Goal: Task Accomplishment & Management: Use online tool/utility

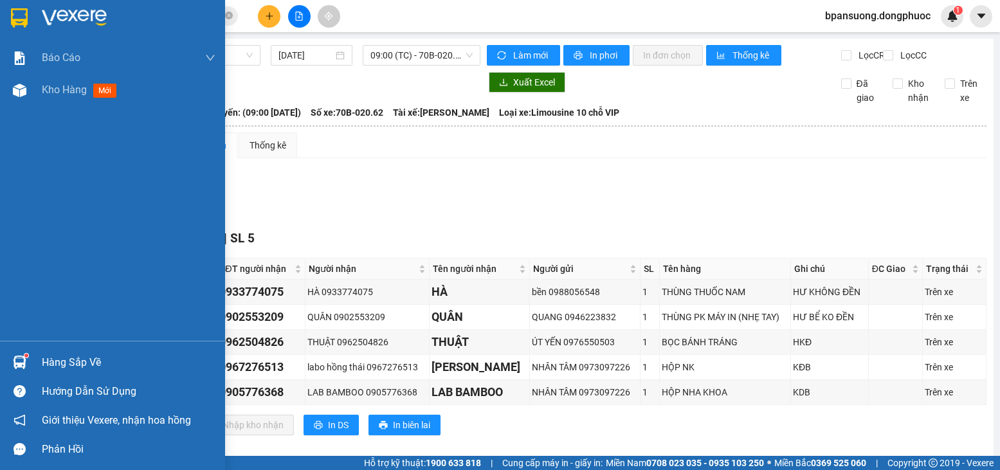
click at [21, 364] on img at bounding box center [20, 363] width 14 height 14
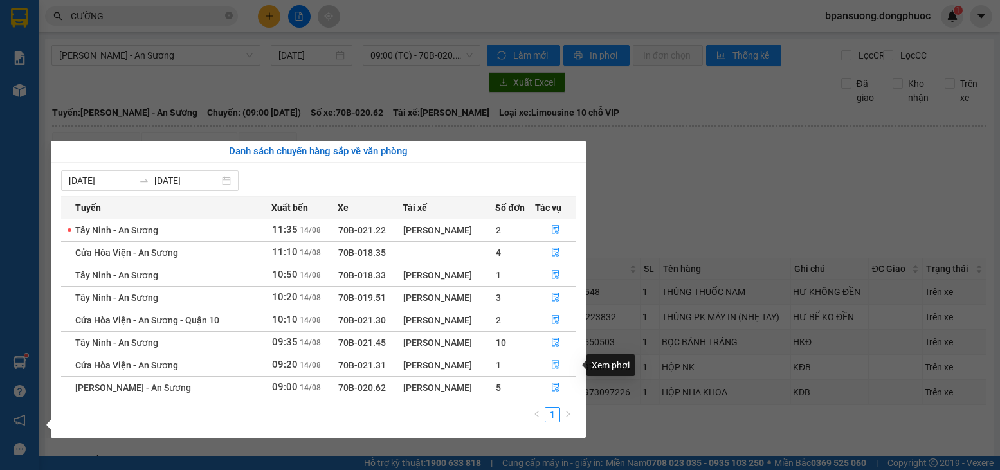
click at [549, 365] on button "button" at bounding box center [556, 365] width 40 height 21
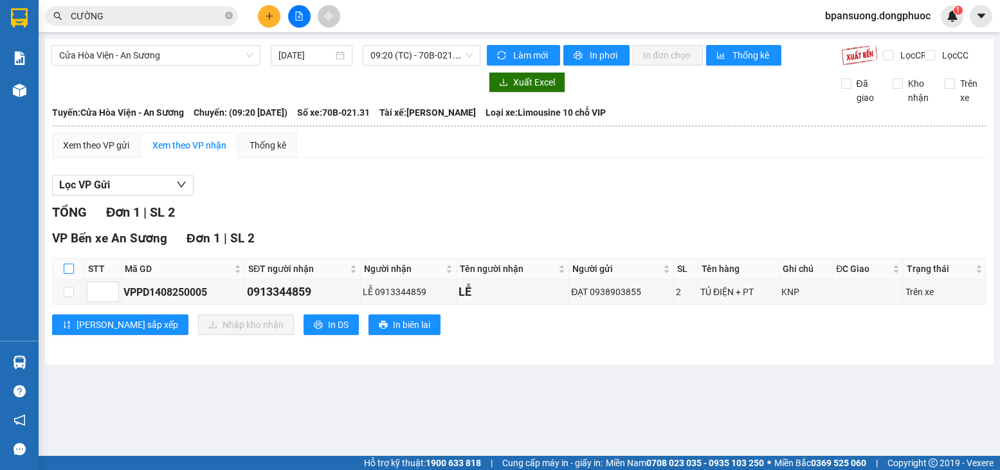
click at [69, 274] on input "checkbox" at bounding box center [69, 269] width 10 height 10
checkbox input "true"
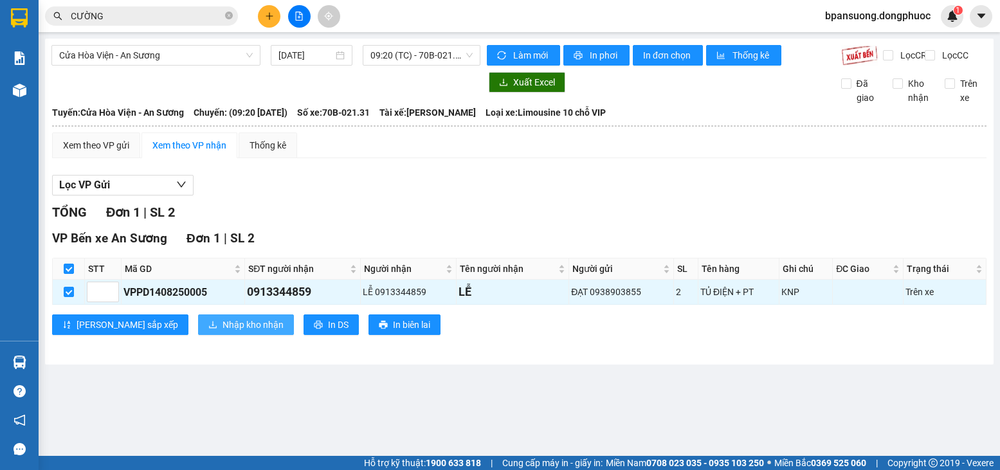
click at [223, 332] on span "Nhập kho nhận" at bounding box center [253, 325] width 61 height 14
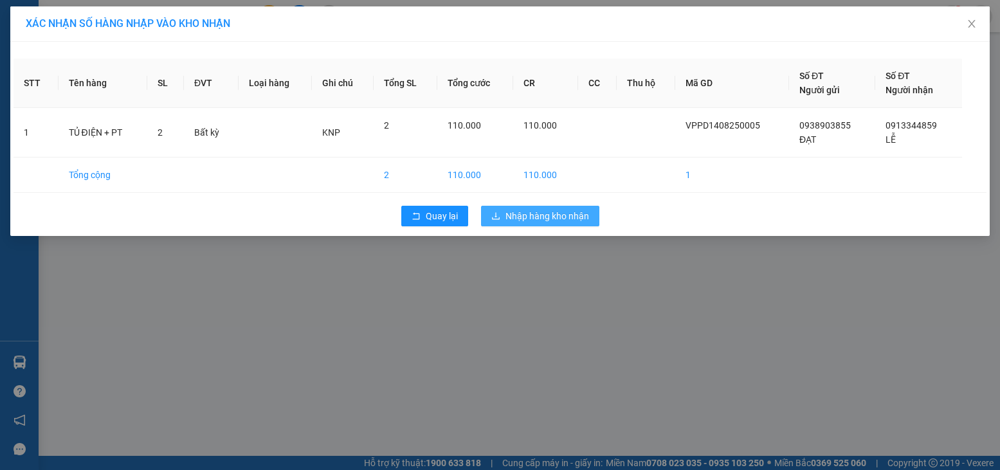
click at [518, 214] on span "Nhập hàng kho nhận" at bounding box center [548, 216] width 84 height 14
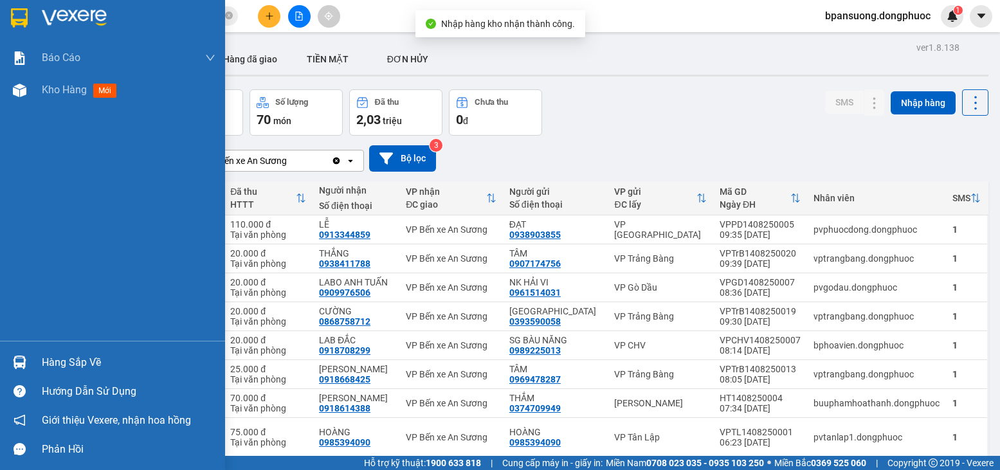
click at [22, 364] on img at bounding box center [20, 363] width 14 height 14
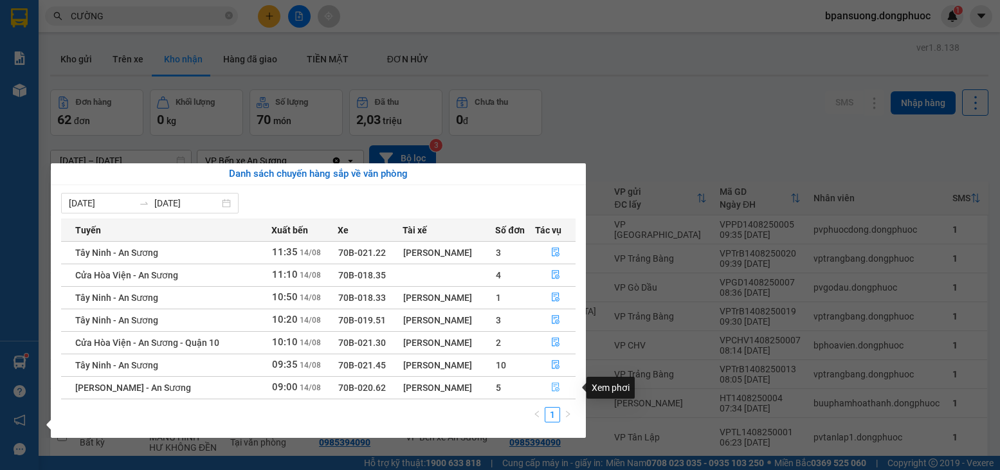
click at [561, 385] on button "button" at bounding box center [556, 388] width 40 height 21
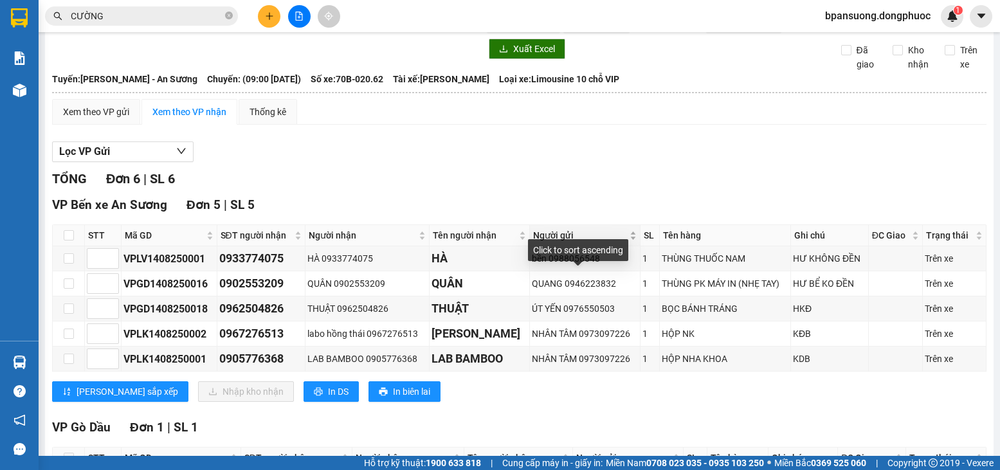
scroll to position [64, 0]
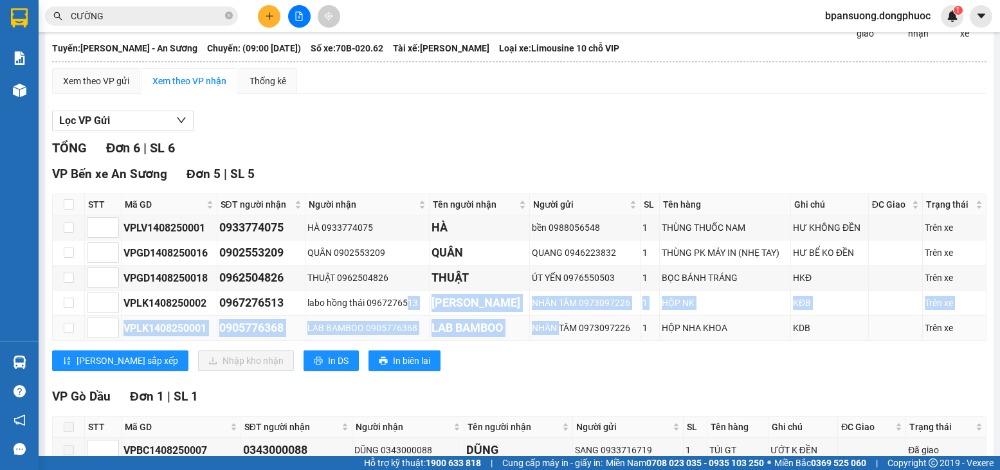
drag, startPoint x: 410, startPoint y: 316, endPoint x: 553, endPoint y: 340, distance: 145.4
click at [553, 340] on tbody "VPLV1408250001 0933774075 HÀ 0933774075 HÀ bền 0988056548 1 THÙNG THUỐC NAM HƯ …" at bounding box center [520, 277] width 934 height 125
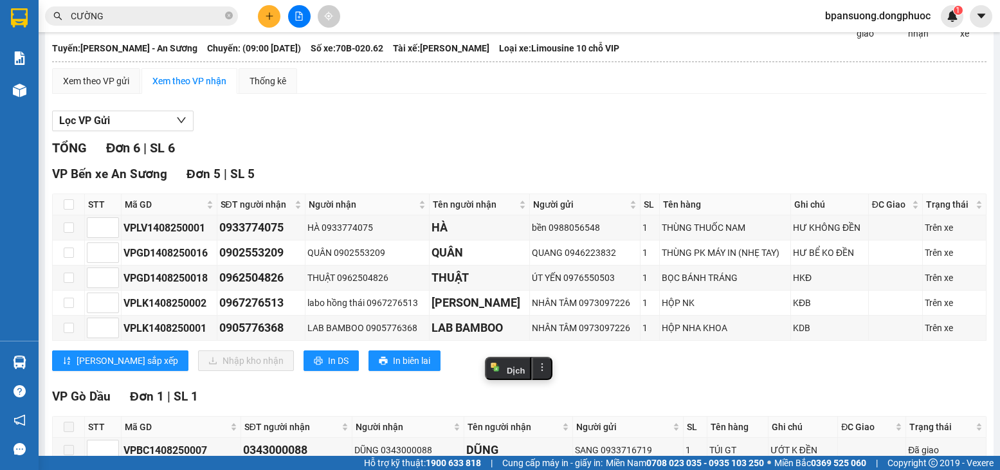
click at [554, 370] on div "Lưu sắp xếp Nhập kho nhận In DS In biên lai" at bounding box center [519, 361] width 935 height 21
drag, startPoint x: 551, startPoint y: 318, endPoint x: 599, endPoint y: 321, distance: 48.3
click at [599, 310] on div "NHÂN TÂM 0973097226" at bounding box center [585, 303] width 106 height 14
click at [625, 381] on div "VP Bến xe An Sương Đơn 5 | SL 5 STT Mã GD SĐT người nhận Người nhận Tên người n…" at bounding box center [519, 273] width 935 height 216
drag, startPoint x: 545, startPoint y: 335, endPoint x: 634, endPoint y: 341, distance: 89.6
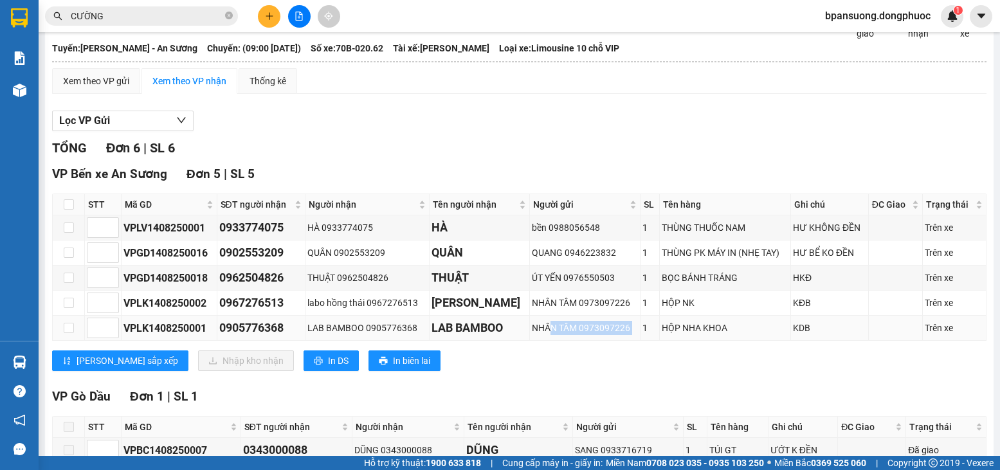
click at [634, 341] on tr "VPLK1408250001 0905776368 LAB BAMBOO 0905776368 LAB BAMBOO NHÂN TÂM 0973097226 …" at bounding box center [520, 328] width 934 height 25
click at [680, 371] on div "Lưu sắp xếp Nhập kho nhận In DS In biên lai" at bounding box center [519, 361] width 935 height 21
click at [68, 210] on input "checkbox" at bounding box center [69, 204] width 10 height 10
checkbox input "true"
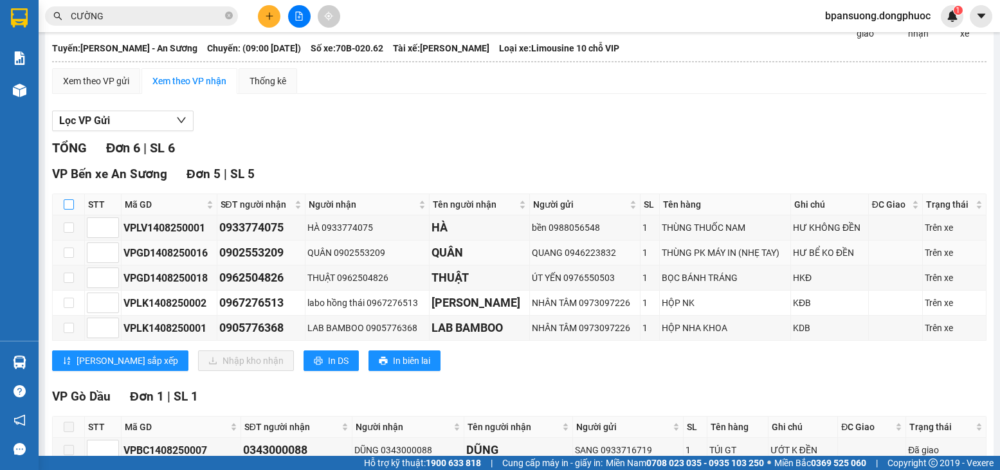
checkbox input "true"
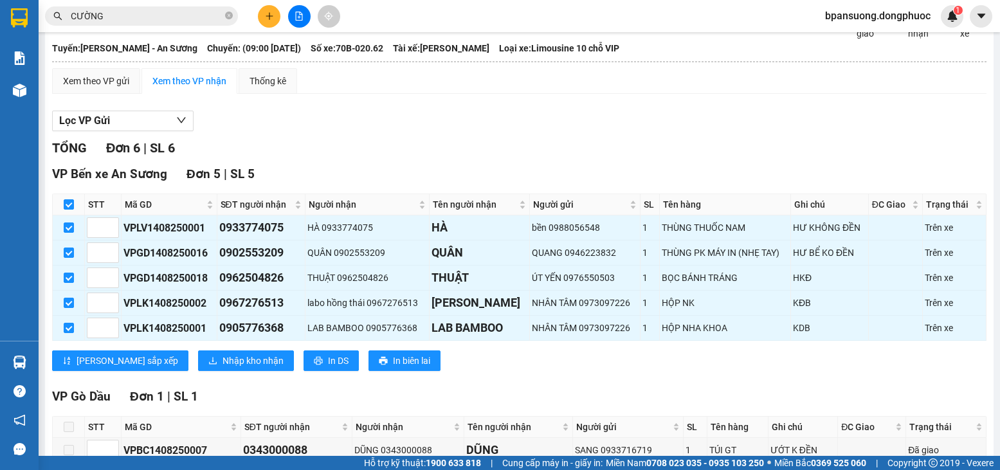
click at [178, 381] on div "VP Bến xe An Sương Đơn 5 | SL 5 STT Mã GD SĐT người nhận Người nhận Tên người n…" at bounding box center [519, 273] width 935 height 216
click at [223, 368] on span "Nhập kho nhận" at bounding box center [253, 361] width 61 height 14
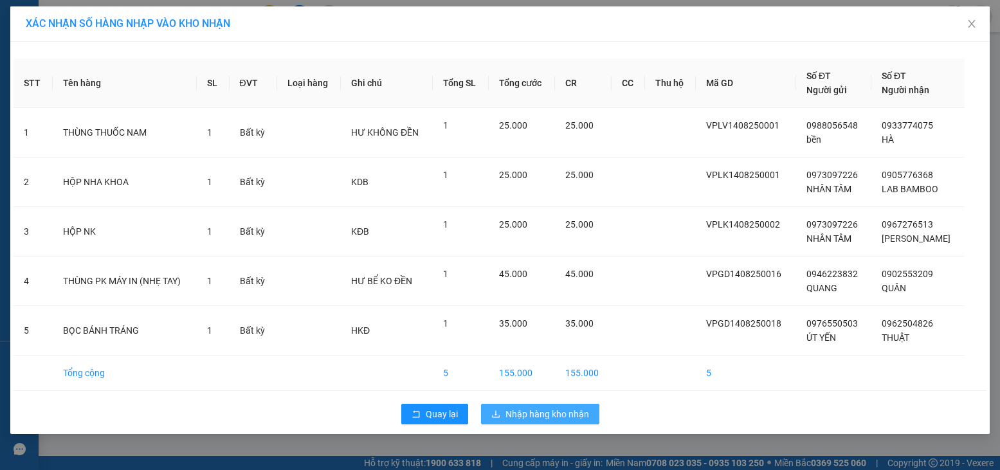
click at [585, 412] on span "Nhập hàng kho nhận" at bounding box center [548, 414] width 84 height 14
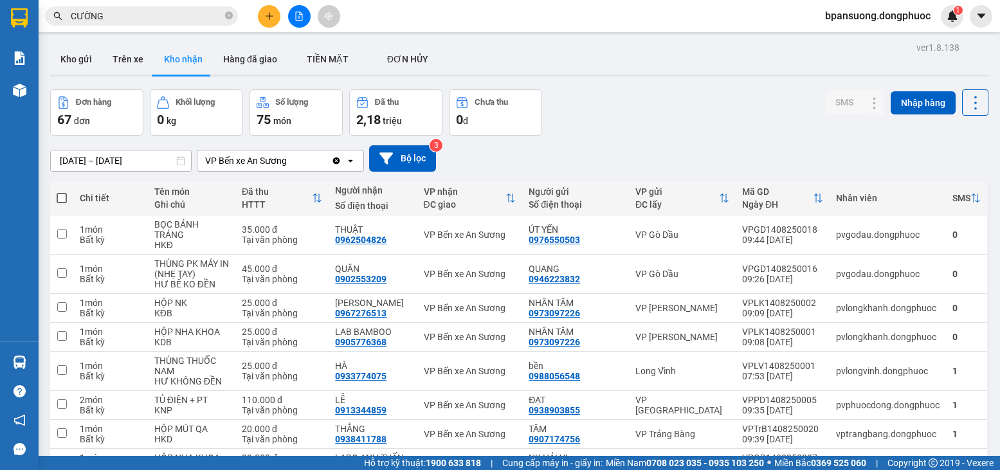
click at [143, 161] on input "12/08/2025 – 14/08/2025" at bounding box center [121, 161] width 140 height 21
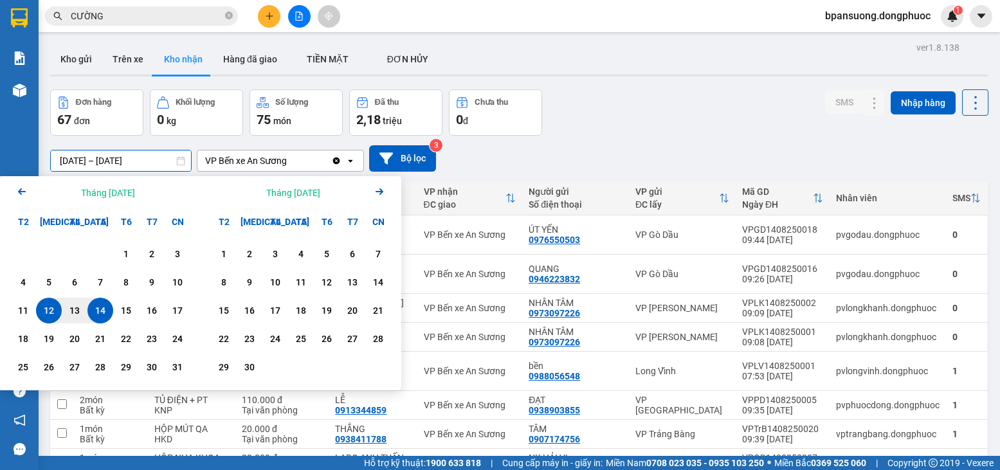
click at [94, 308] on div "14" at bounding box center [100, 310] width 18 height 15
click at [93, 305] on div "14" at bounding box center [100, 310] width 18 height 15
type input "14/08/2025 – 14/08/2025"
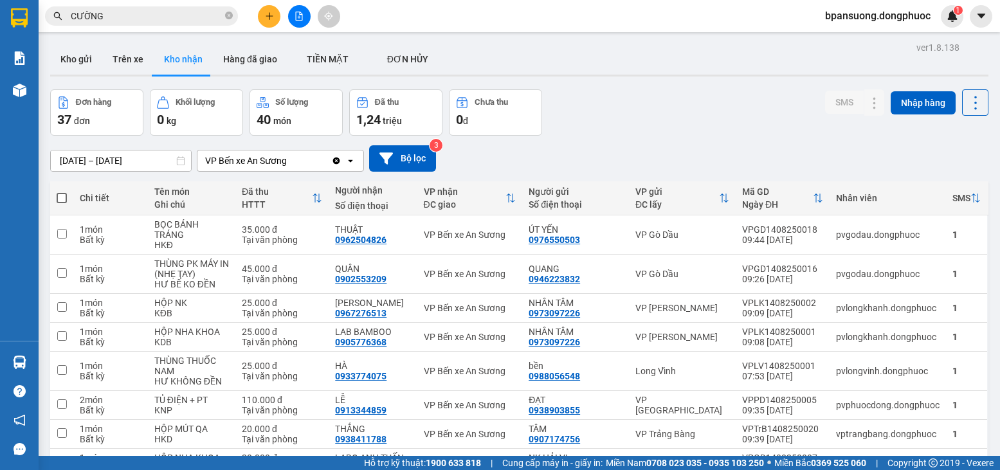
scroll to position [122, 0]
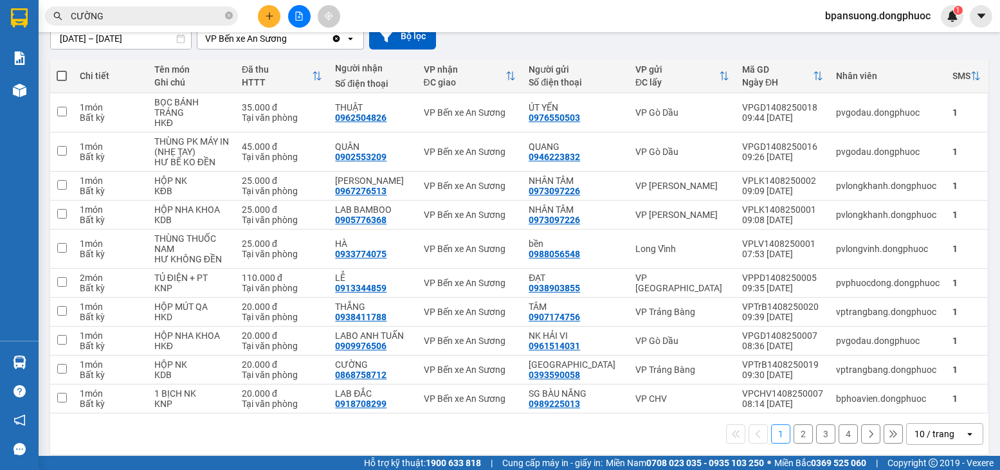
click at [944, 431] on div "10 / trang" at bounding box center [936, 434] width 58 height 21
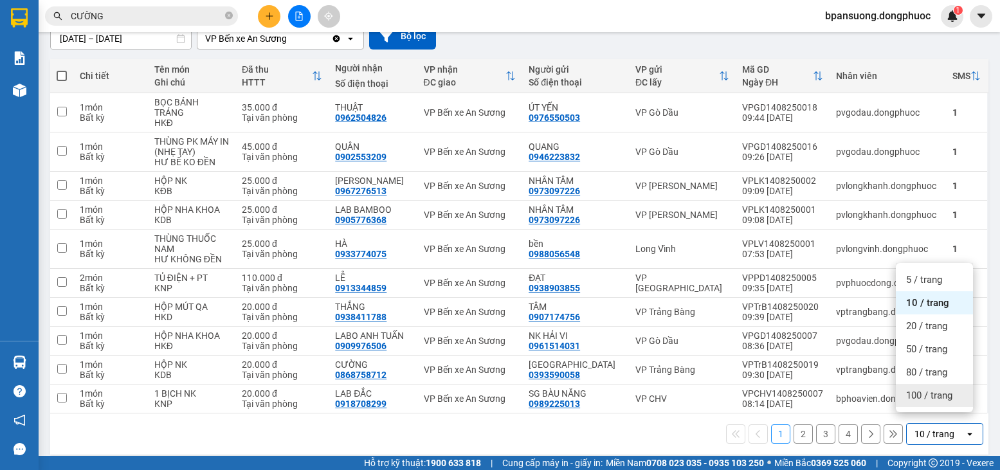
click at [931, 397] on span "100 / trang" at bounding box center [929, 395] width 46 height 13
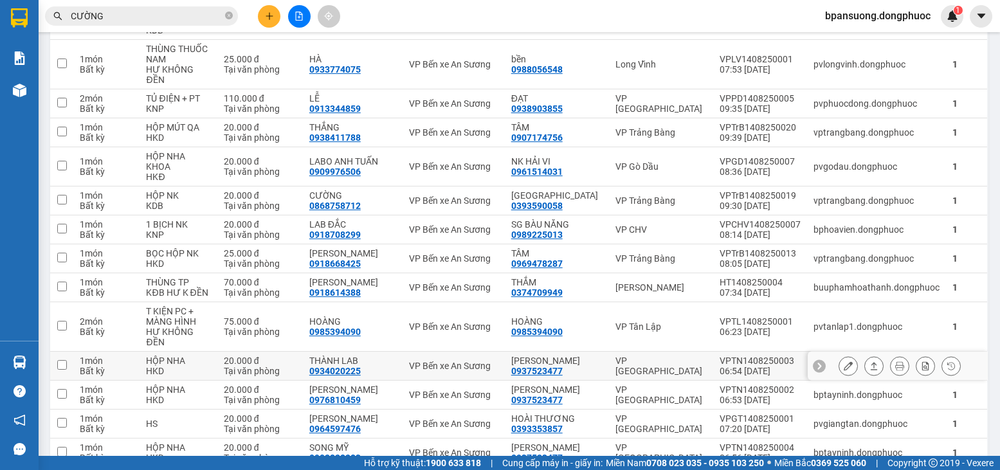
scroll to position [65, 0]
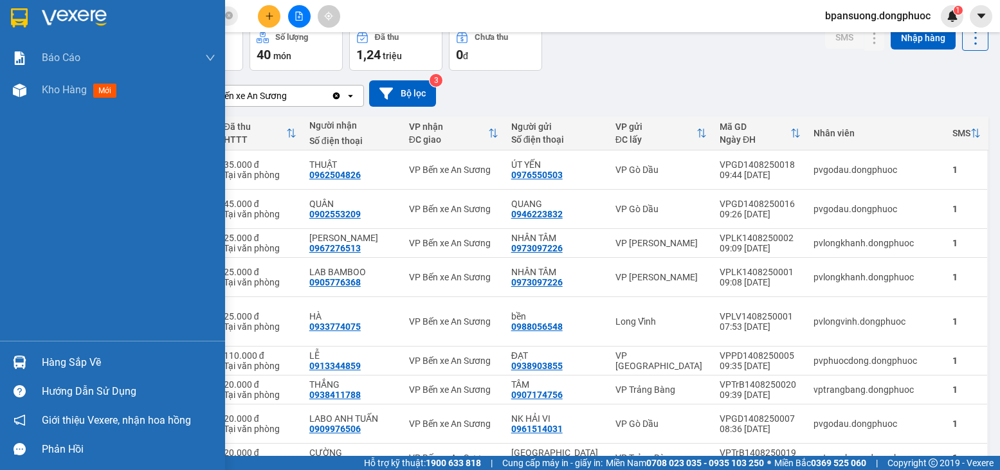
click at [51, 362] on div "Hàng sắp về" at bounding box center [129, 362] width 174 height 19
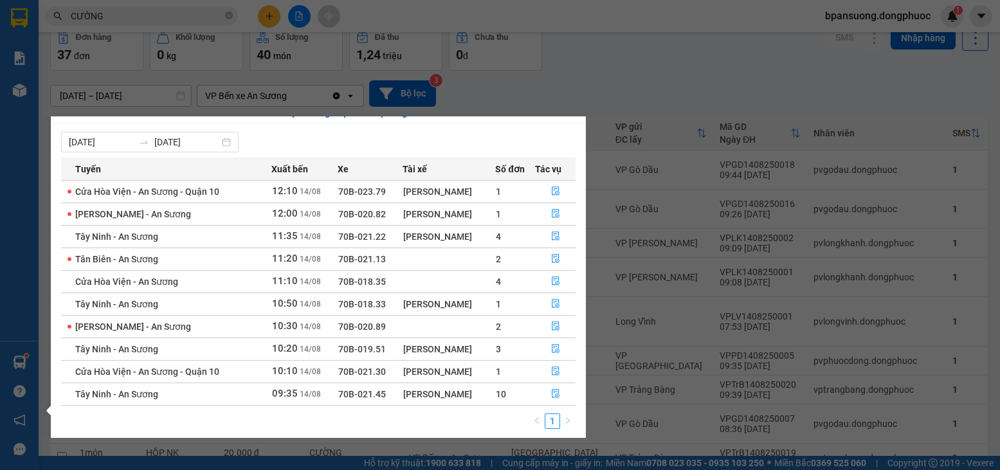
scroll to position [21, 0]
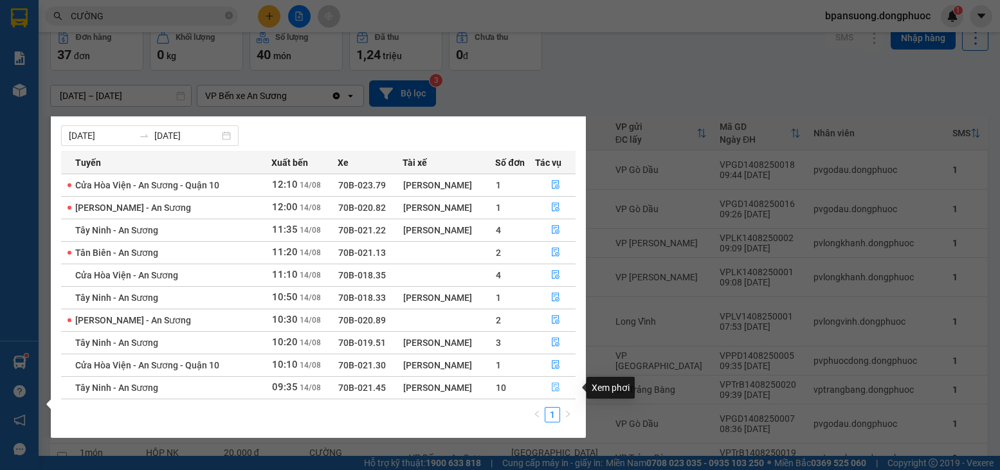
click at [552, 390] on icon "file-done" at bounding box center [556, 387] width 8 height 9
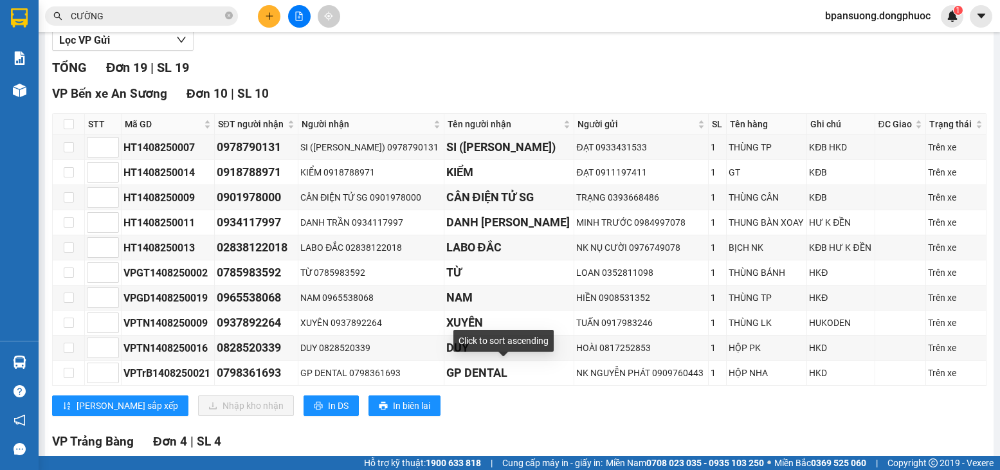
scroll to position [129, 0]
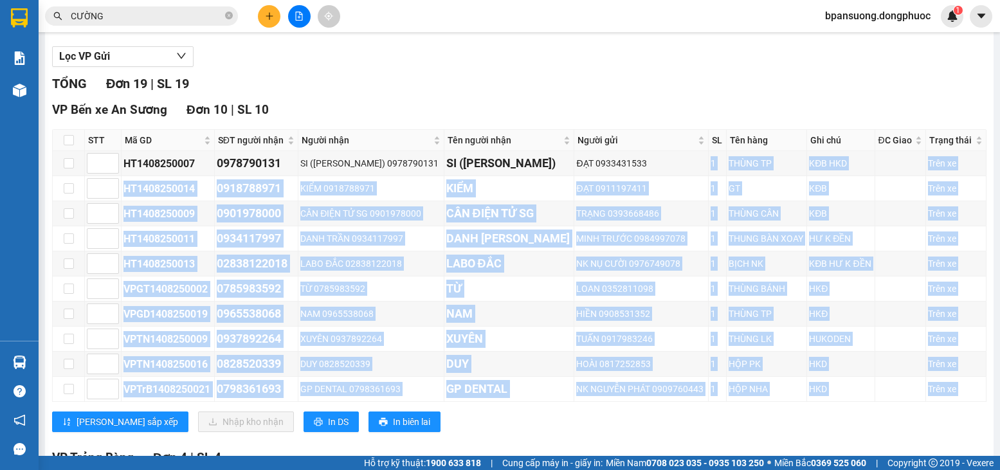
drag, startPoint x: 686, startPoint y: 183, endPoint x: 756, endPoint y: 415, distance: 243.3
click at [756, 415] on div "VP Bến xe An Sương Đơn 10 | SL 10 STT Mã GD SĐT người nhận Người nhận Tên người…" at bounding box center [519, 271] width 935 height 342
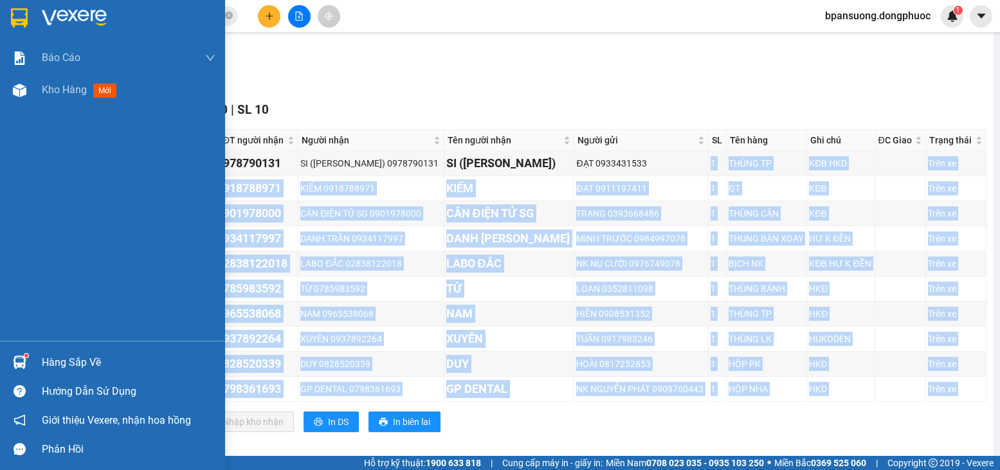
click at [13, 356] on img at bounding box center [20, 363] width 14 height 14
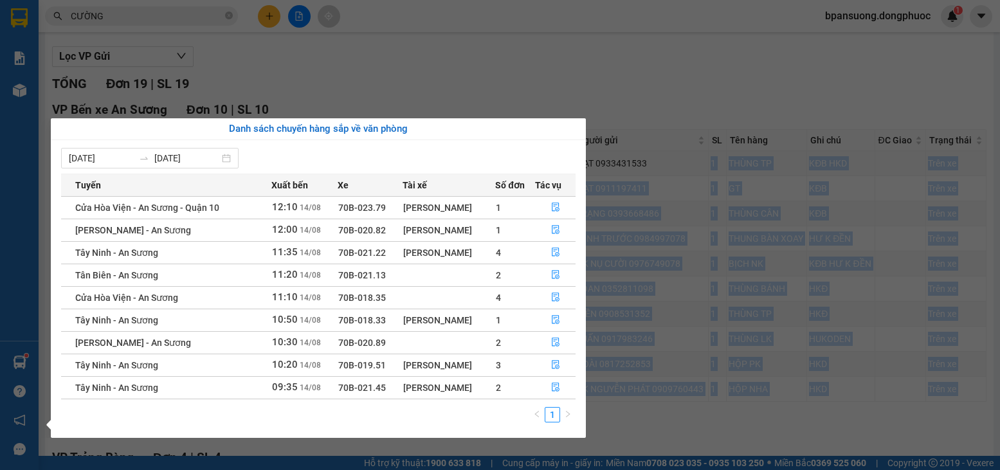
click at [719, 41] on section "Kết quả tìm kiếm ( 10000 ) Bộ lọc Mã ĐH Trạng thái Món hàng Tổng cước Chưa cước…" at bounding box center [500, 235] width 1000 height 470
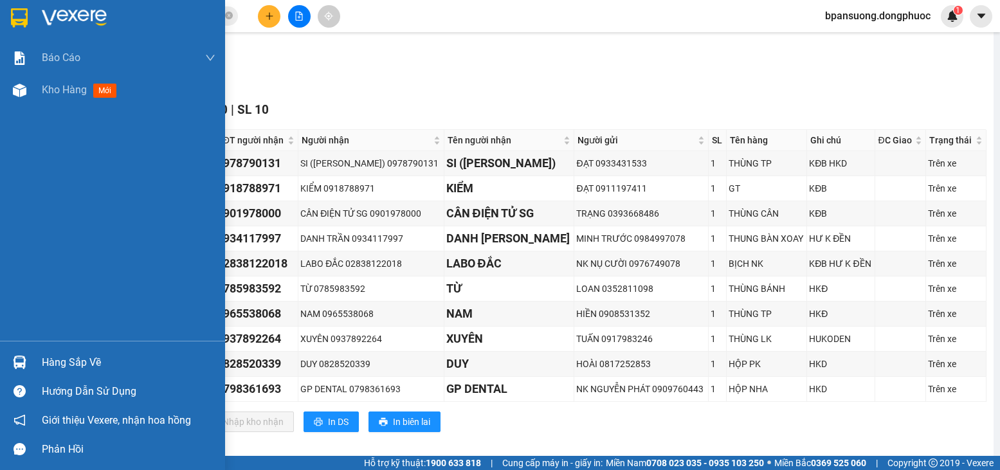
click at [23, 375] on div "Hàng sắp về" at bounding box center [112, 362] width 225 height 29
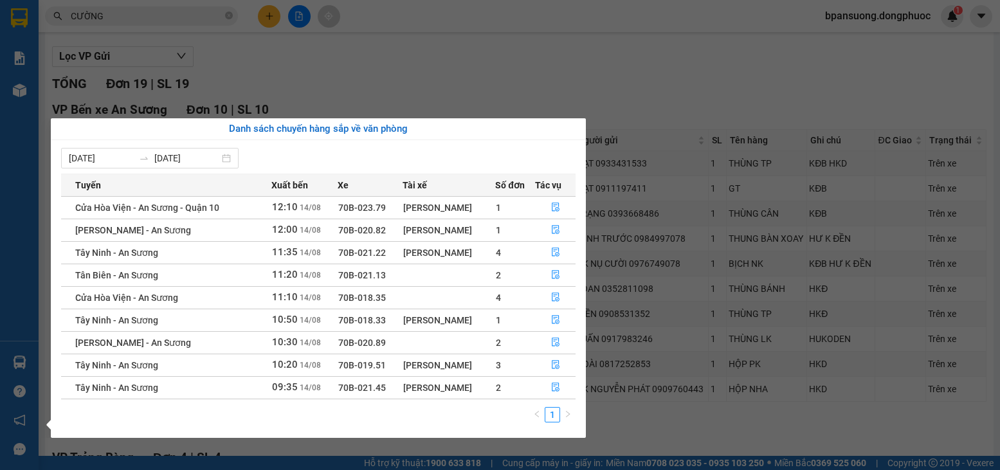
click at [844, 89] on section "Kết quả tìm kiếm ( 10000 ) Bộ lọc Mã ĐH Trạng thái Món hàng Tổng cước Chưa cước…" at bounding box center [500, 235] width 1000 height 470
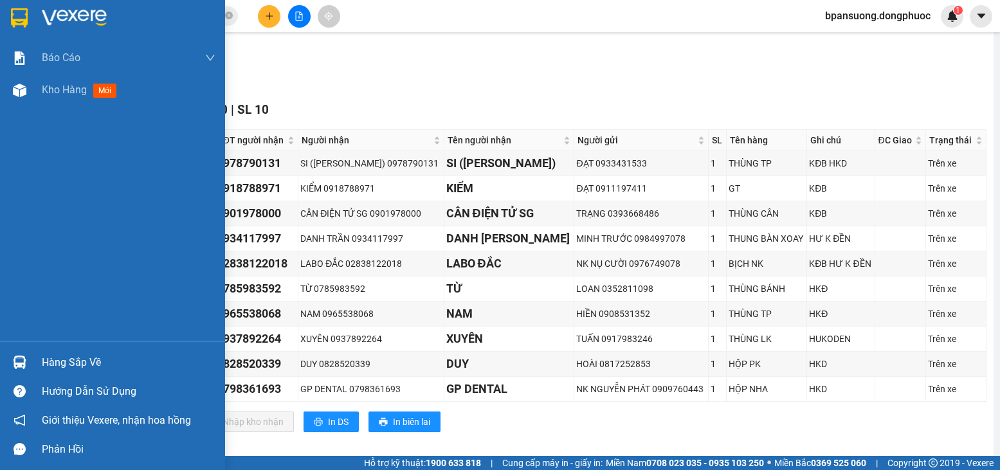
click at [33, 352] on div "Hàng sắp về" at bounding box center [112, 362] width 225 height 29
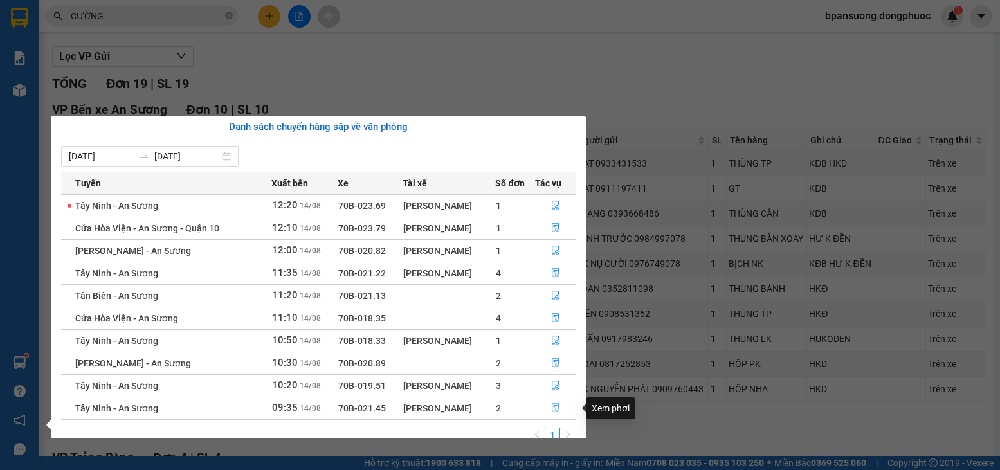
click at [558, 407] on icon "file-done" at bounding box center [556, 408] width 8 height 9
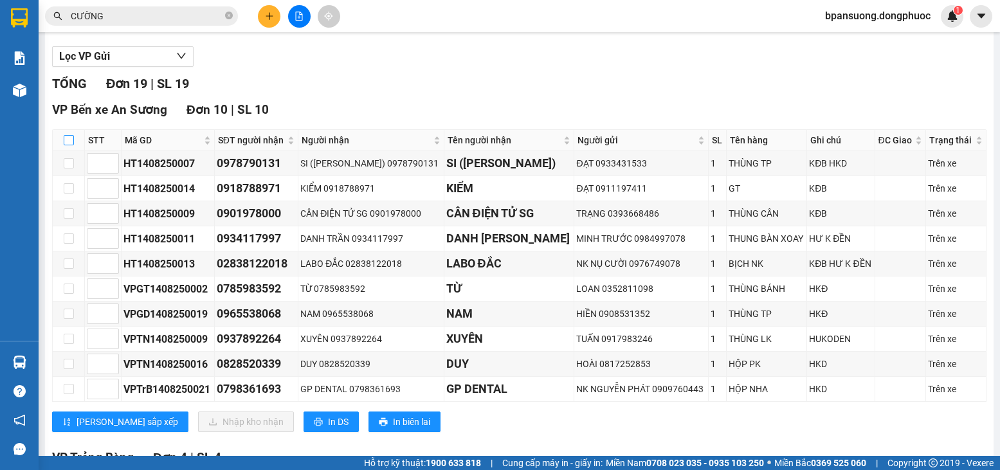
click at [69, 145] on input "checkbox" at bounding box center [69, 140] width 10 height 10
checkbox input "true"
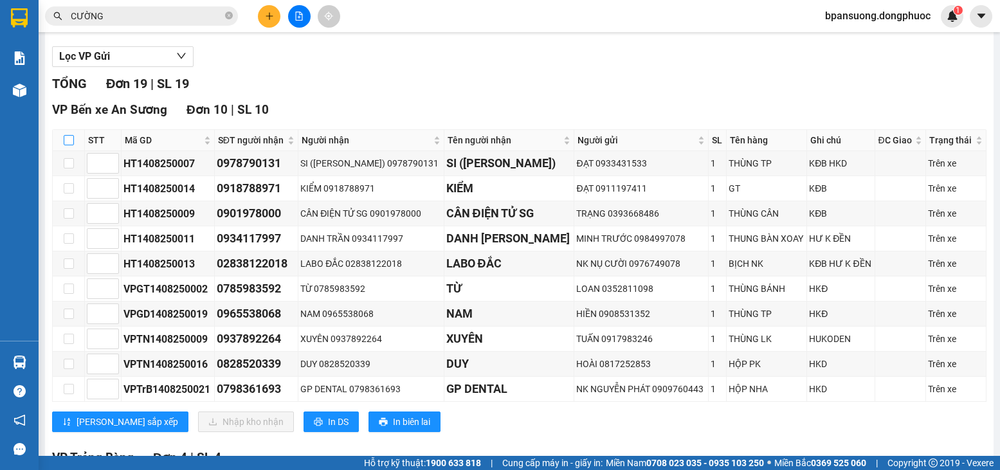
checkbox input "true"
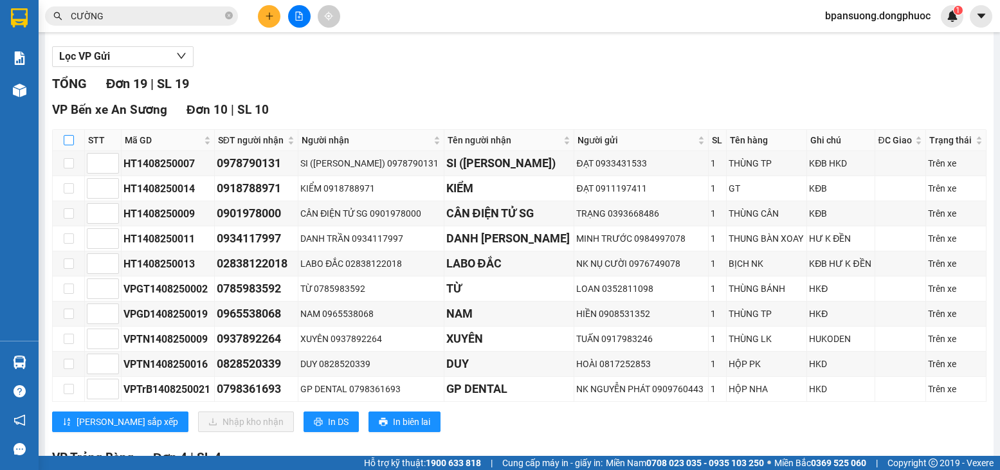
checkbox input "true"
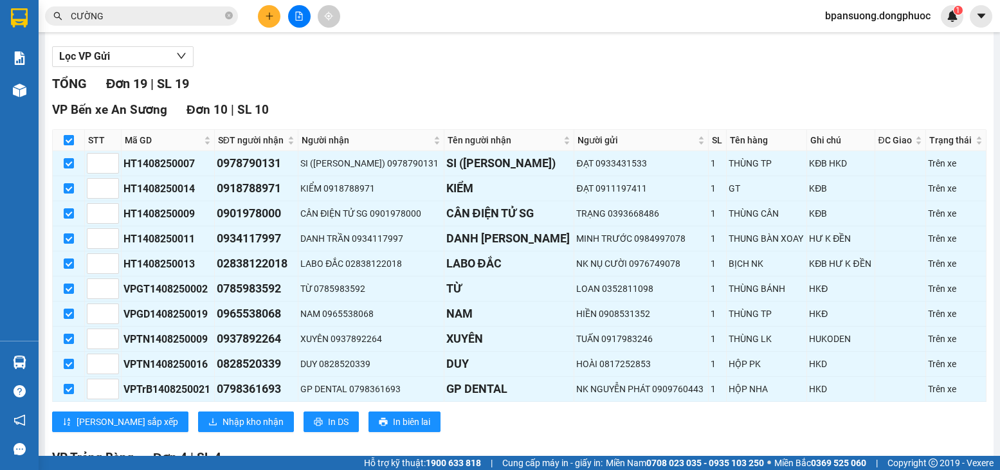
click at [67, 145] on input "checkbox" at bounding box center [69, 140] width 10 height 10
checkbox input "false"
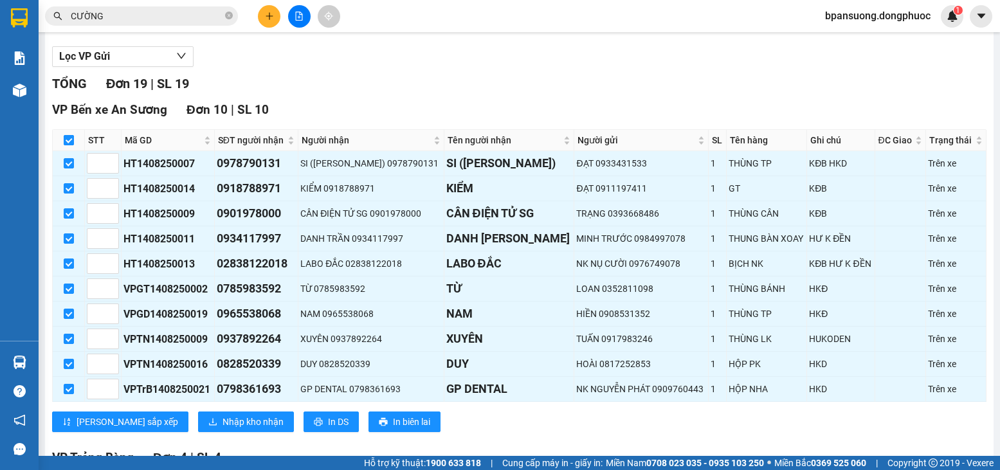
checkbox input "false"
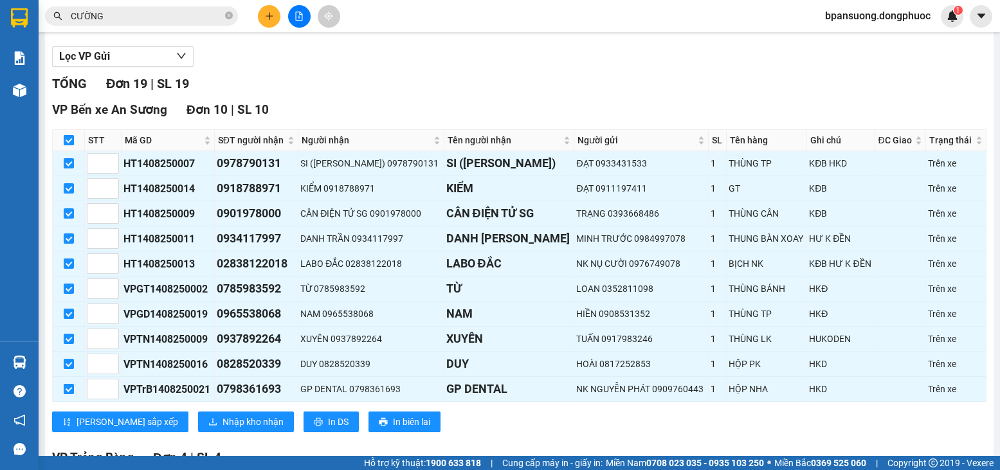
checkbox input "false"
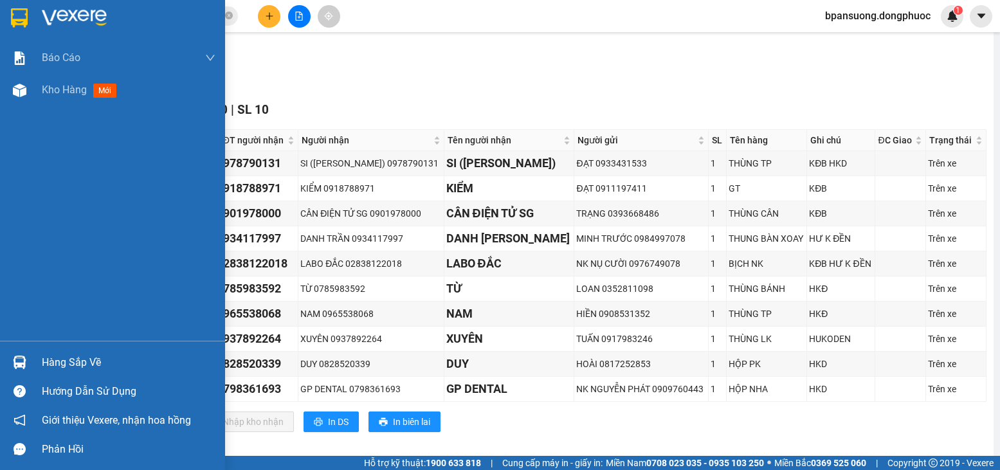
click at [15, 360] on img at bounding box center [20, 363] width 14 height 14
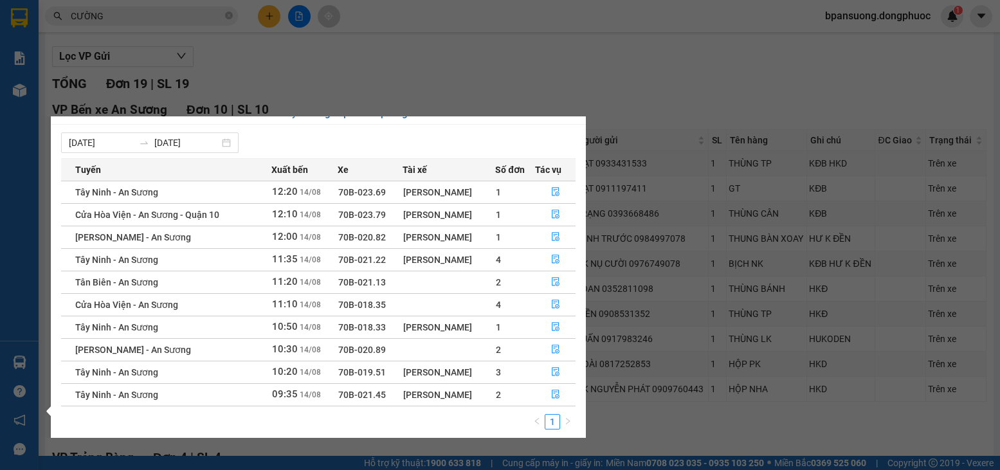
scroll to position [21, 0]
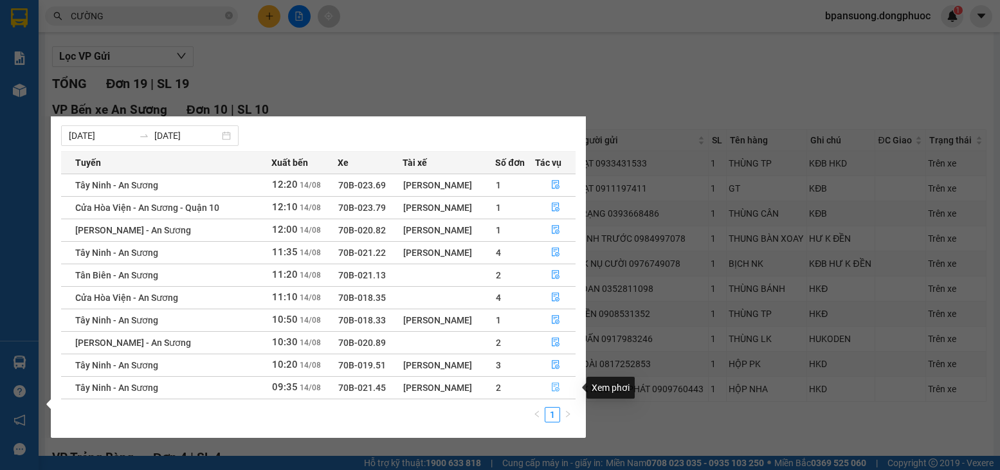
click at [547, 387] on button "button" at bounding box center [556, 388] width 40 height 21
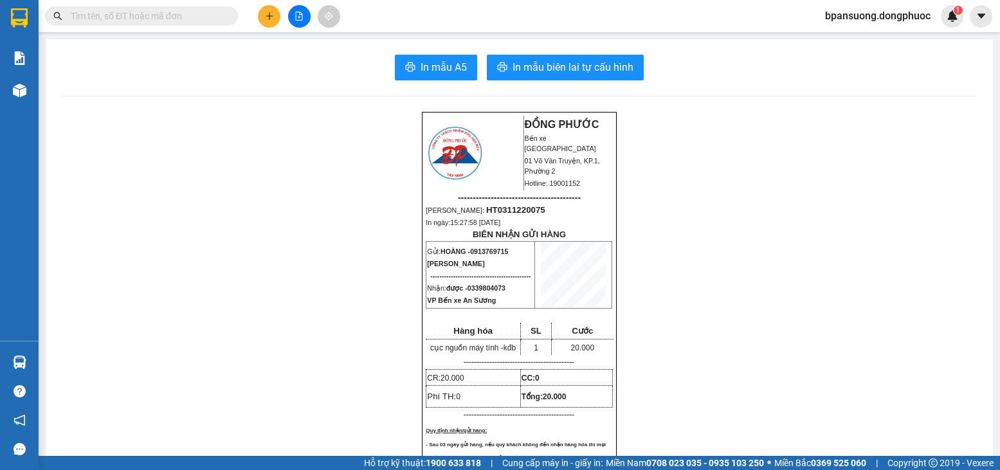
click at [149, 16] on input "text" at bounding box center [147, 16] width 152 height 14
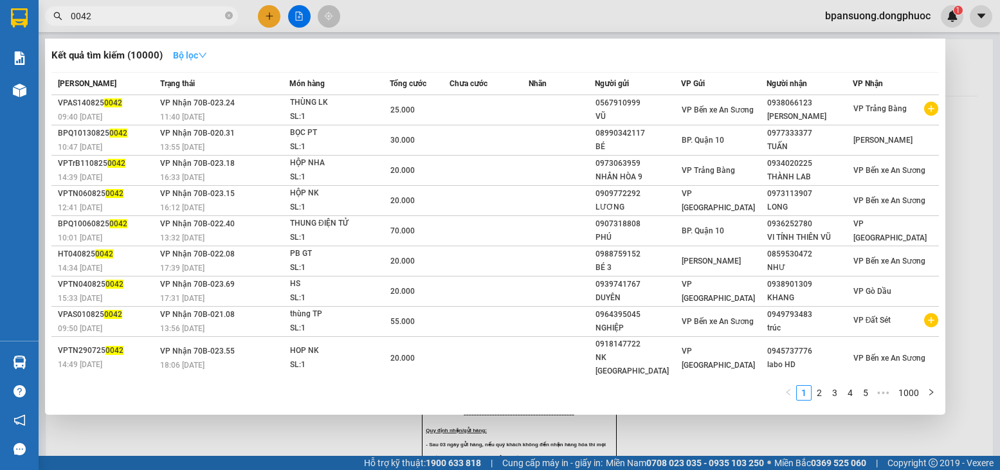
type input "0042"
click at [202, 55] on icon "down" at bounding box center [202, 55] width 9 height 9
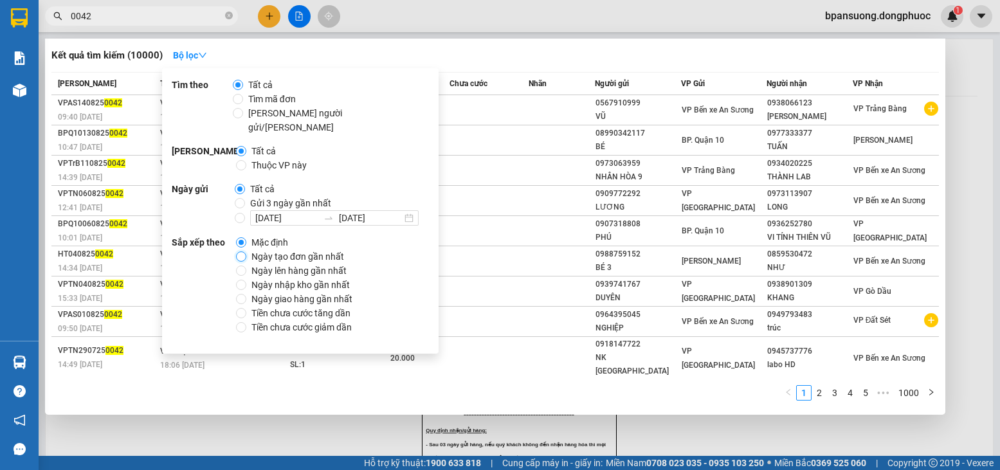
click at [245, 251] on input "Ngày tạo đơn gần nhất" at bounding box center [241, 256] width 10 height 10
radio input "true"
radio input "false"
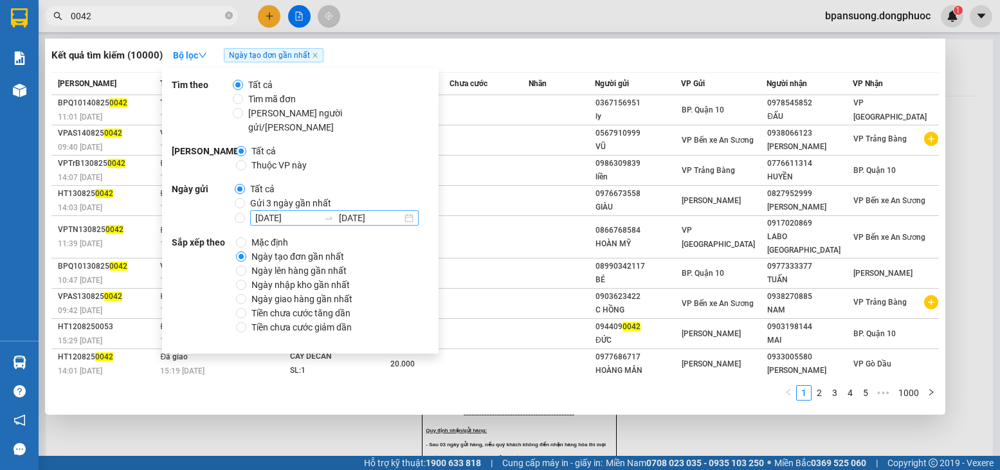
click at [279, 211] on input "[DATE]" at bounding box center [286, 218] width 63 height 14
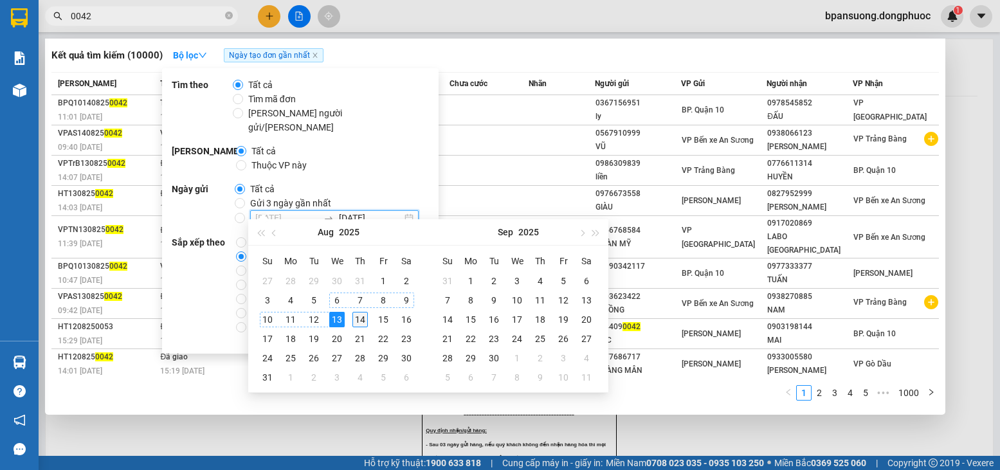
type input "[DATE]"
click at [363, 320] on div "14" at bounding box center [359, 319] width 15 height 15
type input "[DATE]"
click at [359, 315] on div "14" at bounding box center [359, 319] width 15 height 15
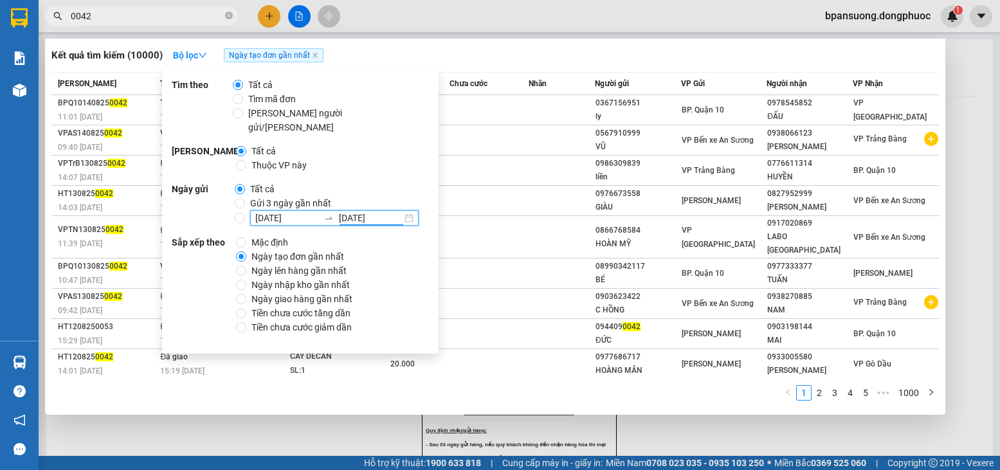
click at [281, 211] on input "[DATE]" at bounding box center [286, 218] width 63 height 14
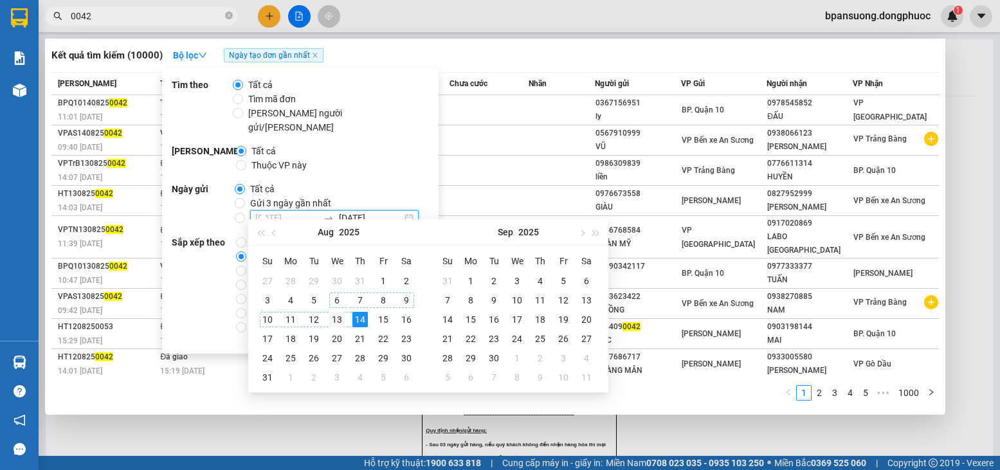
type input "[DATE]"
click at [335, 318] on div "13" at bounding box center [336, 319] width 15 height 15
click at [353, 316] on div "14" at bounding box center [359, 319] width 15 height 15
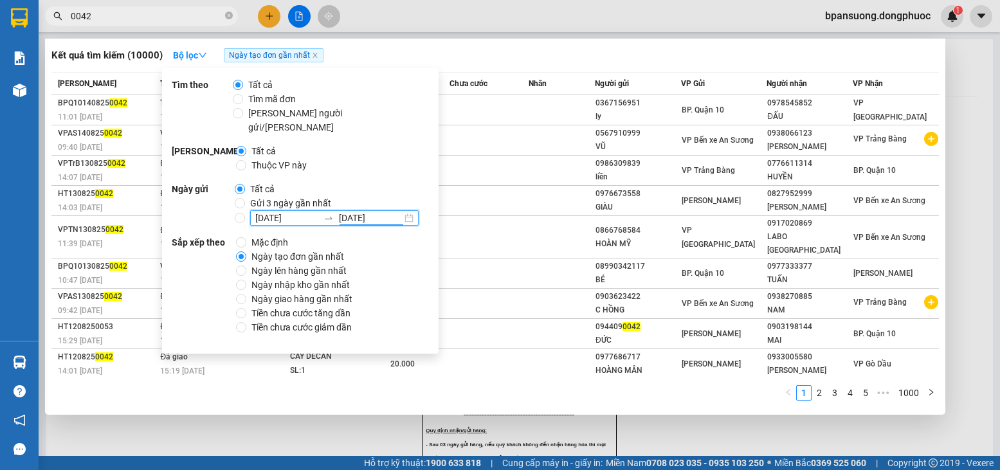
click at [247, 196] on span "Gửi 3 ngày gần nhất" at bounding box center [290, 203] width 91 height 14
click at [245, 198] on input "Gửi 3 ngày gần nhất" at bounding box center [240, 203] width 10 height 10
radio input "true"
radio input "false"
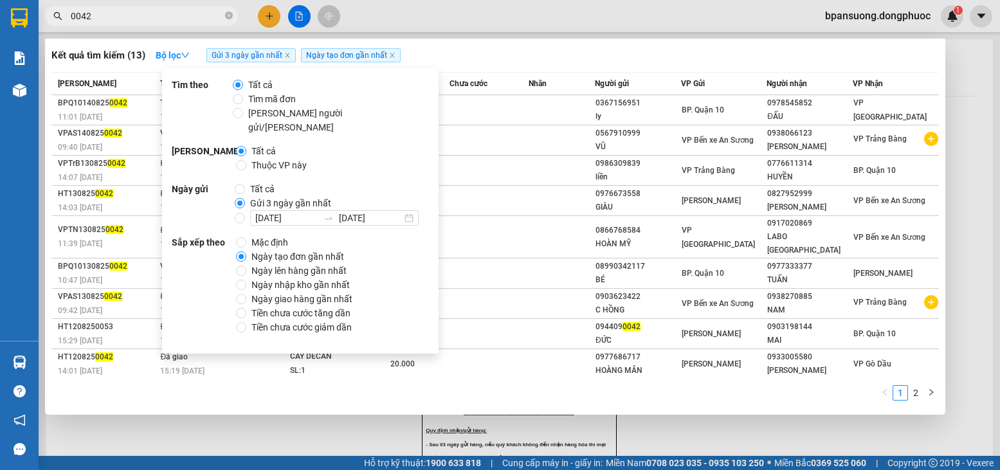
click at [445, 46] on div "Kết quả tìm kiếm ( 13 ) Bộ lọc Gửi 3 ngày gần nhất Ngày tạo đơn gần nhất" at bounding box center [495, 55] width 888 height 21
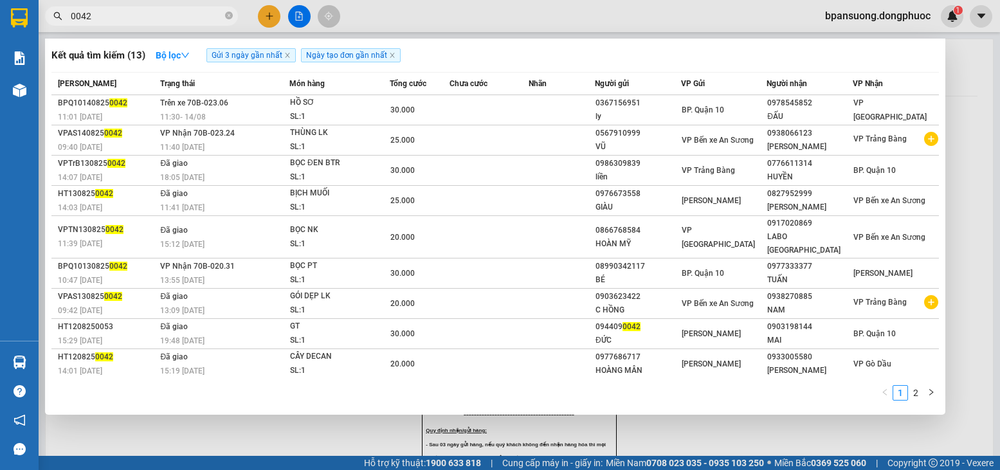
click at [174, 15] on input "0042" at bounding box center [147, 16] width 152 height 14
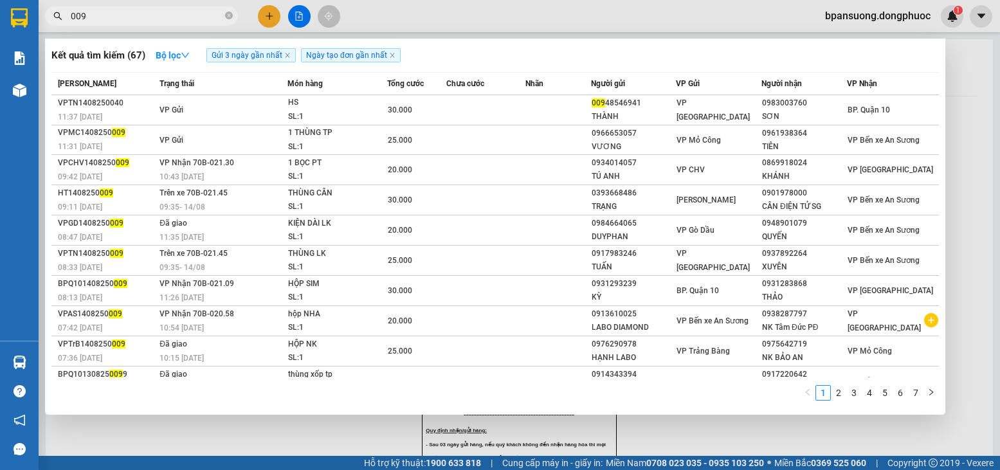
click at [166, 20] on input "009" at bounding box center [147, 16] width 152 height 14
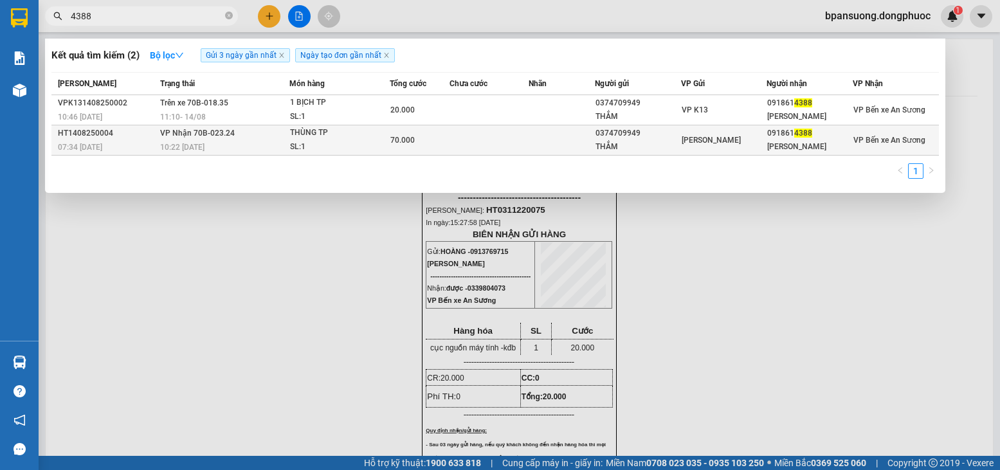
type input "4388"
click at [465, 149] on td at bounding box center [489, 140] width 79 height 30
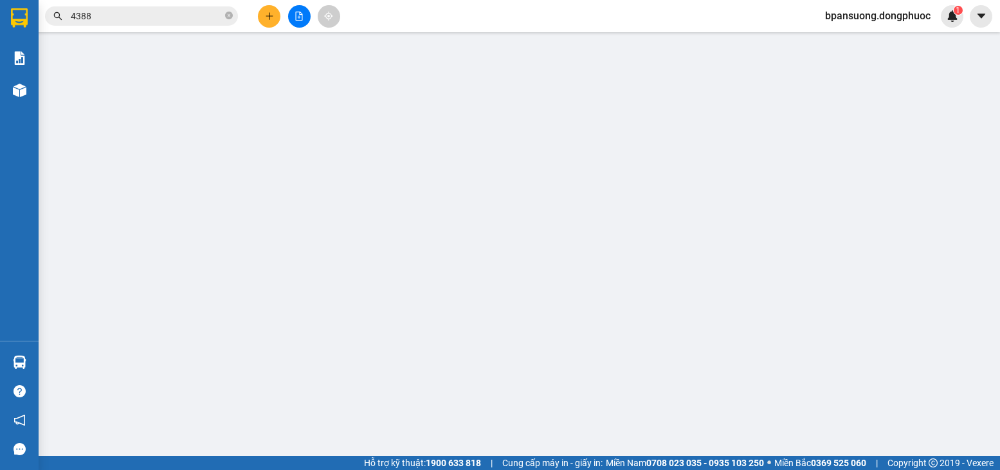
type input "0374709949"
type input "THẮM"
type input "0918614388"
type input "KIM ANH"
type input "70.000"
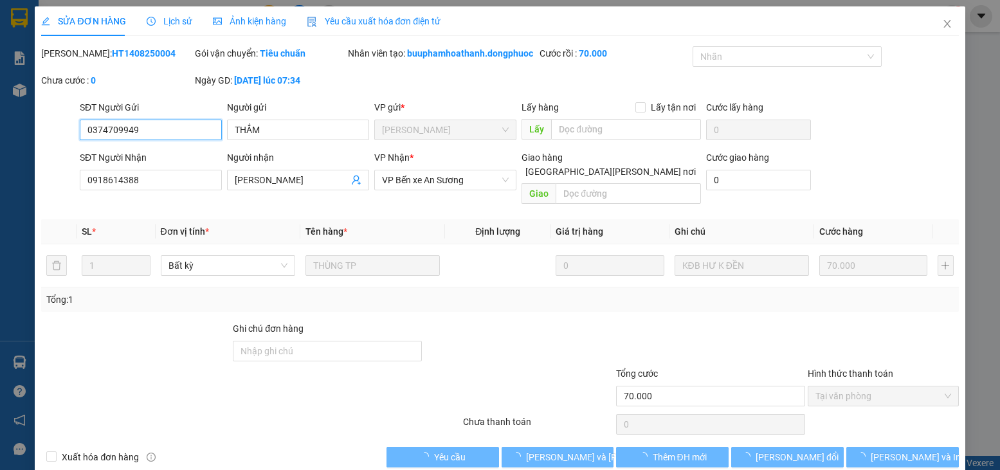
scroll to position [2, 0]
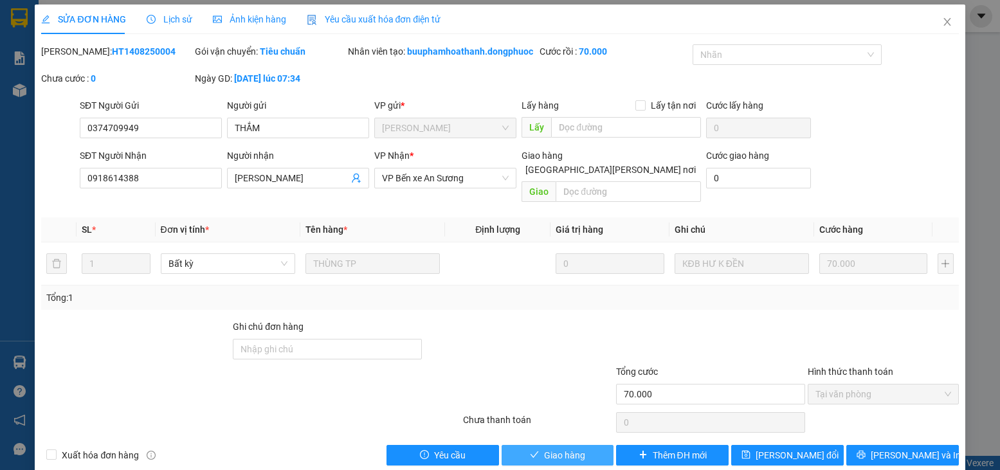
click at [554, 461] on span "Giao hàng" at bounding box center [564, 455] width 41 height 14
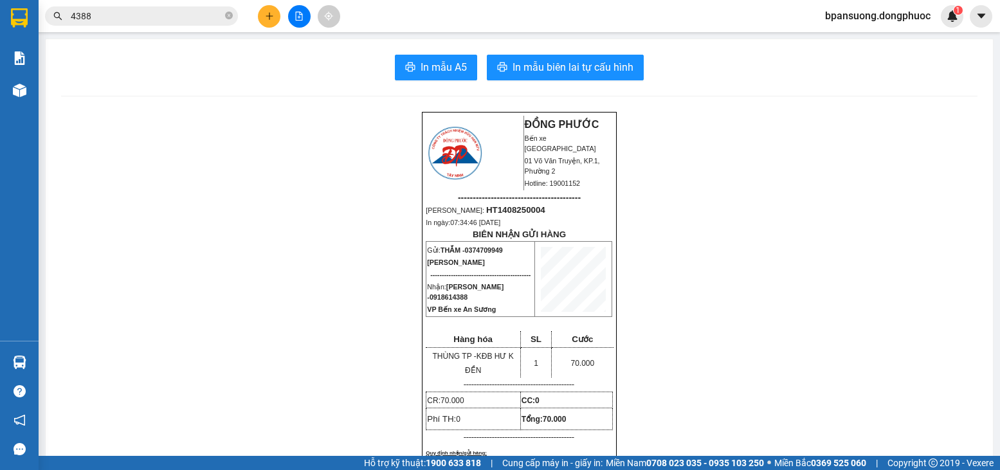
drag, startPoint x: 100, startPoint y: 6, endPoint x: 111, endPoint y: 15, distance: 15.1
click at [99, 6] on div "Kết quả tìm kiếm ( 2 ) Bộ lọc Gửi 3 ngày gần nhất Ngày tạo đơn gần nhất Mã ĐH T…" at bounding box center [125, 16] width 251 height 23
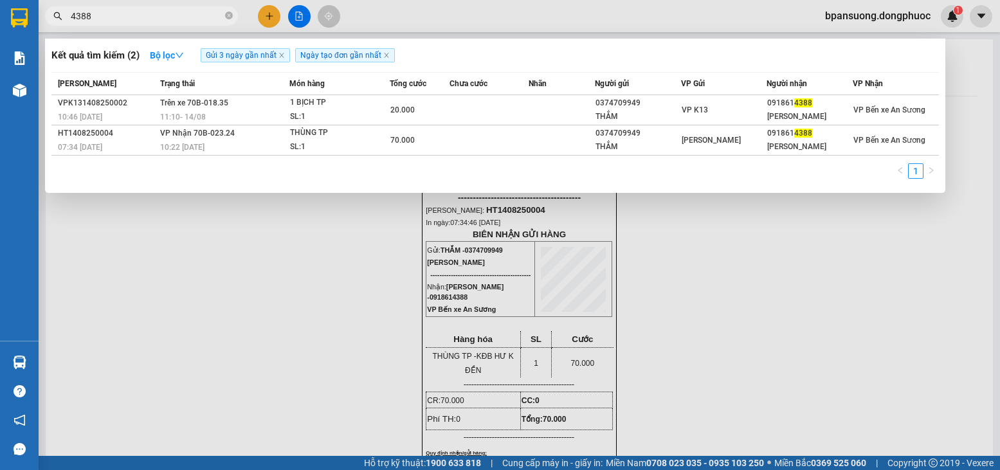
click at [111, 15] on input "4388" at bounding box center [147, 16] width 152 height 14
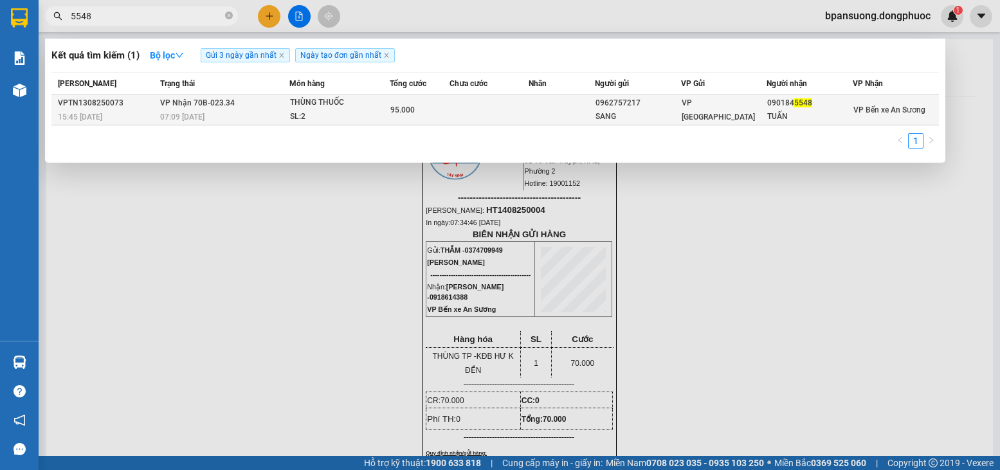
type input "5548"
click at [342, 109] on div "THÙNG THUỐC" at bounding box center [338, 103] width 96 height 14
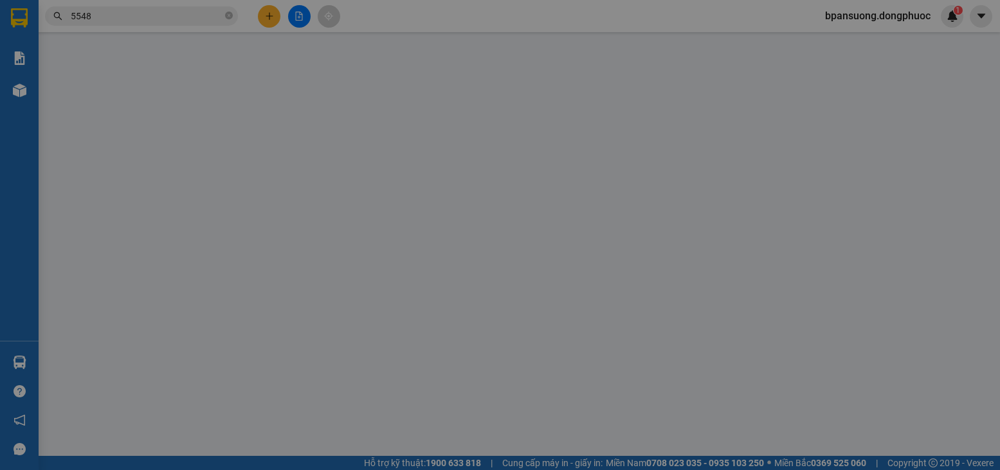
type input "0962757217"
type input "SANG"
type input "0901845548"
type input "TUẤN"
type input "95.000"
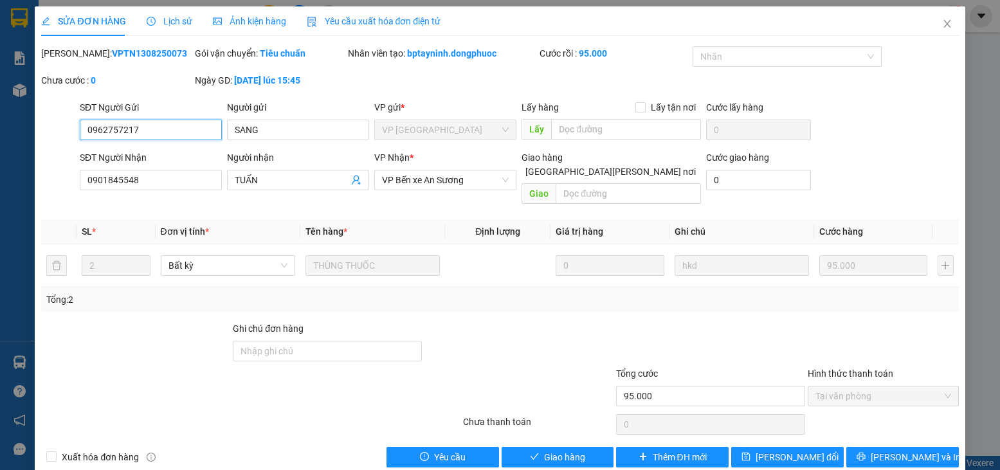
scroll to position [2, 0]
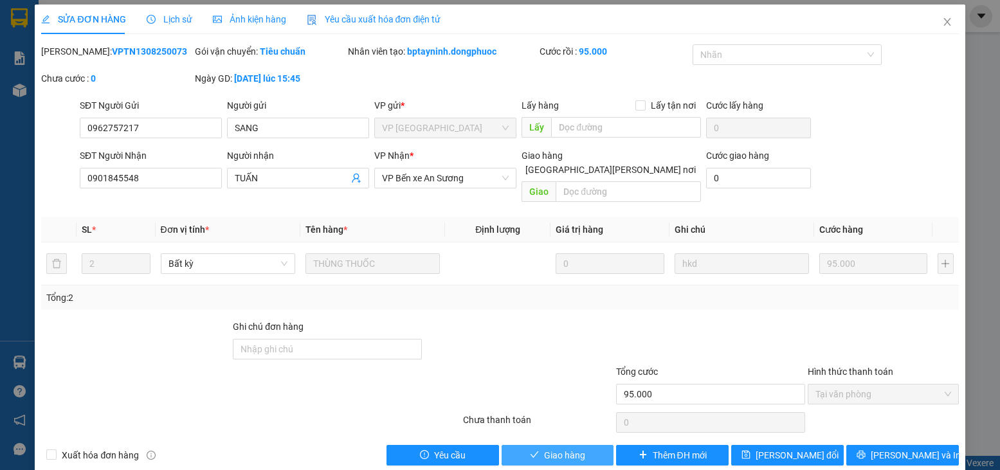
click at [537, 445] on button "Giao hàng" at bounding box center [558, 455] width 113 height 21
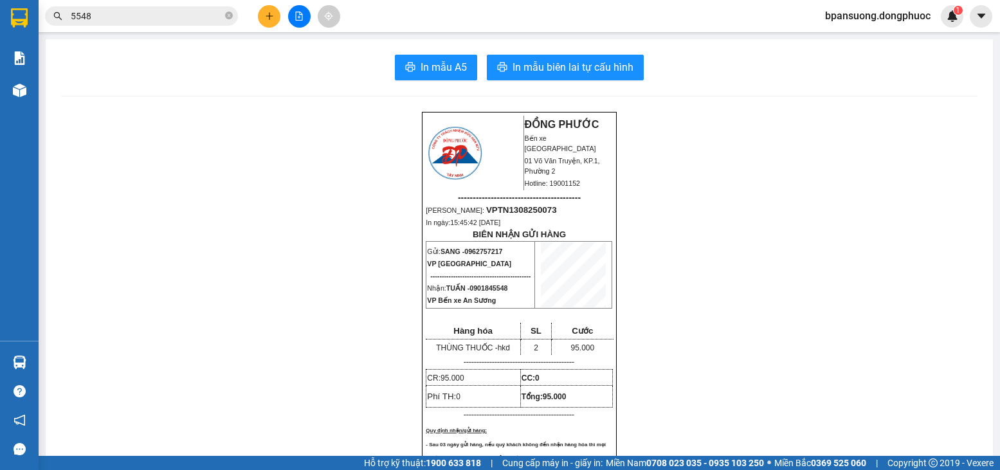
click at [170, 19] on input "5548" at bounding box center [147, 16] width 152 height 14
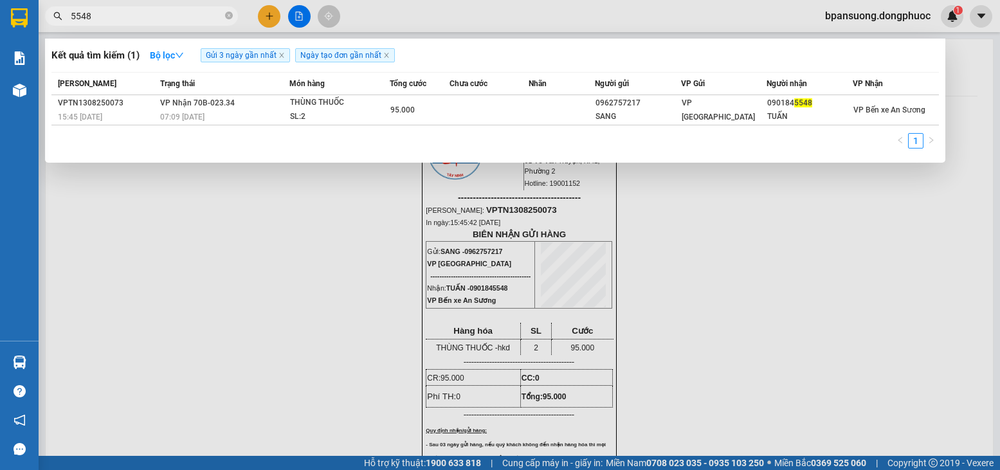
click at [170, 19] on input "5548" at bounding box center [147, 16] width 152 height 14
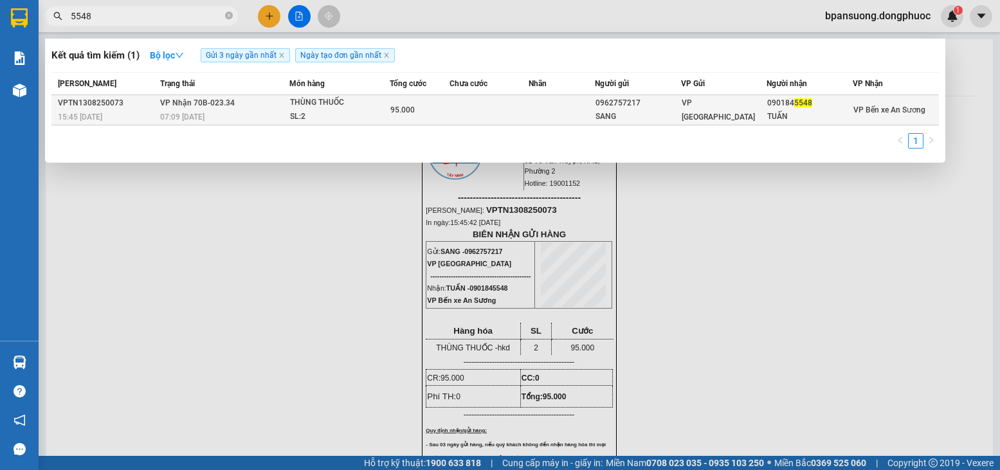
click at [448, 113] on div "95.000" at bounding box center [419, 110] width 59 height 14
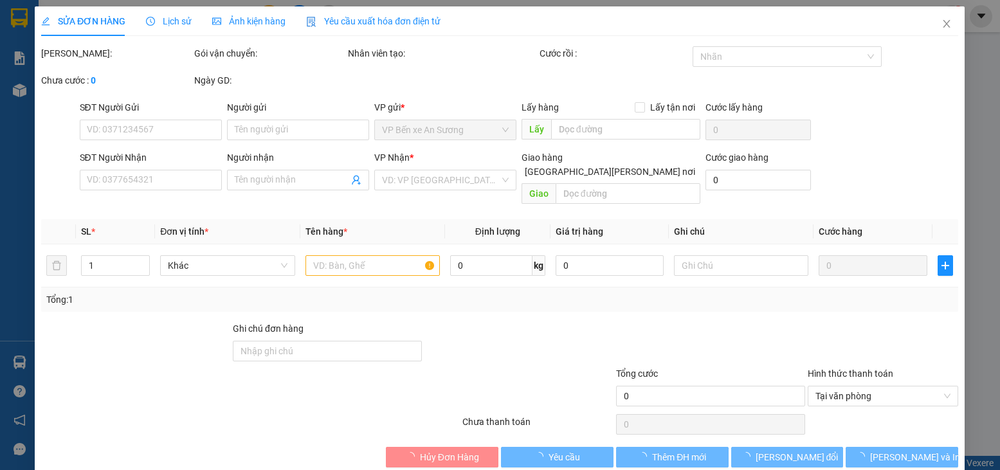
type input "0962757217"
type input "SANG"
type input "0901845548"
type input "TUẤN"
type input "95.000"
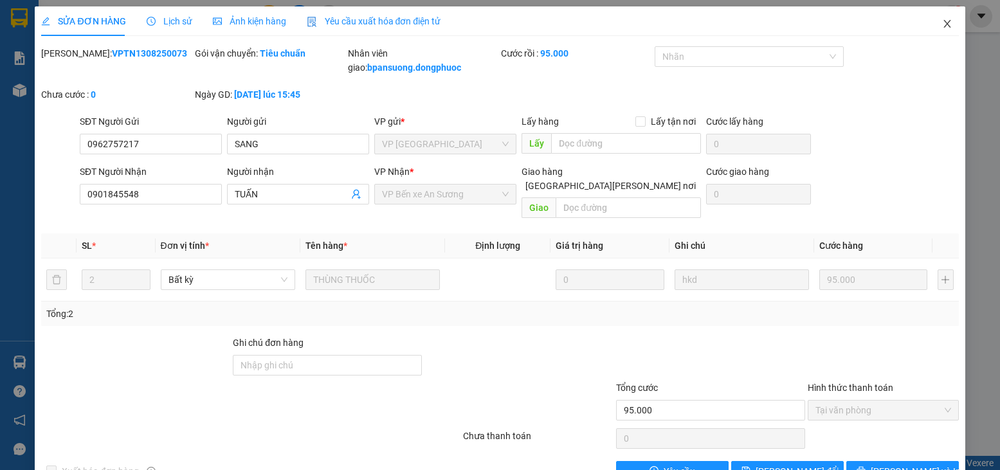
click at [947, 25] on span "Close" at bounding box center [947, 24] width 36 height 36
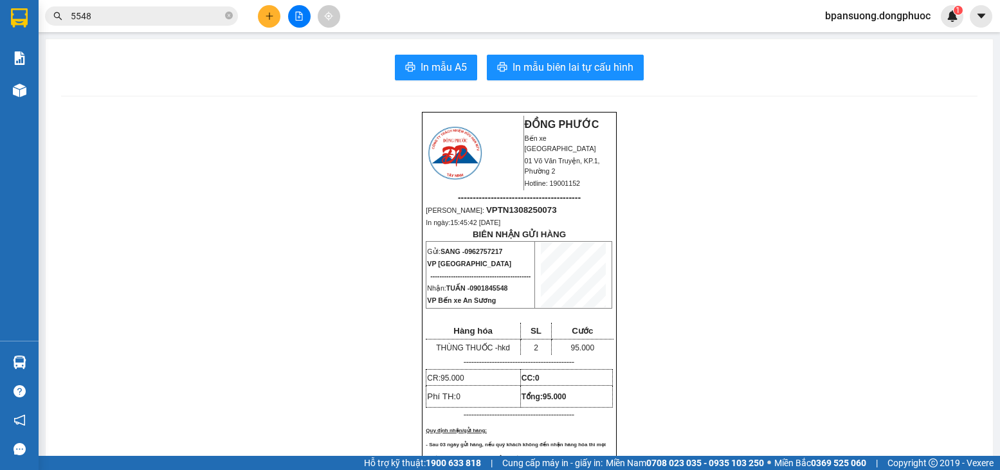
click at [171, 26] on div "Kết quả tìm kiếm ( 1 ) Bộ lọc Gửi 3 ngày gần nhất Ngày tạo đơn gần nhất Mã ĐH T…" at bounding box center [125, 16] width 251 height 23
click at [152, 13] on input "5548" at bounding box center [147, 16] width 152 height 14
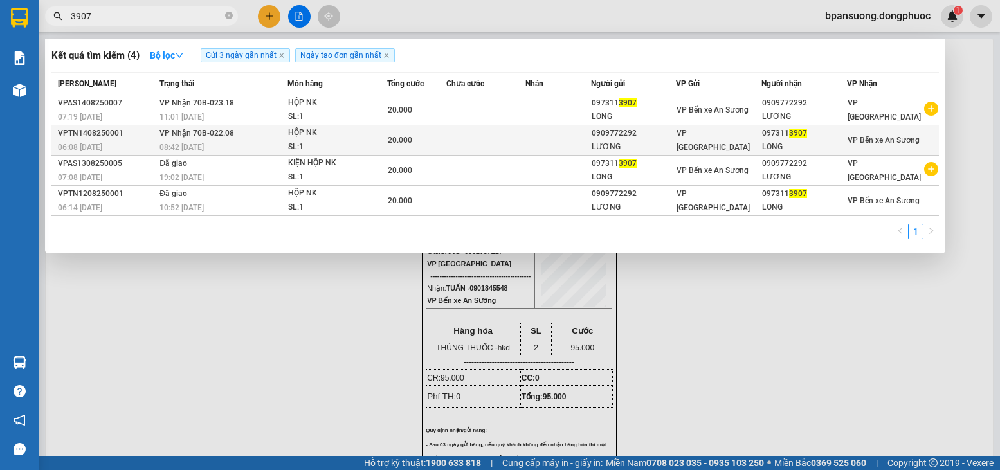
type input "3907"
click at [342, 136] on div "HỘP NK" at bounding box center [336, 133] width 96 height 14
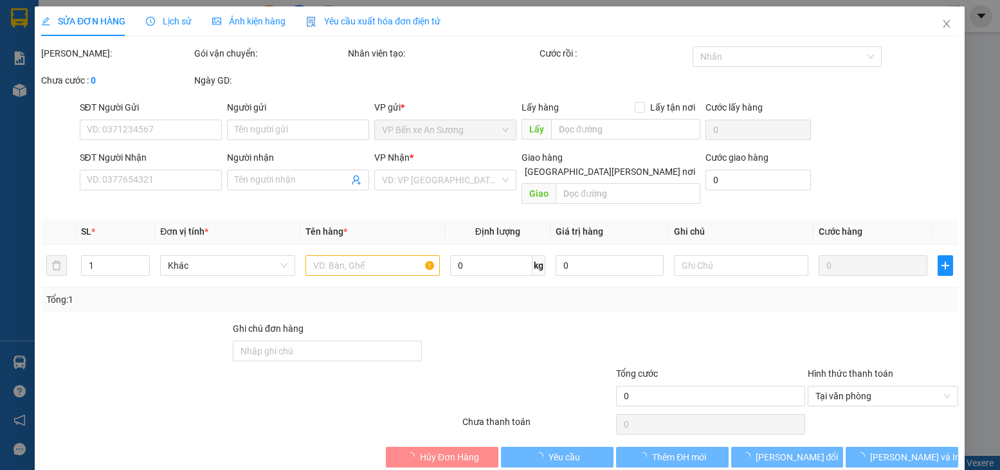
type input "0909772292"
type input "LƯƠNG"
type input "0973113907"
type input "LONG"
type input "20.000"
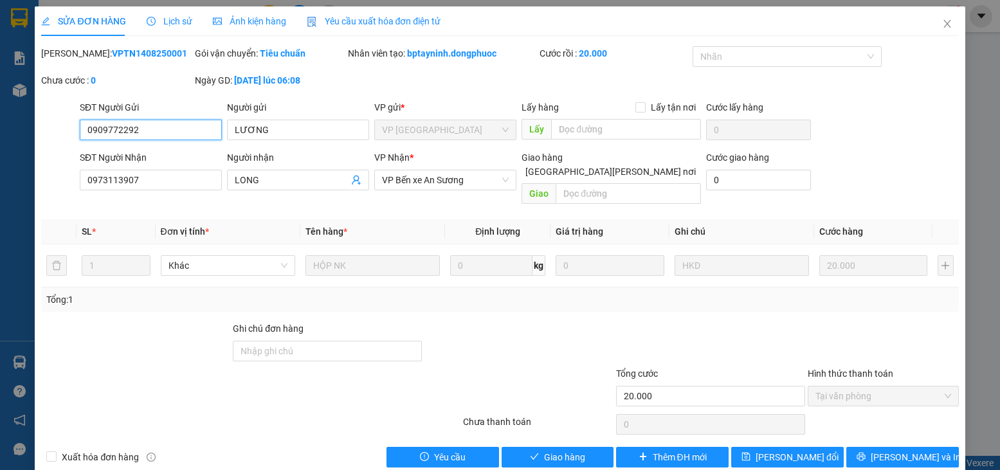
scroll to position [2, 0]
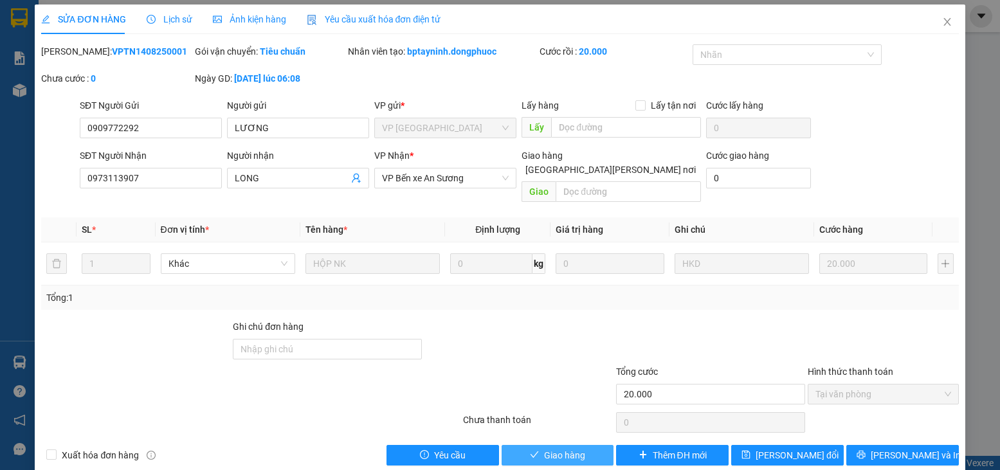
click at [574, 448] on span "Giao hàng" at bounding box center [564, 455] width 41 height 14
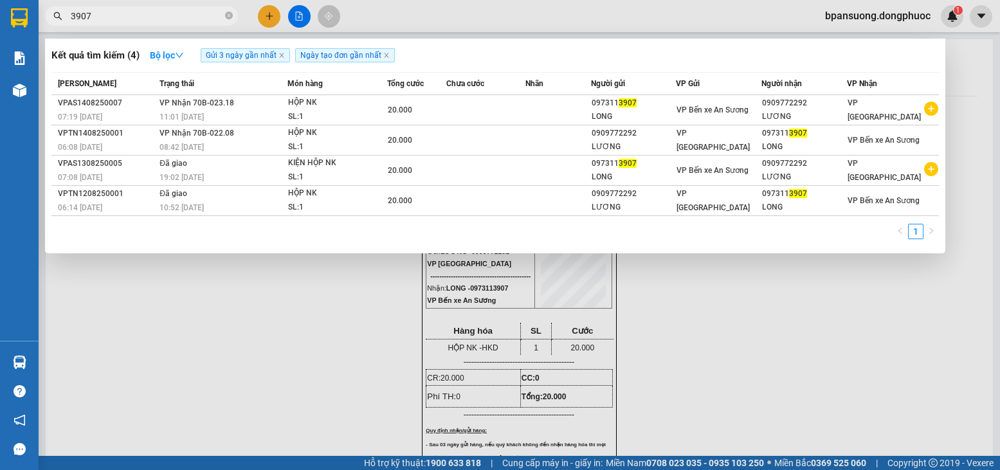
click at [185, 11] on input "3907" at bounding box center [147, 16] width 152 height 14
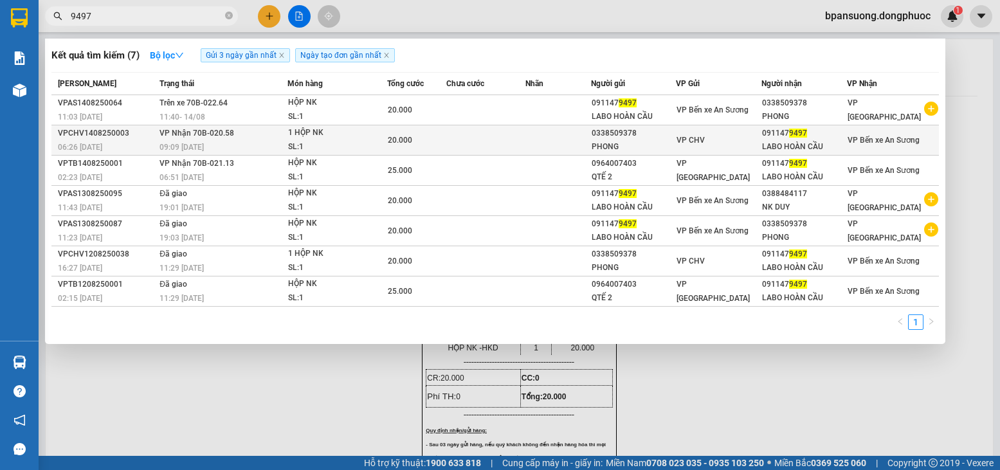
type input "9497"
click at [340, 141] on div "SL: 1" at bounding box center [336, 147] width 96 height 14
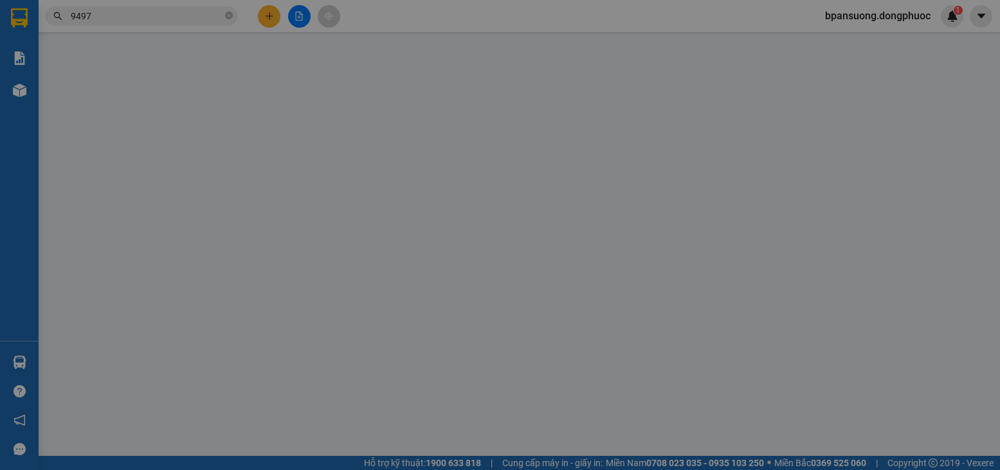
type input "0338509378"
type input "PHONG"
type input "0911479497"
type input "LABO HOÀN CẦU"
type input "20.000"
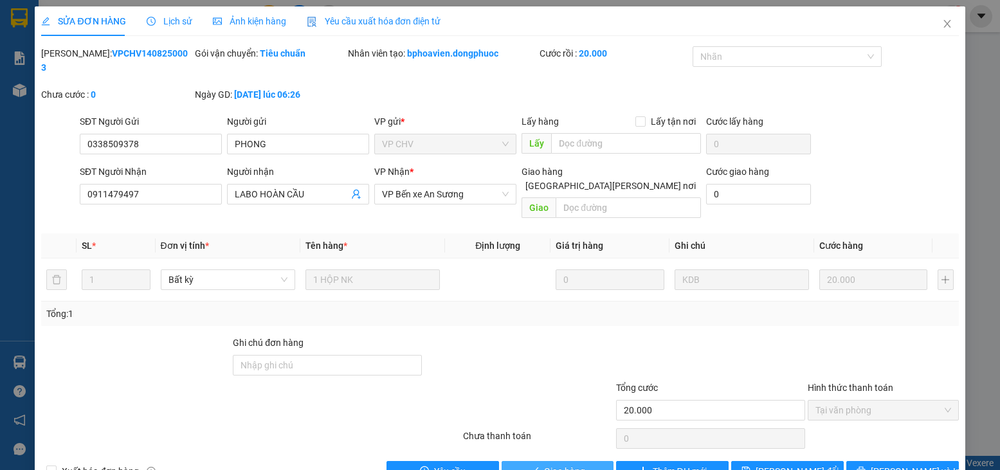
click at [537, 461] on button "Giao hàng" at bounding box center [558, 471] width 113 height 21
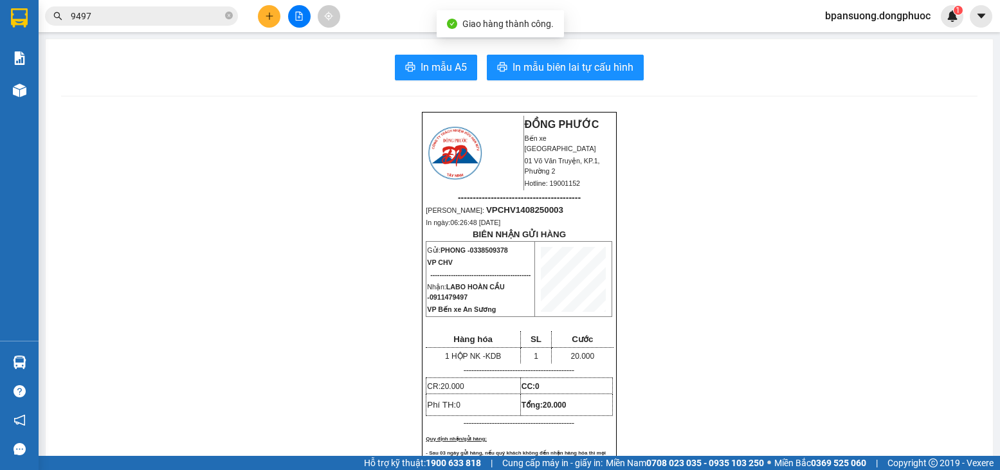
click at [175, 15] on input "9497" at bounding box center [147, 16] width 152 height 14
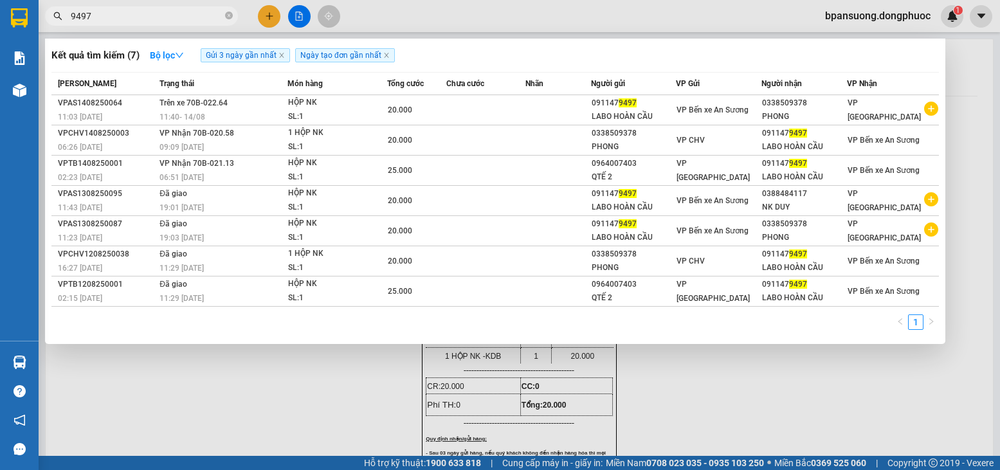
click at [175, 15] on input "9497" at bounding box center [147, 16] width 152 height 14
type input "9497"
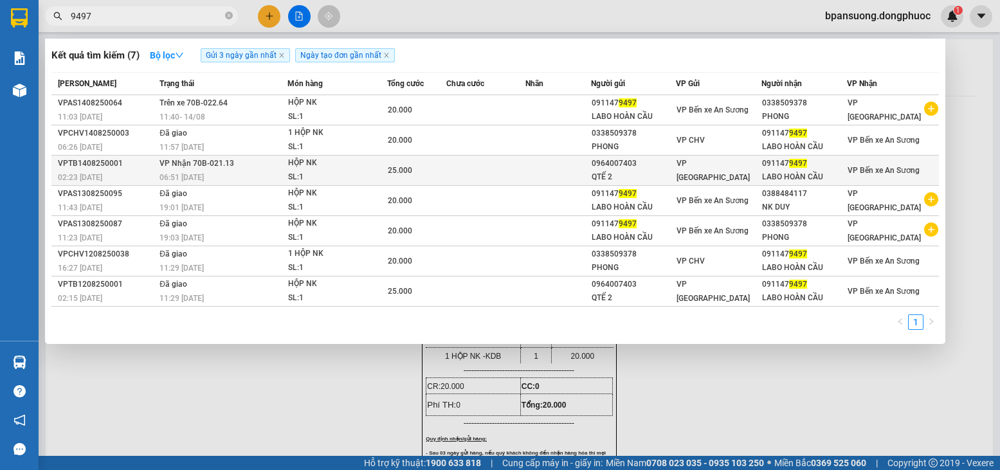
click at [486, 170] on td at bounding box center [485, 171] width 78 height 30
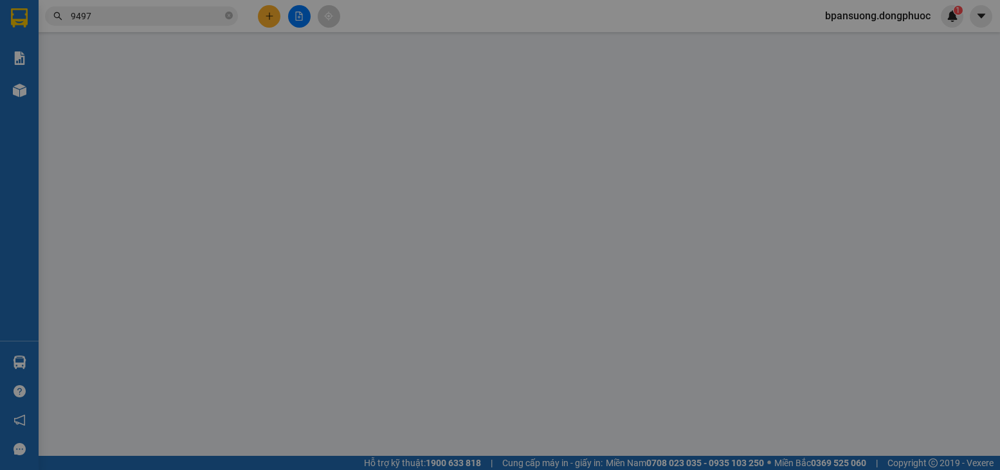
type input "0964007403"
type input "QTẾ 2"
type input "0911479497"
type input "LABO HOÀN CẦU"
type input "25.000"
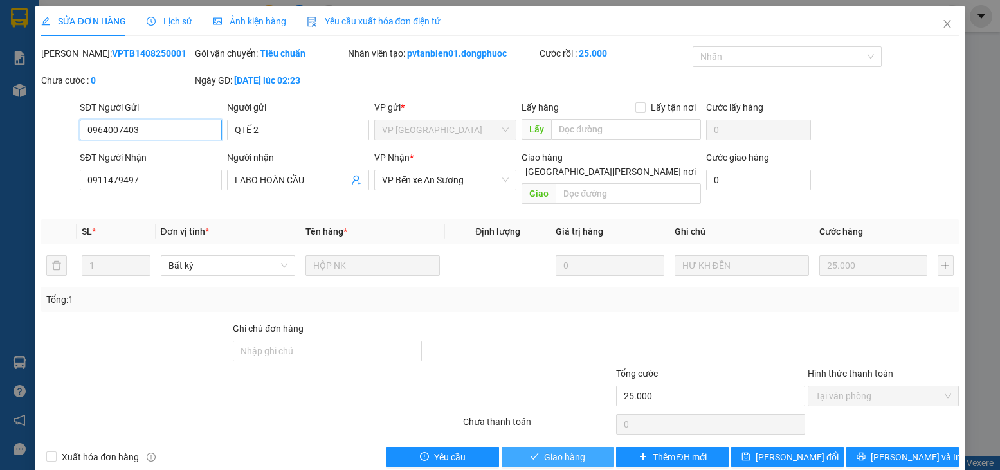
scroll to position [8, 0]
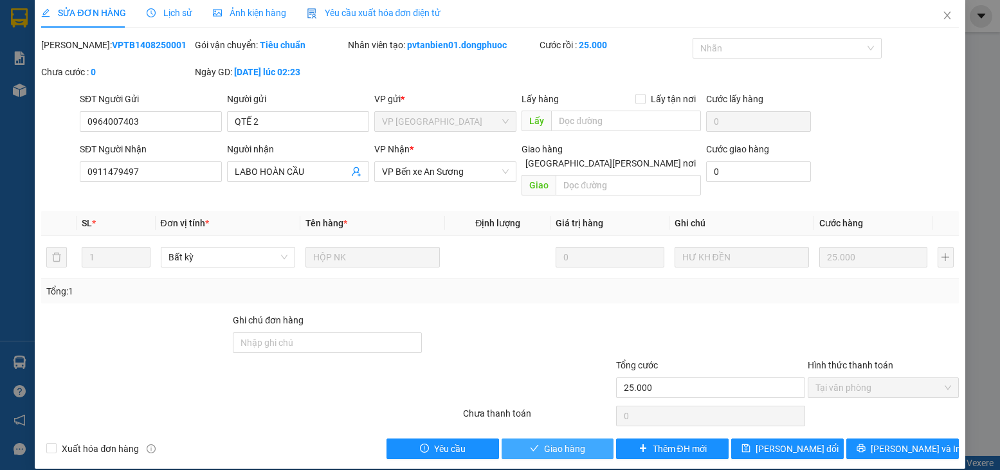
click at [575, 442] on span "Giao hàng" at bounding box center [564, 449] width 41 height 14
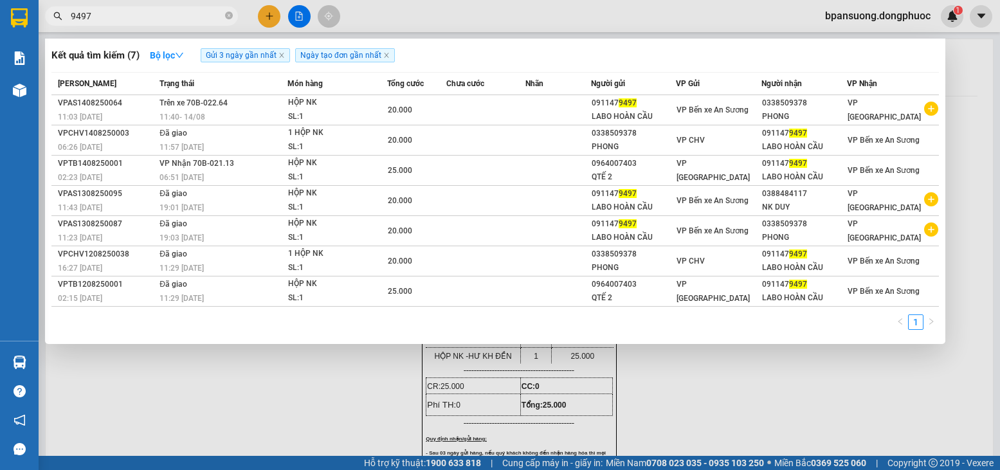
click at [100, 17] on input "9497" at bounding box center [147, 16] width 152 height 14
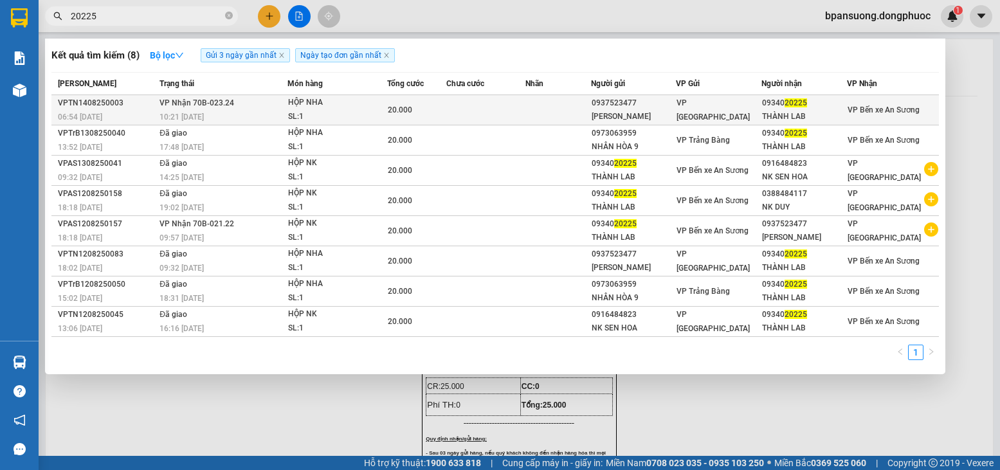
type input "20225"
click at [435, 111] on div "20.000" at bounding box center [417, 110] width 58 height 14
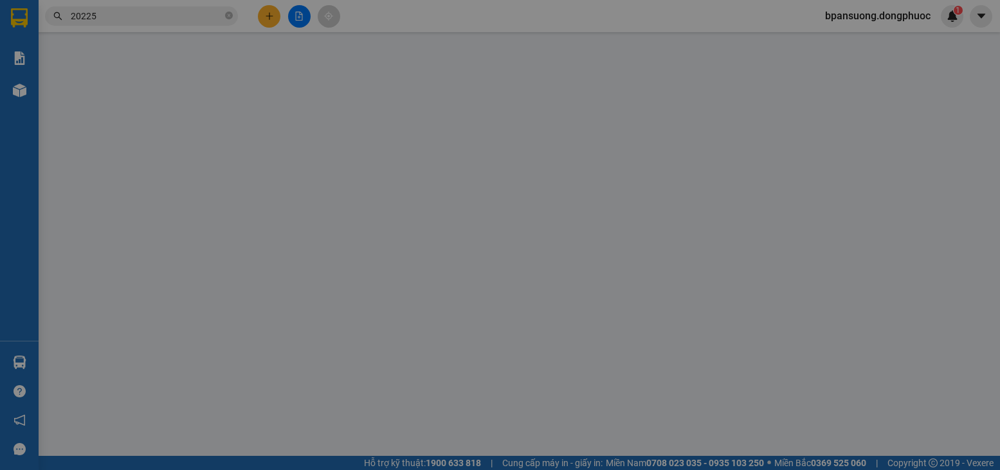
type input "0937523477"
type input "KIM YẾN"
type input "0934020225"
type input "THÀNH LAB"
type input "20.000"
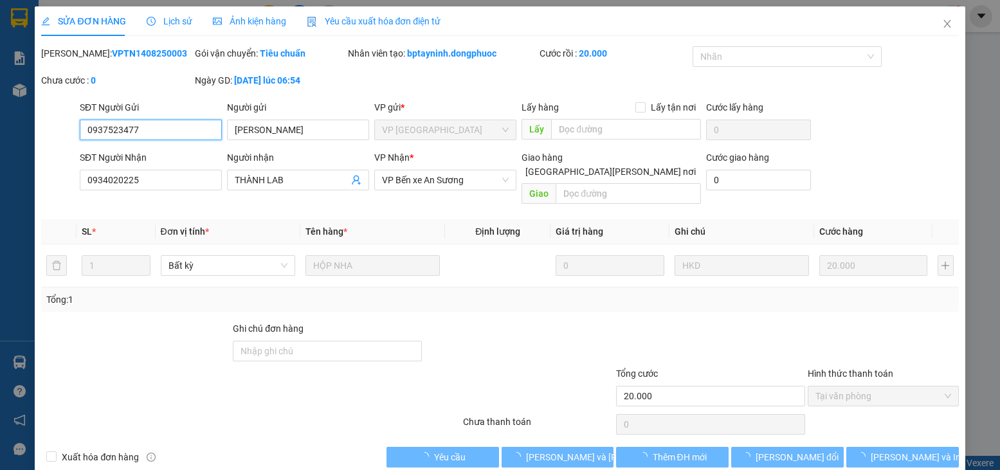
scroll to position [2, 0]
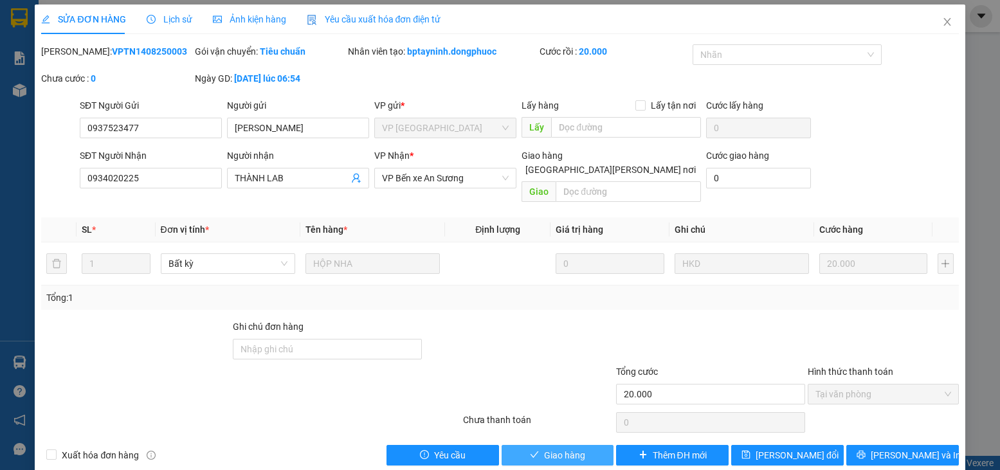
click at [572, 448] on span "Giao hàng" at bounding box center [564, 455] width 41 height 14
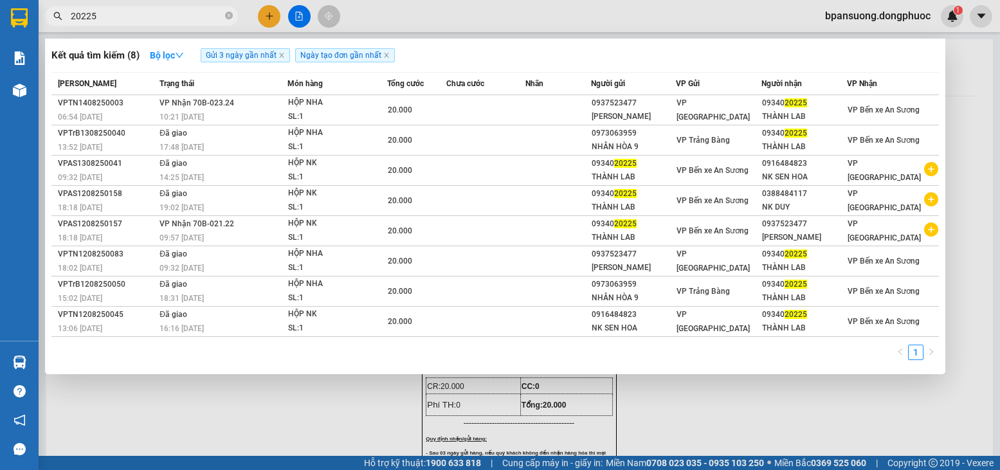
click at [194, 17] on input "20225" at bounding box center [147, 16] width 152 height 14
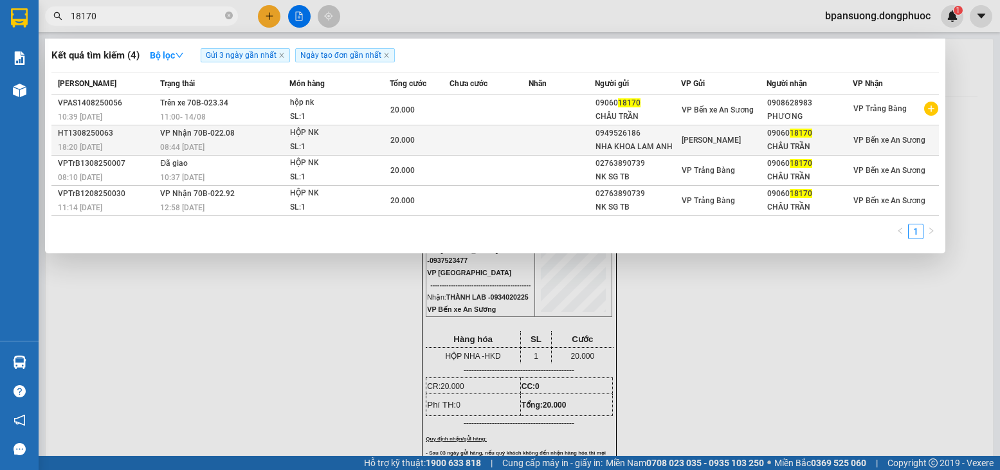
type input "18170"
click at [372, 143] on div "SL: 1" at bounding box center [338, 147] width 96 height 14
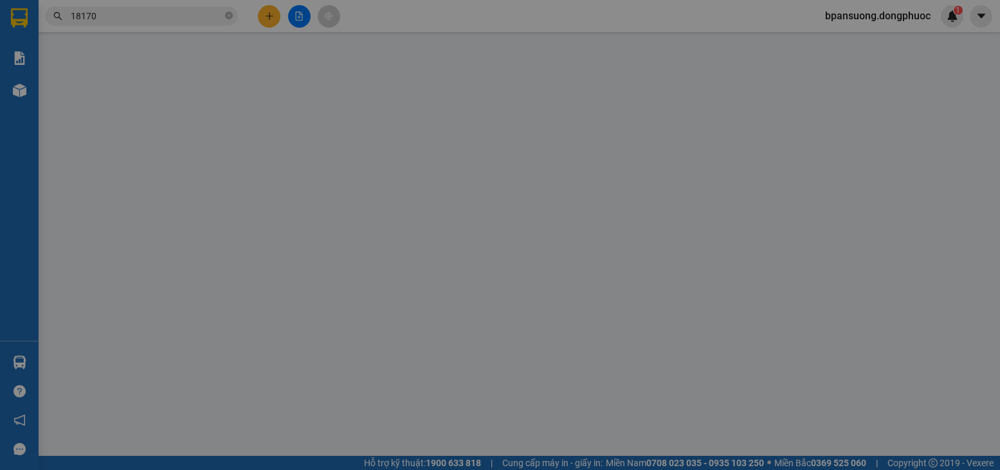
type input "0949526186"
type input "NHA KHOA LAM ANH"
type input "0906018170"
type input "CHÂU TRẦN"
type input "20.000"
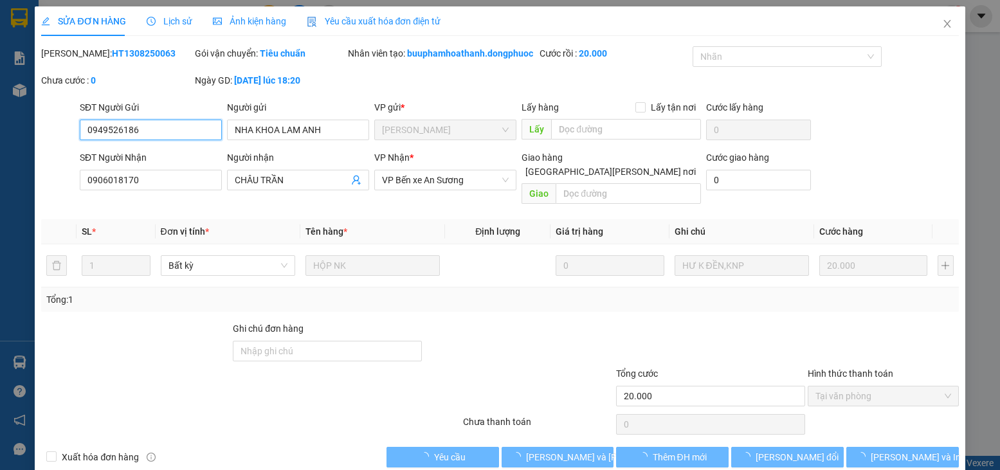
scroll to position [2, 0]
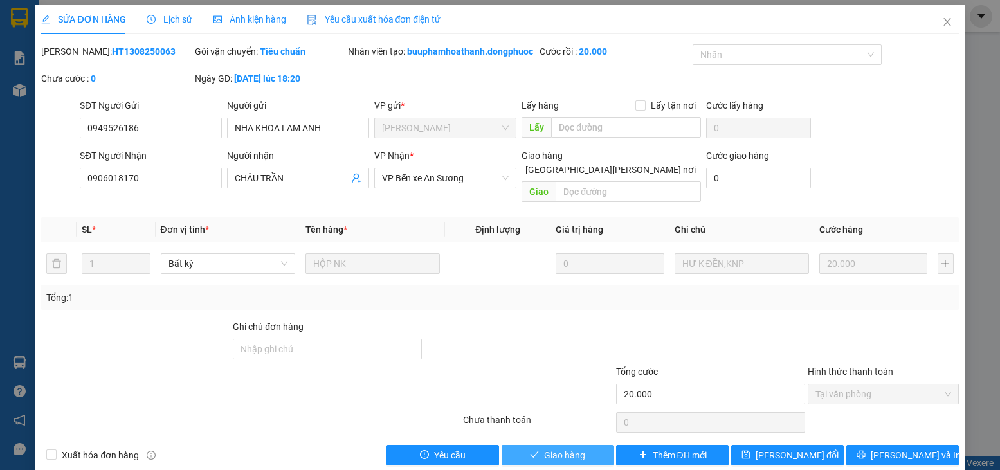
click at [546, 452] on span "Giao hàng" at bounding box center [564, 455] width 41 height 14
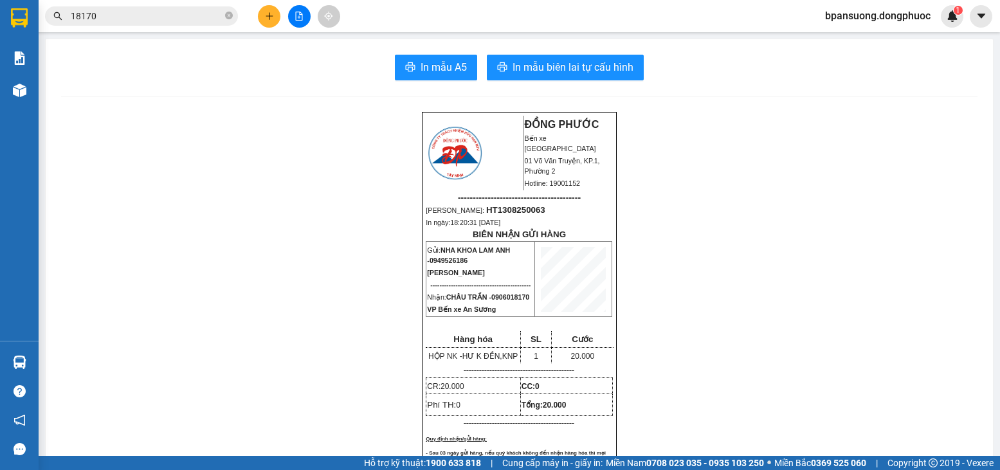
click at [170, 23] on span "18170" at bounding box center [141, 15] width 193 height 19
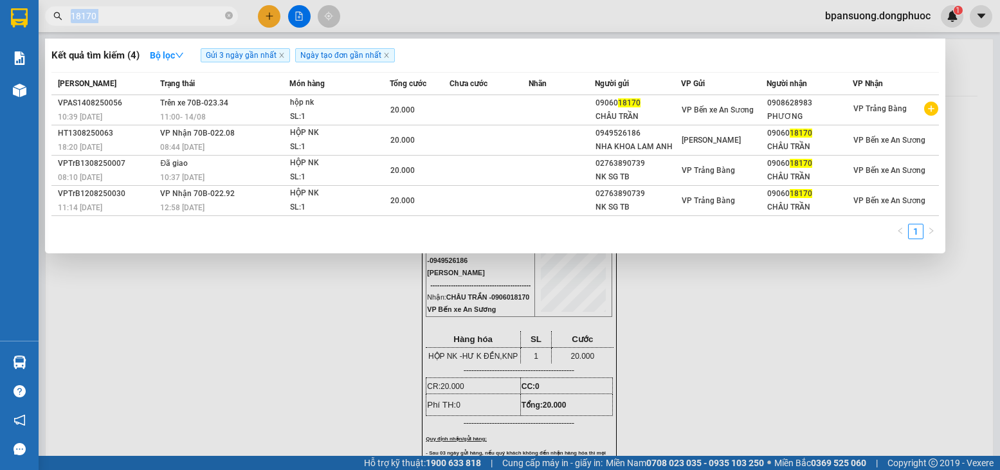
click at [170, 23] on span "18170" at bounding box center [141, 15] width 193 height 19
click at [194, 17] on input "18170" at bounding box center [147, 16] width 152 height 14
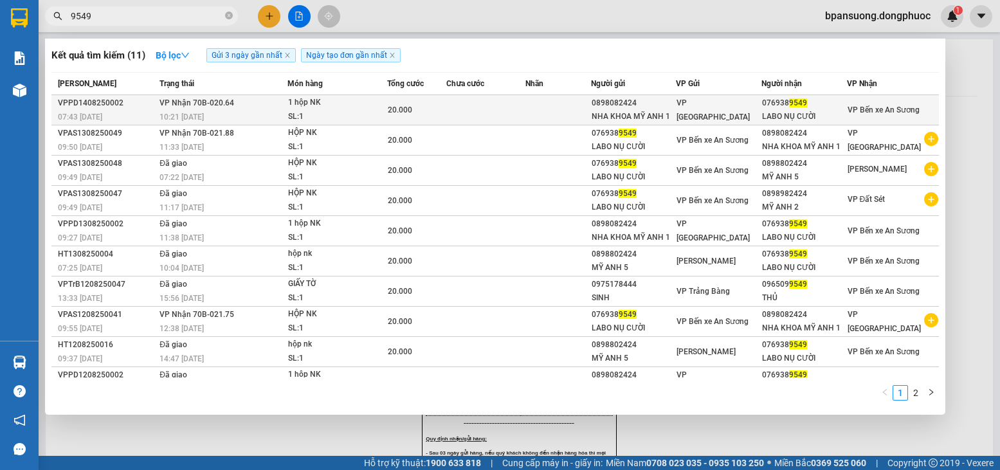
type input "9549"
click at [241, 112] on div "10:21 - 14/08" at bounding box center [223, 117] width 127 height 14
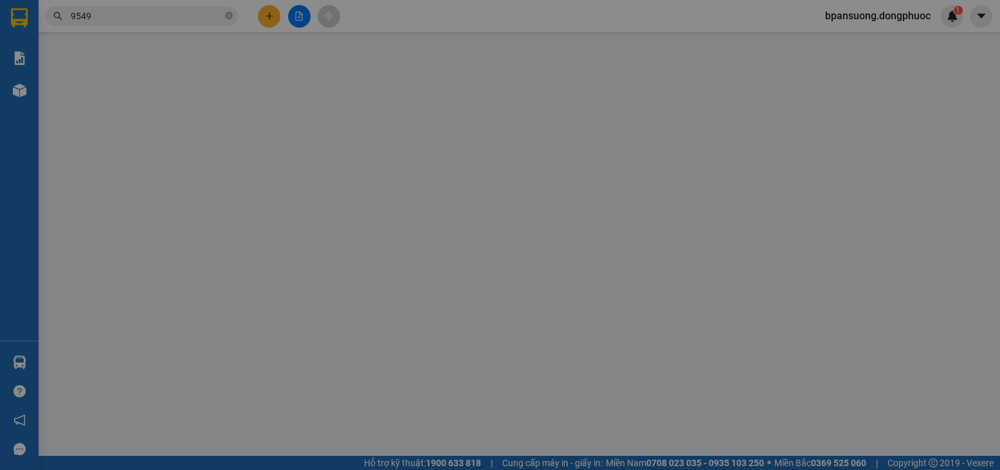
type input "0898082424"
type input "NHA KHOA MỸ ANH 1"
type input "0769389549"
type input "LABO NỤ CƯỜI"
type input "20.000"
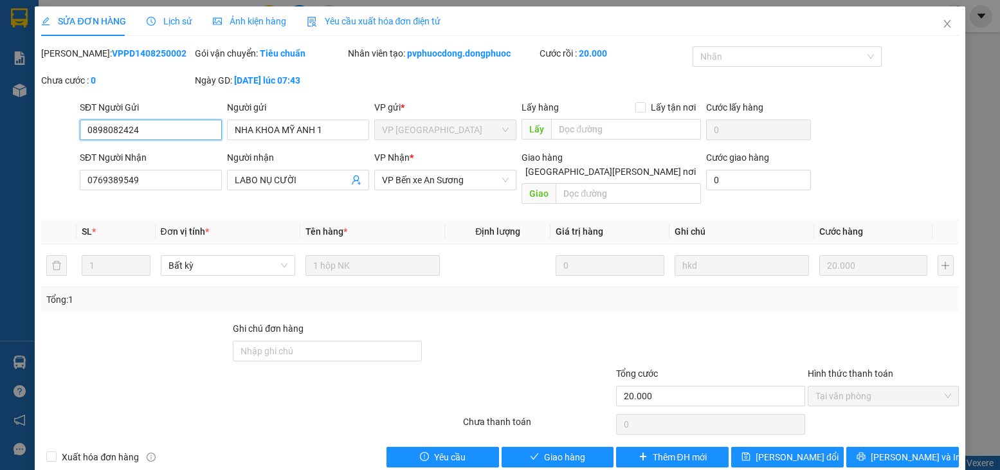
scroll to position [8, 0]
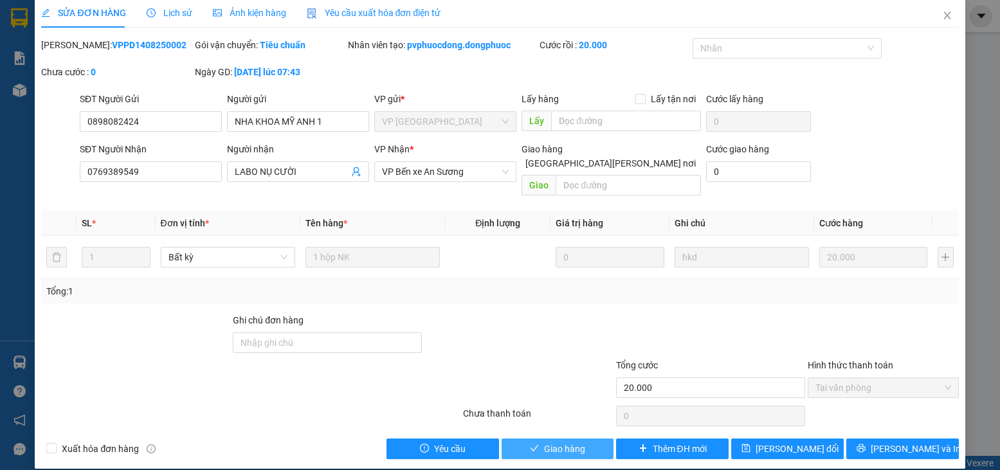
click at [572, 442] on span "Giao hàng" at bounding box center [564, 449] width 41 height 14
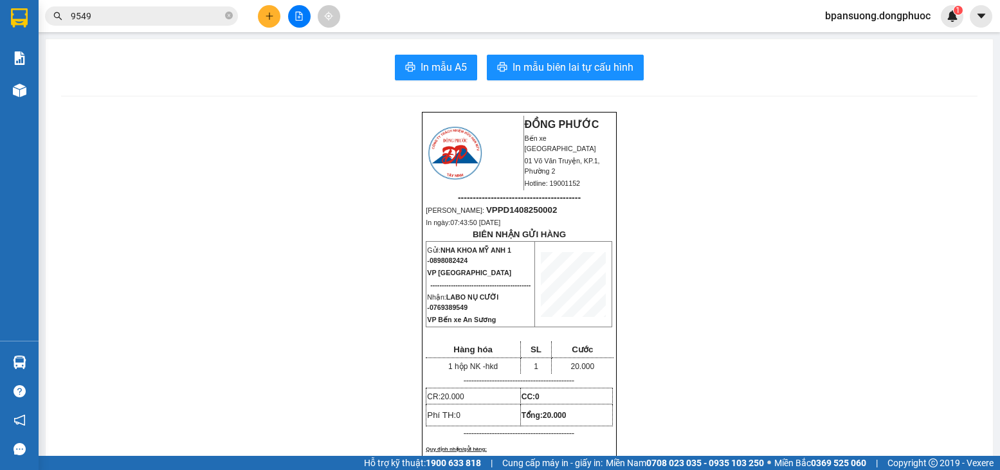
click at [196, 18] on input "9549" at bounding box center [147, 16] width 152 height 14
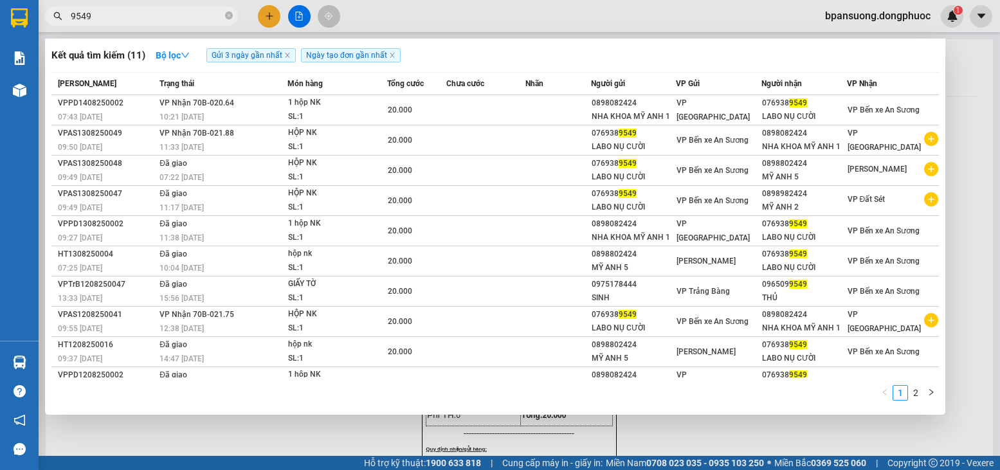
click at [196, 18] on input "9549" at bounding box center [147, 16] width 152 height 14
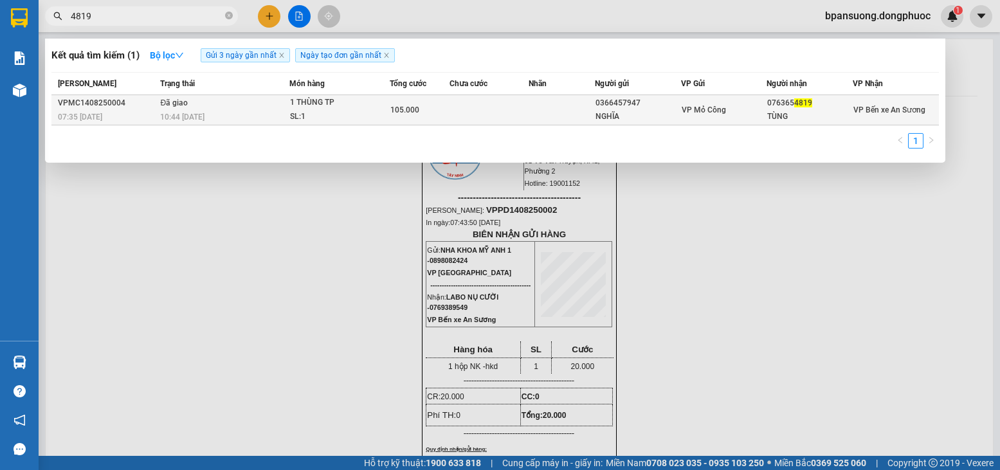
type input "4819"
click at [527, 114] on td at bounding box center [489, 110] width 79 height 30
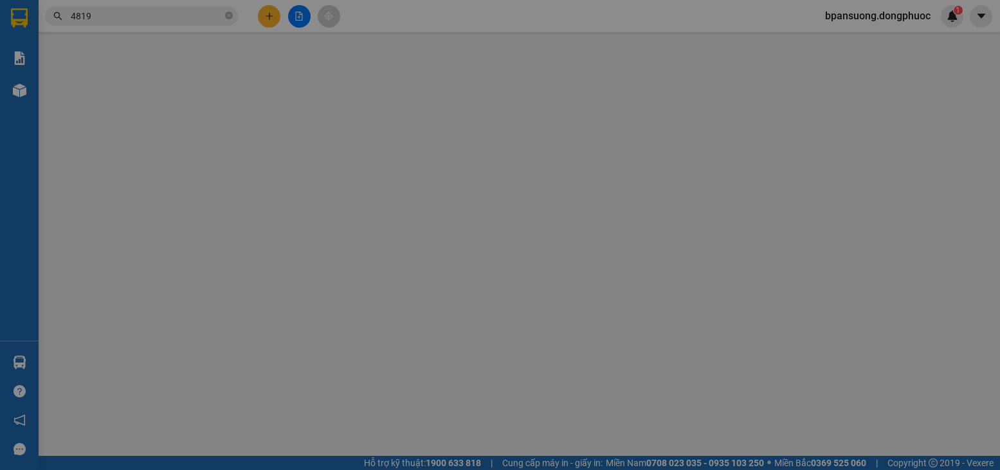
type input "0366457947"
type input "NGHĨA"
type input "0763654819"
type input "TÙNG"
type input "105.000"
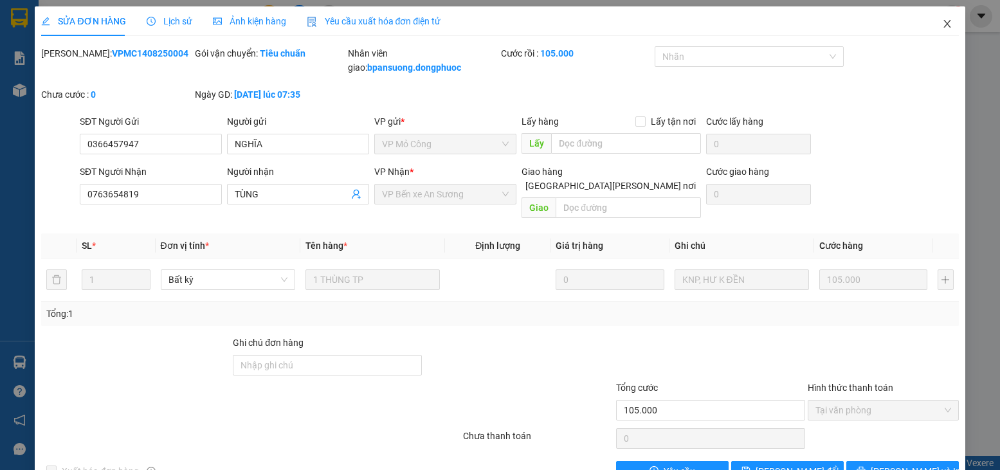
click at [944, 27] on icon "close" at bounding box center [947, 24] width 7 height 8
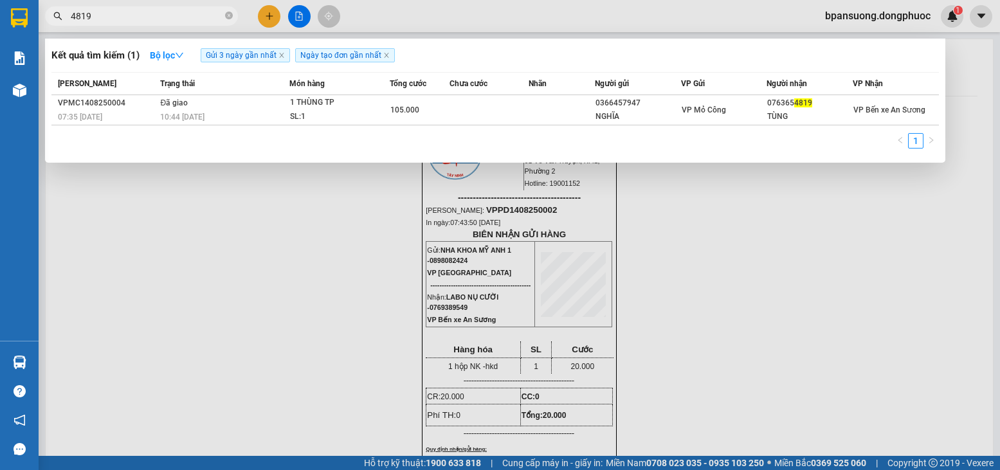
click at [140, 22] on input "4819" at bounding box center [147, 16] width 152 height 14
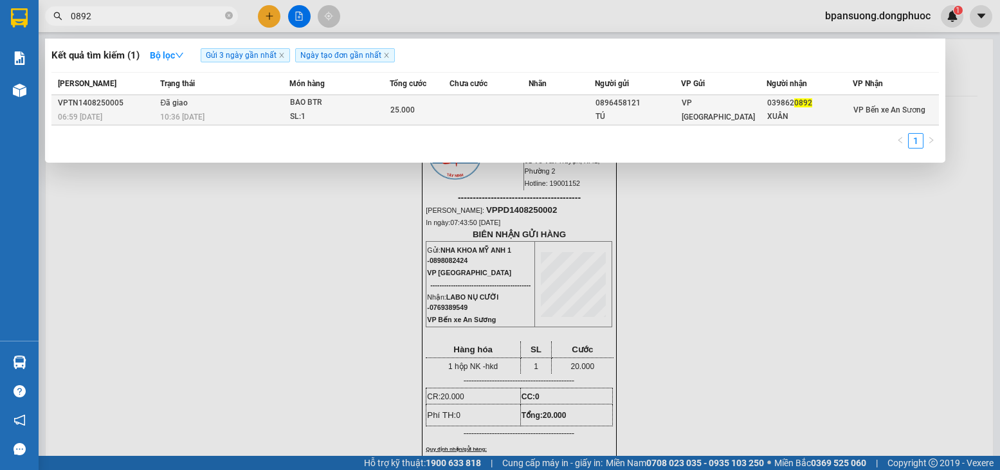
type input "0892"
click at [459, 112] on td at bounding box center [489, 110] width 79 height 30
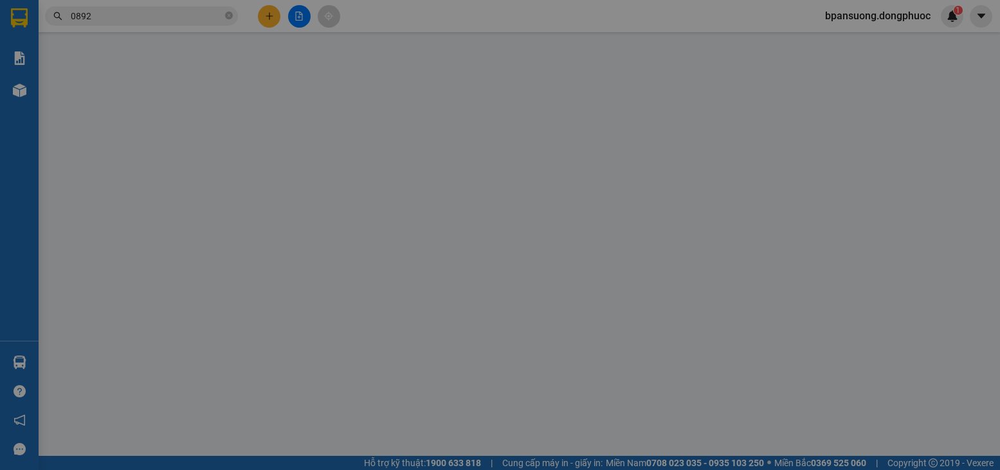
type input "0896458121"
type input "TÚ"
type input "0398620892"
type input "XUÂN"
type input "25.000"
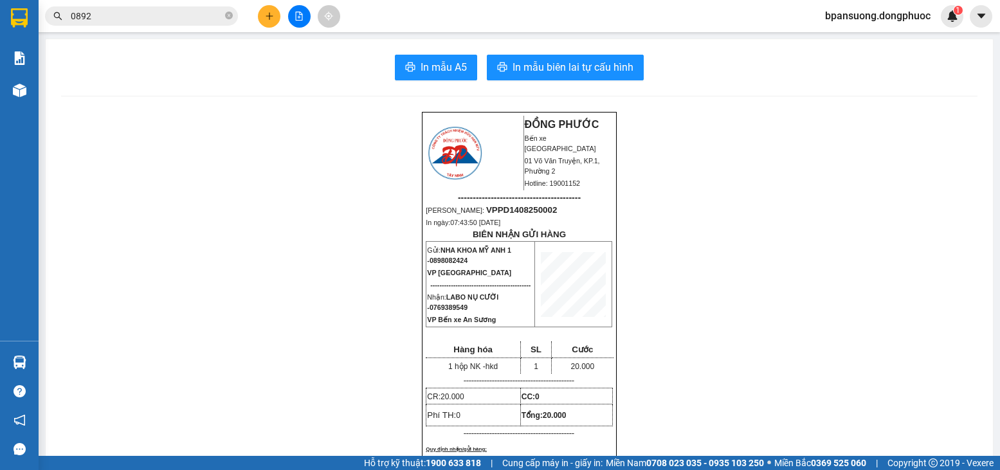
click at [139, 13] on input "0892" at bounding box center [147, 16] width 152 height 14
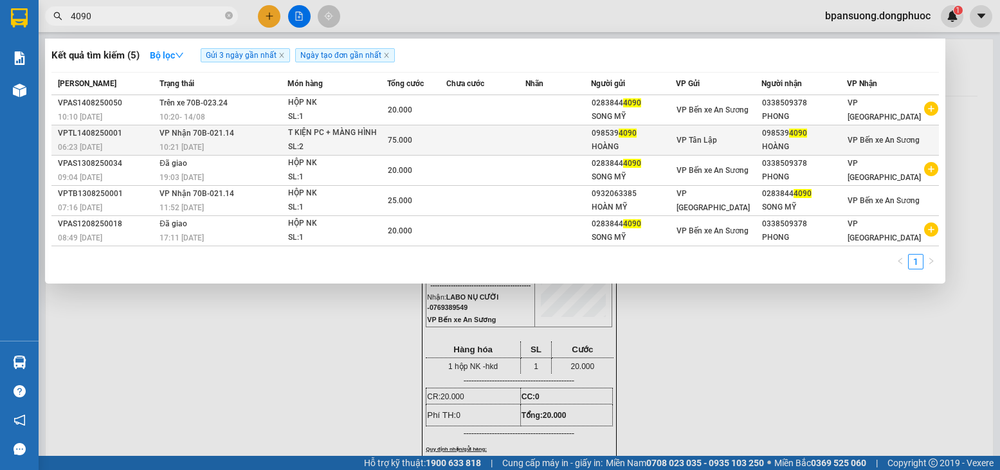
type input "4090"
click at [469, 136] on td at bounding box center [485, 140] width 78 height 30
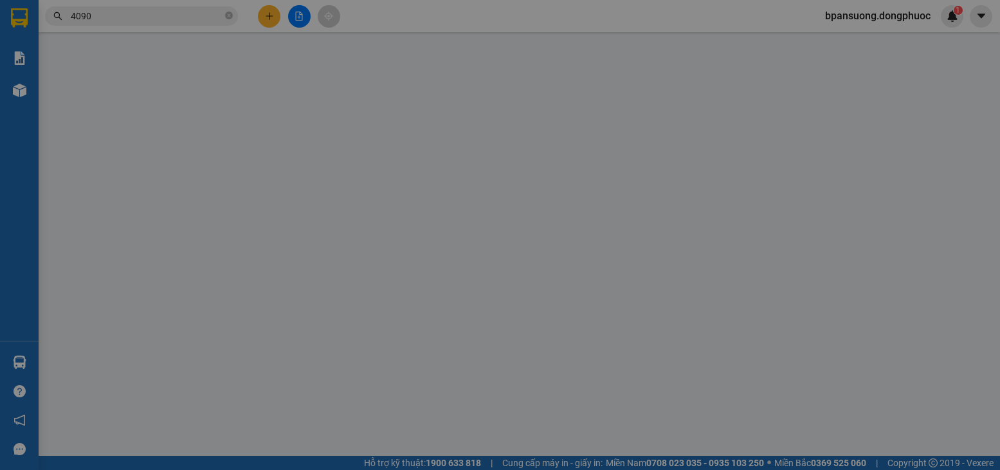
type input "0985394090"
type input "HOÀNG"
type input "0985394090"
type input "HOÀNG"
type input "75.000"
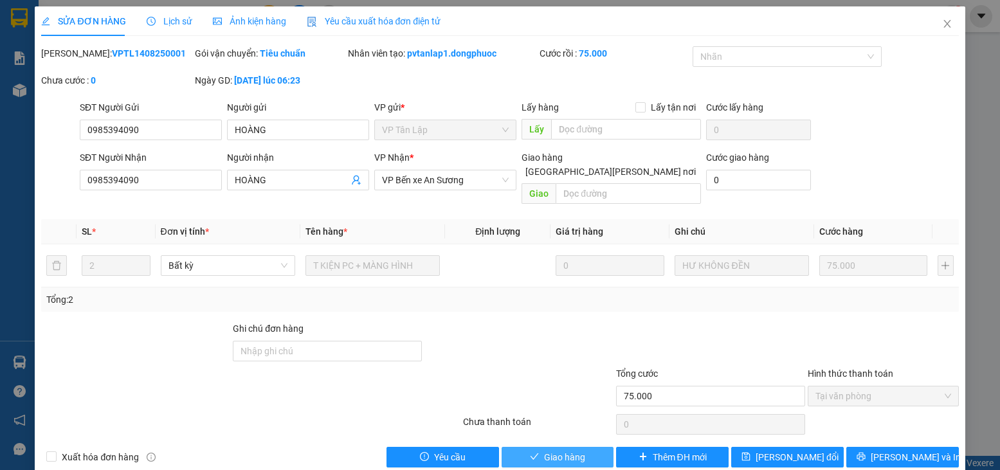
click at [534, 447] on button "Giao hàng" at bounding box center [558, 457] width 113 height 21
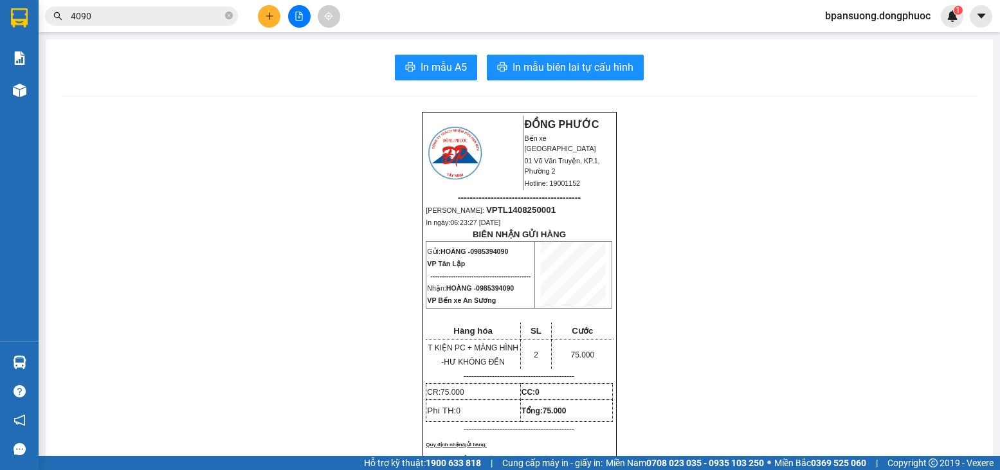
click at [146, 14] on input "4090" at bounding box center [147, 16] width 152 height 14
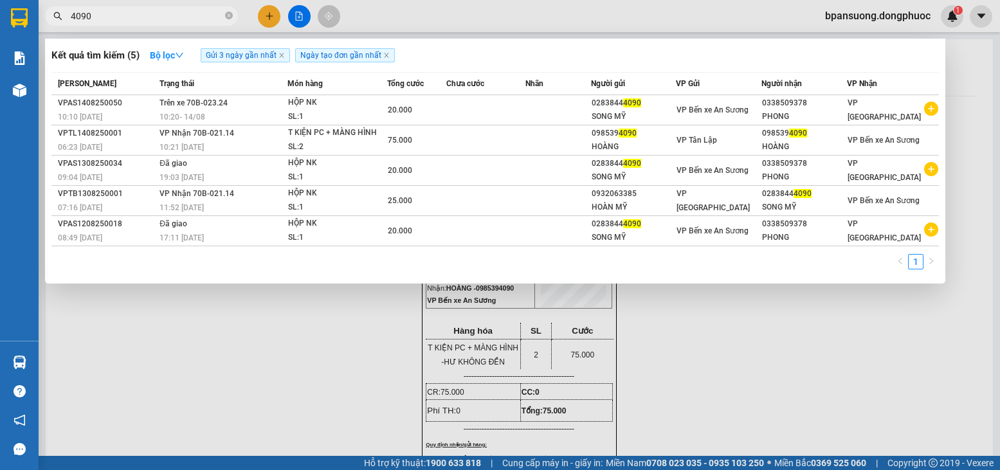
click at [146, 14] on input "4090" at bounding box center [147, 16] width 152 height 14
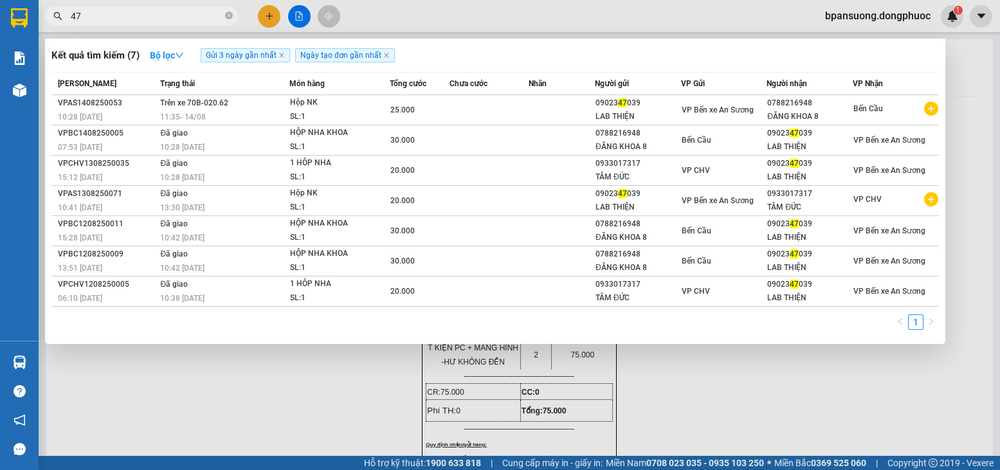
type input "4"
type input "7"
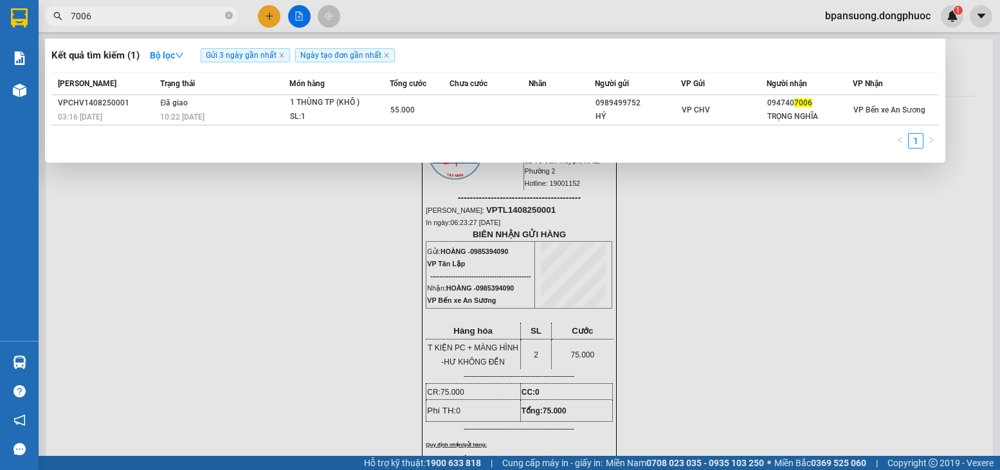
click at [172, 21] on input "7006" at bounding box center [147, 16] width 152 height 14
type input "4090"
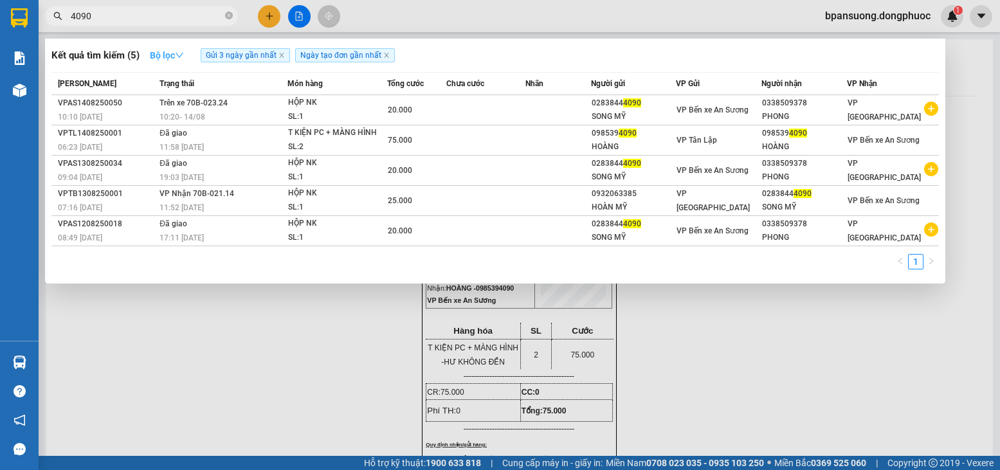
click at [165, 59] on strong "Bộ lọc" at bounding box center [167, 55] width 34 height 10
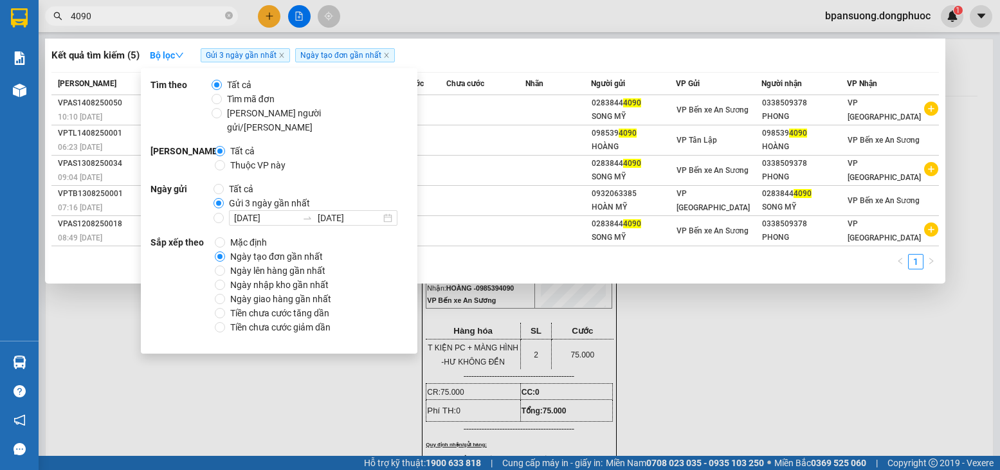
click at [264, 158] on span "Thuộc VP này" at bounding box center [258, 165] width 66 height 14
click at [225, 160] on input "Thuộc VP này" at bounding box center [220, 165] width 10 height 10
radio input "true"
click at [264, 158] on span "Thuộc VP này" at bounding box center [258, 165] width 66 height 14
click at [225, 160] on input "Thuộc VP này" at bounding box center [220, 165] width 10 height 10
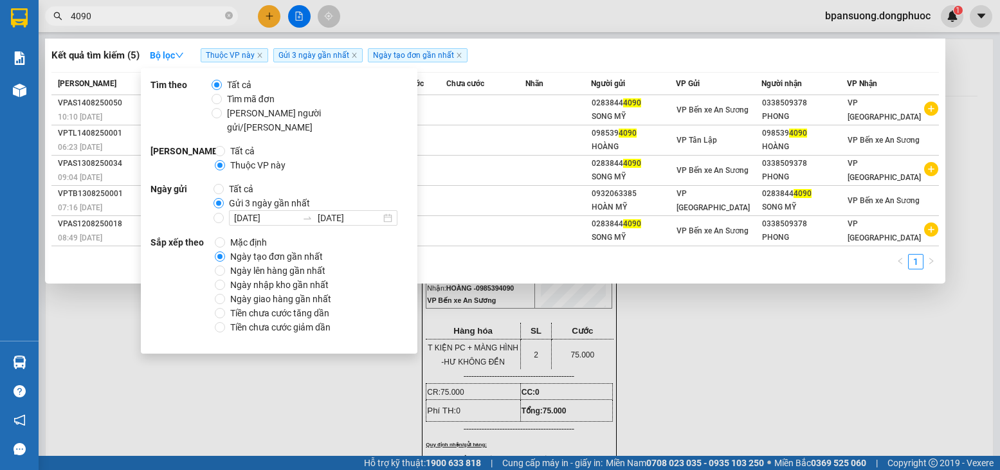
click at [240, 144] on span "Tất cả" at bounding box center [242, 151] width 35 height 14
click at [225, 146] on input "Tất cả" at bounding box center [220, 151] width 10 height 10
radio input "true"
radio input "false"
click at [489, 50] on div "Kết quả tìm kiếm ( 5 ) Bộ lọc Gửi 3 ngày gần nhất Ngày tạo đơn gần nhất" at bounding box center [495, 55] width 888 height 21
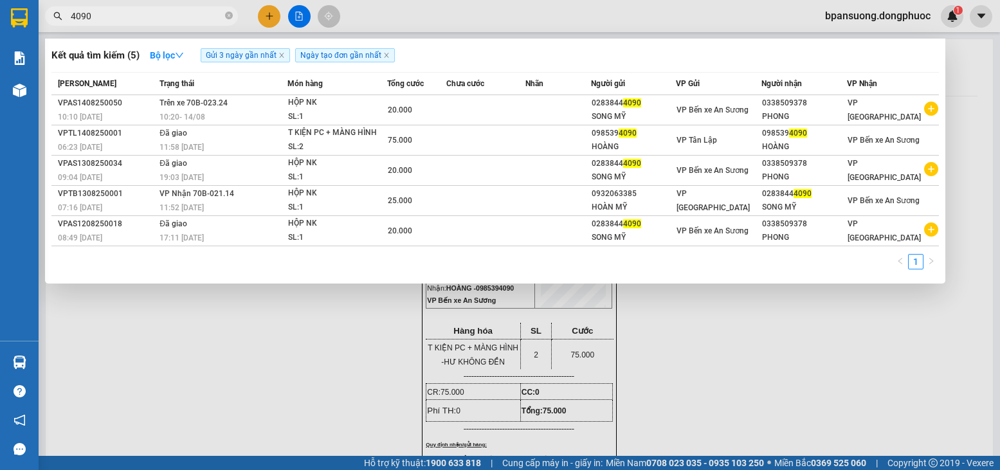
click at [144, 17] on input "4090" at bounding box center [147, 16] width 152 height 14
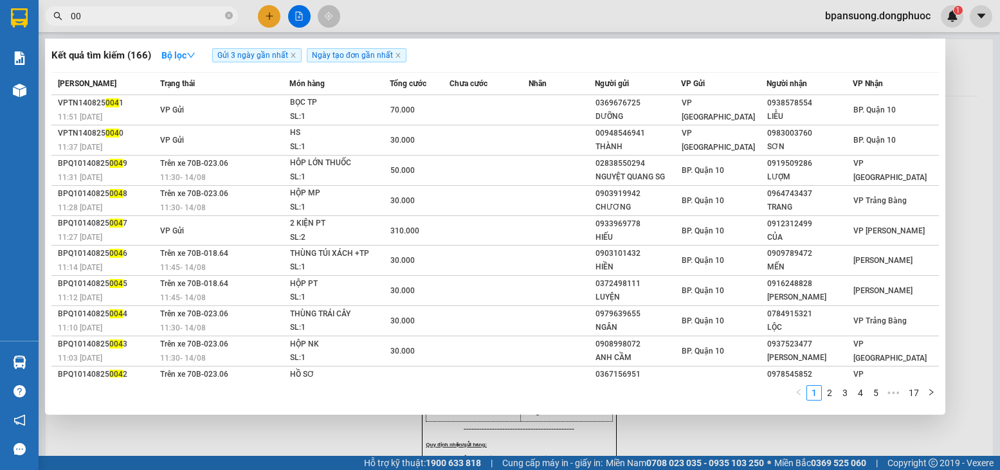
type input "0"
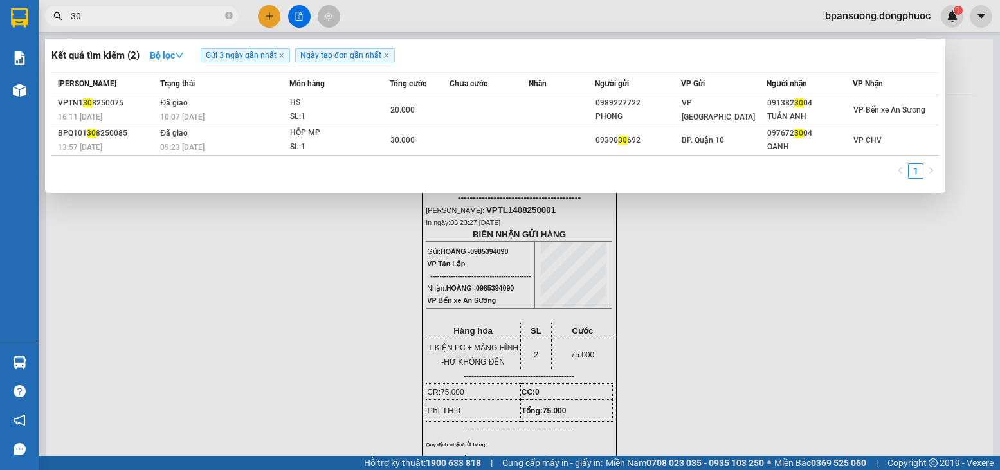
type input "3"
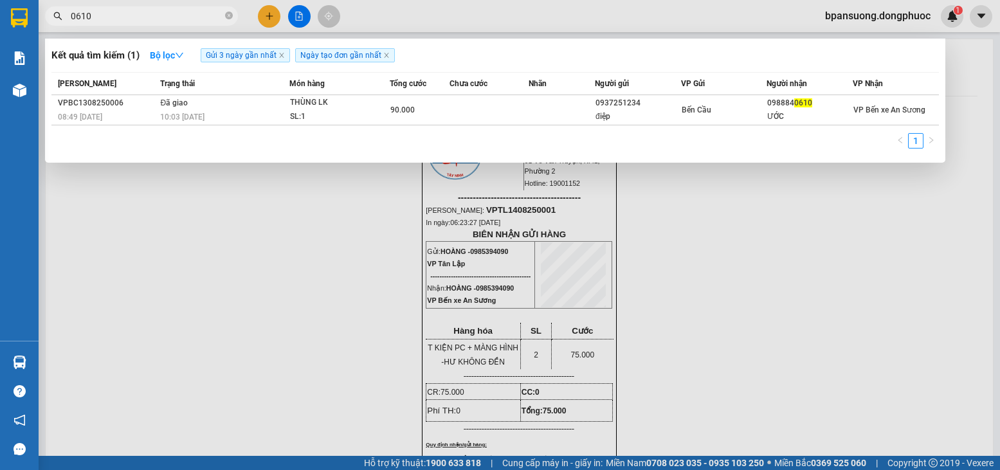
click at [179, 19] on input "0610" at bounding box center [147, 16] width 152 height 14
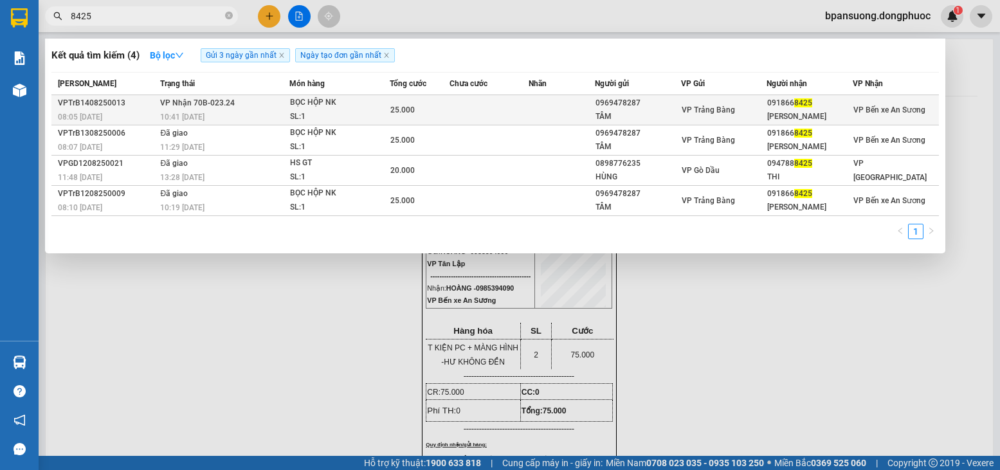
type input "8425"
click at [237, 115] on div "10:41 - 14/08" at bounding box center [224, 117] width 129 height 14
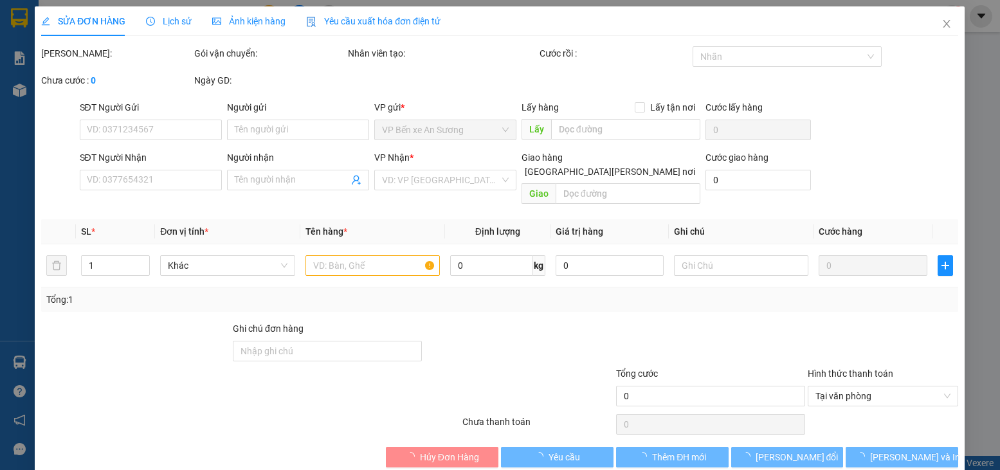
type input "0969478287"
type input "TÂM"
type input "0918668425"
type input "QUANG TÚ"
type input "25.000"
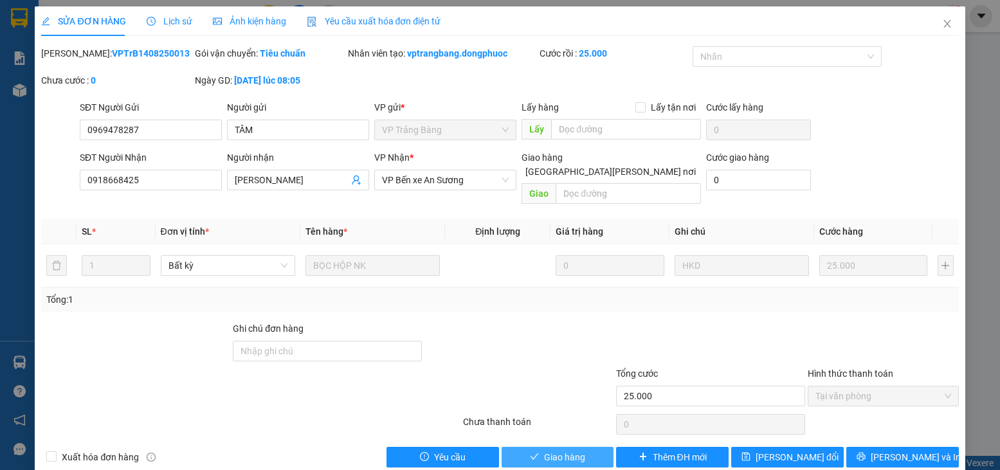
click at [564, 450] on span "Giao hàng" at bounding box center [564, 457] width 41 height 14
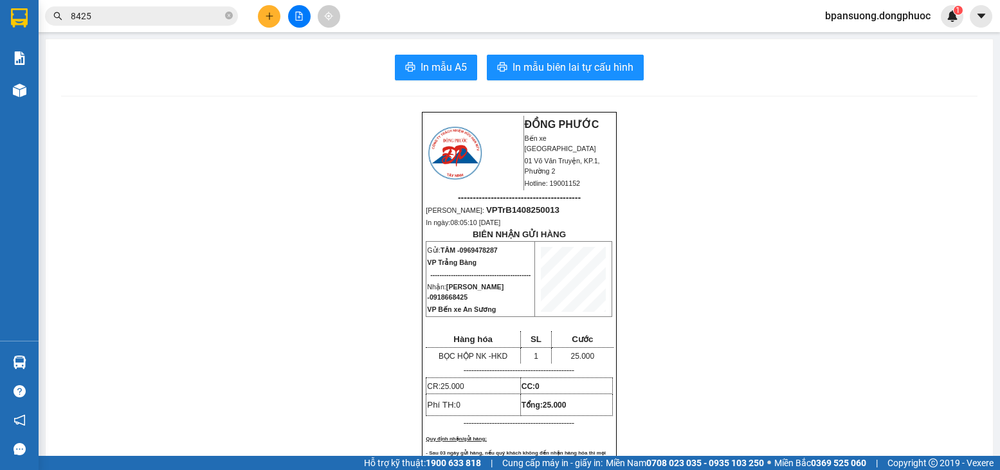
click at [182, 14] on input "8425" at bounding box center [147, 16] width 152 height 14
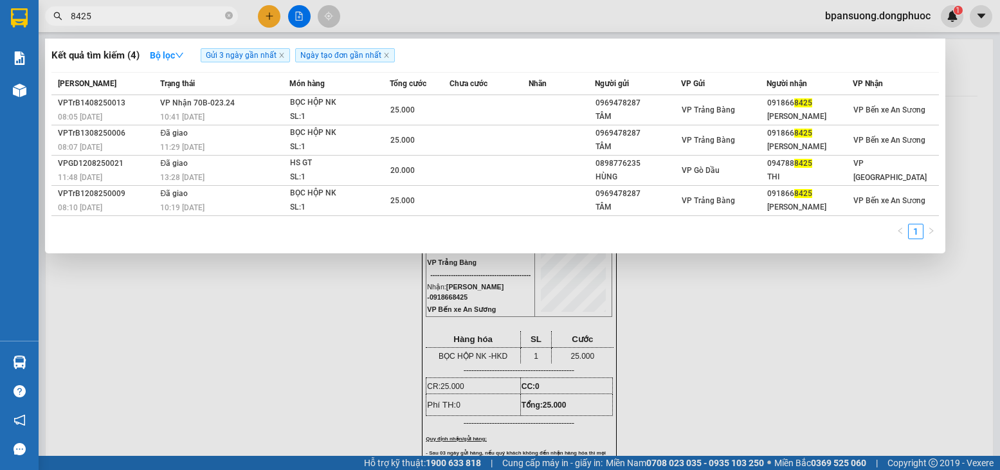
click at [182, 14] on input "8425" at bounding box center [147, 16] width 152 height 14
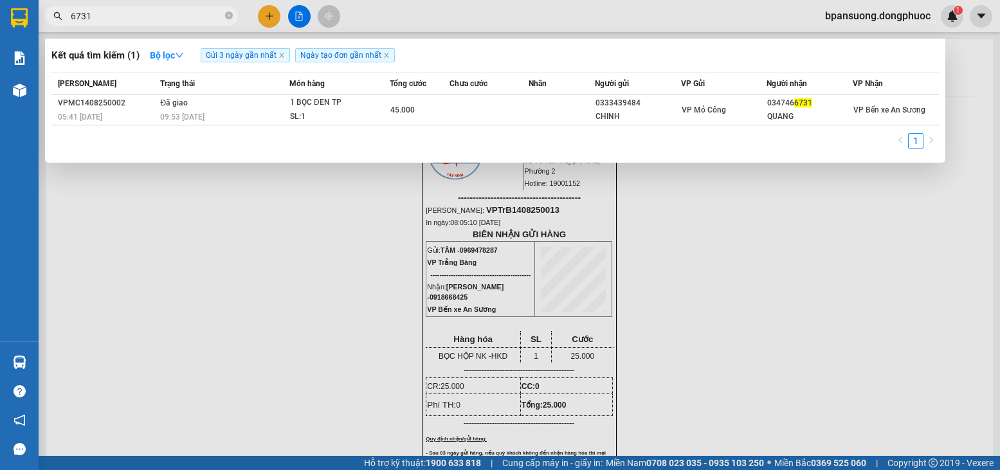
click at [214, 17] on input "6731" at bounding box center [147, 16] width 152 height 14
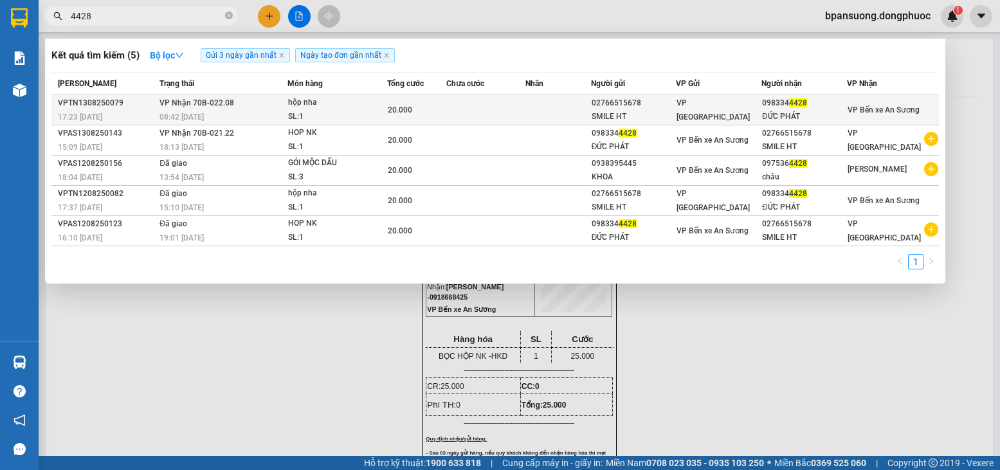
type input "4428"
click at [358, 109] on div "hộp nha" at bounding box center [336, 103] width 96 height 14
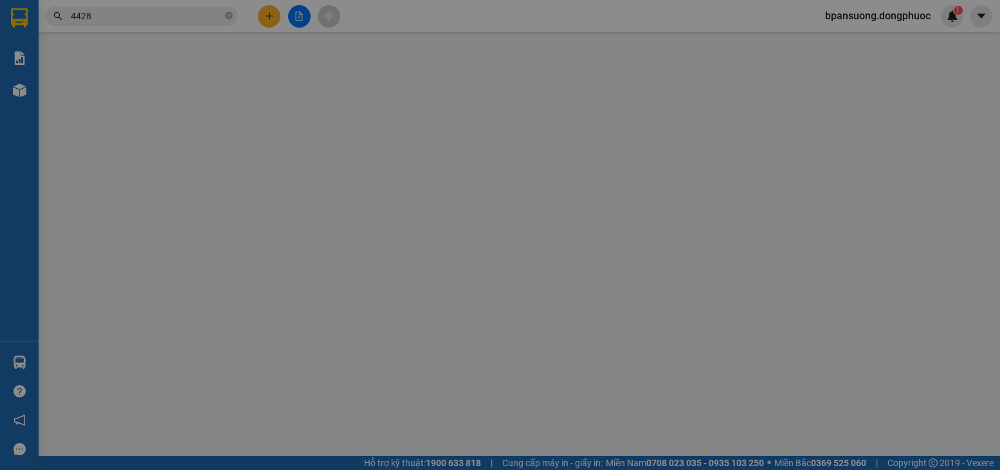
type input "02766515678"
type input "SMILE HT"
type input "0983344428"
type input "ĐỨC PHÁT"
type input "20.000"
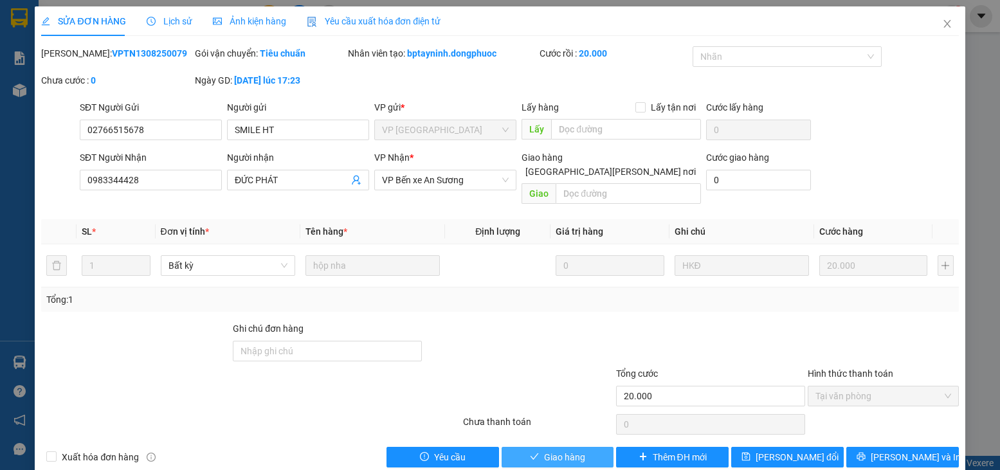
click at [544, 450] on span "Giao hàng" at bounding box center [564, 457] width 41 height 14
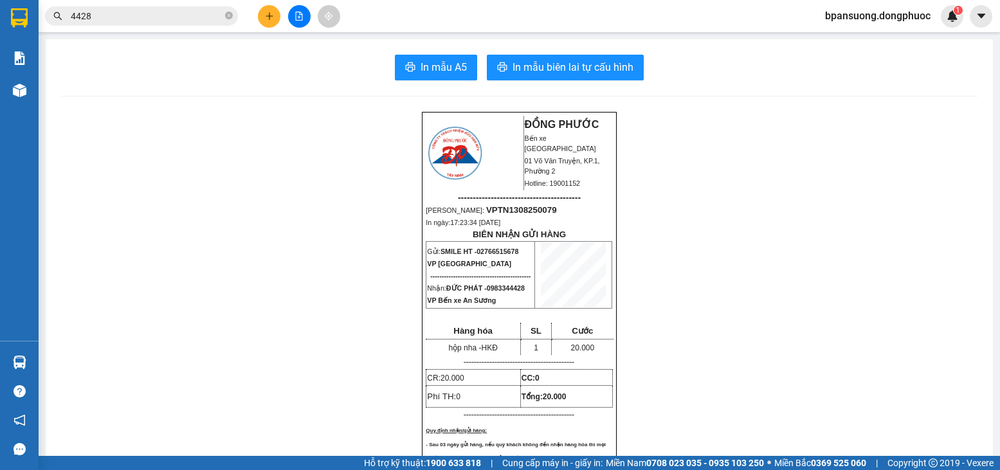
click at [186, 12] on input "4428" at bounding box center [147, 16] width 152 height 14
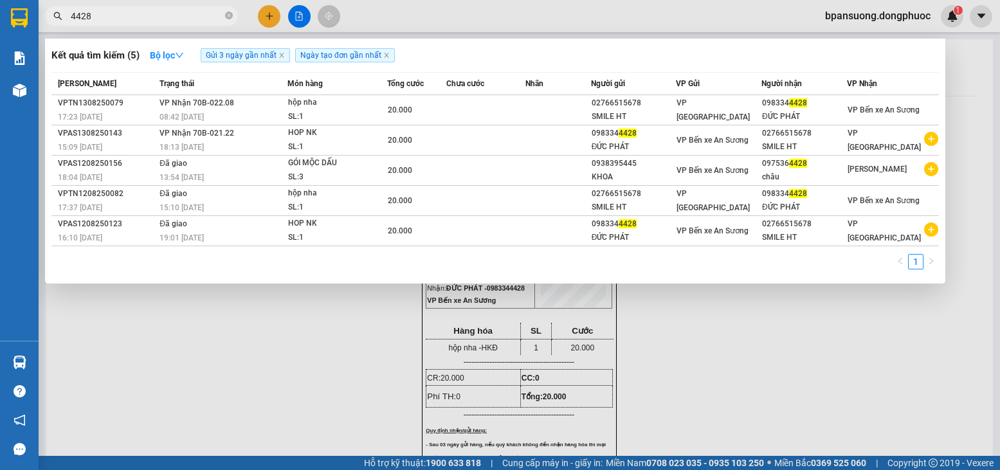
click at [186, 12] on input "4428" at bounding box center [147, 16] width 152 height 14
type input "0"
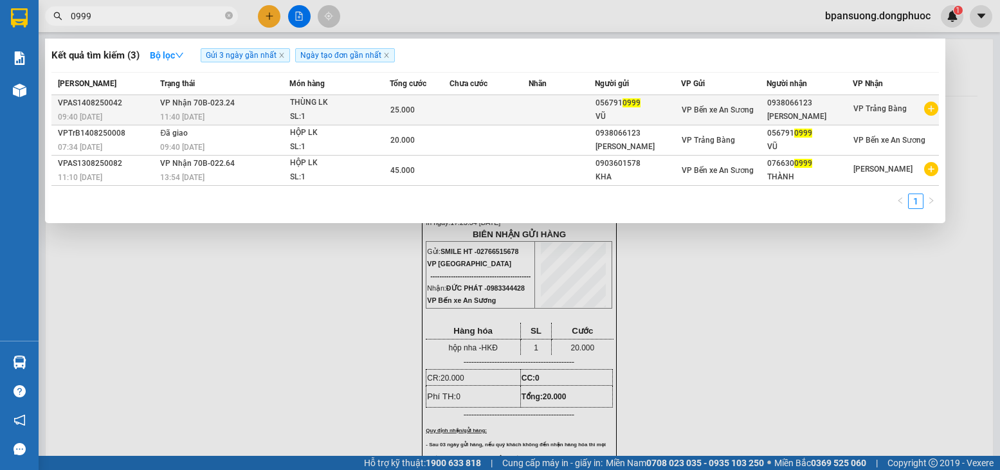
type input "0999"
click at [343, 109] on div "THÙNG LK" at bounding box center [338, 103] width 96 height 14
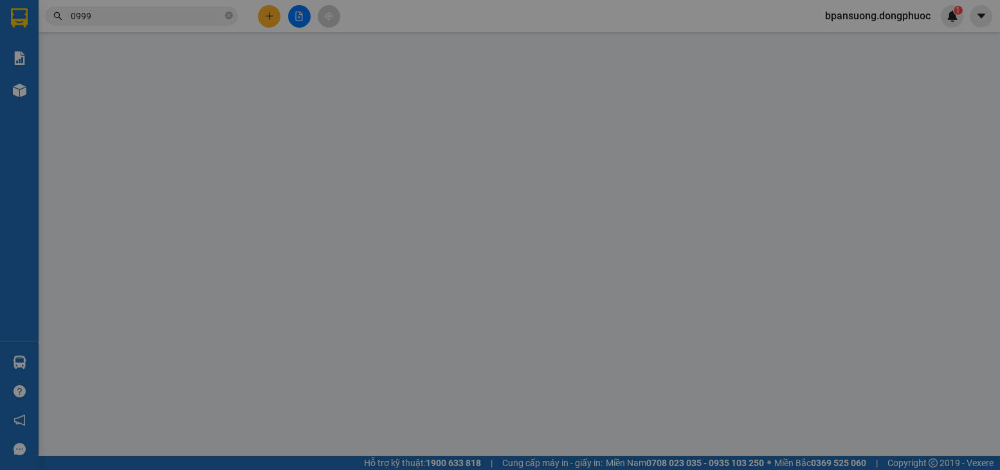
type input "0567910999"
type input "VŨ"
type input "0938066123"
type input "DUY TÂN"
type input "25.000"
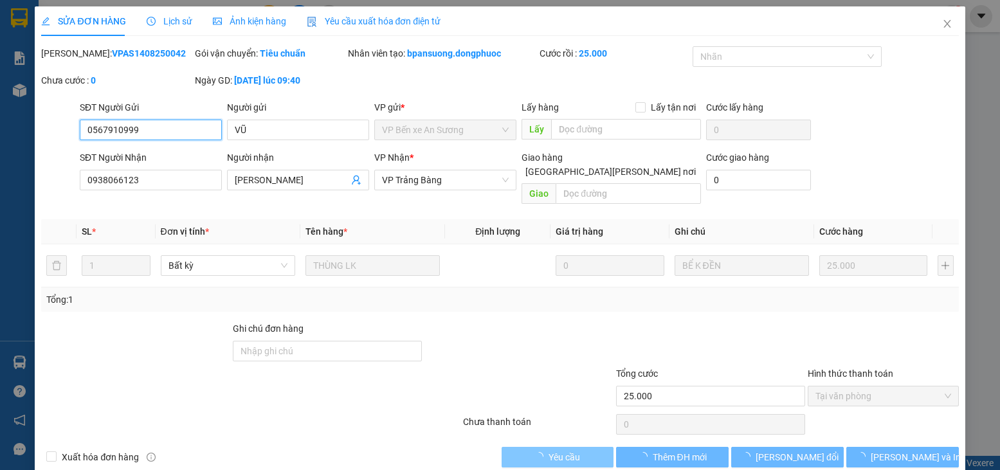
scroll to position [8, 0]
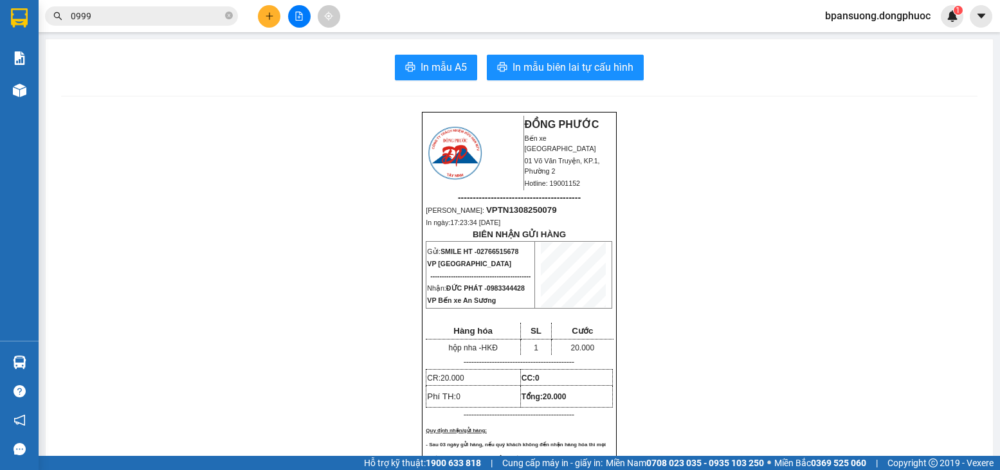
click at [149, 14] on input "0999" at bounding box center [147, 16] width 152 height 14
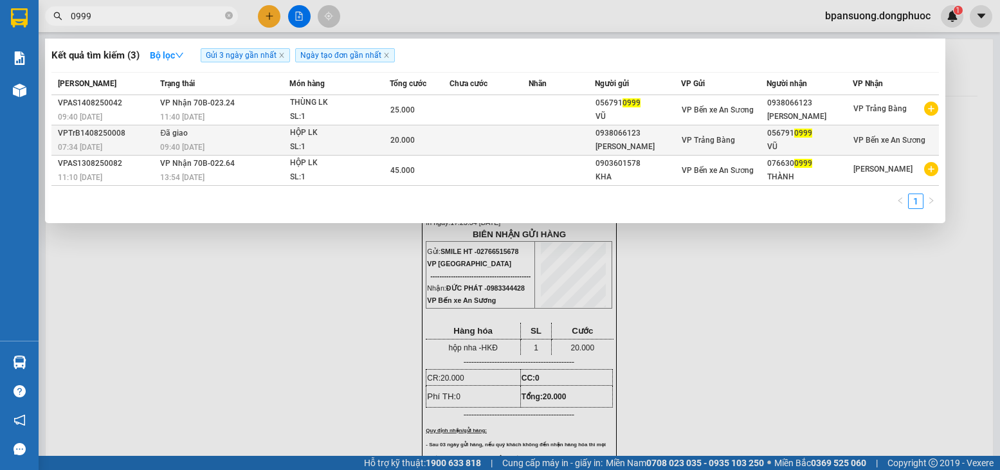
click at [417, 138] on div "20.000" at bounding box center [419, 140] width 59 height 14
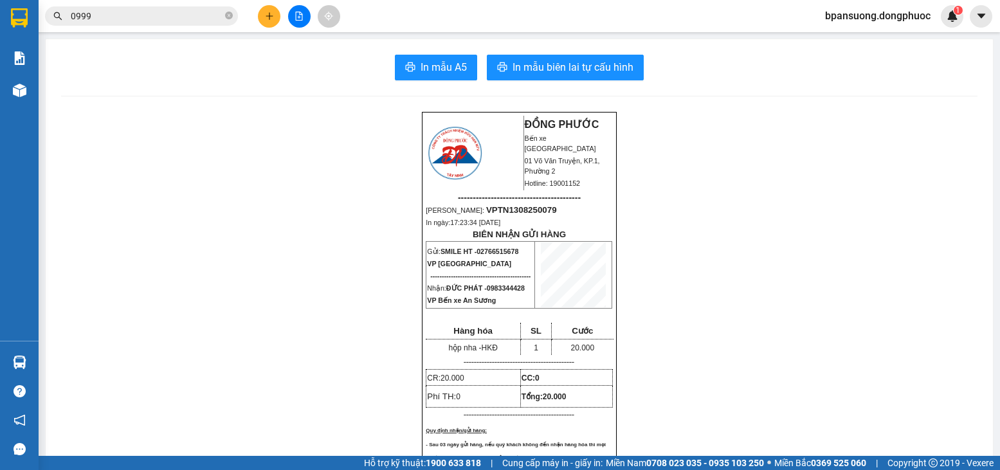
click at [140, 17] on input "0999" at bounding box center [147, 16] width 152 height 14
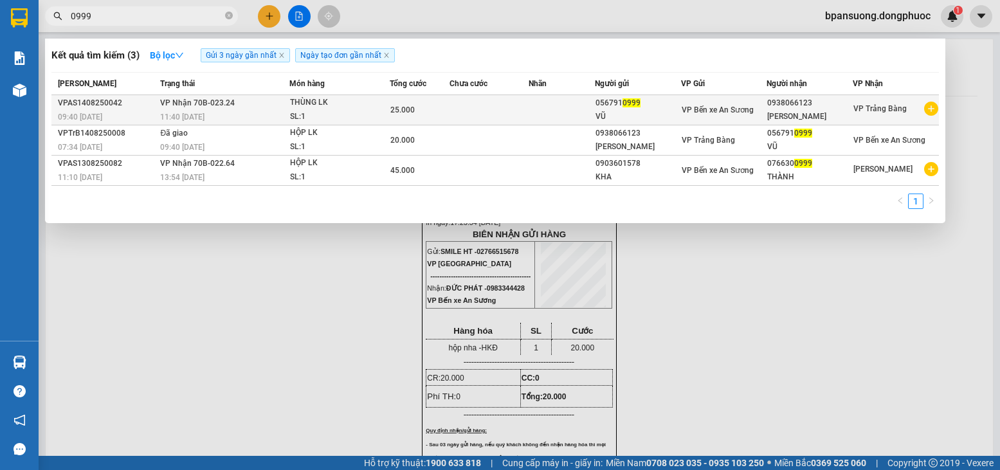
click at [457, 114] on td at bounding box center [489, 110] width 79 height 30
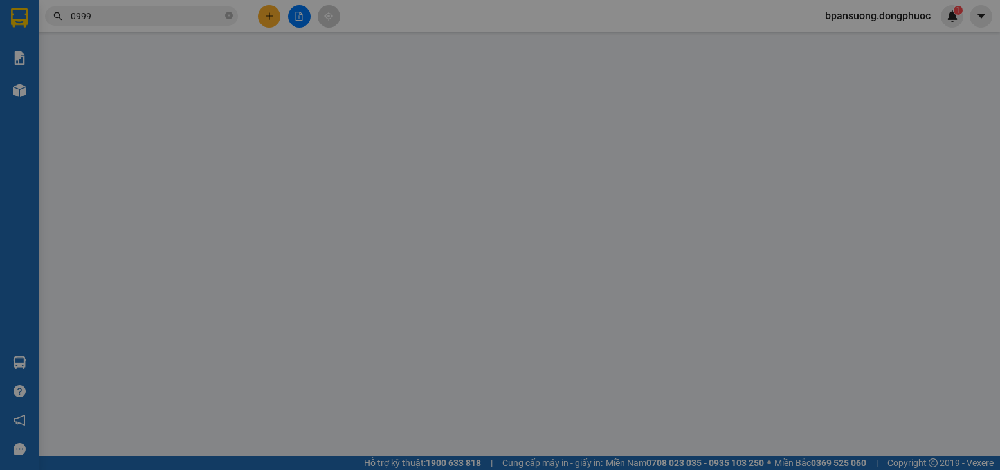
type input "0567910999"
type input "VŨ"
type input "0938066123"
type input "DUY TÂN"
type input "25.000"
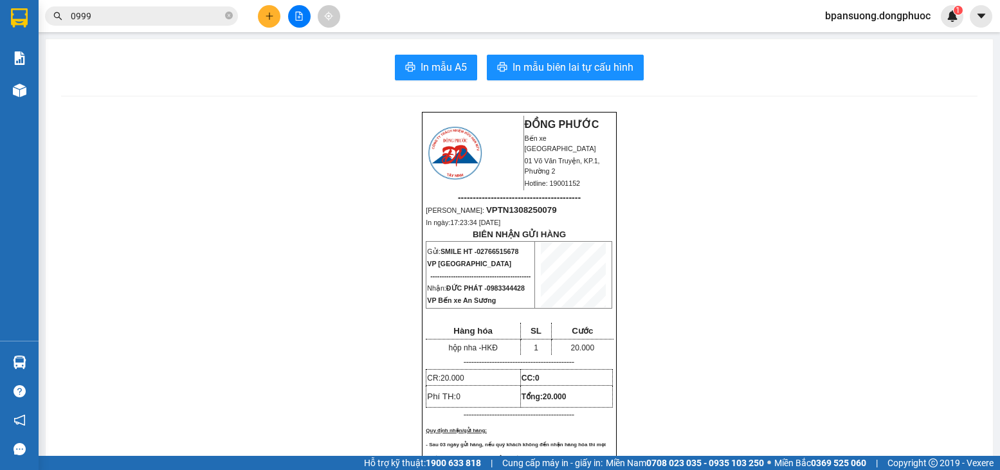
click at [152, 23] on span "0999" at bounding box center [141, 15] width 193 height 19
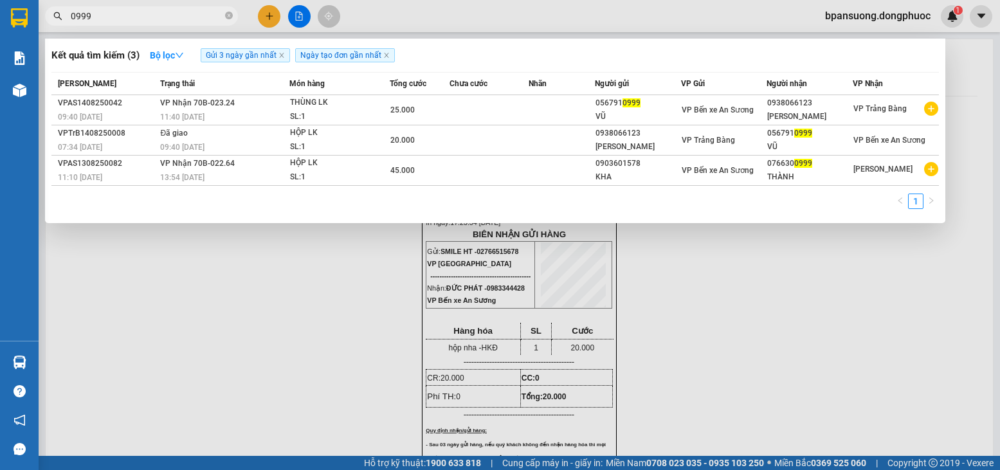
click at [159, 12] on input "0999" at bounding box center [147, 16] width 152 height 14
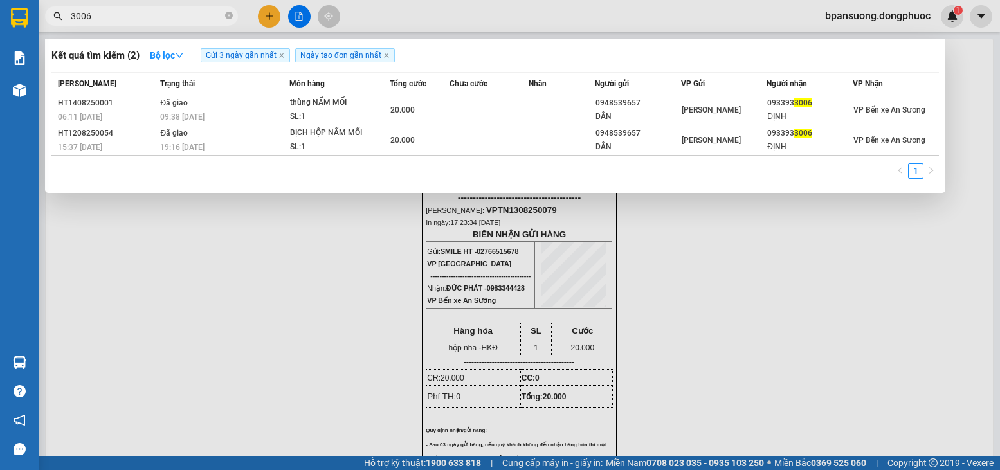
click at [192, 19] on input "3006" at bounding box center [147, 16] width 152 height 14
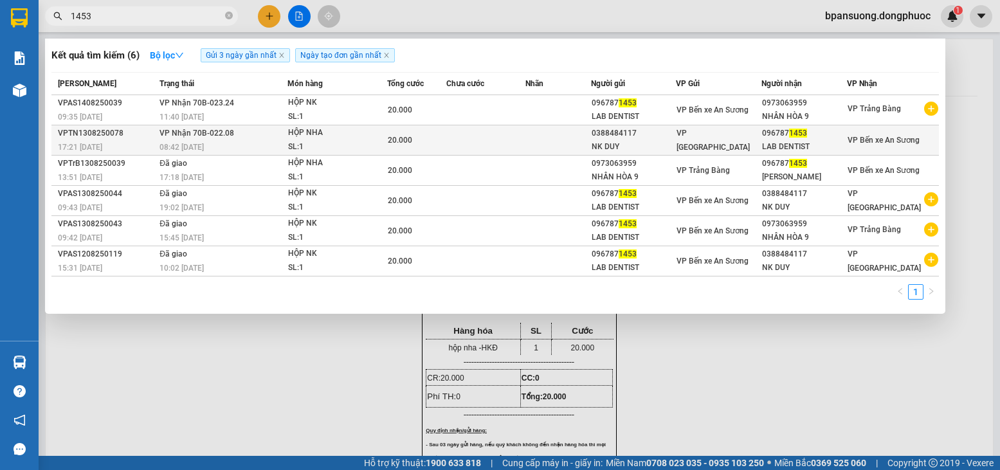
type input "1453"
click at [271, 136] on td "VP Nhận 70B-022.08 08:42 - 14/08" at bounding box center [221, 140] width 131 height 30
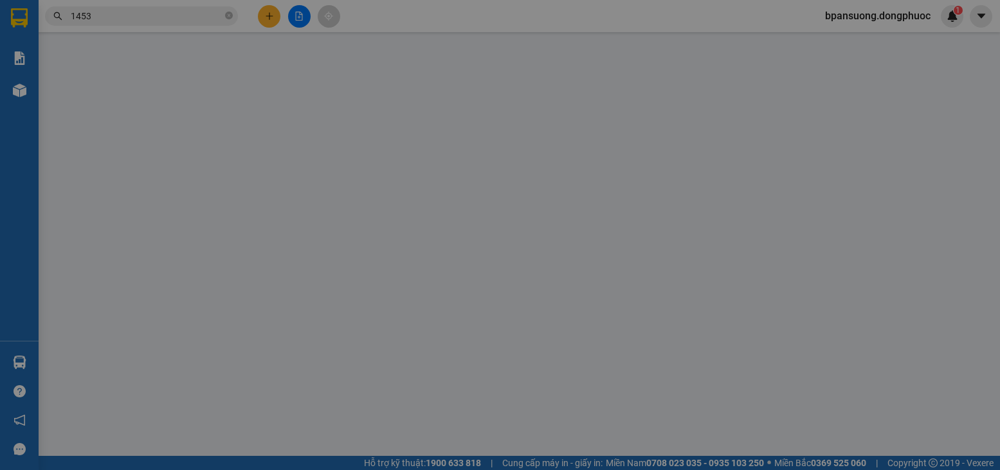
type input "0388484117"
type input "NK DUY"
type input "0967871453"
type input "LAB DENTIST"
type input "20.000"
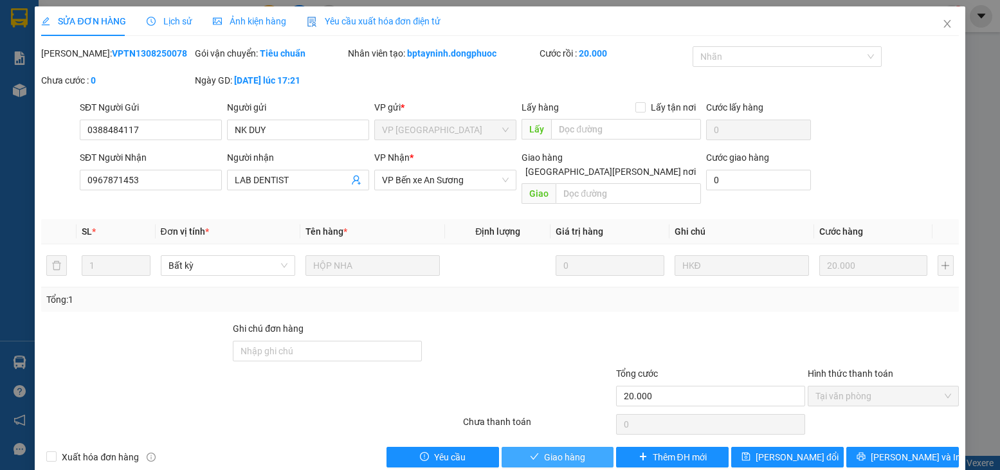
click at [536, 447] on button "Giao hàng" at bounding box center [558, 457] width 113 height 21
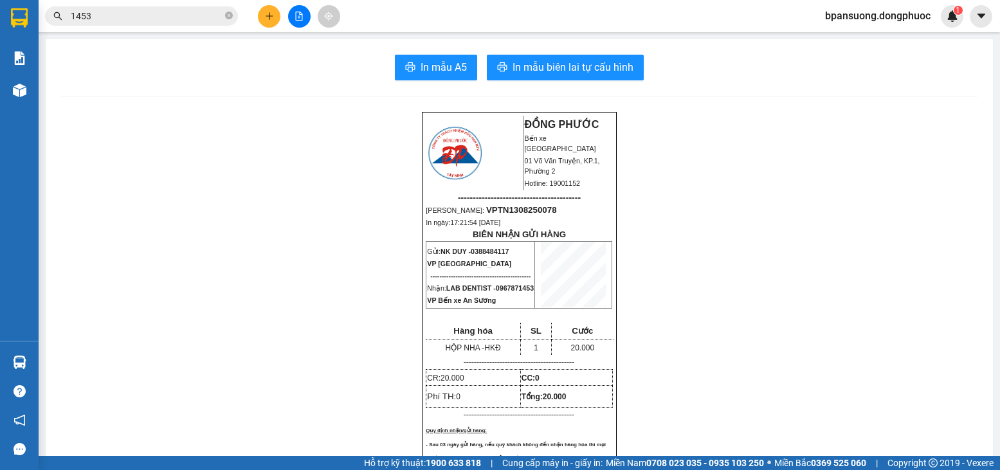
click at [170, 26] on div "Kết quả tìm kiếm ( 6 ) Bộ lọc Gửi 3 ngày gần nhất Ngày tạo đơn gần nhất Mã ĐH T…" at bounding box center [125, 16] width 251 height 23
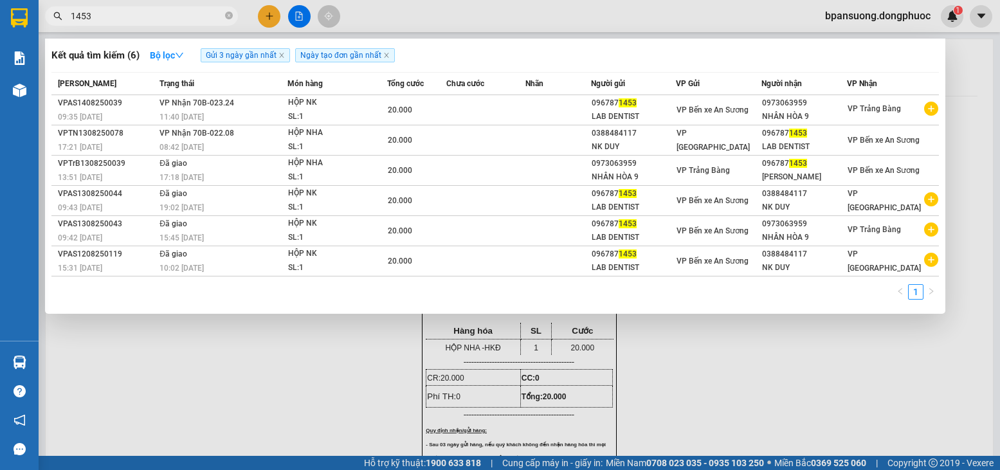
click at [174, 22] on input "1453" at bounding box center [147, 16] width 152 height 14
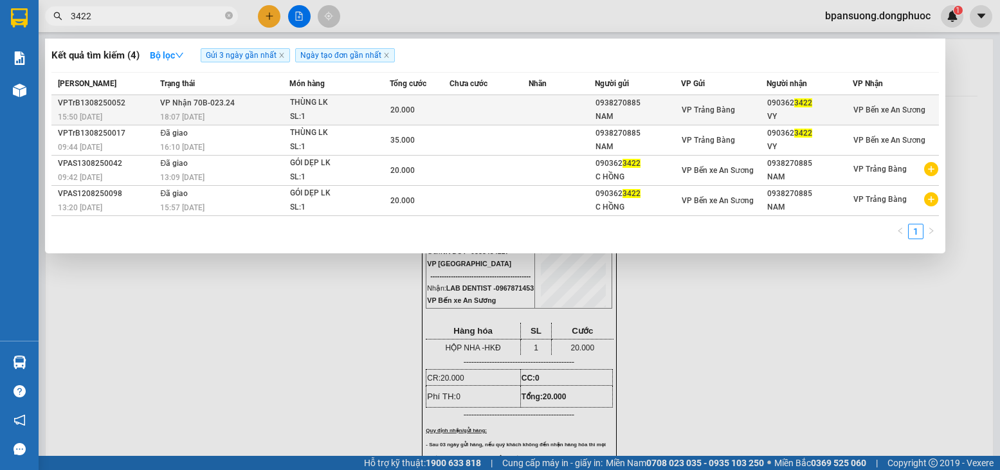
type input "3422"
click at [328, 102] on div "THÙNG LK" at bounding box center [338, 103] width 96 height 14
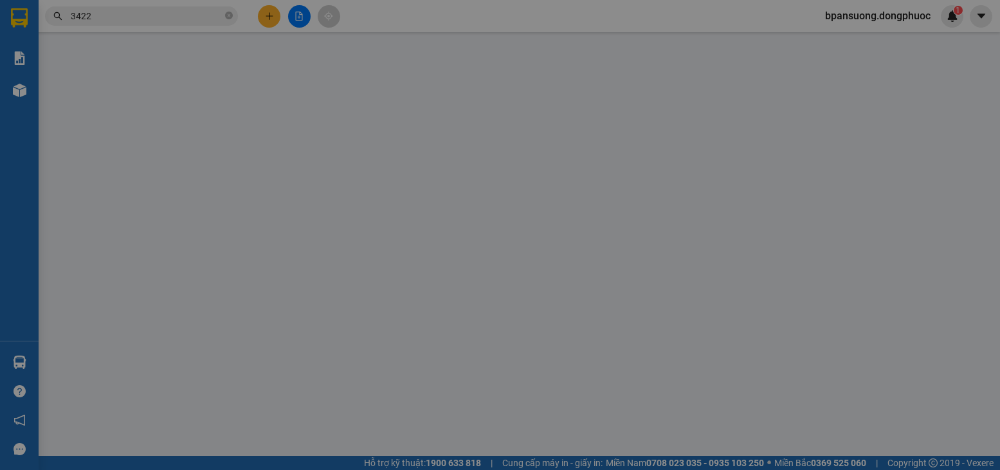
type input "0938270885"
type input "NAM"
type input "0903623422"
type input "VY"
type input "20.000"
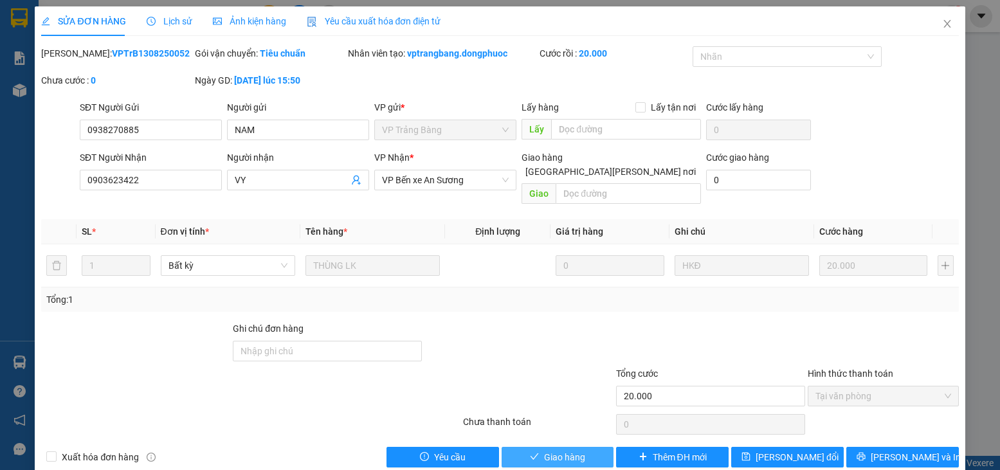
click at [556, 450] on span "Giao hàng" at bounding box center [564, 457] width 41 height 14
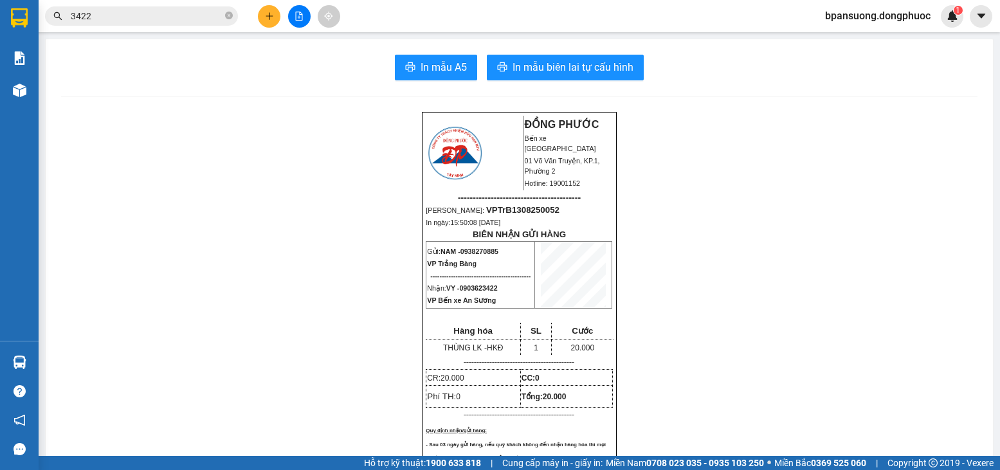
click at [148, 18] on input "3422" at bounding box center [147, 16] width 152 height 14
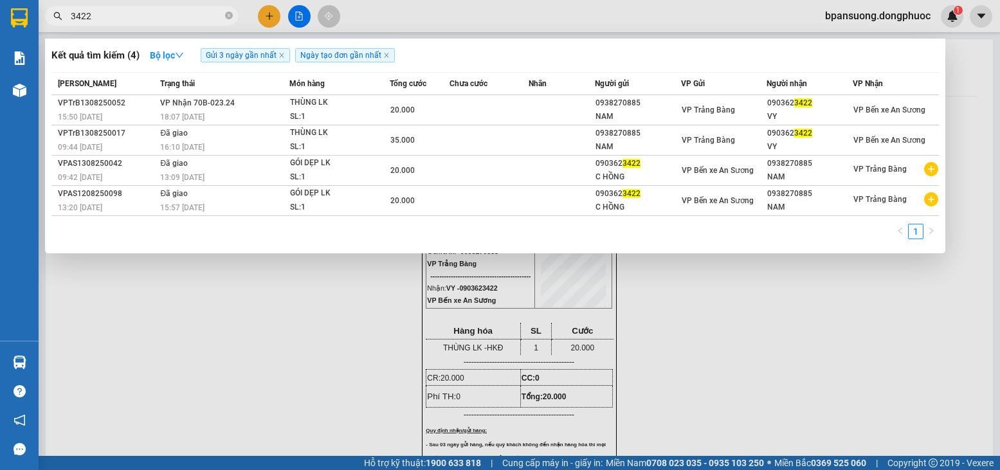
click at [148, 18] on input "3422" at bounding box center [147, 16] width 152 height 14
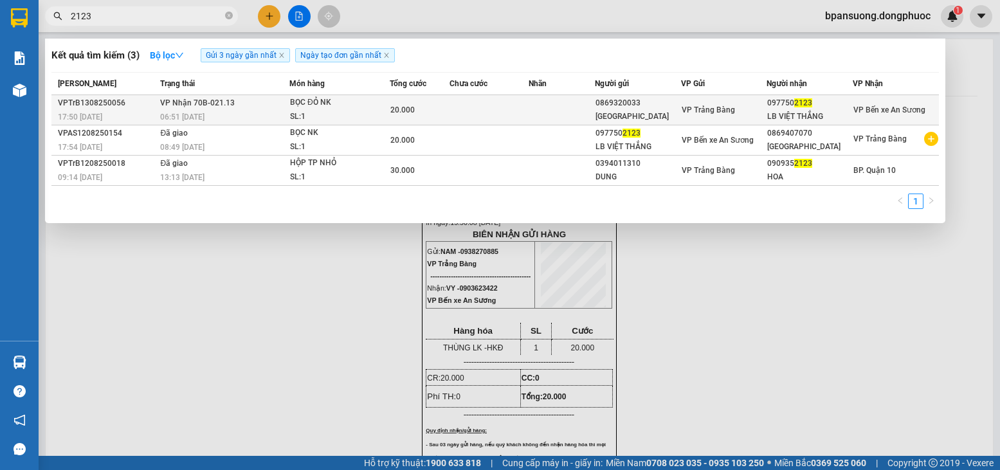
type input "2123"
click at [421, 105] on div "20.000" at bounding box center [419, 110] width 59 height 14
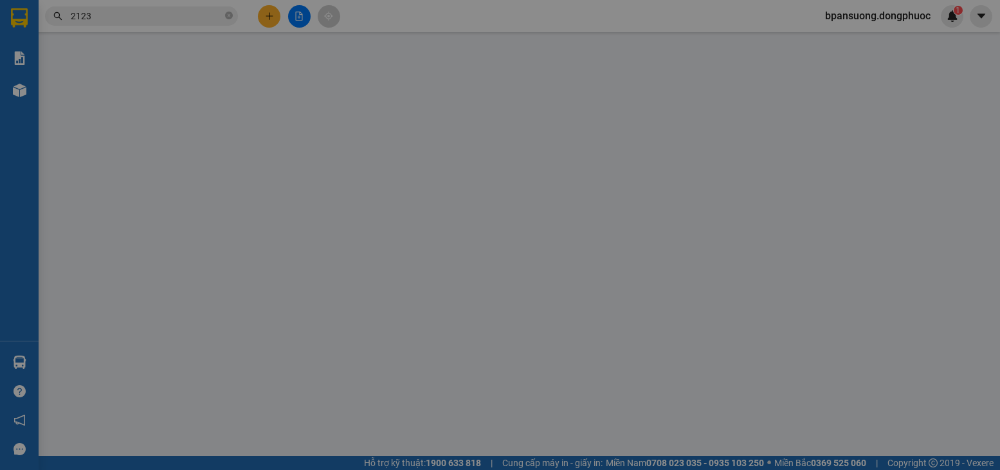
type input "0869320033"
type input "NHẬT ANH"
type input "0977502123"
type input "LB VIỆT THẮNG"
type input "20.000"
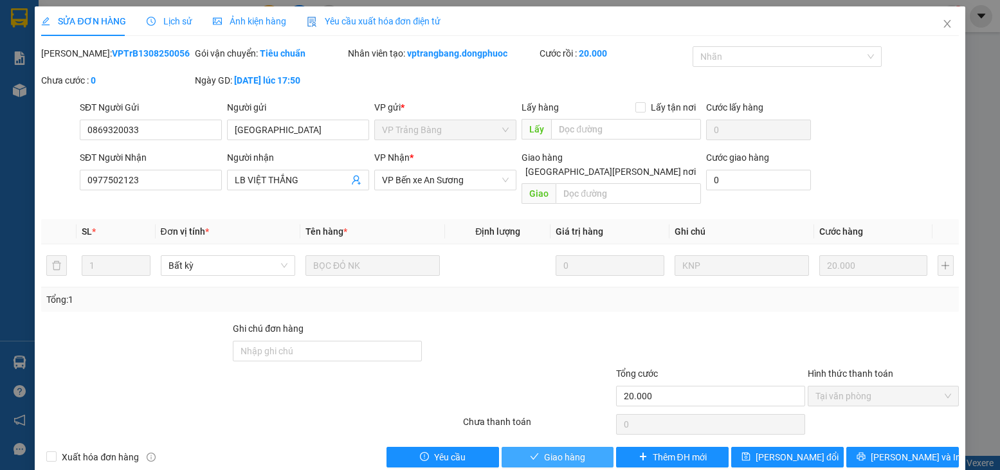
click at [544, 450] on span "Giao hàng" at bounding box center [564, 457] width 41 height 14
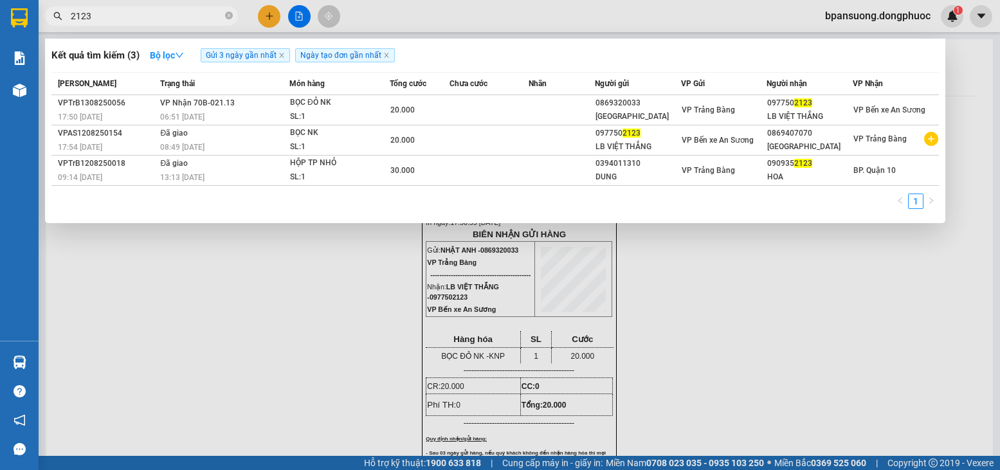
click at [208, 19] on input "2123" at bounding box center [147, 16] width 152 height 14
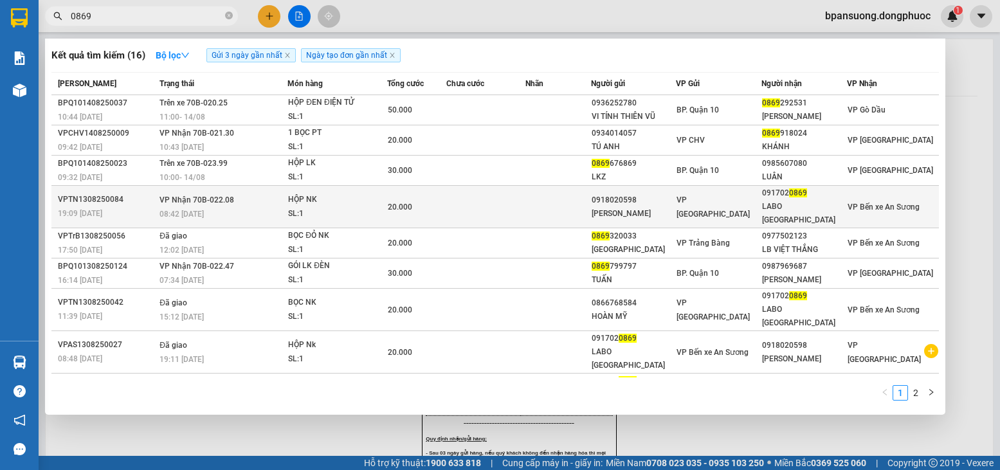
type input "0869"
click at [502, 205] on td at bounding box center [485, 207] width 78 height 42
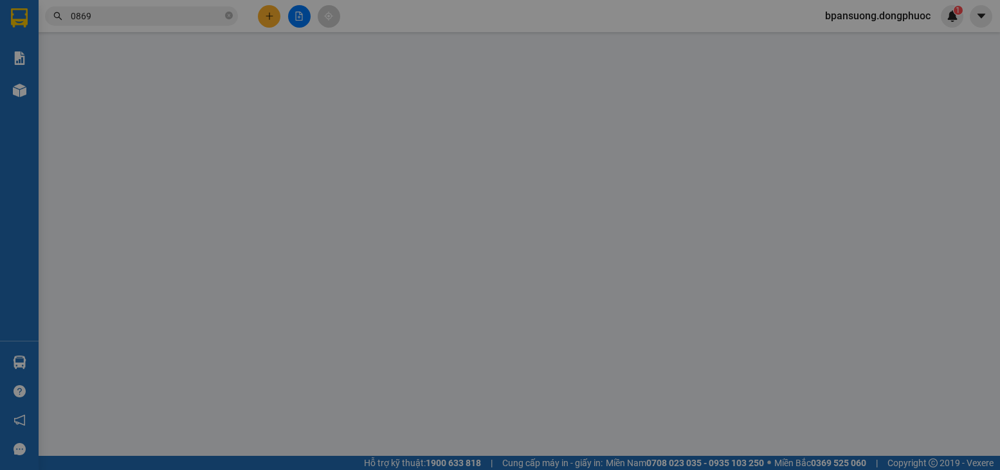
type input "0918020598"
type input "NHẬT NGUYÊN"
type input "0917020869"
type input "LABO VIỆT TIÊN"
type input "20.000"
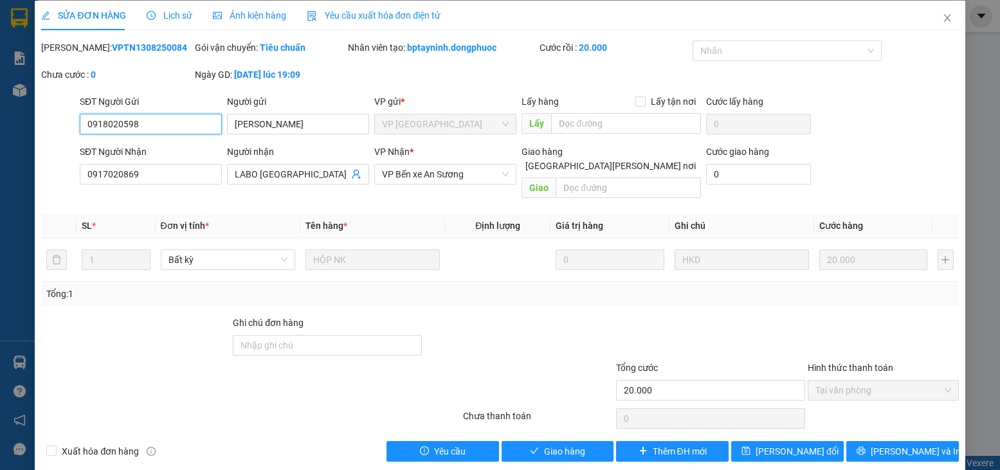
scroll to position [8, 0]
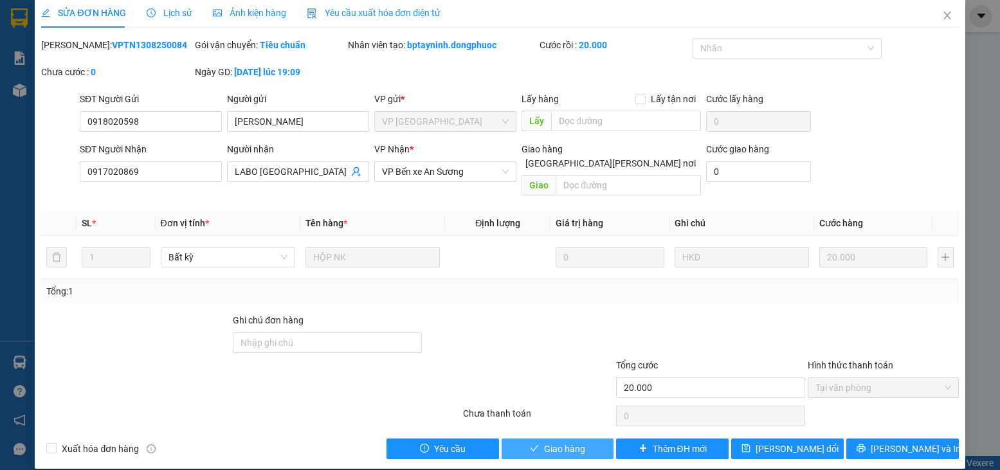
click at [558, 442] on span "Giao hàng" at bounding box center [564, 449] width 41 height 14
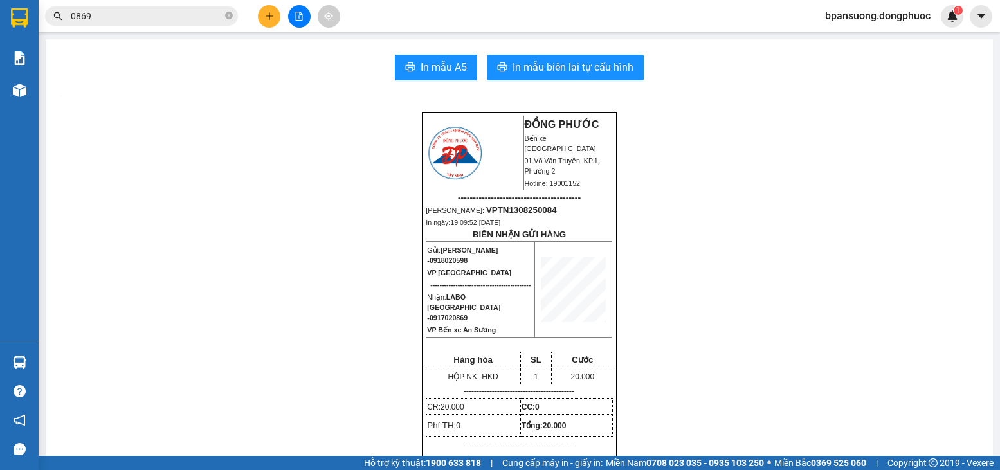
click at [178, 19] on input "0869" at bounding box center [147, 16] width 152 height 14
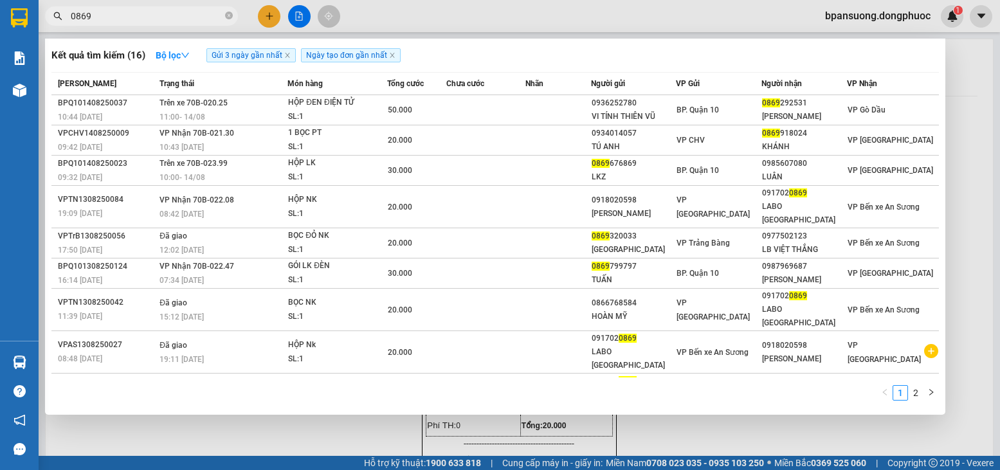
click at [178, 19] on input "0869" at bounding box center [147, 16] width 152 height 14
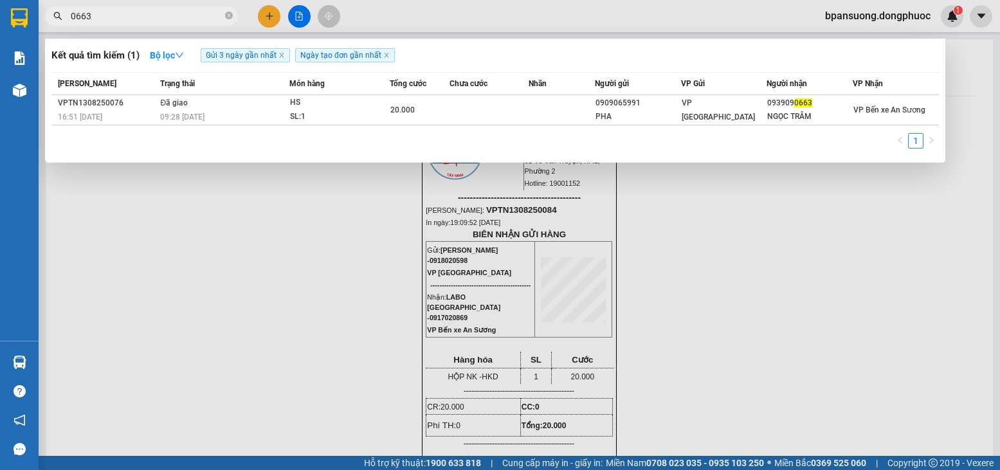
click at [210, 18] on input "0663" at bounding box center [147, 16] width 152 height 14
click at [161, 21] on input "5759" at bounding box center [147, 16] width 152 height 14
click at [156, 20] on input "5759" at bounding box center [147, 16] width 152 height 14
click at [153, 20] on input "5759" at bounding box center [147, 16] width 152 height 14
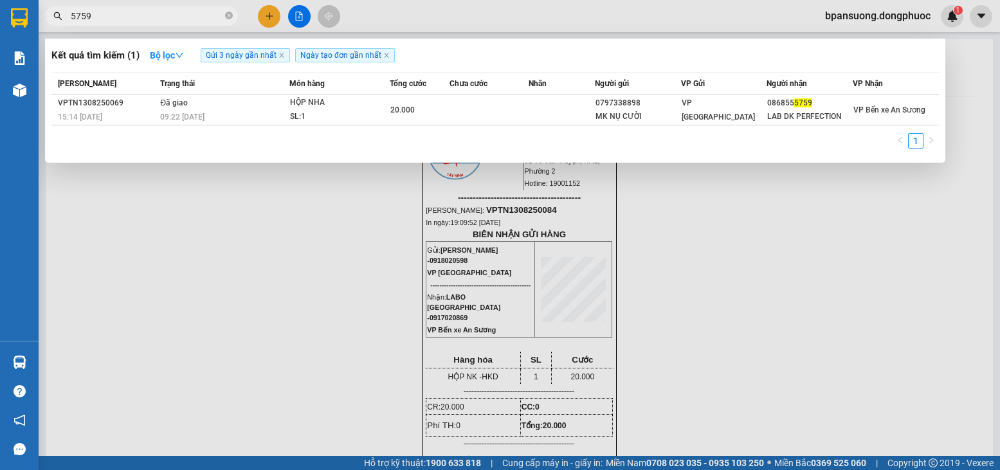
click at [153, 20] on input "5759" at bounding box center [147, 16] width 152 height 14
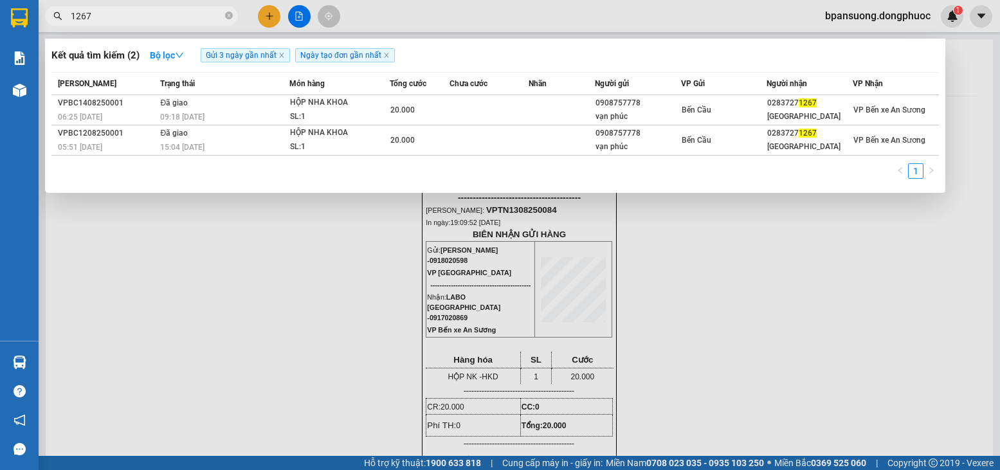
click at [152, 12] on input "1267" at bounding box center [147, 16] width 152 height 14
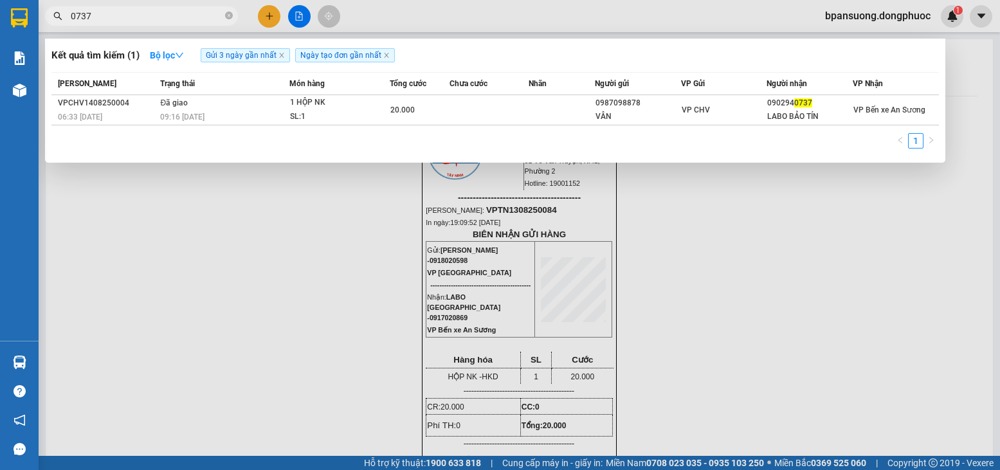
click at [192, 8] on span "0737" at bounding box center [141, 15] width 193 height 19
click at [185, 14] on input "0737" at bounding box center [147, 16] width 152 height 14
click at [173, 17] on input "0737" at bounding box center [147, 16] width 152 height 14
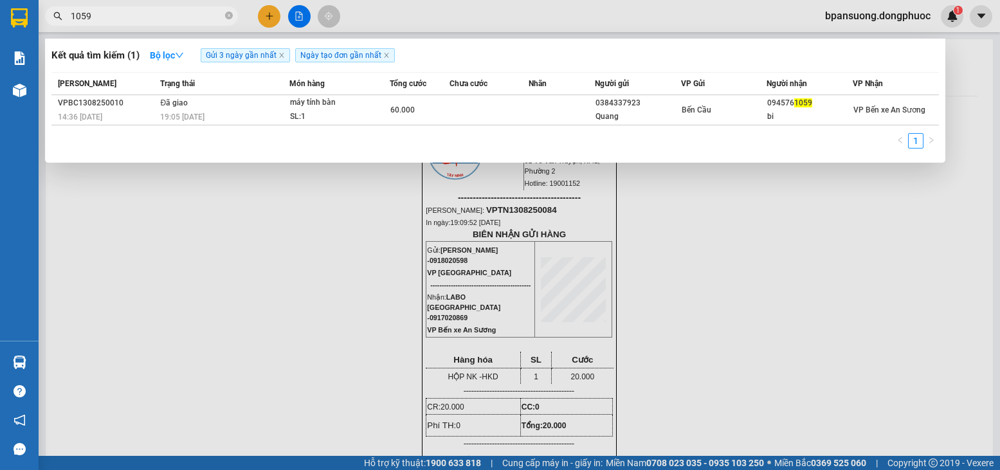
click at [173, 17] on input "1059" at bounding box center [147, 16] width 152 height 14
click at [189, 20] on input "2393" at bounding box center [147, 16] width 152 height 14
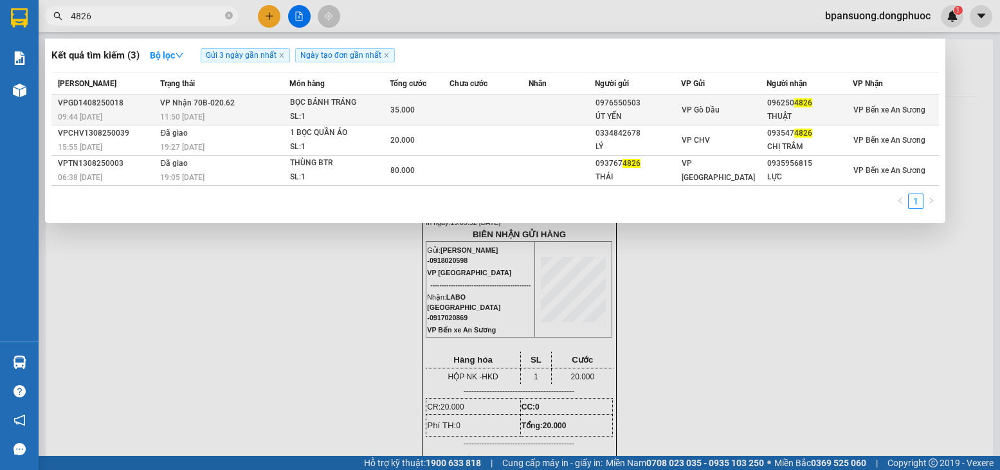
type input "4826"
click at [368, 107] on div "BỌC BÁNH TRÁNG" at bounding box center [338, 103] width 96 height 14
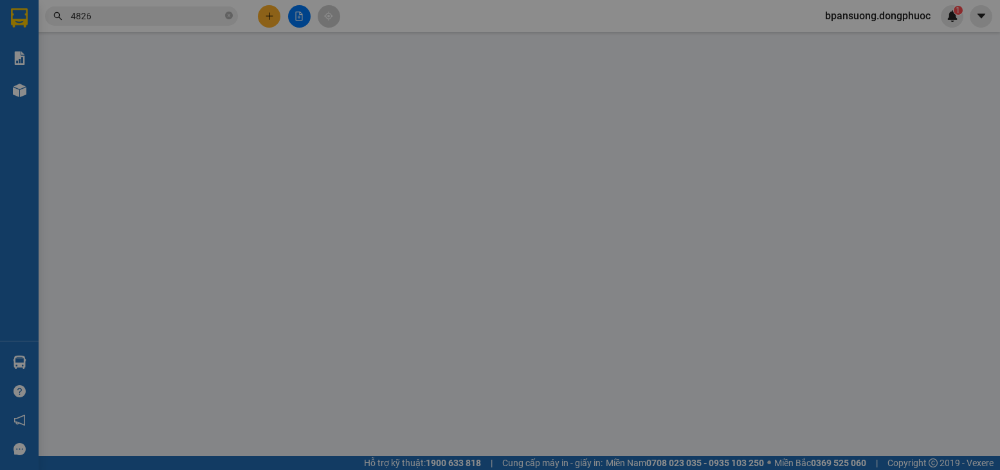
type input "0976550503"
type input "ÚT YẾN"
type input "0962504826"
type input "THUẬT"
type input "35.000"
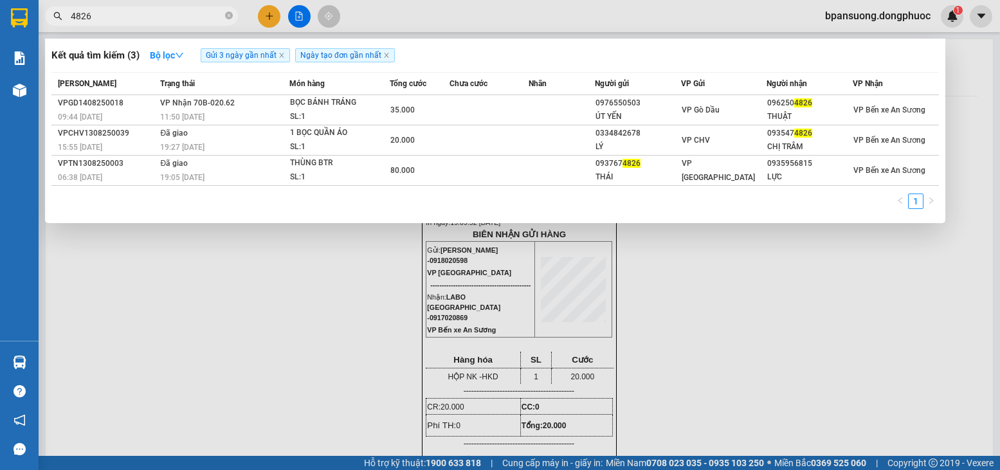
click at [204, 23] on input "4826" at bounding box center [147, 16] width 152 height 14
type input "4"
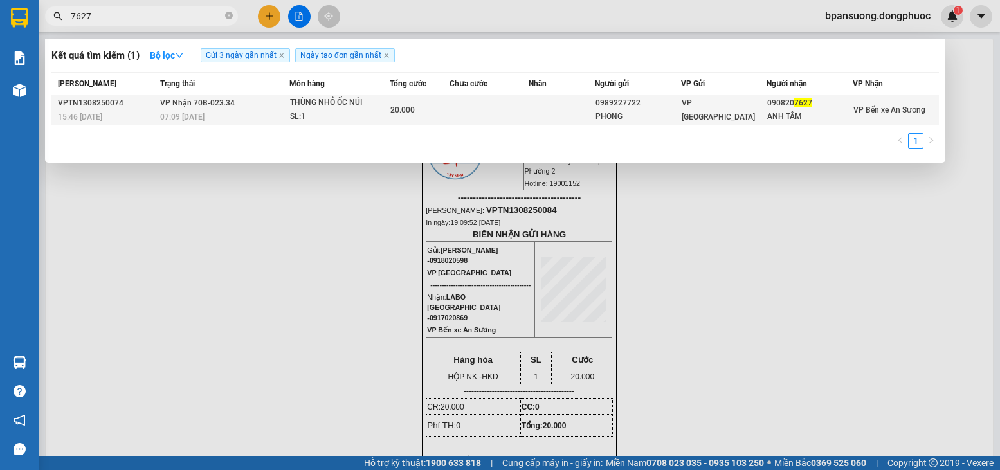
type input "7627"
click at [401, 113] on span "20.000" at bounding box center [402, 109] width 24 height 9
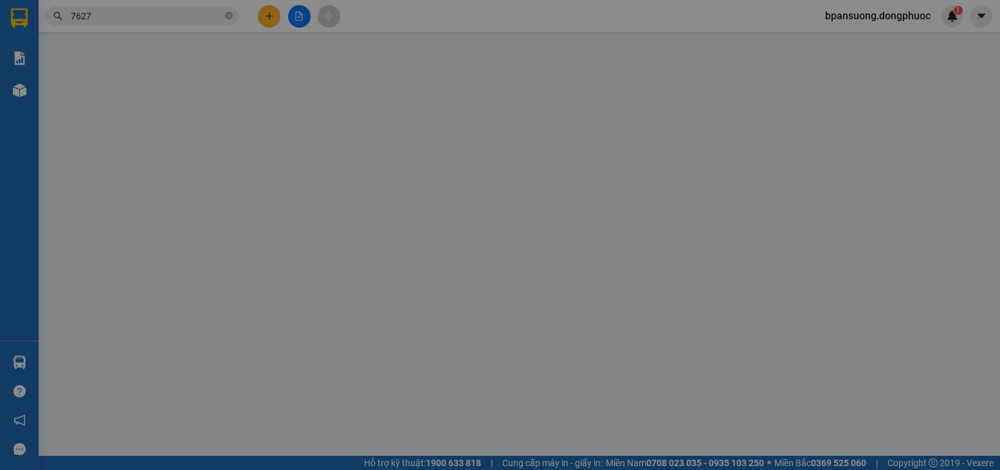
type input "0989227722"
type input "PHONG"
type input "0908207627"
type input "ANH TÂM"
type input "20.000"
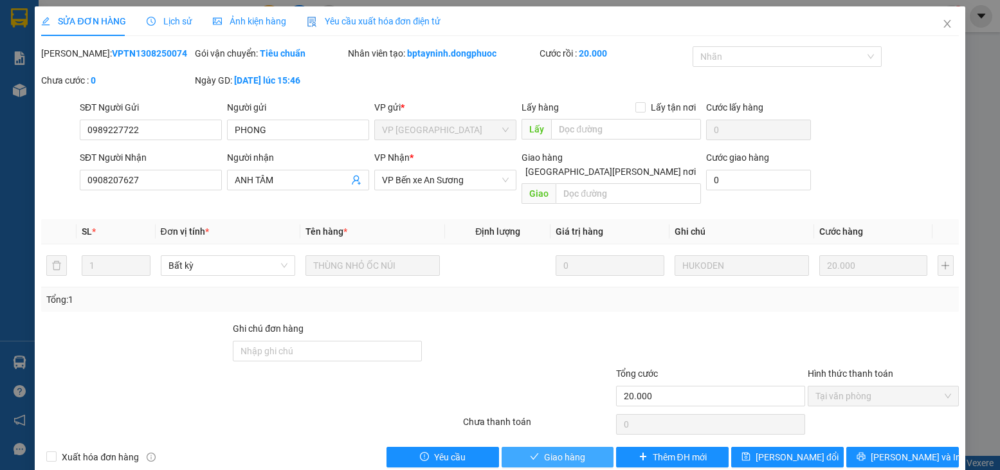
click at [552, 450] on span "Giao hàng" at bounding box center [564, 457] width 41 height 14
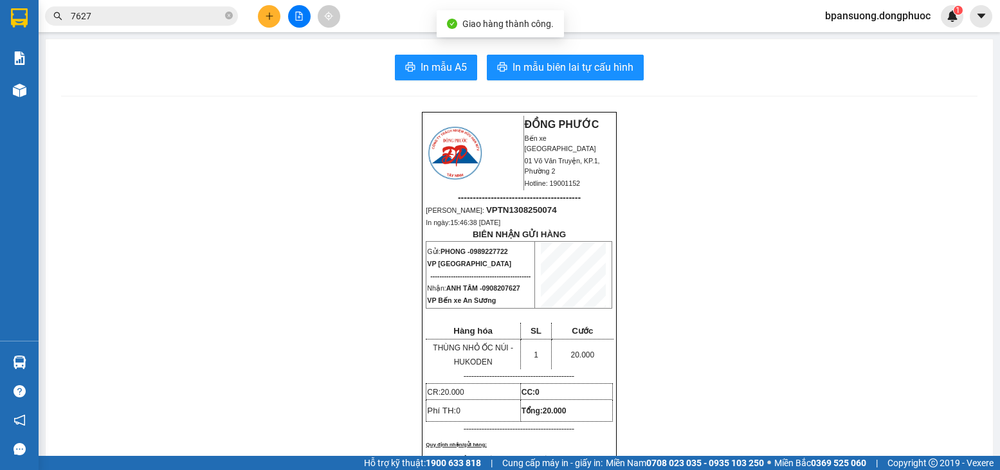
click at [211, 18] on input "7627" at bounding box center [147, 16] width 152 height 14
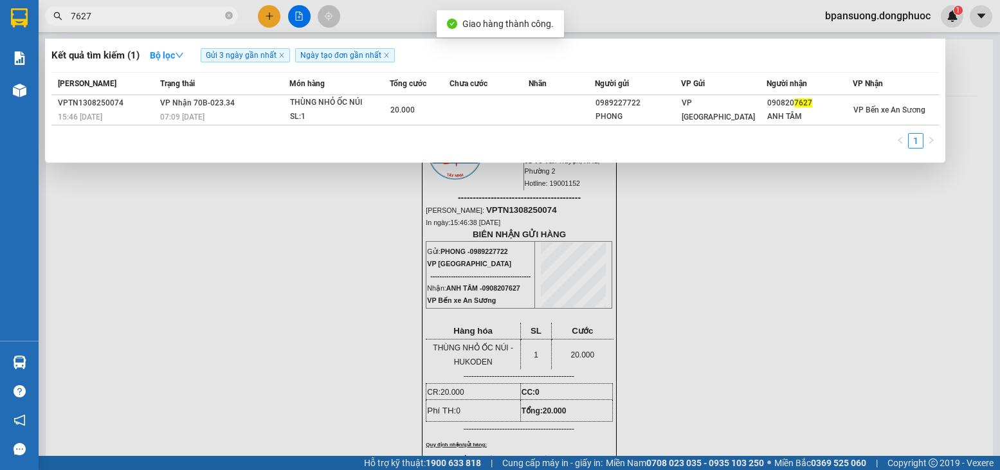
click at [211, 18] on input "7627" at bounding box center [147, 16] width 152 height 14
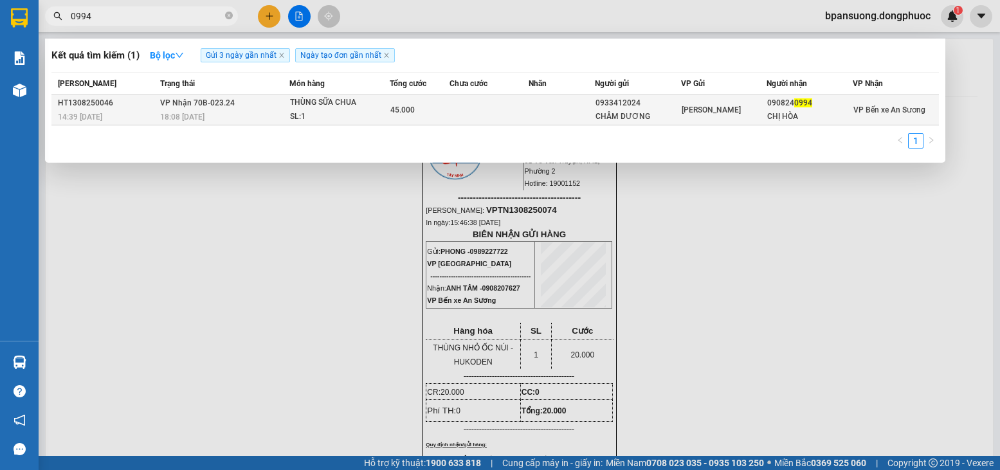
type input "0994"
click at [325, 115] on div "SL: 1" at bounding box center [338, 117] width 96 height 14
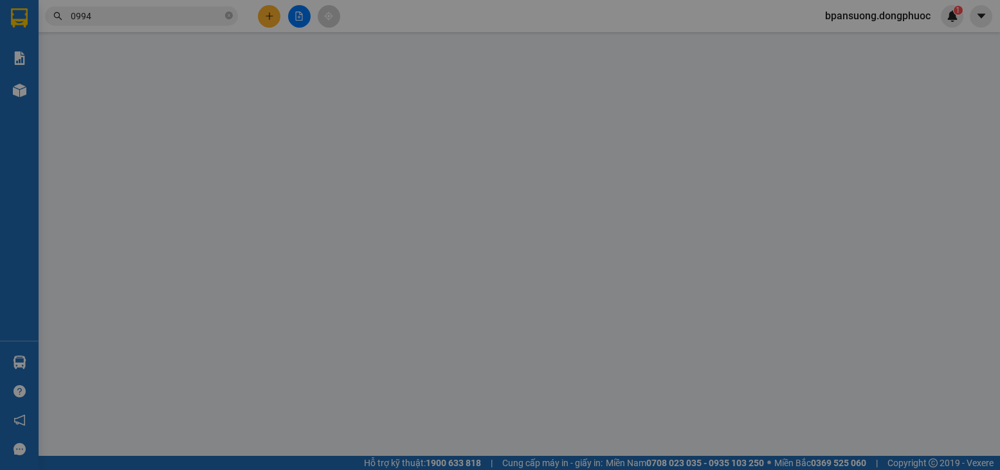
type input "0933412024"
type input "CHÂM DƯƠNG"
type input "0908240994"
type input "CHỊ HÒA"
type input "45.000"
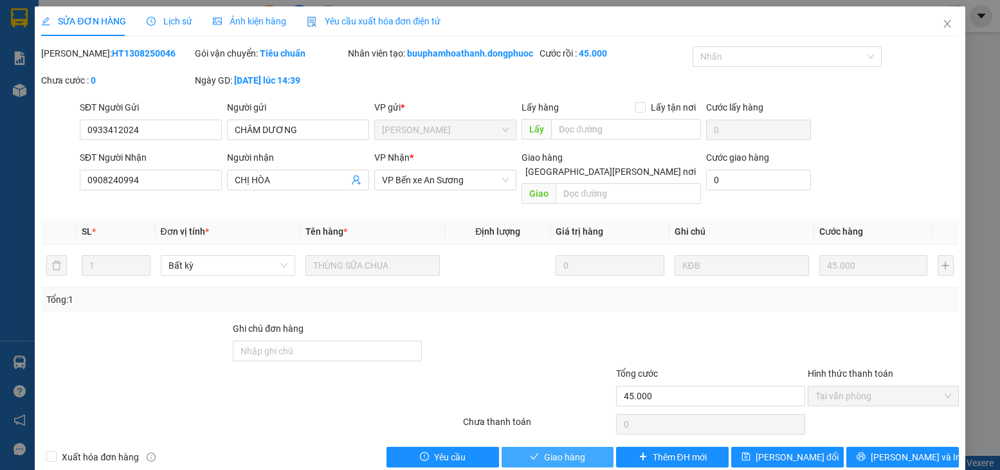
click at [544, 455] on span "Giao hàng" at bounding box center [564, 457] width 41 height 14
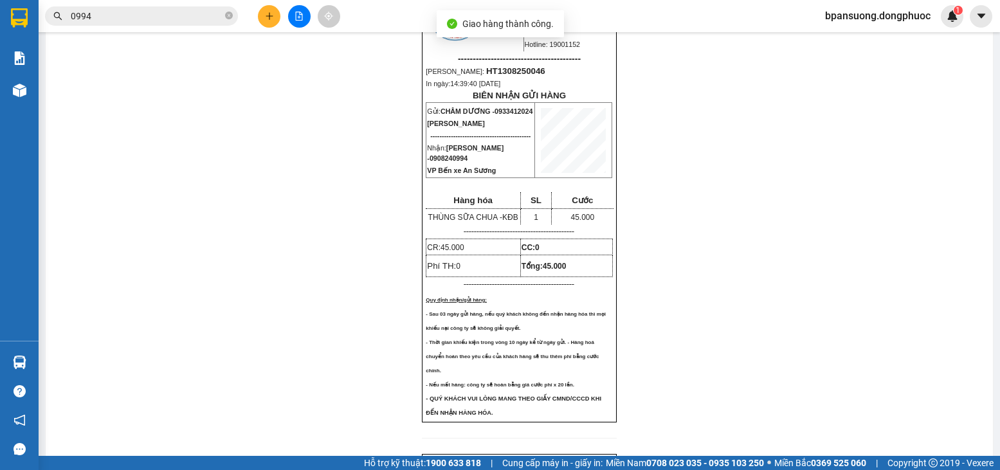
scroll to position [322, 0]
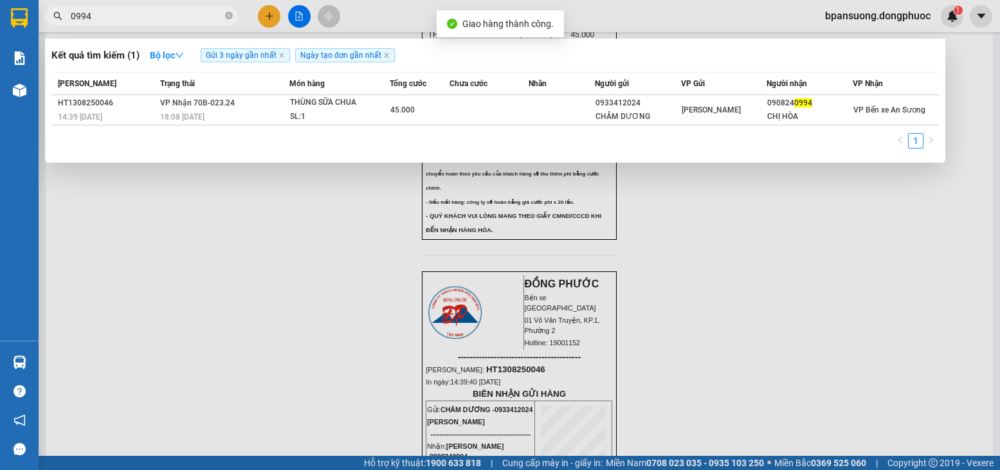
click at [138, 13] on input "0994" at bounding box center [147, 16] width 152 height 14
click at [207, 13] on input "77022" at bounding box center [147, 16] width 152 height 14
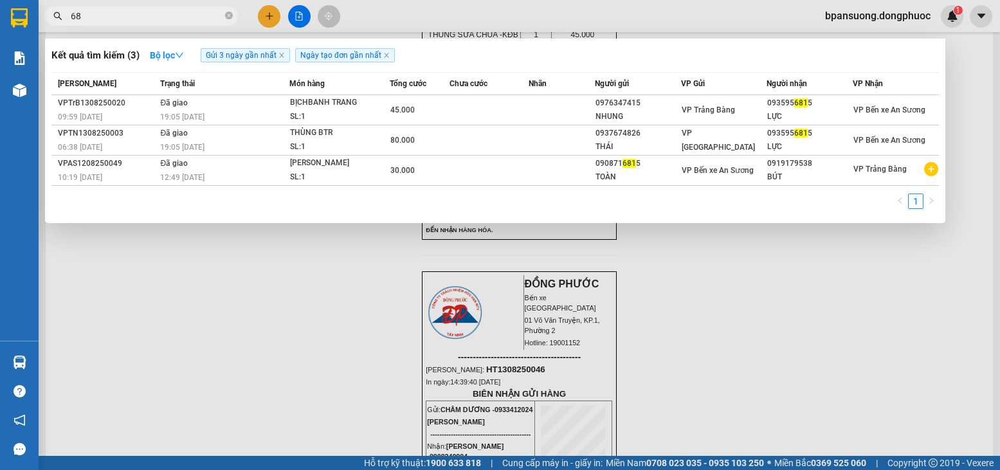
type input "6"
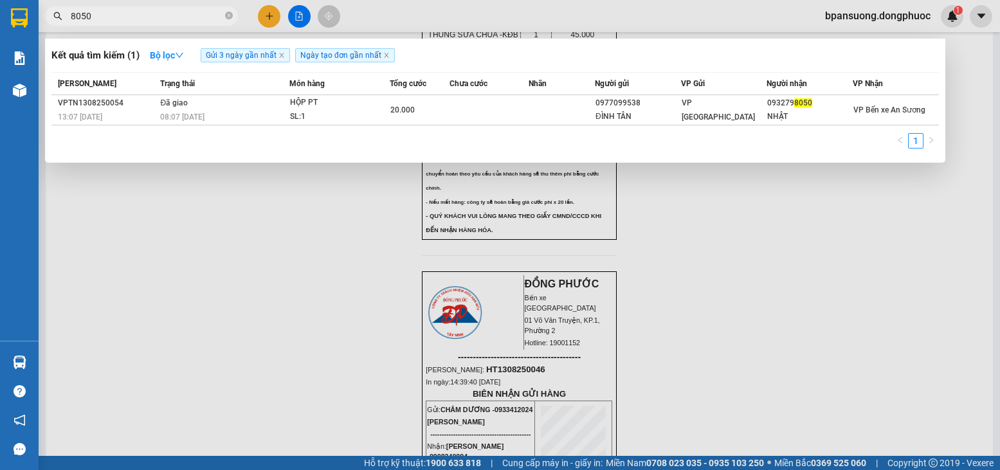
click at [192, 14] on input "8050" at bounding box center [147, 16] width 152 height 14
type input "7"
click at [200, 14] on input "6683" at bounding box center [147, 16] width 152 height 14
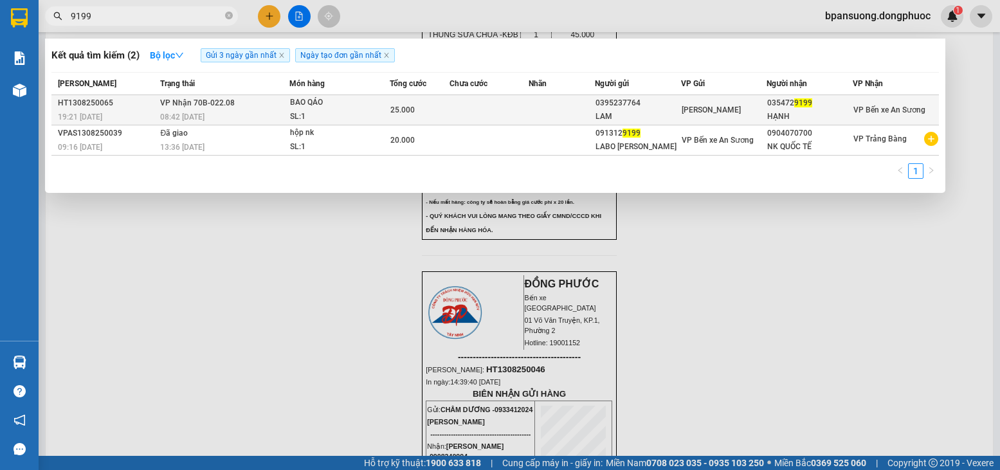
type input "9199"
click at [268, 118] on div "08:42 - 14/08" at bounding box center [224, 117] width 129 height 14
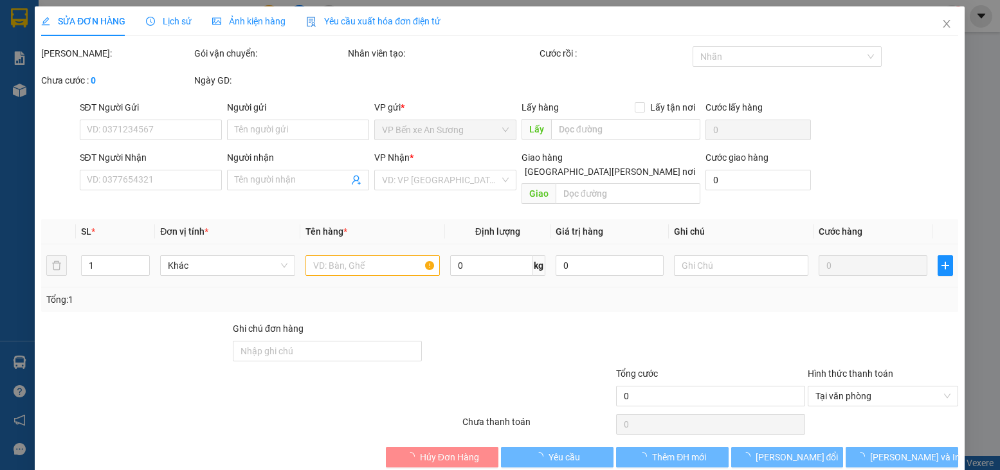
type input "0395237764"
type input "LAM"
type input "0354729199"
type input "HẠNH"
type input "25.000"
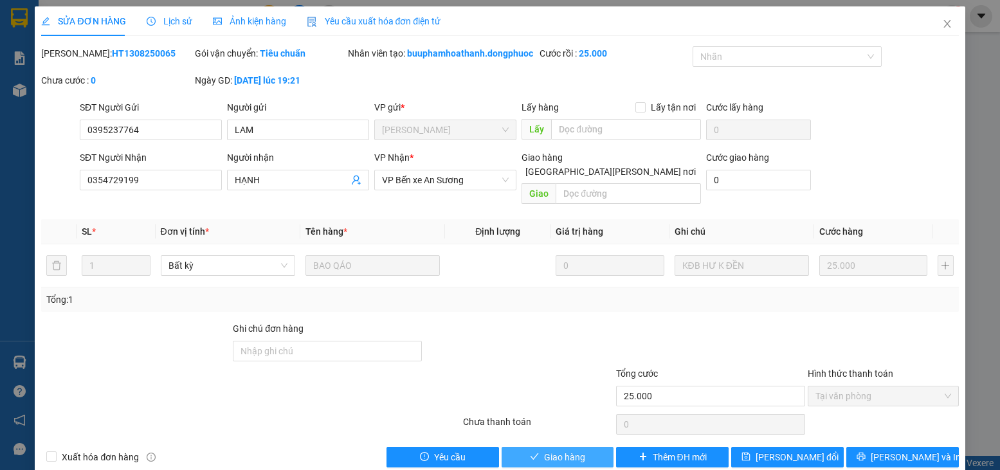
click at [544, 454] on span "Giao hàng" at bounding box center [564, 457] width 41 height 14
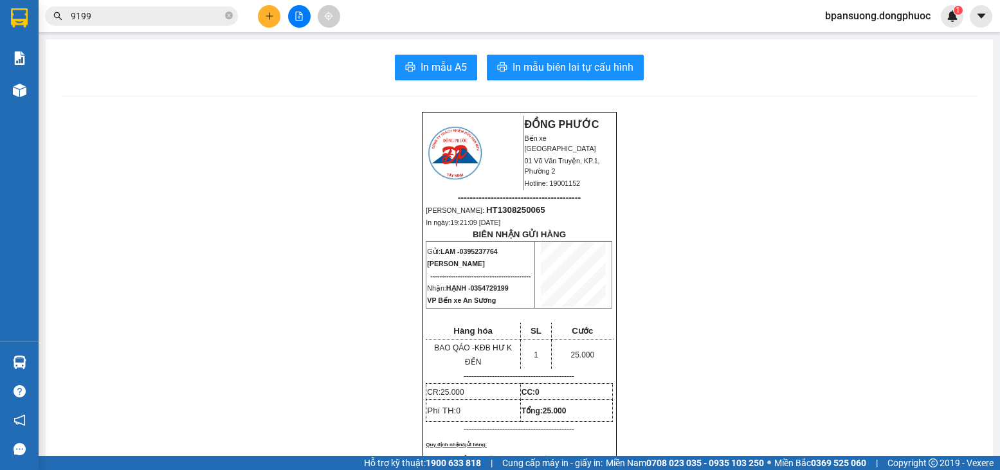
click at [183, 18] on input "9199" at bounding box center [147, 16] width 152 height 14
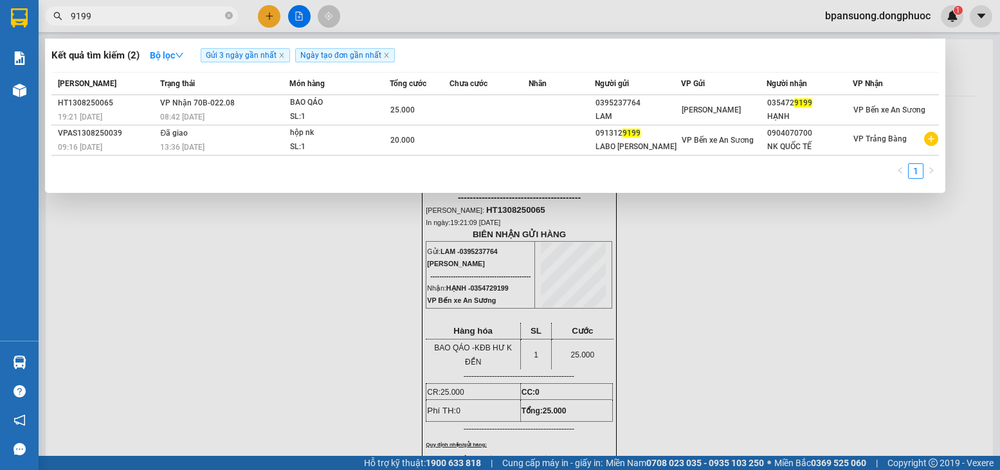
click at [183, 18] on input "9199" at bounding box center [147, 16] width 152 height 14
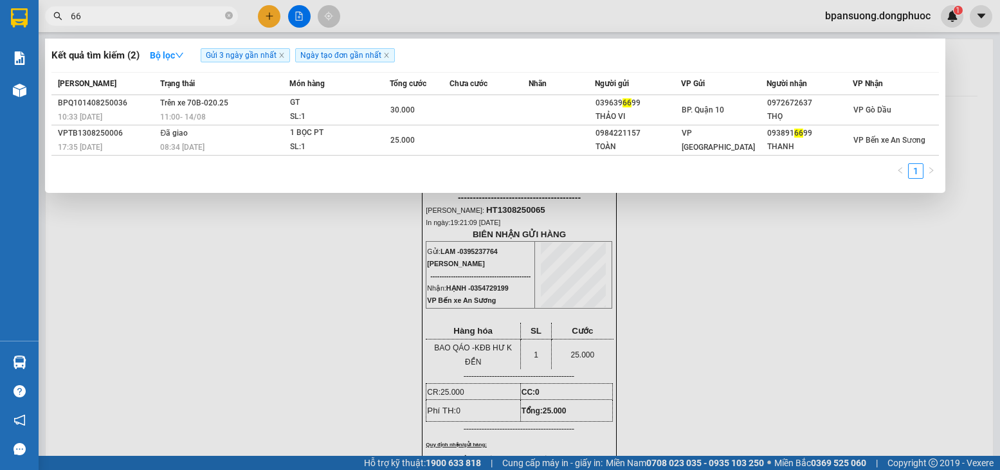
type input "6"
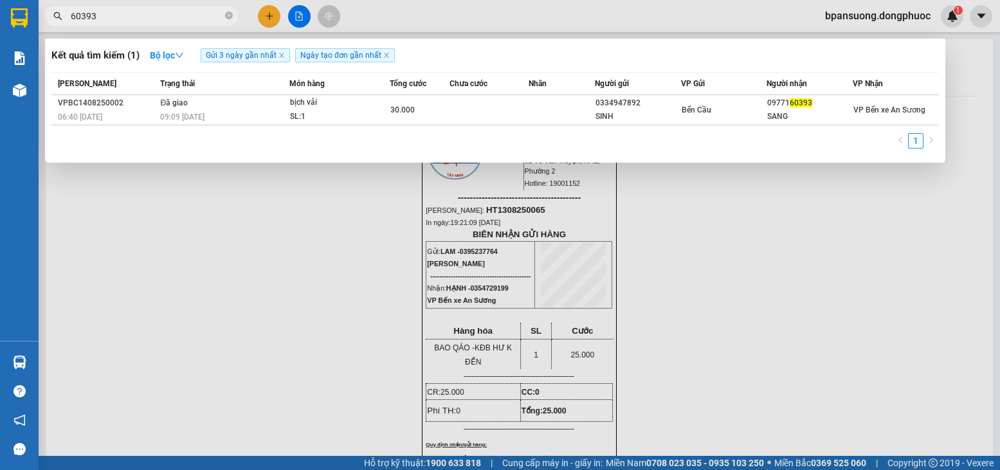
click at [145, 19] on input "60393" at bounding box center [147, 16] width 152 height 14
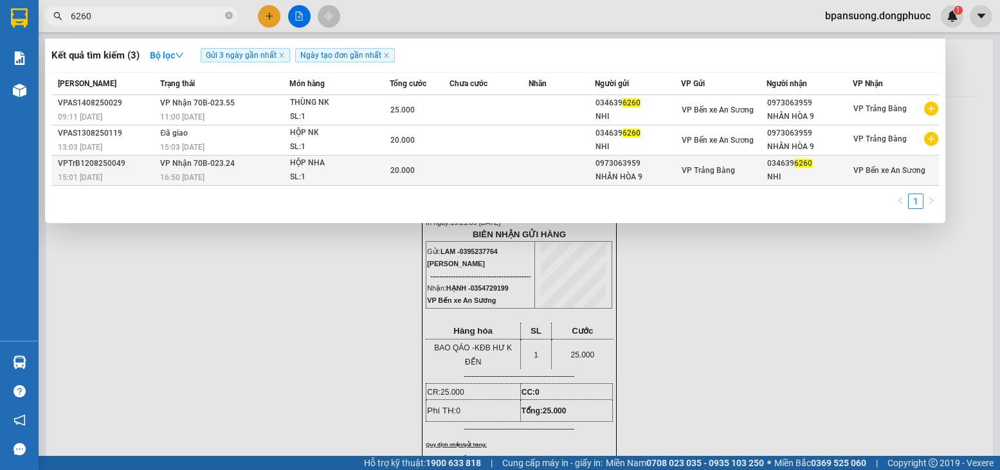
type input "6260"
click at [334, 171] on div "SL: 1" at bounding box center [338, 177] width 96 height 14
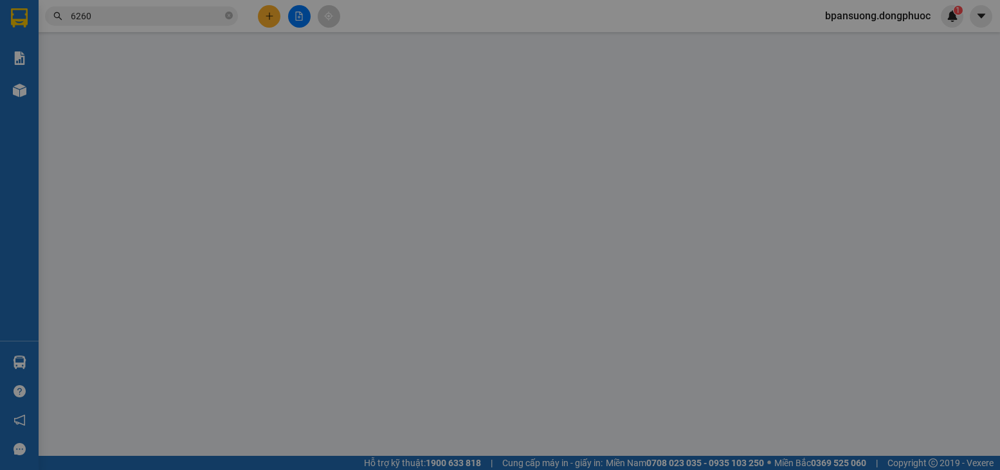
type input "0973063959"
type input "NHÂN HÒA 9"
type input "0346396260"
type input "NHI"
type input "20.000"
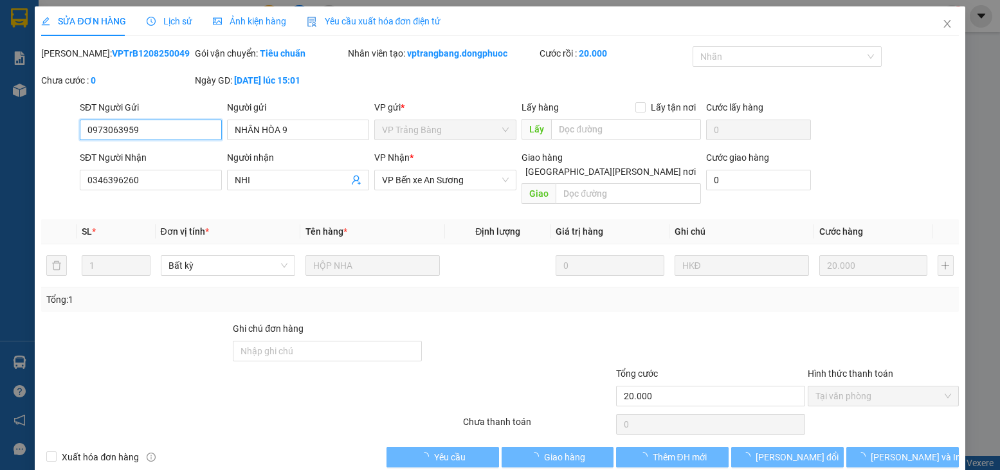
scroll to position [8, 0]
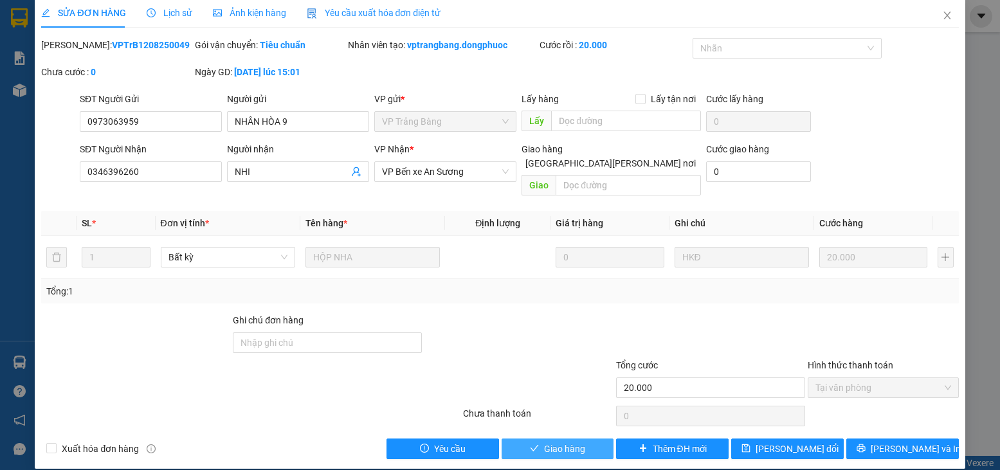
click at [559, 439] on button "Giao hàng" at bounding box center [558, 449] width 113 height 21
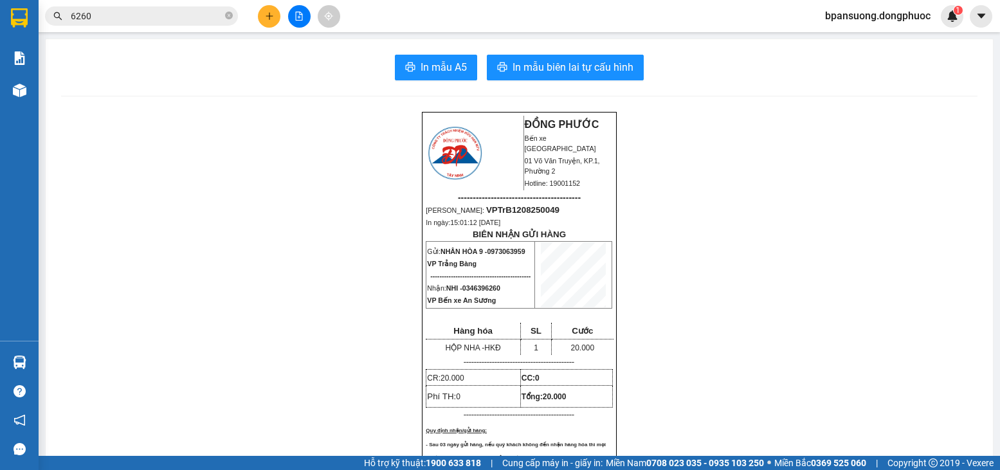
click at [161, 26] on div "Kết quả tìm kiếm ( 3 ) Bộ lọc Gửi 3 ngày gần nhất Ngày tạo đơn gần nhất Mã ĐH T…" at bounding box center [125, 16] width 251 height 23
click at [161, 18] on input "6260" at bounding box center [147, 16] width 152 height 14
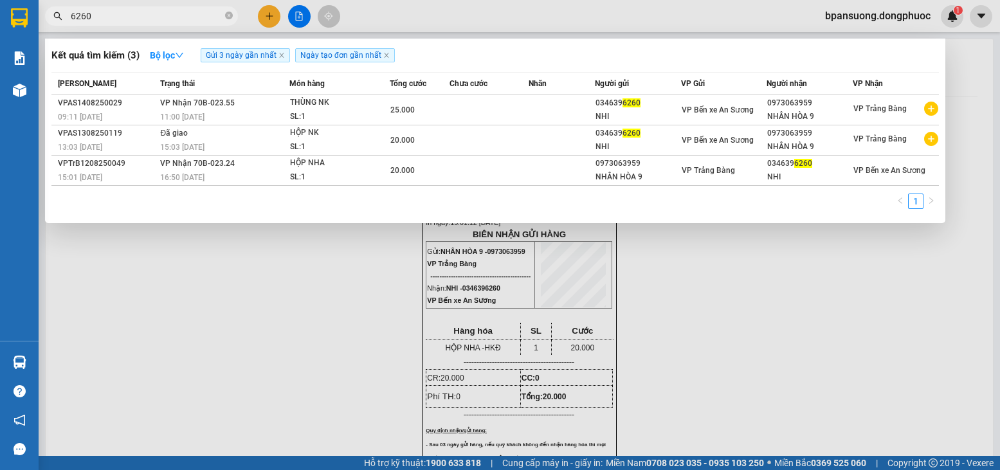
click at [161, 18] on input "6260" at bounding box center [147, 16] width 152 height 14
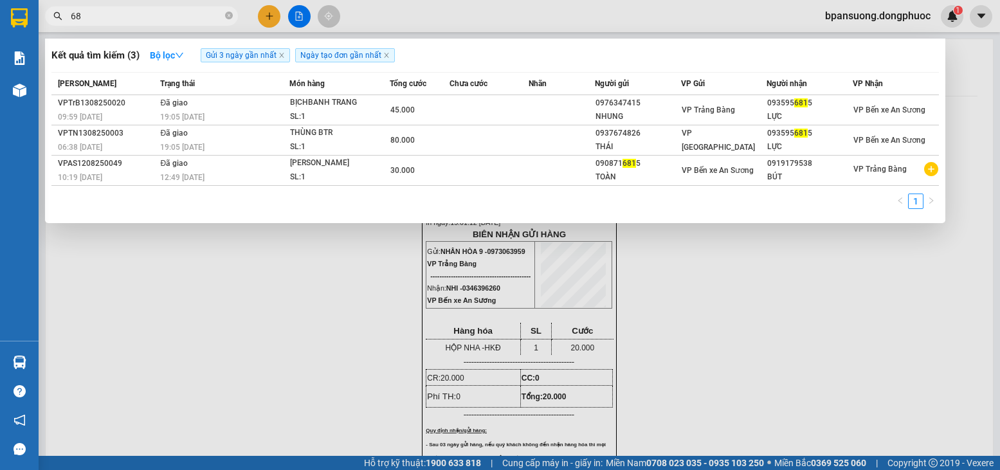
type input "6"
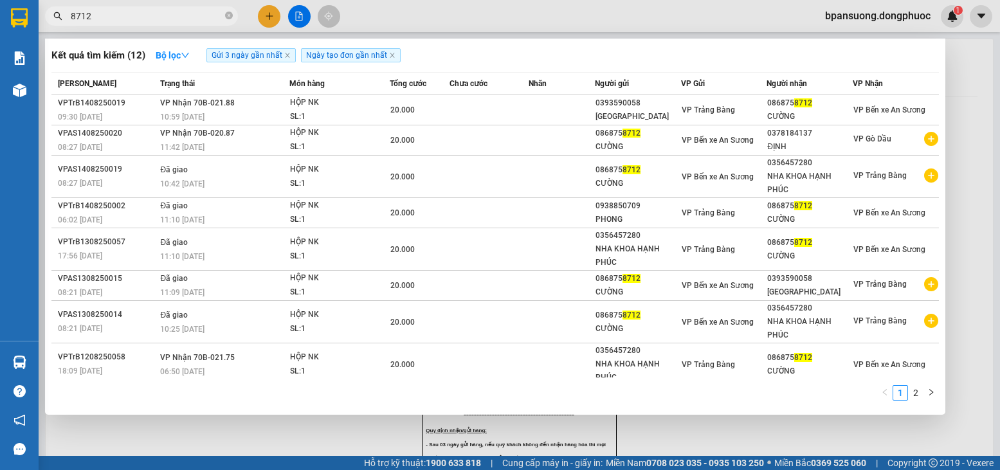
click at [141, 18] on input "8712" at bounding box center [147, 16] width 152 height 14
click at [287, 53] on icon "close" at bounding box center [287, 55] width 6 height 6
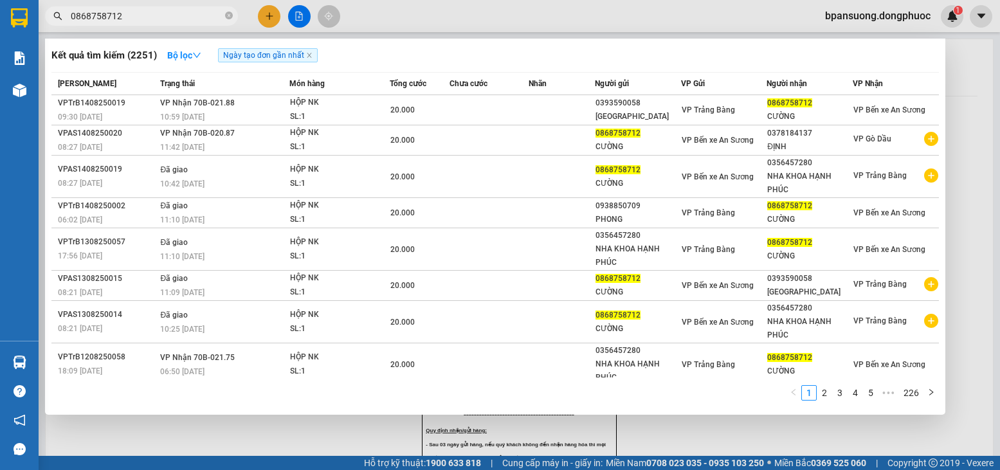
click at [202, 22] on input "0868758712" at bounding box center [147, 16] width 152 height 14
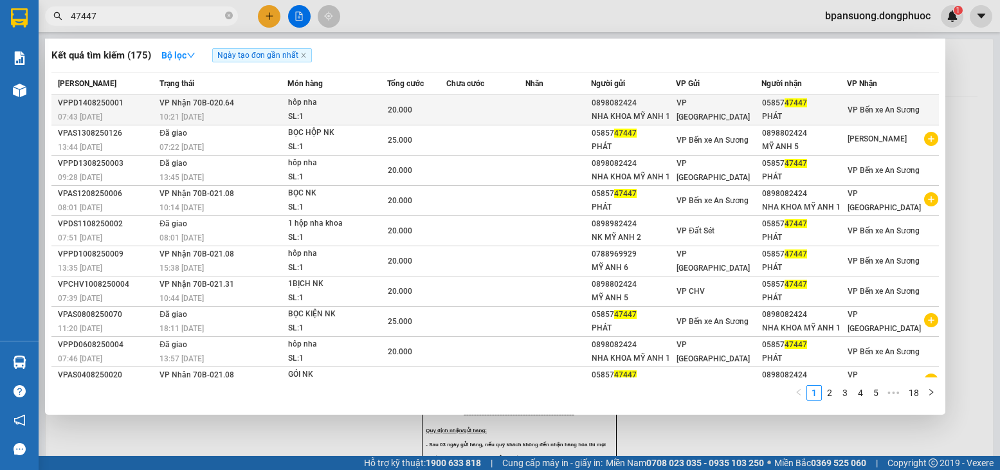
type input "47447"
click at [295, 108] on div "hôp nha" at bounding box center [336, 103] width 96 height 14
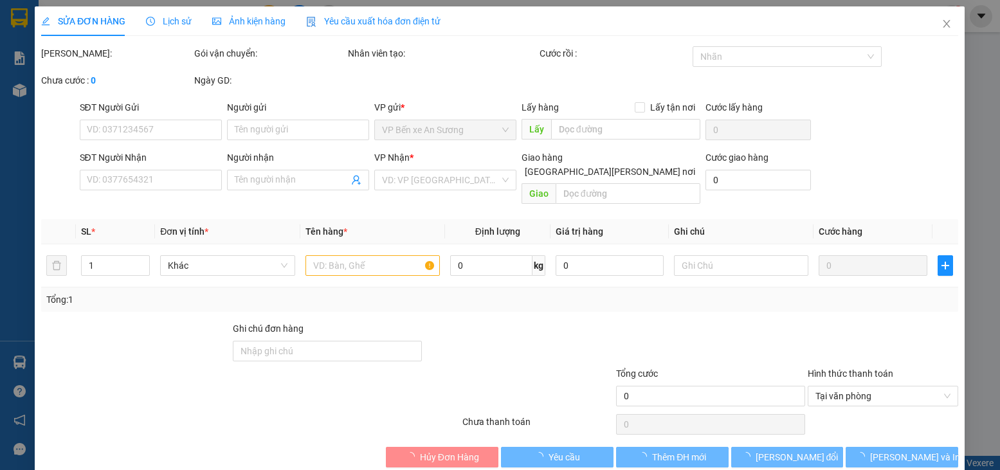
type input "0898082424"
type input "NHA KHOA MỸ ANH 1"
type input "0585747447"
type input "PHÁT"
type input "20.000"
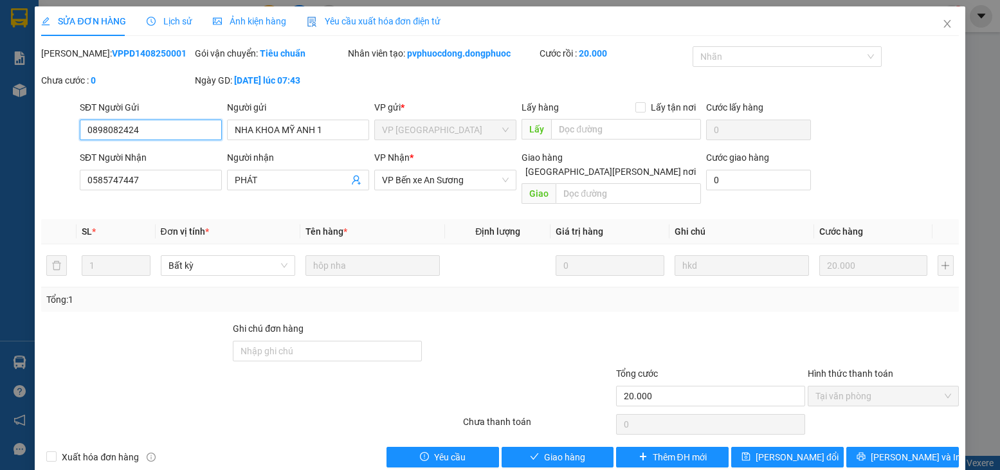
scroll to position [8, 0]
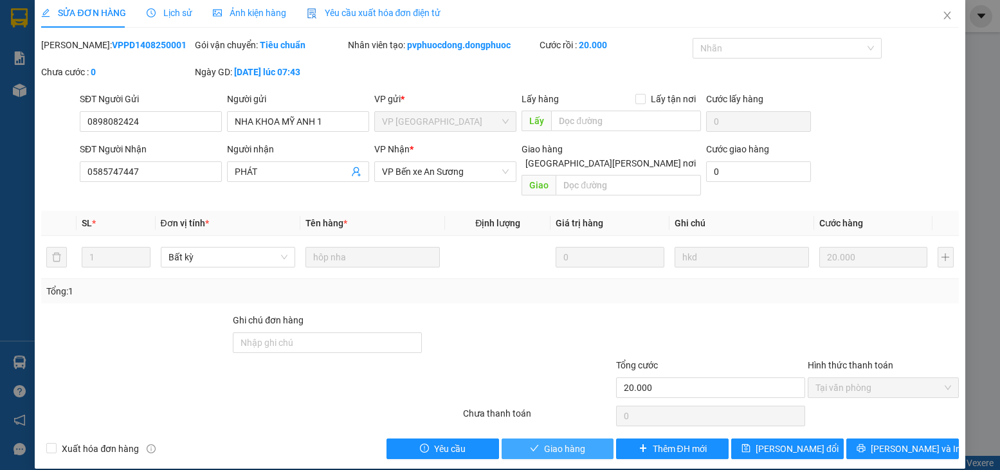
click at [568, 442] on span "Giao hàng" at bounding box center [564, 449] width 41 height 14
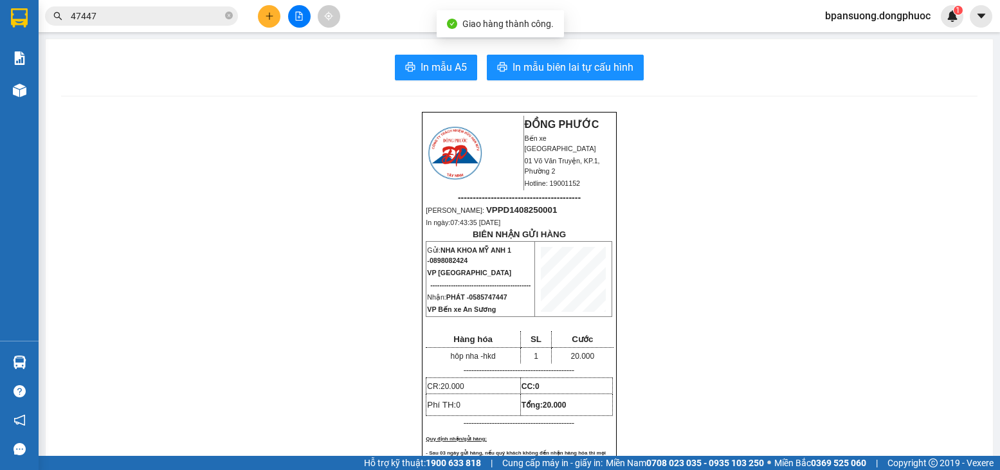
click at [206, 16] on input "47447" at bounding box center [147, 16] width 152 height 14
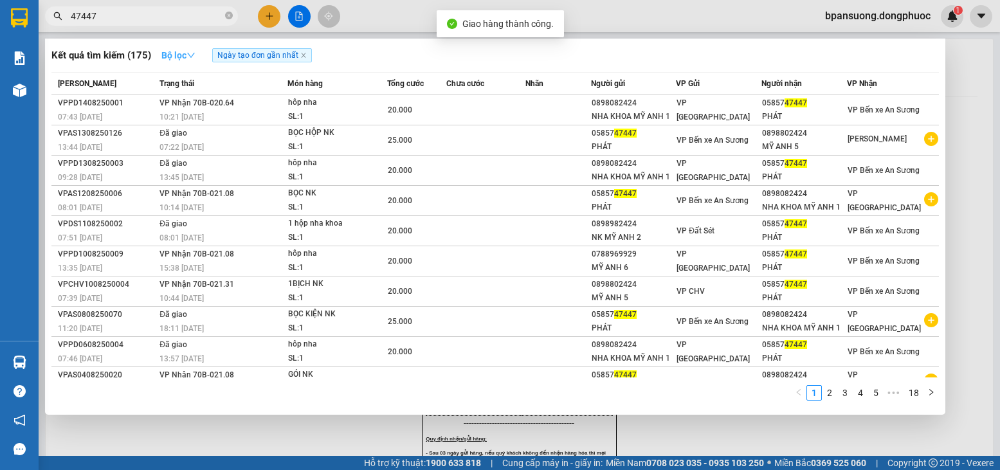
click at [176, 54] on strong "Bộ lọc" at bounding box center [178, 55] width 34 height 10
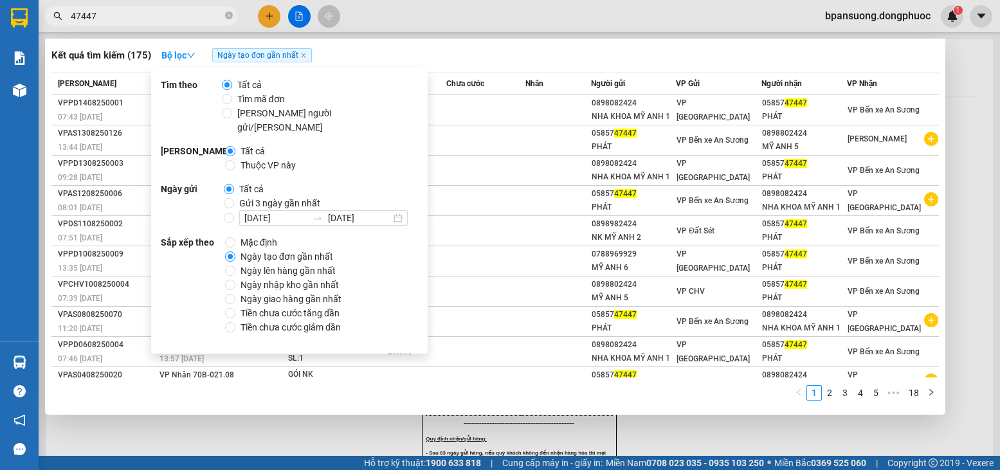
click at [237, 196] on span "Gửi 3 ngày gần nhất" at bounding box center [279, 203] width 91 height 14
click at [234, 198] on input "Gửi 3 ngày gần nhất" at bounding box center [229, 203] width 10 height 10
radio input "true"
radio input "false"
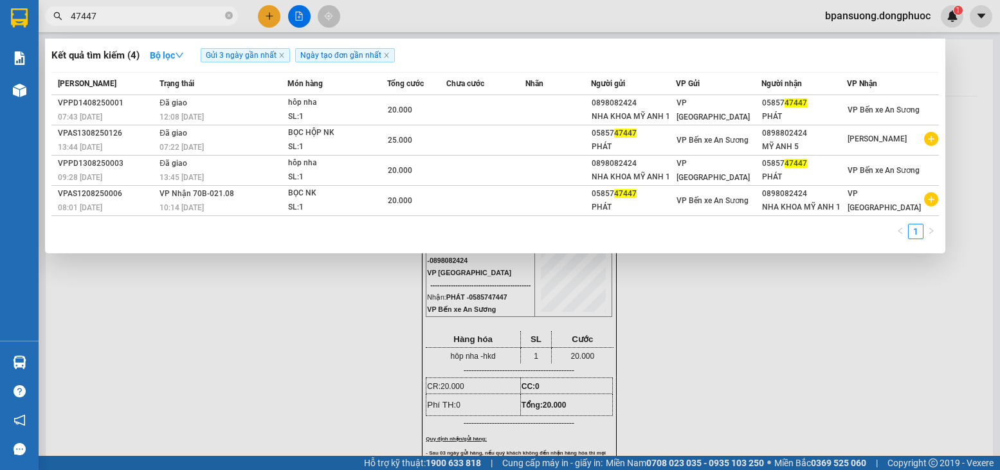
click at [657, 340] on div at bounding box center [500, 235] width 1000 height 470
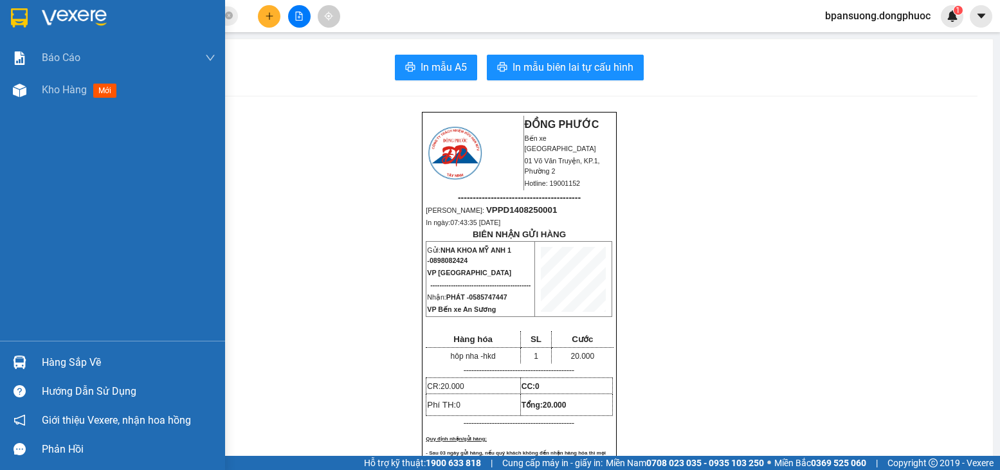
click at [23, 370] on div at bounding box center [19, 362] width 23 height 23
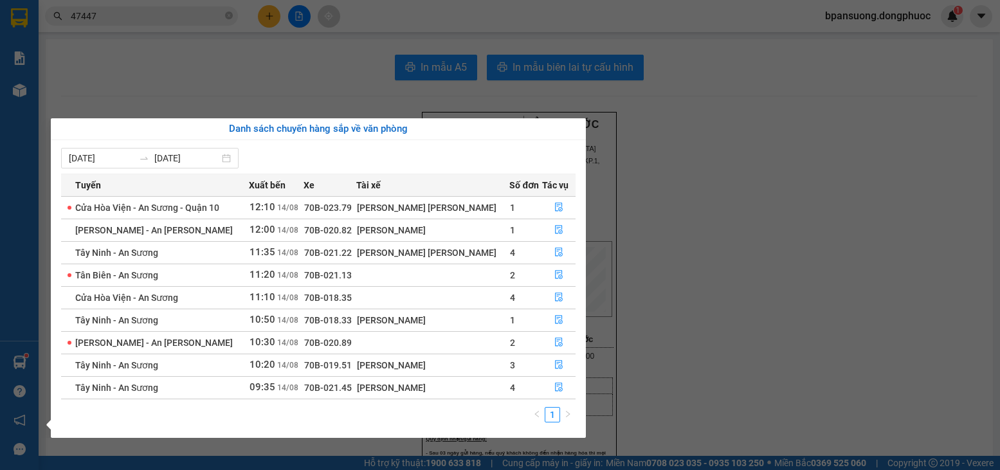
click at [259, 16] on section "Kết quả tìm kiếm ( 4 ) Bộ lọc Gửi 3 ngày gần nhất Ngày tạo đơn gần nhất Mã ĐH T…" at bounding box center [500, 235] width 1000 height 470
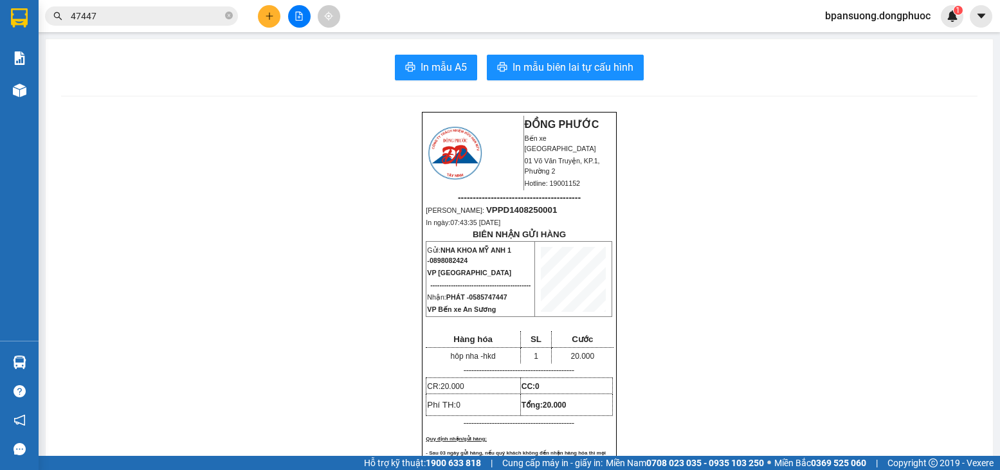
click at [262, 16] on button at bounding box center [269, 16] width 23 height 23
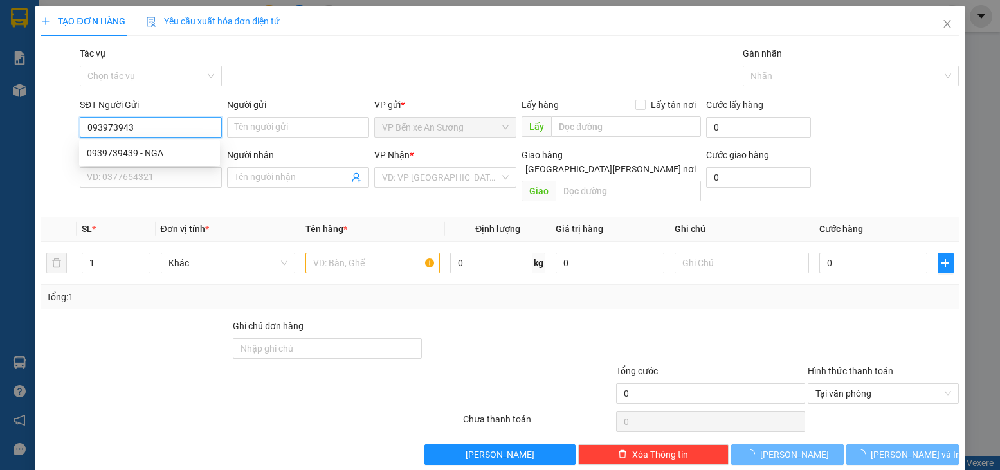
type input "0939739439"
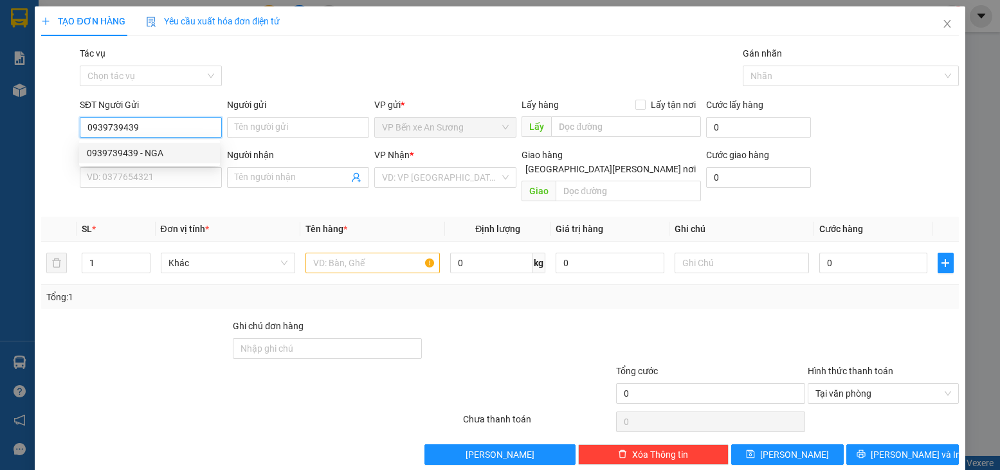
click at [160, 152] on div "0939739439 - NGA" at bounding box center [149, 153] width 125 height 14
type input "NGA"
type input "0918859555"
type input "PHÚC"
type input "20.000"
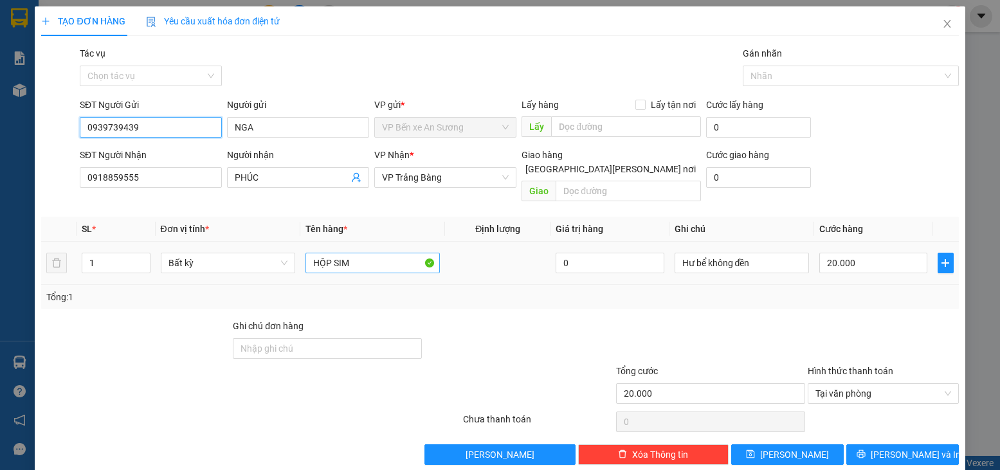
type input "0939739439"
click at [348, 253] on input "HỘP SIM" at bounding box center [373, 263] width 134 height 21
click at [349, 253] on input "HỘP SIM" at bounding box center [373, 263] width 134 height 21
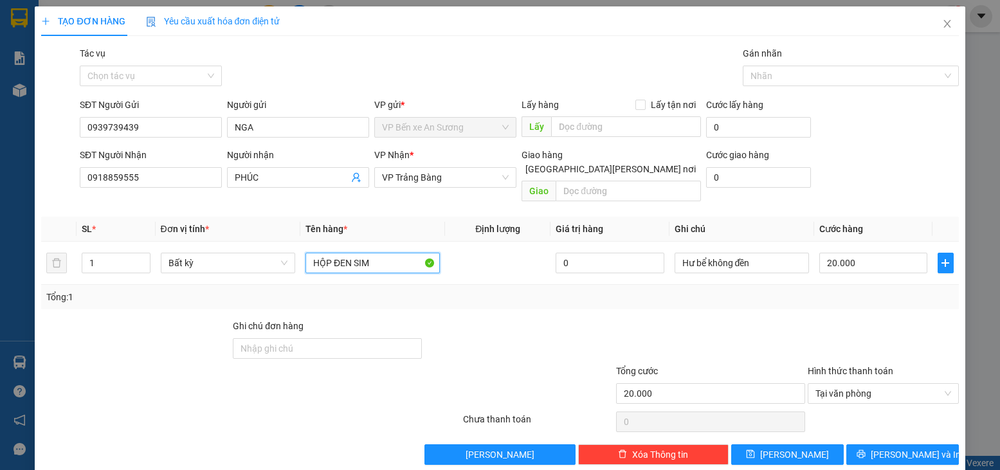
type input "HỘP ĐEN SIM"
click at [477, 319] on div at bounding box center [519, 341] width 192 height 45
click at [880, 444] on button "Lưu và In" at bounding box center [902, 454] width 113 height 21
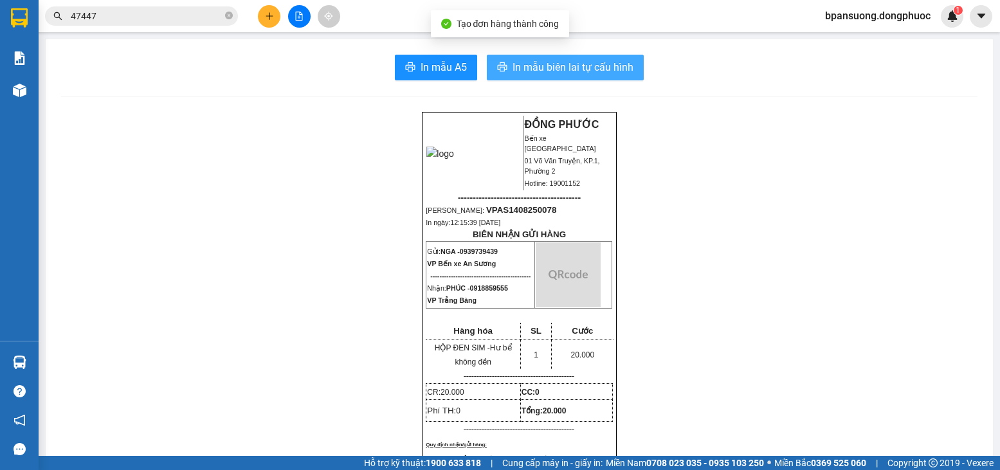
click at [576, 78] on button "In mẫu biên lai tự cấu hình" at bounding box center [565, 68] width 157 height 26
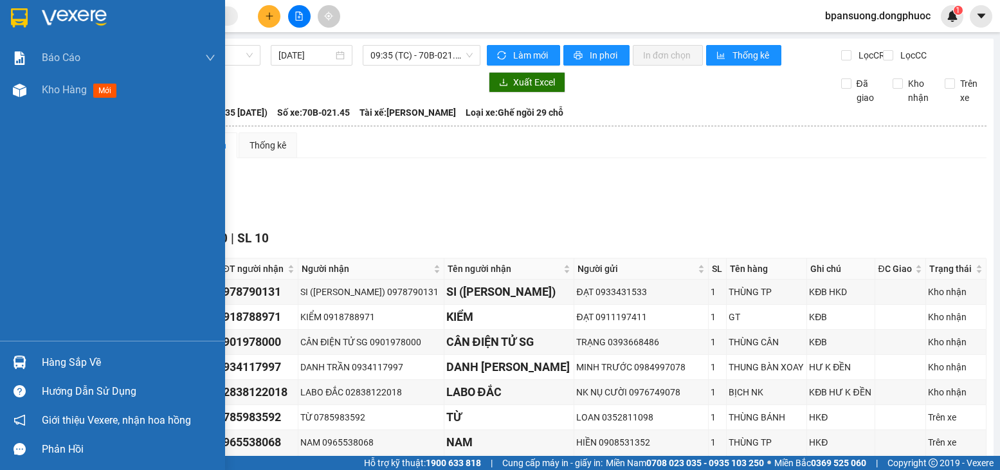
click at [2, 368] on div "Hàng sắp về" at bounding box center [112, 362] width 225 height 29
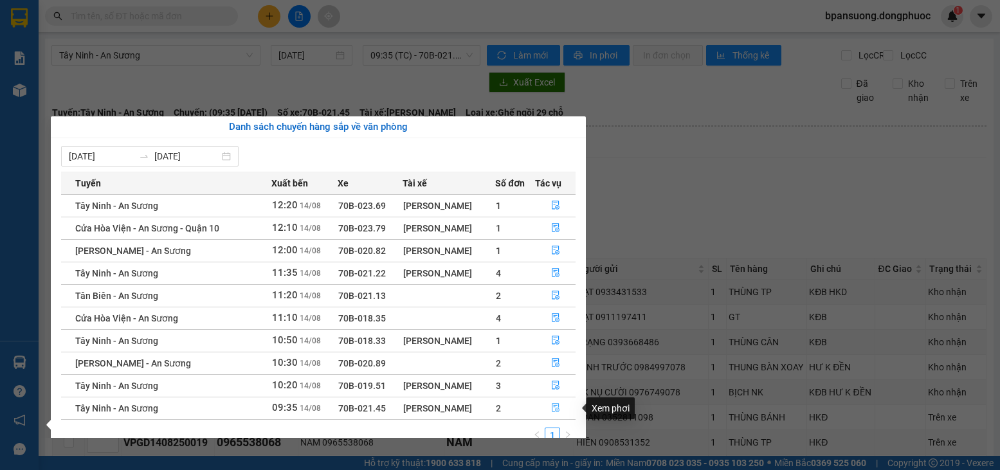
click at [550, 413] on button "button" at bounding box center [556, 408] width 40 height 21
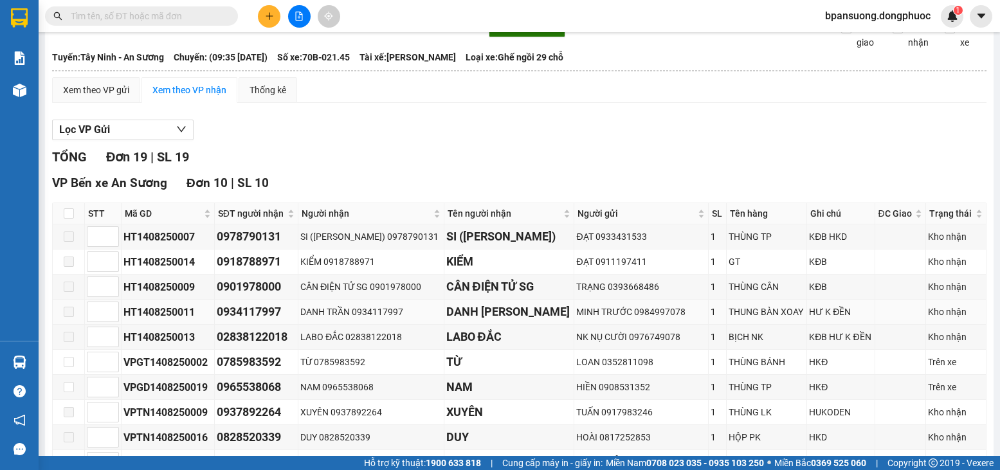
scroll to position [129, 0]
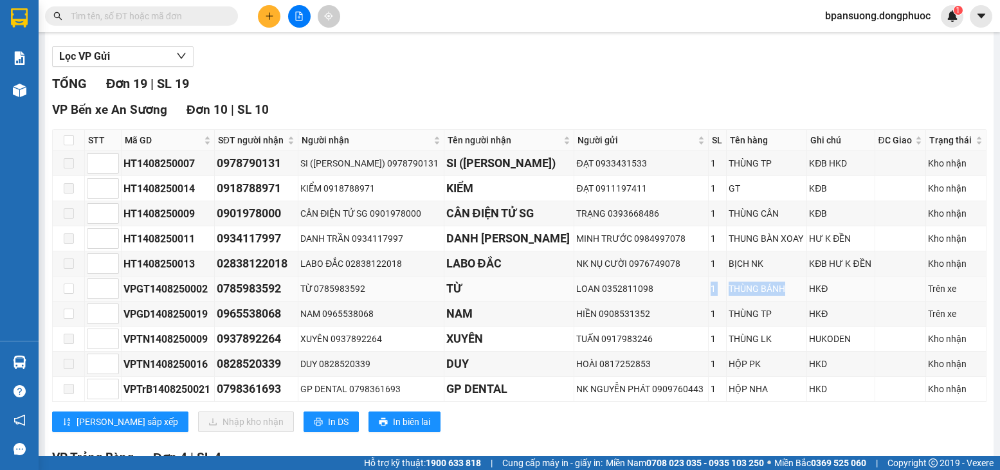
drag, startPoint x: 778, startPoint y: 302, endPoint x: 668, endPoint y: 303, distance: 110.0
click at [668, 302] on tr "VPGT1408250002 0785983592 TỪ 0785983592 TỪ LOAN 0352811098 1 THÙNG BÁNH HKĐ Trê…" at bounding box center [520, 289] width 934 height 25
click at [668, 296] on div "LOAN 0352811098" at bounding box center [641, 289] width 130 height 14
click at [72, 294] on input "checkbox" at bounding box center [69, 289] width 10 height 10
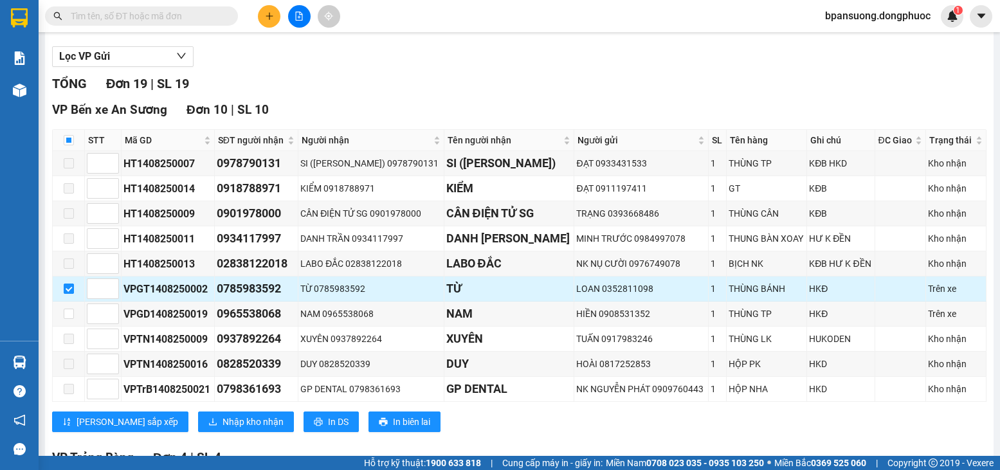
click at [72, 296] on label at bounding box center [69, 289] width 10 height 14
click at [72, 294] on input "checkbox" at bounding box center [69, 289] width 10 height 10
checkbox input "false"
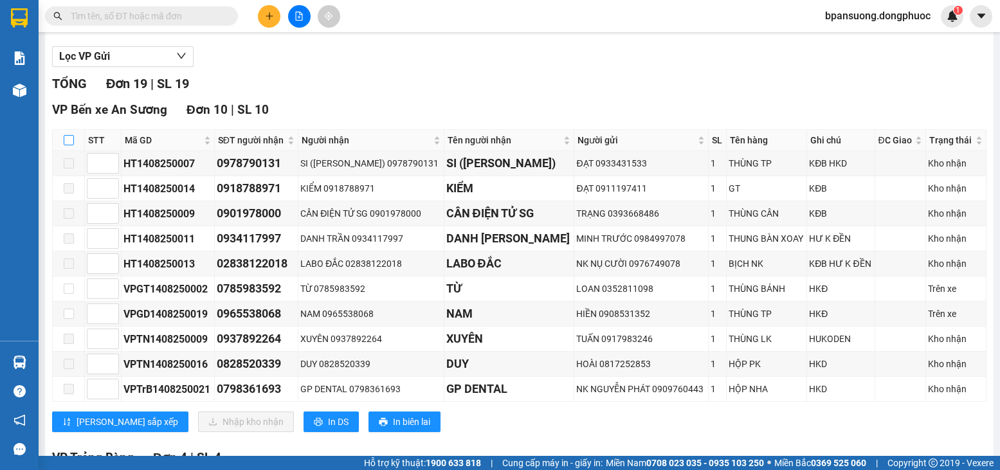
click at [64, 145] on input "checkbox" at bounding box center [69, 140] width 10 height 10
checkbox input "true"
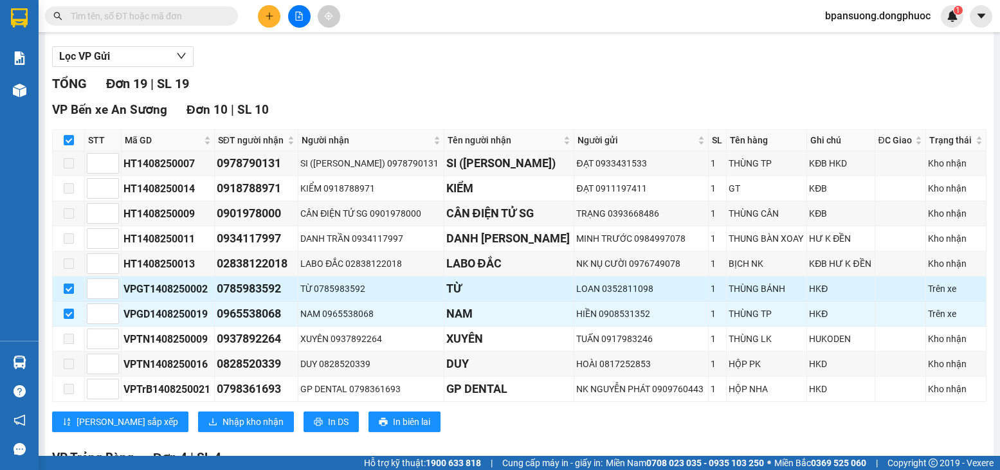
click at [64, 294] on input "checkbox" at bounding box center [69, 289] width 10 height 10
checkbox input "false"
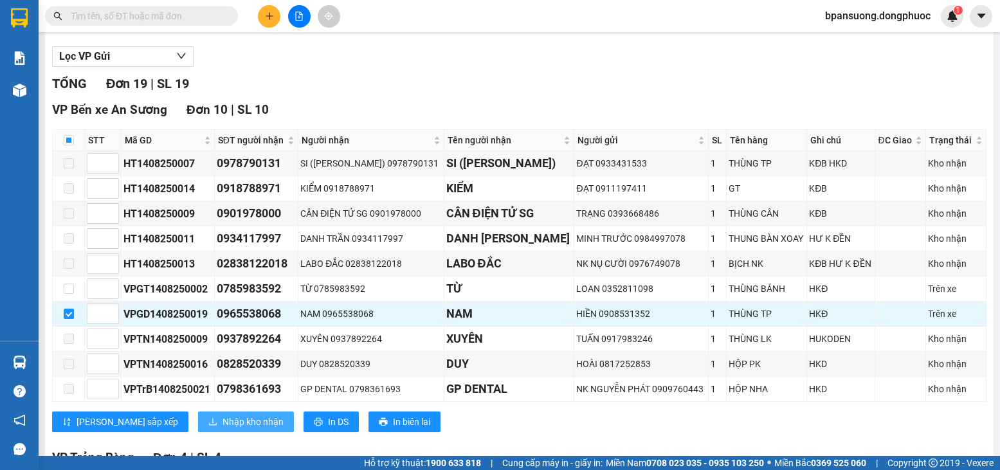
click at [223, 429] on span "Nhập kho nhận" at bounding box center [253, 422] width 61 height 14
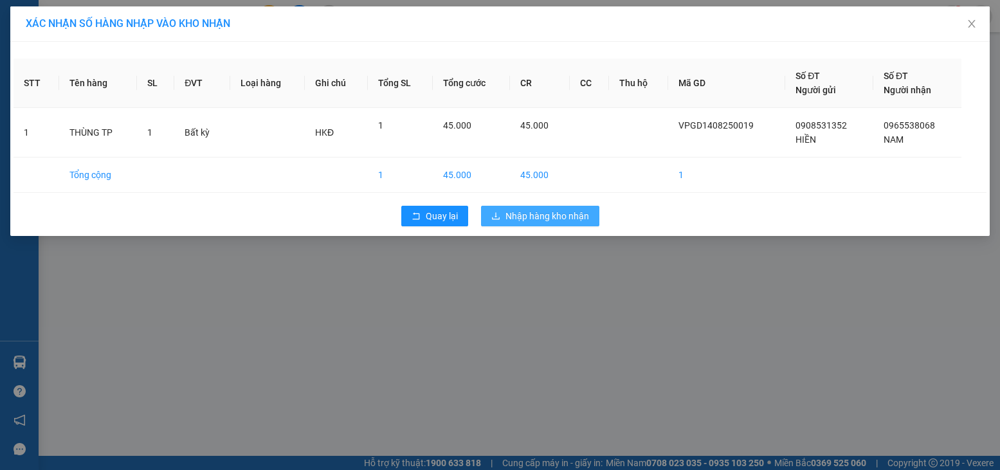
click at [559, 226] on button "Nhập hàng kho nhận" at bounding box center [540, 216] width 118 height 21
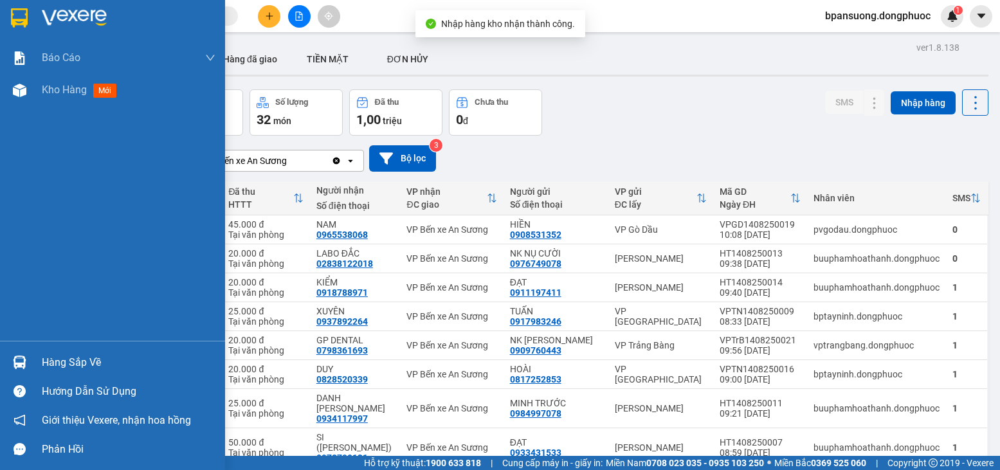
click at [17, 350] on div "Hàng sắp về Hướng dẫn sử dụng Giới thiệu Vexere, nhận hoa hồng Phản hồi" at bounding box center [112, 402] width 225 height 123
click at [25, 353] on div at bounding box center [19, 362] width 23 height 23
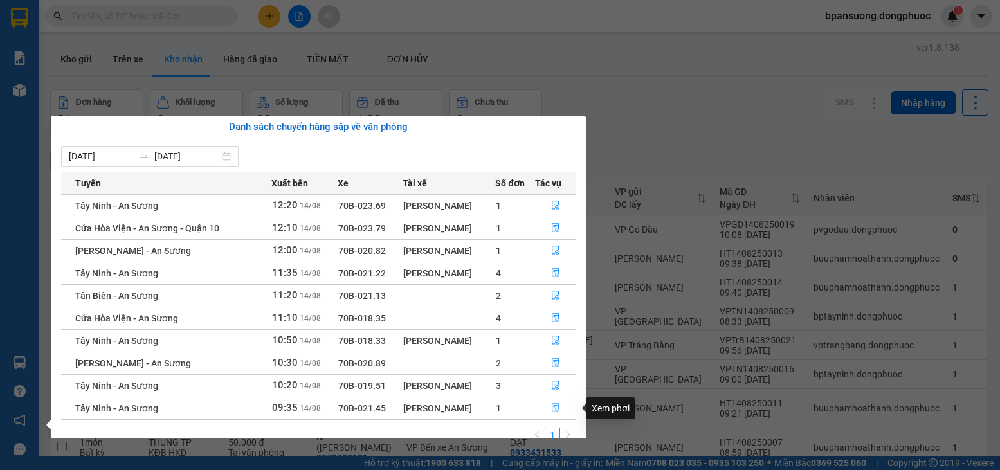
click at [556, 410] on icon "file-done" at bounding box center [556, 408] width 8 height 9
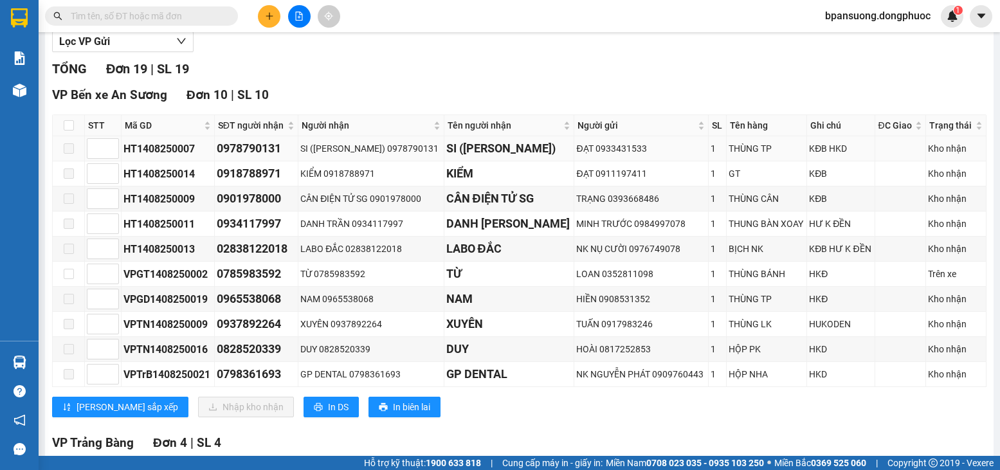
scroll to position [193, 0]
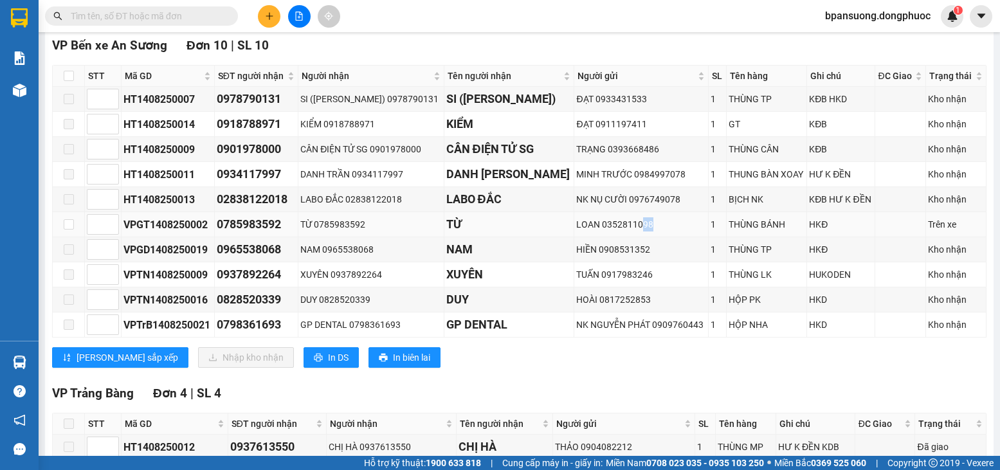
drag, startPoint x: 617, startPoint y: 235, endPoint x: 664, endPoint y: 240, distance: 47.9
click at [664, 232] on div "LOAN 0352811098" at bounding box center [641, 224] width 130 height 14
click at [64, 230] on input "checkbox" at bounding box center [69, 224] width 10 height 10
checkbox input "true"
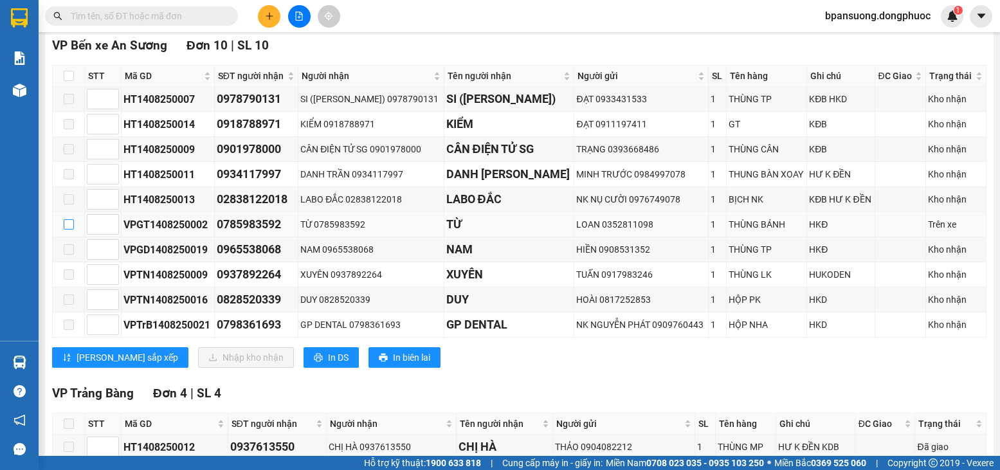
checkbox input "true"
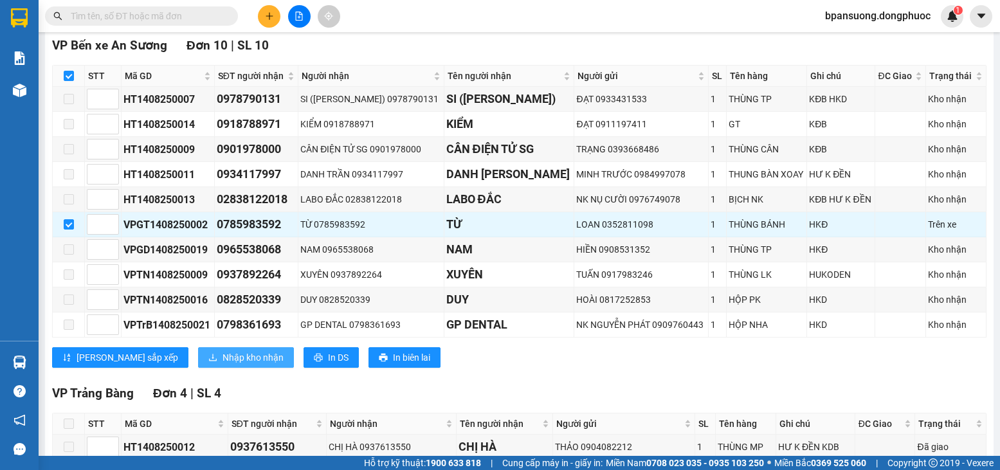
click at [223, 365] on span "Nhập kho nhận" at bounding box center [253, 358] width 61 height 14
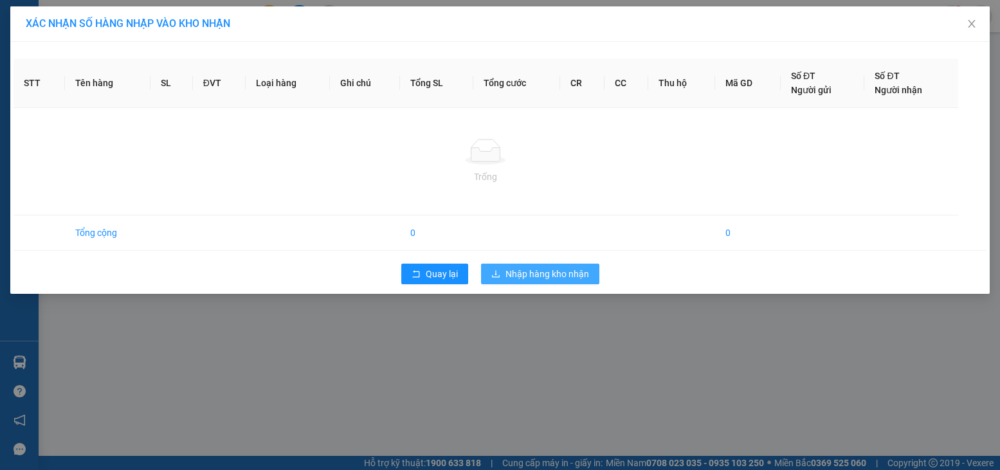
click at [536, 276] on span "Nhập hàng kho nhận" at bounding box center [548, 274] width 84 height 14
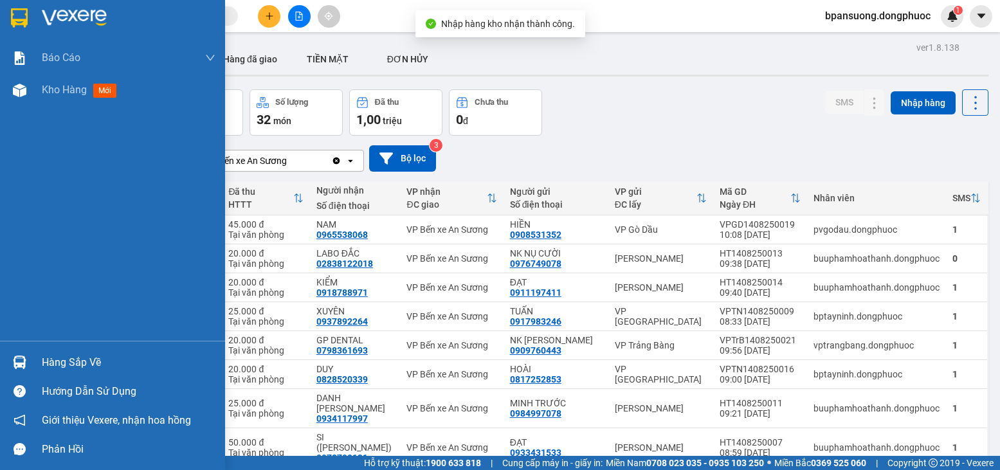
drag, startPoint x: 15, startPoint y: 356, endPoint x: 55, endPoint y: 354, distance: 39.9
click at [15, 356] on img at bounding box center [20, 363] width 14 height 14
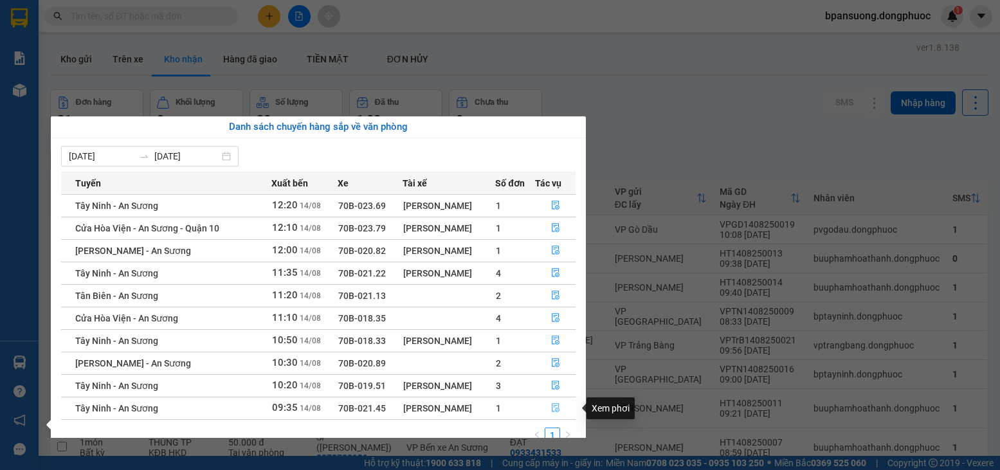
click at [561, 412] on button "button" at bounding box center [556, 408] width 40 height 21
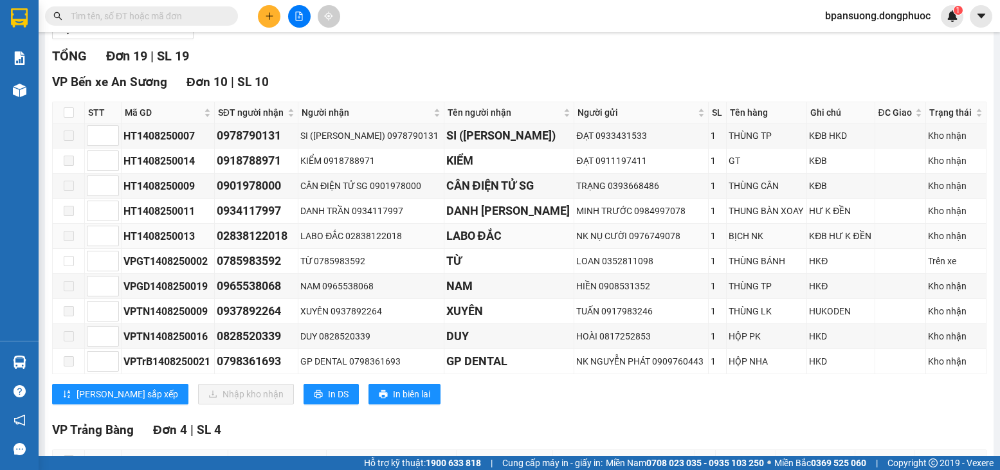
scroll to position [193, 0]
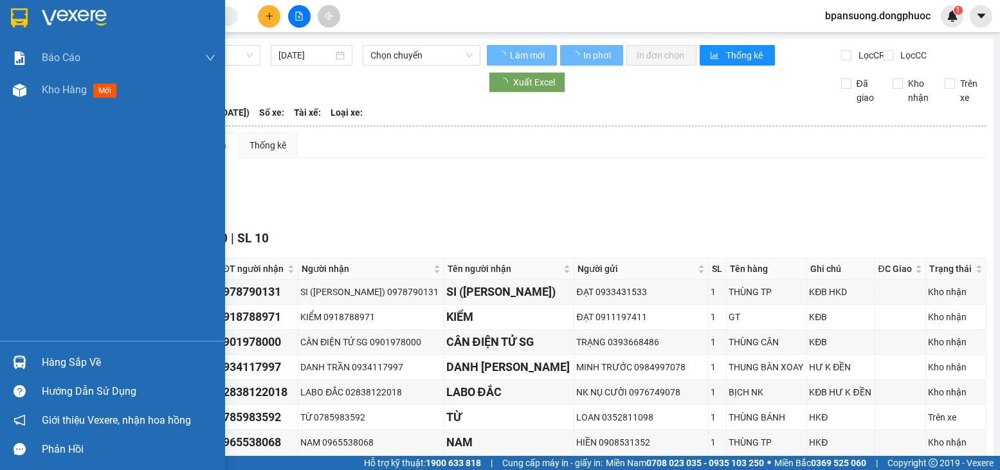
click at [26, 353] on div at bounding box center [19, 362] width 23 height 23
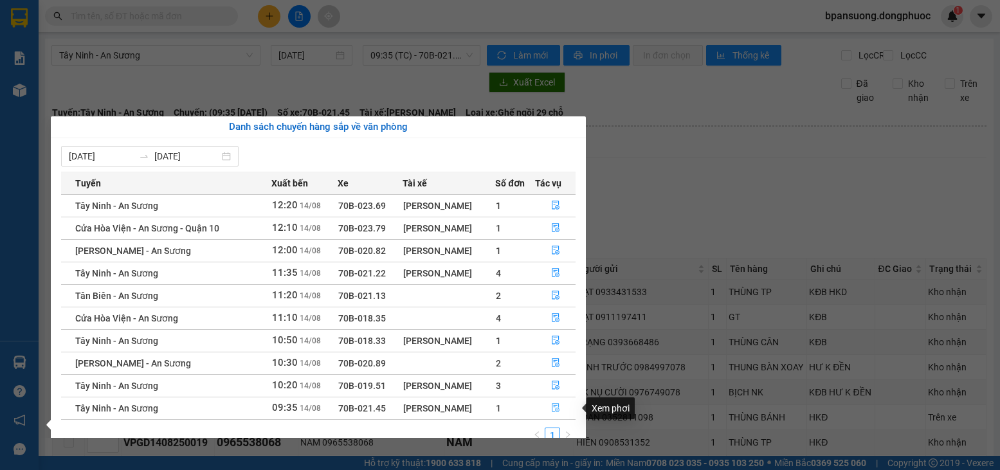
click at [556, 408] on icon "file-done" at bounding box center [555, 407] width 9 height 9
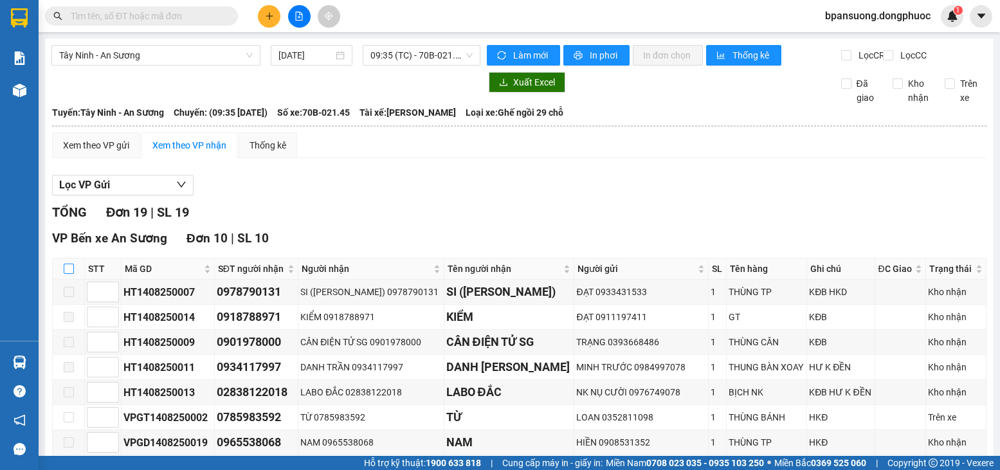
click at [67, 274] on input "checkbox" at bounding box center [69, 269] width 10 height 10
checkbox input "true"
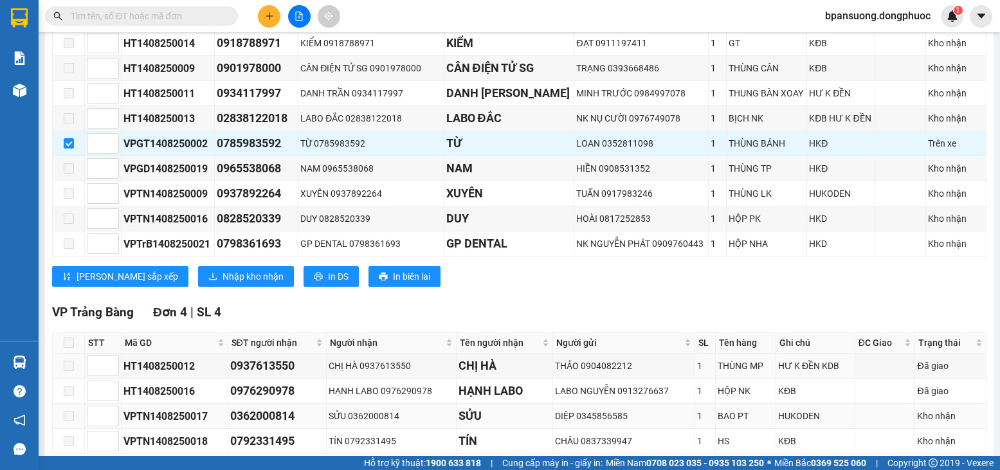
scroll to position [322, 0]
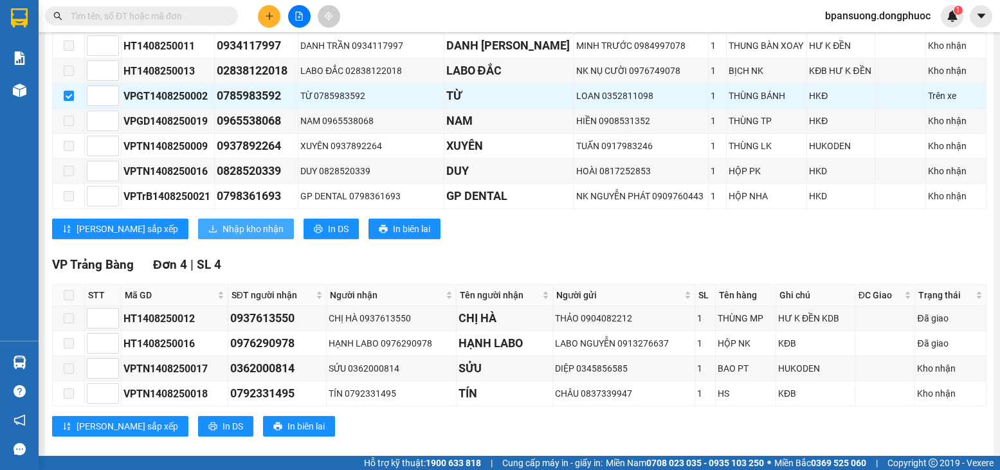
click at [198, 239] on button "Nhập kho nhận" at bounding box center [246, 229] width 96 height 21
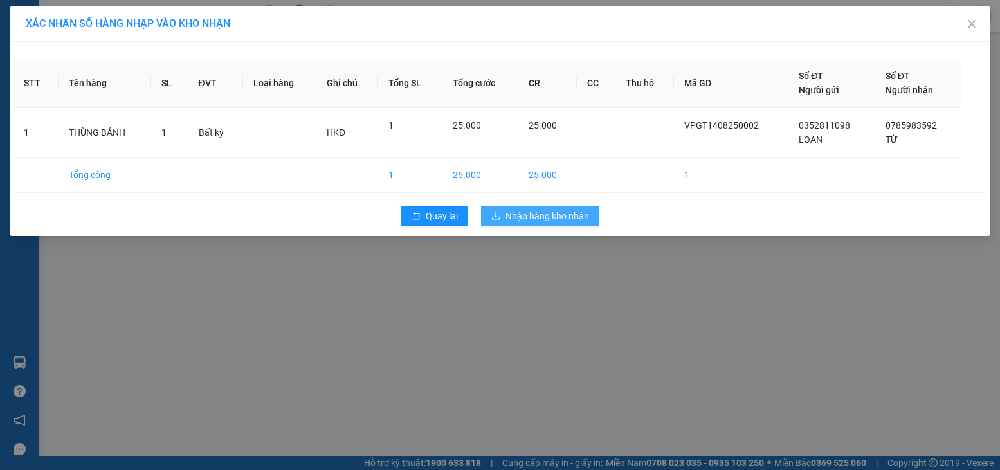
click at [577, 213] on span "Nhập hàng kho nhận" at bounding box center [548, 216] width 84 height 14
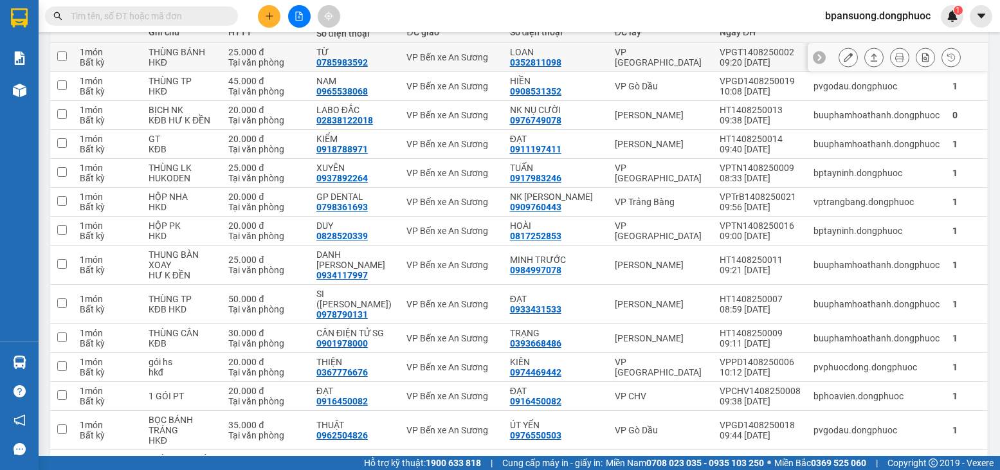
scroll to position [72, 0]
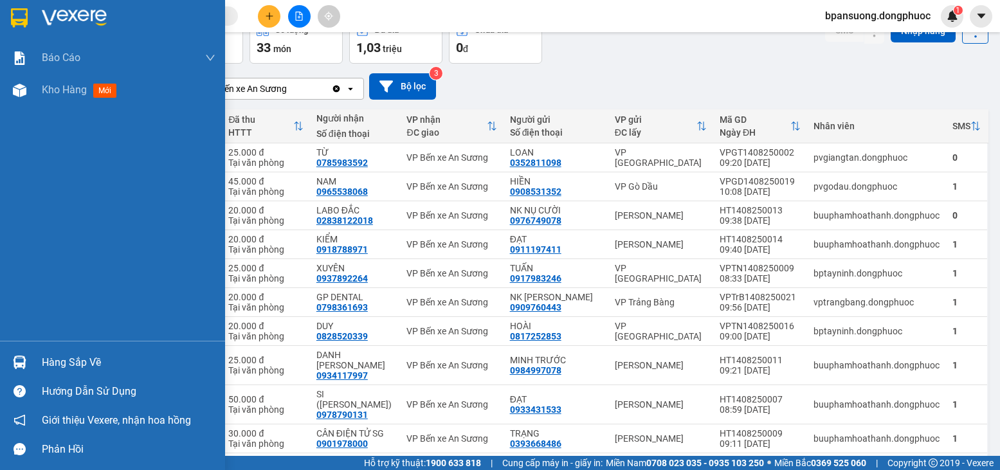
click at [23, 354] on div at bounding box center [19, 362] width 23 height 23
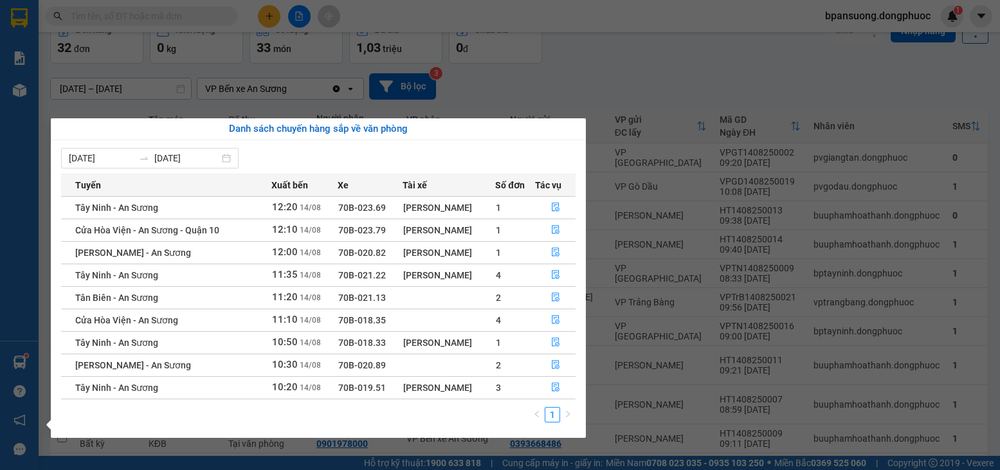
click at [572, 83] on section "Kết quả tìm kiếm ( 0 ) Bộ lọc Gửi 3 ngày gần nhất Ngày tạo đơn gần nhất No Data…" at bounding box center [500, 235] width 1000 height 470
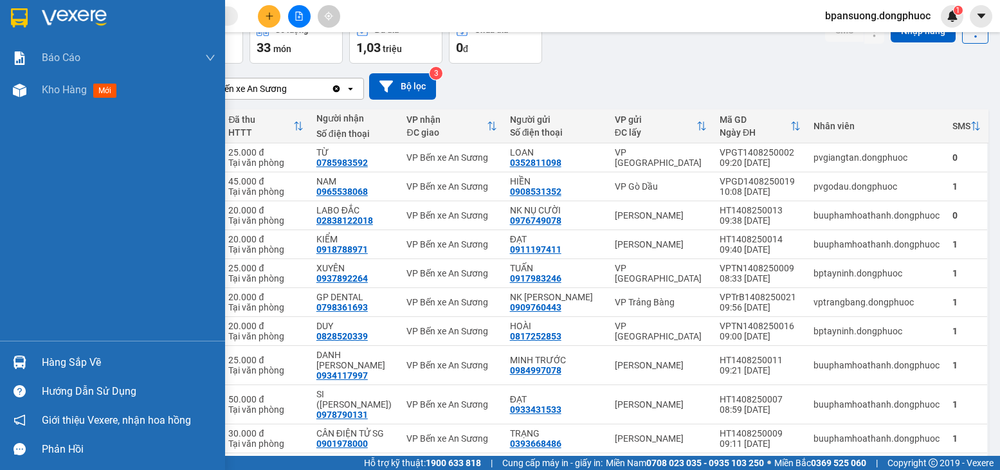
click at [22, 351] on div at bounding box center [19, 362] width 23 height 23
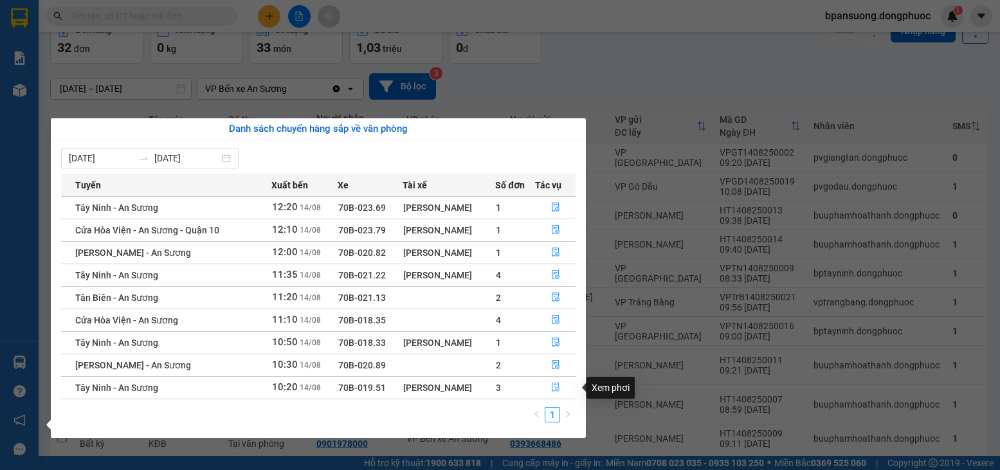
click at [554, 390] on icon "file-done" at bounding box center [555, 387] width 9 height 9
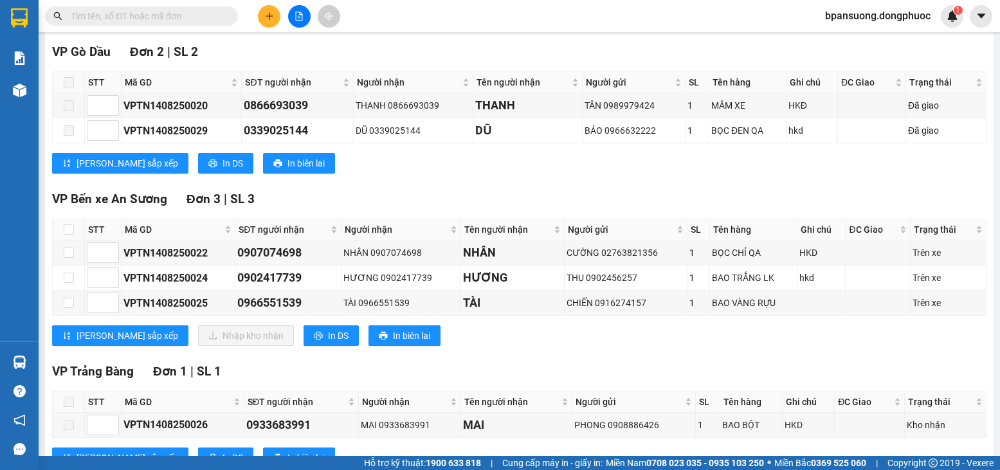
scroll to position [193, 0]
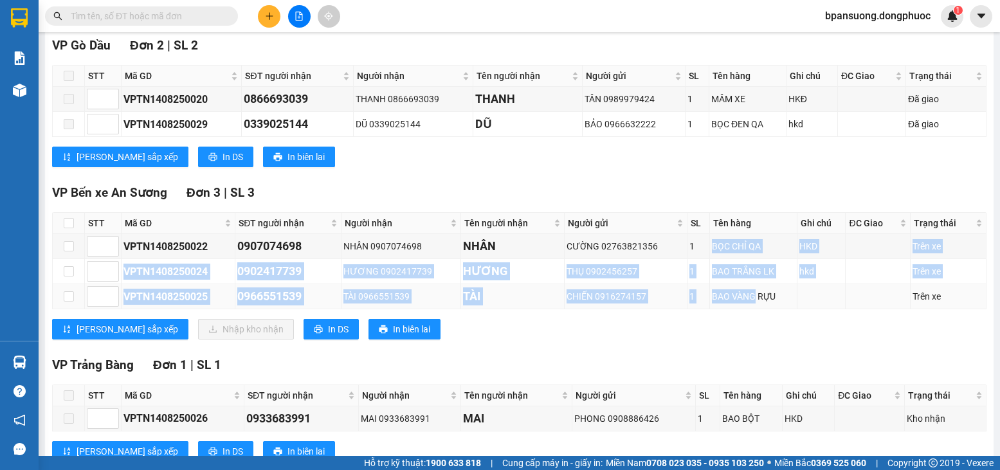
drag, startPoint x: 687, startPoint y: 259, endPoint x: 745, endPoint y: 307, distance: 74.9
click at [745, 307] on tbody "VPTN1408250022 0907074698 NHÂN 0907074698 NHÂN CƯỜNG 02763821356 1 BỌC CHỈ QA H…" at bounding box center [520, 271] width 934 height 75
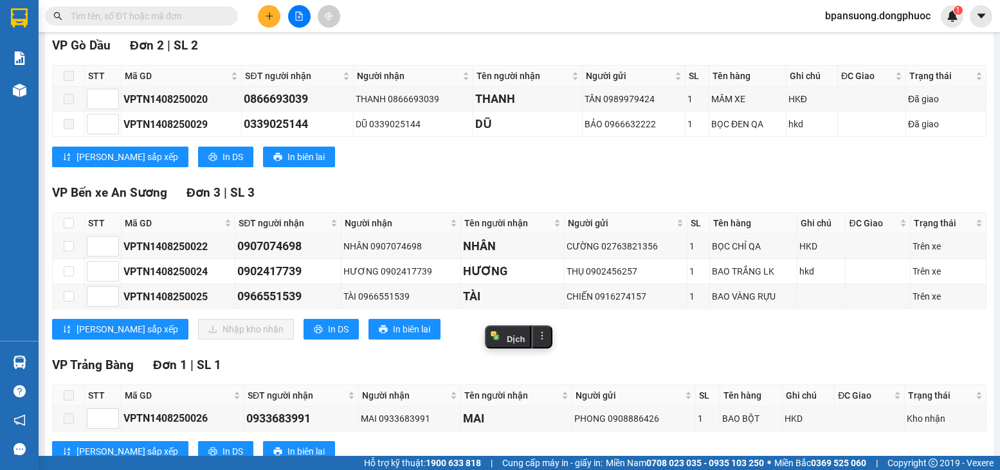
click at [682, 339] on div "Lưu sắp xếp Nhập kho nhận In DS In biên lai" at bounding box center [519, 329] width 935 height 21
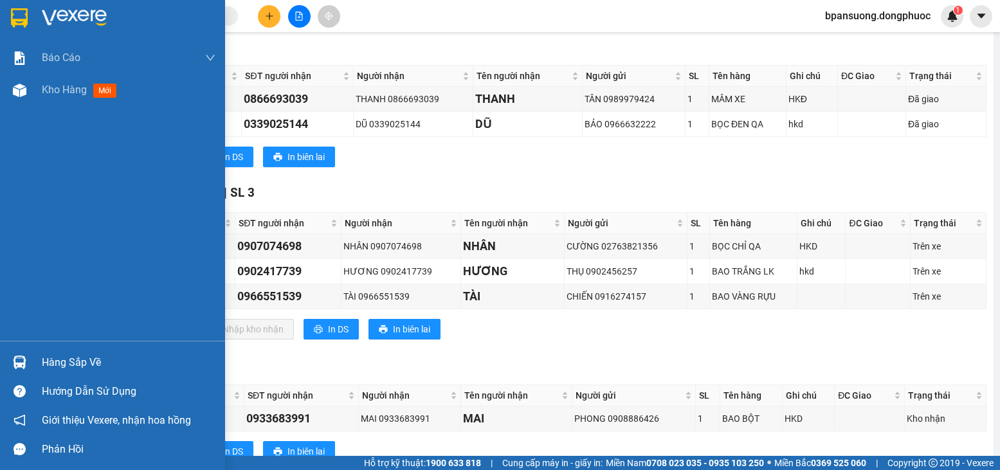
click at [28, 354] on div at bounding box center [19, 362] width 23 height 23
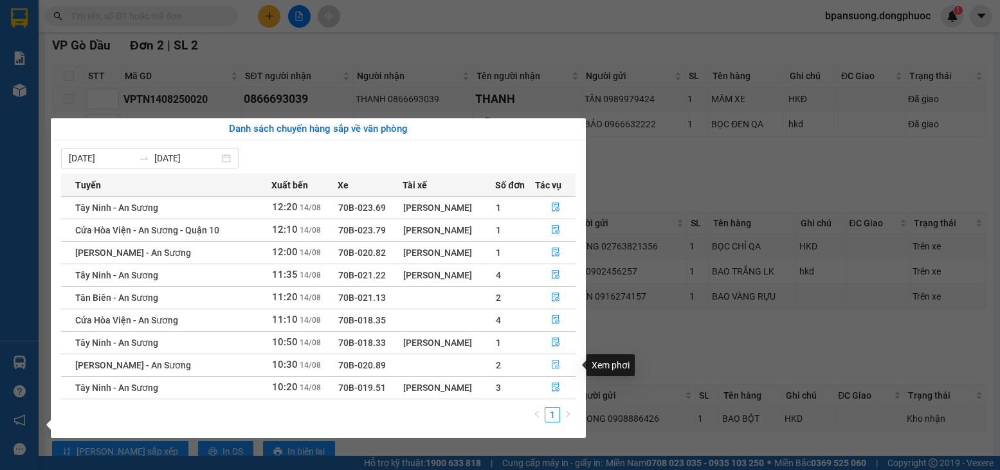
click at [551, 367] on icon "file-done" at bounding box center [555, 364] width 9 height 9
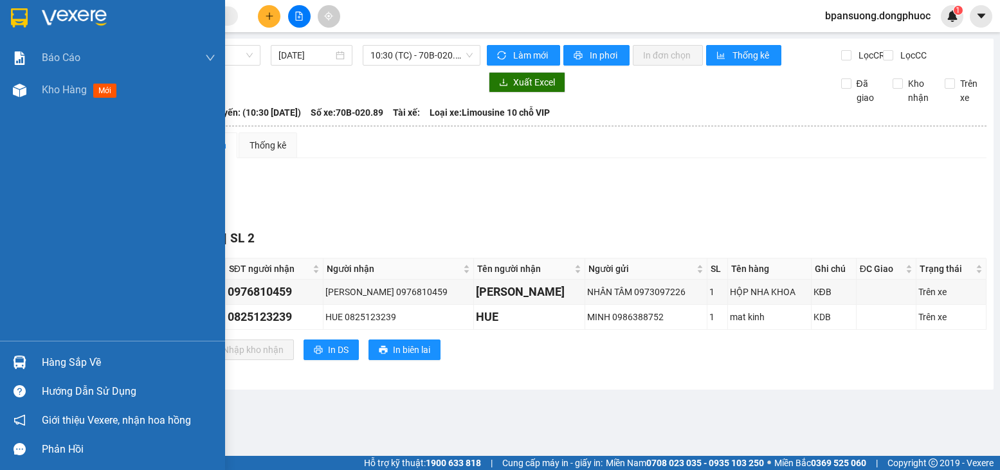
drag, startPoint x: 18, startPoint y: 360, endPoint x: 72, endPoint y: 360, distance: 54.0
click at [19, 360] on img at bounding box center [20, 363] width 14 height 14
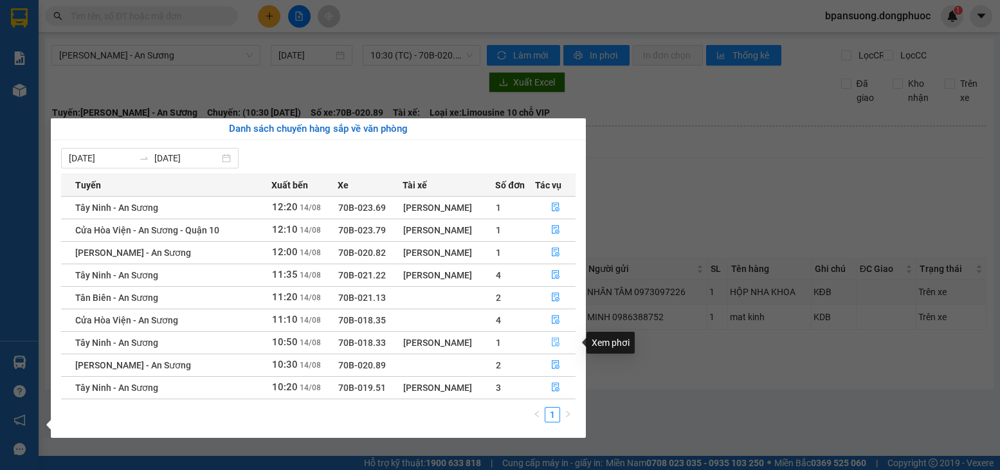
click at [552, 342] on icon "file-done" at bounding box center [556, 342] width 8 height 9
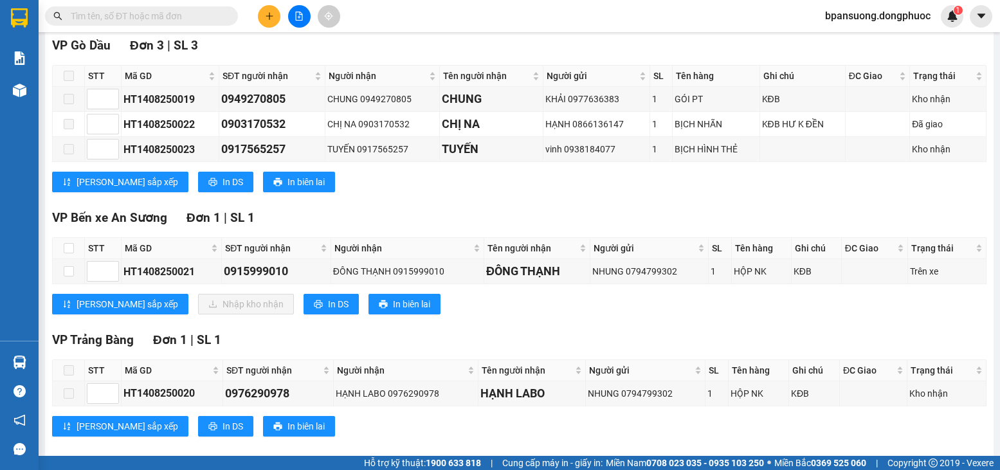
scroll to position [221, 0]
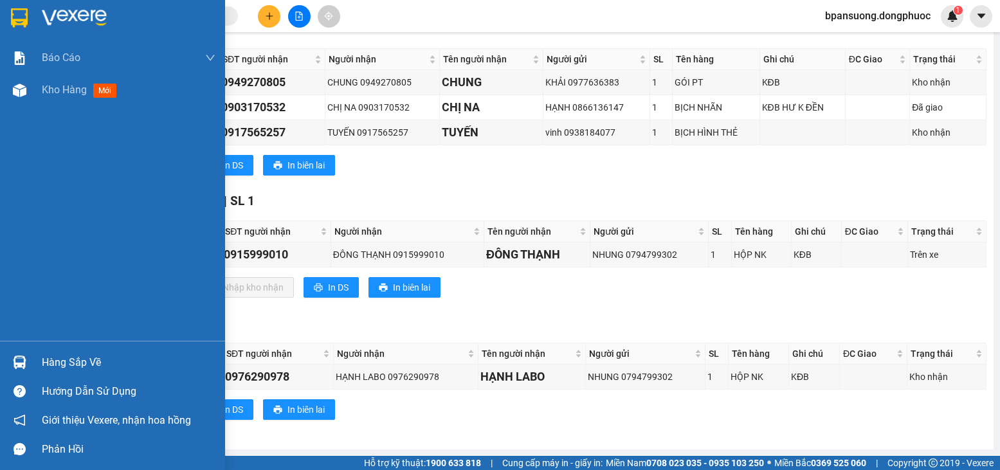
click at [56, 345] on div "Hàng sắp về Hướng dẫn sử dụng Giới thiệu Vexere, nhận hoa hồng Phản hồi" at bounding box center [112, 402] width 225 height 123
drag, startPoint x: 74, startPoint y: 359, endPoint x: 88, endPoint y: 367, distance: 16.1
click at [74, 360] on div "Hàng sắp về" at bounding box center [129, 362] width 174 height 19
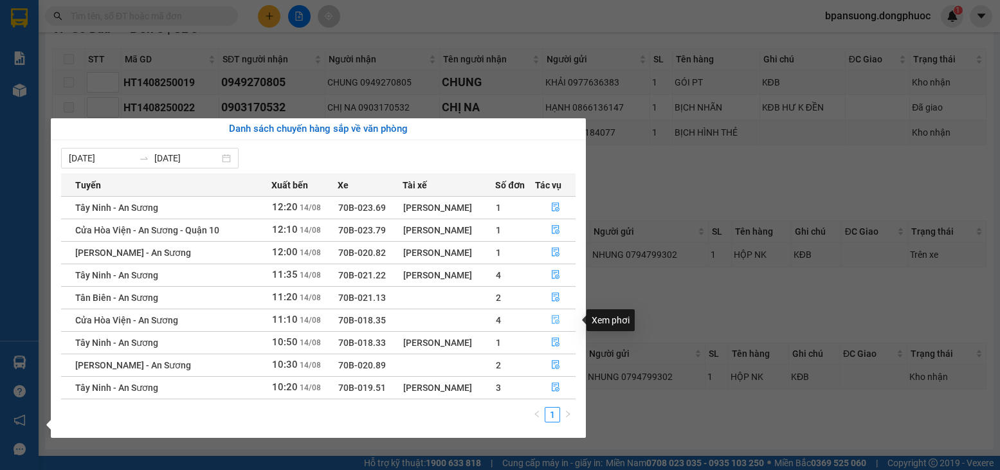
click at [549, 313] on button "button" at bounding box center [556, 320] width 40 height 21
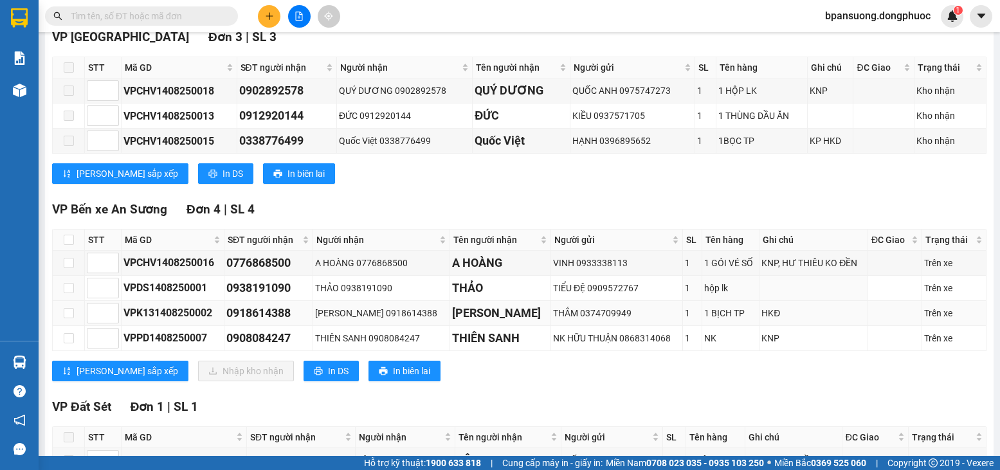
scroll to position [349, 0]
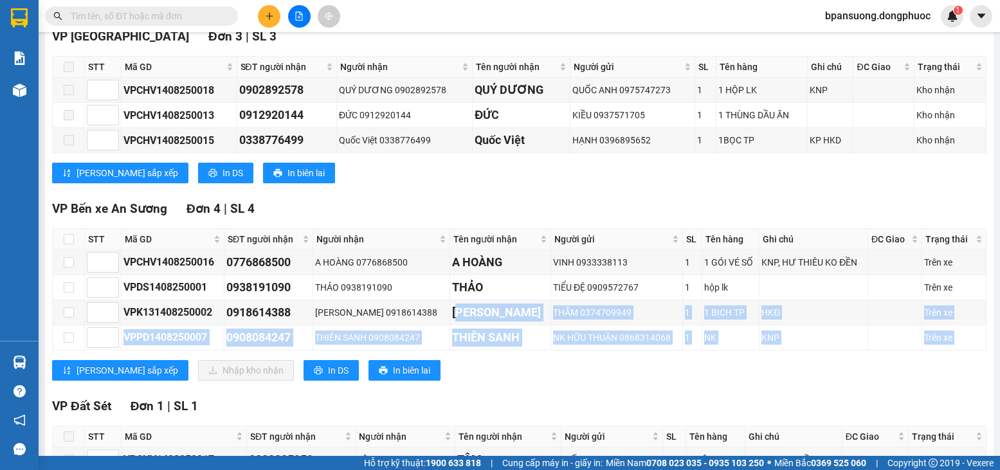
drag, startPoint x: 448, startPoint y: 325, endPoint x: 703, endPoint y: 363, distance: 258.0
click at [703, 363] on div "VP Bến xe An Sương Đơn 4 | SL 4 STT Mã GD SĐT người nhận Người nhận Tên người n…" at bounding box center [519, 294] width 935 height 191
click at [692, 366] on div "VP Bến xe An Sương Đơn 4 | SL 4 STT Mã GD SĐT người nhận Người nhận Tên người n…" at bounding box center [519, 294] width 935 height 191
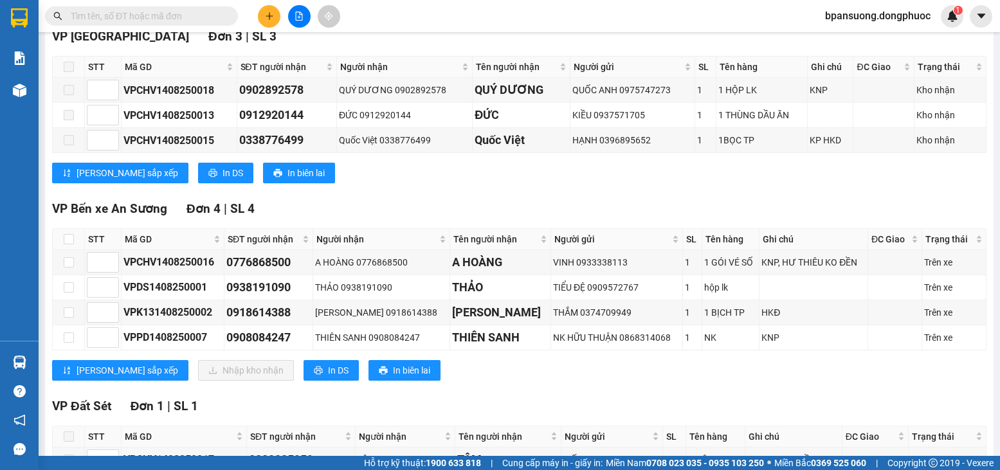
click at [680, 412] on div "VP Đất Sét Đơn 1 | SL 1" at bounding box center [519, 406] width 935 height 19
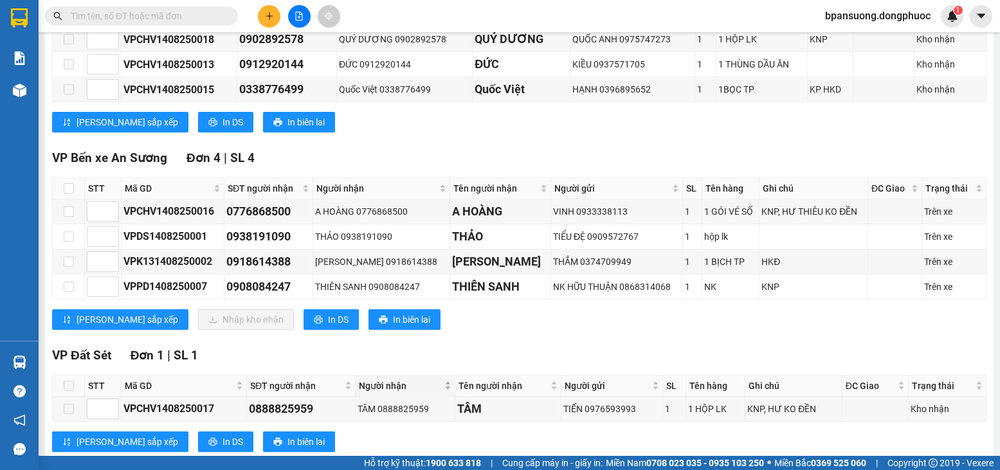
scroll to position [443, 0]
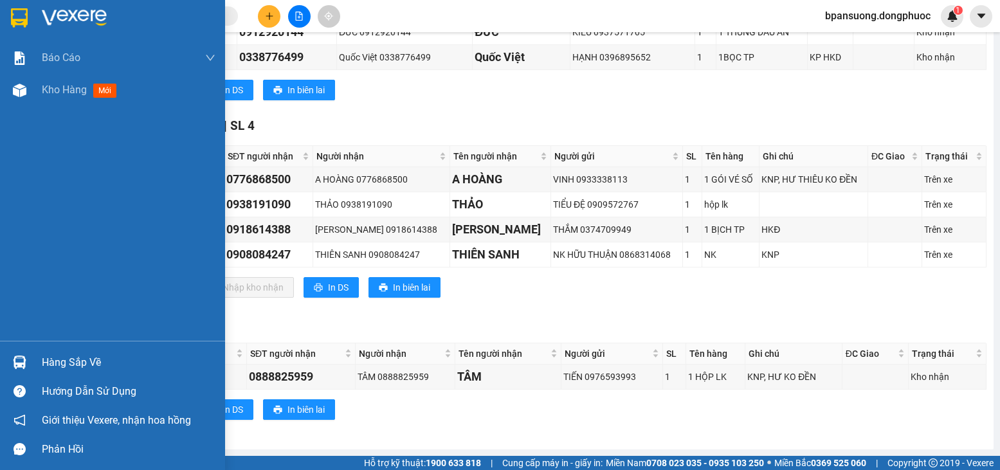
click at [35, 356] on div "Hàng sắp về" at bounding box center [112, 362] width 225 height 29
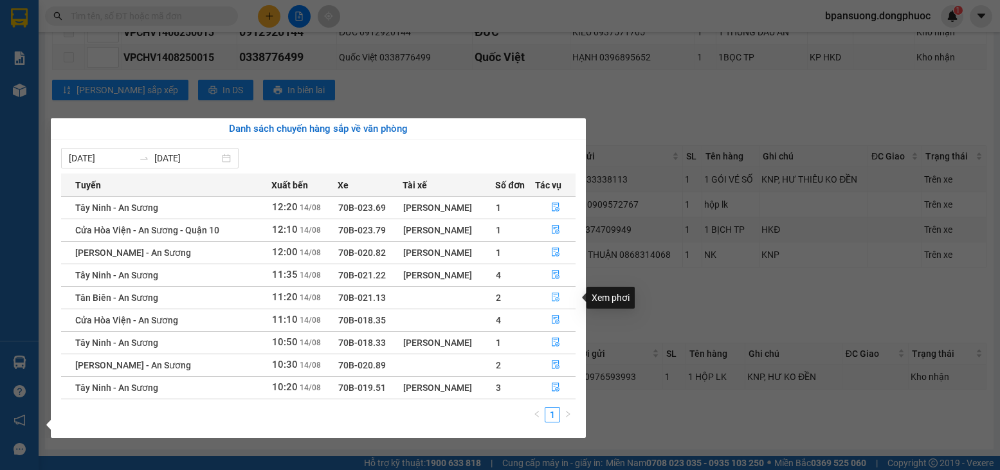
click at [552, 298] on icon "file-done" at bounding box center [556, 297] width 8 height 9
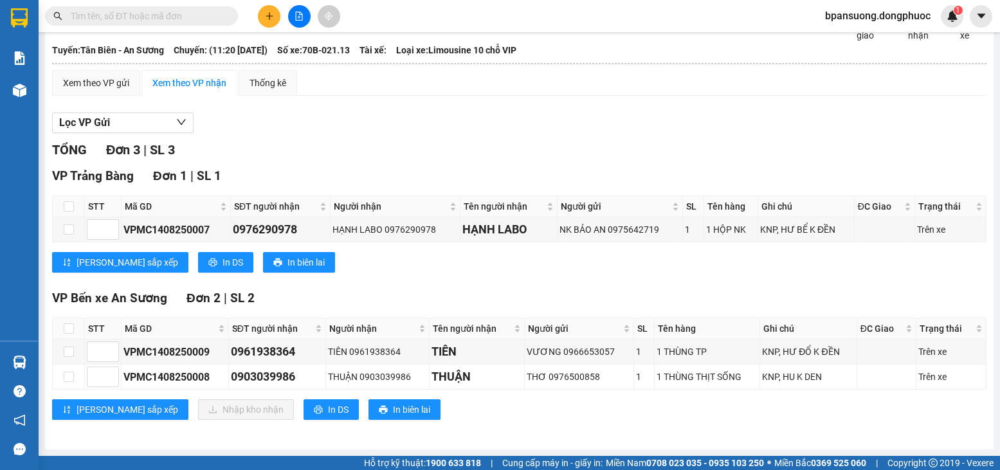
scroll to position [73, 0]
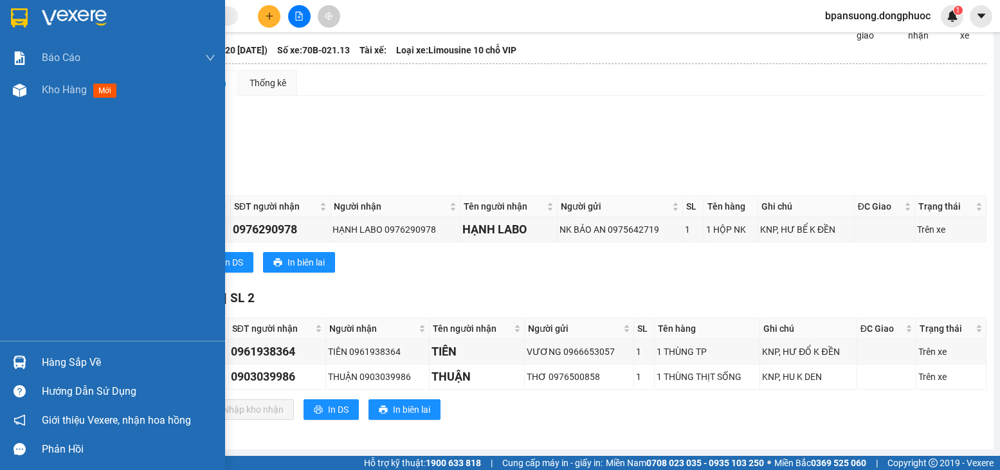
click at [22, 363] on img at bounding box center [20, 363] width 14 height 14
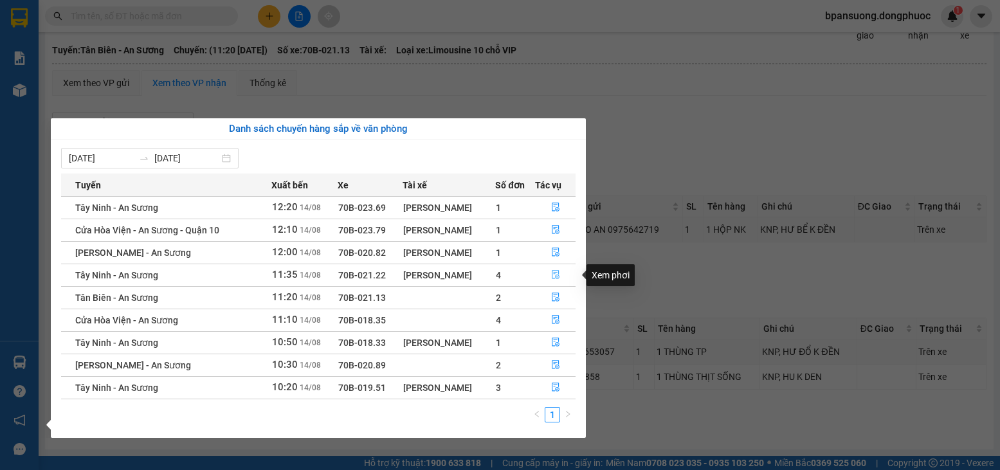
click at [558, 275] on icon "file-done" at bounding box center [556, 275] width 8 height 9
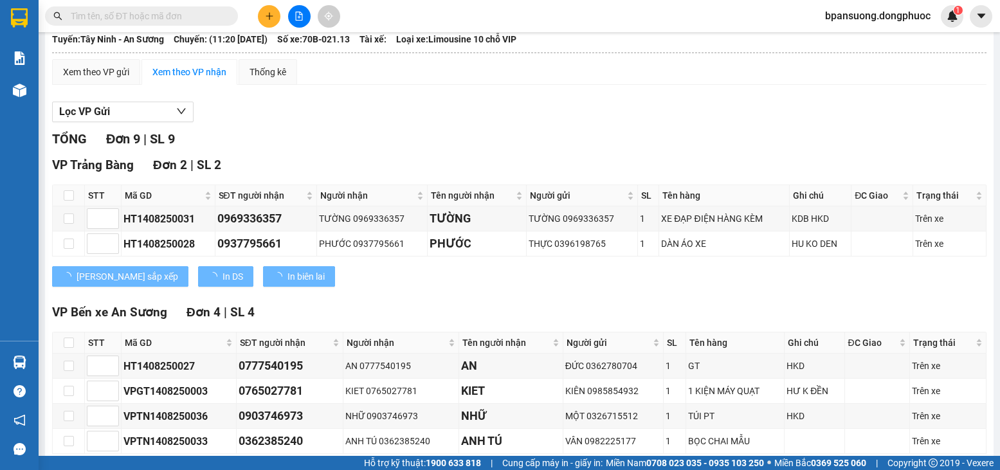
scroll to position [321, 0]
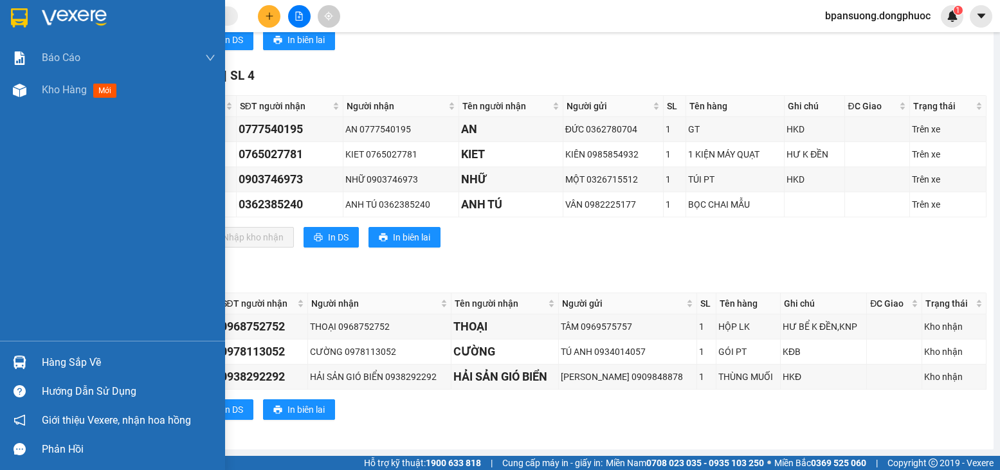
click at [66, 369] on div "Hàng sắp về" at bounding box center [129, 362] width 174 height 19
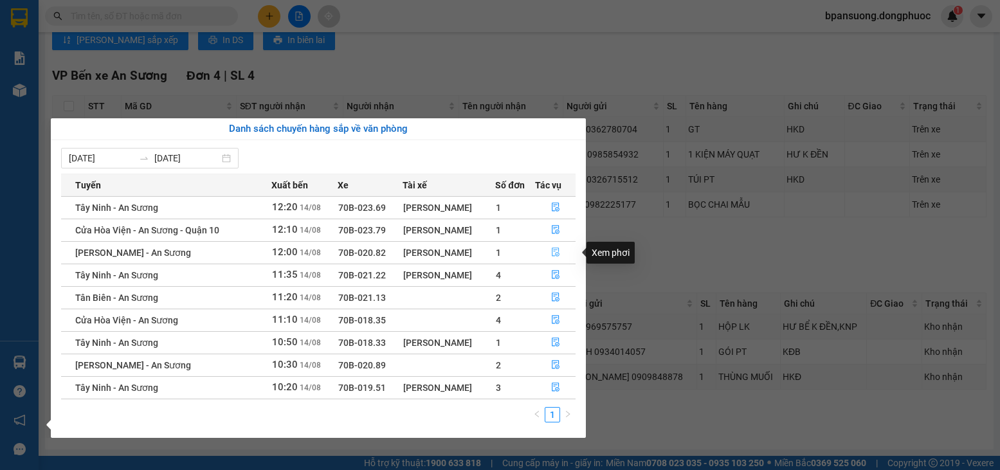
click at [556, 257] on icon "file-done" at bounding box center [555, 252] width 9 height 9
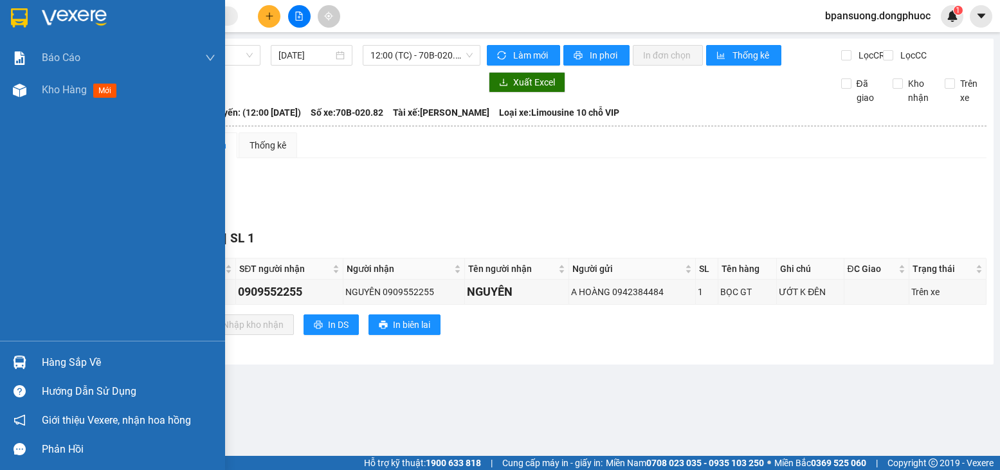
click at [9, 361] on div at bounding box center [19, 362] width 23 height 23
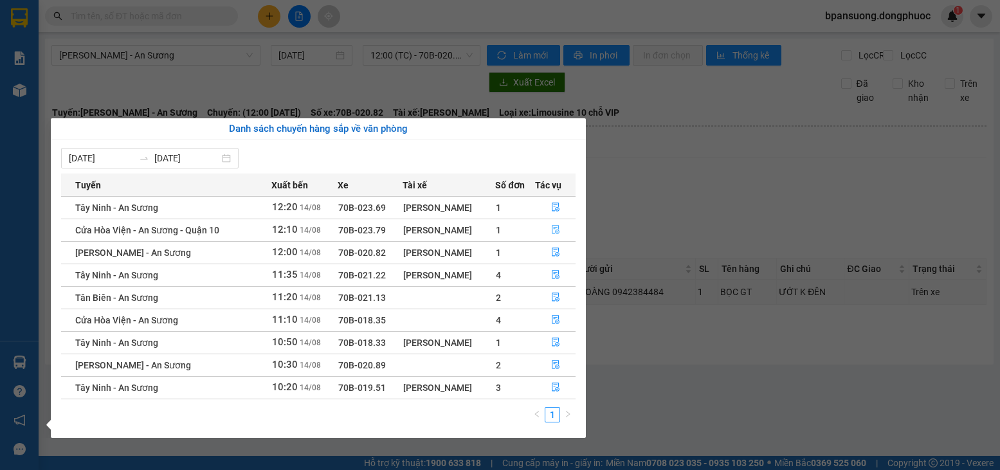
click at [562, 233] on button "button" at bounding box center [556, 230] width 40 height 21
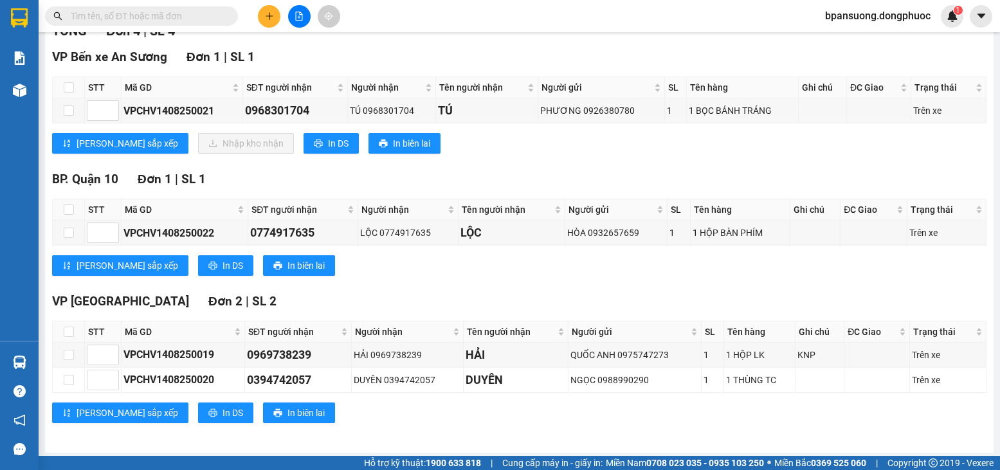
scroll to position [193, 0]
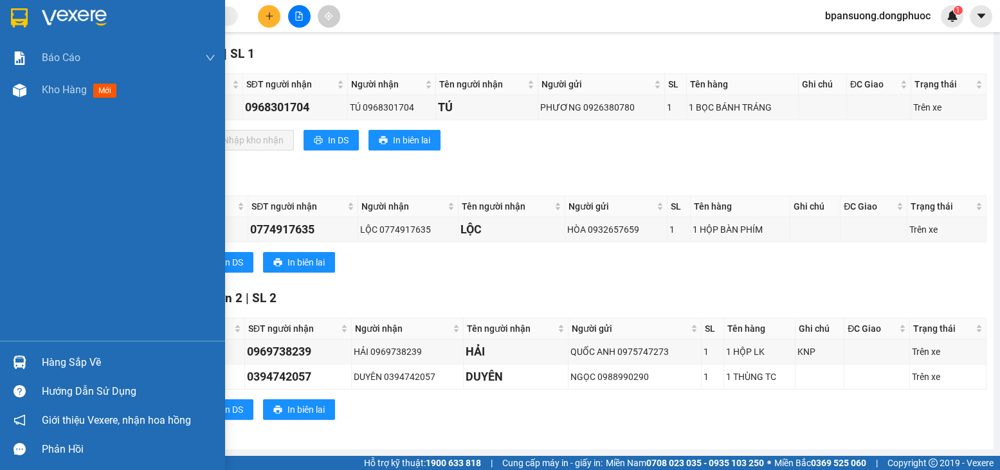
click at [15, 366] on img at bounding box center [20, 363] width 14 height 14
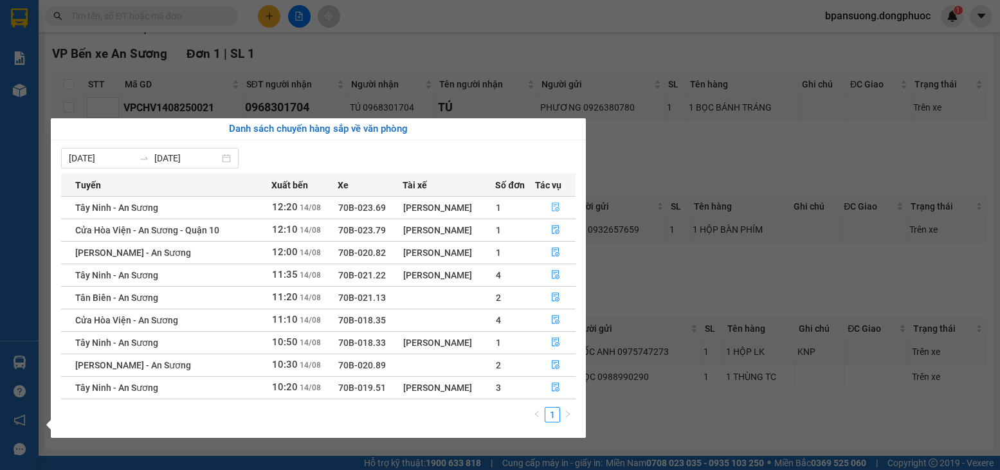
click at [555, 205] on icon "file-done" at bounding box center [556, 207] width 8 height 9
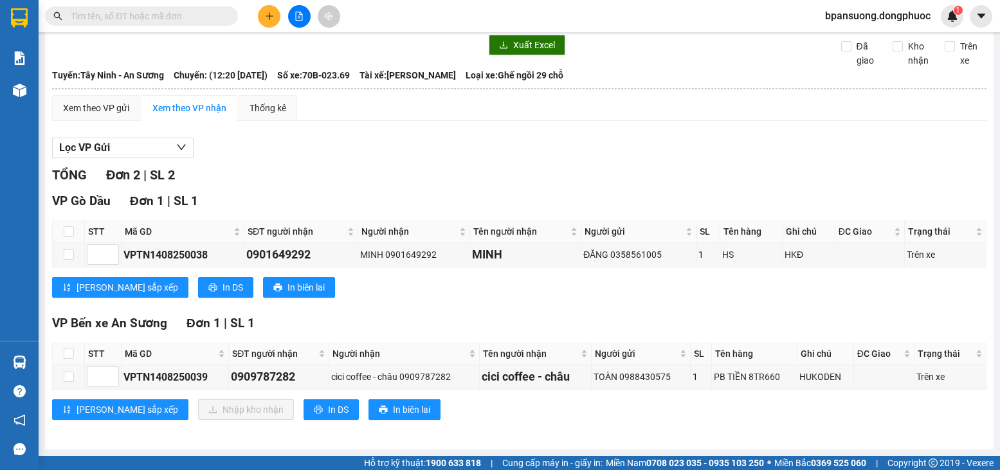
scroll to position [48, 0]
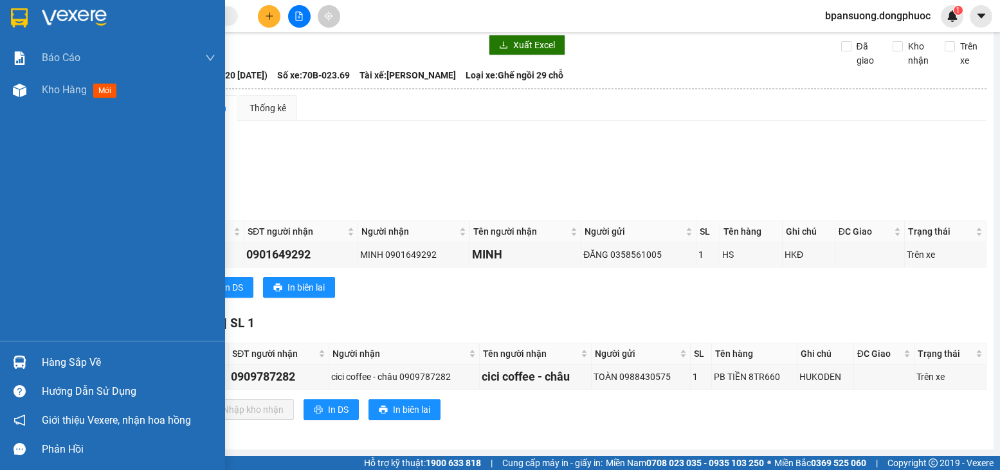
click at [33, 358] on div "Hàng sắp về" at bounding box center [112, 362] width 225 height 29
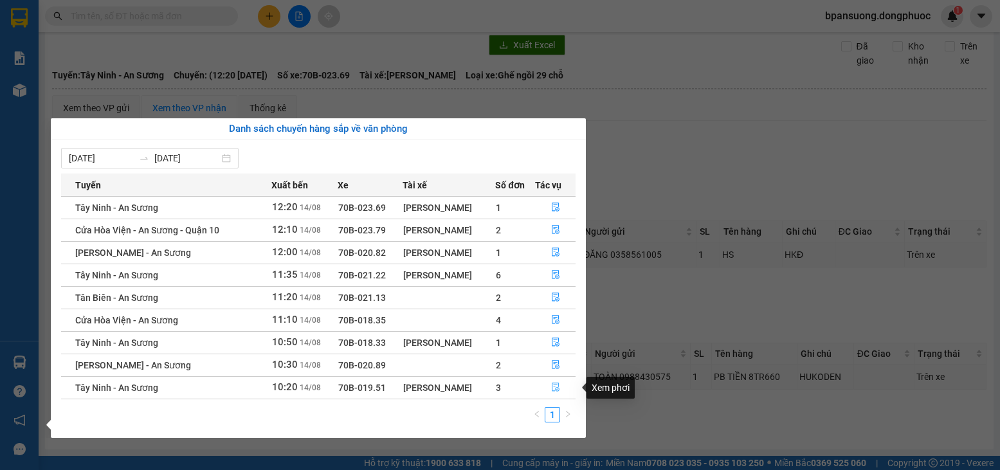
click at [554, 392] on span "file-done" at bounding box center [555, 388] width 9 height 10
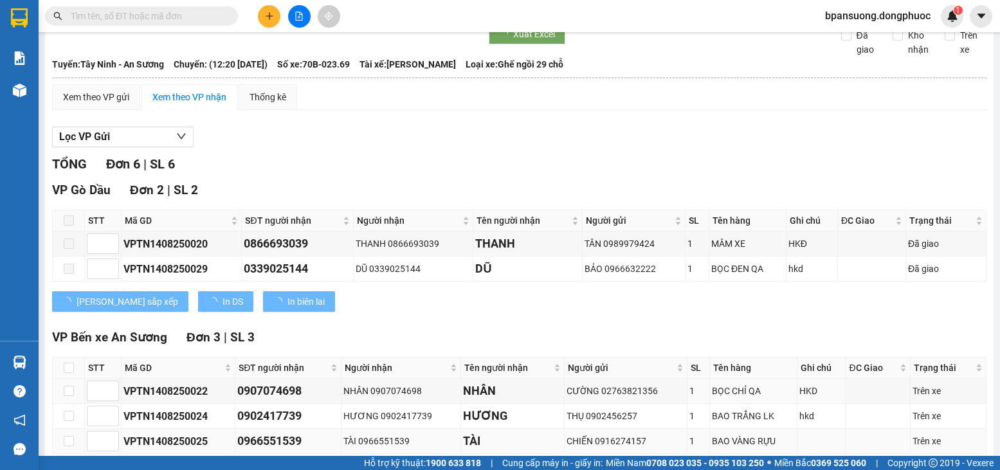
scroll to position [193, 0]
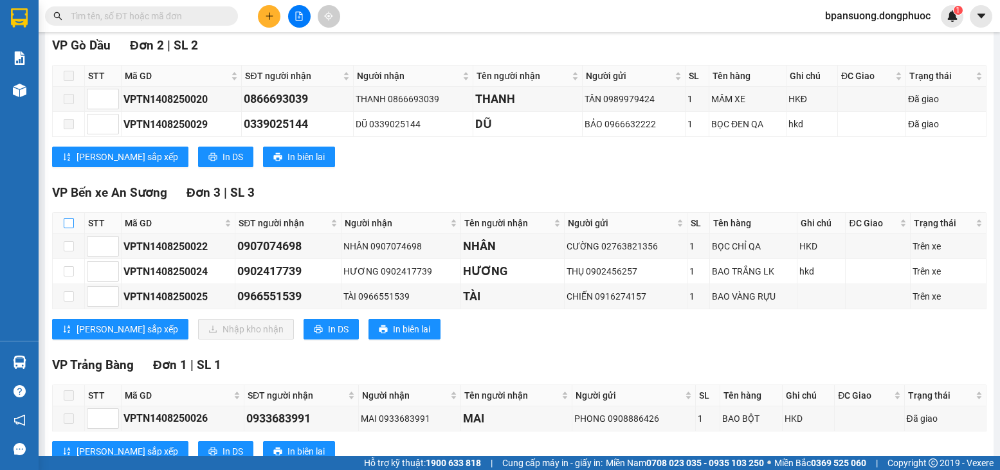
click at [73, 228] on input "checkbox" at bounding box center [69, 223] width 10 height 10
checkbox input "true"
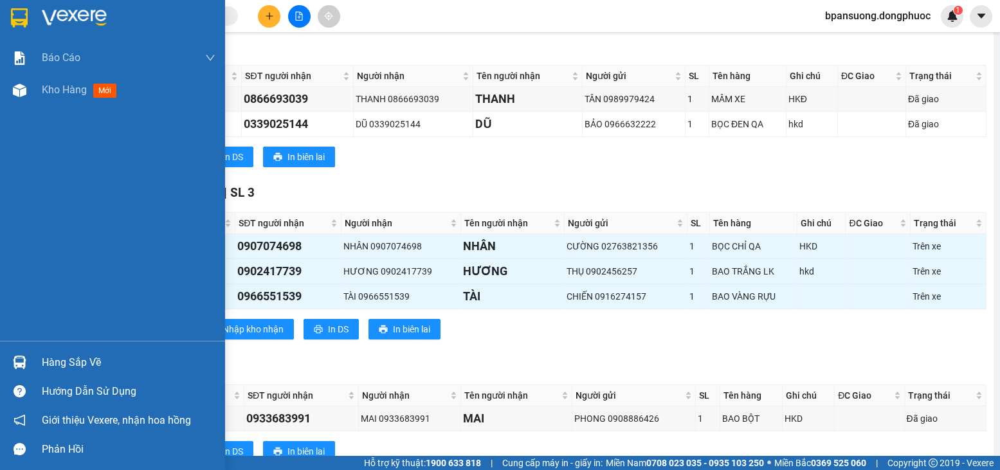
click at [28, 356] on div at bounding box center [19, 362] width 23 height 23
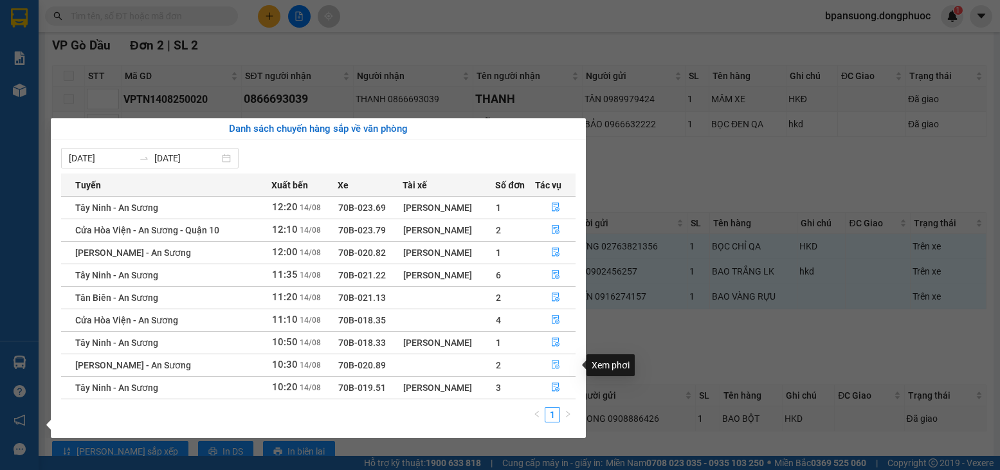
click at [554, 373] on button "button" at bounding box center [556, 365] width 40 height 21
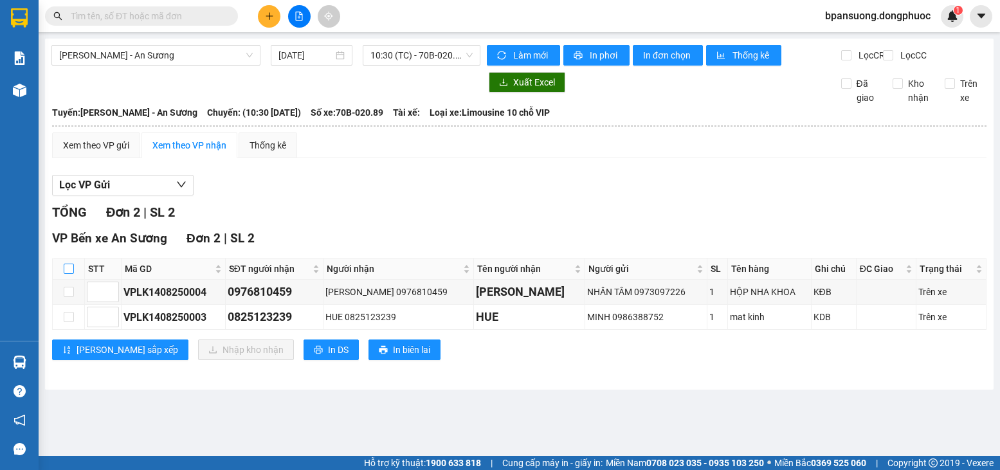
click at [68, 274] on input "checkbox" at bounding box center [69, 269] width 10 height 10
checkbox input "true"
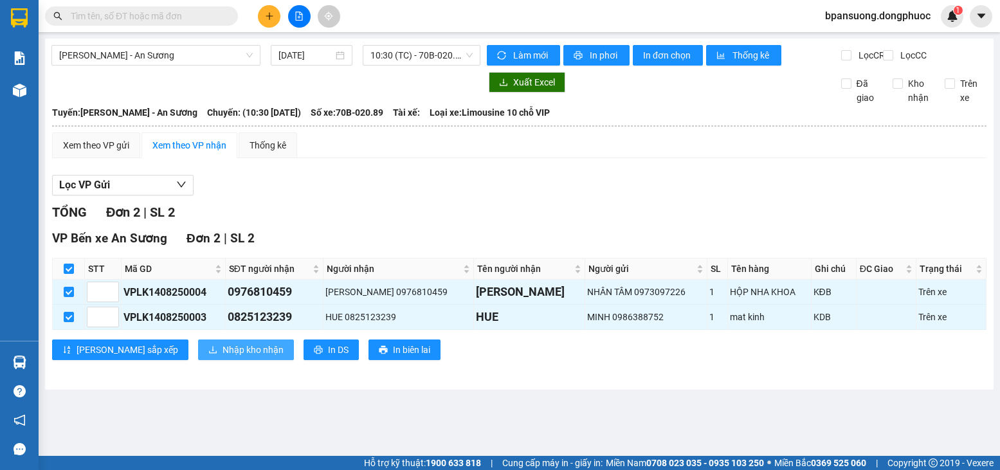
click at [223, 357] on span "Nhập kho nhận" at bounding box center [253, 350] width 61 height 14
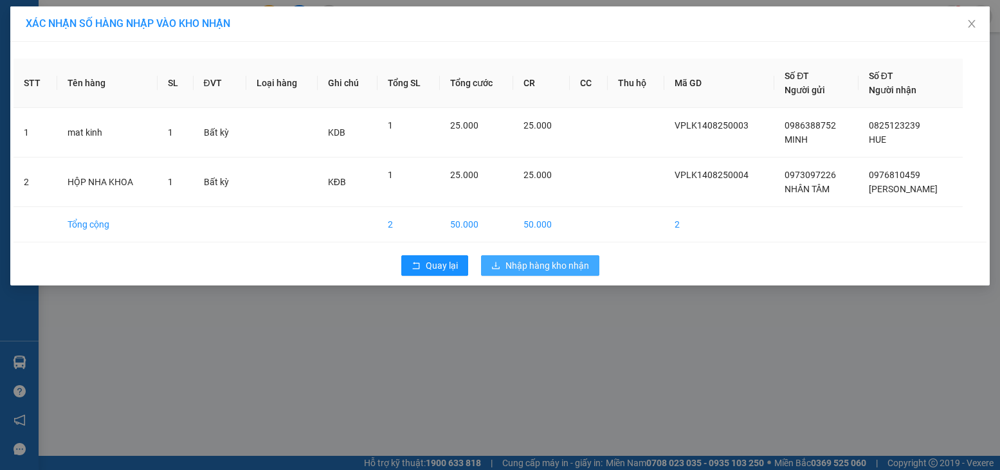
click at [545, 267] on span "Nhập hàng kho nhận" at bounding box center [548, 266] width 84 height 14
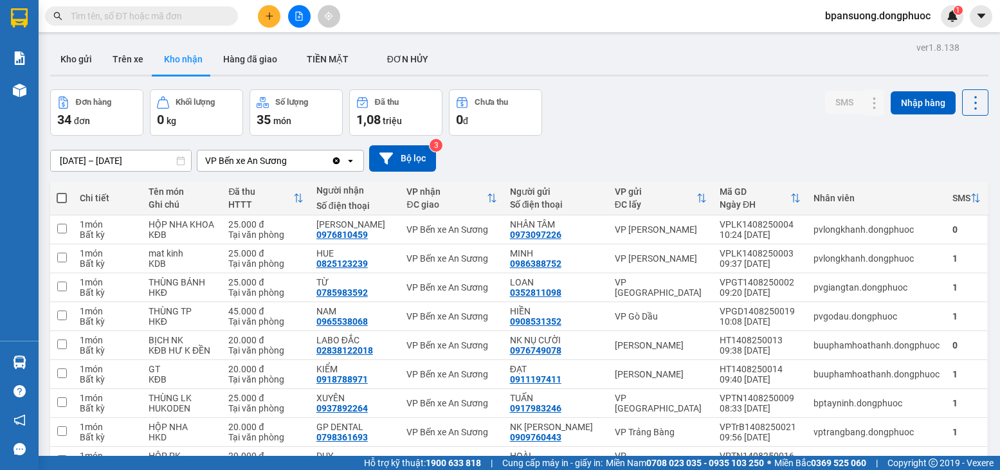
click at [275, 23] on button at bounding box center [269, 16] width 23 height 23
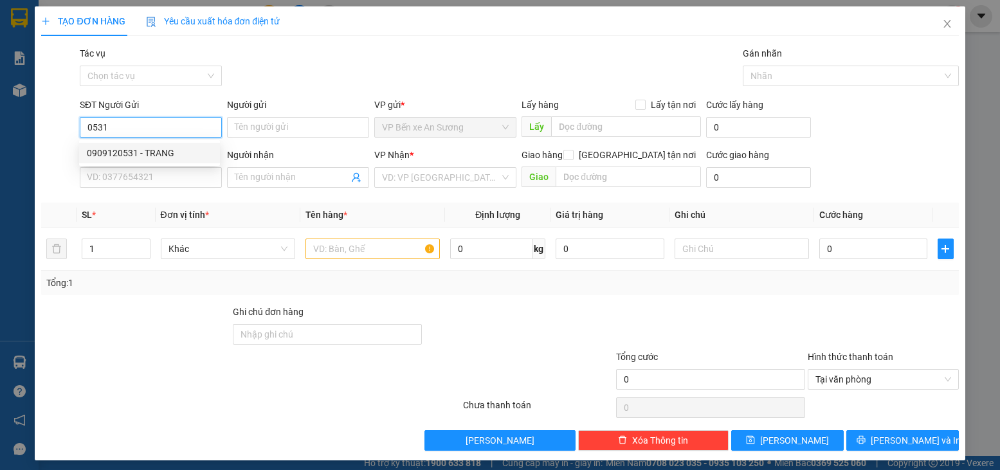
click at [151, 152] on div "0909120531 - TRANG" at bounding box center [149, 153] width 125 height 14
type input "0909120531"
type input "TRANG"
type input "0909120531"
type input "TRANG"
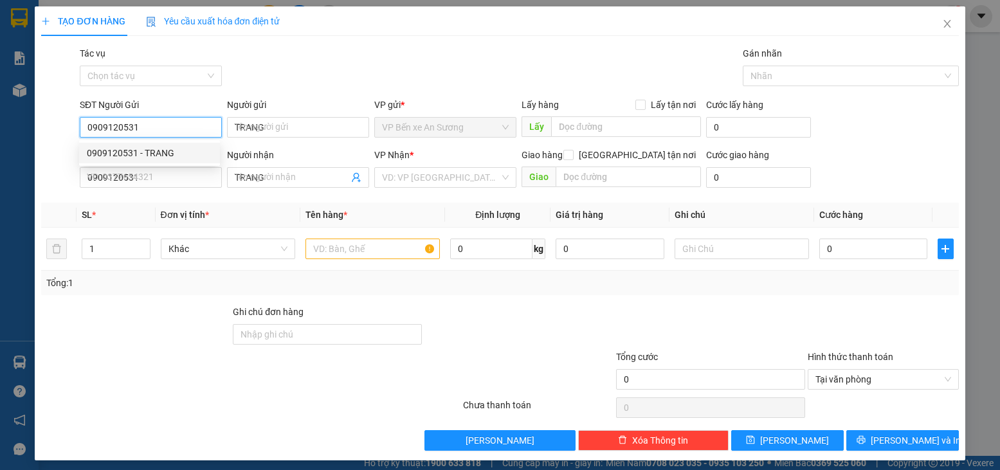
type input "45.000"
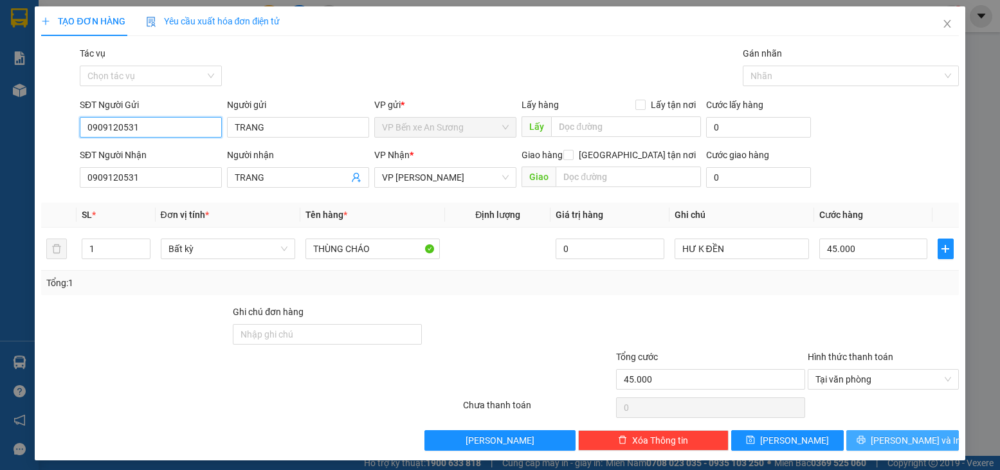
type input "0909120531"
click at [866, 441] on icon "printer" at bounding box center [861, 439] width 9 height 9
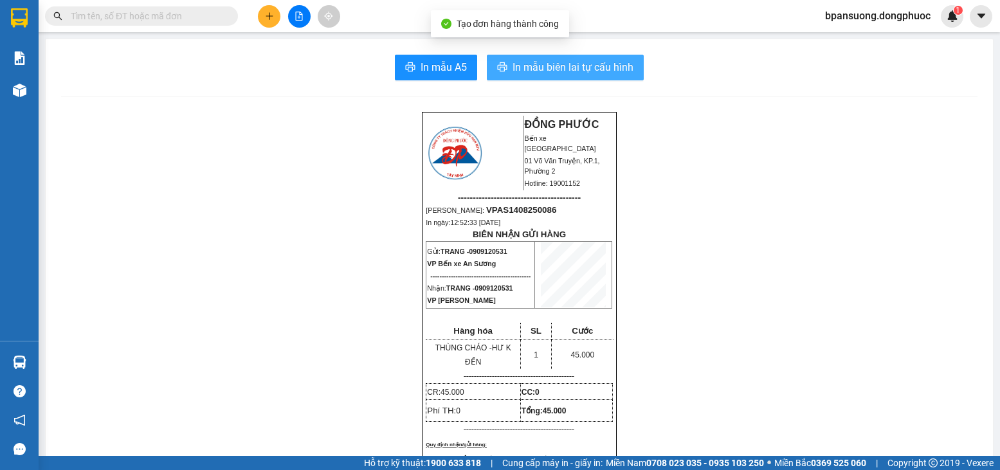
click at [588, 73] on span "In mẫu biên lai tự cấu hình" at bounding box center [573, 67] width 121 height 16
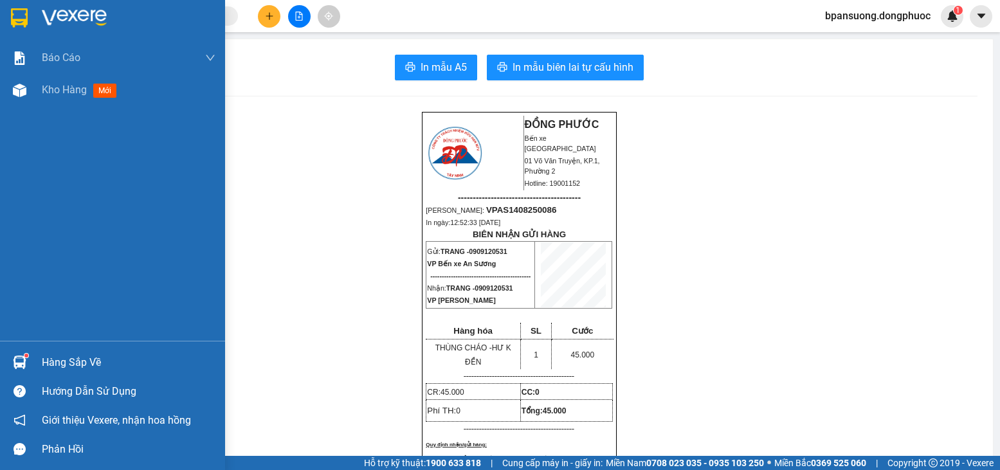
click at [48, 363] on div "Hàng sắp về" at bounding box center [129, 362] width 174 height 19
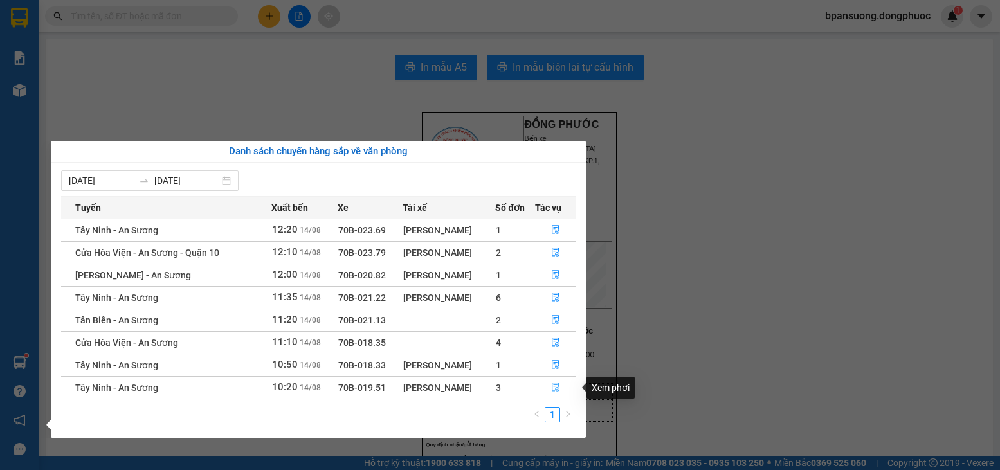
click at [559, 391] on icon "file-done" at bounding box center [555, 387] width 9 height 9
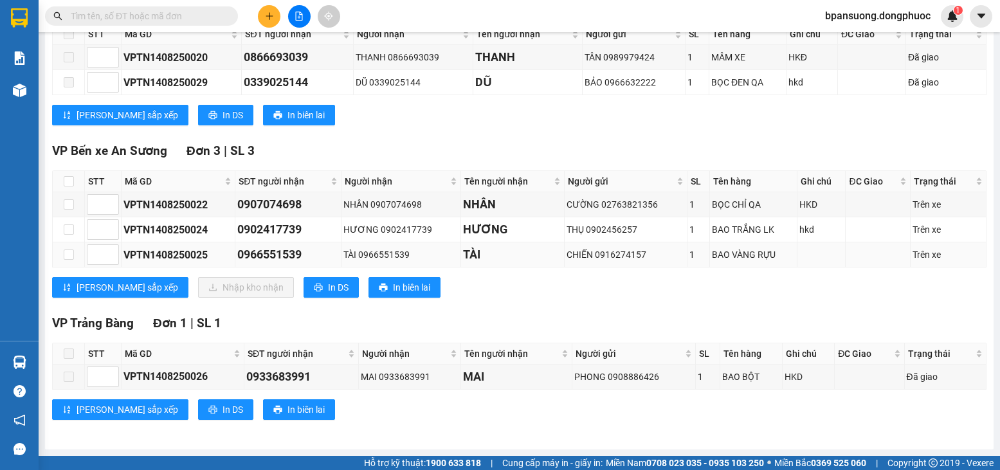
scroll to position [246, 0]
click at [69, 185] on input "checkbox" at bounding box center [69, 181] width 10 height 10
checkbox input "true"
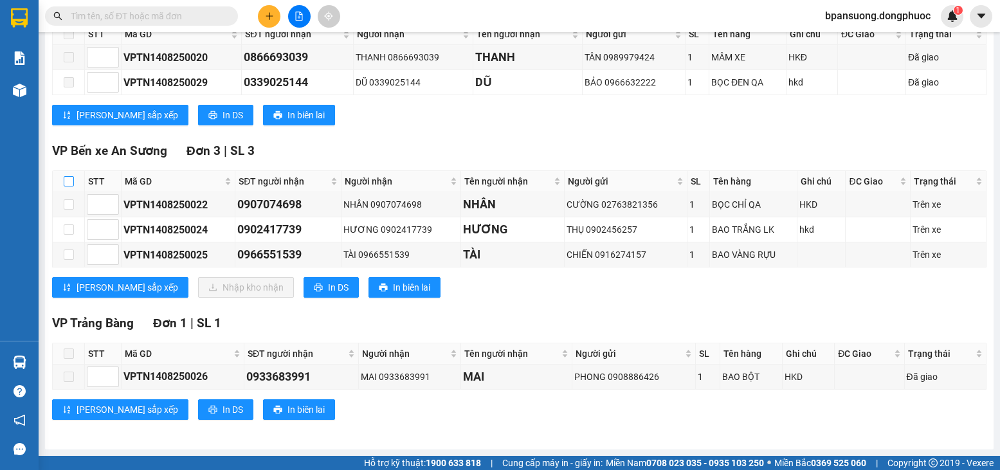
checkbox input "true"
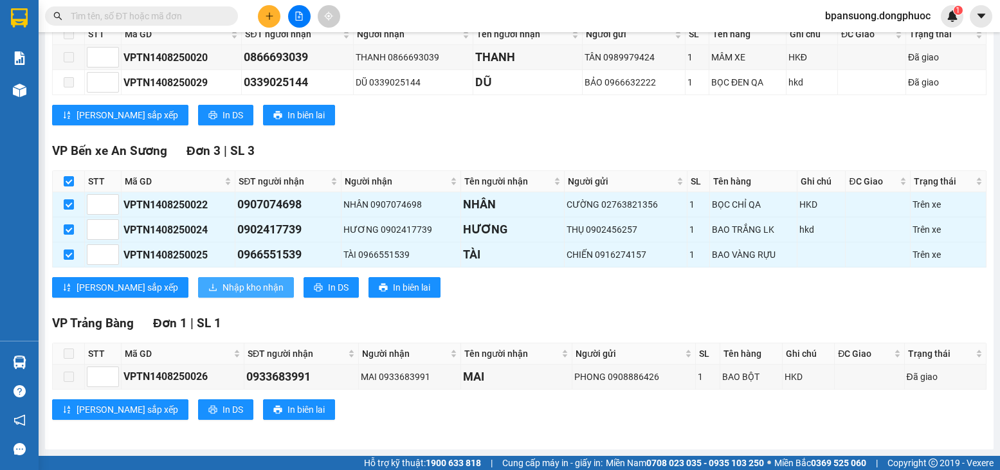
click at [223, 284] on span "Nhập kho nhận" at bounding box center [253, 287] width 61 height 14
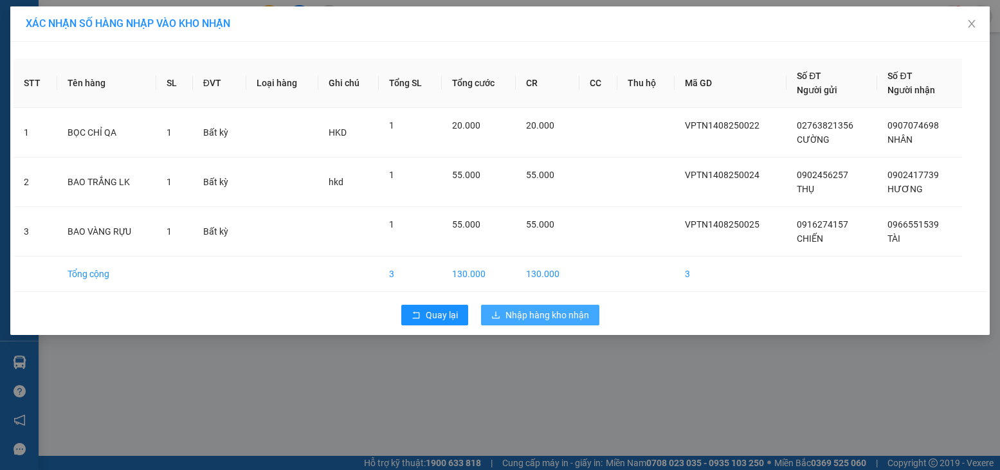
click at [494, 311] on icon "download" at bounding box center [495, 315] width 9 height 9
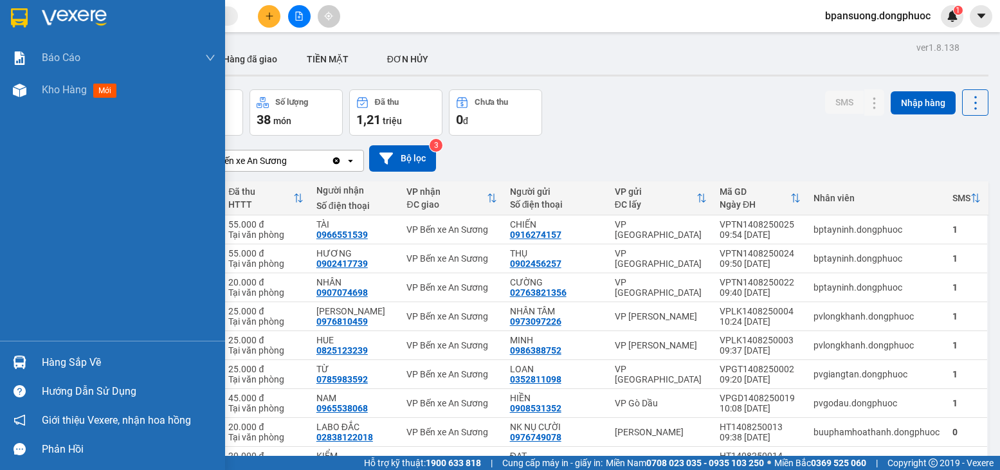
click at [21, 362] on img at bounding box center [20, 363] width 14 height 14
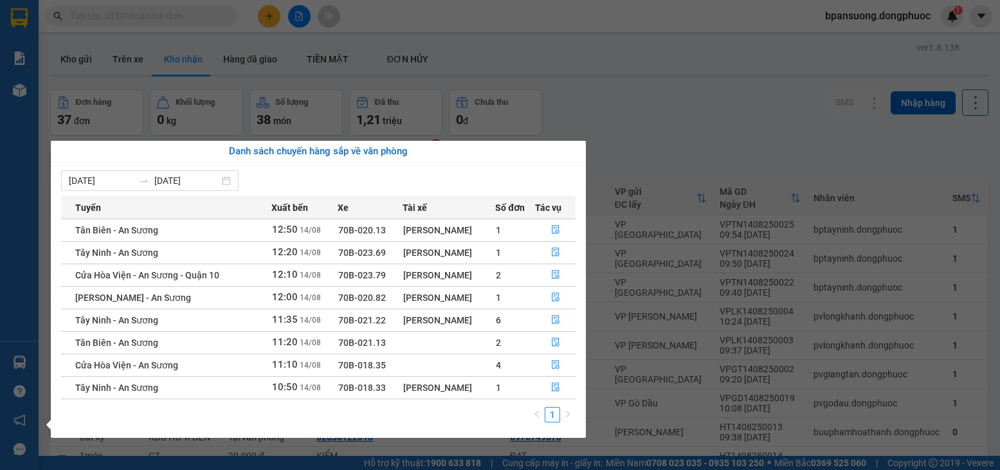
click at [587, 100] on section "Kết quả tìm kiếm ( 0 ) Bộ lọc Gửi 3 ngày gần nhất Ngày tạo đơn gần nhất No Data…" at bounding box center [500, 235] width 1000 height 470
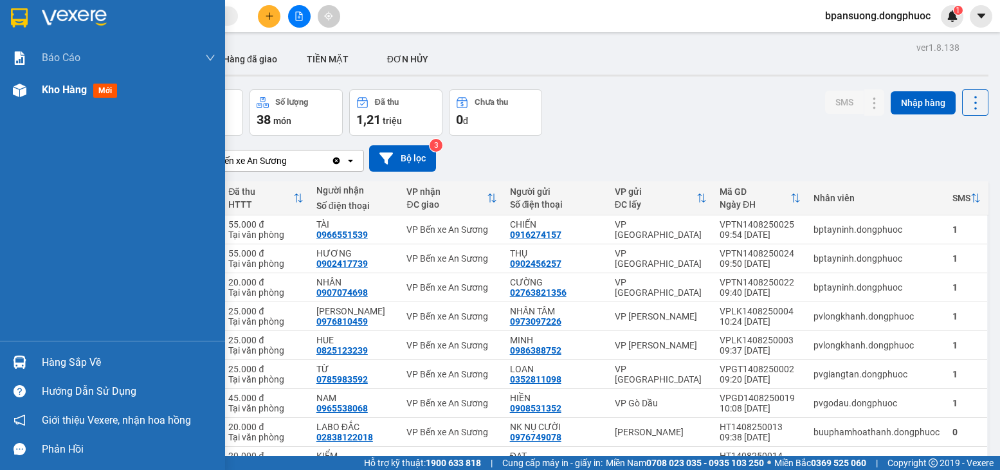
click at [30, 95] on div at bounding box center [19, 90] width 23 height 23
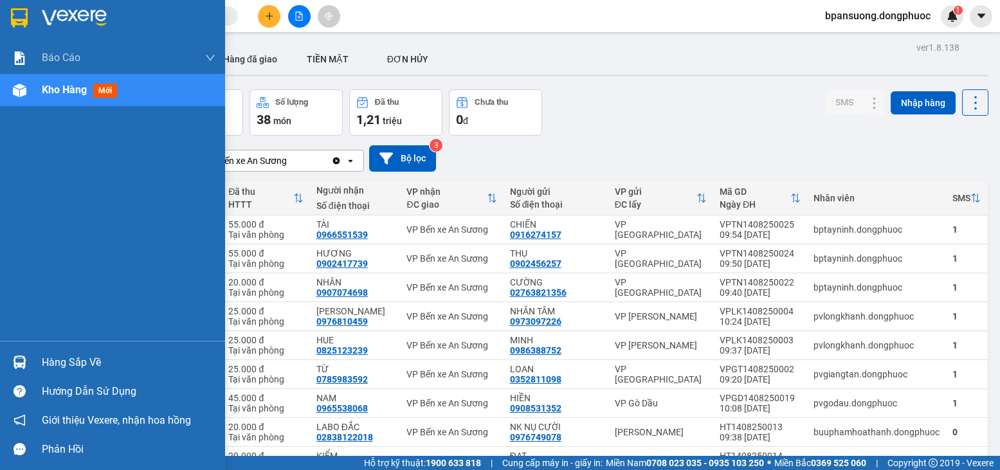
click at [39, 371] on div "Hàng sắp về" at bounding box center [112, 362] width 225 height 29
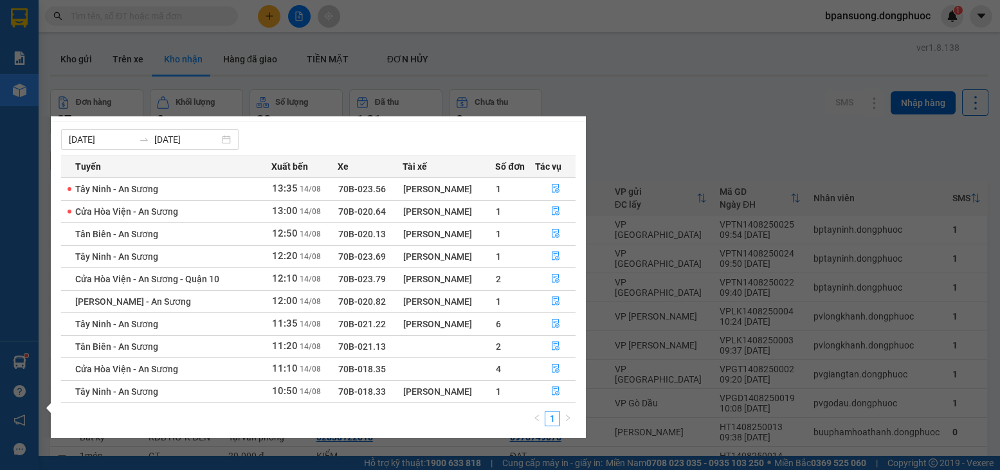
scroll to position [21, 0]
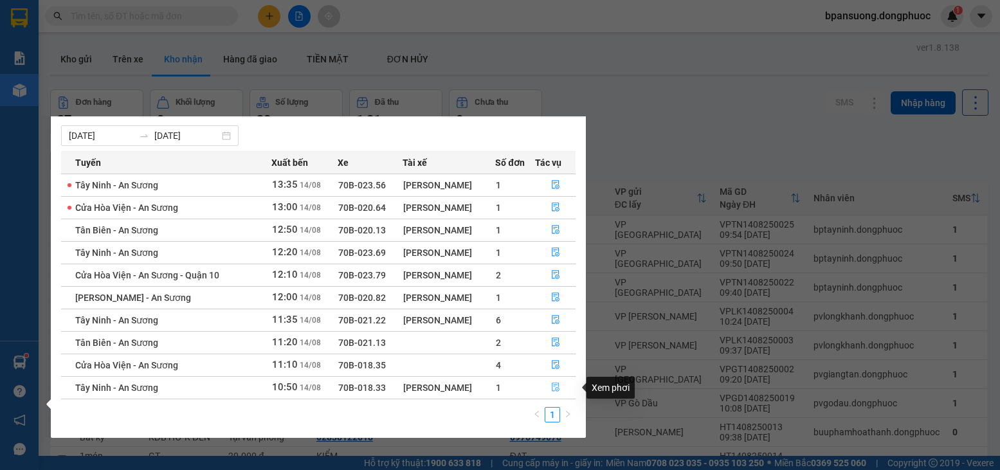
click at [558, 387] on icon "file-done" at bounding box center [555, 387] width 9 height 9
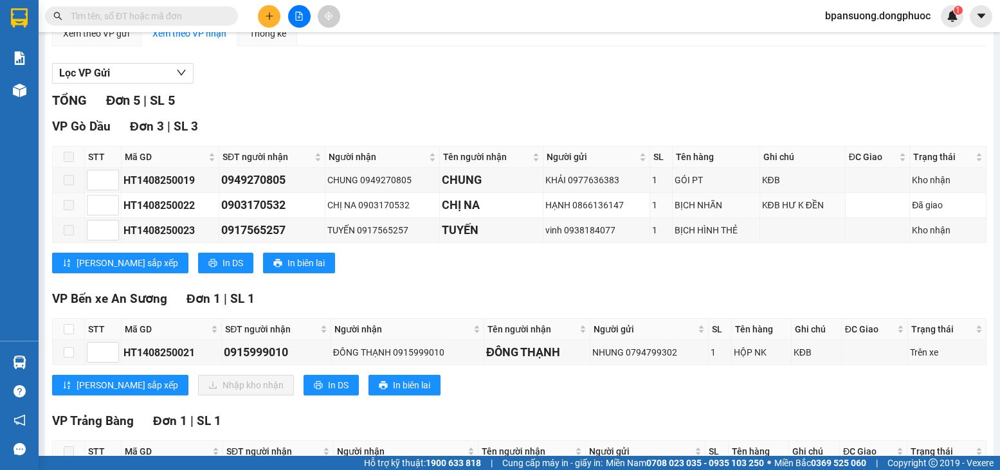
scroll to position [221, 0]
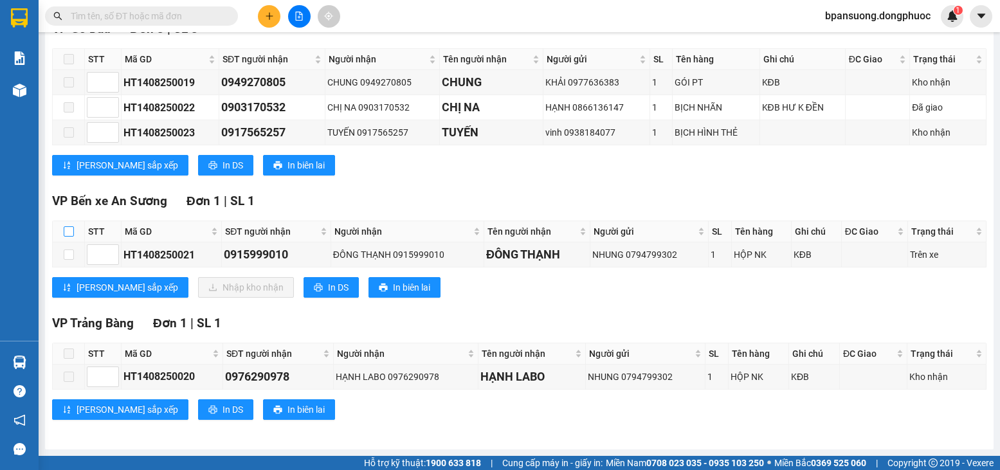
click at [70, 232] on input "checkbox" at bounding box center [69, 231] width 10 height 10
checkbox input "true"
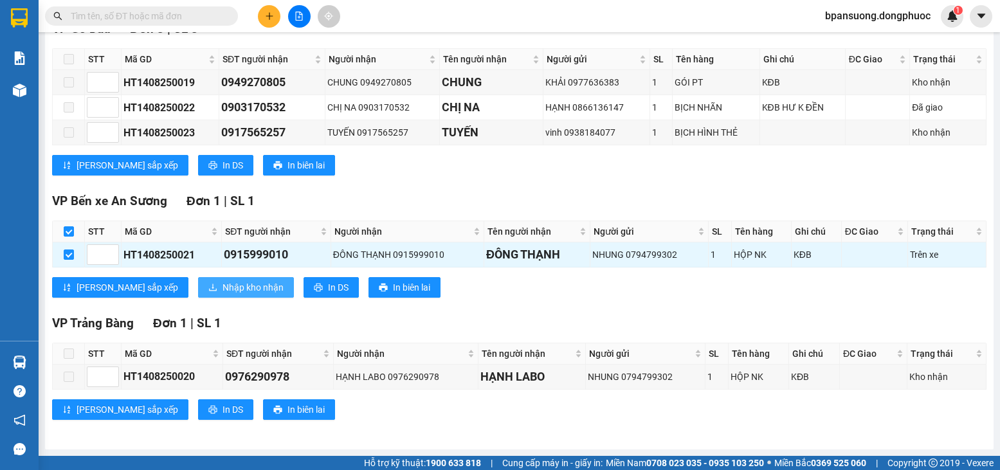
click at [223, 291] on span "Nhập kho nhận" at bounding box center [253, 287] width 61 height 14
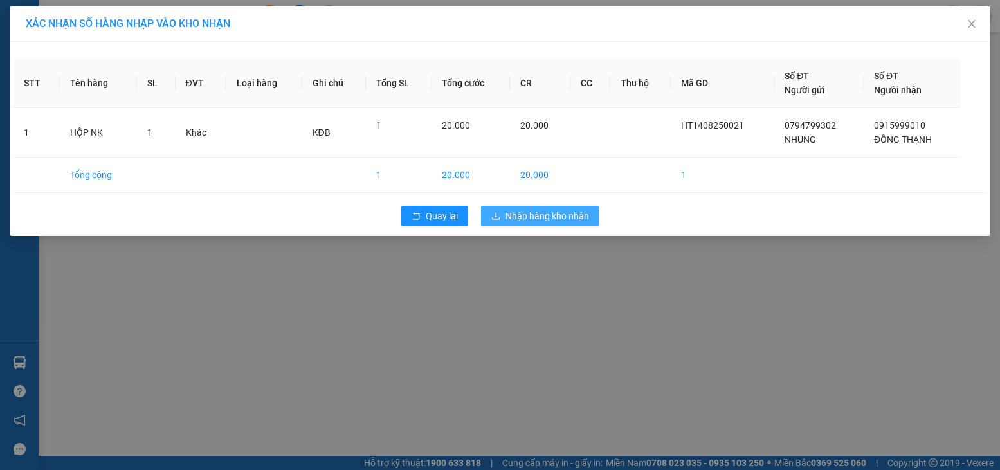
click at [567, 217] on span "Nhập hàng kho nhận" at bounding box center [548, 216] width 84 height 14
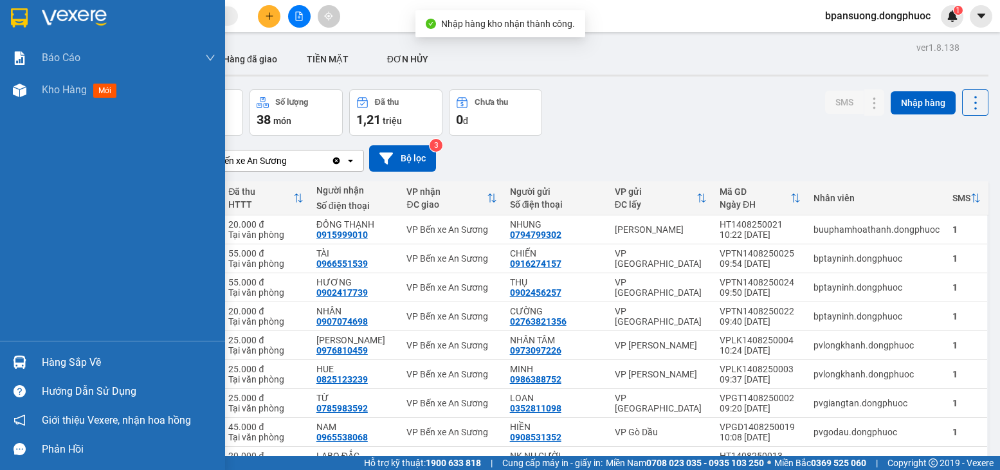
click at [21, 353] on div at bounding box center [19, 362] width 23 height 23
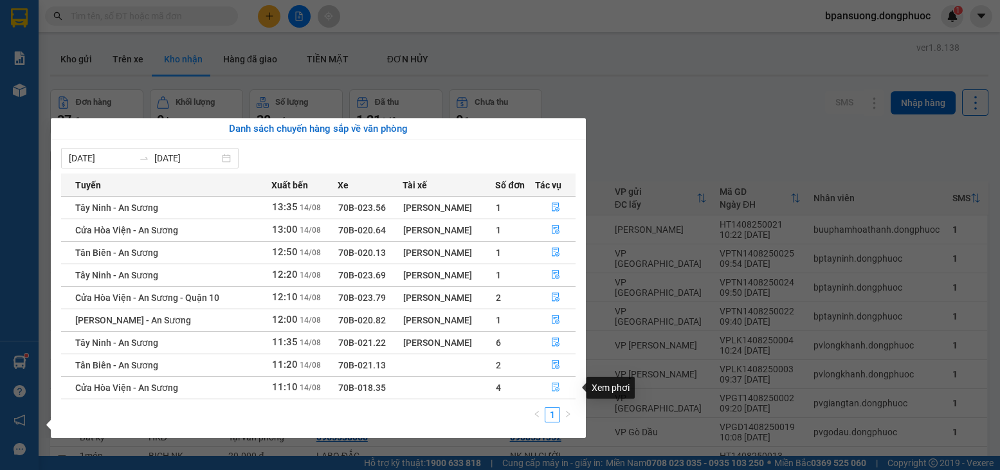
click at [558, 392] on span "file-done" at bounding box center [555, 388] width 9 height 10
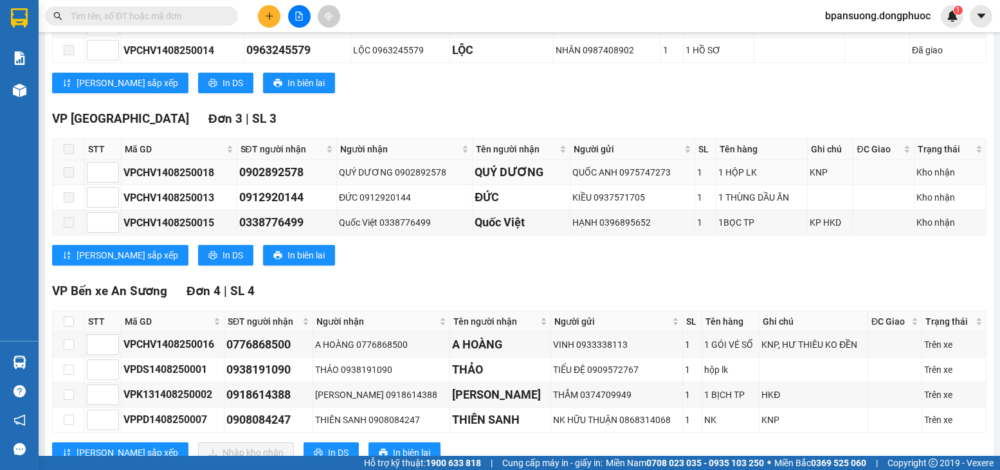
scroll to position [386, 0]
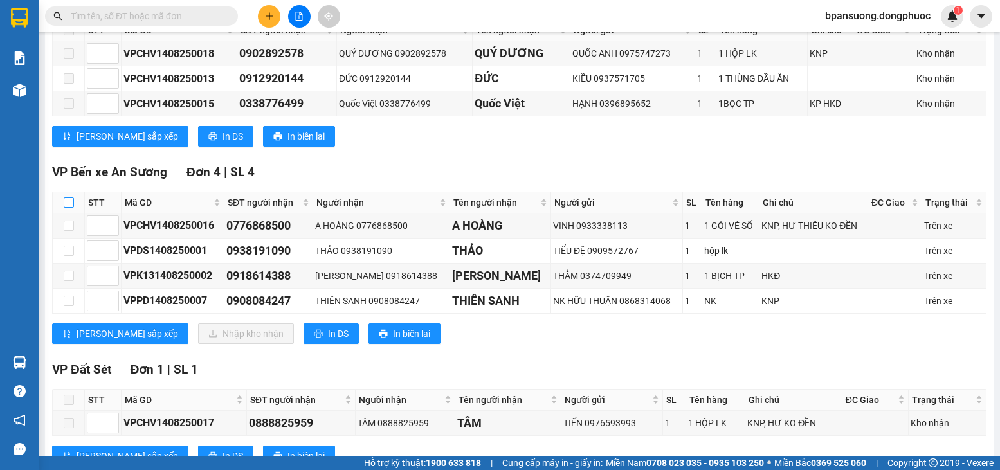
click at [68, 210] on label at bounding box center [69, 203] width 10 height 14
click at [68, 208] on input "checkbox" at bounding box center [69, 202] width 10 height 10
checkbox input "true"
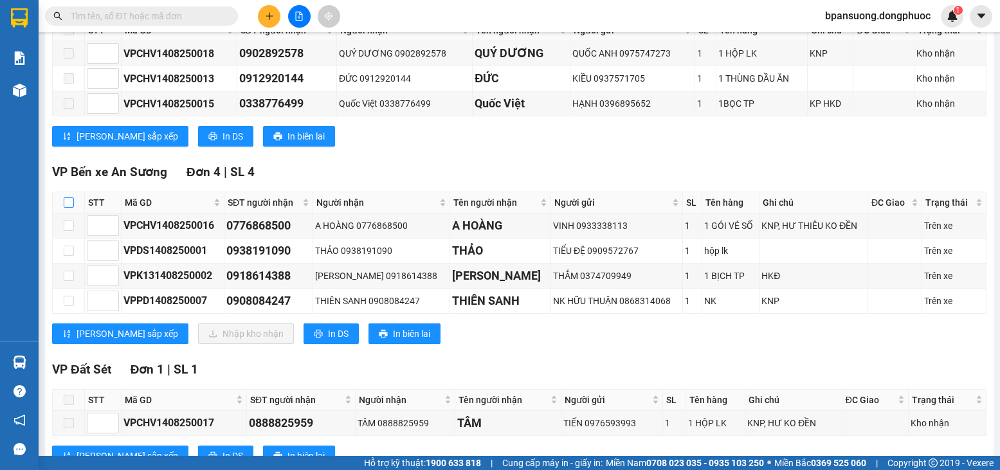
checkbox input "true"
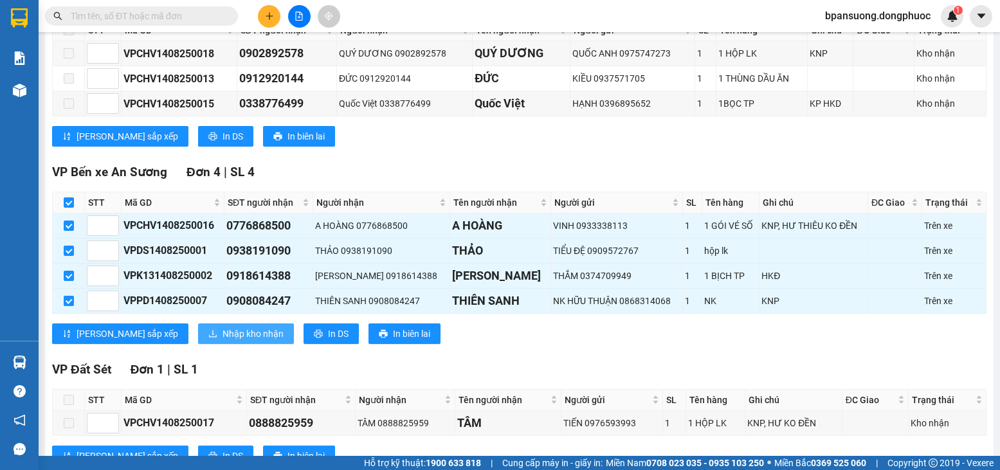
click at [223, 341] on span "Nhập kho nhận" at bounding box center [253, 334] width 61 height 14
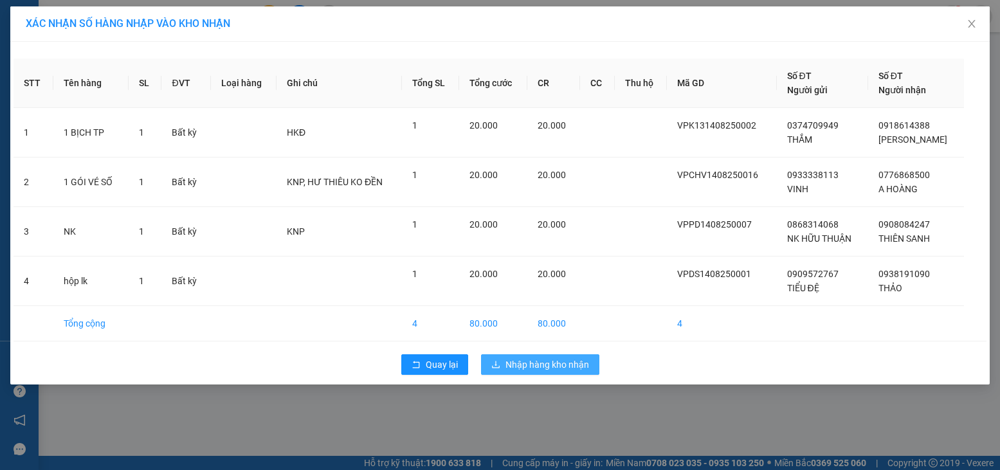
click at [565, 361] on span "Nhập hàng kho nhận" at bounding box center [548, 365] width 84 height 14
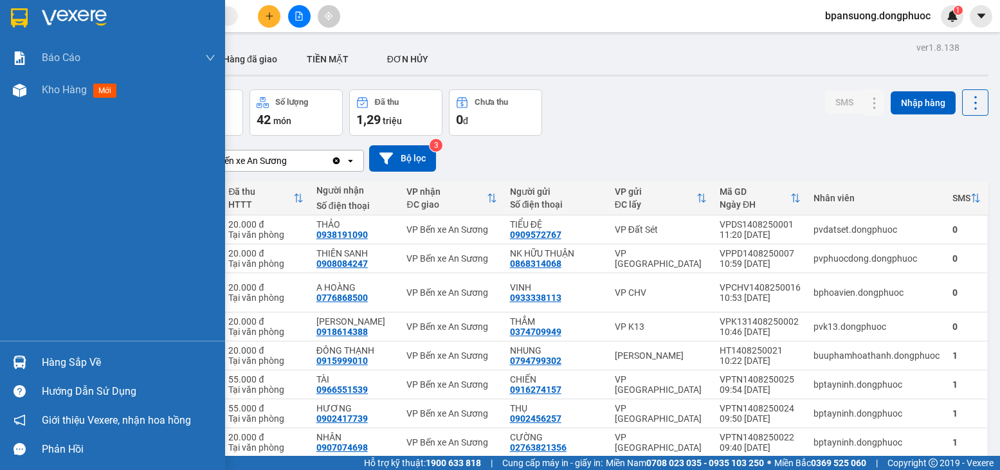
click at [20, 361] on img at bounding box center [20, 363] width 14 height 14
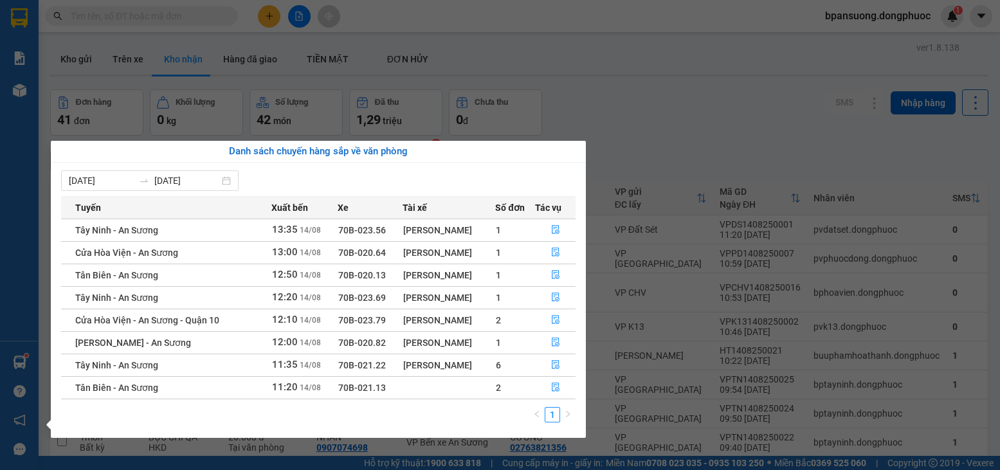
click at [138, 14] on section "Kết quả tìm kiếm ( 0 ) Bộ lọc Gửi 3 ngày gần nhất Ngày tạo đơn gần nhất No Data…" at bounding box center [500, 235] width 1000 height 470
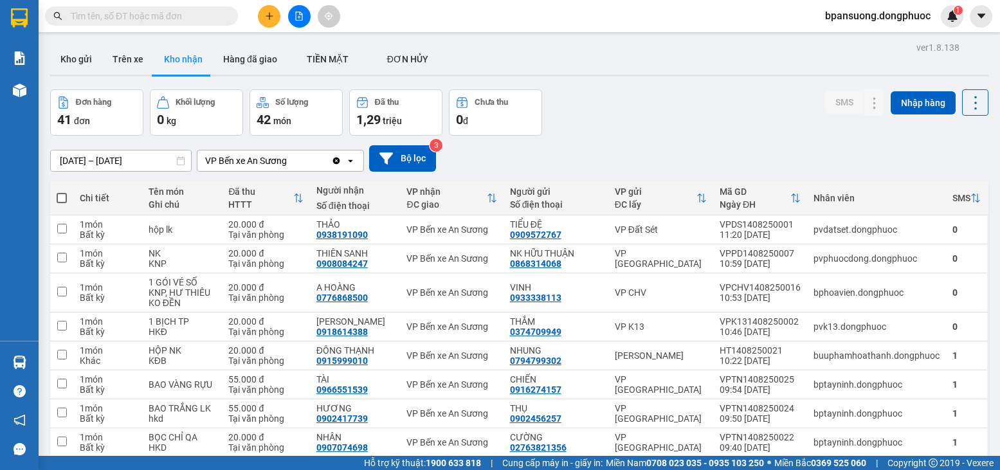
click at [138, 14] on input "text" at bounding box center [147, 16] width 152 height 14
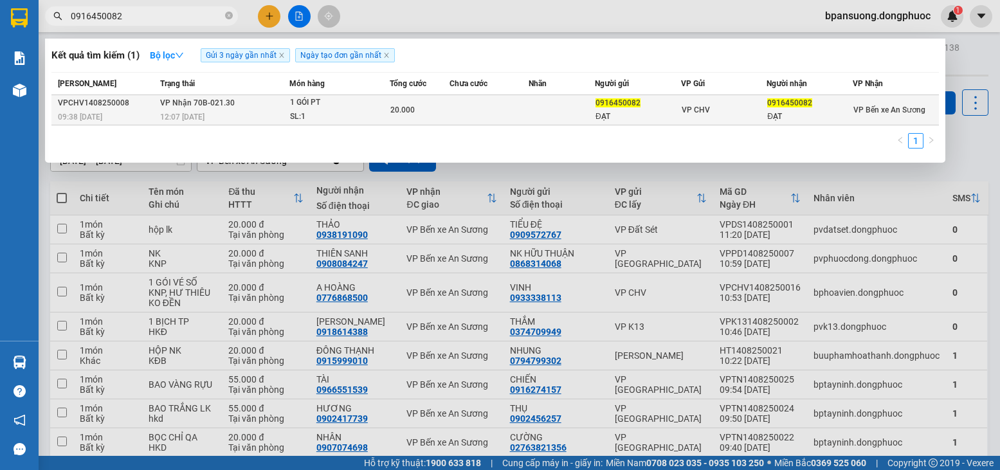
type input "0916450082"
click at [306, 114] on div "SL: 1" at bounding box center [338, 117] width 96 height 14
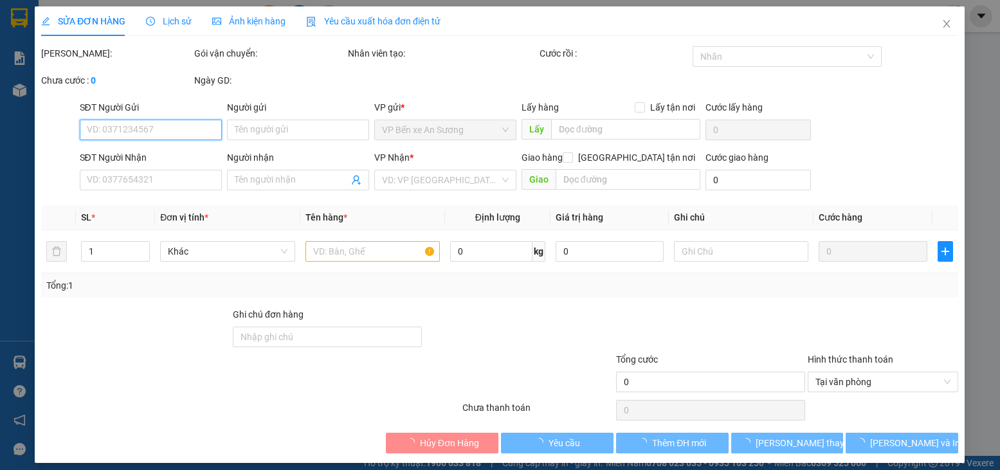
type input "0916450082"
type input "ĐẠT"
type input "0916450082"
type input "ĐẠT"
type input "20.000"
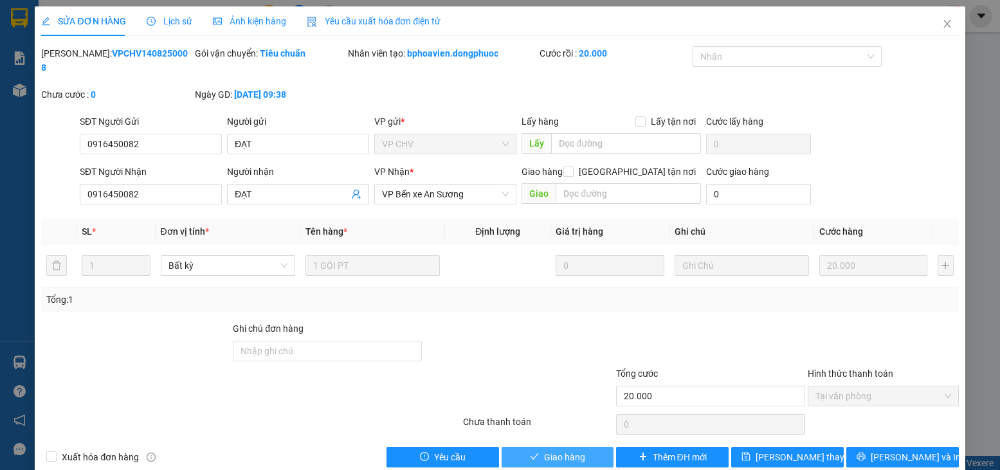
click at [582, 450] on button "Giao hàng" at bounding box center [558, 457] width 113 height 21
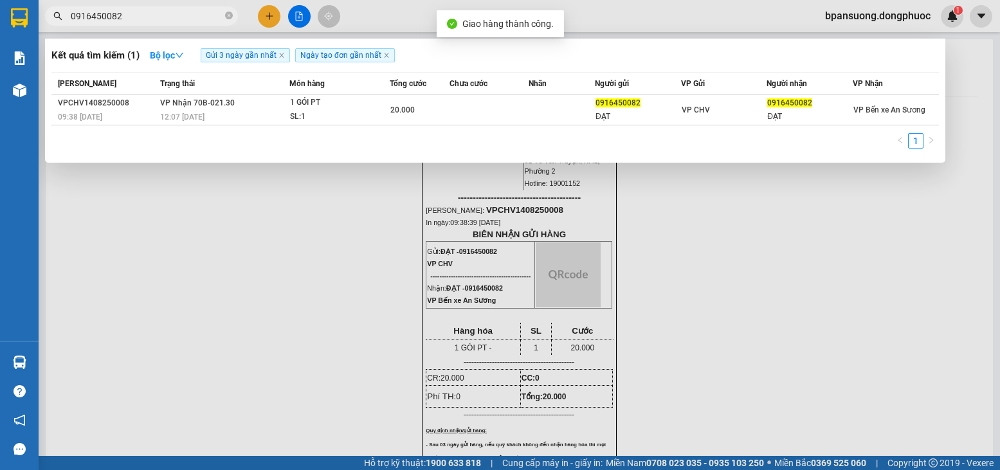
click at [171, 18] on input "0916450082" at bounding box center [147, 16] width 152 height 14
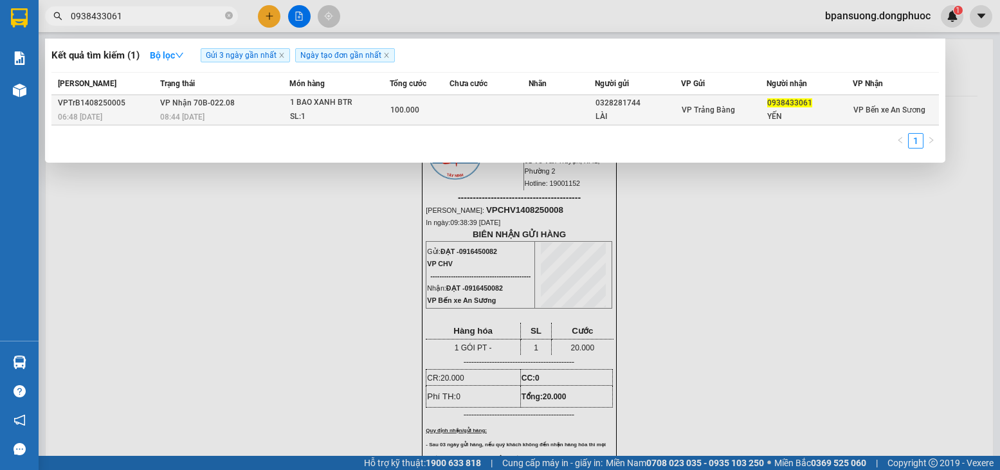
type input "0938433061"
click at [378, 115] on div "SL: 1" at bounding box center [338, 117] width 96 height 14
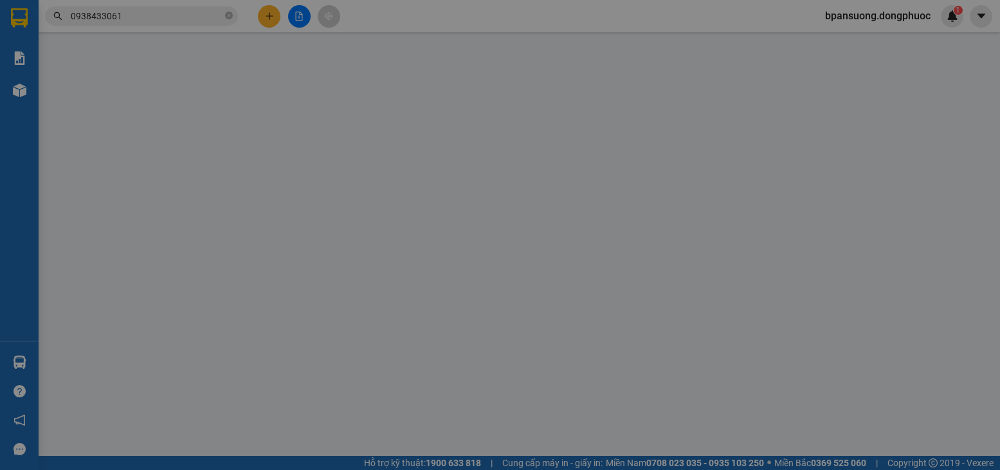
type input "0328281744"
type input "LÀI"
type input "0938433061"
type input "YẾN"
type input "100.000"
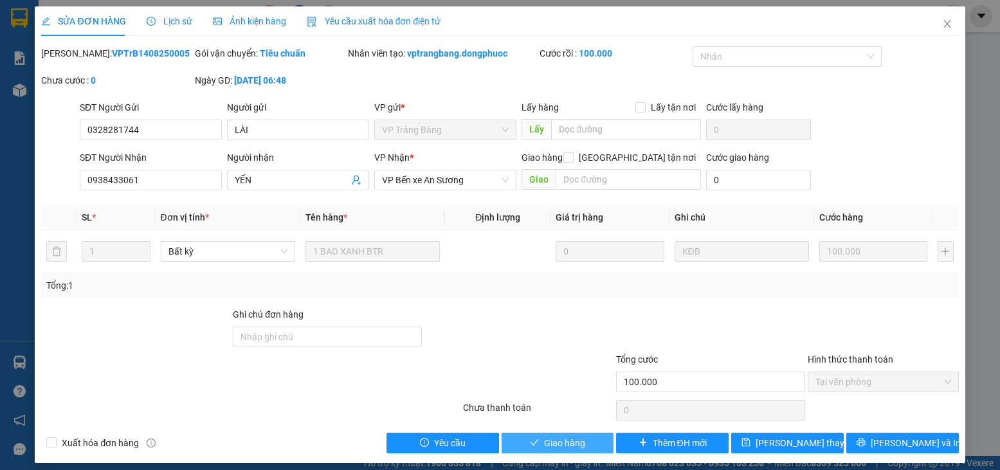
click at [537, 443] on button "Giao hàng" at bounding box center [558, 443] width 113 height 21
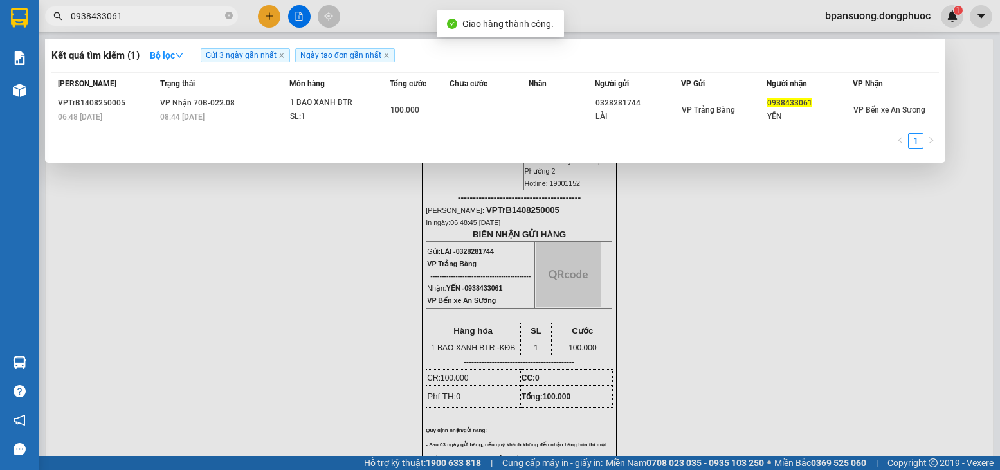
click at [179, 20] on input "0938433061" at bounding box center [147, 16] width 152 height 14
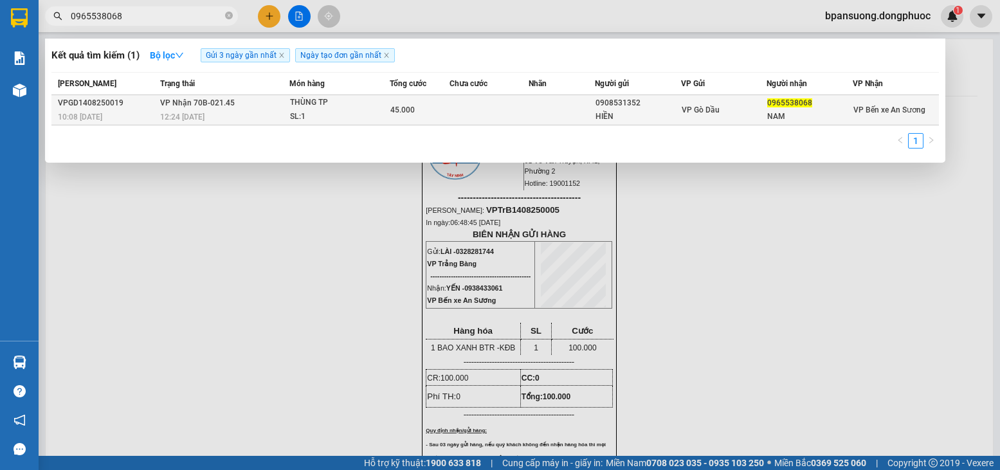
type input "0965538068"
click at [354, 106] on div "THÙNG TP" at bounding box center [338, 103] width 96 height 14
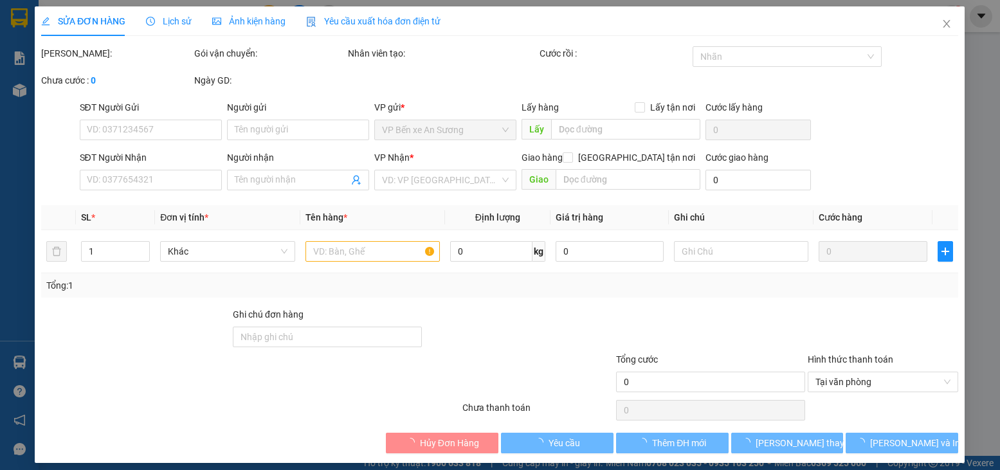
type input "0908531352"
type input "HIỀN"
type input "0965538068"
type input "NAM"
type input "45.000"
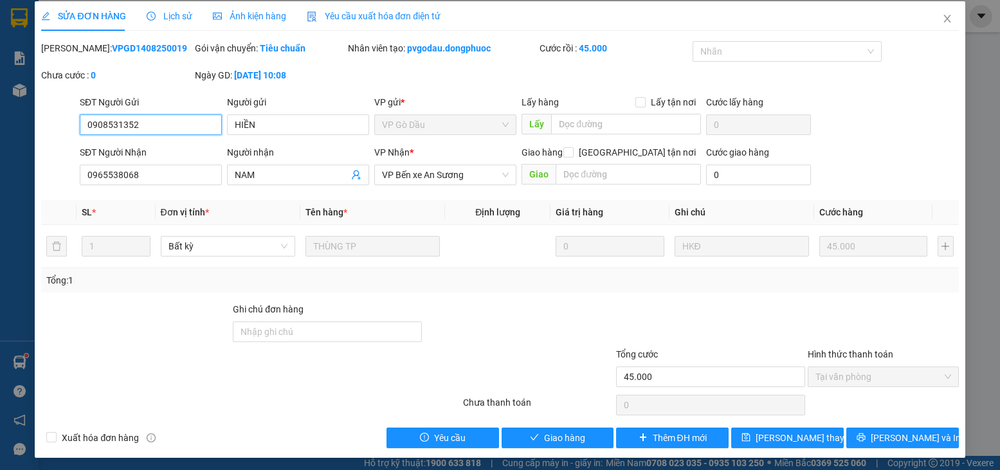
scroll to position [8, 0]
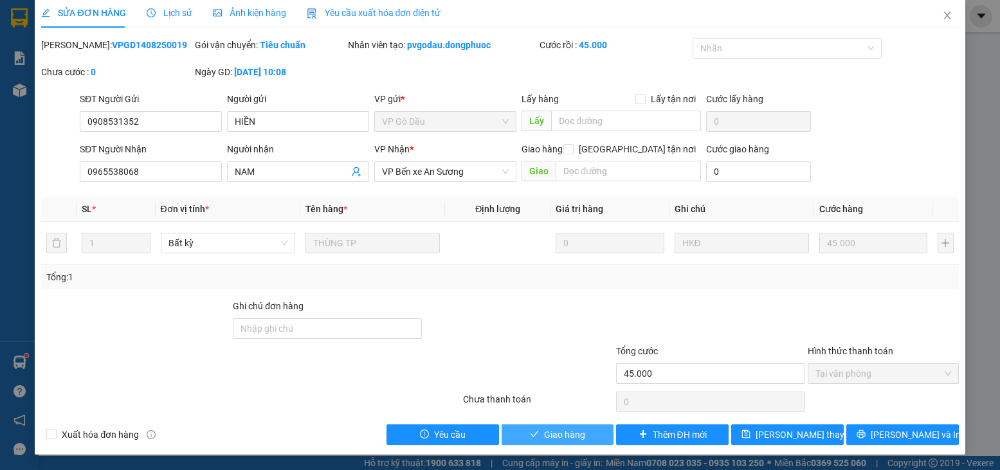
click at [556, 441] on span "Giao hàng" at bounding box center [564, 435] width 41 height 14
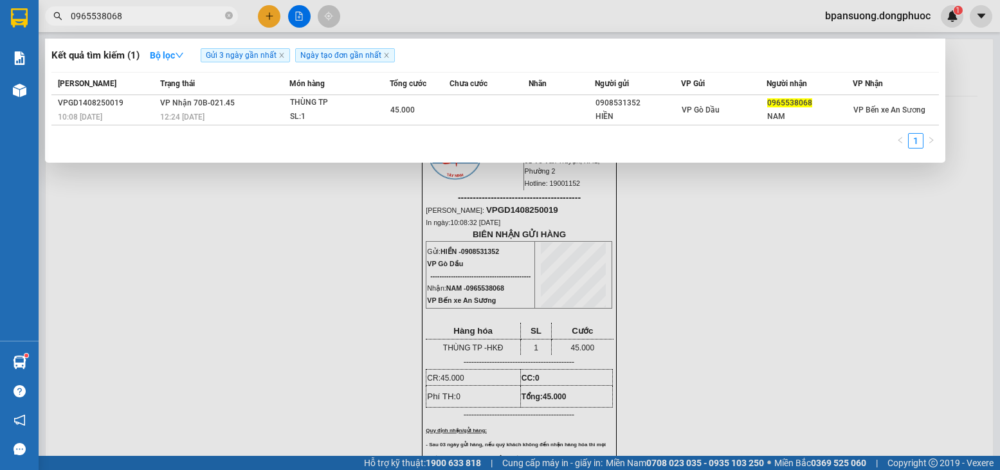
click at [169, 16] on input "0965538068" at bounding box center [147, 16] width 152 height 14
click at [167, 17] on input "0965538068" at bounding box center [147, 16] width 152 height 14
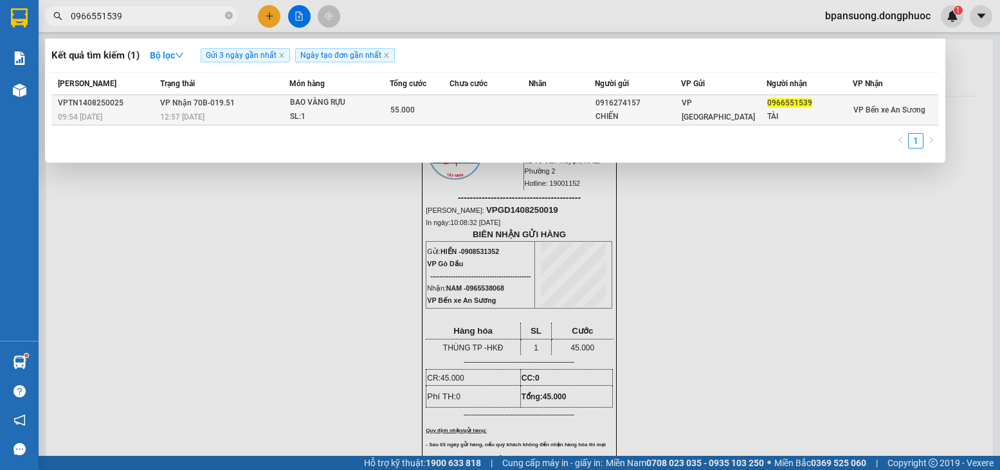
type input "0966551539"
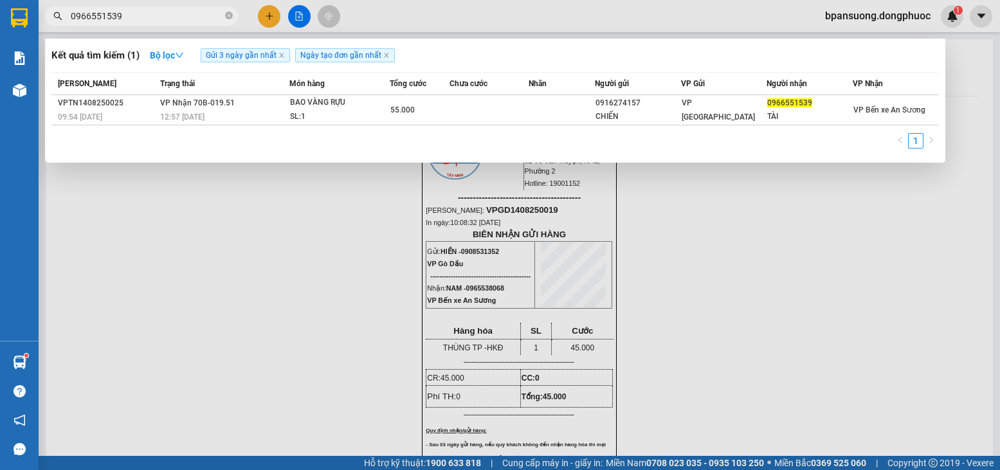
drag, startPoint x: 349, startPoint y: 117, endPoint x: 356, endPoint y: 145, distance: 29.0
click at [351, 128] on div "Mã ĐH Trạng thái Món hàng Tổng cước Chưa cước Nhãn Người gửi VP Gửi Người nhận …" at bounding box center [495, 114] width 888 height 84
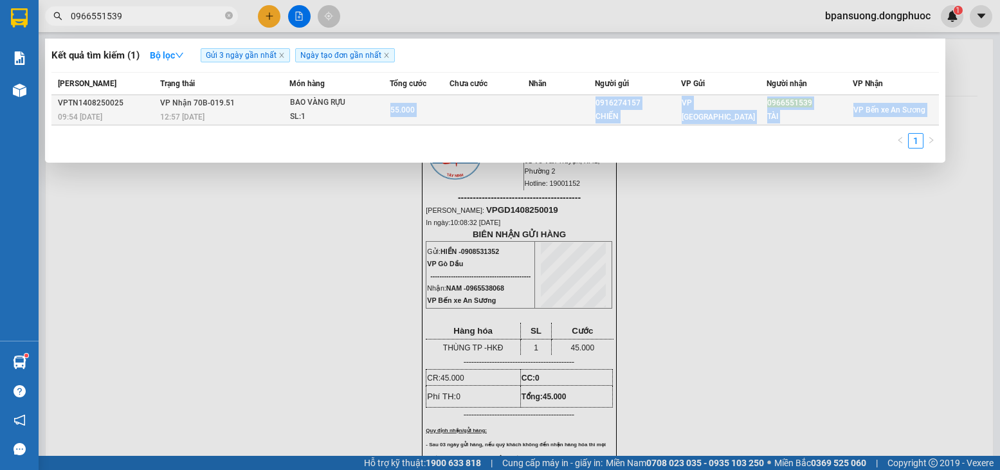
click at [459, 122] on td at bounding box center [489, 110] width 79 height 30
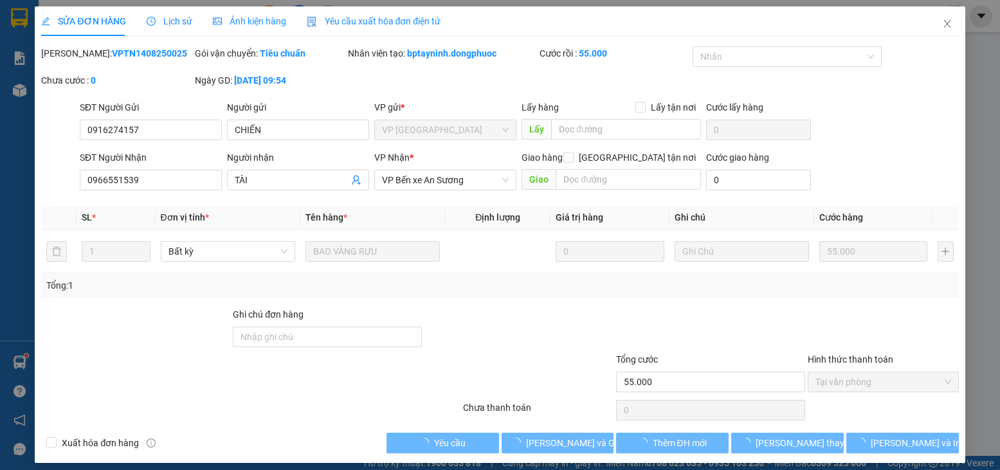
type input "0916274157"
type input "CHIẾN"
type input "0966551539"
type input "TÀI"
type input "55.000"
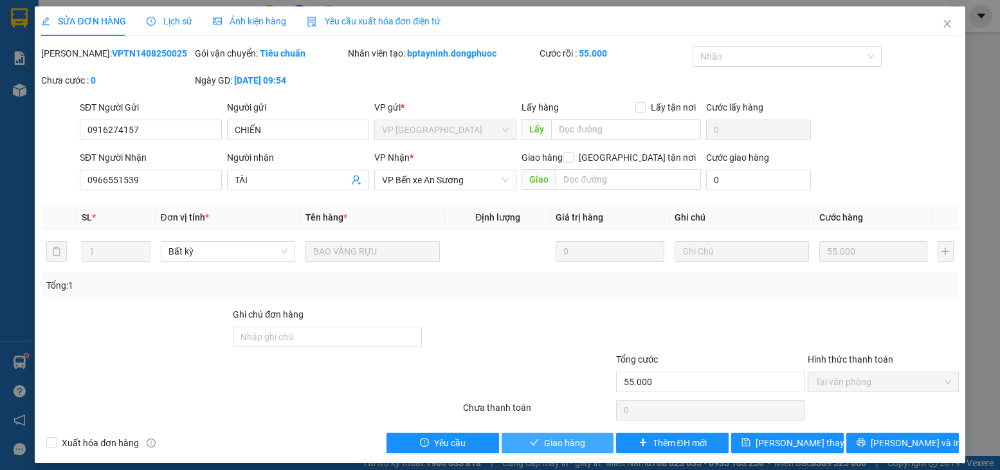
click at [560, 445] on span "Giao hàng" at bounding box center [564, 443] width 41 height 14
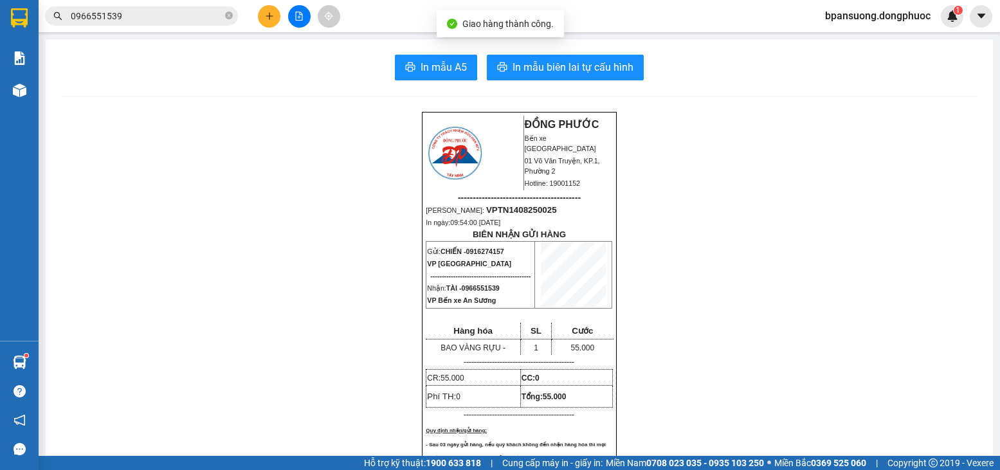
click at [123, 13] on input "0966551539" at bounding box center [147, 16] width 152 height 14
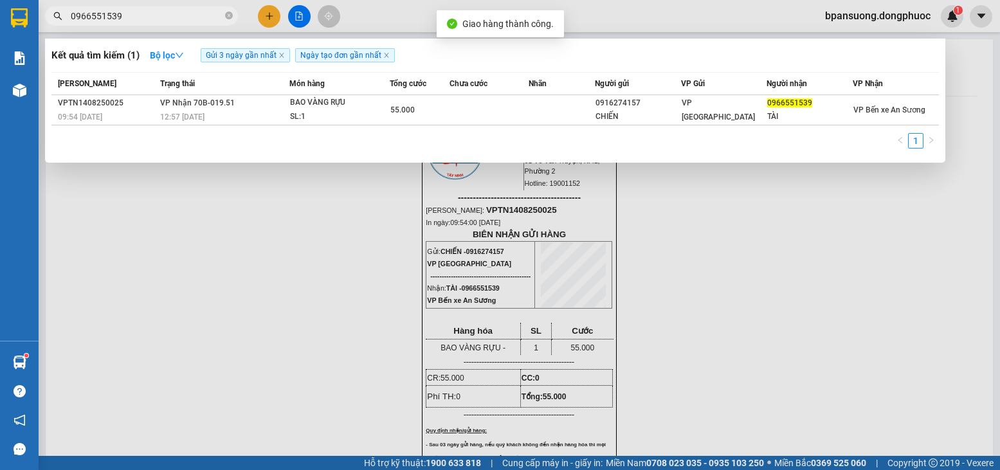
click at [123, 13] on input "0966551539" at bounding box center [147, 16] width 152 height 14
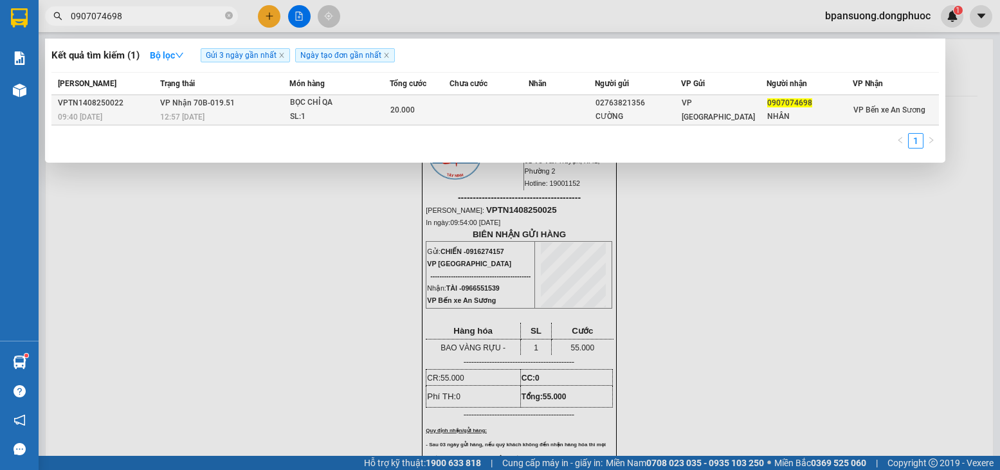
type input "0907074698"
click at [343, 107] on div "BỌC CHỈ QA" at bounding box center [338, 103] width 96 height 14
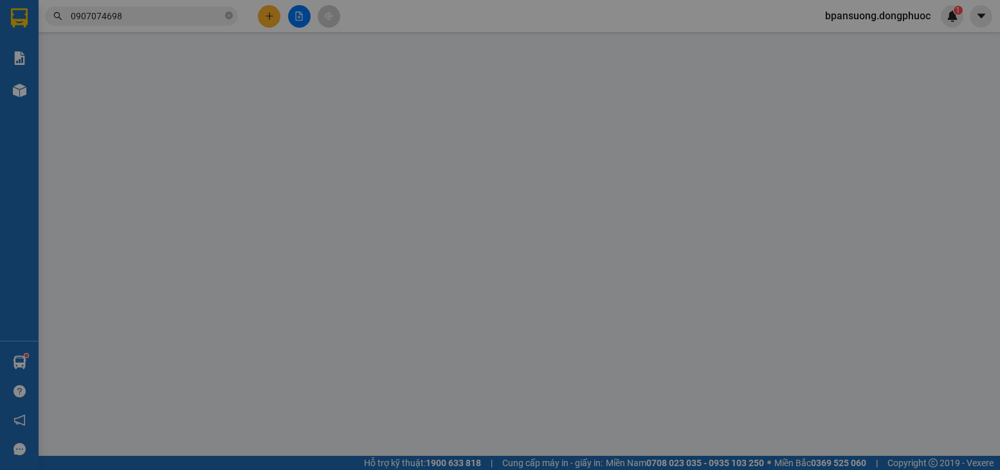
type input "02763821356"
type input "CƯỜNG"
type input "0907074698"
type input "NHÂN"
type input "20.000"
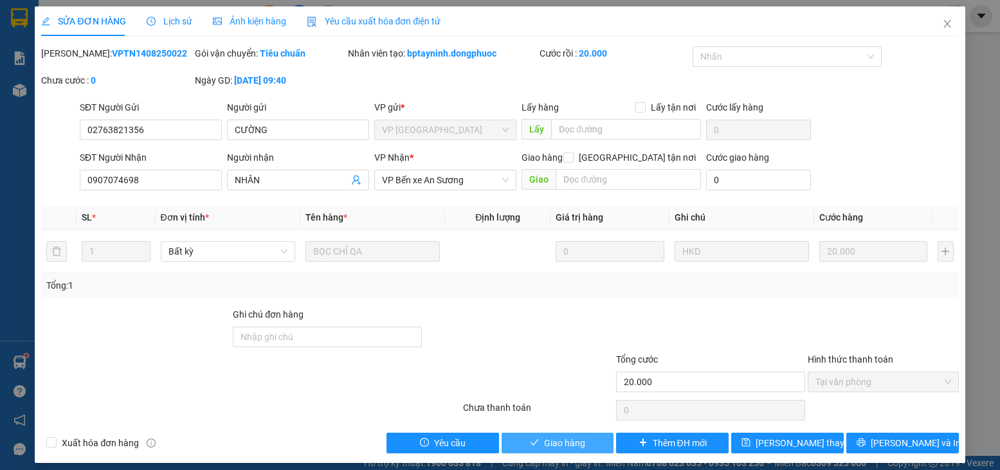
click at [558, 448] on span "Giao hàng" at bounding box center [564, 443] width 41 height 14
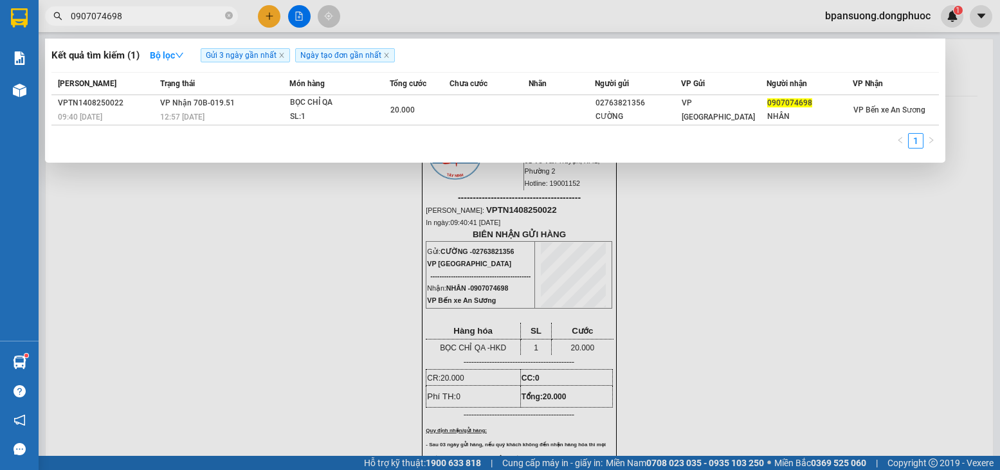
click at [124, 15] on input "0907074698" at bounding box center [147, 16] width 152 height 14
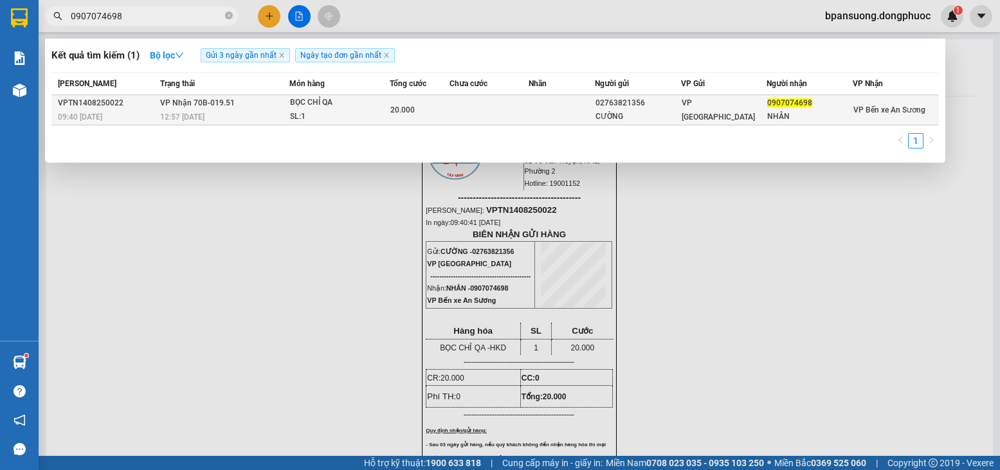
click at [342, 116] on div "SL: 1" at bounding box center [338, 117] width 96 height 14
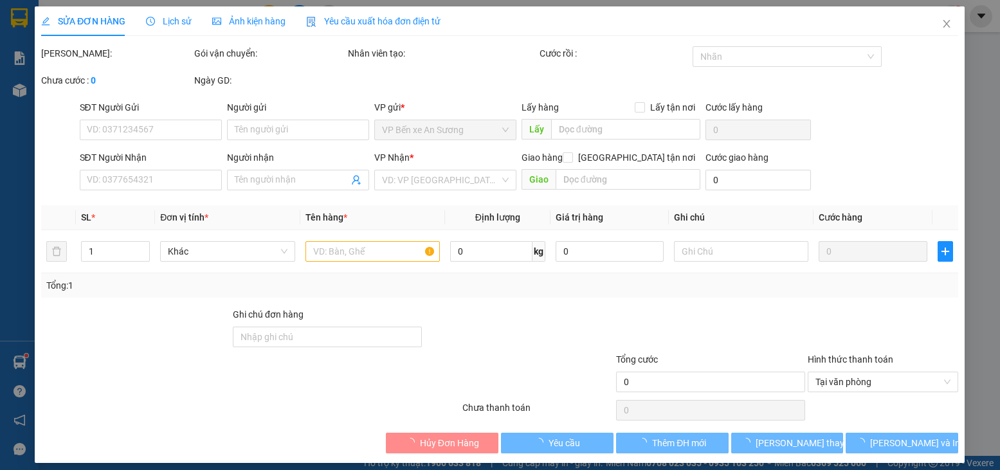
type input "02763821356"
type input "CƯỜNG"
type input "0907074698"
type input "NHÂN"
type input "20.000"
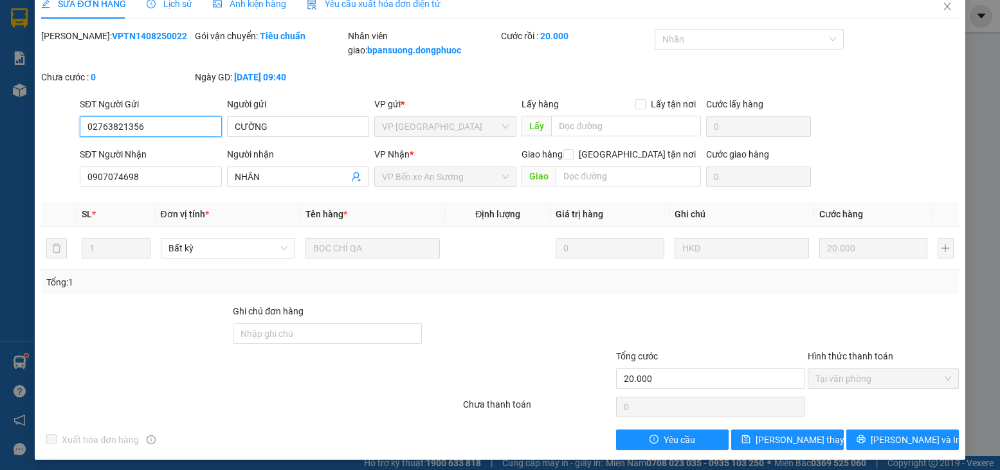
scroll to position [23, 0]
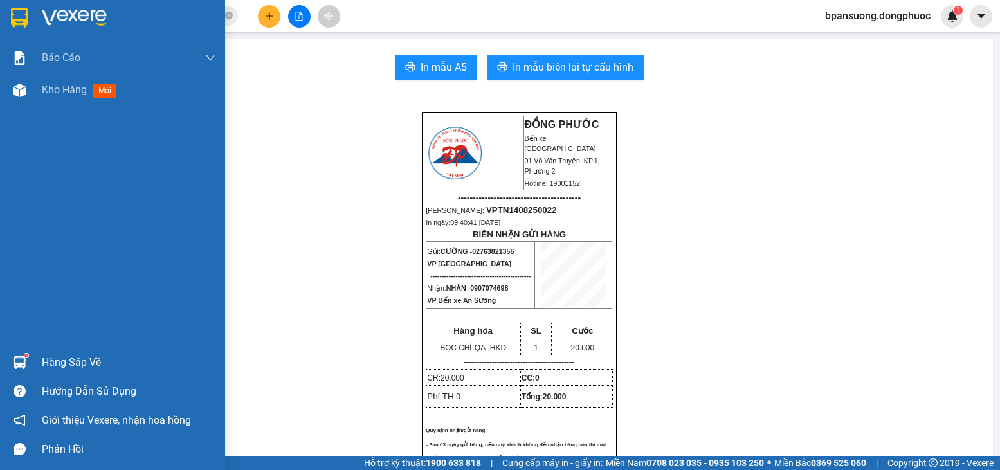
click at [32, 361] on div "Hàng sắp về" at bounding box center [112, 362] width 225 height 29
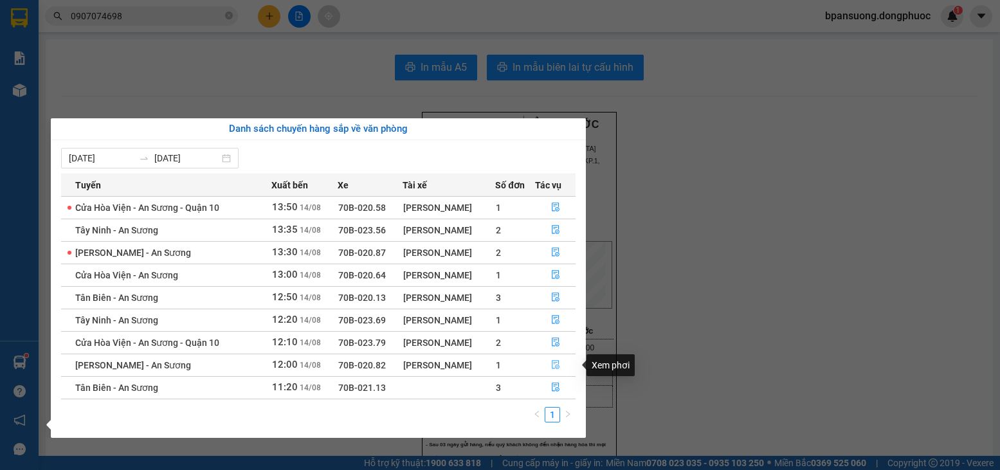
click at [559, 365] on icon "file-done" at bounding box center [556, 365] width 8 height 9
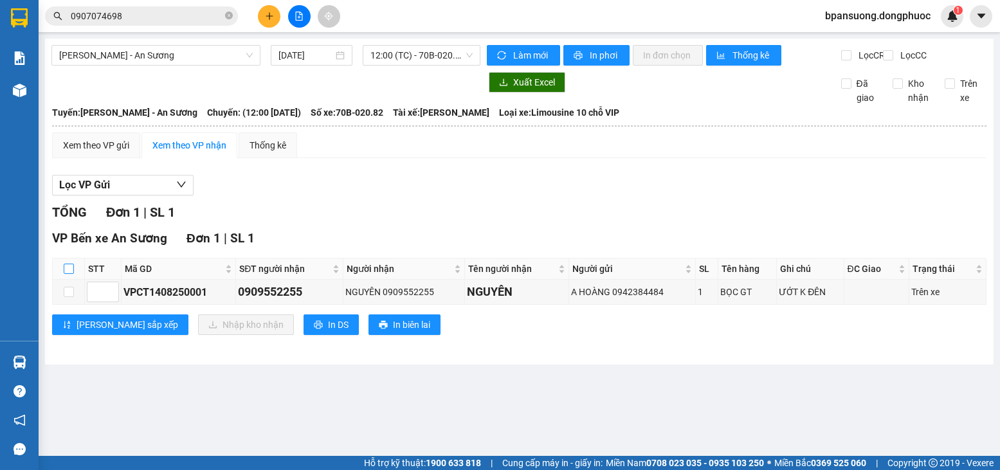
click at [68, 274] on input "checkbox" at bounding box center [69, 269] width 10 height 10
checkbox input "true"
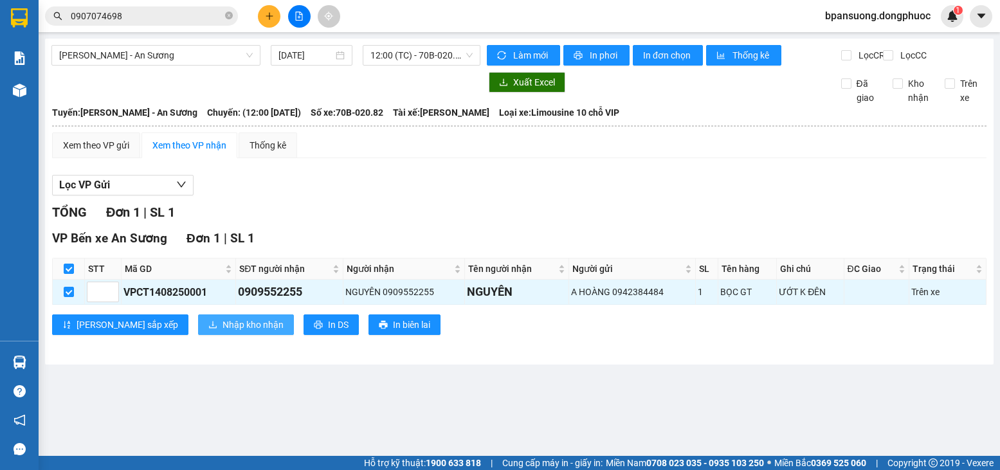
click at [223, 332] on span "Nhập kho nhận" at bounding box center [253, 325] width 61 height 14
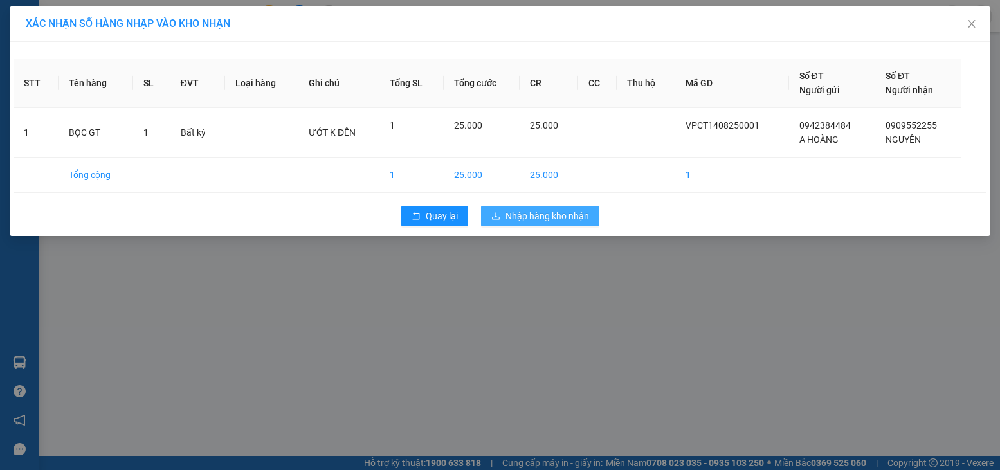
click at [561, 214] on span "Nhập hàng kho nhận" at bounding box center [548, 216] width 84 height 14
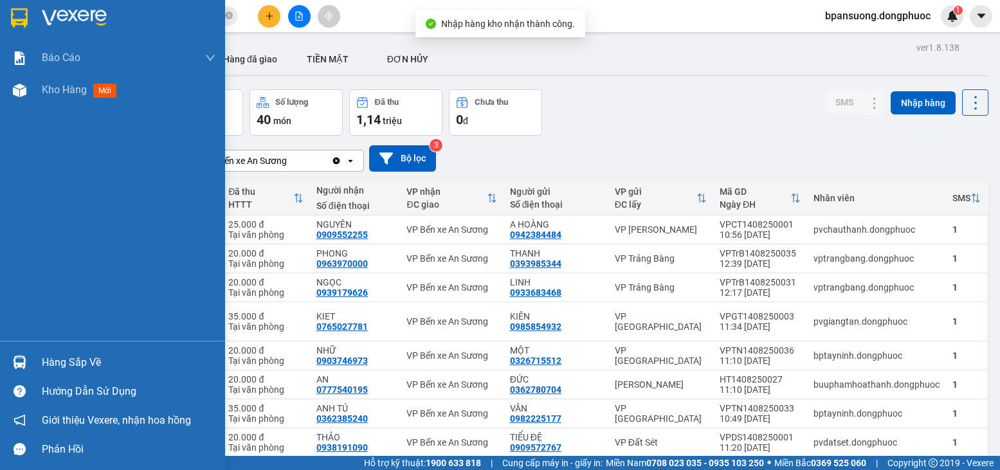
click at [54, 365] on div "Hàng sắp về" at bounding box center [129, 362] width 174 height 19
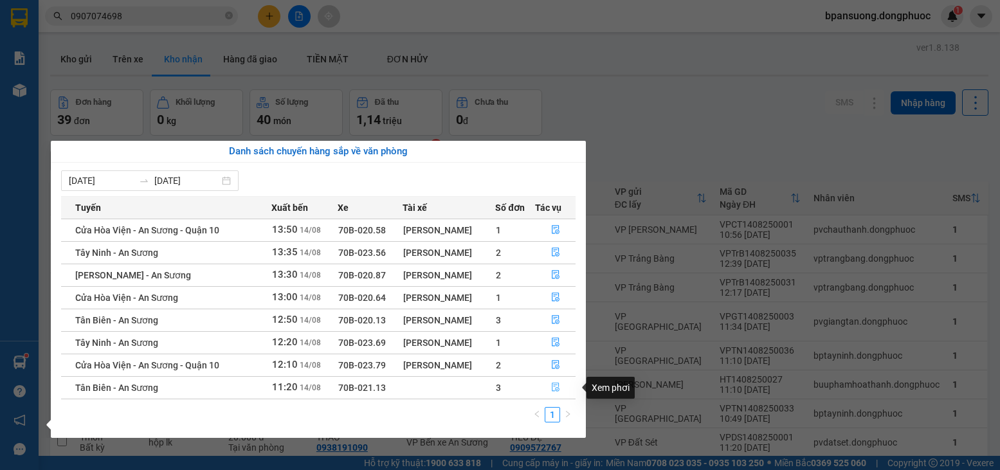
click at [551, 388] on button "button" at bounding box center [556, 388] width 40 height 21
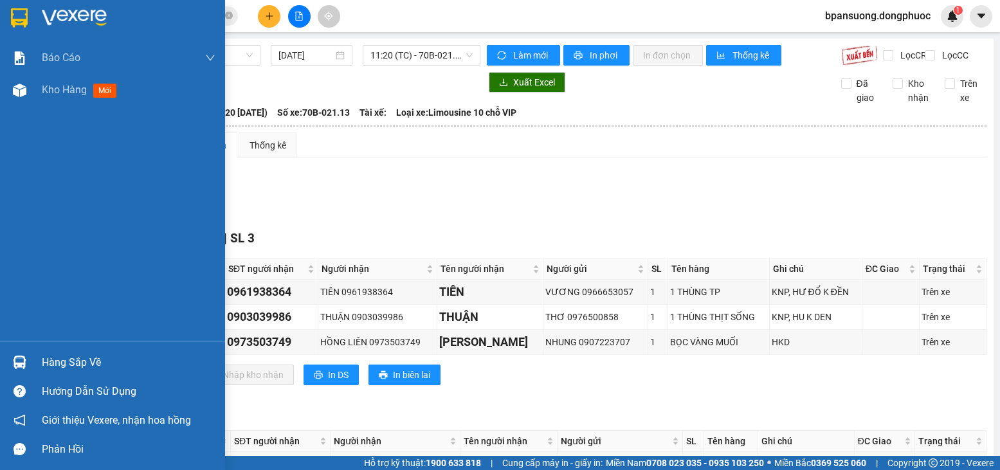
click at [36, 363] on div "Hàng sắp về" at bounding box center [112, 362] width 225 height 29
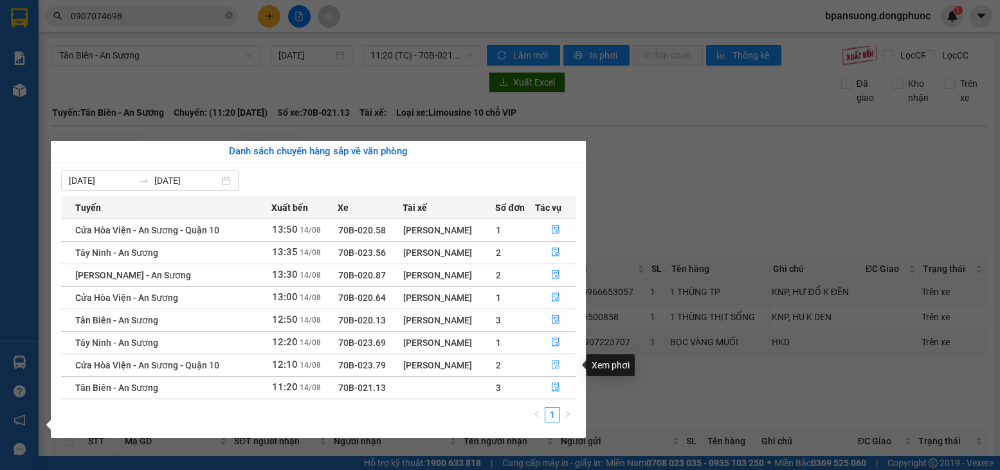
click at [557, 369] on icon "file-done" at bounding box center [556, 365] width 8 height 9
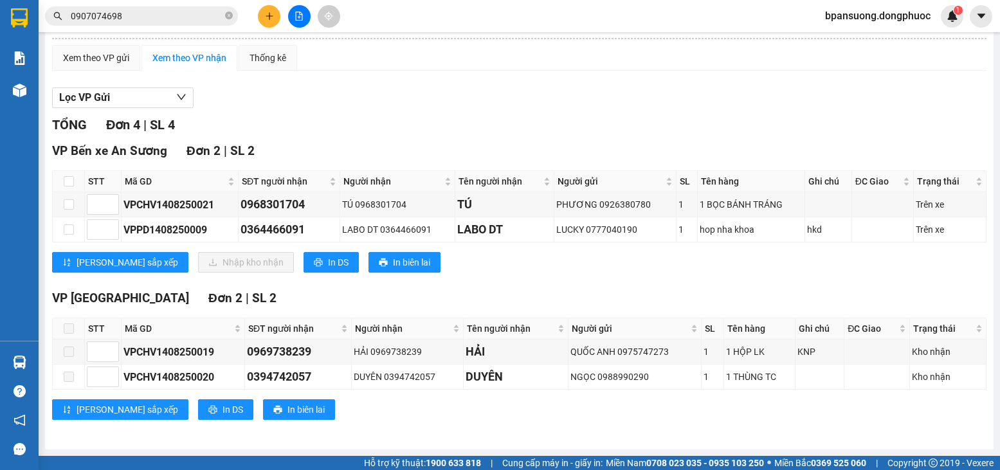
scroll to position [98, 0]
click at [66, 178] on input "checkbox" at bounding box center [69, 181] width 10 height 10
checkbox input "true"
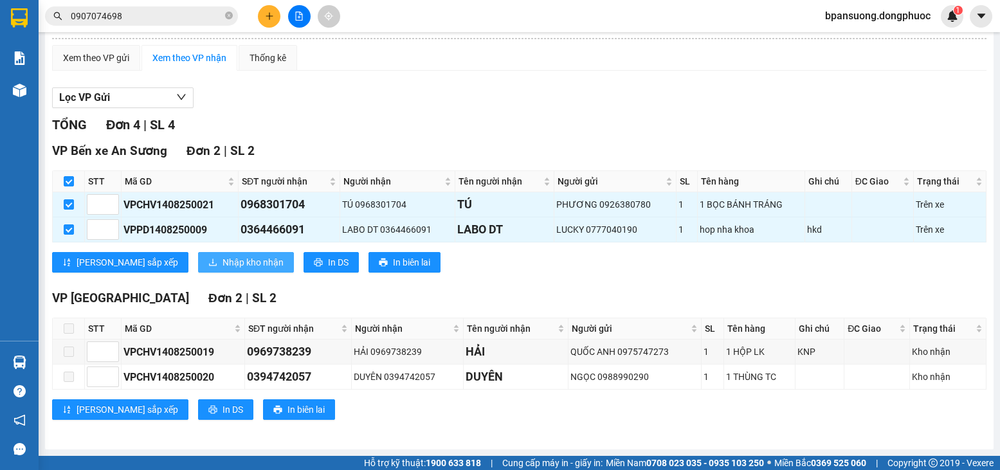
click at [223, 263] on span "Nhập kho nhận" at bounding box center [253, 262] width 61 height 14
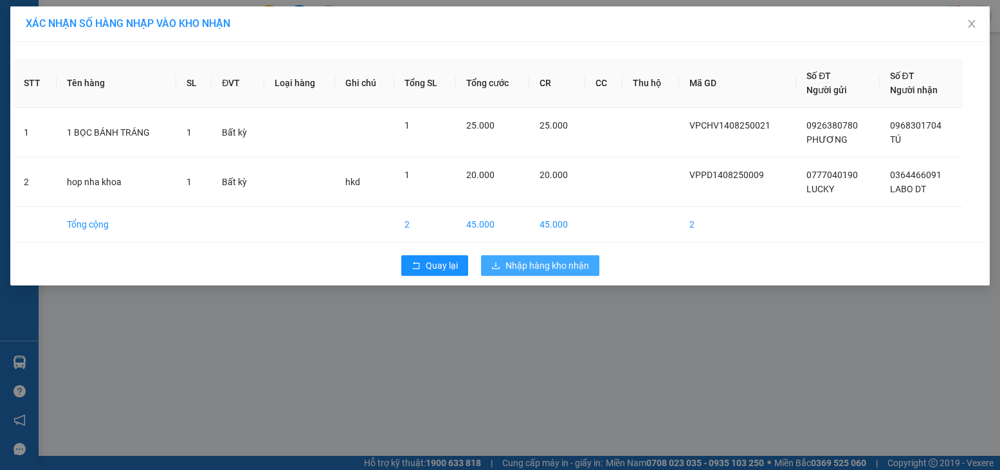
click at [536, 264] on span "Nhập hàng kho nhận" at bounding box center [548, 266] width 84 height 14
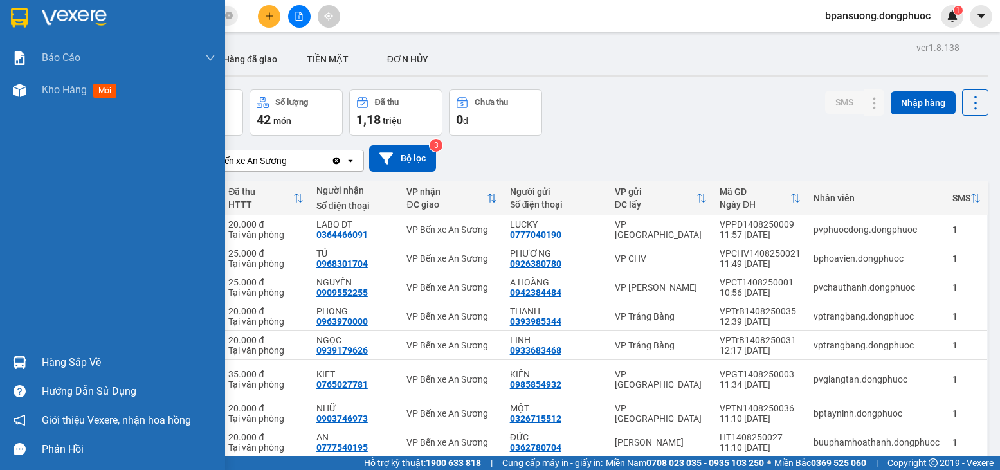
click at [0, 365] on div "Hàng sắp về" at bounding box center [112, 362] width 225 height 29
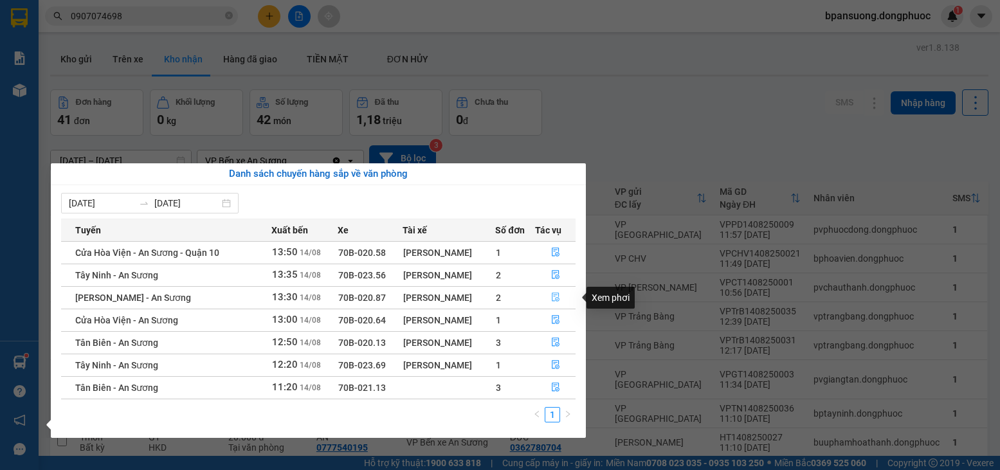
click at [556, 300] on icon "file-done" at bounding box center [555, 297] width 9 height 9
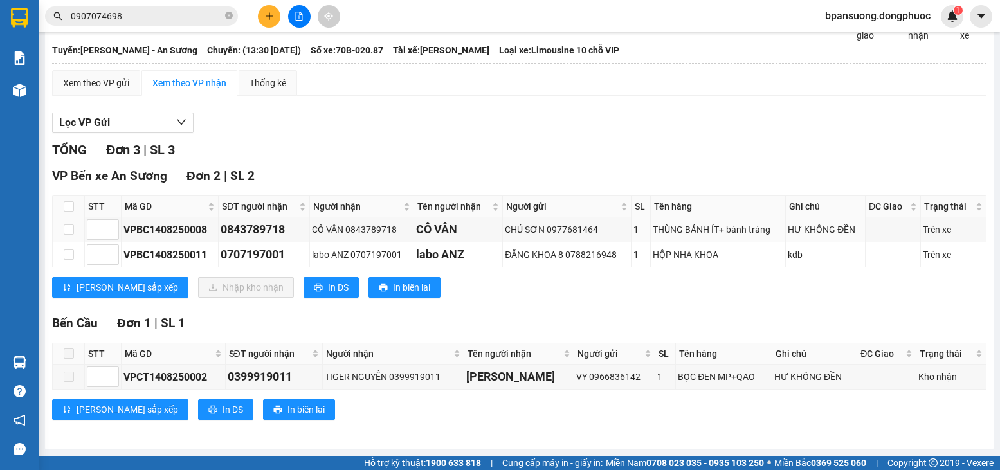
scroll to position [73, 0]
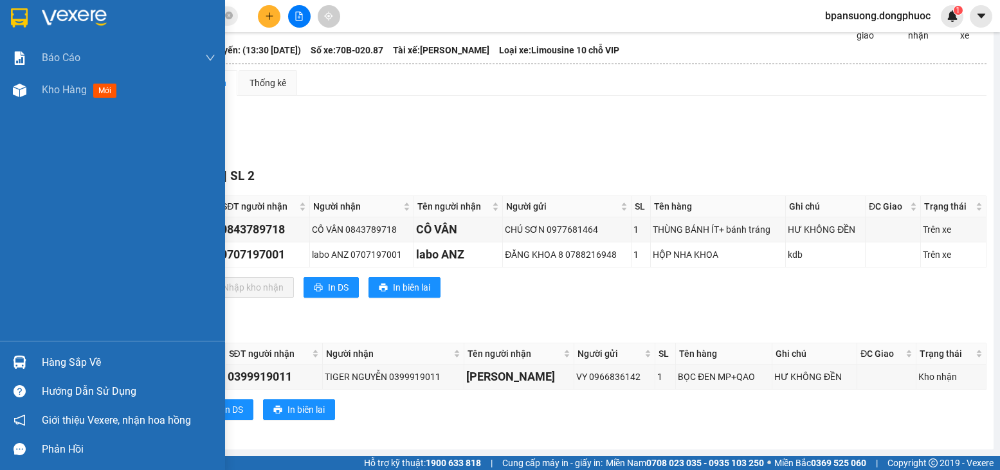
click at [29, 365] on div at bounding box center [19, 362] width 23 height 23
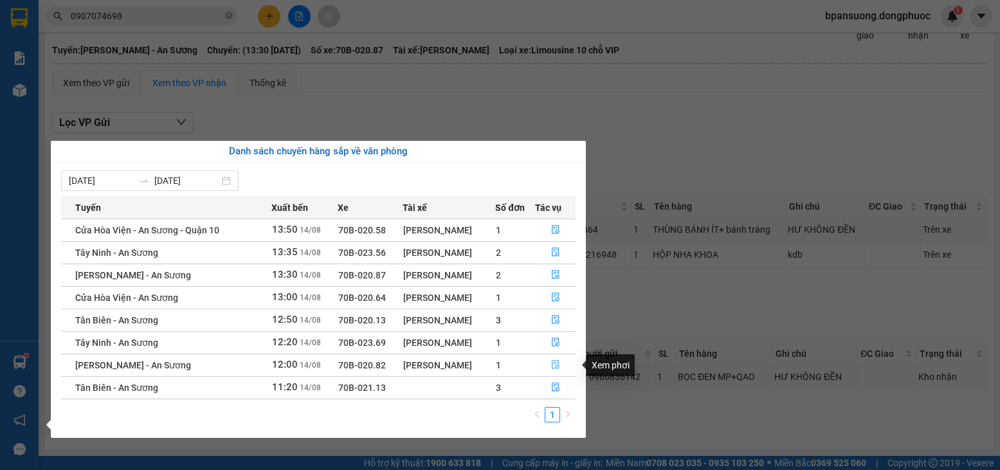
click at [560, 364] on icon "file-done" at bounding box center [555, 364] width 9 height 9
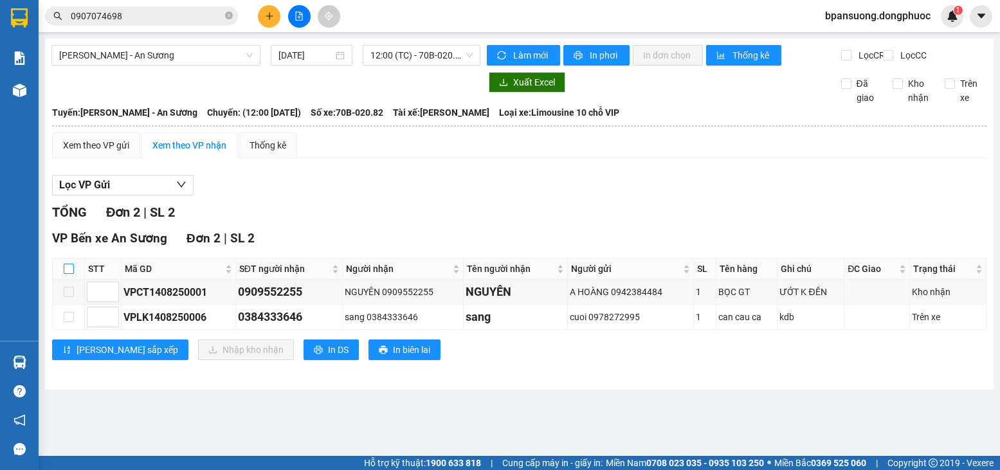
click at [72, 274] on input "checkbox" at bounding box center [69, 269] width 10 height 10
checkbox input "true"
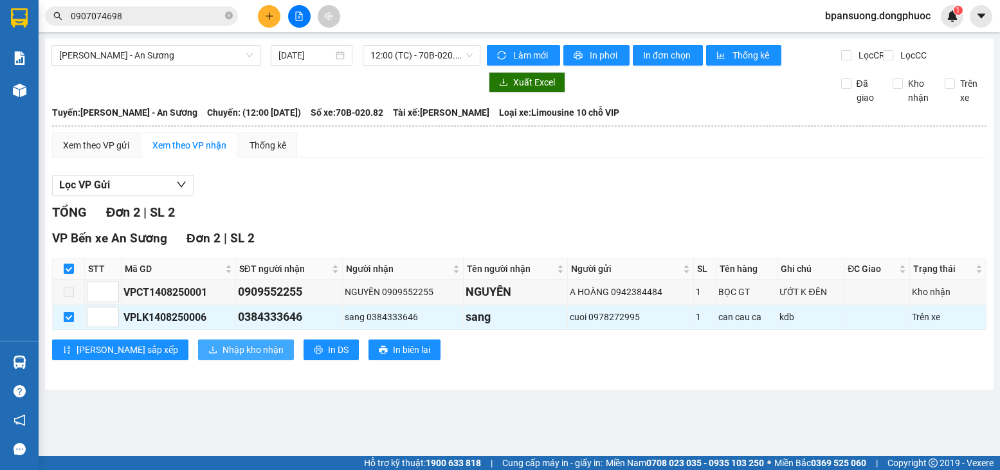
click at [223, 357] on span "Nhập kho nhận" at bounding box center [253, 350] width 61 height 14
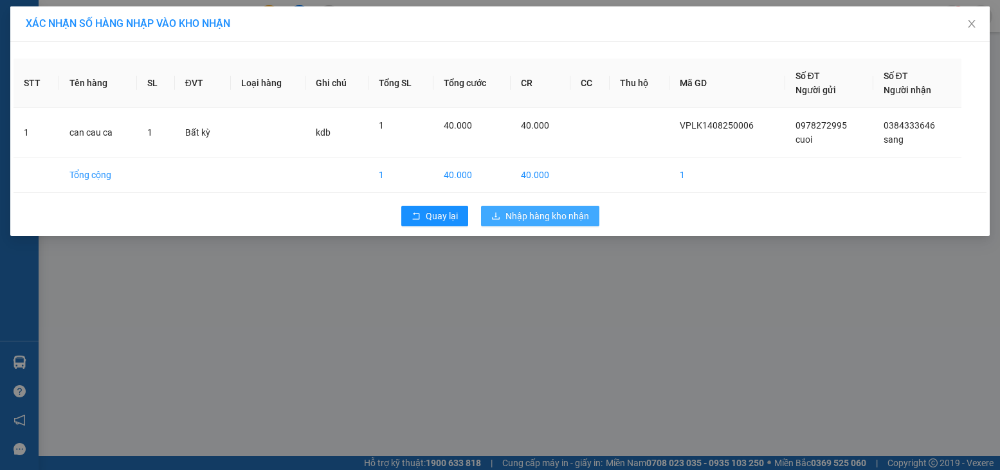
click at [518, 215] on span "Nhập hàng kho nhận" at bounding box center [548, 216] width 84 height 14
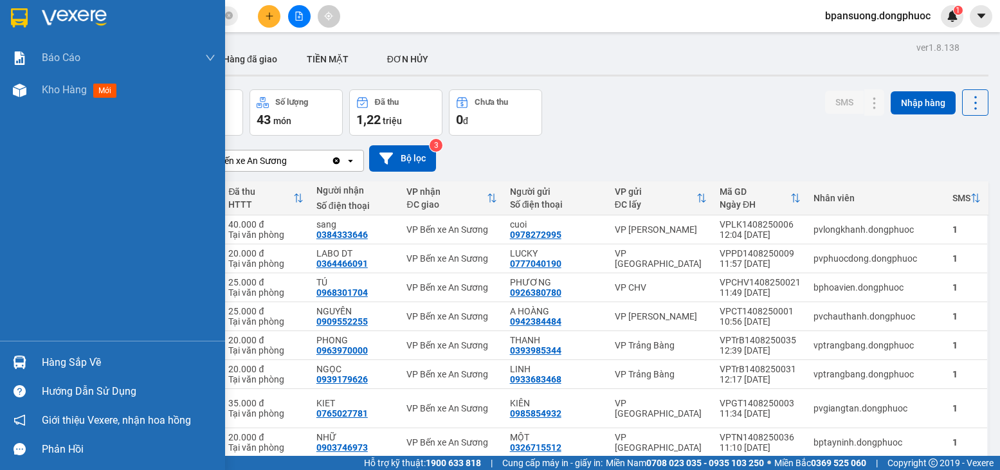
click at [9, 354] on div at bounding box center [19, 362] width 23 height 23
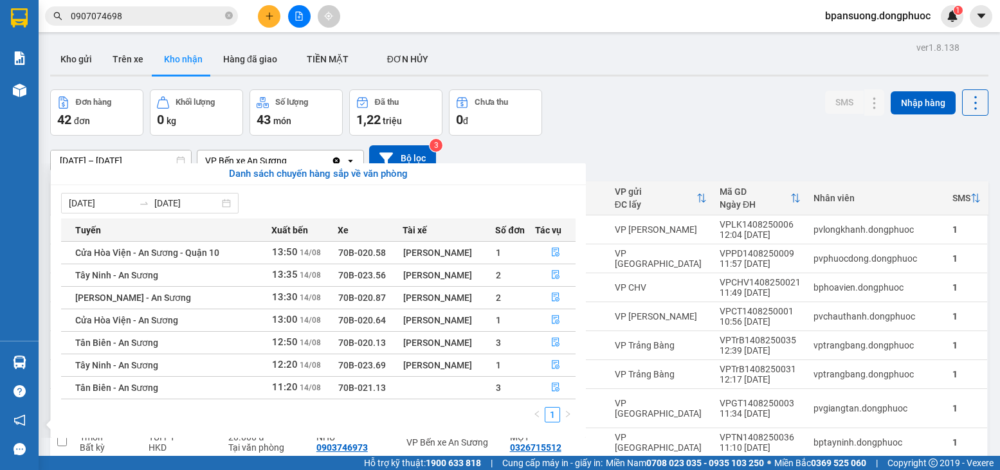
click at [546, 121] on section "Kết quả tìm kiếm ( 1 ) Bộ lọc Gửi 3 ngày gần nhất Ngày tạo đơn gần nhất Mã ĐH T…" at bounding box center [500, 235] width 1000 height 470
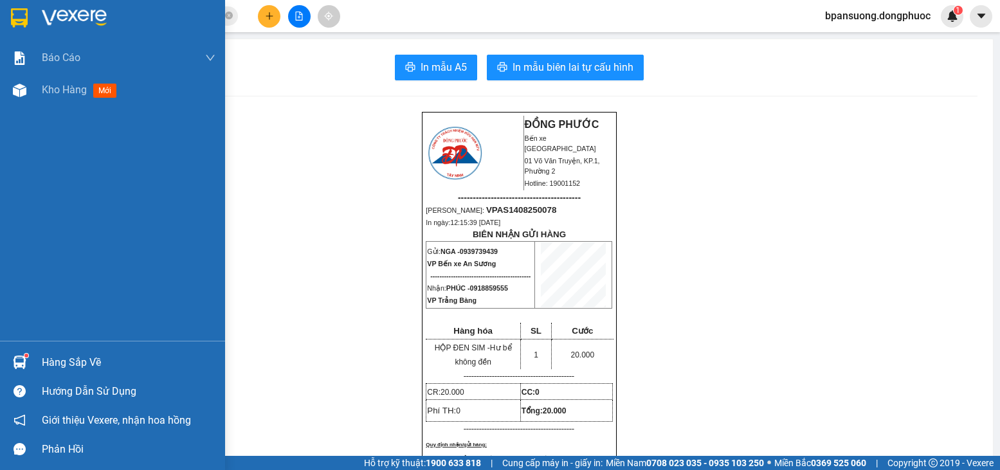
click at [13, 359] on img at bounding box center [20, 363] width 14 height 14
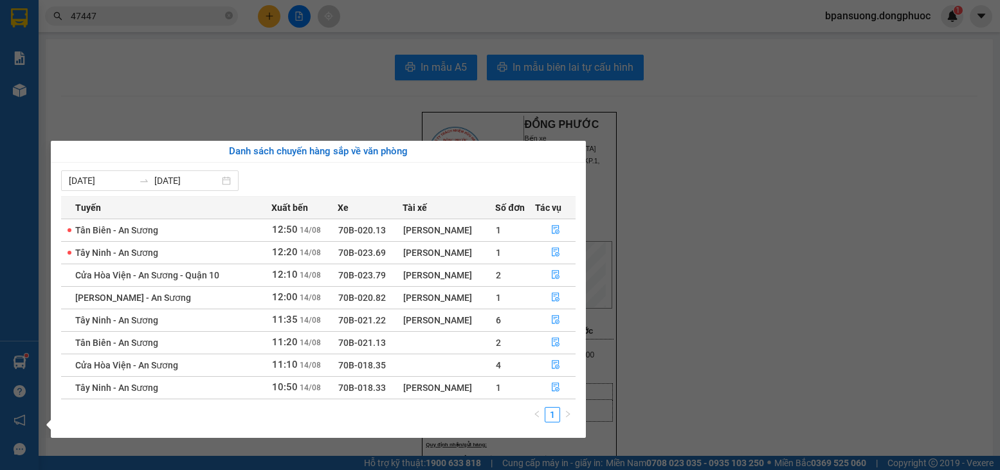
click at [298, 39] on section "Kết quả tìm kiếm ( 4 ) Bộ lọc Gửi 3 ngày gần nhất Ngày tạo đơn gần nhất Mã ĐH T…" at bounding box center [500, 235] width 1000 height 470
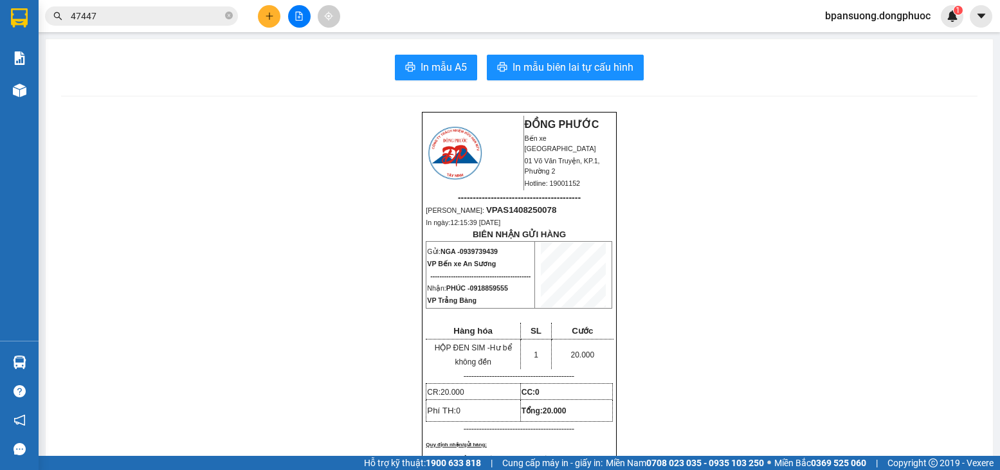
click at [301, 22] on button at bounding box center [299, 16] width 23 height 23
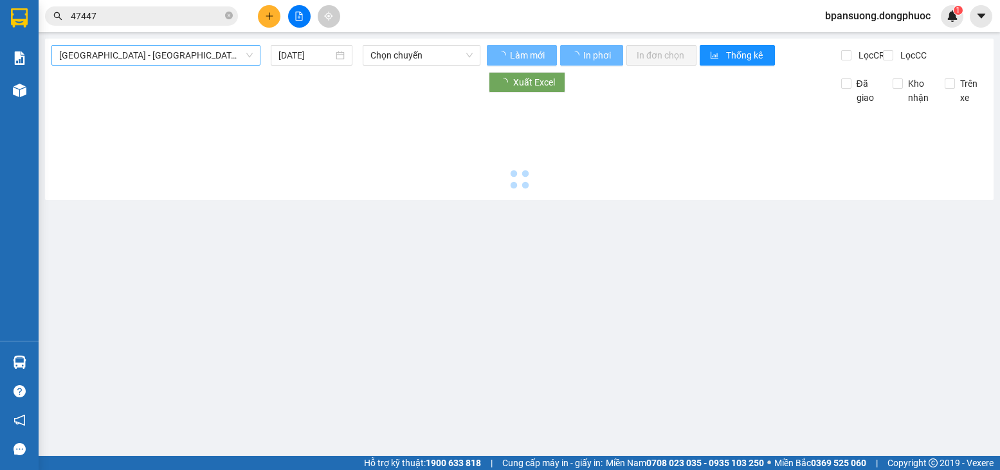
click at [165, 59] on span "[GEOGRAPHIC_DATA] - [GEOGRAPHIC_DATA] (vip)" at bounding box center [156, 55] width 194 height 19
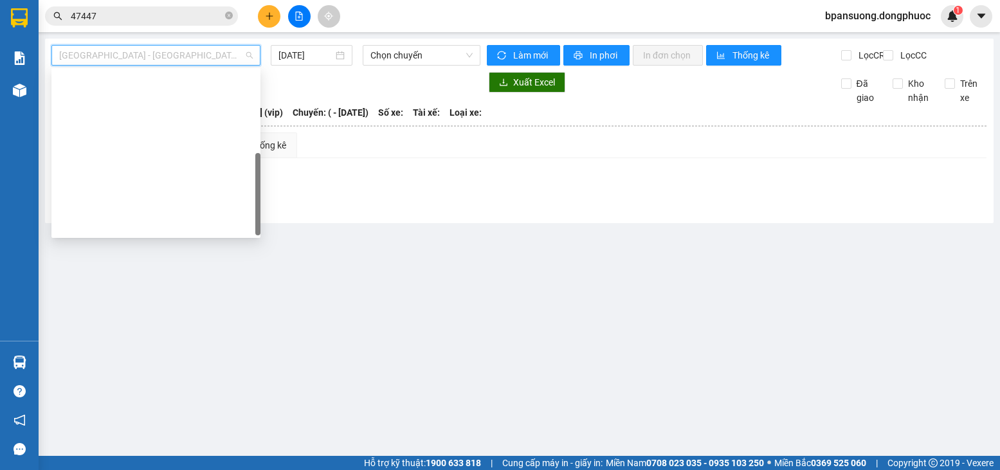
scroll to position [180, 0]
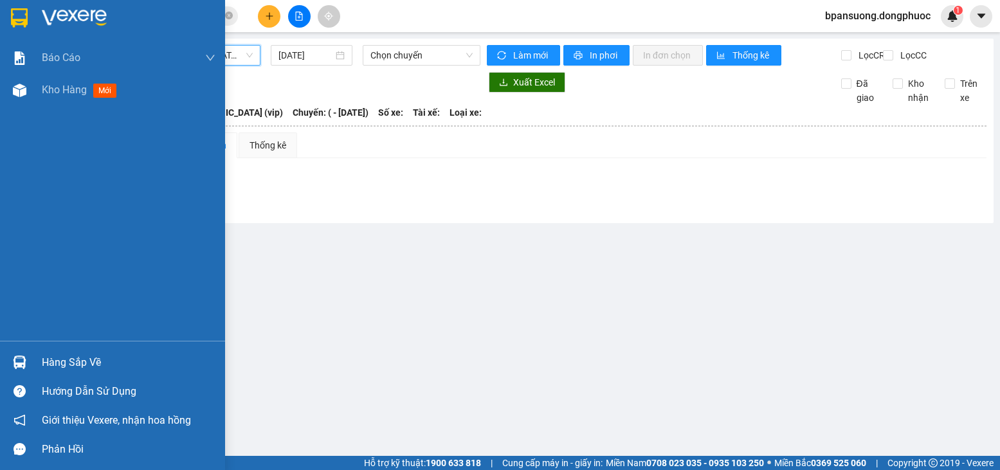
click at [66, 363] on div "Hàng sắp về" at bounding box center [129, 362] width 174 height 19
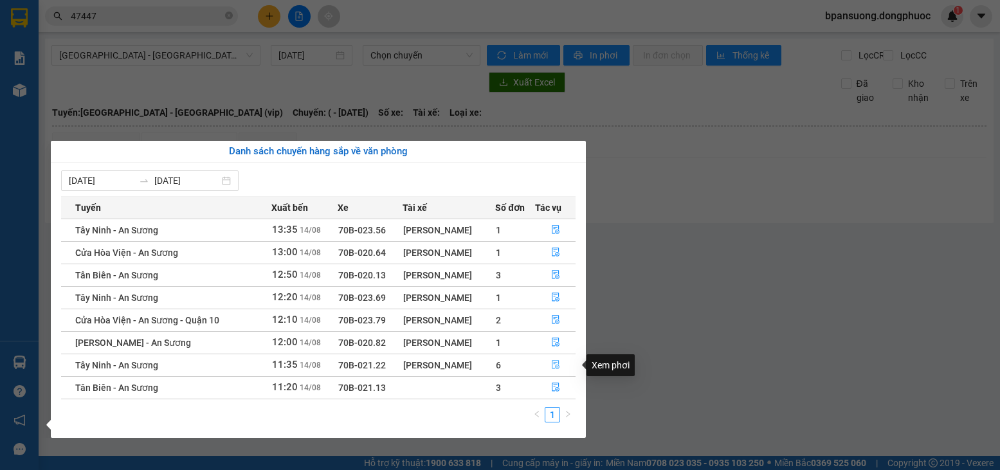
click at [558, 363] on icon "file-done" at bounding box center [555, 364] width 9 height 9
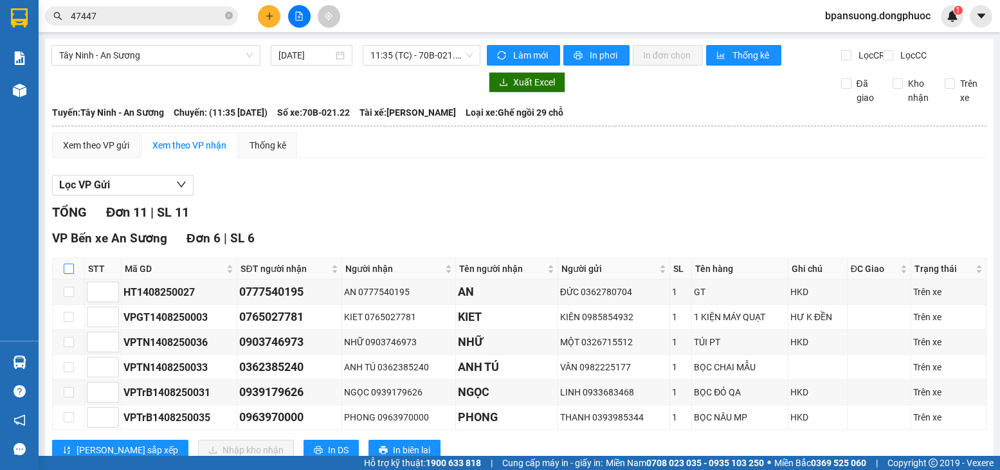
click at [69, 274] on input "checkbox" at bounding box center [69, 269] width 10 height 10
checkbox input "true"
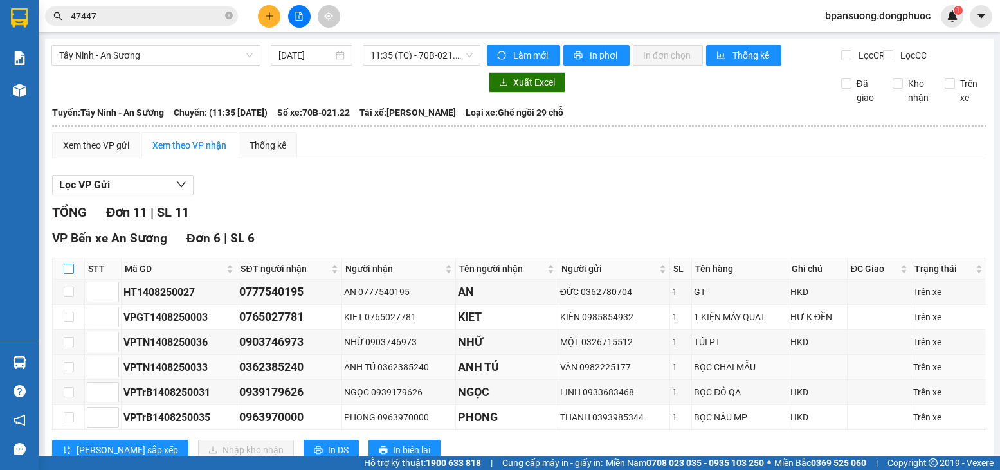
checkbox input "true"
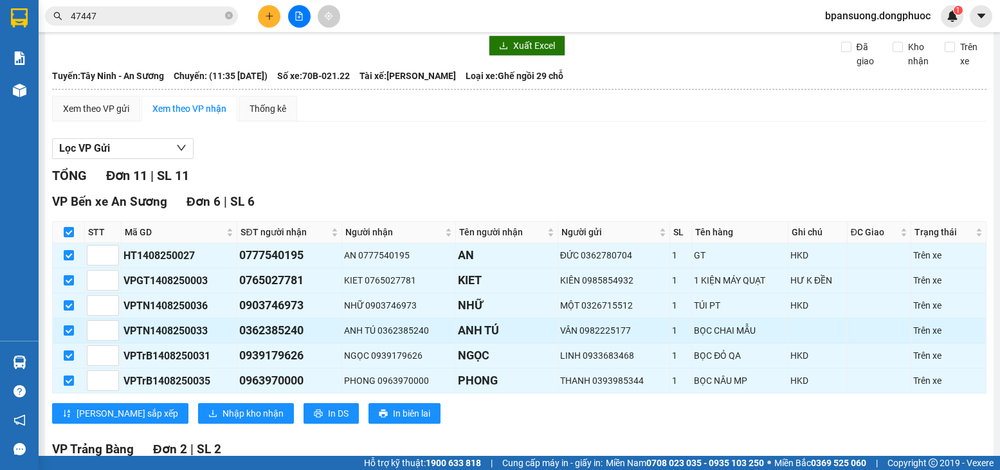
scroll to position [64, 0]
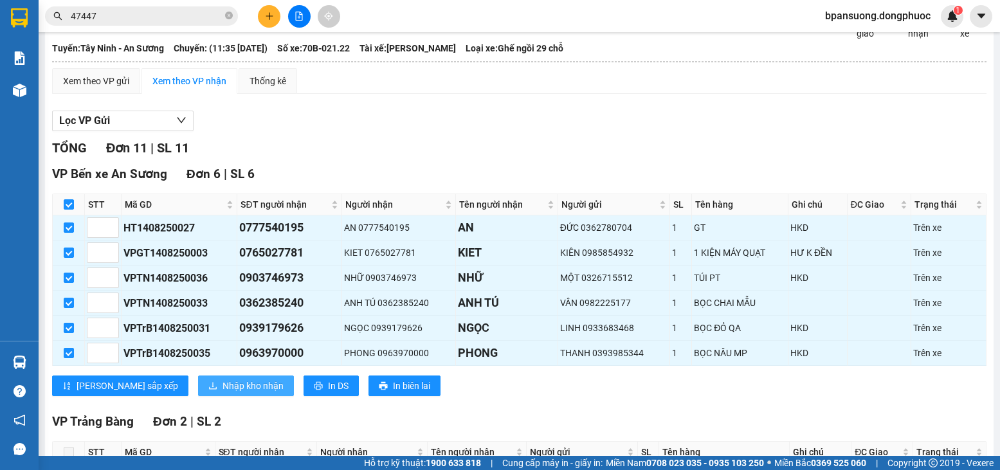
click at [223, 393] on span "Nhập kho nhận" at bounding box center [253, 386] width 61 height 14
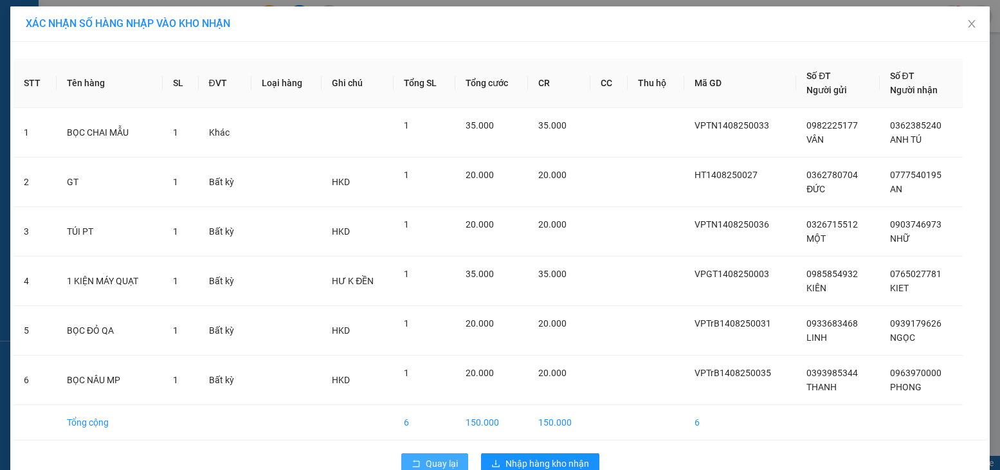
click at [416, 459] on button "Quay lại" at bounding box center [434, 463] width 67 height 21
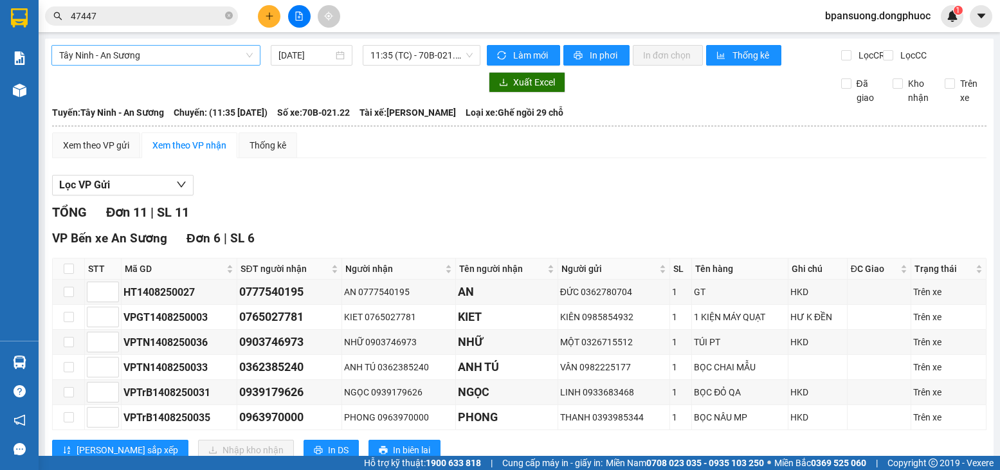
click at [172, 49] on span "Tây Ninh - An Sương" at bounding box center [156, 55] width 194 height 19
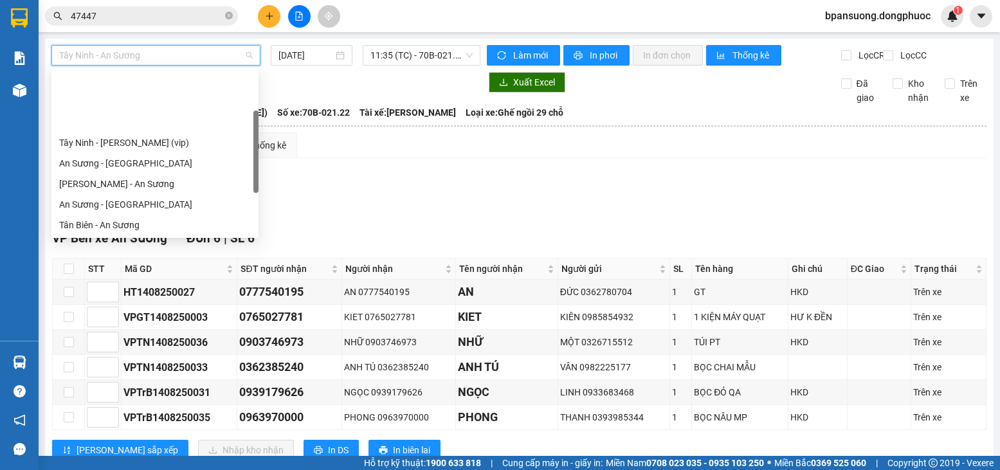
scroll to position [82, 0]
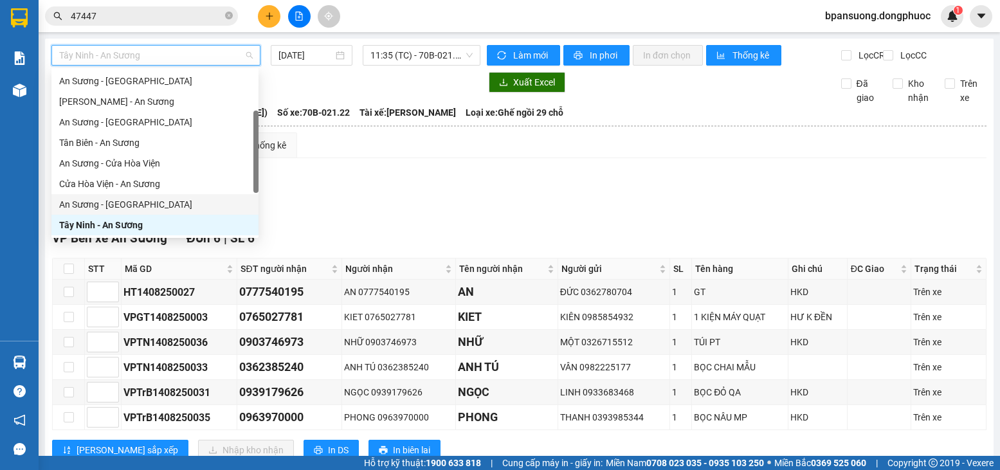
click at [105, 206] on div "An Sương - [GEOGRAPHIC_DATA]" at bounding box center [155, 204] width 192 height 14
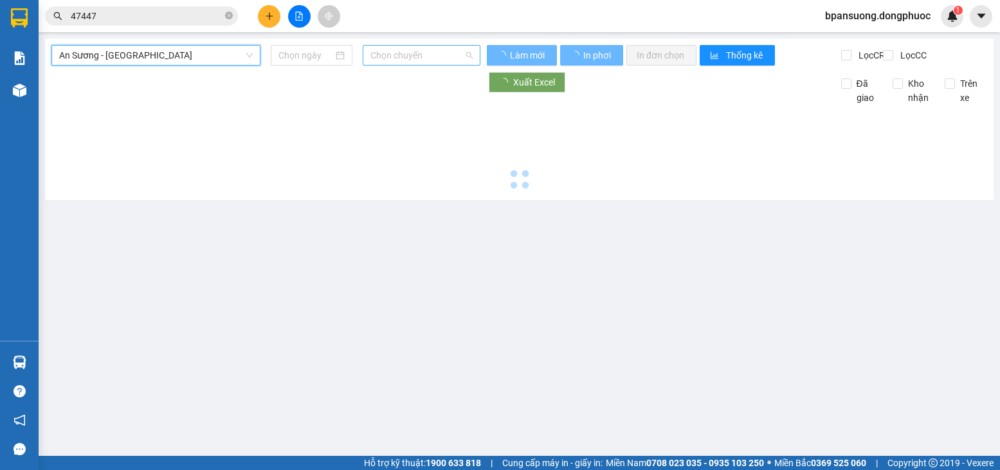
click at [453, 50] on span "Chọn chuyến" at bounding box center [421, 55] width 102 height 19
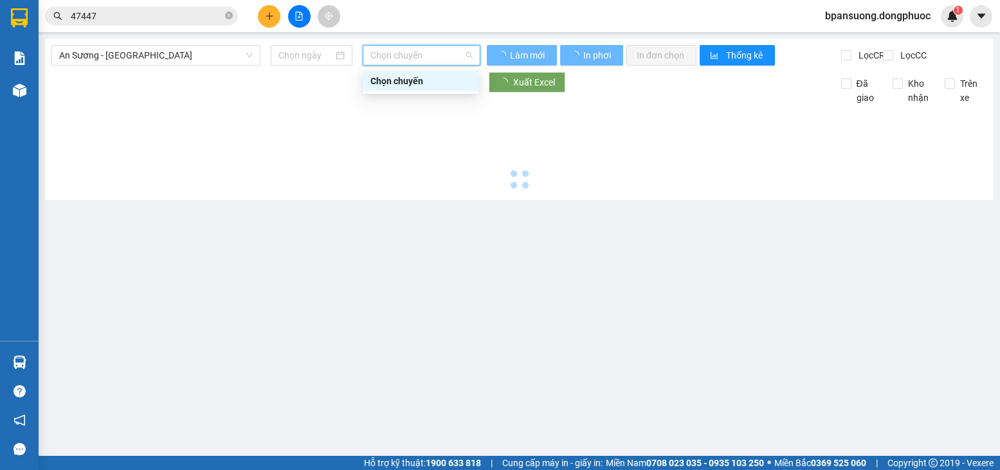
type input "[DATE]"
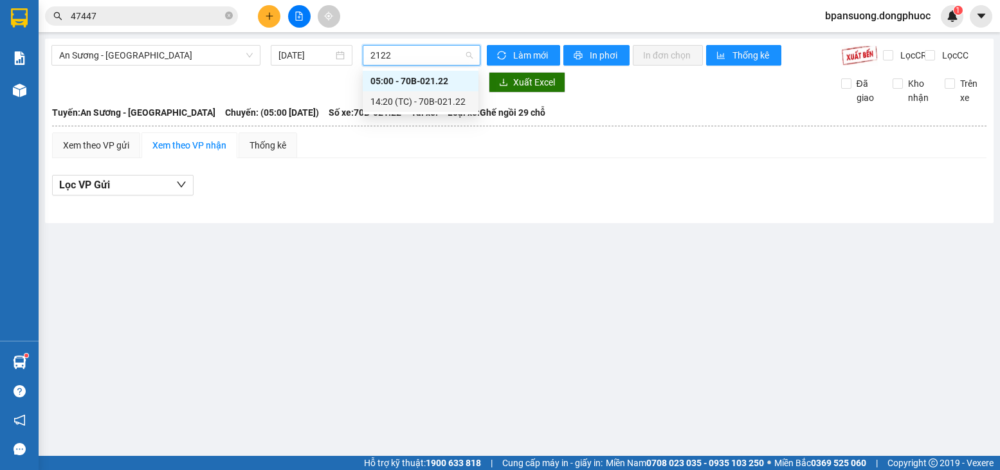
type input "2122"
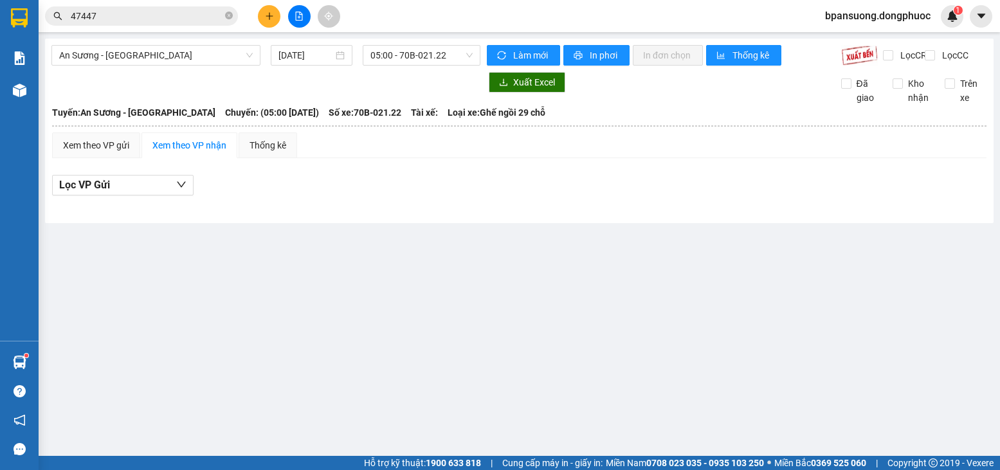
drag, startPoint x: 313, startPoint y: 120, endPoint x: 289, endPoint y: 125, distance: 24.5
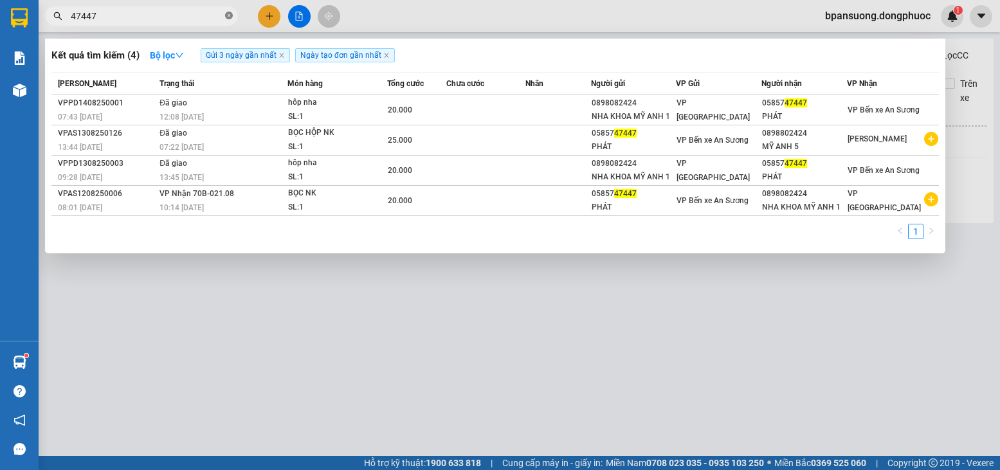
click at [228, 18] on icon "close-circle" at bounding box center [229, 16] width 8 height 8
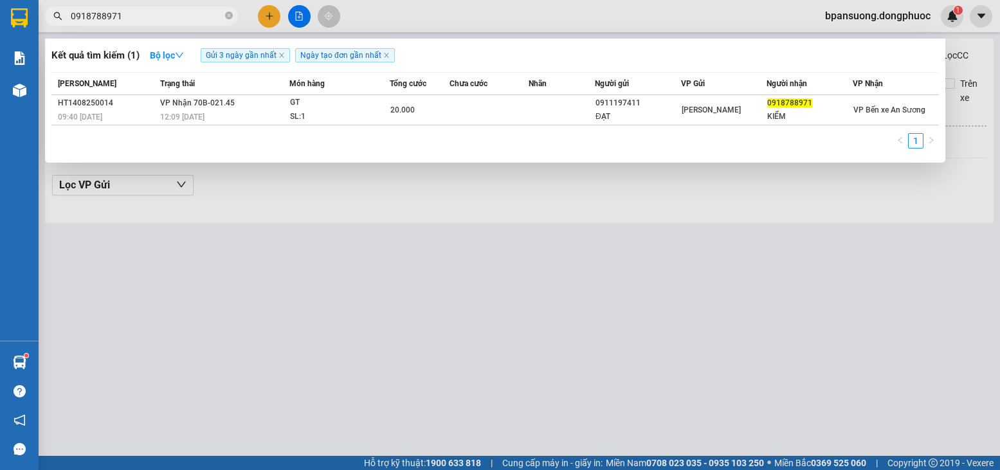
type input "0918788971"
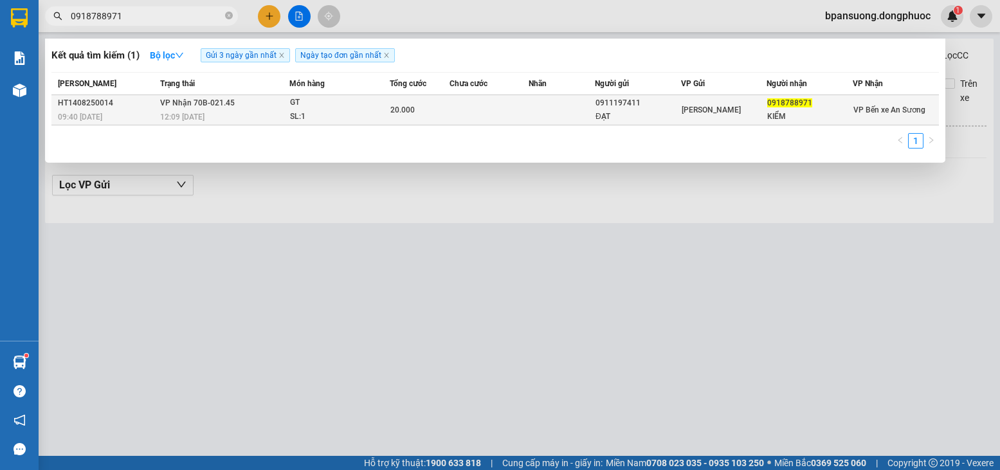
click at [457, 124] on td at bounding box center [489, 110] width 79 height 30
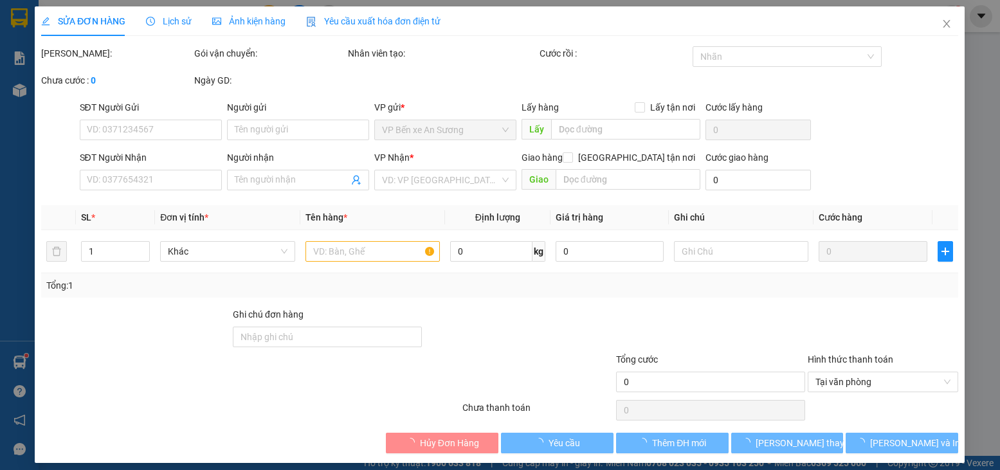
type input "0911197411"
type input "ĐẠT"
type input "0918788971"
type input "KIỂM"
type input "20.000"
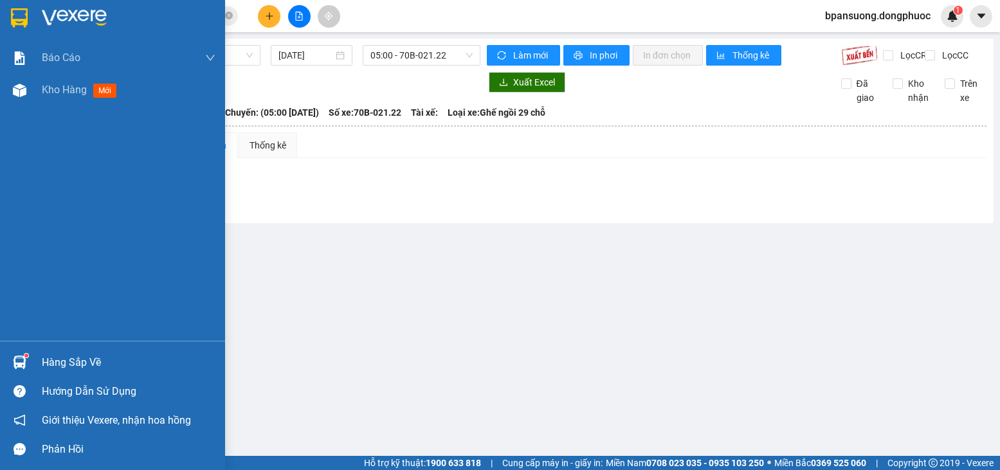
click at [66, 355] on main "An Sương - [GEOGRAPHIC_DATA] [DATE] 05:00 - 70B-021.22 Làm mới In phơi In đơn c…" at bounding box center [500, 228] width 1000 height 456
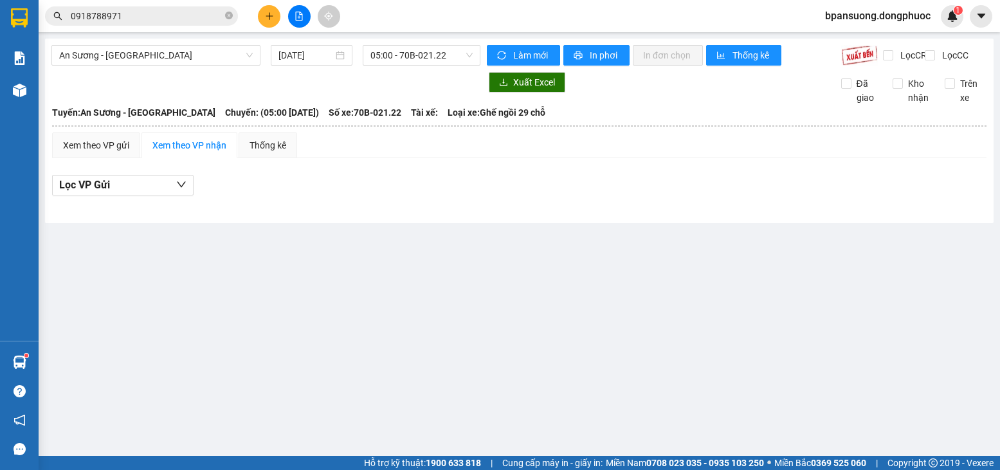
click at [28, 355] on sup at bounding box center [26, 356] width 4 height 4
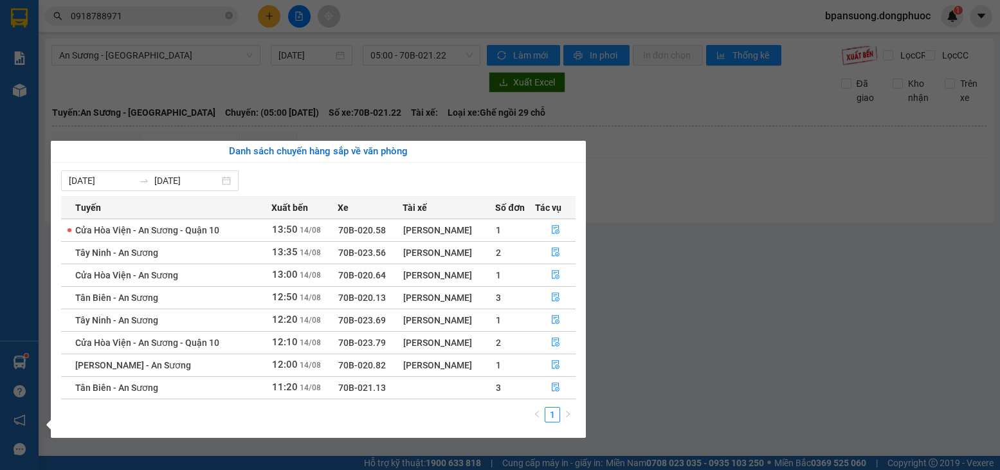
click at [205, 102] on section "Kết quả tìm kiếm ( 1 ) Bộ lọc Gửi 3 ngày gần nhất Ngày tạo đơn gần nhất Mã ĐH T…" at bounding box center [500, 235] width 1000 height 470
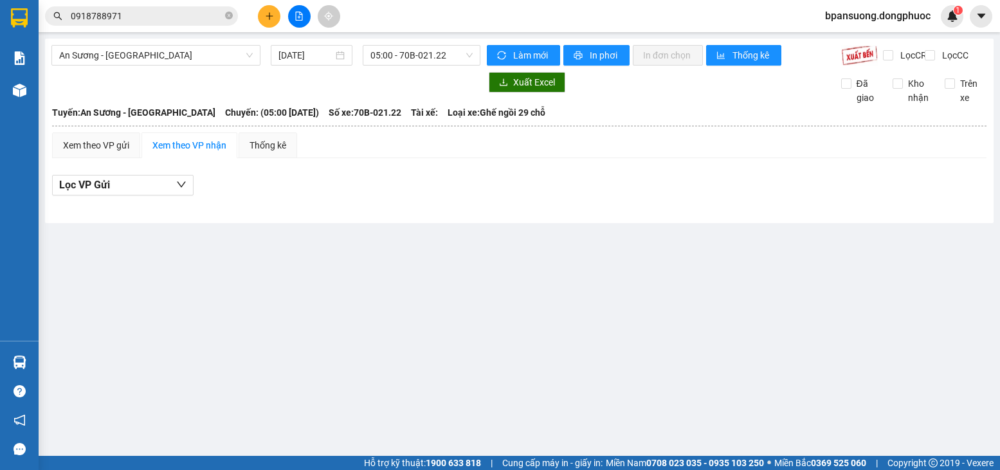
click at [153, 19] on input "0918788971" at bounding box center [147, 16] width 152 height 14
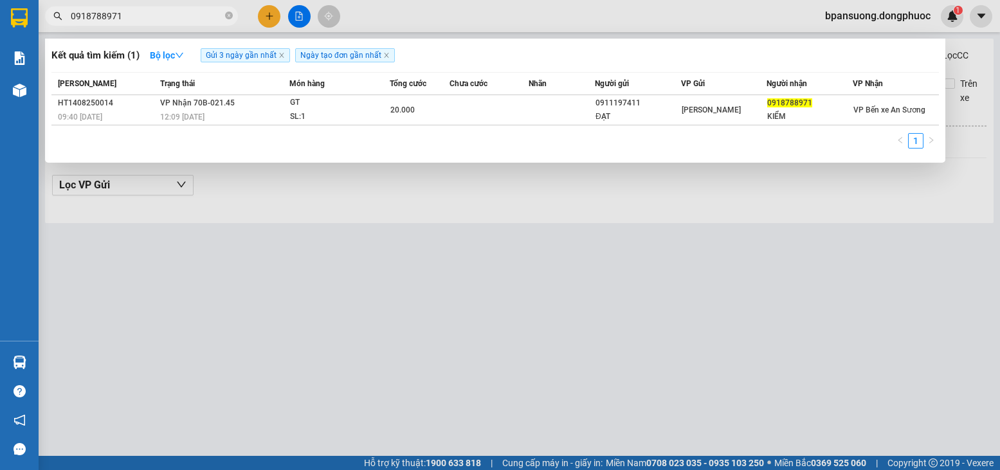
click at [412, 217] on div at bounding box center [500, 235] width 1000 height 470
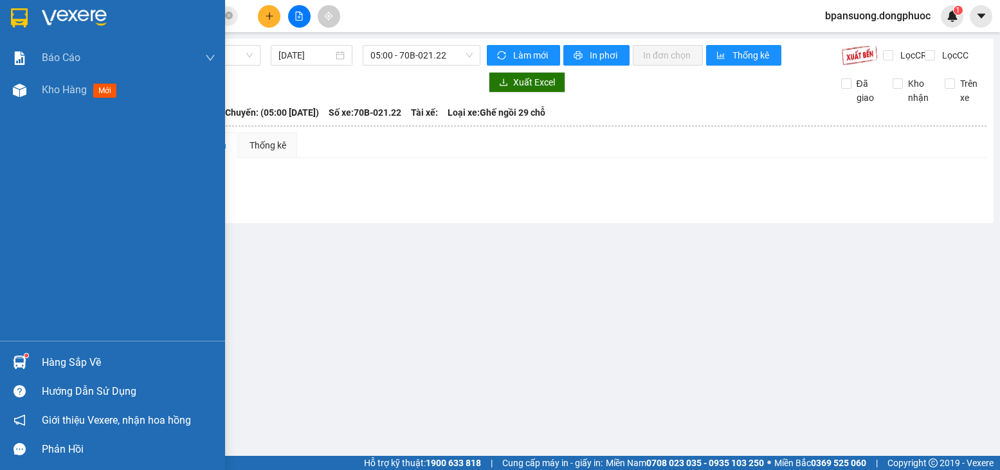
click at [32, 354] on div "Hàng sắp về" at bounding box center [112, 362] width 225 height 29
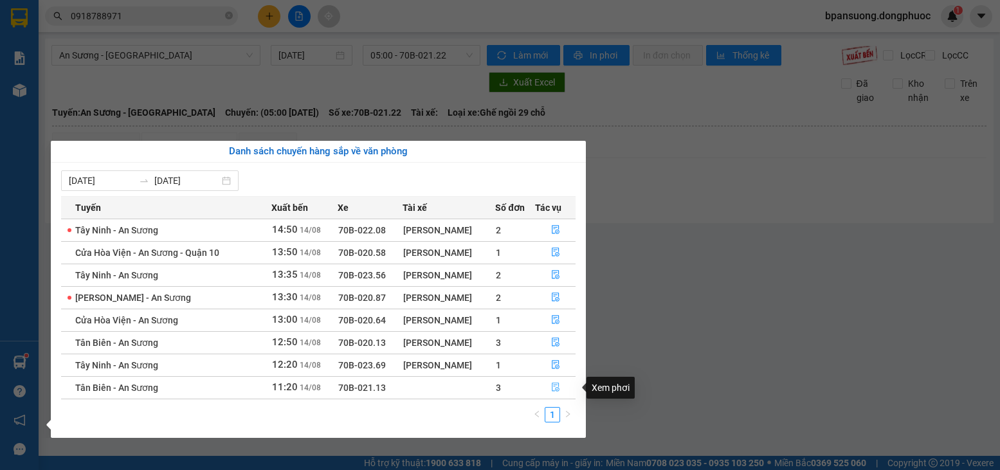
click at [554, 390] on icon "file-done" at bounding box center [555, 387] width 9 height 9
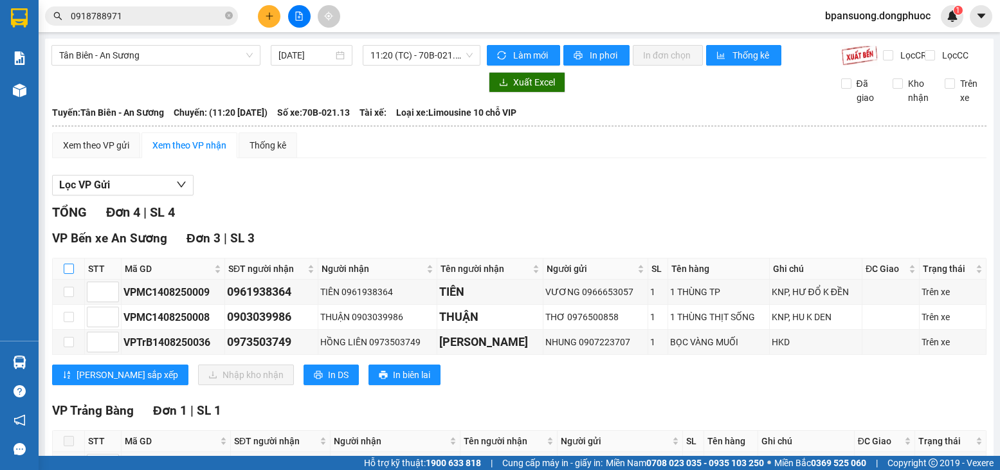
click at [67, 274] on input "checkbox" at bounding box center [69, 269] width 10 height 10
checkbox input "true"
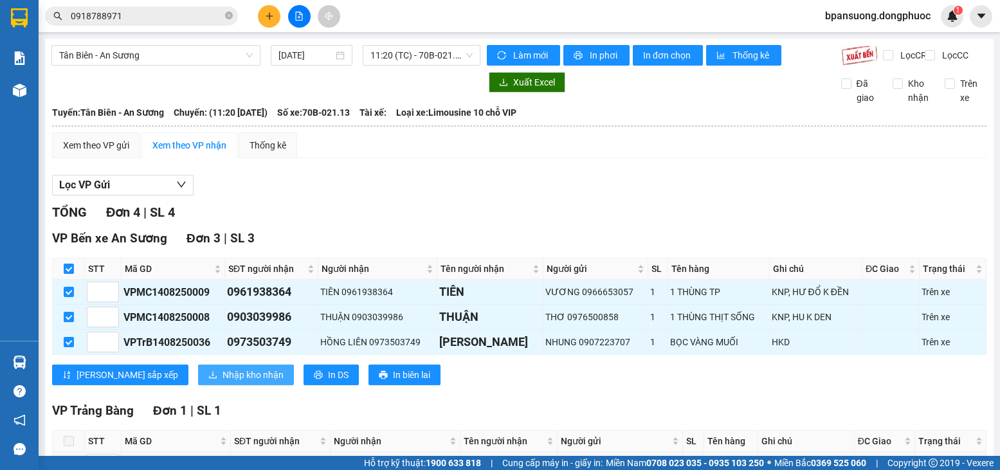
click at [223, 382] on span "Nhập kho nhận" at bounding box center [253, 375] width 61 height 14
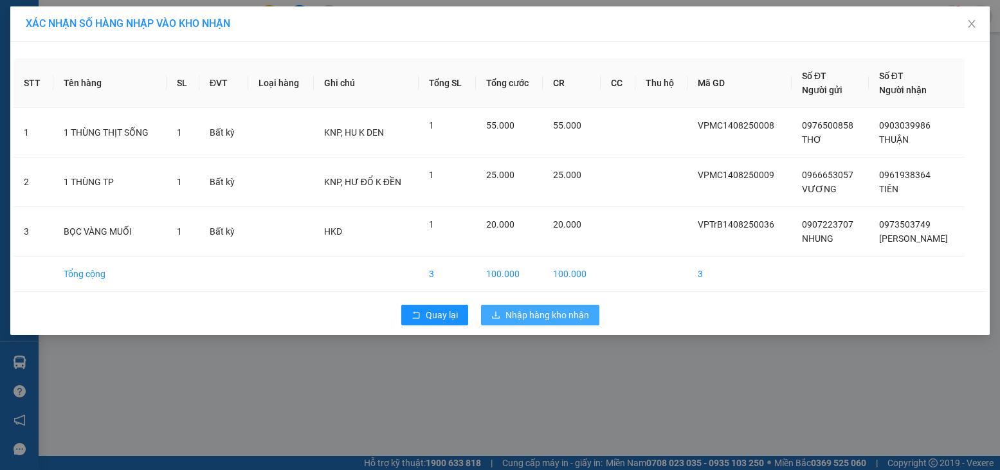
click at [550, 316] on span "Nhập hàng kho nhận" at bounding box center [548, 315] width 84 height 14
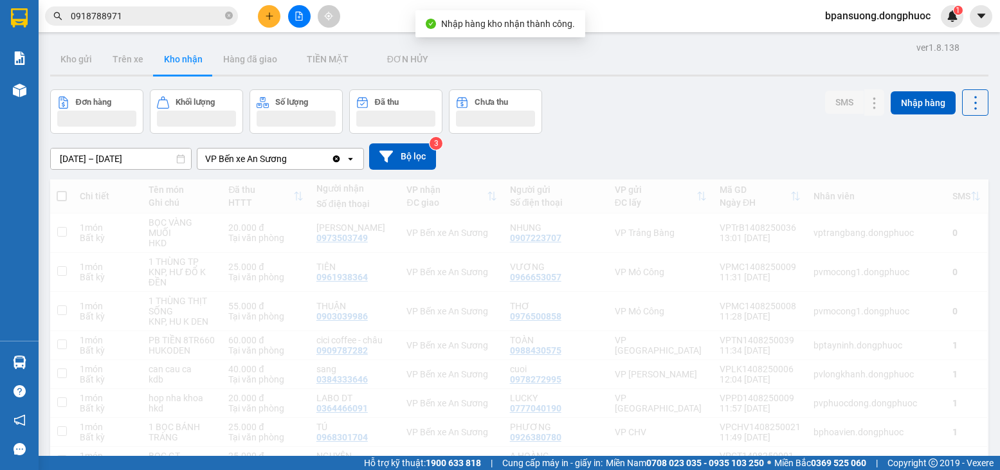
click at [25, 358] on img at bounding box center [20, 363] width 14 height 14
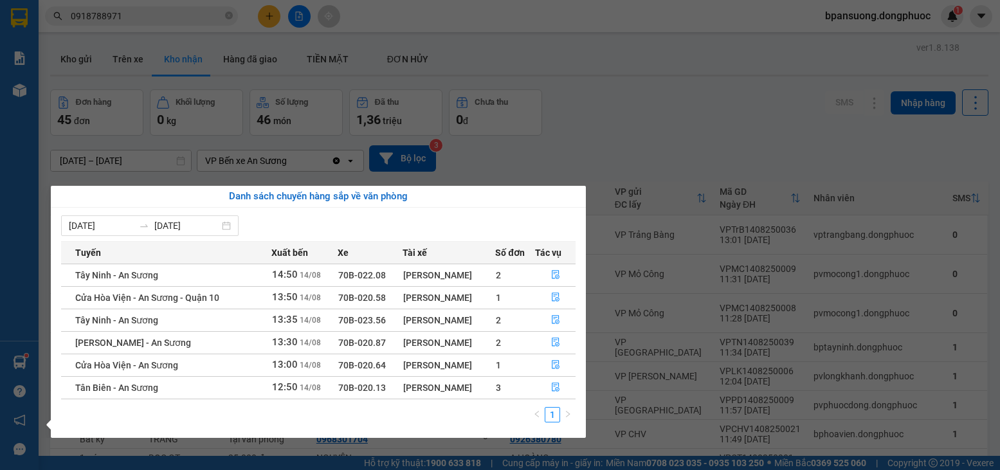
click at [602, 117] on section "Kết quả tìm kiếm ( 1 ) Bộ lọc Gửi 3 ngày gần nhất Ngày tạo đơn gần nhất Mã ĐH T…" at bounding box center [500, 235] width 1000 height 470
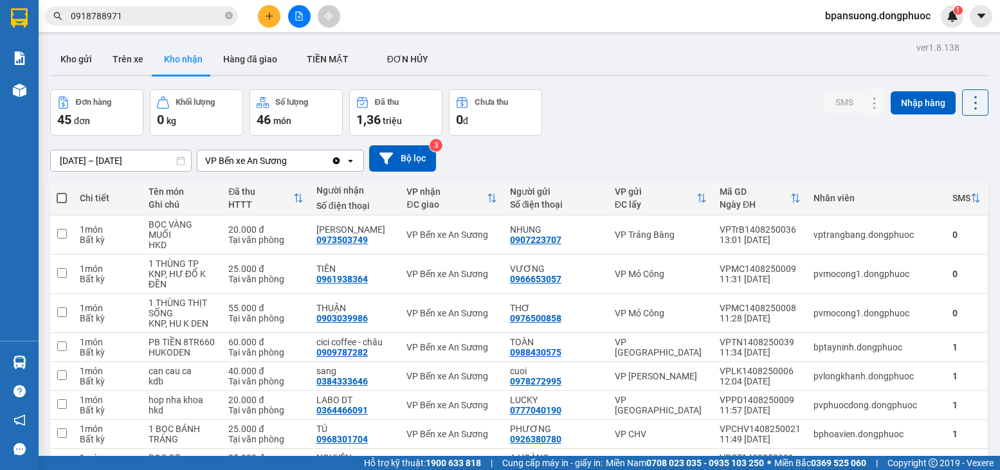
click at [692, 129] on div "Đơn hàng 45 đơn Khối lượng 0 kg Số lượng 46 món Đã thu 1,36 triệu Chưa thu 0 đ …" at bounding box center [519, 112] width 938 height 46
click at [301, 19] on icon "file-add" at bounding box center [299, 16] width 9 height 9
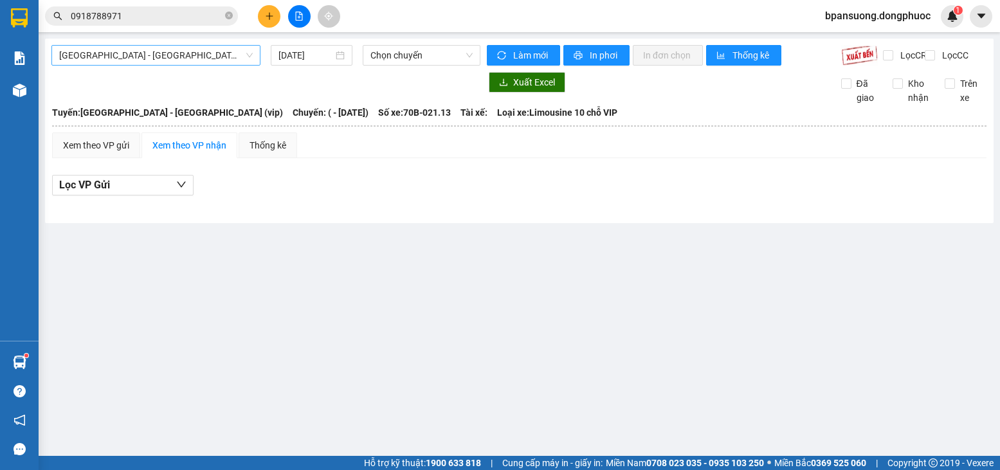
click at [133, 56] on span "[GEOGRAPHIC_DATA] - [GEOGRAPHIC_DATA] (vip)" at bounding box center [156, 55] width 194 height 19
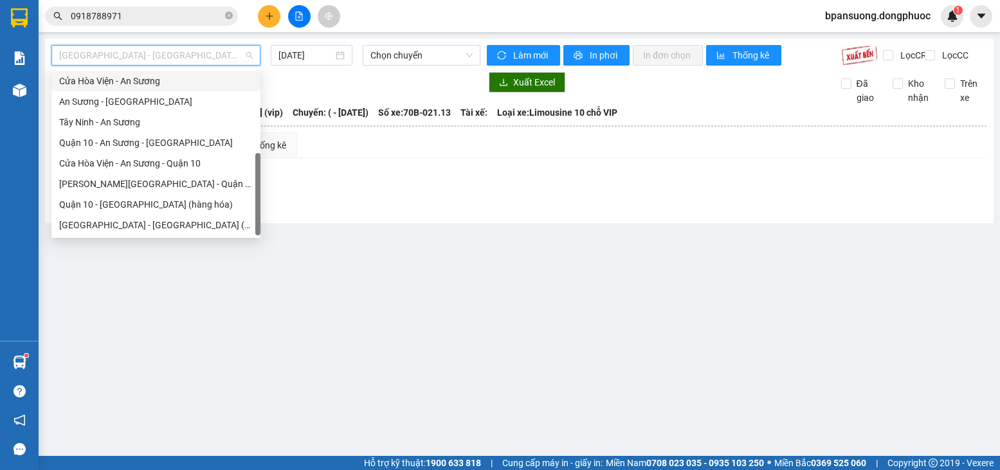
scroll to position [121, 0]
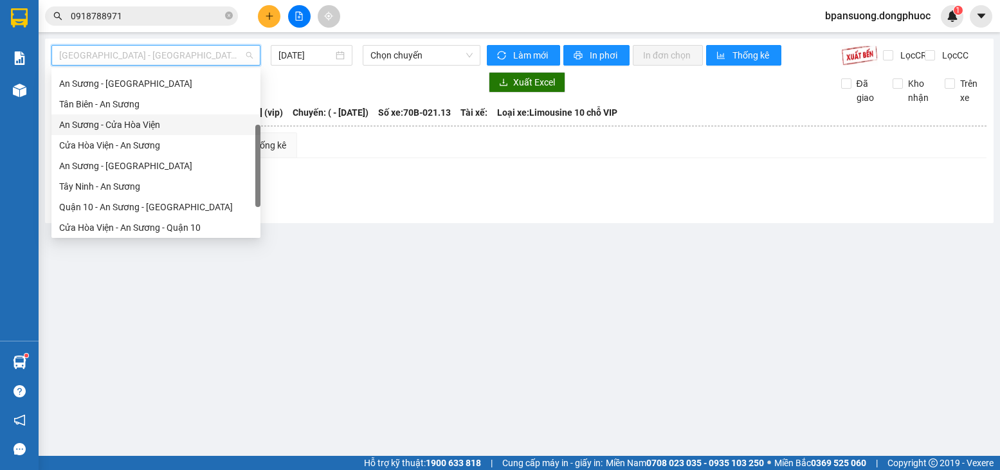
click at [130, 123] on div "An Sương - Cửa Hòa Viện" at bounding box center [156, 125] width 194 height 14
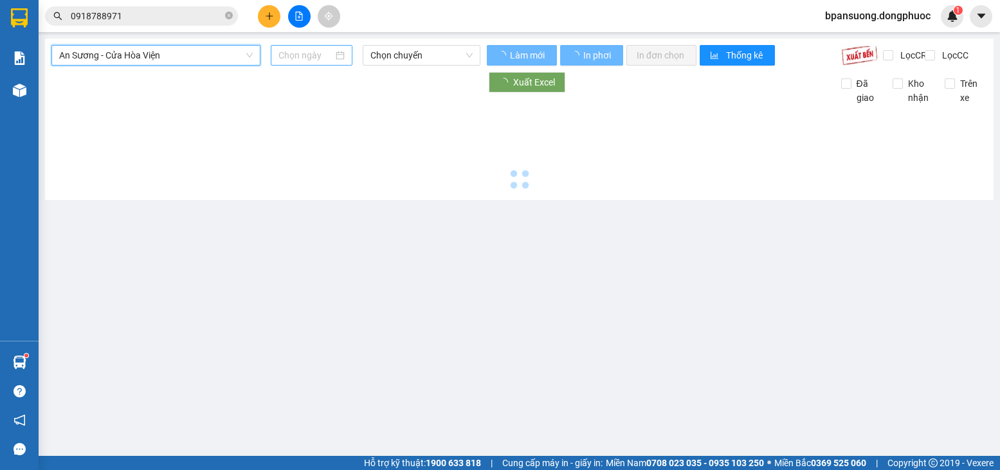
type input "[DATE]"
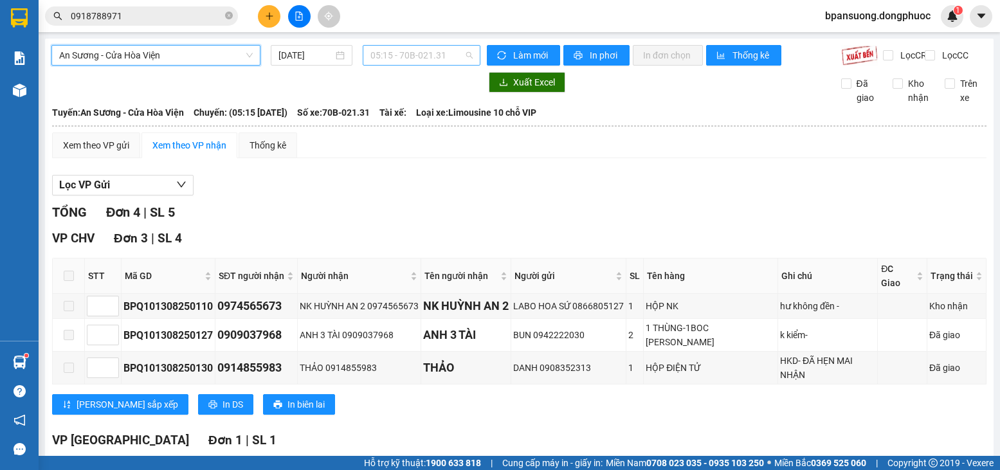
click at [423, 53] on span "05:15 - 70B-021.31" at bounding box center [421, 55] width 102 height 19
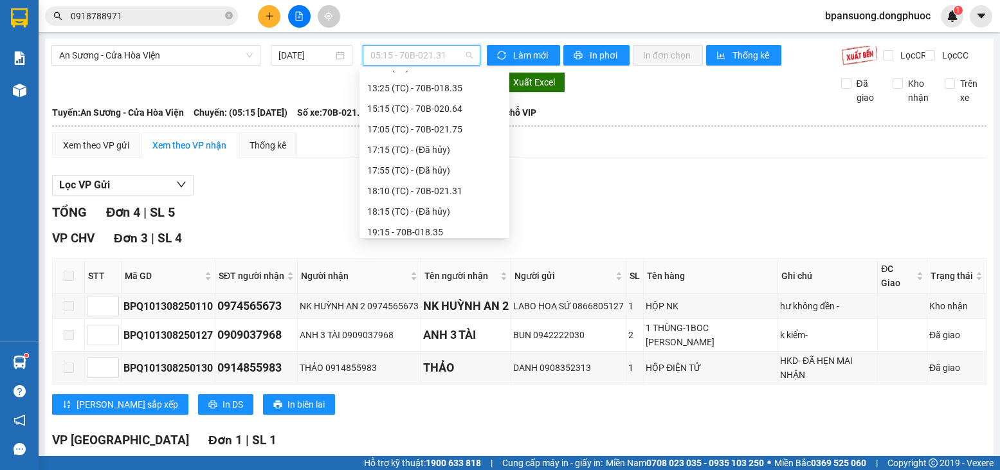
scroll to position [226, 0]
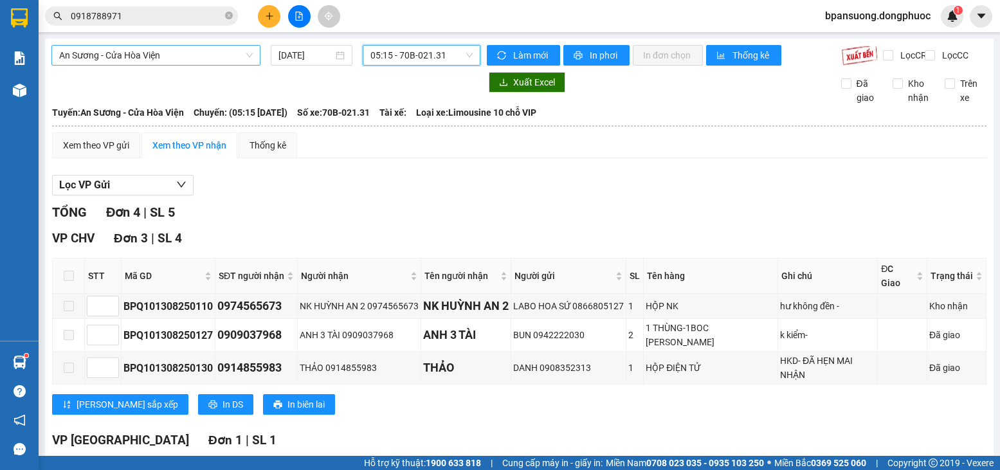
click at [180, 49] on span "An Sương - Cửa Hòa Viện" at bounding box center [156, 55] width 194 height 19
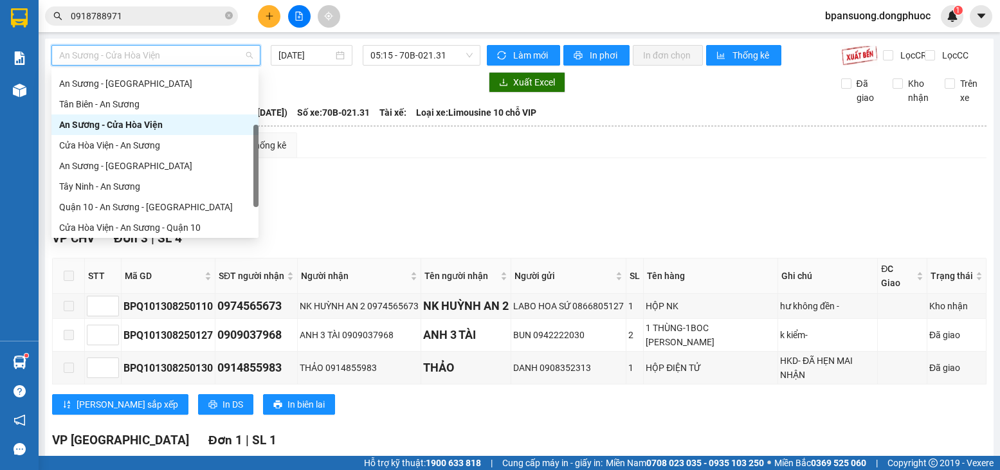
click at [137, 121] on div "An Sương - Cửa Hòa Viện" at bounding box center [155, 125] width 192 height 14
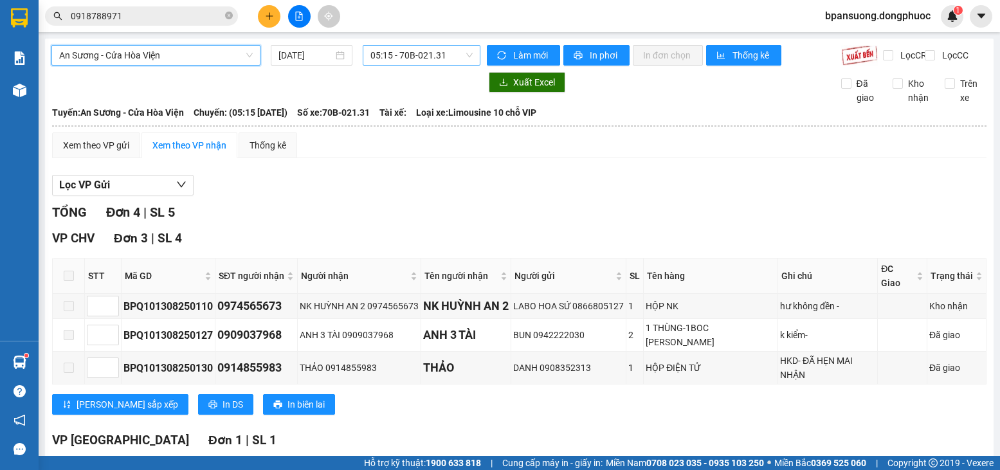
click at [412, 64] on span "05:15 - 70B-021.31" at bounding box center [421, 55] width 102 height 19
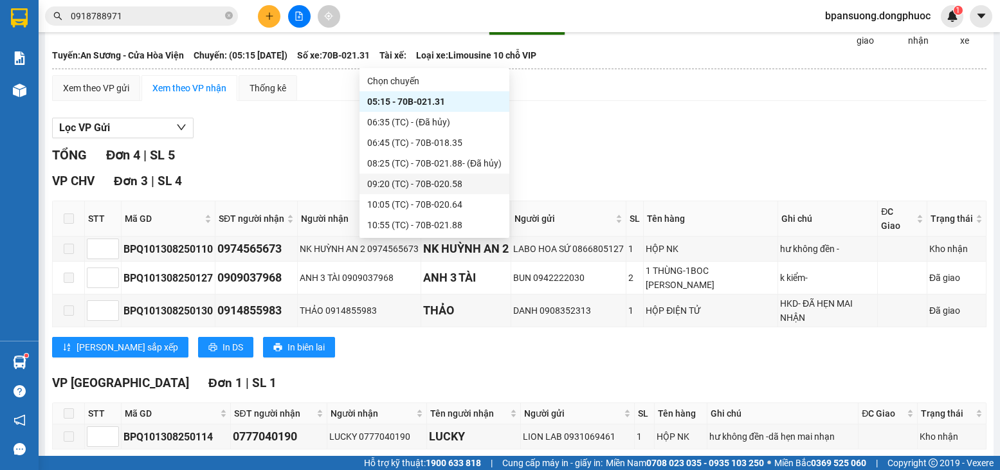
scroll to position [98, 0]
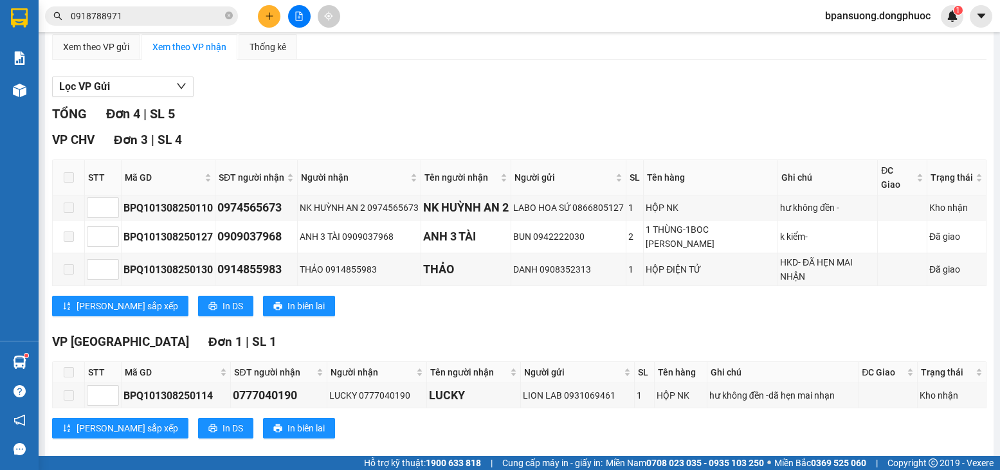
click at [683, 148] on div "VP CHV Đơn 3 | SL 4" at bounding box center [519, 140] width 935 height 19
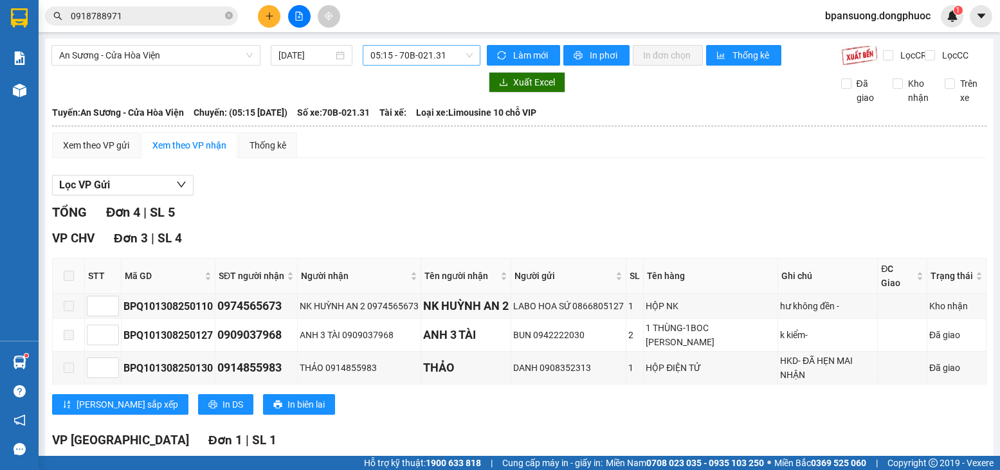
click at [446, 59] on span "05:15 - 70B-021.31" at bounding box center [421, 55] width 102 height 19
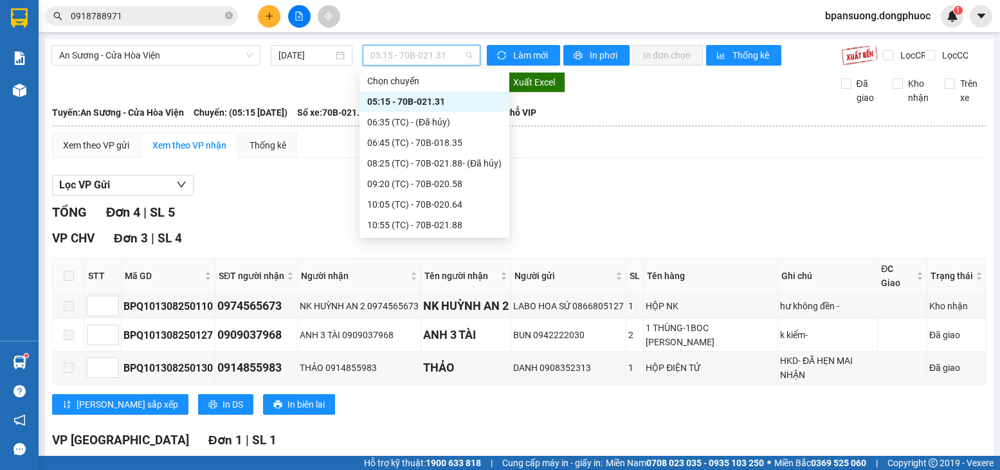
click at [654, 145] on div "Xem theo VP gửi Xem theo VP nhận Thống kê" at bounding box center [519, 145] width 935 height 26
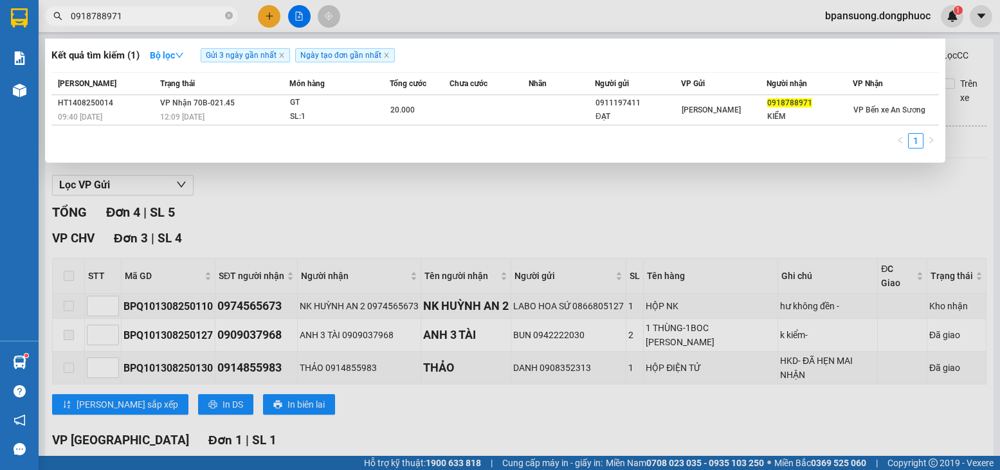
click at [178, 14] on input "0918788971" at bounding box center [147, 16] width 152 height 14
click at [225, 16] on icon "close-circle" at bounding box center [229, 16] width 8 height 8
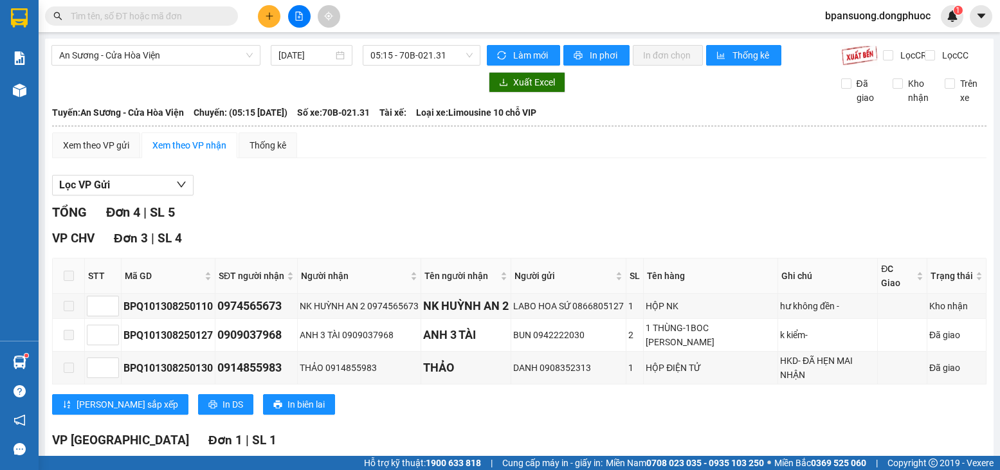
click at [209, 16] on input "text" at bounding box center [147, 16] width 152 height 14
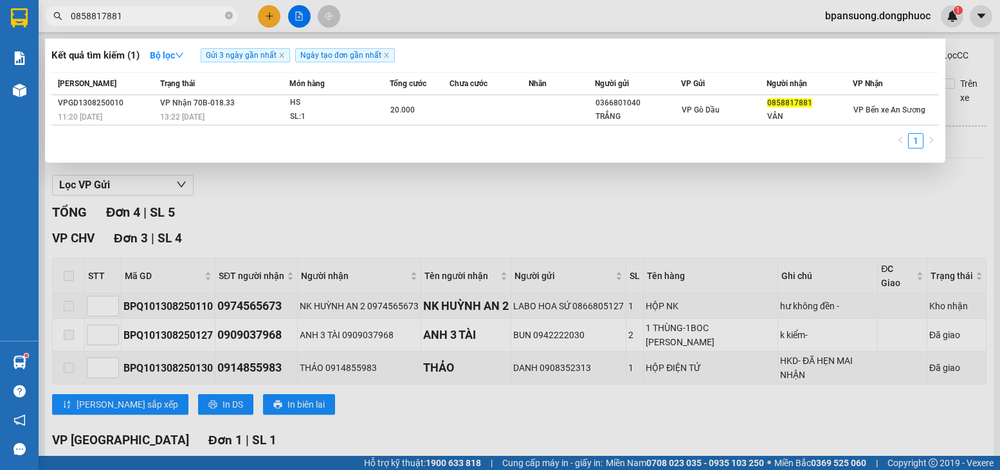
type input "0858817881"
click at [261, 24] on div at bounding box center [500, 235] width 1000 height 470
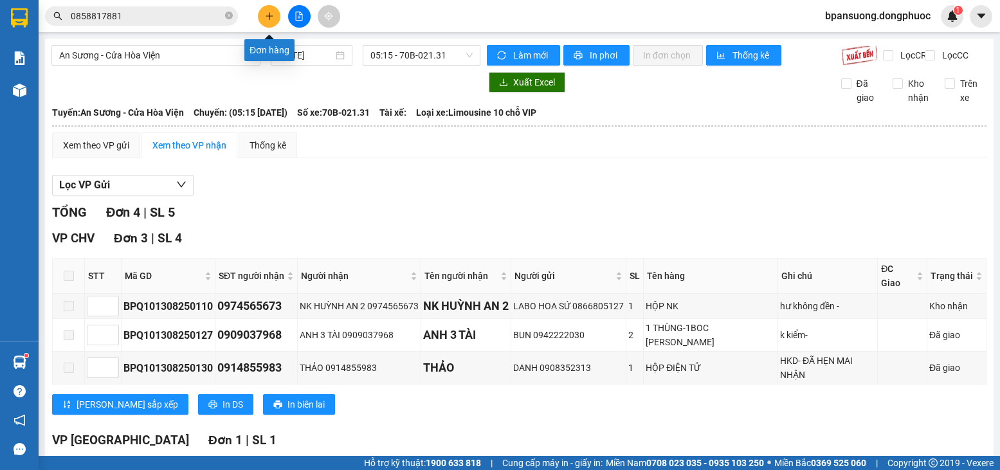
click at [264, 23] on button at bounding box center [269, 16] width 23 height 23
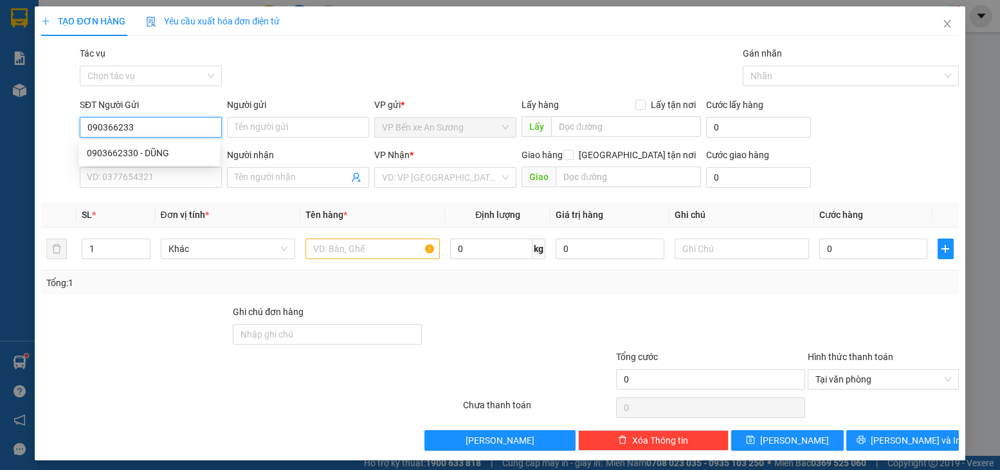
type input "0903662330"
click at [167, 161] on div "0903662330 - DŨNG" at bounding box center [149, 153] width 141 height 21
type input "DŨNG"
type input "0933626611"
type input "HẢI"
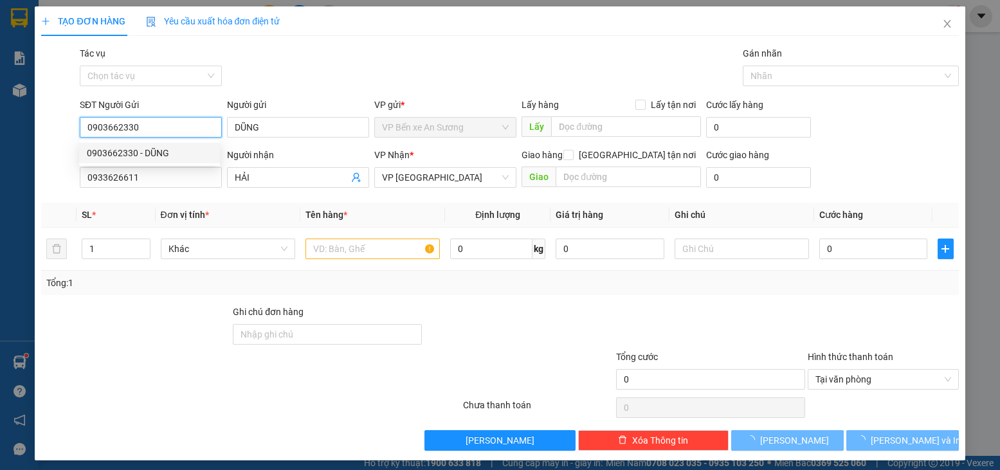
type input "20.000"
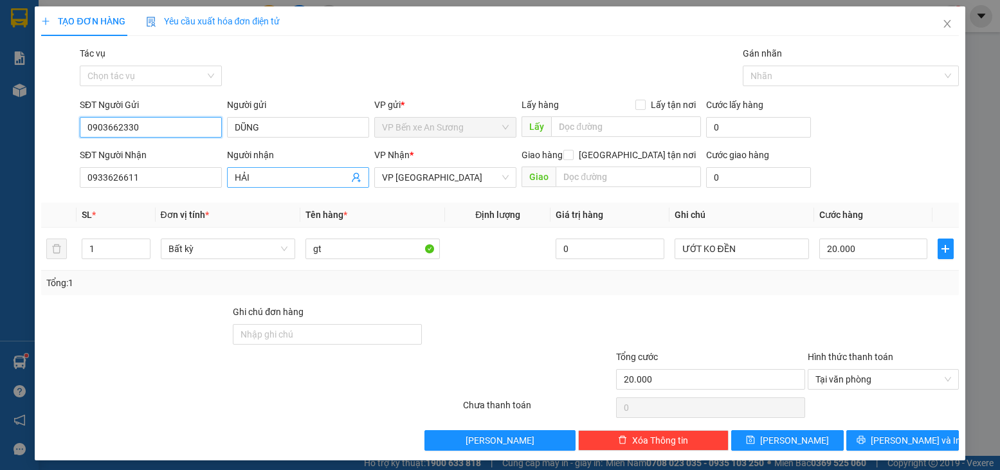
type input "0903662330"
click at [356, 177] on icon "user-add" at bounding box center [356, 177] width 10 height 10
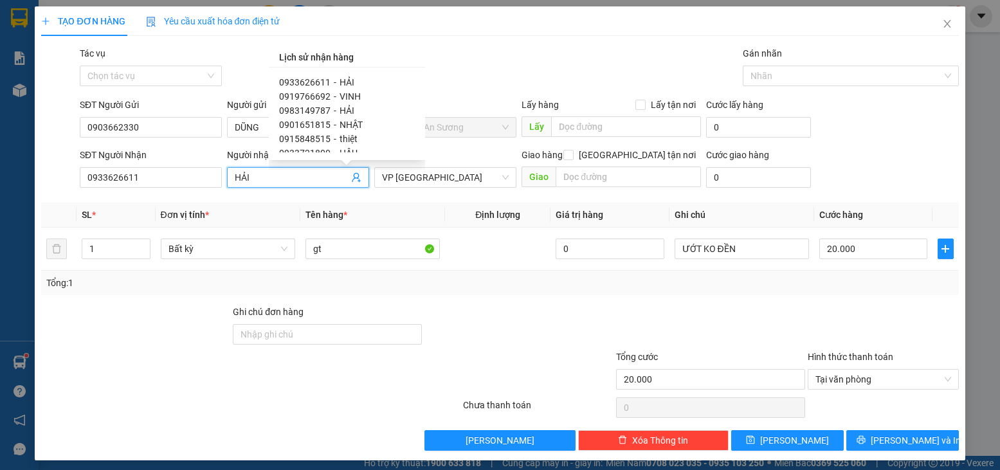
click at [304, 100] on span "0919766692" at bounding box center [304, 96] width 51 height 10
type input "0919766692"
type input "VINH"
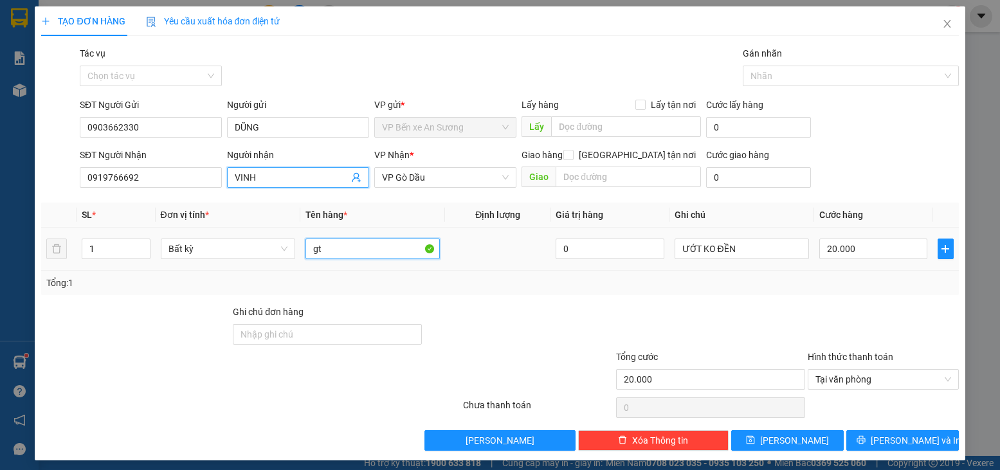
click at [394, 248] on input "gt" at bounding box center [373, 249] width 134 height 21
click at [393, 248] on input "gt" at bounding box center [373, 249] width 134 height 21
type input "HS GT"
click at [707, 314] on div at bounding box center [711, 327] width 192 height 45
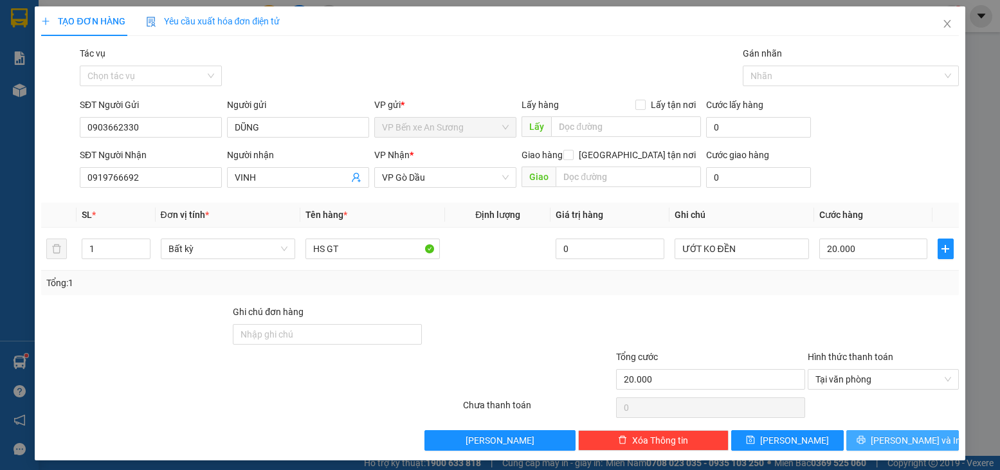
click at [886, 433] on span "[PERSON_NAME] và In" at bounding box center [916, 440] width 90 height 14
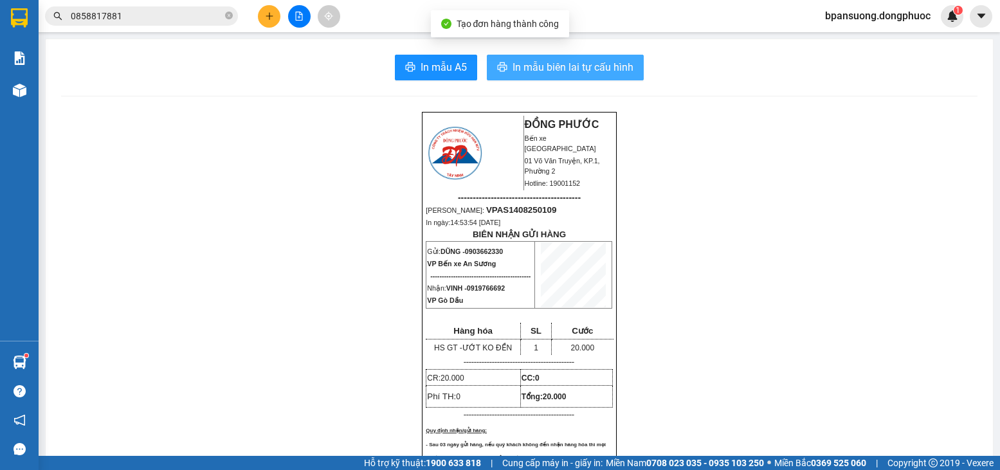
click at [610, 66] on span "In mẫu biên lai tự cấu hình" at bounding box center [573, 67] width 121 height 16
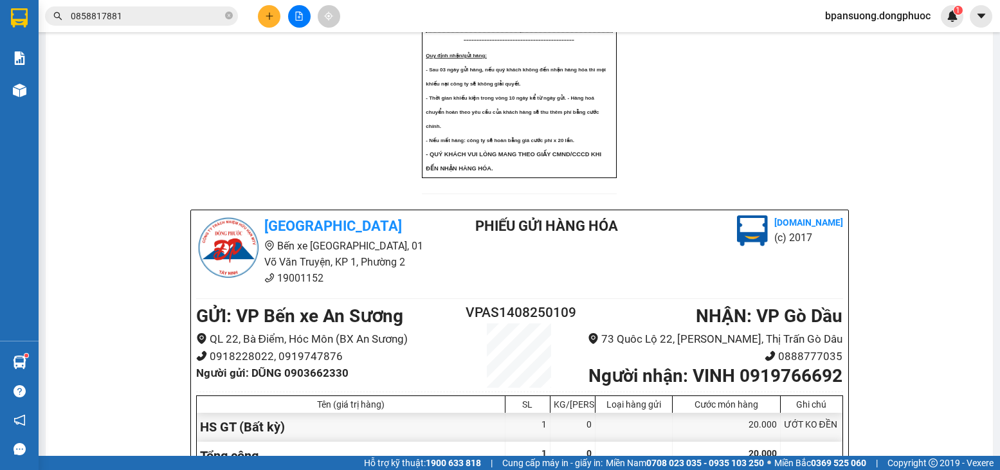
scroll to position [965, 0]
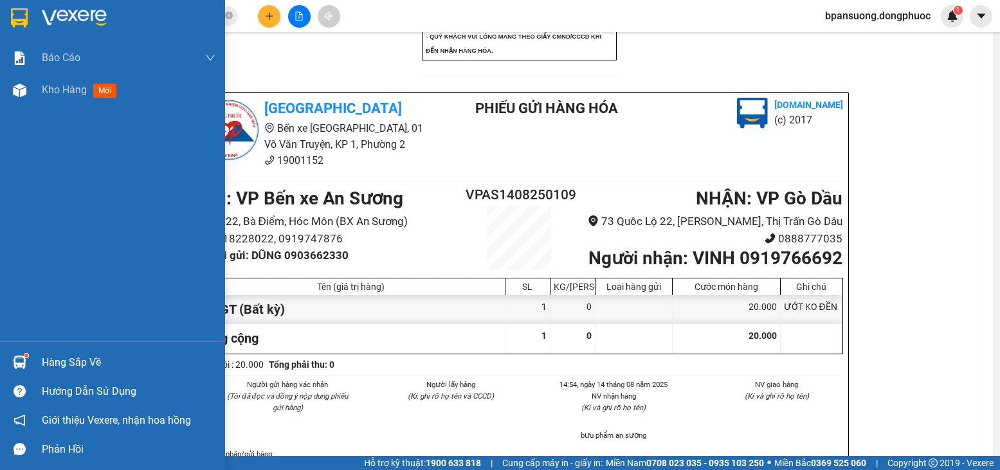
click at [41, 370] on div "Hàng sắp về" at bounding box center [112, 362] width 225 height 29
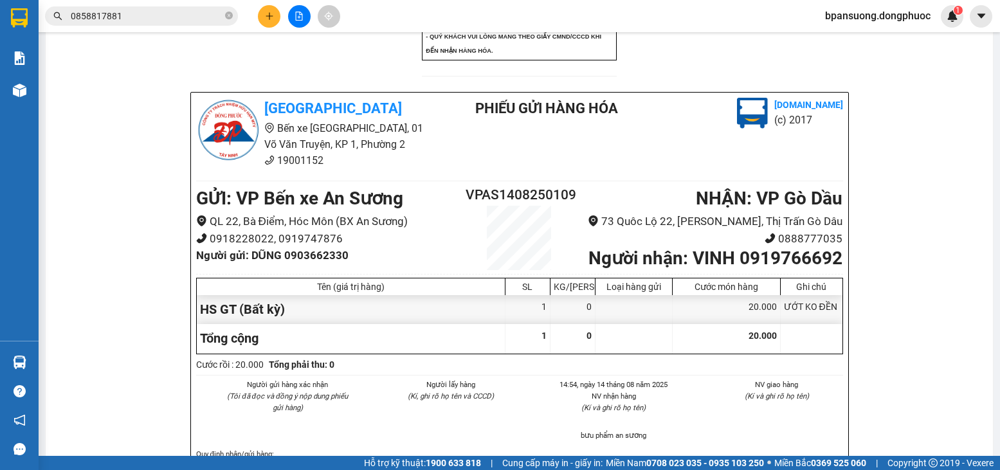
click at [915, 240] on section "Kết quả tìm kiếm ( 1 ) Bộ lọc Gửi 3 ngày gần nhất Ngày tạo đơn gần nhất Mã ĐH T…" at bounding box center [500, 235] width 1000 height 470
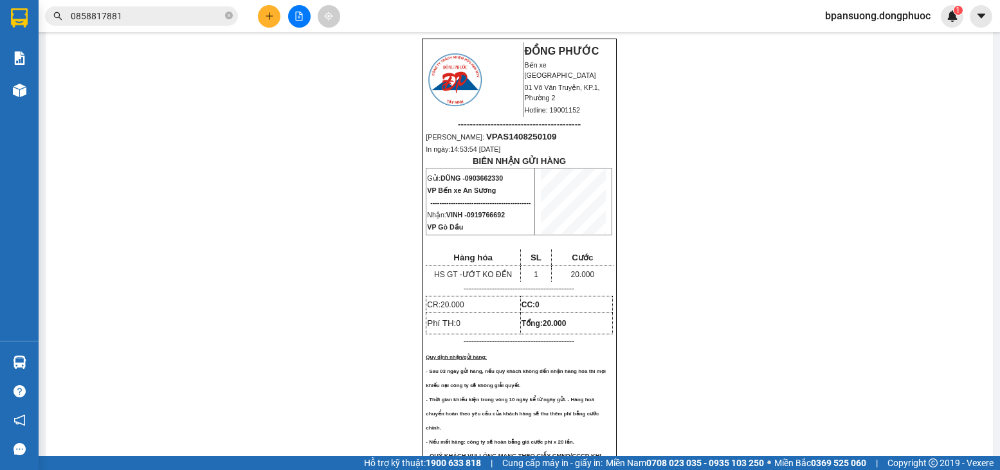
scroll to position [77, 0]
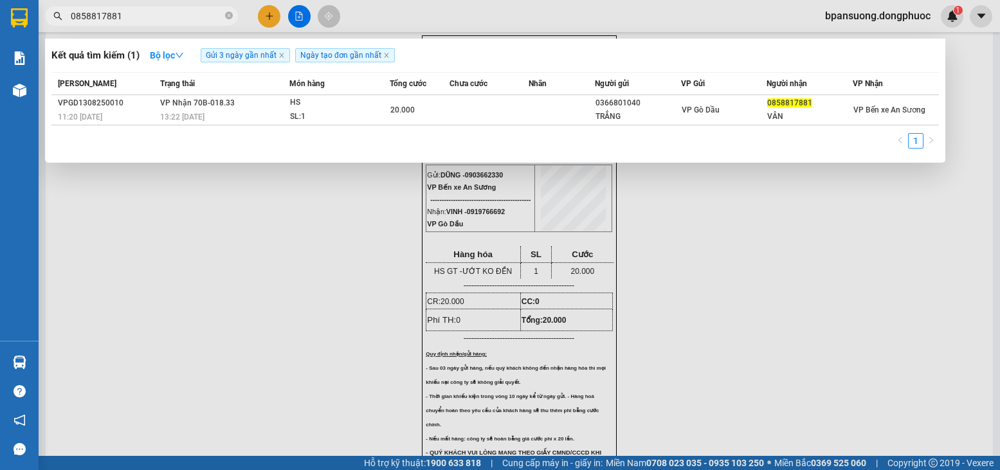
click at [186, 14] on input "0858817881" at bounding box center [147, 16] width 152 height 14
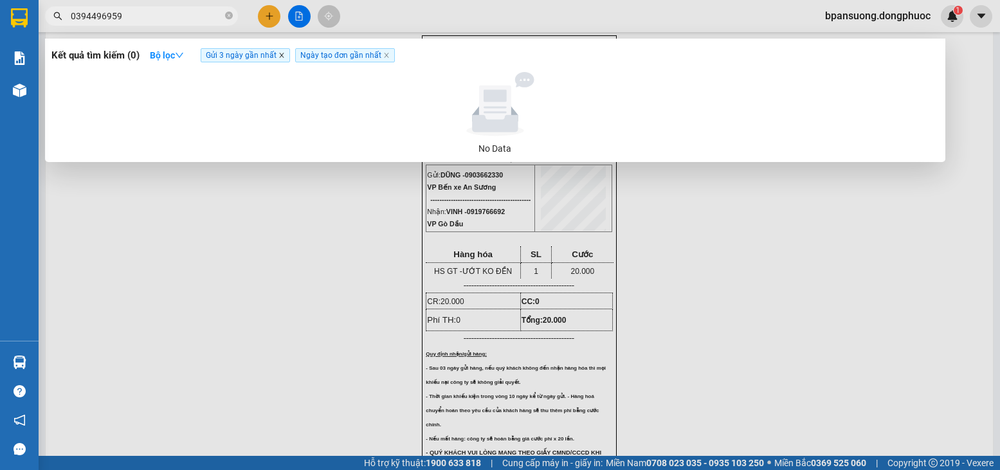
type input "0394496959"
click at [281, 55] on icon "close" at bounding box center [281, 55] width 6 height 6
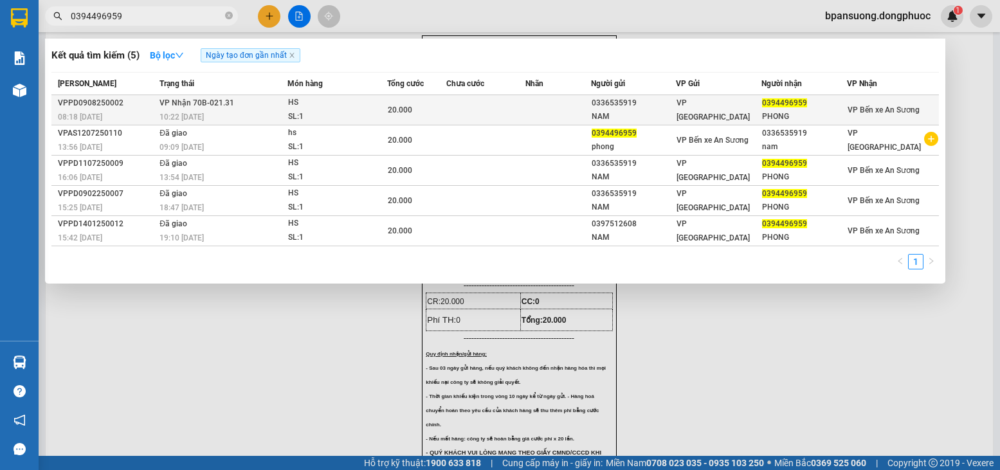
click at [464, 119] on td at bounding box center [485, 110] width 78 height 30
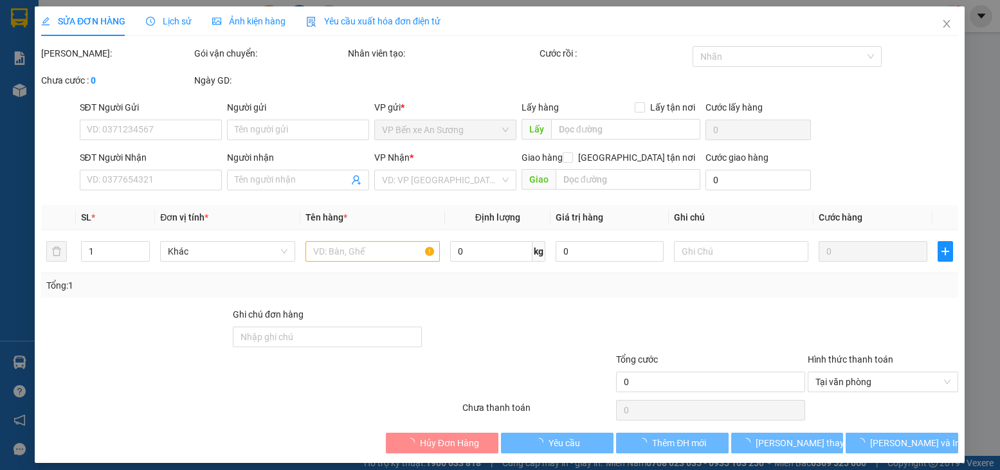
type input "0336535919"
type input "NAM"
type input "0394496959"
type input "PHONG"
type input "20.000"
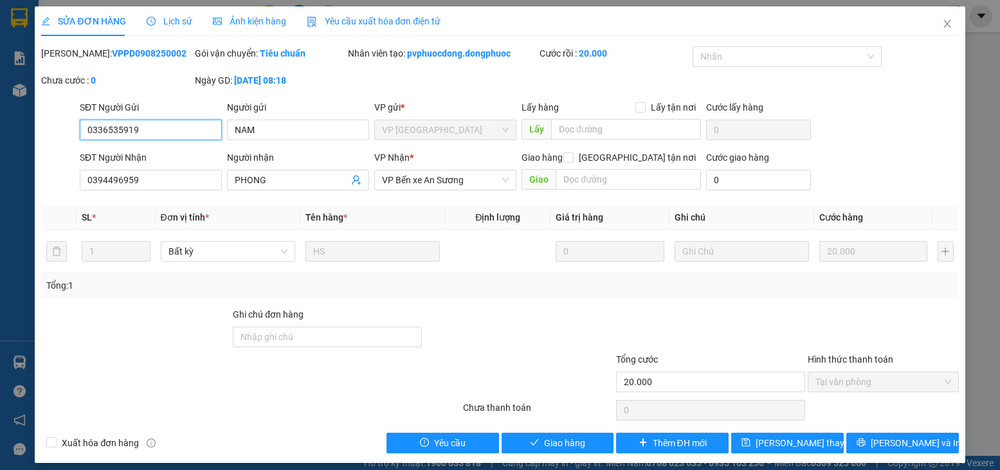
scroll to position [8, 0]
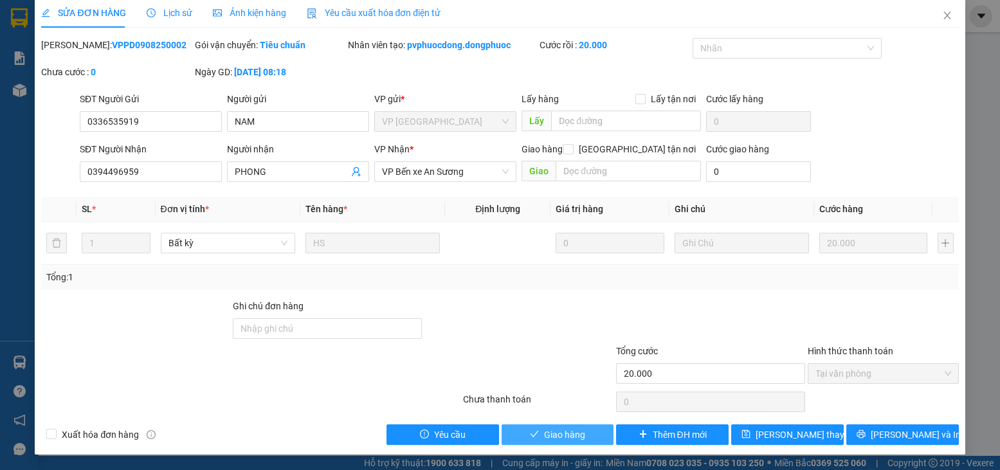
click at [536, 428] on button "Giao hàng" at bounding box center [558, 434] width 113 height 21
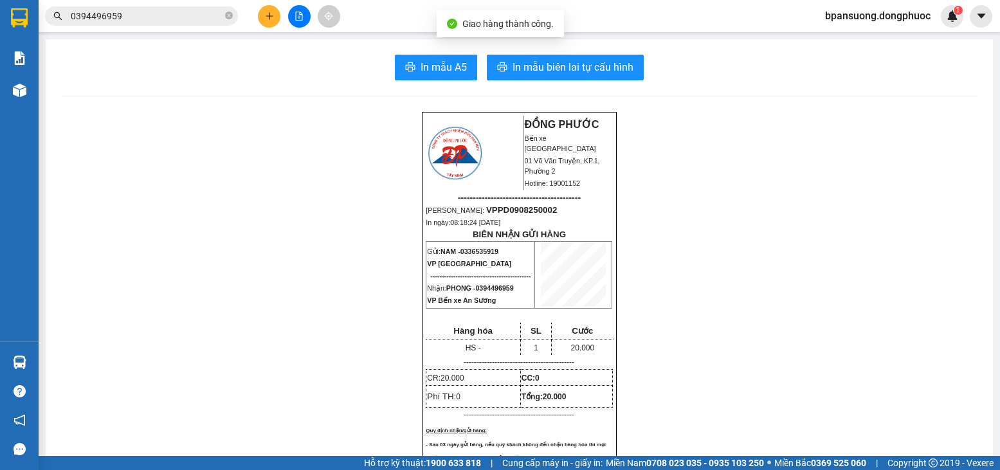
click at [125, 9] on input "0394496959" at bounding box center [147, 16] width 152 height 14
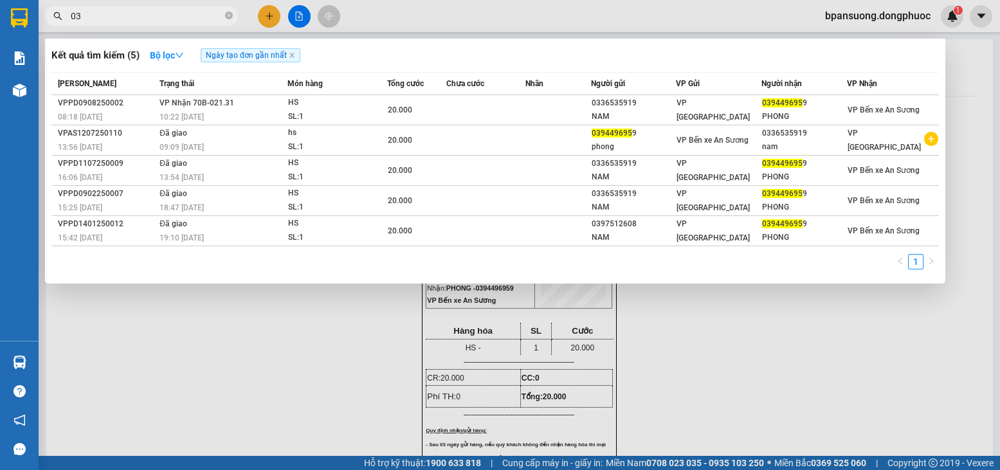
type input "0"
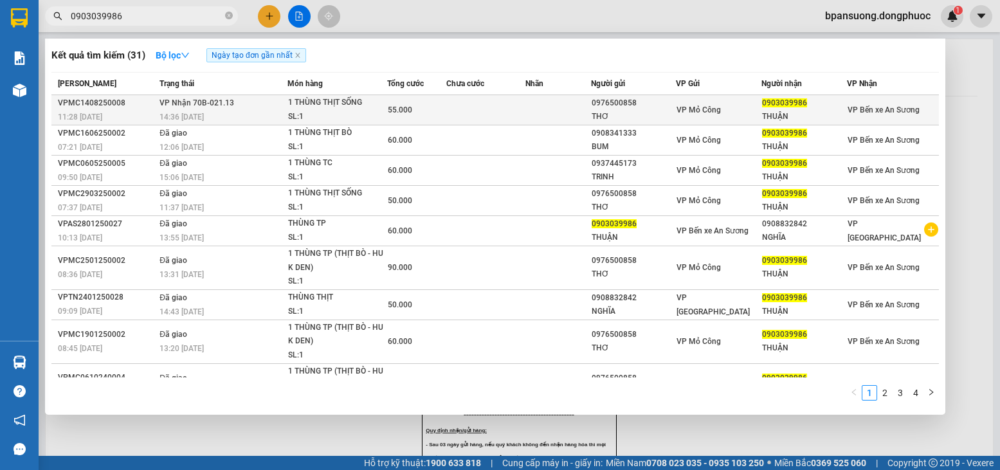
type input "0903039986"
click at [401, 120] on td "55.000" at bounding box center [416, 110] width 59 height 30
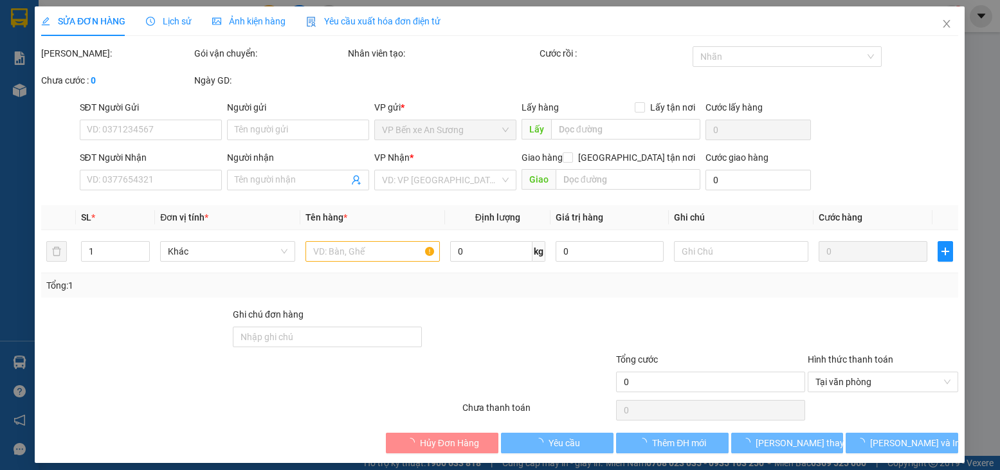
type input "0976500858"
type input "THƠ"
type input "0903039986"
type input "THUẬN"
type input "55.000"
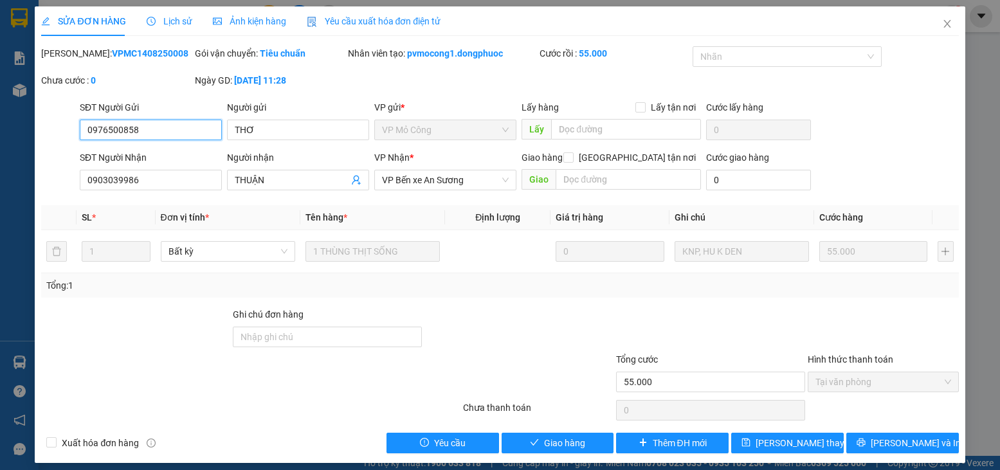
scroll to position [8, 0]
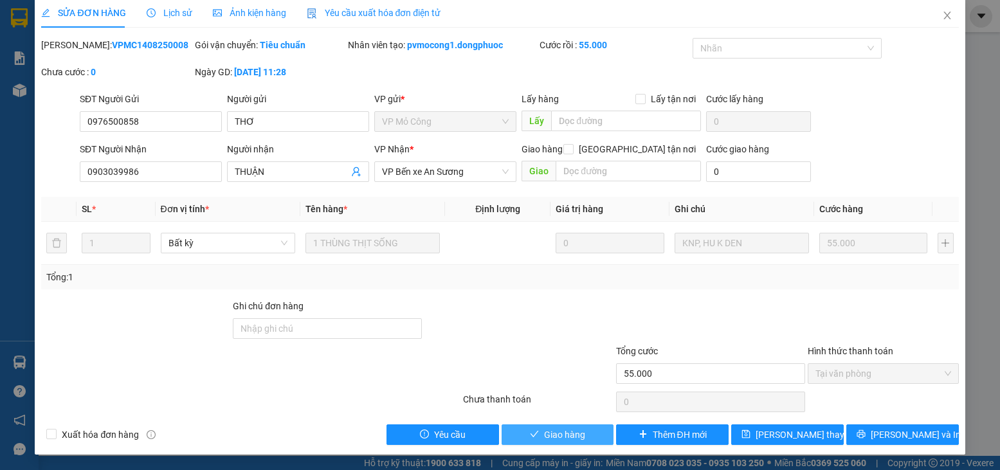
click at [594, 436] on button "Giao hàng" at bounding box center [558, 434] width 113 height 21
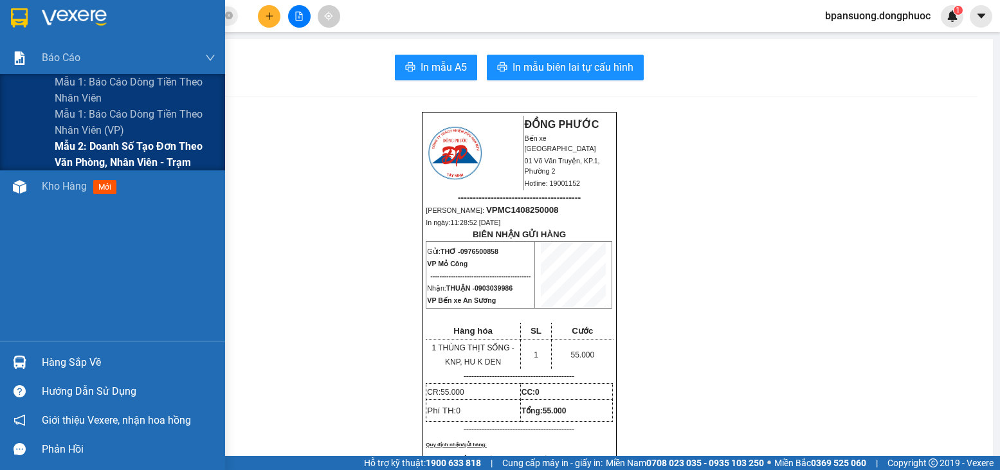
click at [86, 152] on span "Mẫu 2: Doanh số tạo đơn theo Văn phòng, nhân viên - Trạm" at bounding box center [135, 154] width 161 height 32
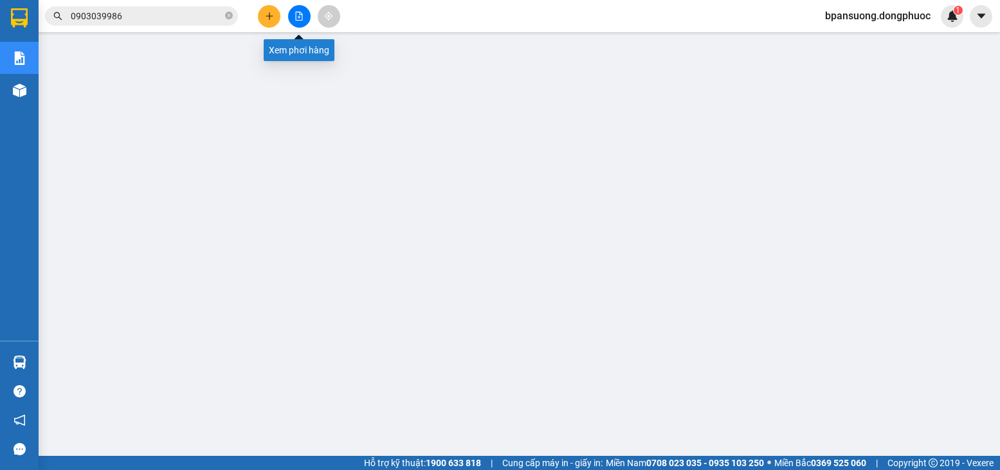
click at [294, 15] on button at bounding box center [299, 16] width 23 height 23
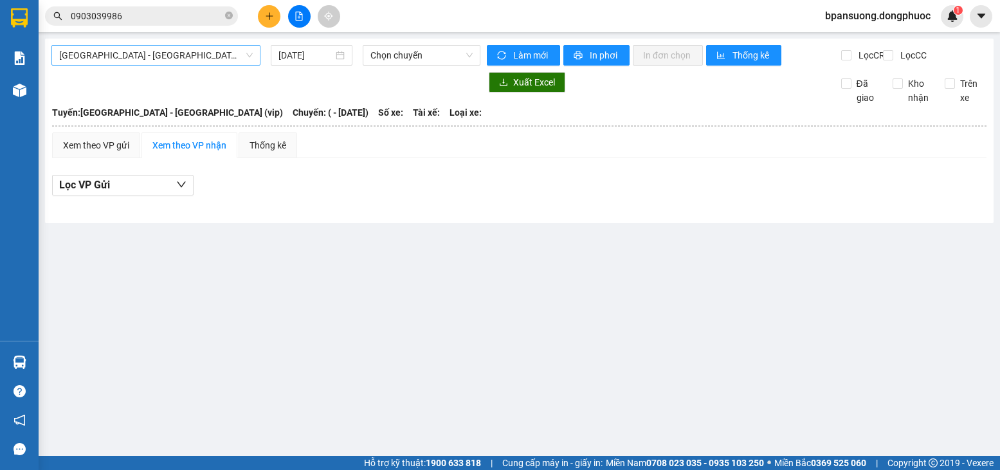
click at [201, 56] on span "Hồ Chí Minh - Tây Ninh (vip)" at bounding box center [156, 55] width 194 height 19
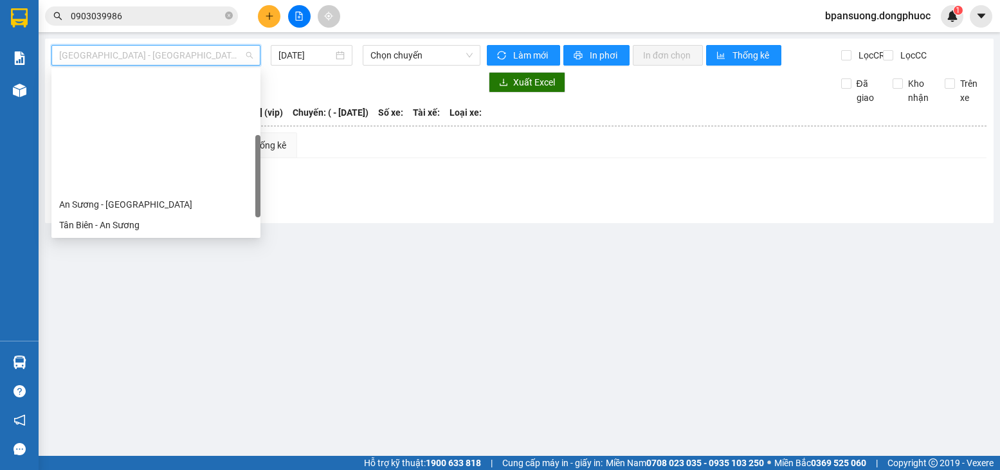
scroll to position [185, 0]
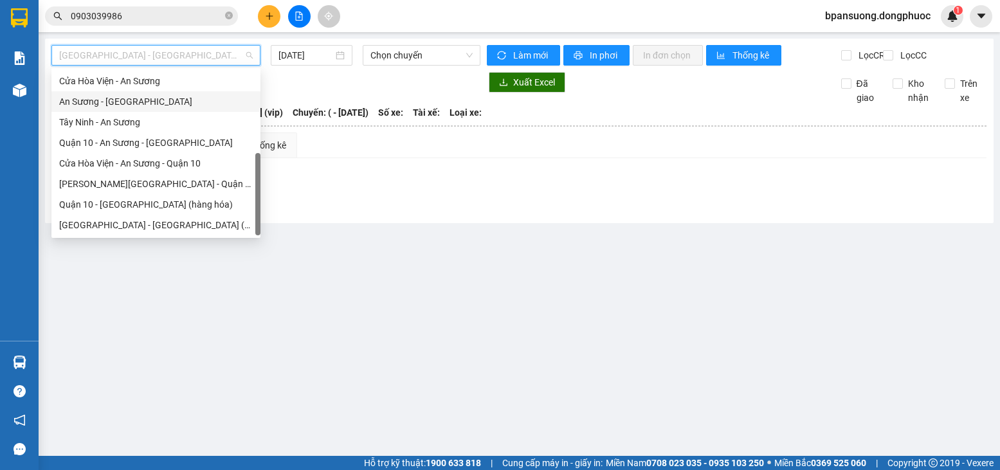
click at [131, 105] on div "An Sương - Tây Ninh" at bounding box center [156, 102] width 194 height 14
type input "[DATE]"
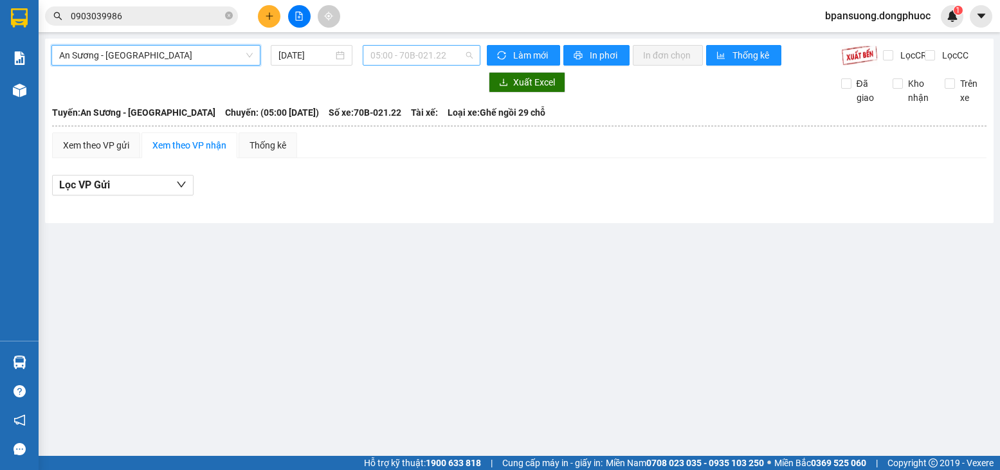
click at [432, 61] on span "05:00 - 70B-021.22" at bounding box center [421, 55] width 102 height 19
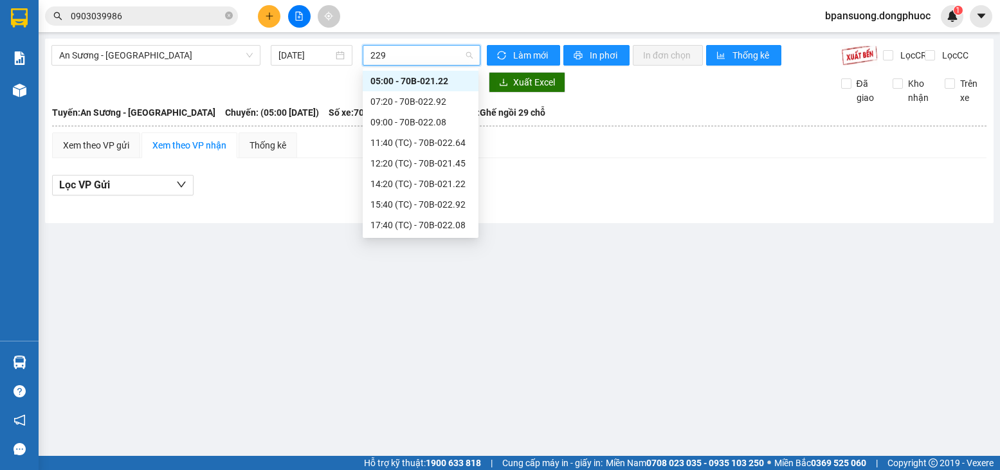
type input "2292"
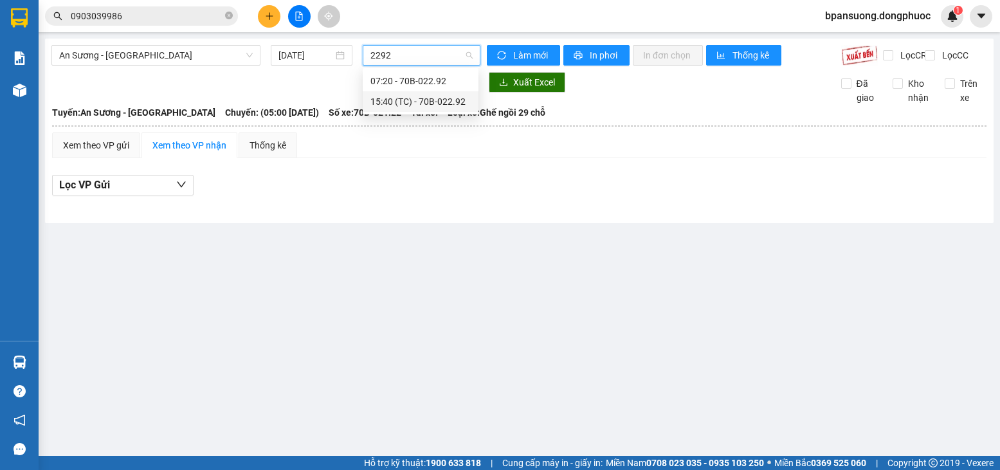
click at [410, 100] on div "15:40 (TC) - 70B-022.92" at bounding box center [420, 102] width 100 height 14
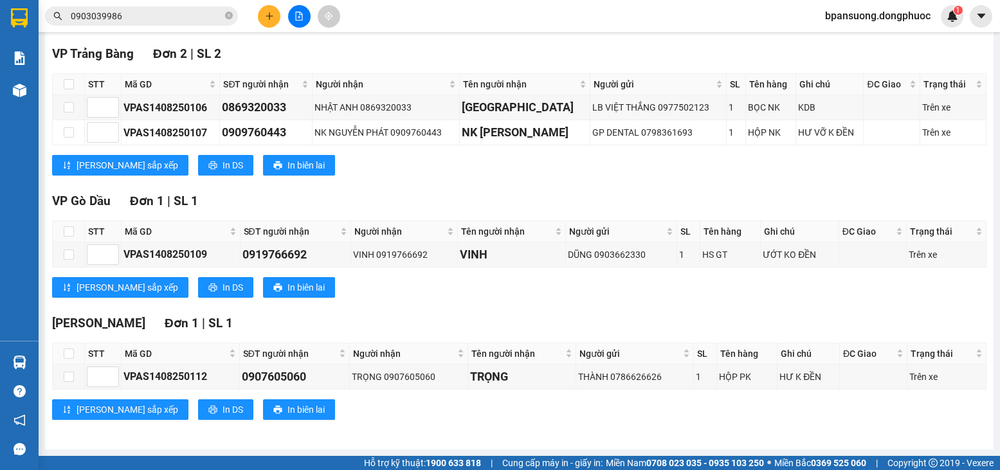
scroll to position [468, 0]
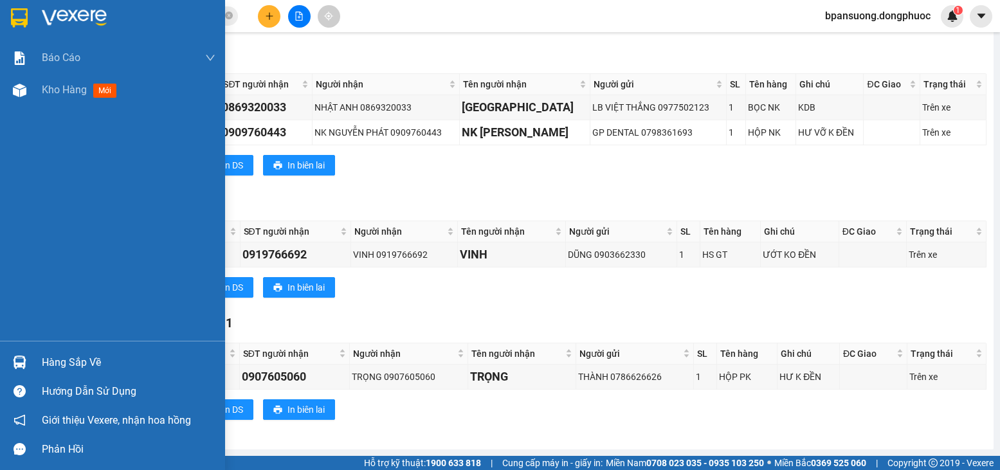
click at [17, 354] on div at bounding box center [19, 362] width 23 height 23
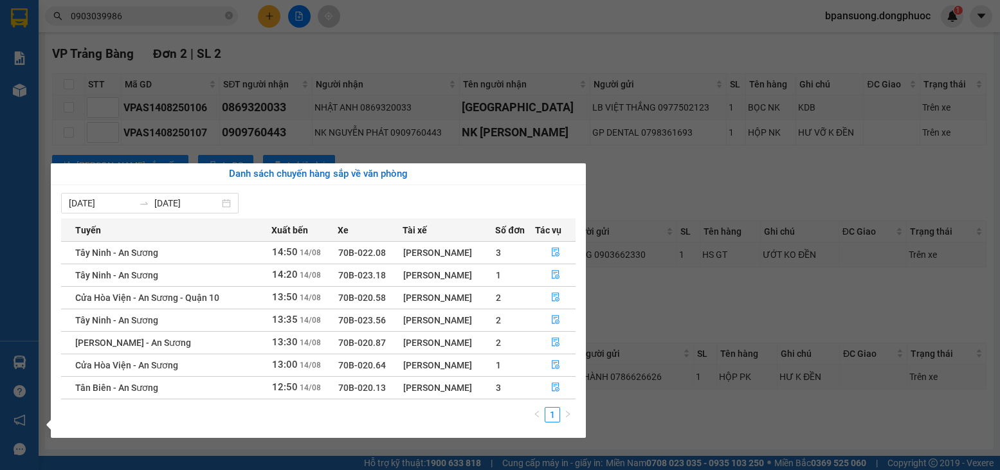
click at [461, 26] on section "Kết quả tìm kiếm ( 31 ) Bộ lọc Ngày tạo đơn gần nhất Mã ĐH Trạng thái Món hàng …" at bounding box center [500, 235] width 1000 height 470
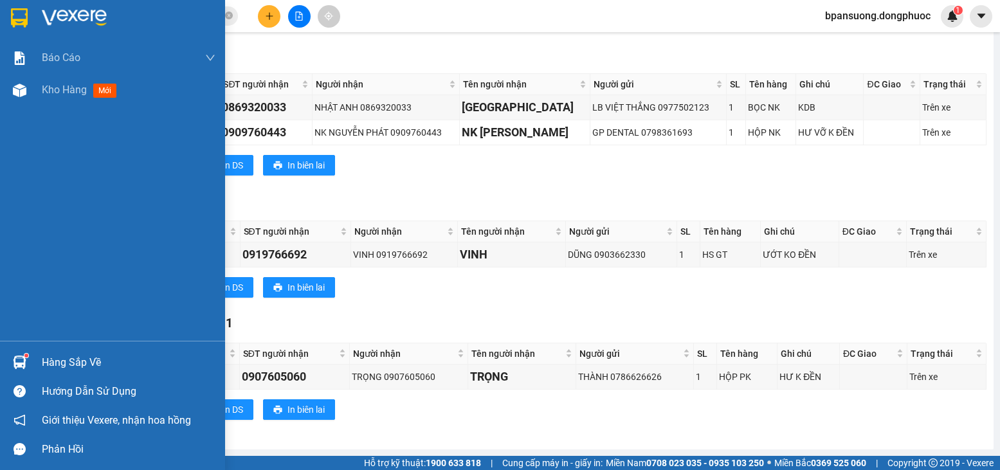
click at [6, 347] on div "Hàng sắp về Hướng dẫn sử dụng Giới thiệu Vexere, nhận hoa hồng Phản hồi" at bounding box center [112, 402] width 225 height 123
click at [44, 356] on div "Hàng sắp về" at bounding box center [129, 362] width 174 height 19
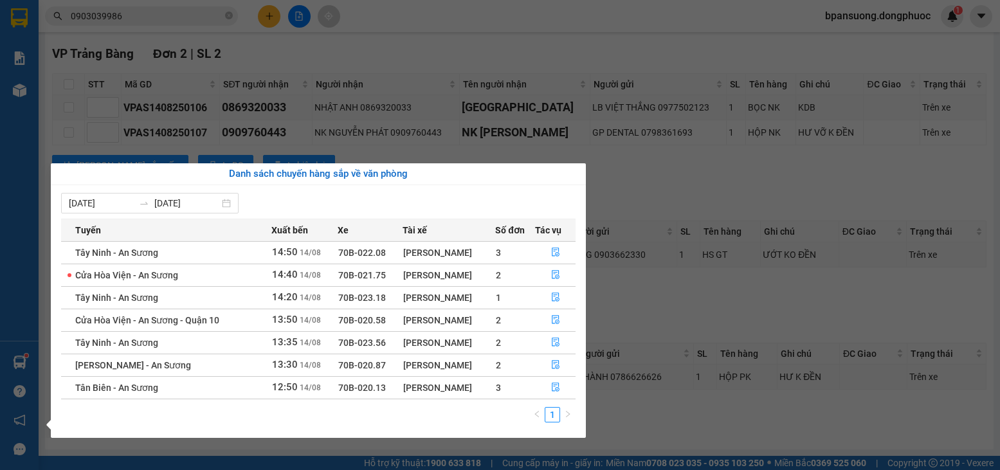
click at [646, 160] on section "Kết quả tìm kiếm ( 31 ) Bộ lọc Ngày tạo đơn gần nhất Mã ĐH Trạng thái Món hàng …" at bounding box center [500, 235] width 1000 height 470
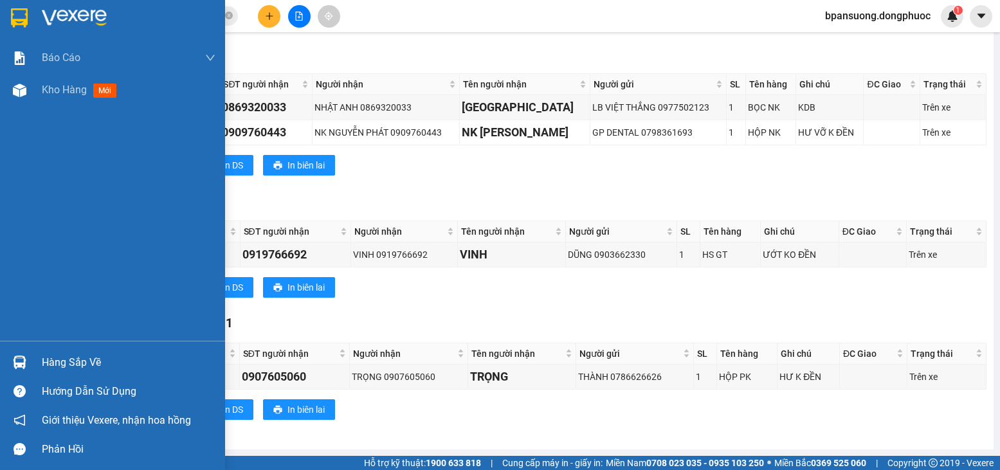
click at [28, 358] on div at bounding box center [19, 362] width 23 height 23
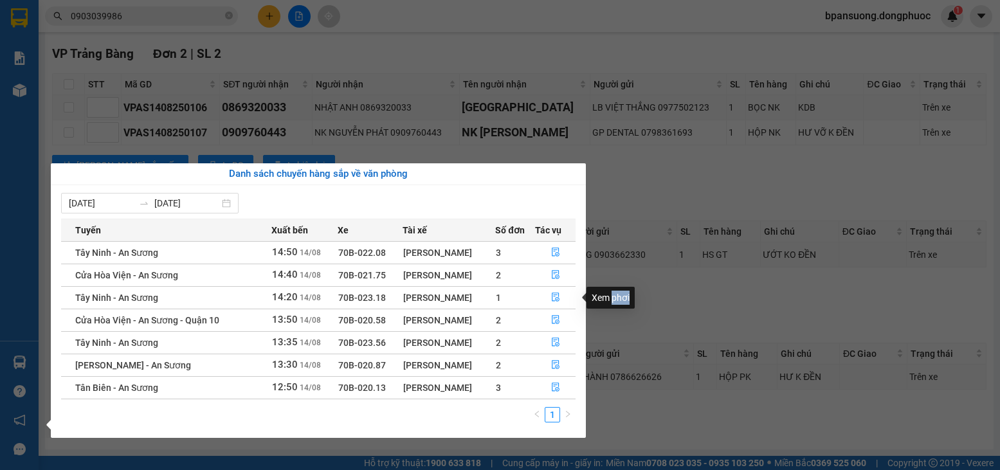
drag, startPoint x: 634, startPoint y: 297, endPoint x: 612, endPoint y: 300, distance: 22.1
click at [612, 300] on div "Xem phơi" at bounding box center [611, 298] width 48 height 22
click at [665, 295] on section "Kết quả tìm kiếm ( 31 ) Bộ lọc Ngày tạo đơn gần nhất Mã ĐH Trạng thái Món hàng …" at bounding box center [500, 235] width 1000 height 470
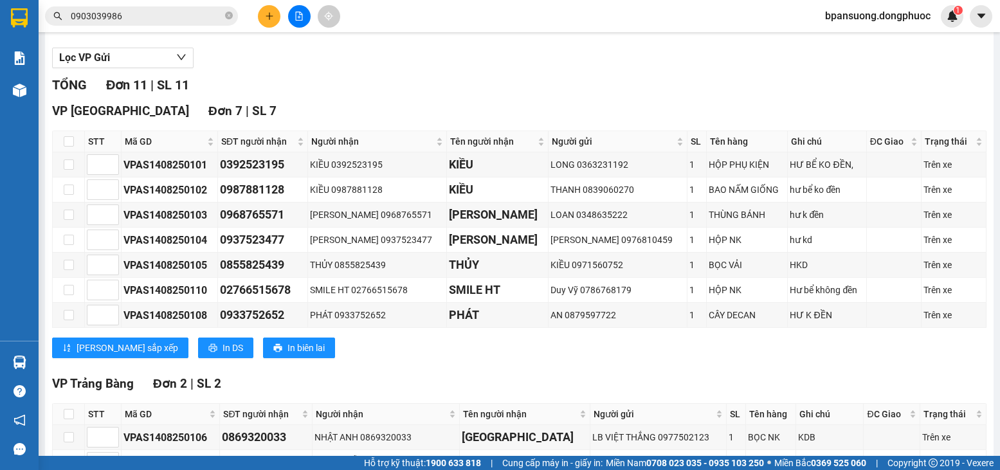
scroll to position [0, 0]
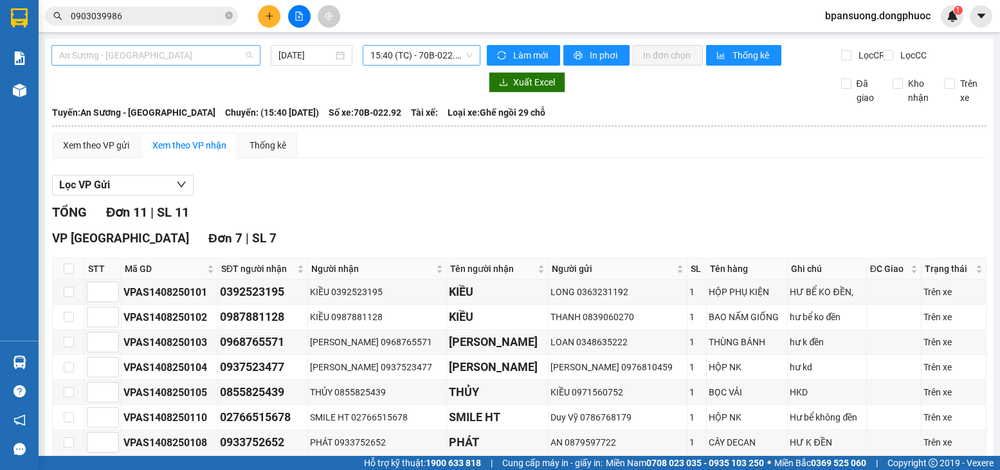
click at [238, 59] on span "An Sương - Tây Ninh" at bounding box center [156, 55] width 194 height 19
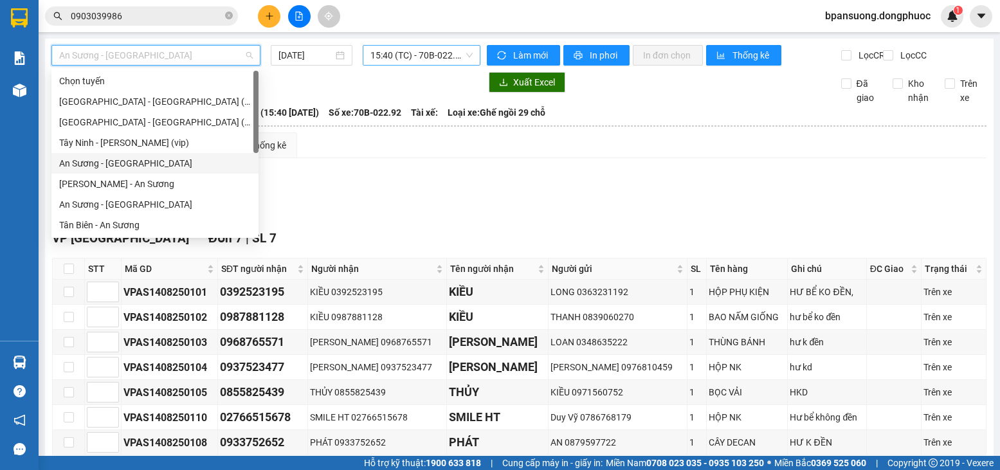
click at [140, 156] on div "An Sương - Châu Thành" at bounding box center [155, 163] width 192 height 14
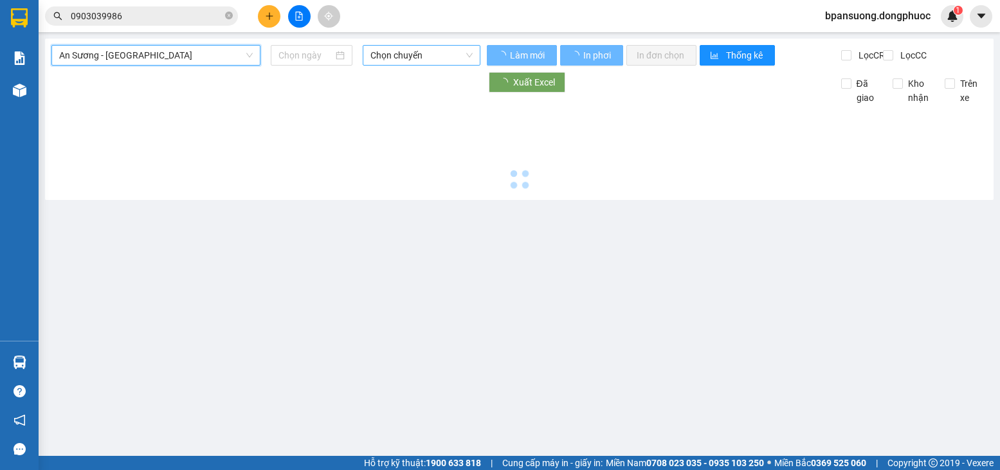
type input "[DATE]"
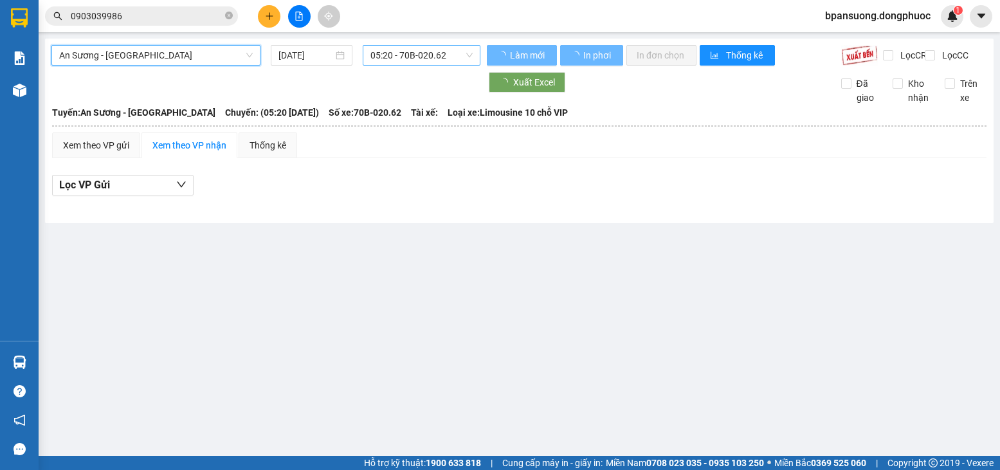
click at [422, 53] on span "05:20 - 70B-020.62" at bounding box center [421, 55] width 102 height 19
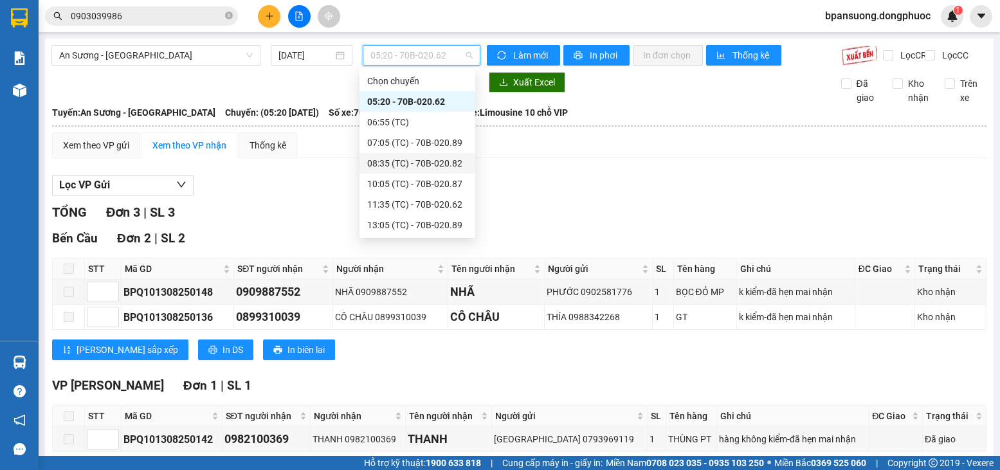
scroll to position [103, 0]
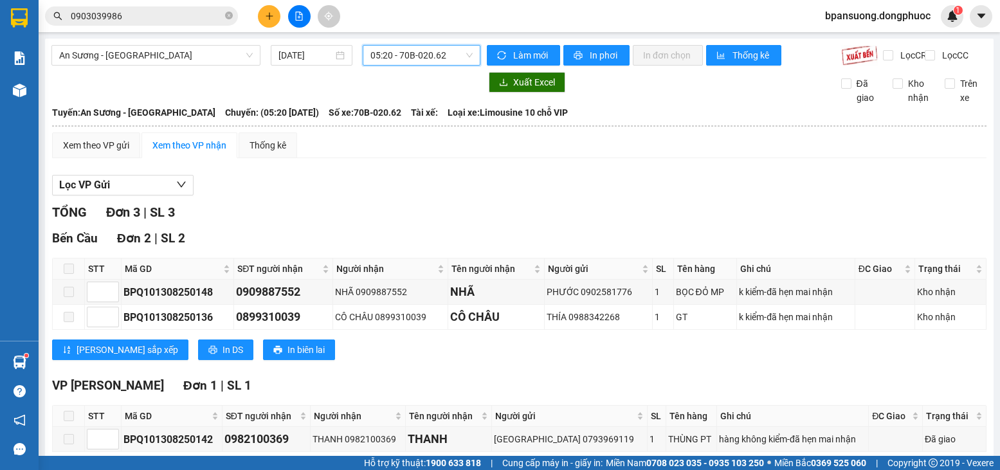
click at [124, 12] on input "0903039986" at bounding box center [147, 16] width 152 height 14
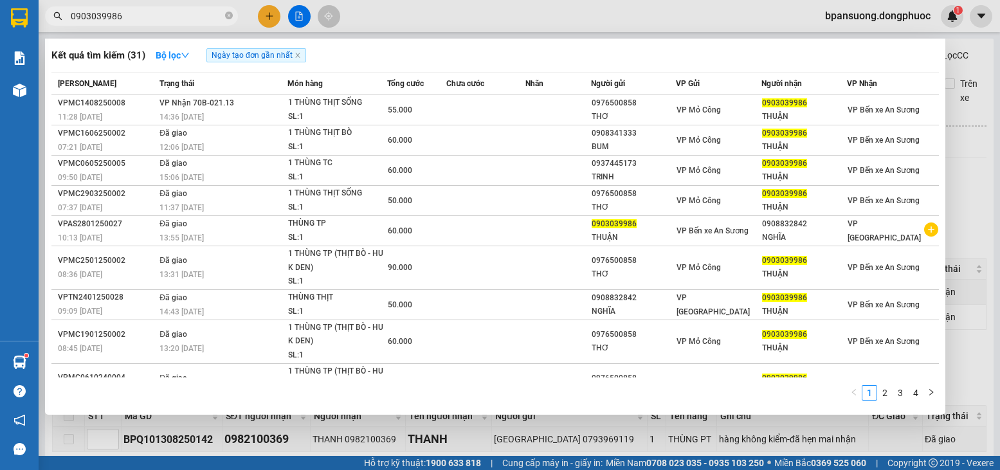
click at [124, 12] on input "0903039986" at bounding box center [147, 16] width 152 height 14
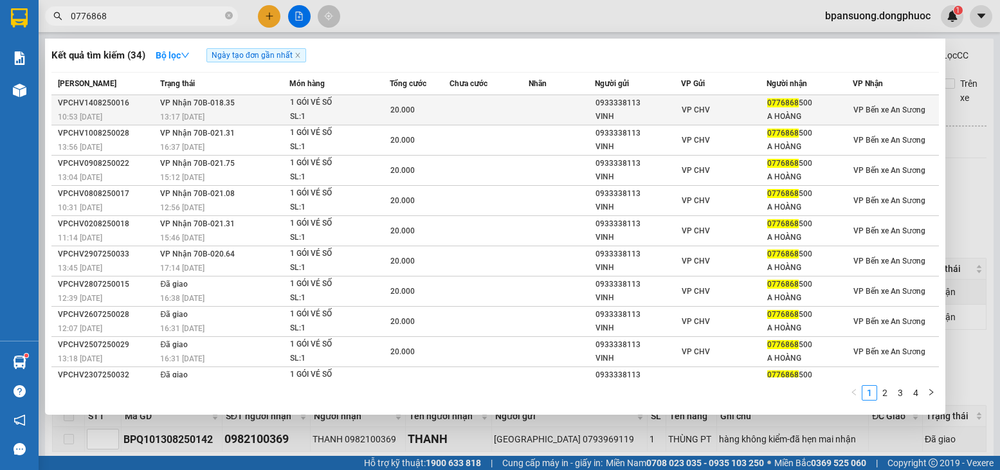
type input "0776868"
click at [440, 109] on div "20.000" at bounding box center [419, 110] width 59 height 14
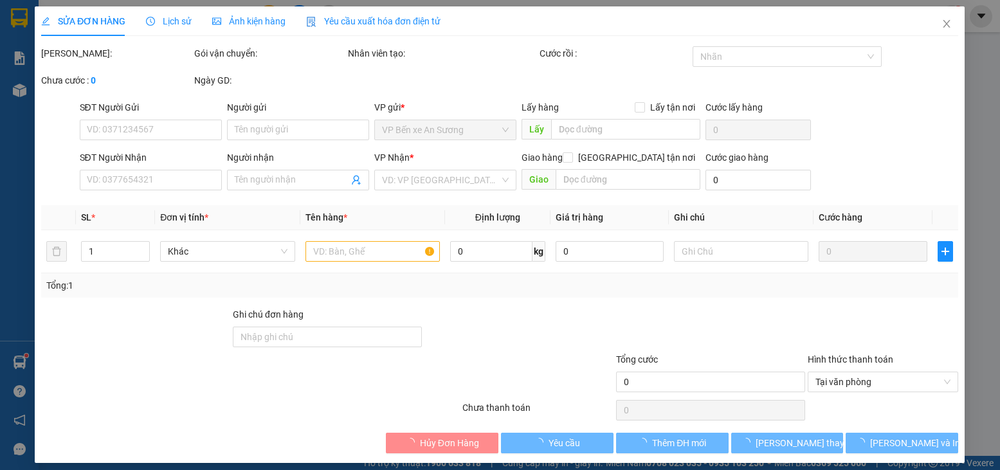
type input "0933338113"
type input "VINH"
type input "0776868500"
type input "A HOÀNG"
type input "20.000"
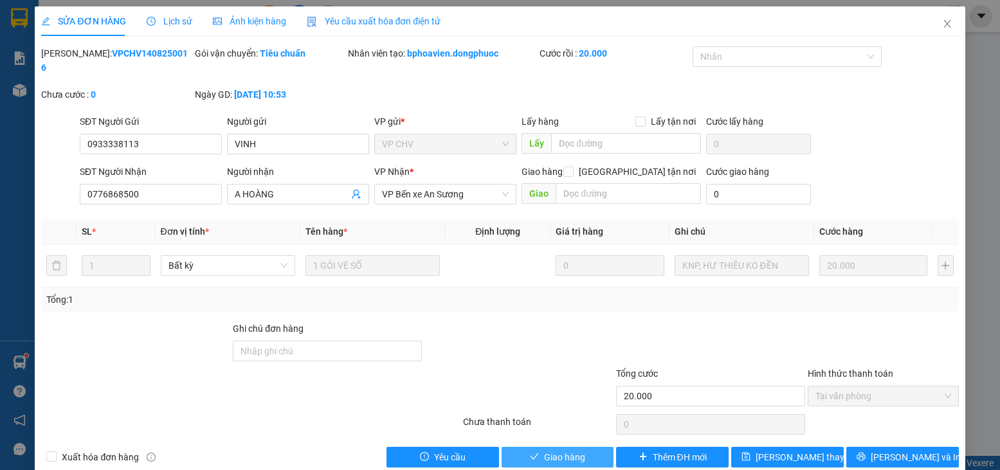
click at [549, 450] on span "Giao hàng" at bounding box center [564, 457] width 41 height 14
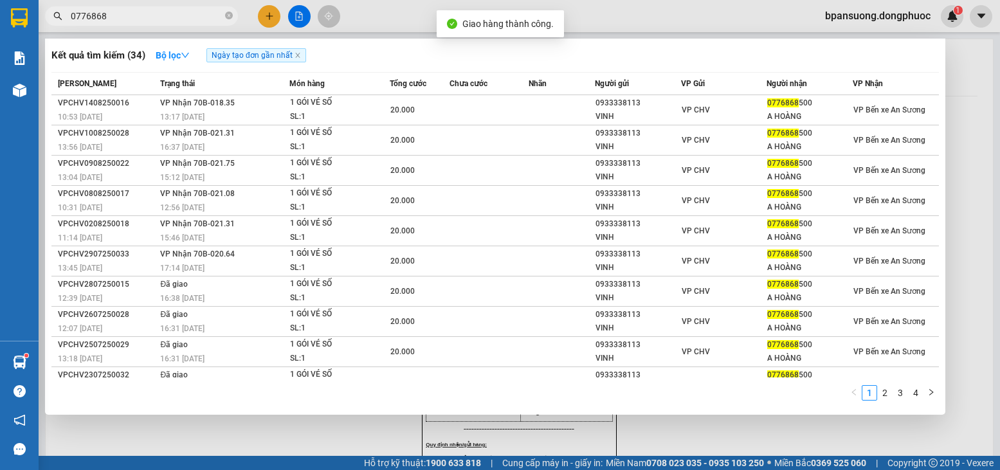
click at [158, 16] on input "0776868" at bounding box center [147, 16] width 152 height 14
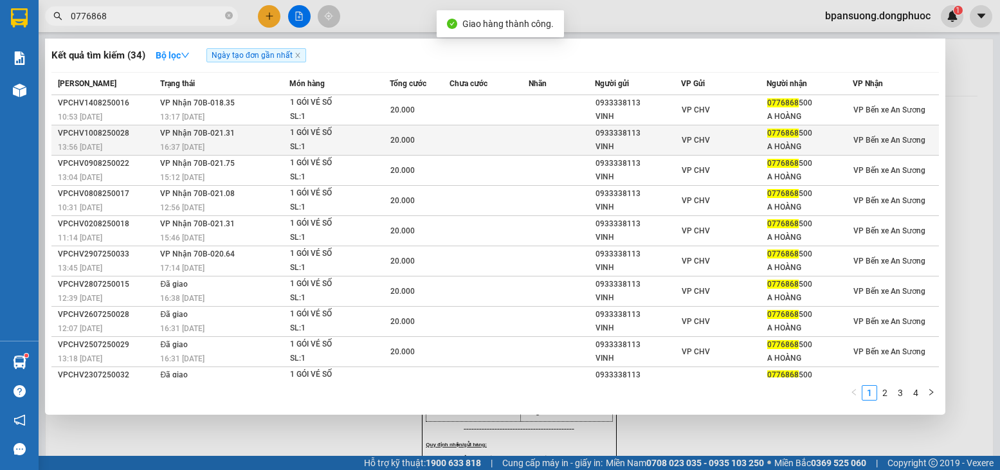
click at [682, 147] on td "VP CHV" at bounding box center [724, 140] width 86 height 30
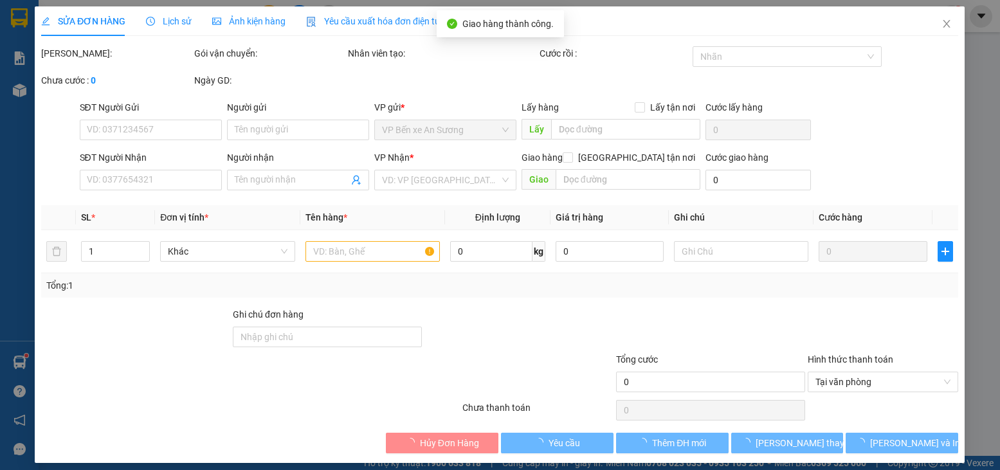
type input "0933338113"
type input "VINH"
type input "0776868500"
type input "A HOÀNG"
type input "20.000"
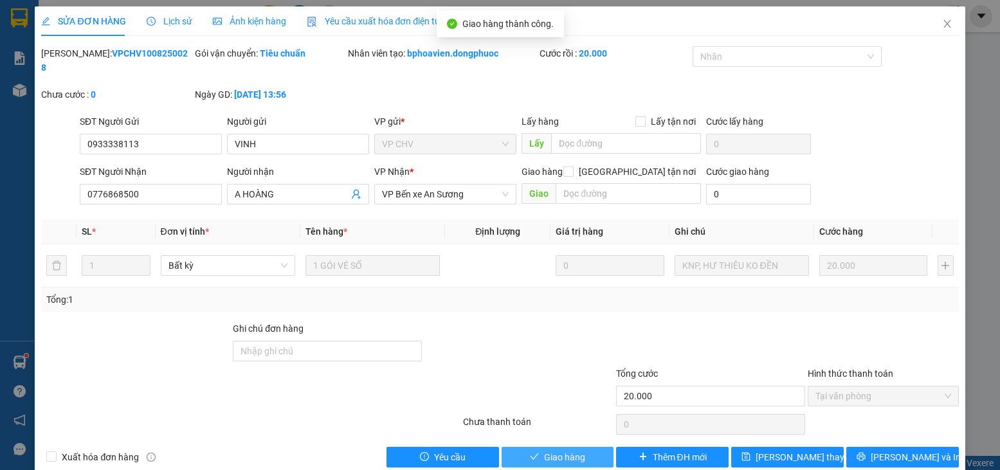
click at [549, 450] on span "Giao hàng" at bounding box center [564, 457] width 41 height 14
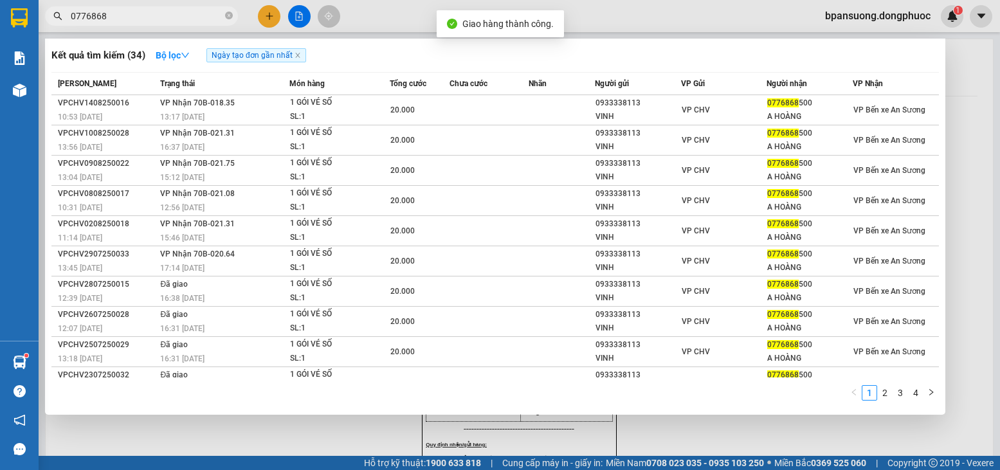
click at [160, 18] on input "0776868" at bounding box center [147, 16] width 152 height 14
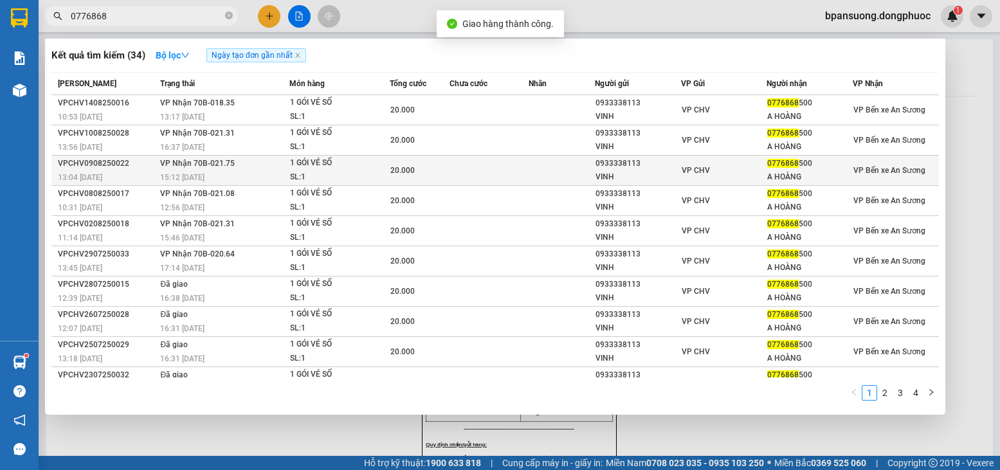
click at [529, 185] on td at bounding box center [562, 171] width 66 height 30
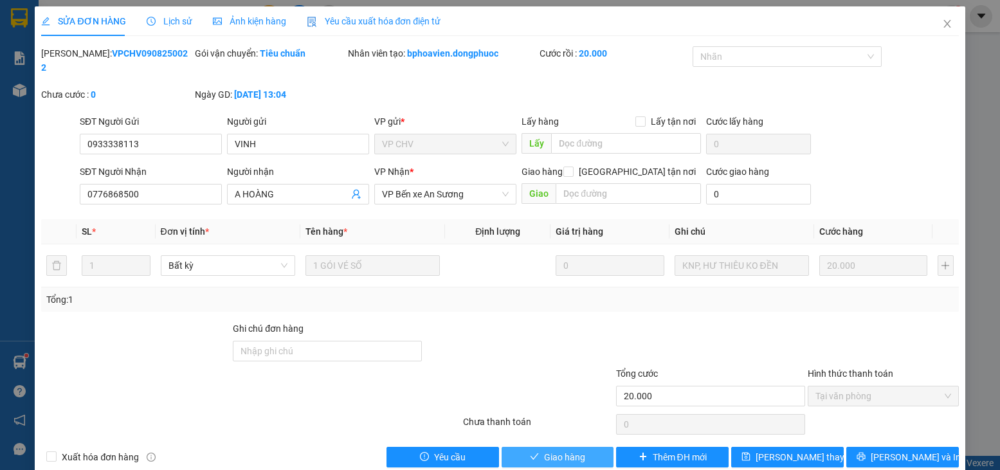
click at [558, 450] on span "Giao hàng" at bounding box center [564, 457] width 41 height 14
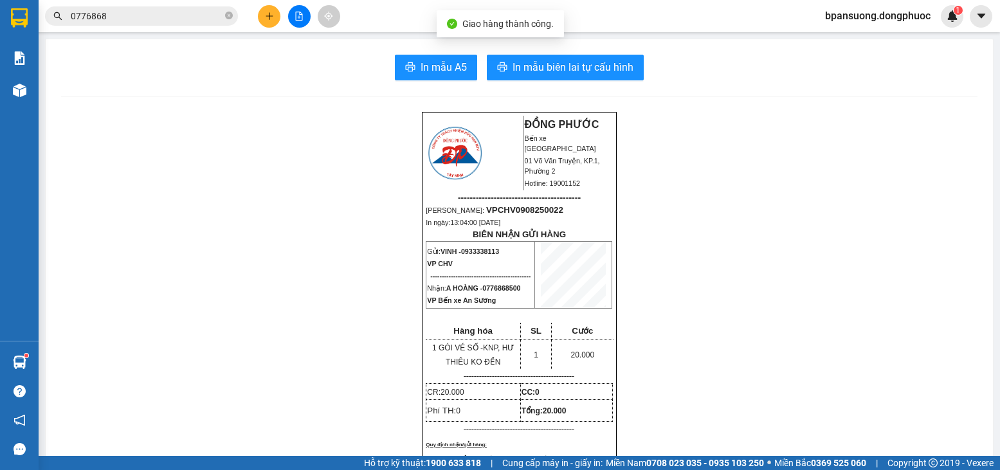
click at [172, 18] on input "0776868" at bounding box center [147, 16] width 152 height 14
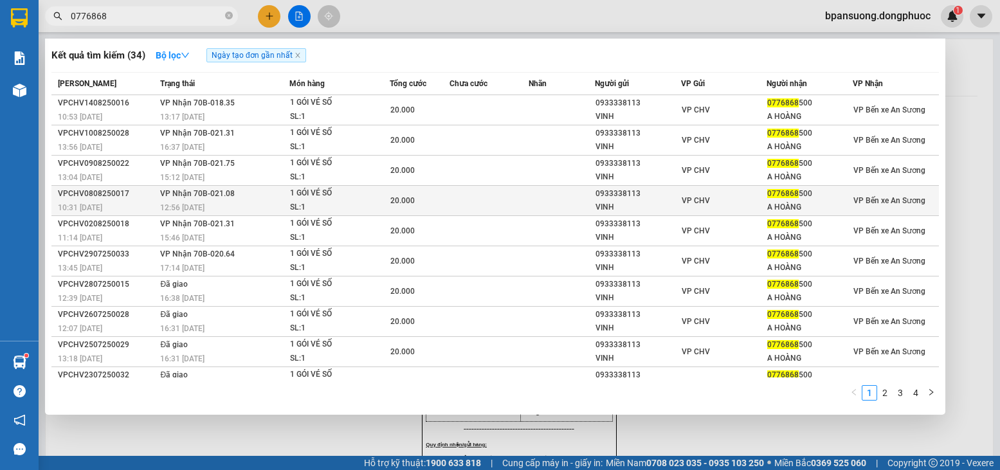
click at [556, 208] on td at bounding box center [562, 201] width 66 height 30
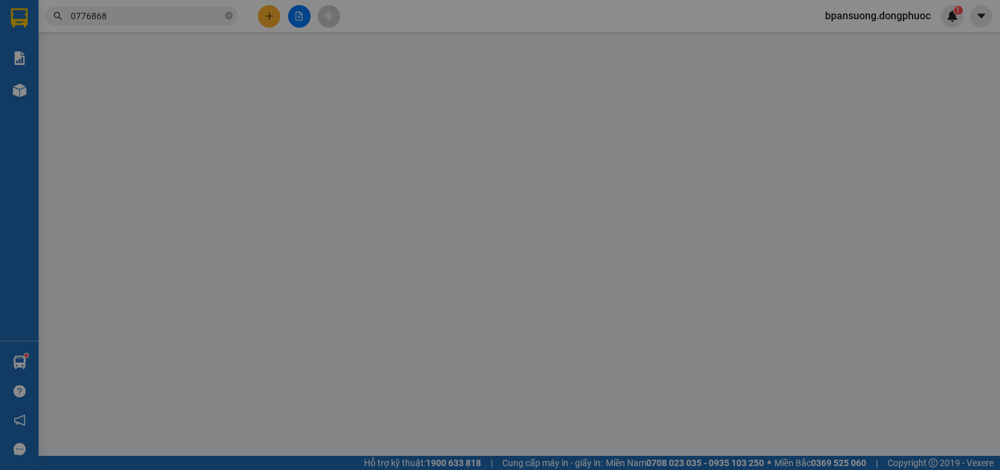
type input "0933338113"
type input "VINH"
type input "0776868500"
type input "A HOÀNG"
type input "20.000"
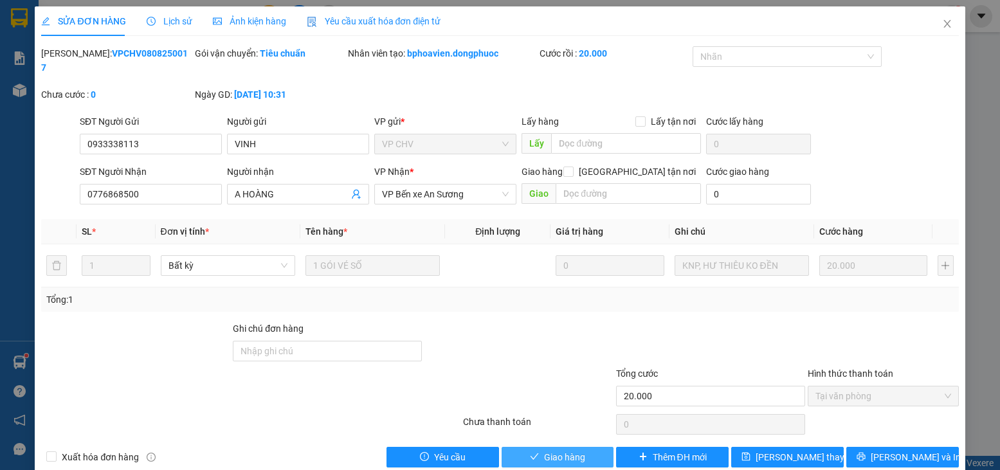
click at [536, 447] on button "Giao hàng" at bounding box center [558, 457] width 113 height 21
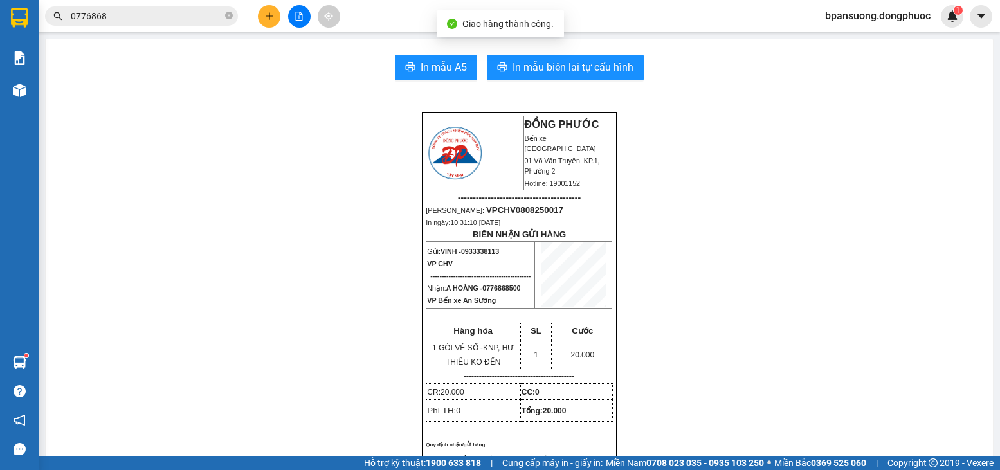
click at [174, 25] on span "0776868" at bounding box center [141, 15] width 193 height 19
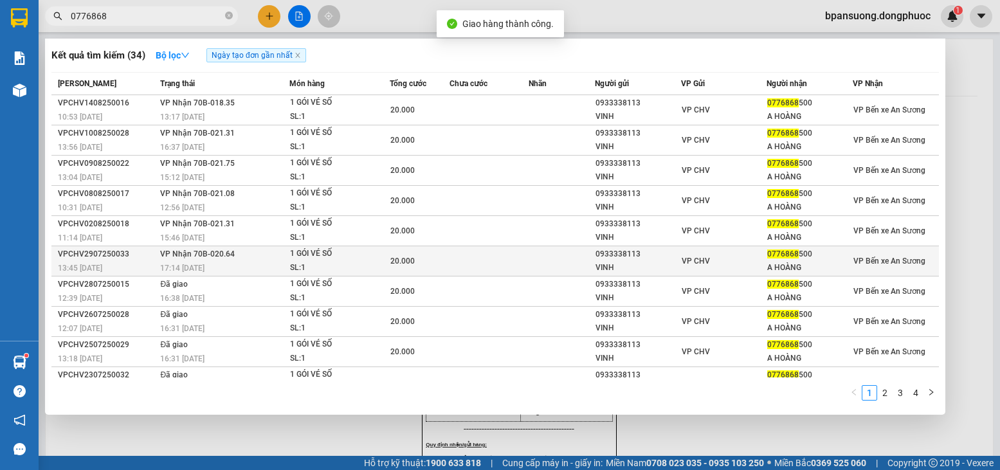
click at [671, 263] on div "VINH" at bounding box center [638, 268] width 85 height 14
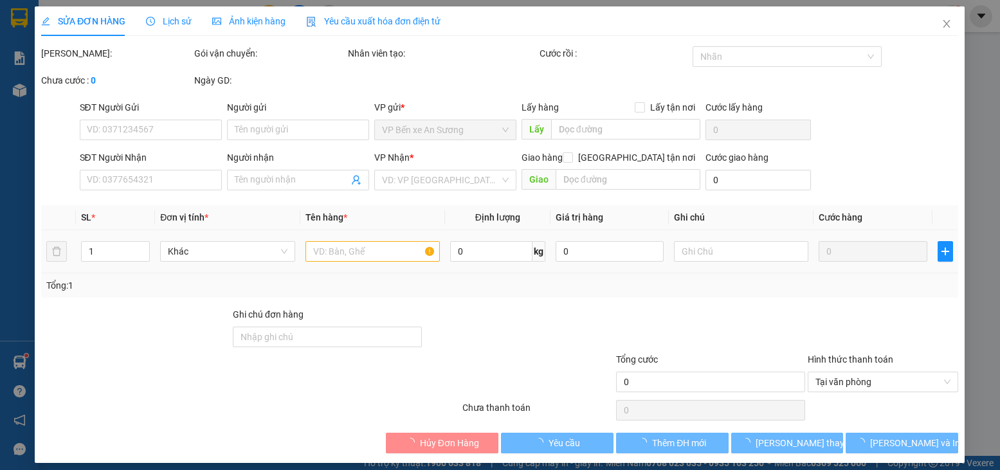
type input "0933338113"
type input "VINH"
type input "0776868500"
type input "A HOÀNG"
type input "20.000"
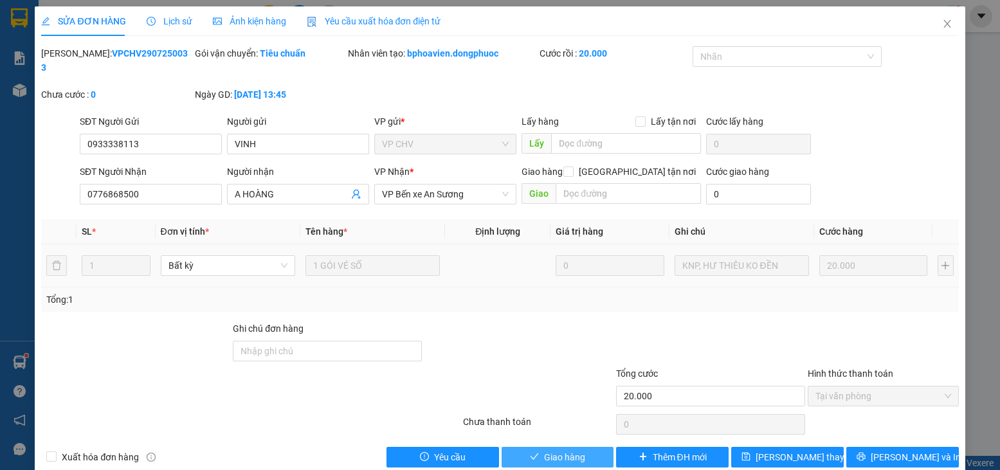
click at [549, 450] on span "Giao hàng" at bounding box center [564, 457] width 41 height 14
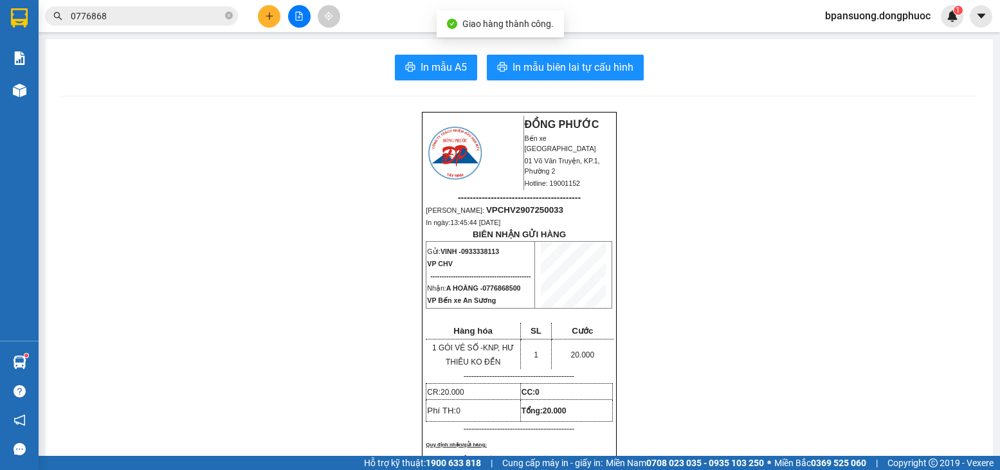
click at [206, 19] on input "0776868" at bounding box center [147, 16] width 152 height 14
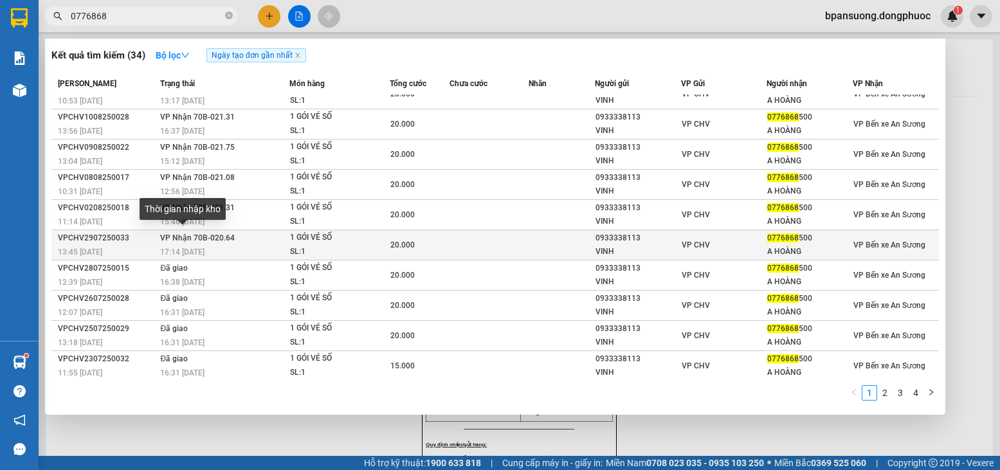
scroll to position [20, 0]
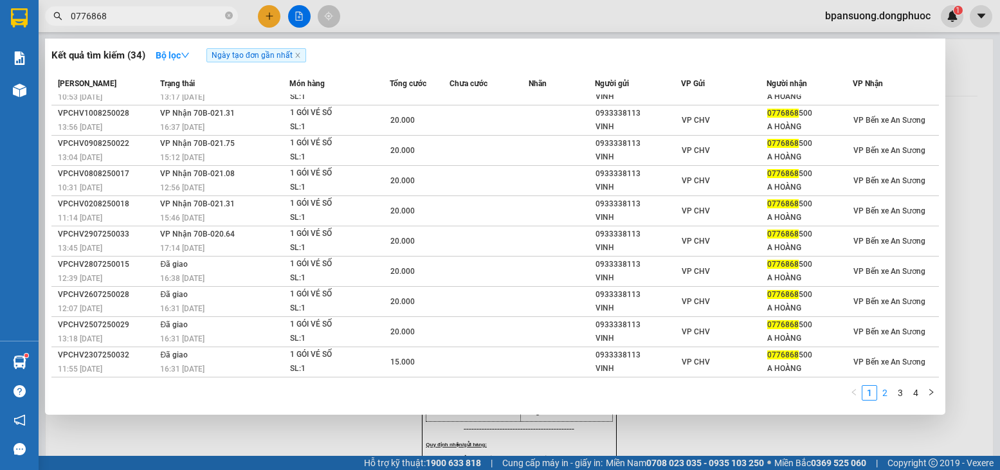
click at [888, 397] on link "2" at bounding box center [885, 393] width 14 height 14
click at [865, 390] on link "1" at bounding box center [869, 393] width 14 height 14
click at [956, 105] on div at bounding box center [500, 235] width 1000 height 470
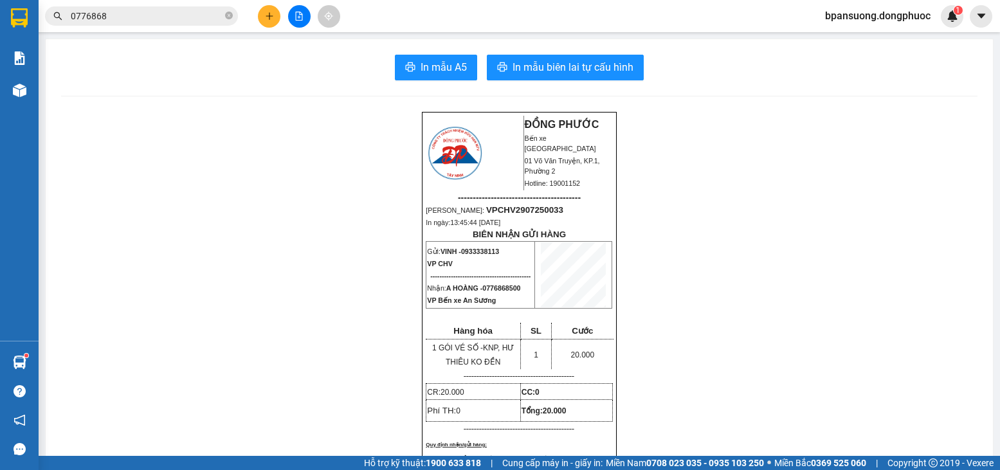
click at [224, 21] on span "0776868" at bounding box center [141, 15] width 193 height 19
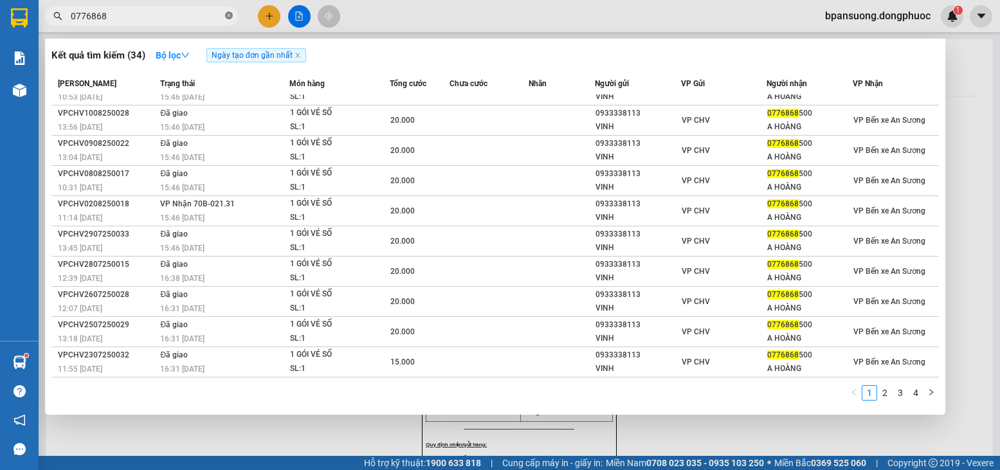
click at [232, 17] on icon "close-circle" at bounding box center [229, 16] width 8 height 8
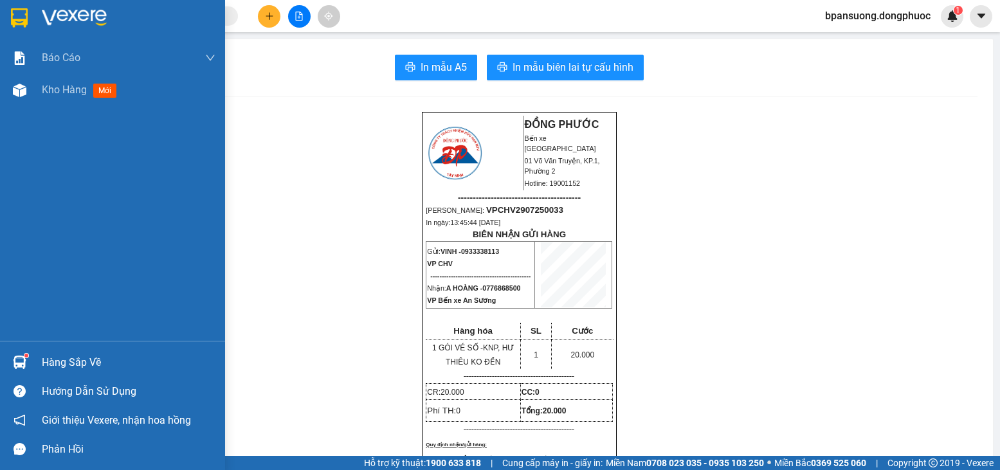
click at [14, 365] on img at bounding box center [20, 363] width 14 height 14
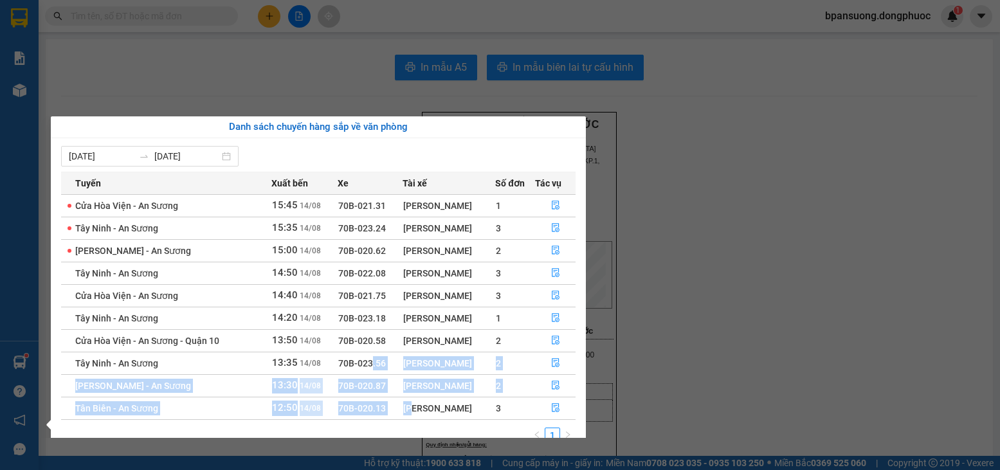
drag, startPoint x: 365, startPoint y: 370, endPoint x: 406, endPoint y: 400, distance: 50.2
click at [406, 400] on tbody "Cửa Hòa Viện - An Sương 15:45 14/08 70B-021.31 Lê Tấn Vinh 1 Tây Ninh - An Sươn…" at bounding box center [318, 306] width 515 height 225
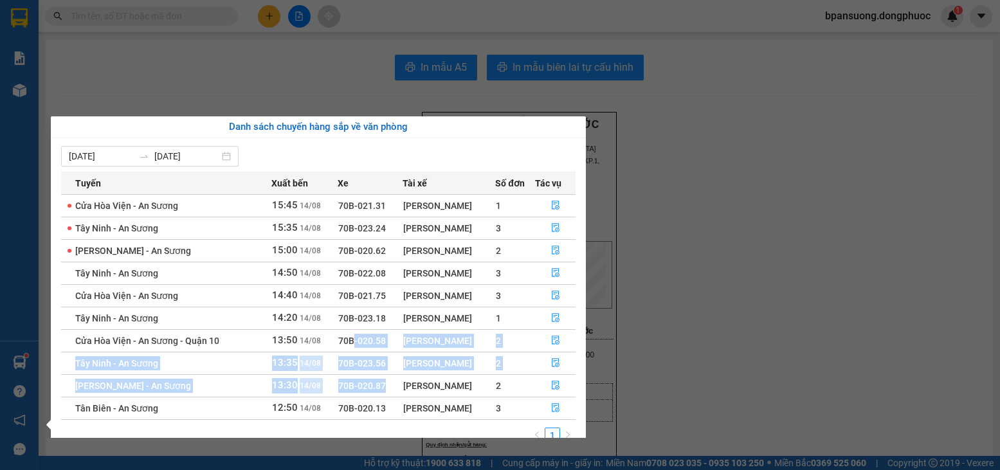
drag, startPoint x: 349, startPoint y: 336, endPoint x: 378, endPoint y: 382, distance: 55.0
click at [378, 382] on tbody "Cửa Hòa Viện - An Sương 15:45 14/08 70B-021.31 Lê Tấn Vinh 1 Tây Ninh - An Sươn…" at bounding box center [318, 306] width 515 height 225
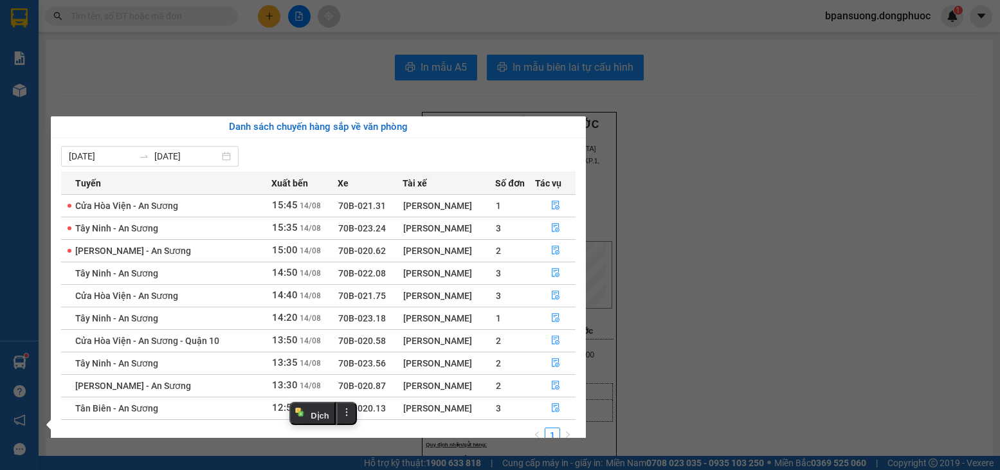
click at [936, 232] on section "Kết quả tìm kiếm ( 34 ) Bộ lọc Ngày tạo đơn gần nhất Mã ĐH Trạng thái Món hàng …" at bounding box center [500, 235] width 1000 height 470
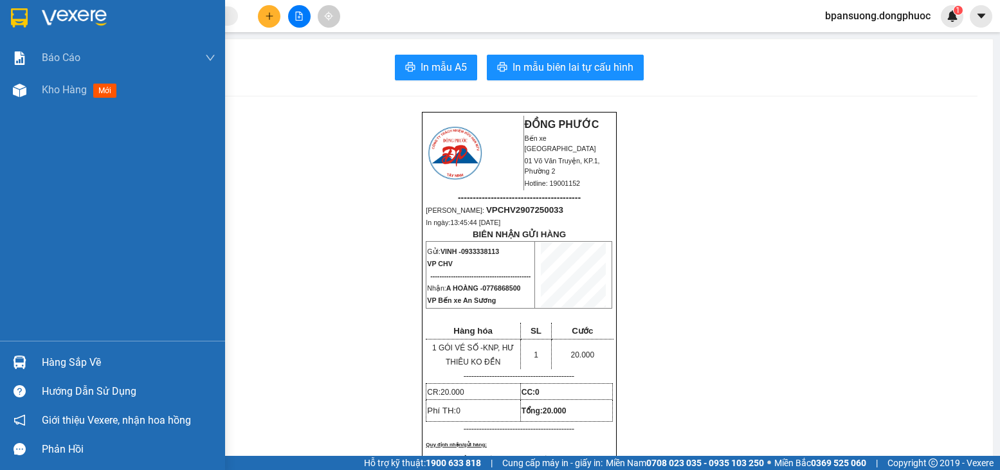
click at [75, 345] on div "Hàng sắp về Hướng dẫn sử dụng Giới thiệu Vexere, nhận hoa hồng Phản hồi" at bounding box center [112, 402] width 225 height 123
click at [71, 367] on div "Hàng sắp về" at bounding box center [129, 362] width 174 height 19
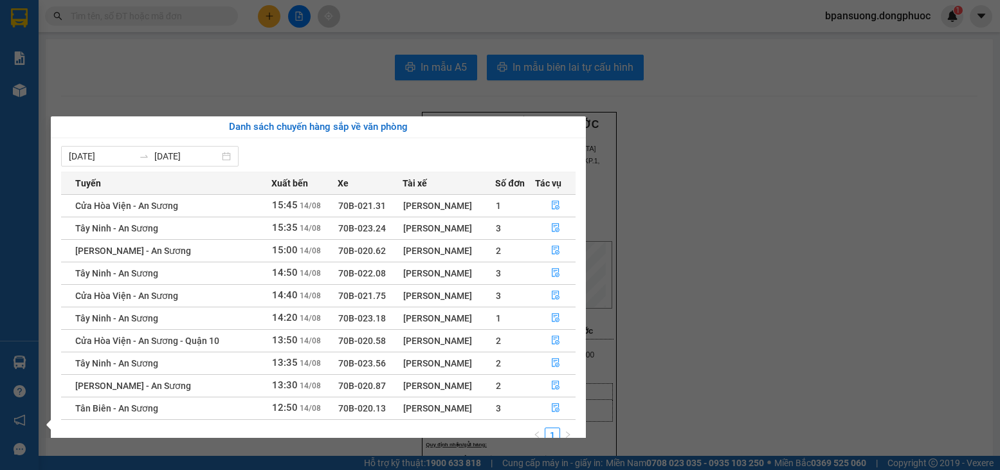
scroll to position [21, 0]
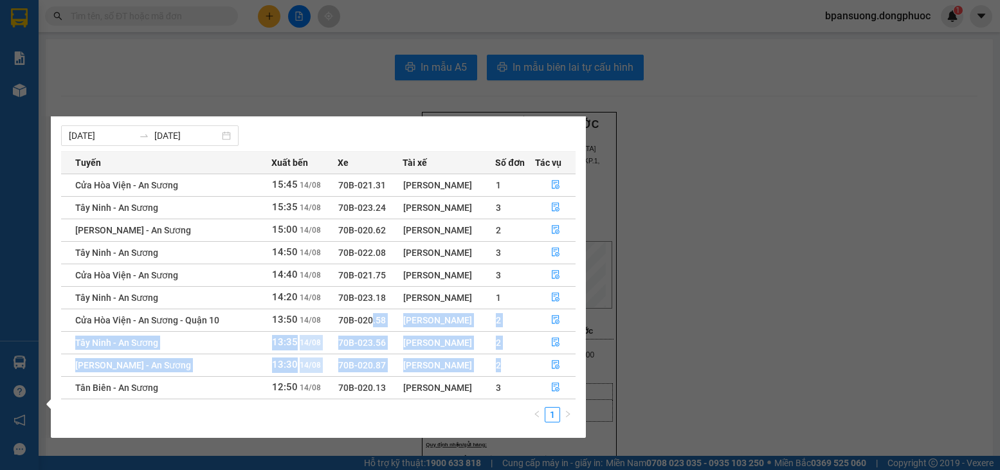
drag, startPoint x: 383, startPoint y: 322, endPoint x: 508, endPoint y: 361, distance: 131.0
click at [508, 361] on tbody "Cửa Hòa Viện - An Sương 15:45 14/08 70B-021.31 Lê Tấn Vinh 1 Tây Ninh - An Sươn…" at bounding box center [318, 286] width 515 height 225
click at [559, 363] on icon "file-done" at bounding box center [555, 364] width 9 height 9
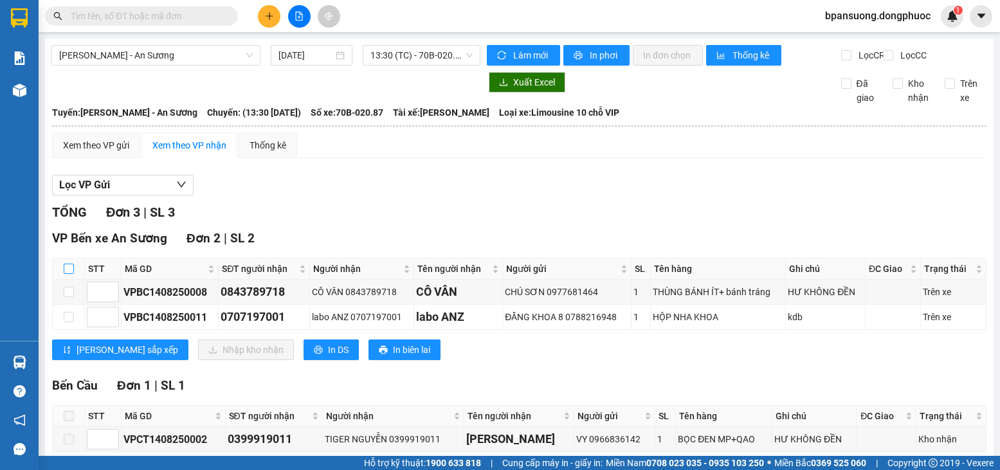
click at [72, 274] on input "checkbox" at bounding box center [69, 269] width 10 height 10
checkbox input "true"
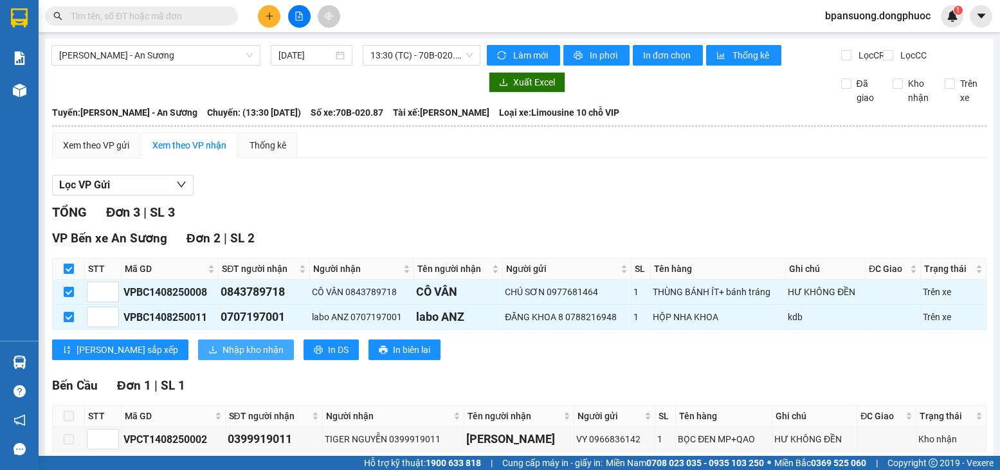
click at [223, 357] on span "Nhập kho nhận" at bounding box center [253, 350] width 61 height 14
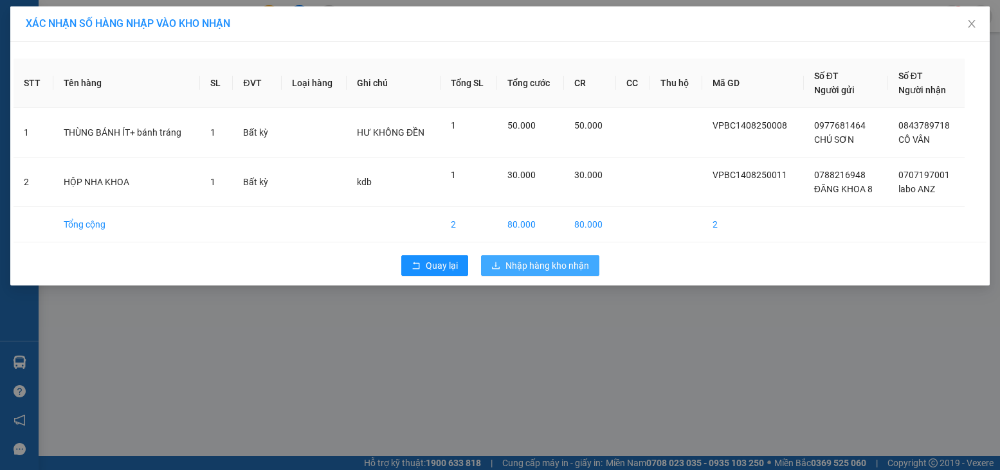
drag, startPoint x: 533, startPoint y: 248, endPoint x: 522, endPoint y: 262, distance: 17.9
click at [532, 248] on div "STT Tên hàng SL ĐVT Loại hàng Ghi chú Tổng SL Tổng cước CR CC Thu hộ Mã GD Số Đ…" at bounding box center [500, 164] width 980 height 244
click at [522, 262] on span "Nhập hàng kho nhận" at bounding box center [548, 266] width 84 height 14
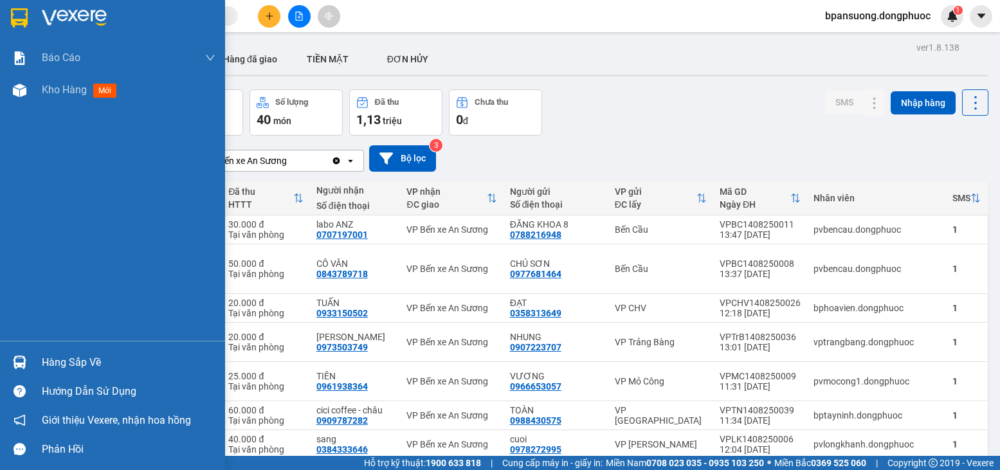
click at [32, 360] on div "Hàng sắp về" at bounding box center [112, 362] width 225 height 29
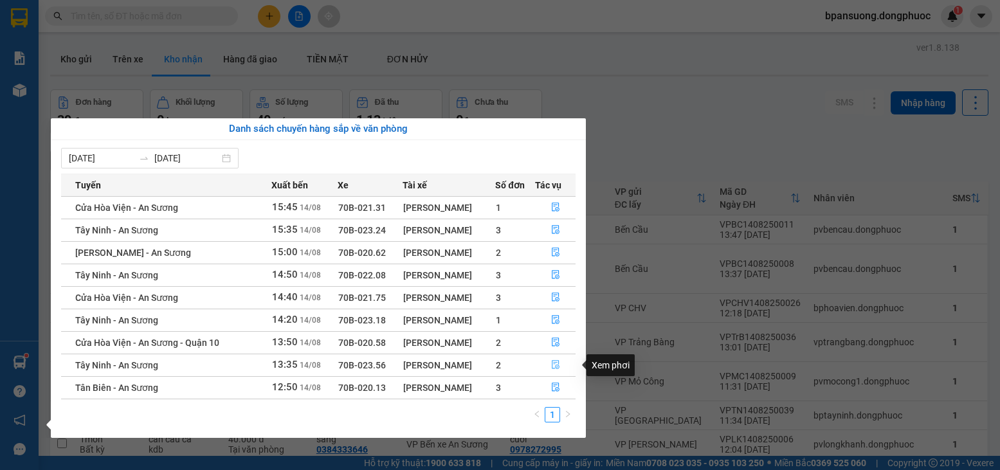
click at [554, 365] on icon "file-done" at bounding box center [555, 364] width 9 height 9
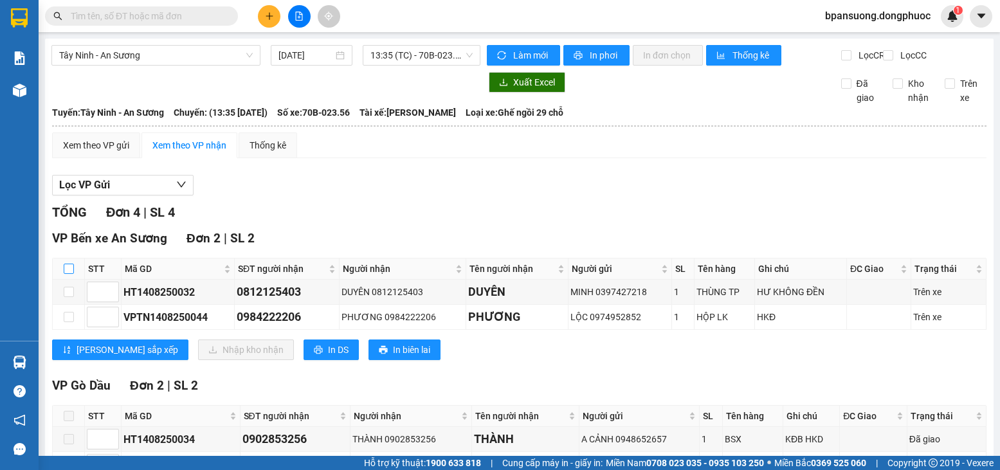
click at [68, 274] on input "checkbox" at bounding box center [69, 269] width 10 height 10
checkbox input "true"
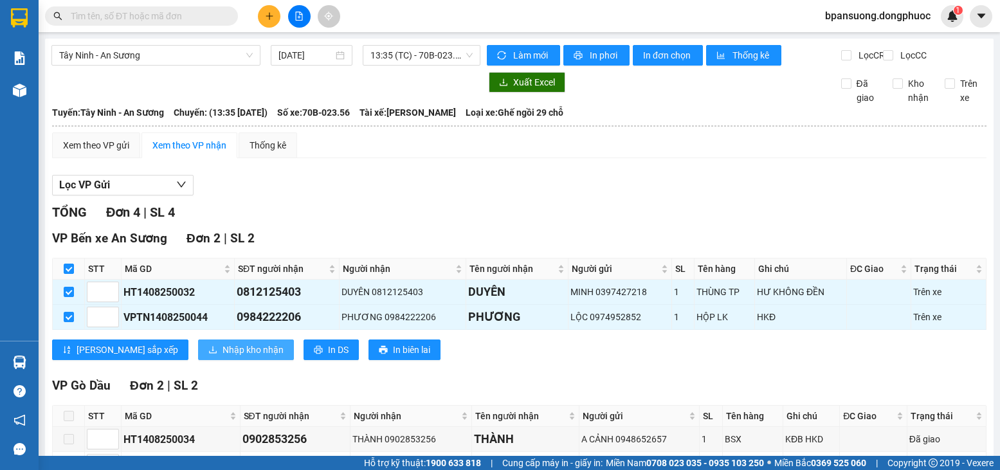
click at [223, 356] on span "Nhập kho nhận" at bounding box center [253, 350] width 61 height 14
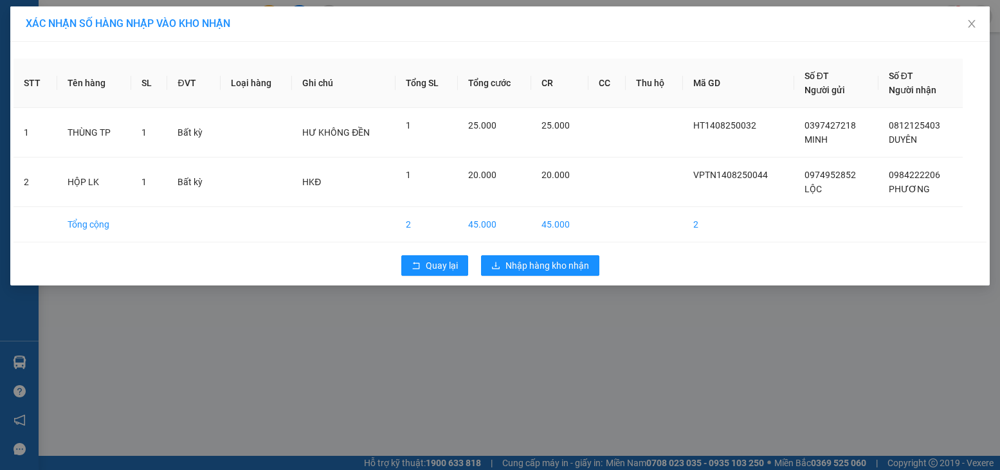
click at [504, 255] on div "Quay lại Nhập hàng kho nhận" at bounding box center [500, 265] width 973 height 33
click at [504, 259] on button "Nhập hàng kho nhận" at bounding box center [540, 265] width 118 height 21
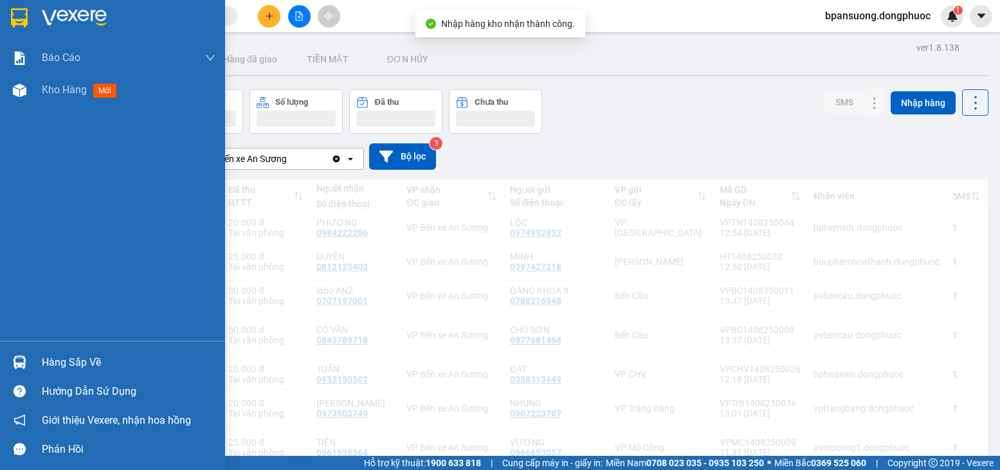
click at [15, 368] on img at bounding box center [20, 363] width 14 height 14
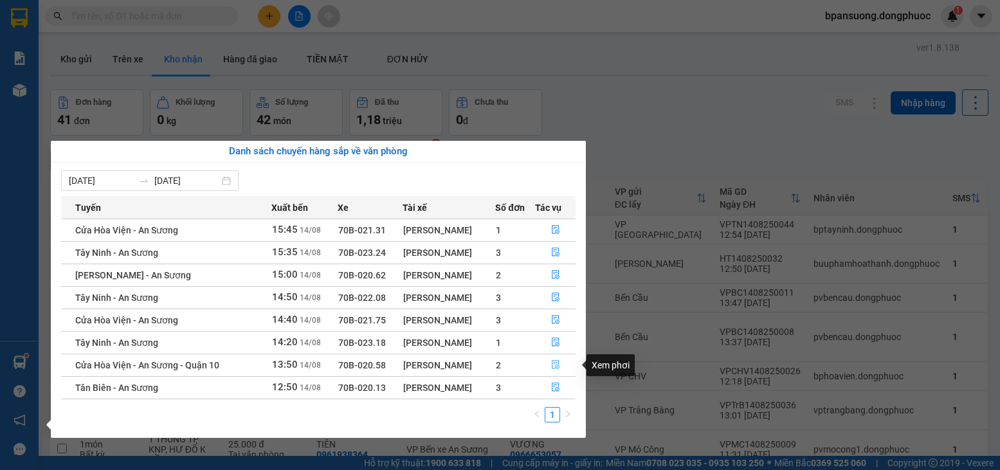
click at [547, 364] on button "button" at bounding box center [556, 365] width 40 height 21
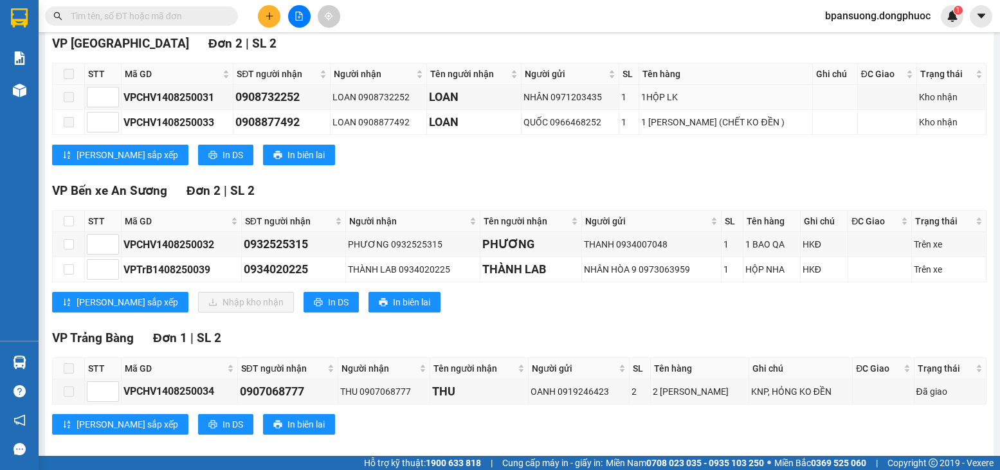
scroll to position [221, 0]
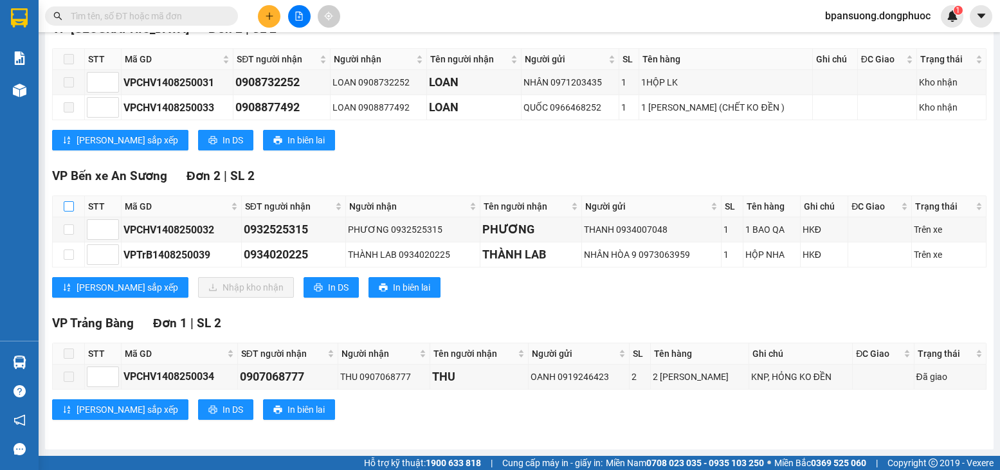
click at [66, 207] on input "checkbox" at bounding box center [69, 206] width 10 height 10
checkbox input "true"
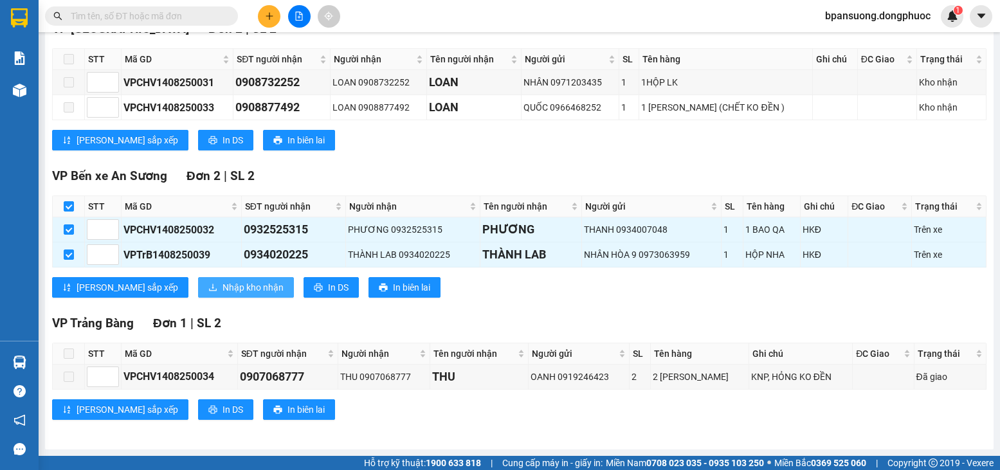
click at [223, 280] on span "Nhập kho nhận" at bounding box center [253, 287] width 61 height 14
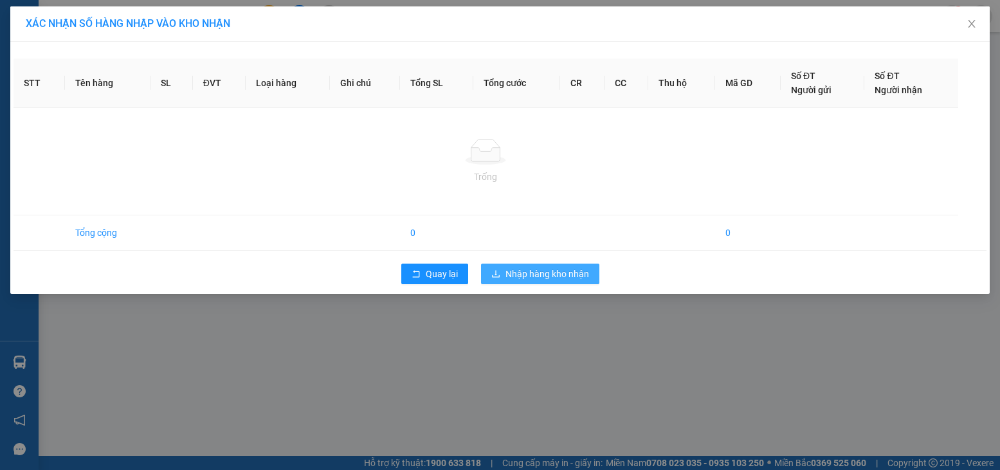
click at [574, 269] on span "Nhập hàng kho nhận" at bounding box center [548, 274] width 84 height 14
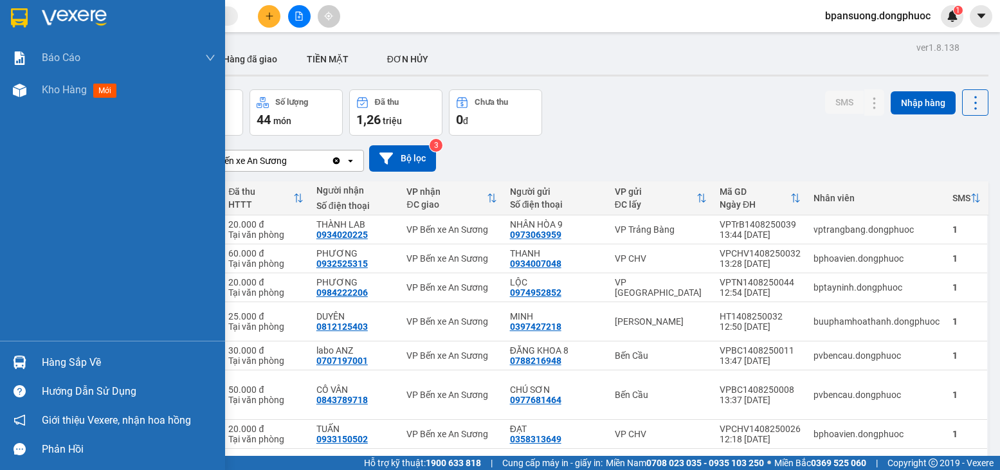
click at [30, 354] on div at bounding box center [19, 362] width 23 height 23
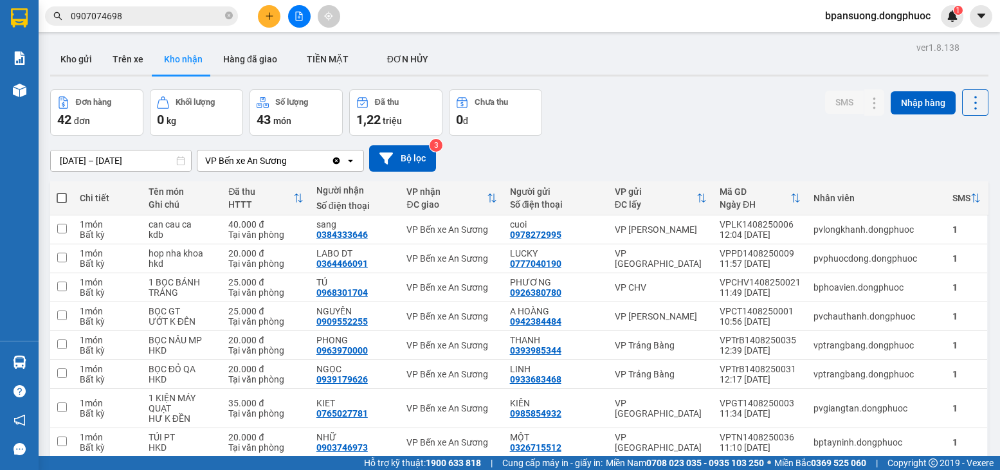
click at [136, 3] on div "Kết quả tìm kiếm ( 1 ) Bộ lọc Gửi 3 ngày gần nhất Ngày tạo đơn gần nhất Mã ĐH T…" at bounding box center [500, 16] width 1000 height 32
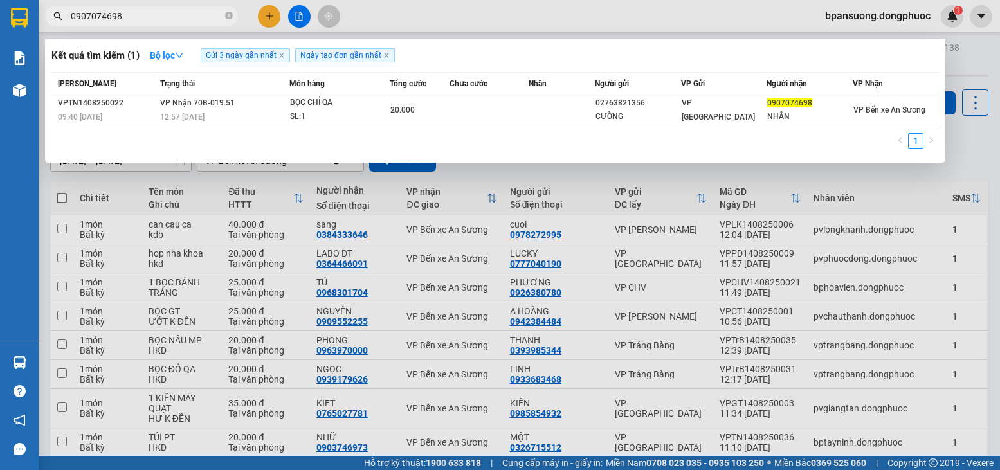
click at [122, 22] on input "0907074698" at bounding box center [147, 16] width 152 height 14
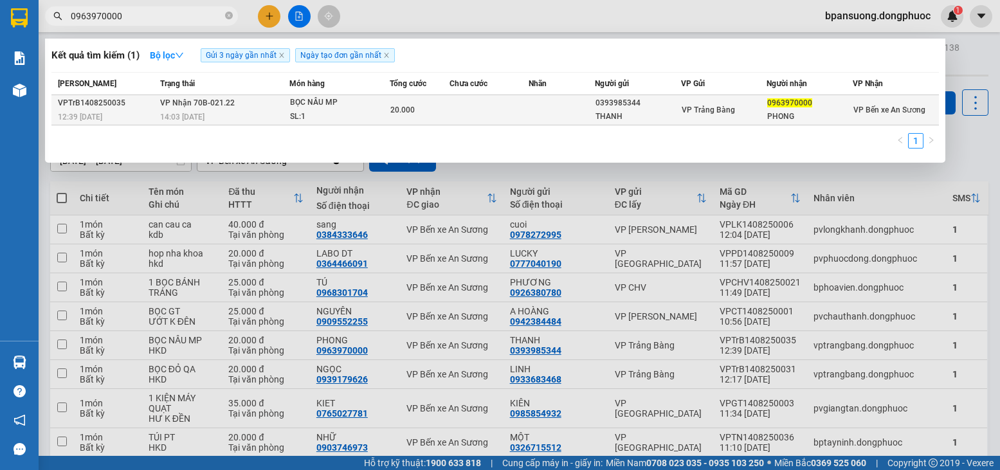
type input "0963970000"
click at [498, 123] on td at bounding box center [489, 110] width 79 height 30
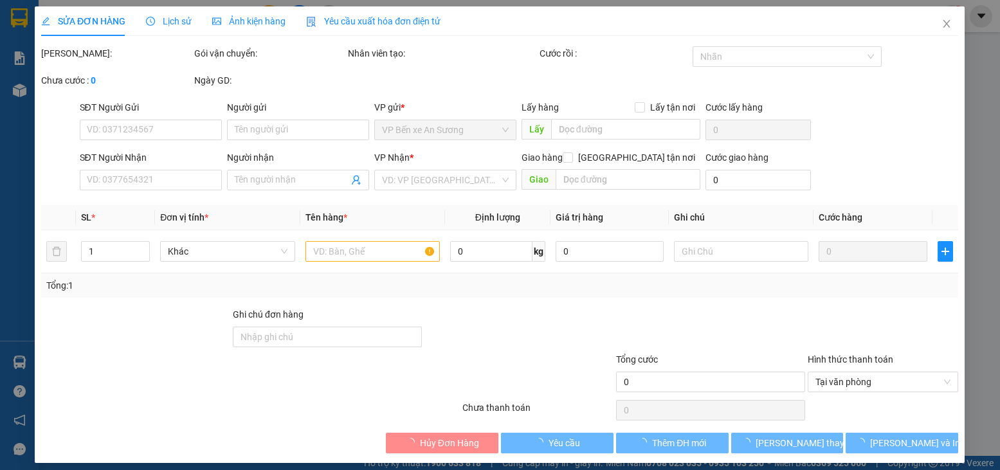
type input "0393985344"
type input "THANH"
type input "0963970000"
type input "PHONG"
type input "20.000"
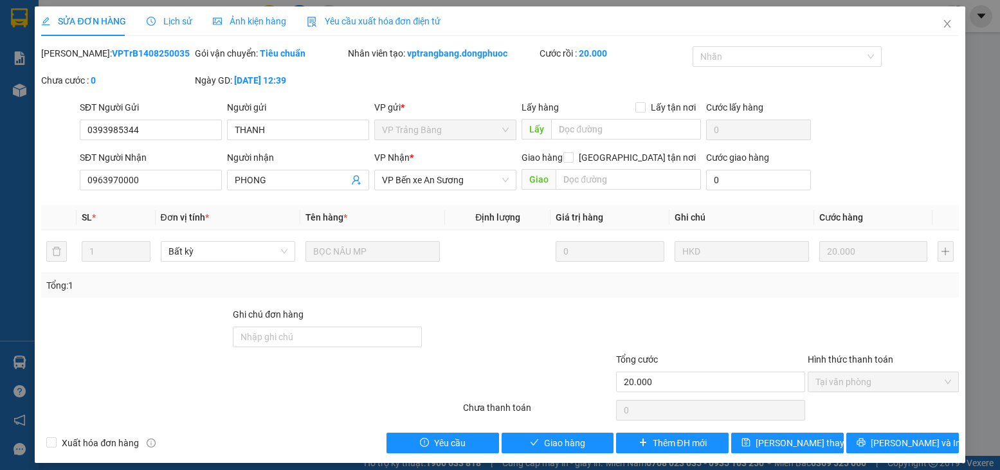
click at [131, 54] on b "VPTrB1408250035" at bounding box center [151, 53] width 78 height 10
click at [194, 25] on div "SỬA ĐƠN HÀNG Lịch sử Ảnh kiện hàng Yêu cầu xuất hóa đơn điện tử" at bounding box center [240, 21] width 399 height 30
click at [187, 25] on span "Lịch sử" at bounding box center [170, 21] width 46 height 10
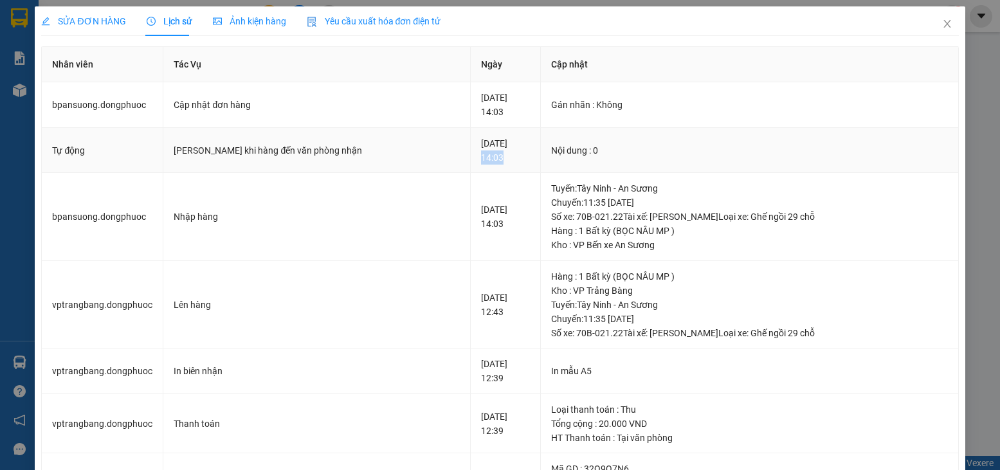
drag, startPoint x: 442, startPoint y: 156, endPoint x: 477, endPoint y: 157, distance: 35.4
click at [477, 157] on td "[DATE] 14:03" at bounding box center [506, 151] width 70 height 46
drag, startPoint x: 470, startPoint y: 163, endPoint x: 433, endPoint y: 214, distance: 63.0
click at [481, 164] on div "[DATE] 14:03" at bounding box center [505, 150] width 49 height 28
drag, startPoint x: 432, startPoint y: 233, endPoint x: 548, endPoint y: 254, distance: 118.2
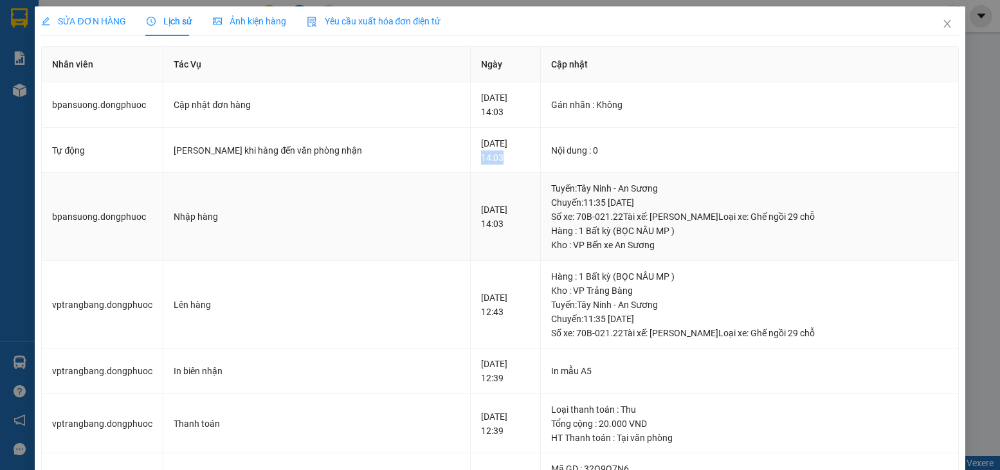
click at [548, 254] on tr "bpansuong.dongphuoc Nhập hàng [DATE] 14:03 [GEOGRAPHIC_DATA] : [GEOGRAPHIC_DATA…" at bounding box center [500, 217] width 917 height 88
click at [496, 266] on td "[DATE] 12:43" at bounding box center [506, 305] width 70 height 88
drag, startPoint x: 426, startPoint y: 293, endPoint x: 480, endPoint y: 267, distance: 59.5
click at [488, 287] on tr "vptrangbang.dongphuoc Lên hàng [DATE] 12:43 Hàng : 1 Bất kỳ (BỌC NÂU MP ) Kho :…" at bounding box center [500, 305] width 917 height 88
drag, startPoint x: 446, startPoint y: 208, endPoint x: 463, endPoint y: 210, distance: 16.8
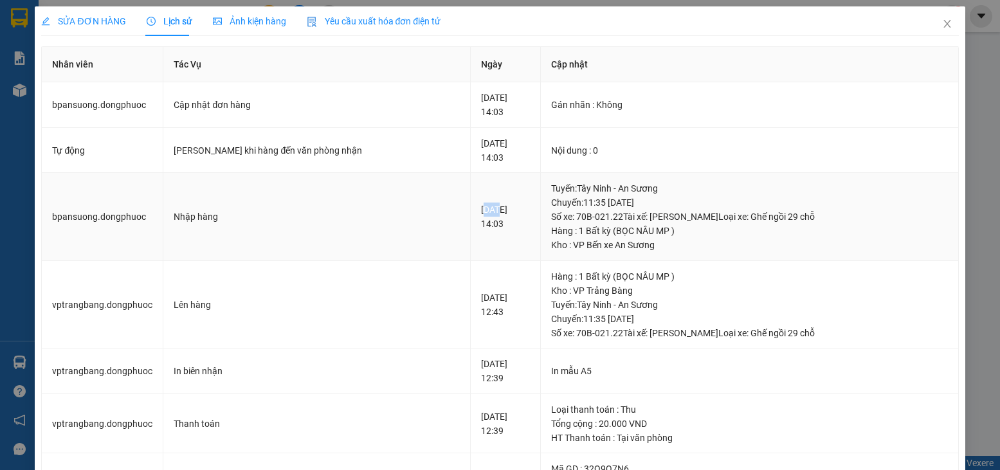
click at [481, 210] on div "[DATE] 14:03" at bounding box center [505, 217] width 49 height 28
click at [932, 31] on span "Close" at bounding box center [947, 24] width 36 height 36
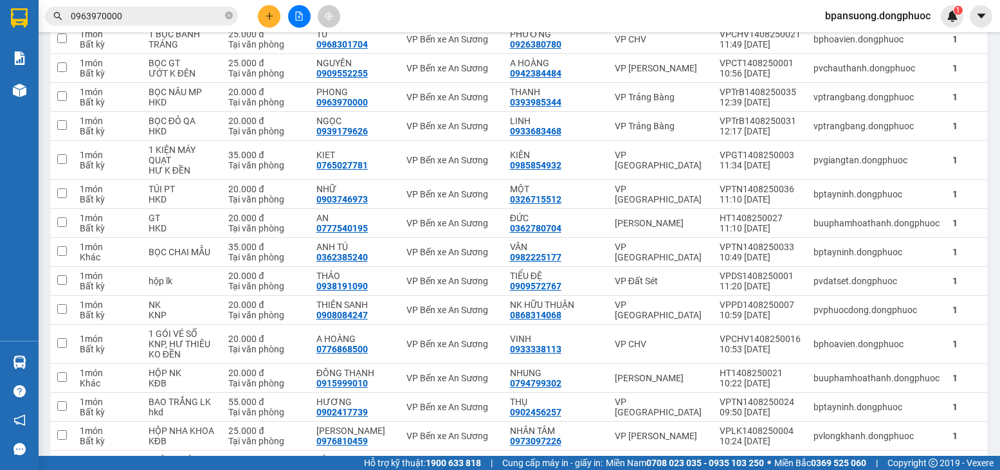
scroll to position [257, 0]
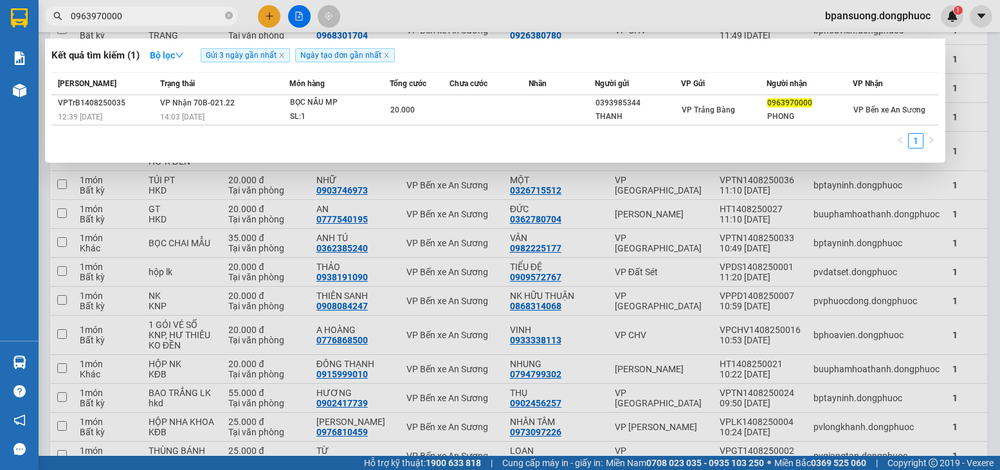
click at [127, 15] on input "0963970000" at bounding box center [147, 16] width 152 height 14
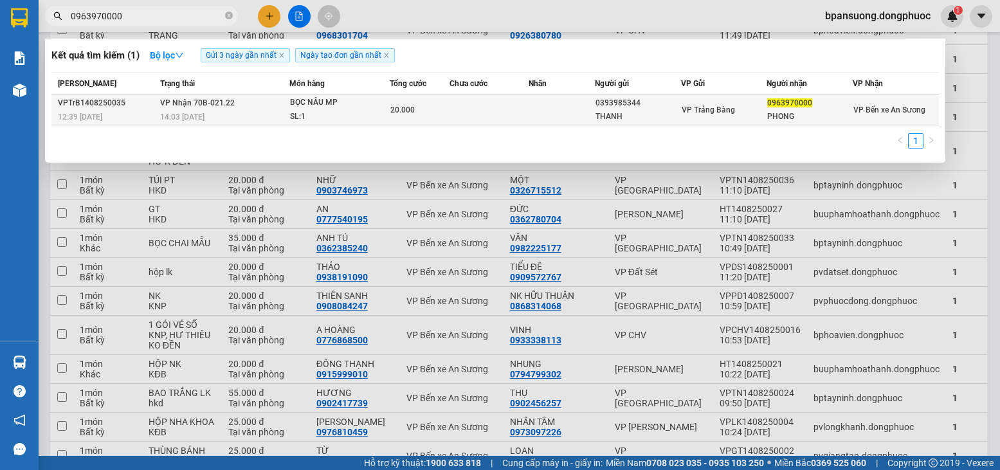
click at [249, 104] on td "VP Nhận 70B-021.22 14:03 [DATE]" at bounding box center [223, 110] width 132 height 30
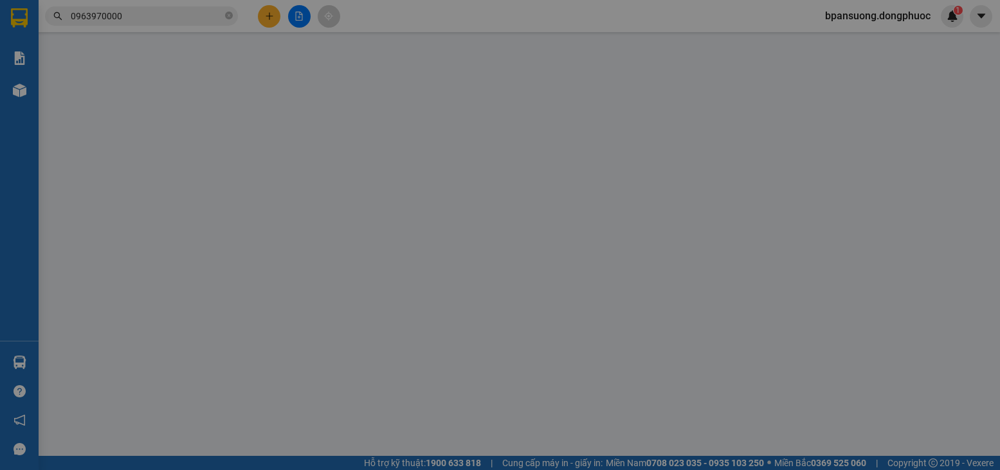
type input "0393985344"
type input "THANH"
type input "0963970000"
type input "PHONG"
type input "20.000"
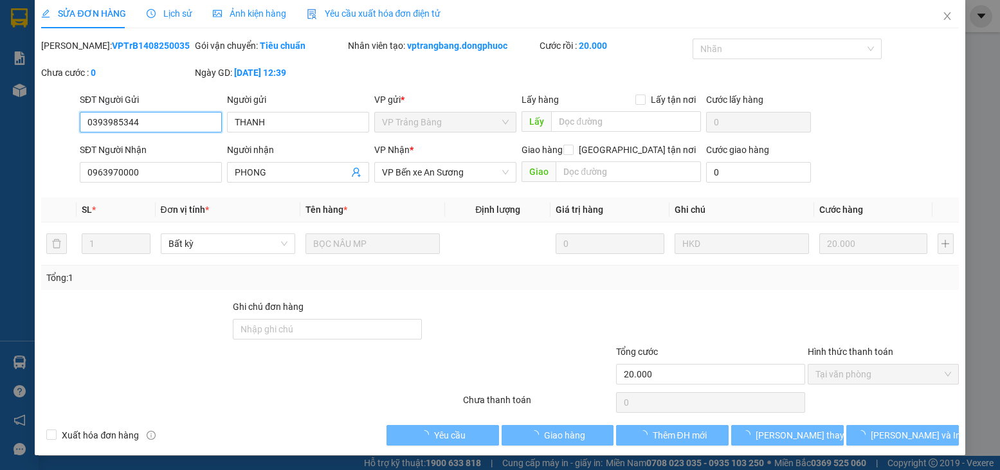
scroll to position [8, 0]
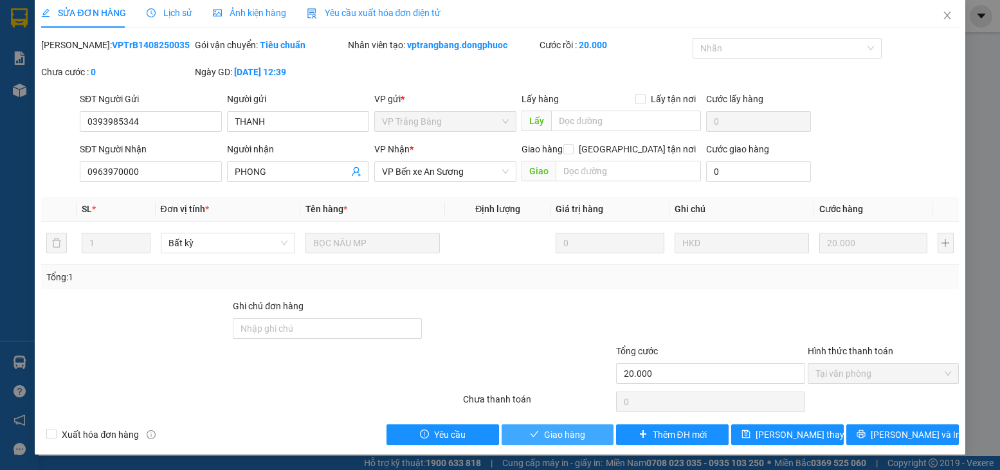
click at [532, 435] on icon "check" at bounding box center [534, 434] width 9 height 9
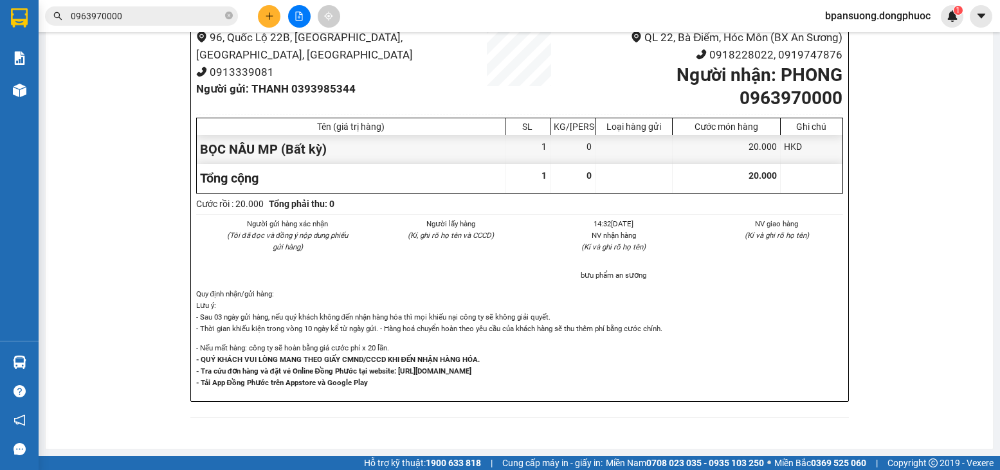
scroll to position [1715, 0]
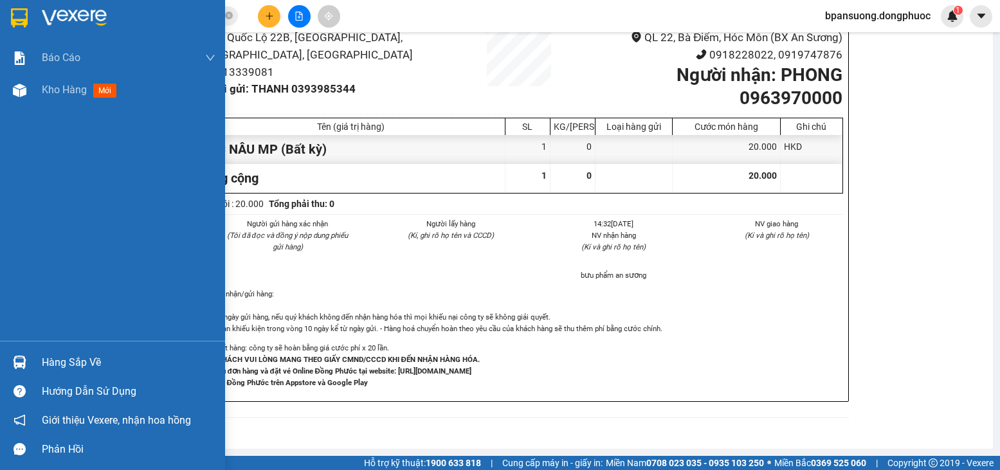
click at [50, 356] on div "Hàng sắp về" at bounding box center [129, 362] width 174 height 19
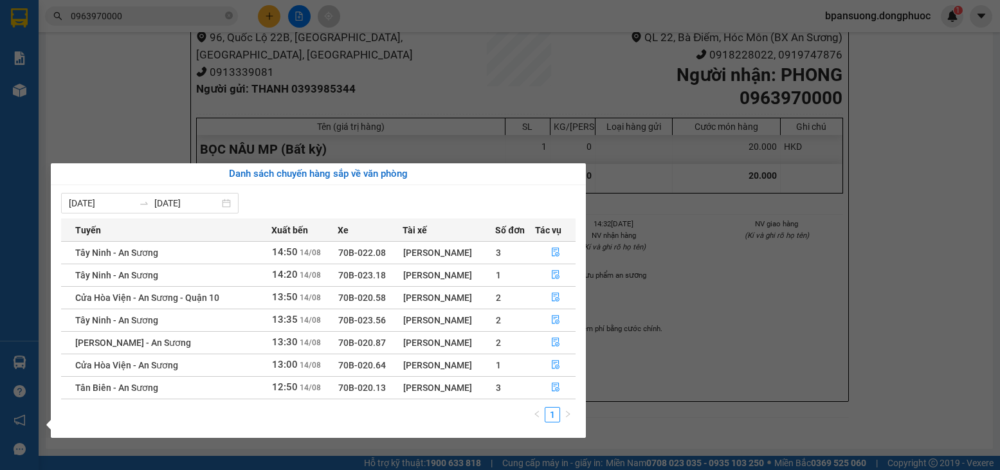
click at [152, 43] on section "Kết quả tìm kiếm ( 1 ) Bộ lọc Gửi 3 ngày gần nhất Ngày tạo đơn gần nhất Mã ĐH T…" at bounding box center [500, 235] width 1000 height 470
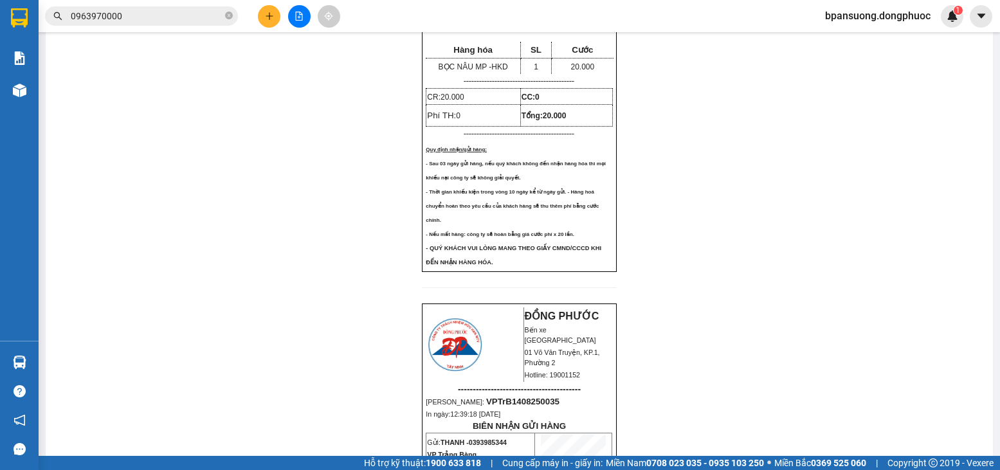
scroll to position [322, 0]
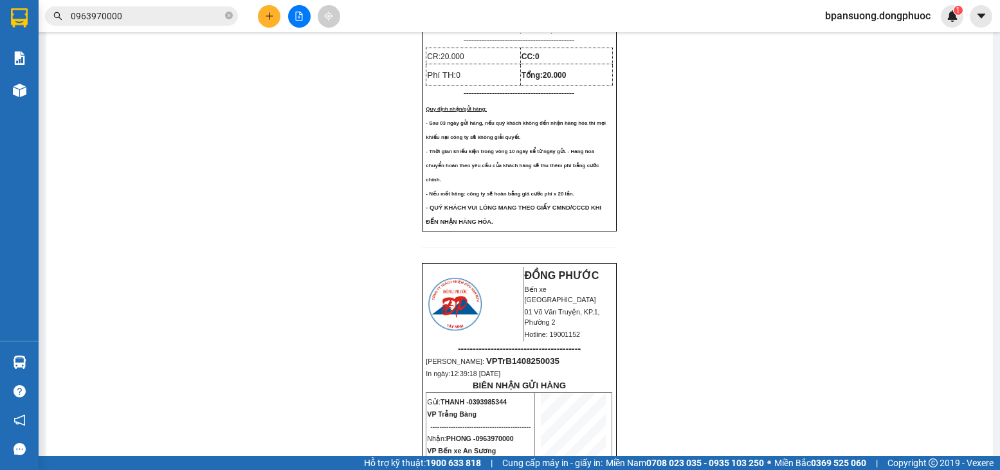
click at [133, 8] on span "0963970000" at bounding box center [141, 15] width 193 height 19
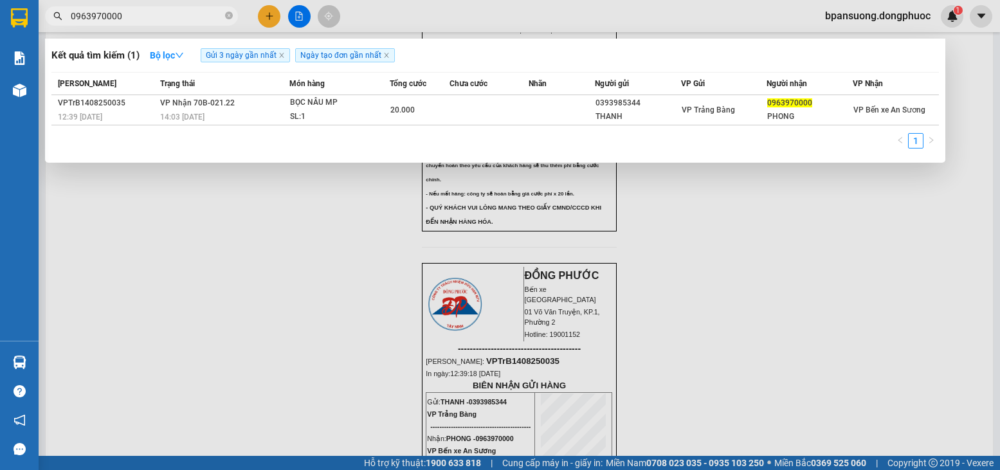
click at [133, 13] on input "0963970000" at bounding box center [147, 16] width 152 height 14
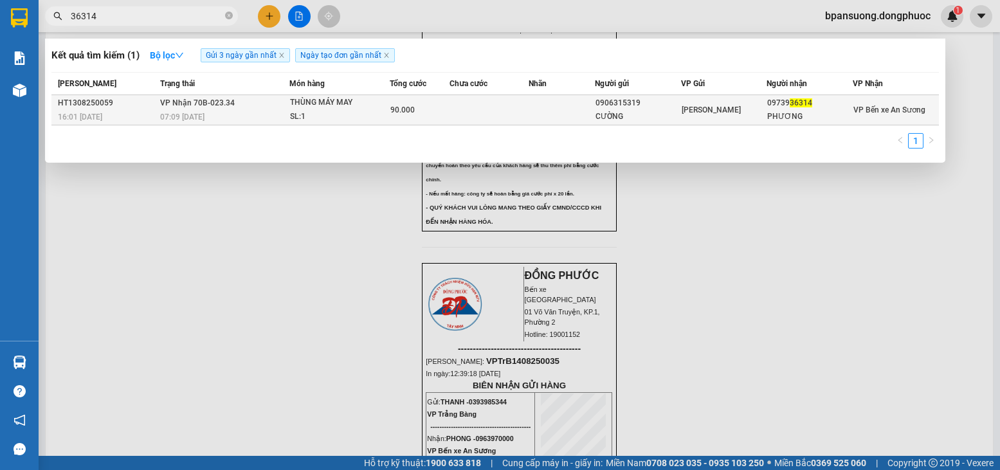
type input "36314"
click at [294, 105] on div "THÙNG MÁY MAY" at bounding box center [338, 103] width 96 height 14
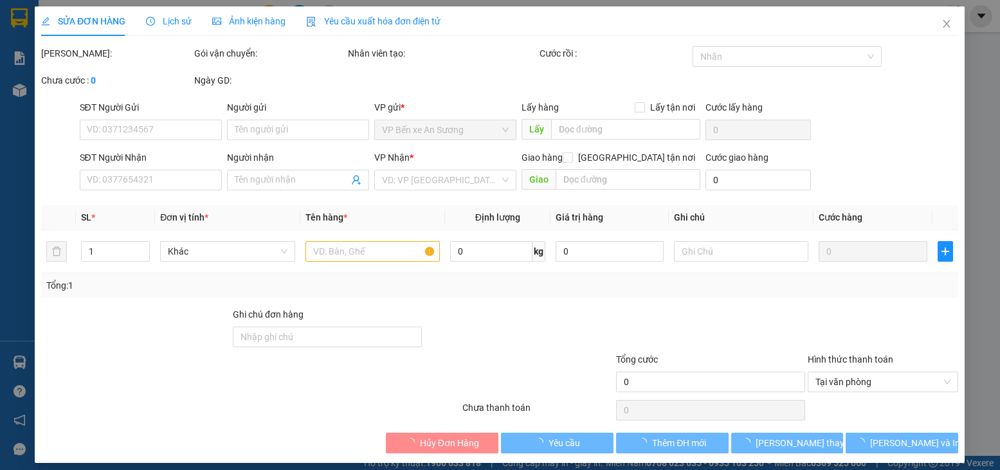
type input "0906315319"
type input "CƯỜNG"
type input "0973936314"
type input "PHƯƠNG"
type input "90.000"
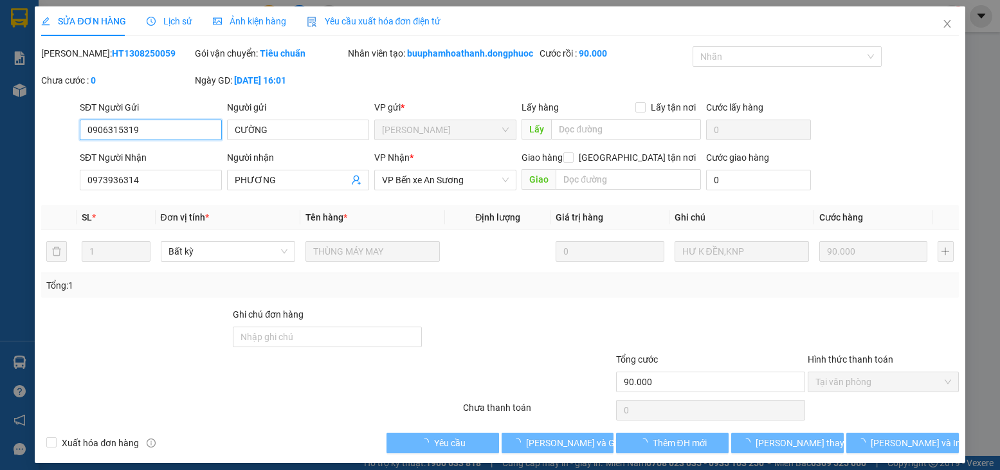
scroll to position [8, 0]
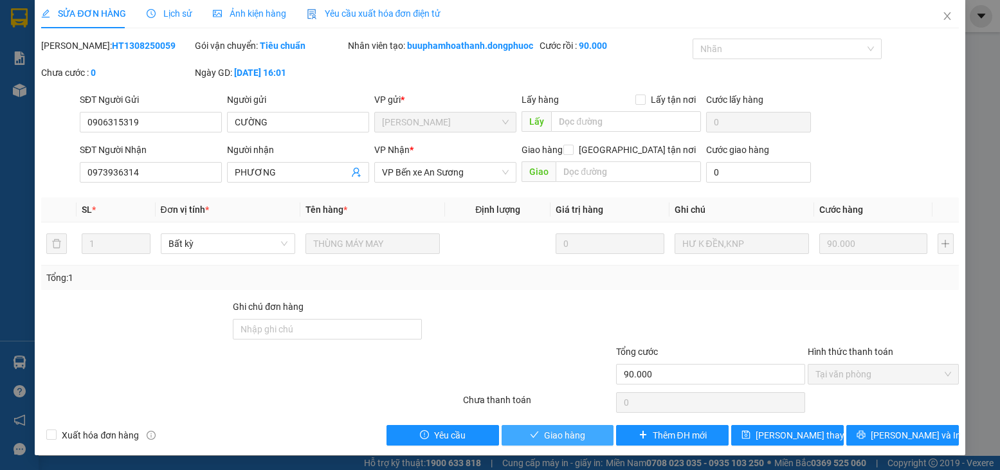
click at [519, 441] on button "Giao hàng" at bounding box center [558, 435] width 113 height 21
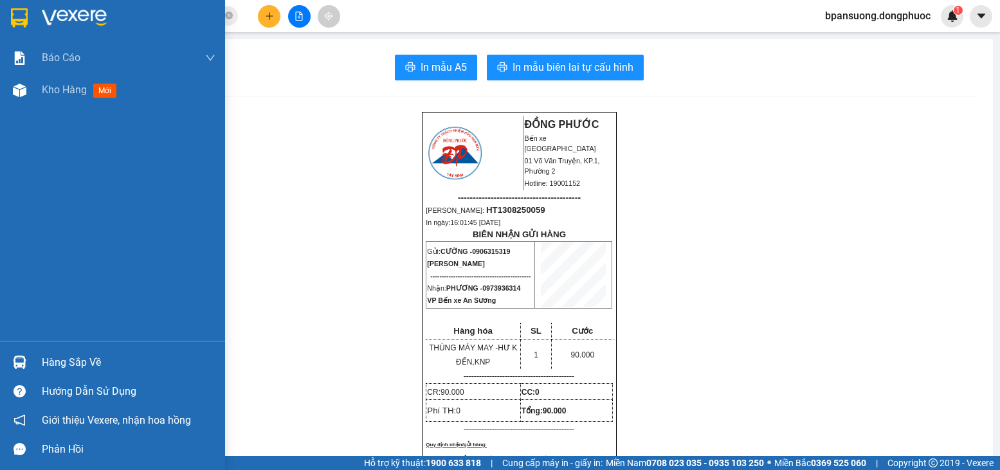
click at [100, 15] on img at bounding box center [74, 17] width 65 height 19
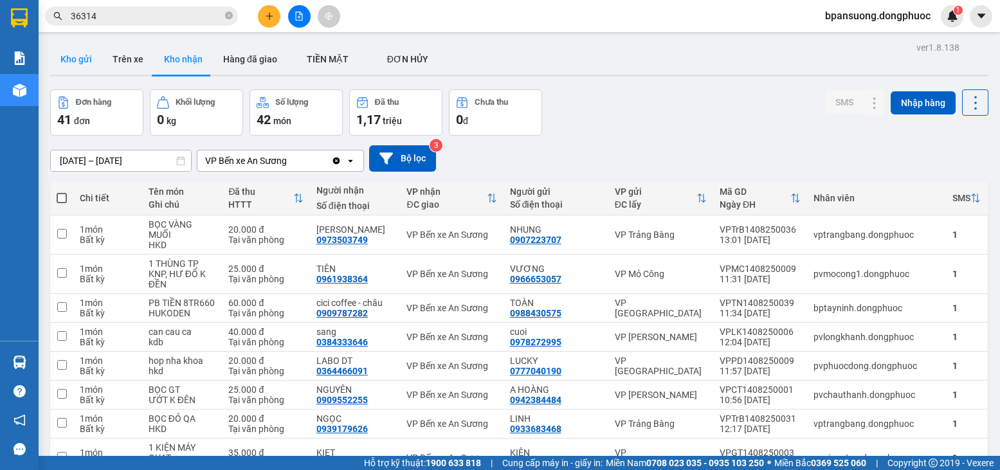
click at [77, 57] on button "Kho gửi" at bounding box center [76, 59] width 52 height 31
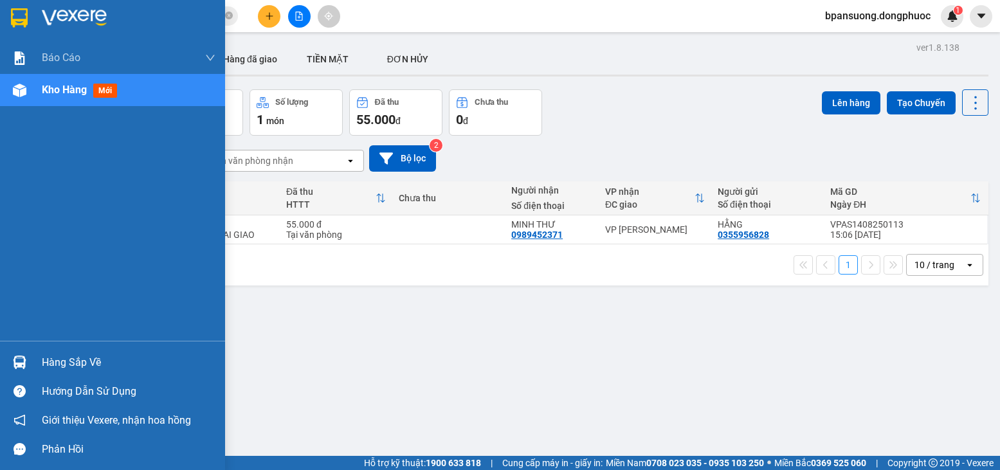
click at [17, 356] on div at bounding box center [19, 362] width 23 height 23
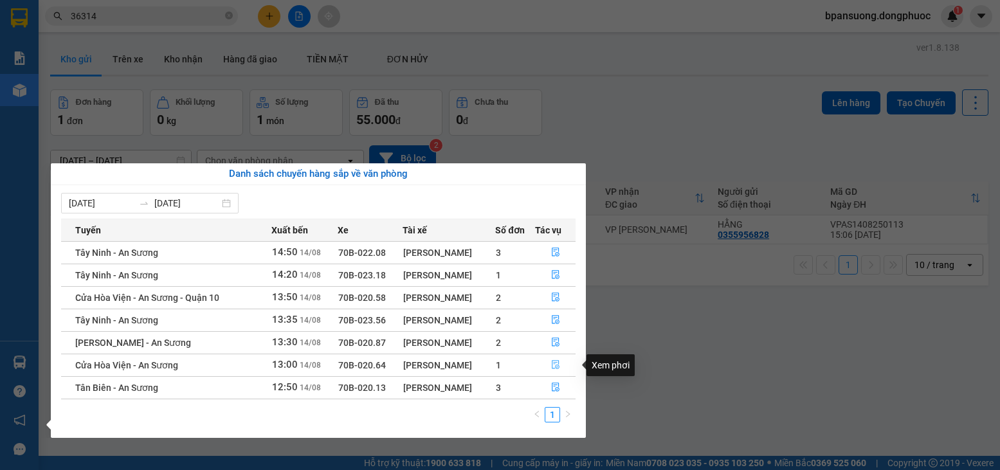
click at [560, 367] on icon "file-done" at bounding box center [555, 364] width 9 height 9
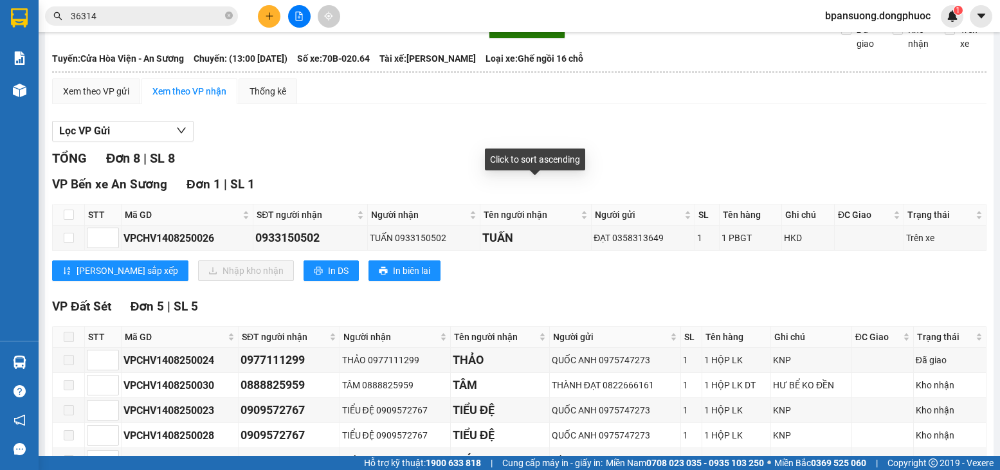
scroll to position [193, 0]
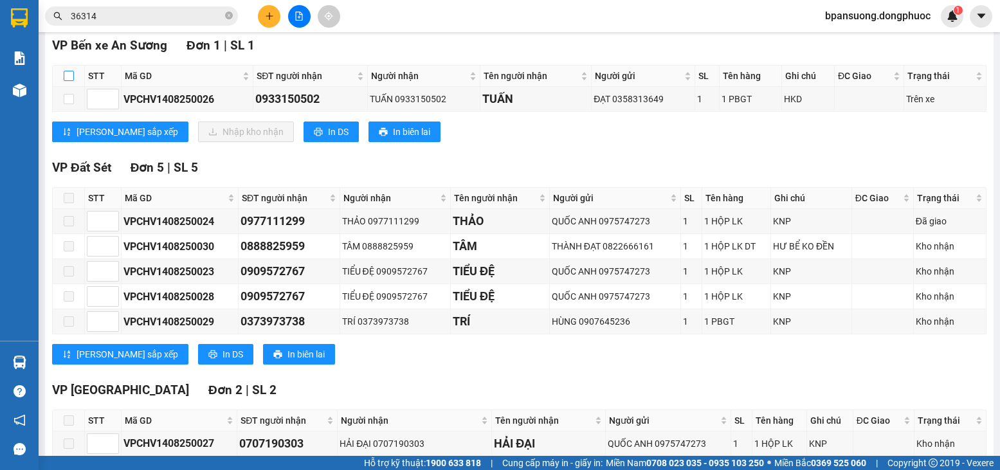
click at [65, 81] on input "checkbox" at bounding box center [69, 76] width 10 height 10
checkbox input "true"
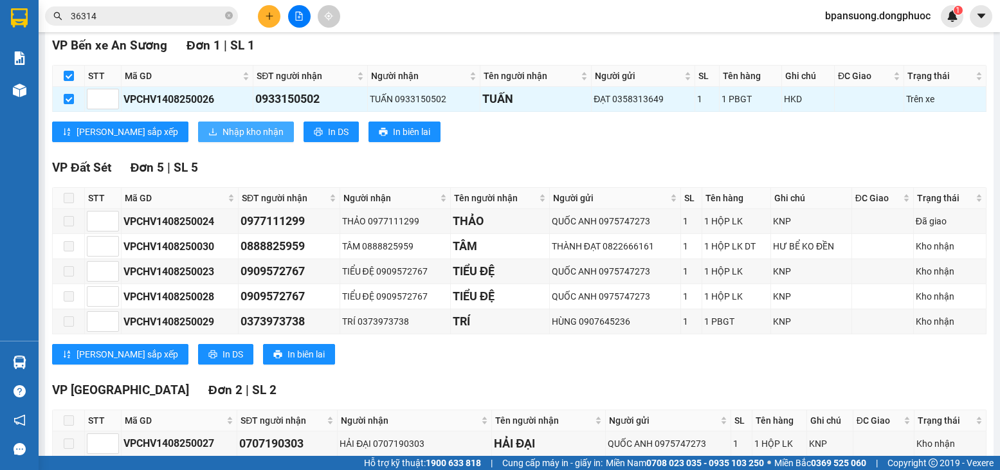
click at [223, 139] on span "Nhập kho nhận" at bounding box center [253, 132] width 61 height 14
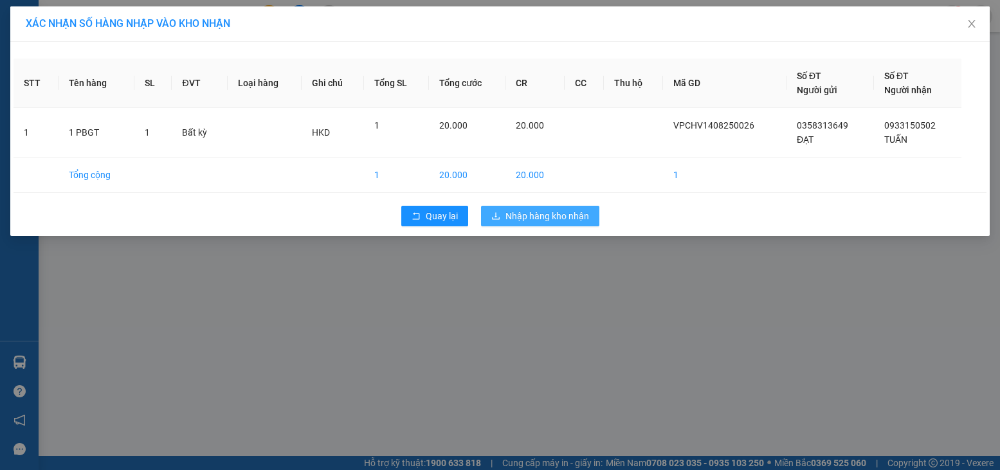
click at [554, 217] on span "Nhập hàng kho nhận" at bounding box center [548, 216] width 84 height 14
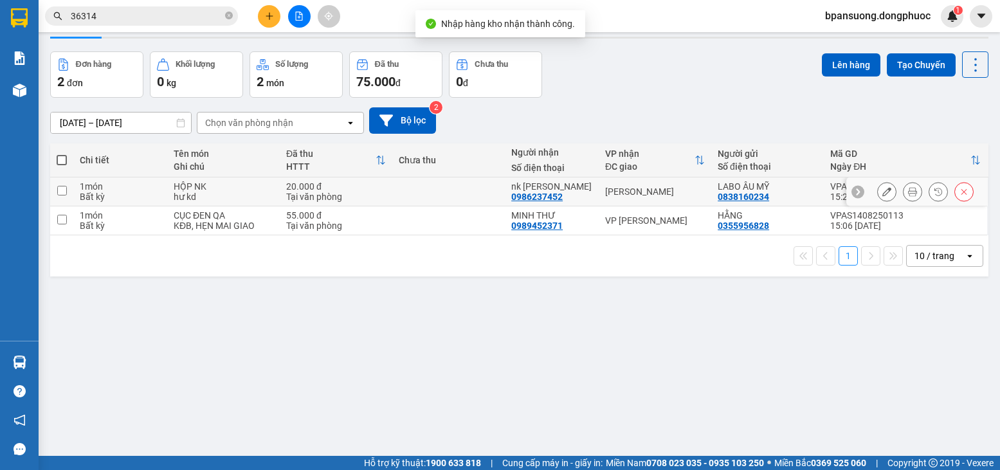
scroll to position [59, 0]
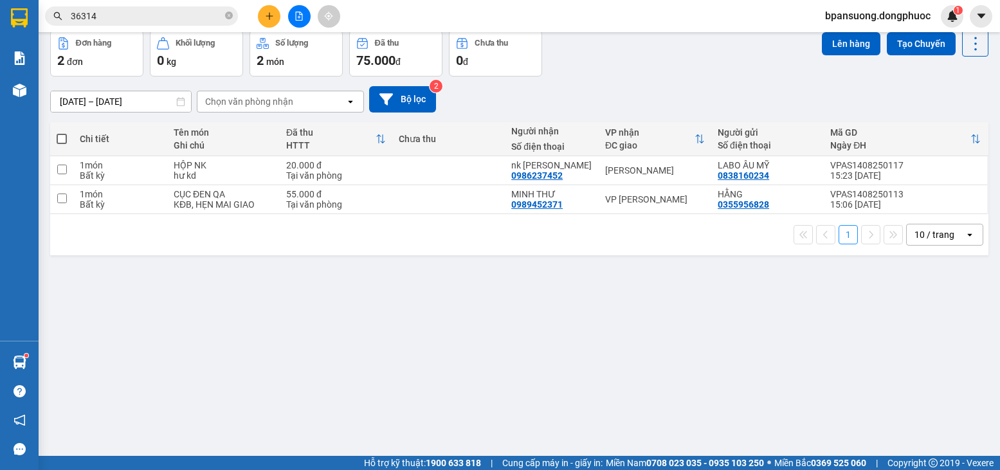
click at [118, 21] on input "36314" at bounding box center [147, 16] width 152 height 14
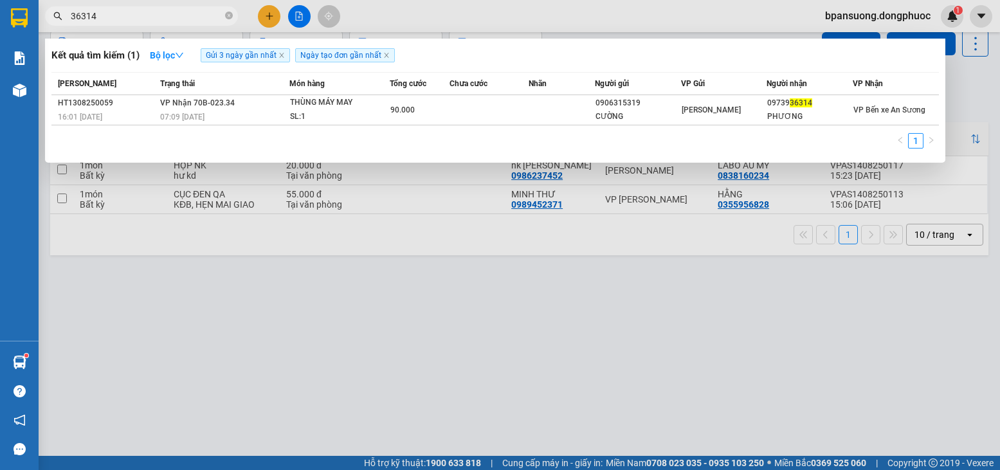
click at [118, 21] on input "36314" at bounding box center [147, 16] width 152 height 14
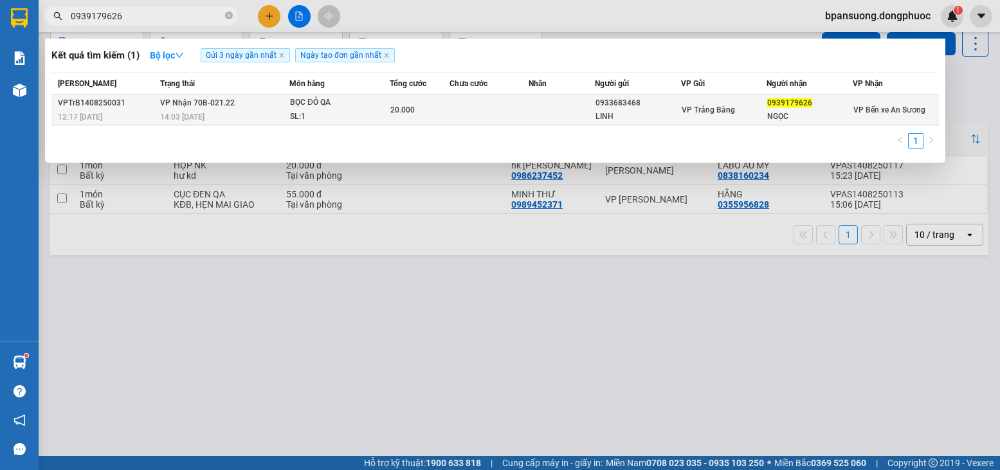
type input "0939179626"
click at [314, 111] on div "SL: 1" at bounding box center [338, 117] width 96 height 14
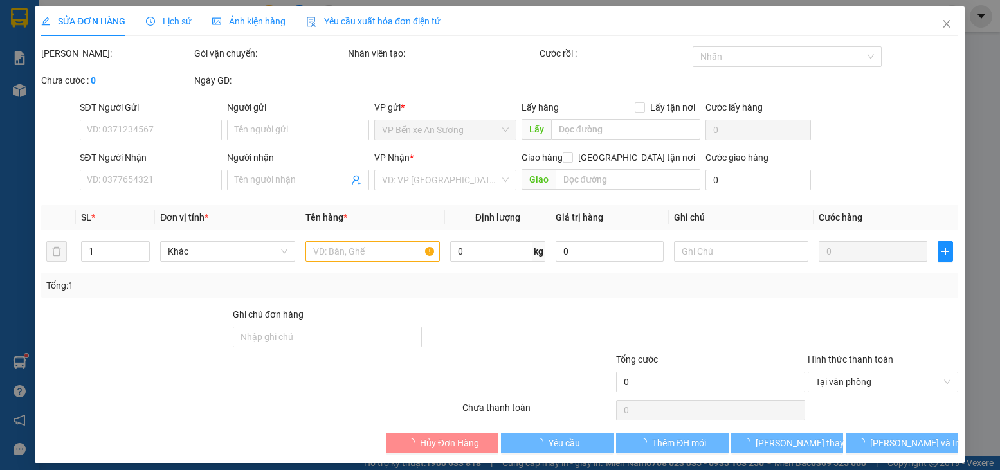
type input "0933683468"
type input "LINH"
type input "0939179626"
type input "NGỌC"
type input "20.000"
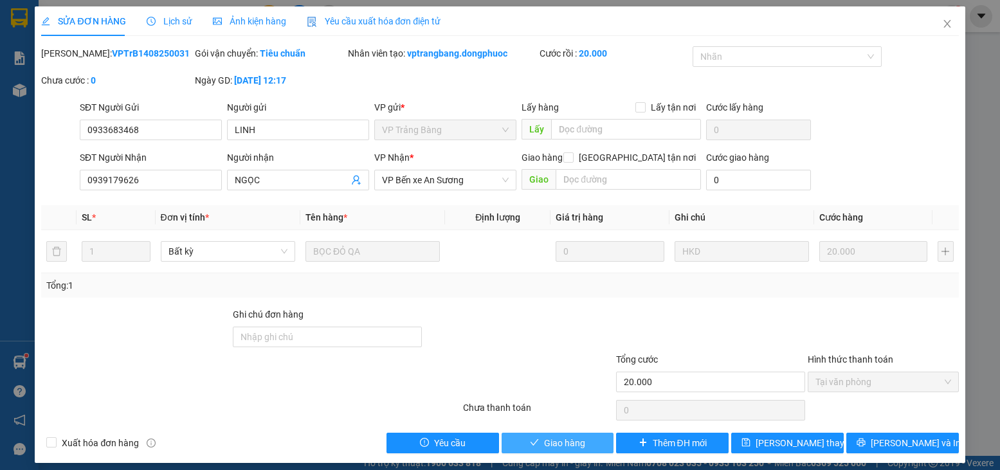
click at [544, 442] on span "Giao hàng" at bounding box center [564, 443] width 41 height 14
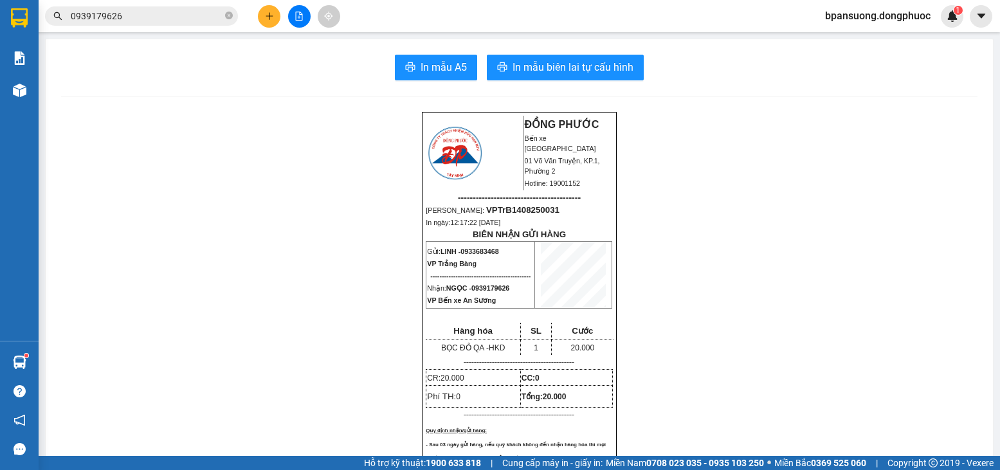
click at [159, 21] on input "0939179626" at bounding box center [147, 16] width 152 height 14
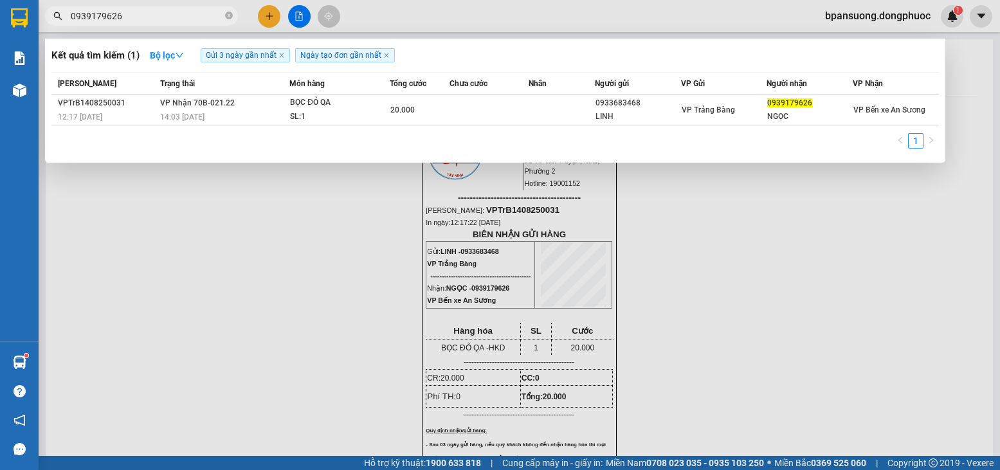
click at [159, 21] on input "0939179626" at bounding box center [147, 16] width 152 height 14
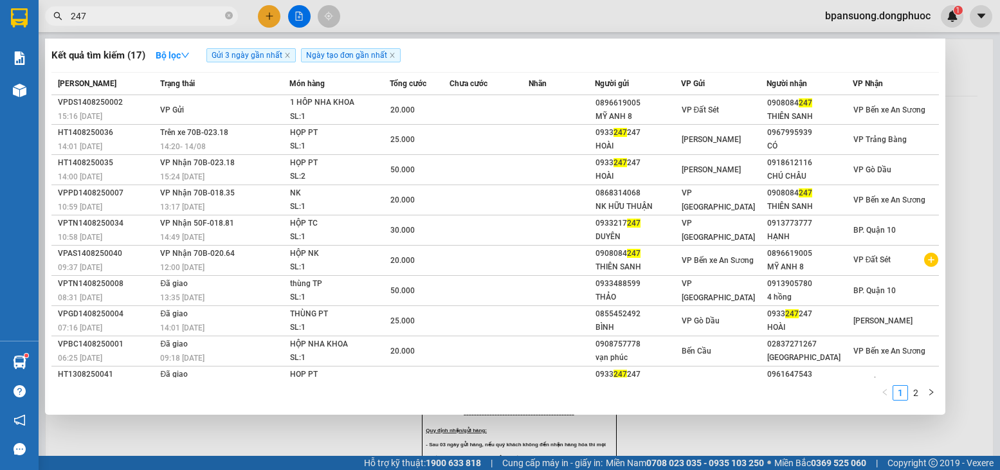
type input "247"
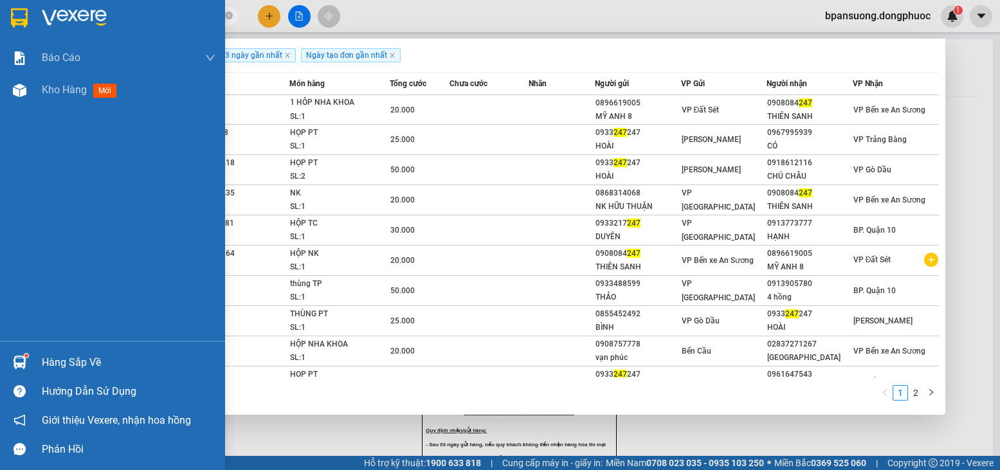
click at [12, 358] on div at bounding box center [19, 362] width 23 height 23
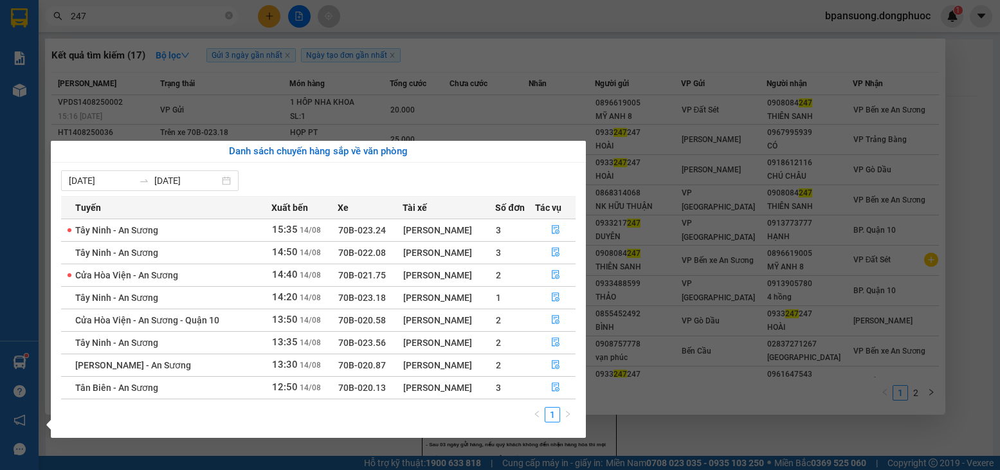
click at [970, 203] on section "Kết quả tìm kiếm ( 17 ) Bộ lọc Gửi 3 ngày gần nhất Ngày tạo đơn gần nhất Mã ĐH …" at bounding box center [500, 235] width 1000 height 470
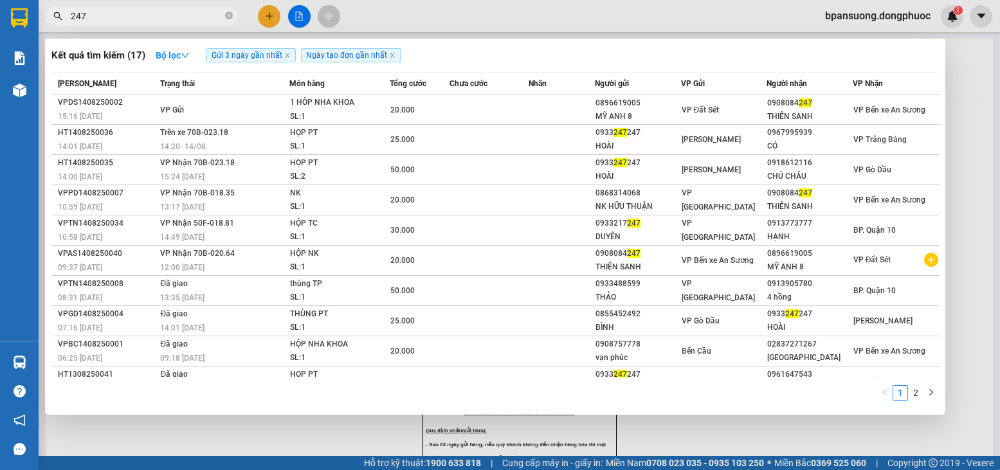
click at [970, 203] on div at bounding box center [500, 235] width 1000 height 470
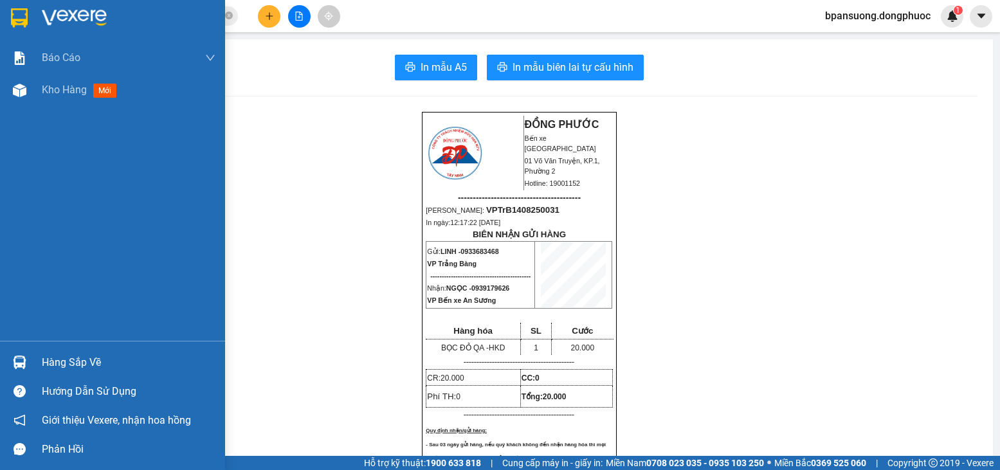
click at [35, 366] on div "Hàng sắp về" at bounding box center [112, 362] width 225 height 29
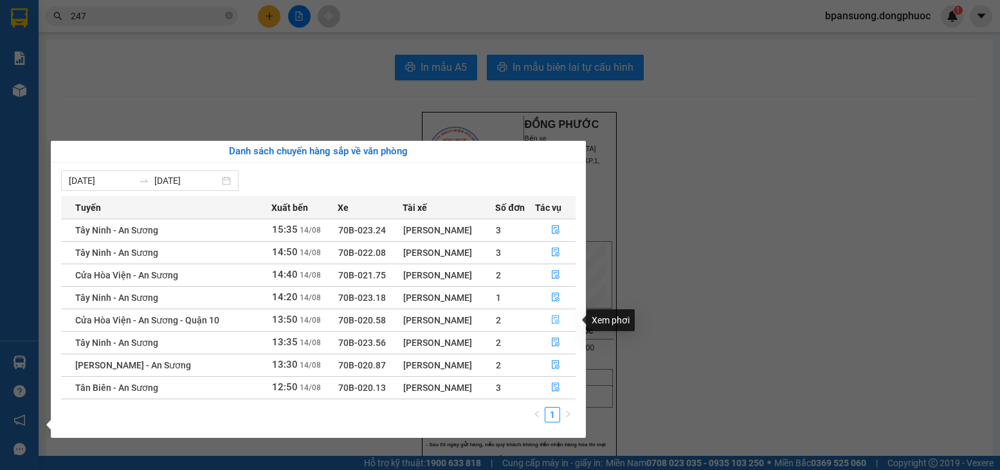
click at [556, 324] on icon "file-done" at bounding box center [556, 320] width 8 height 9
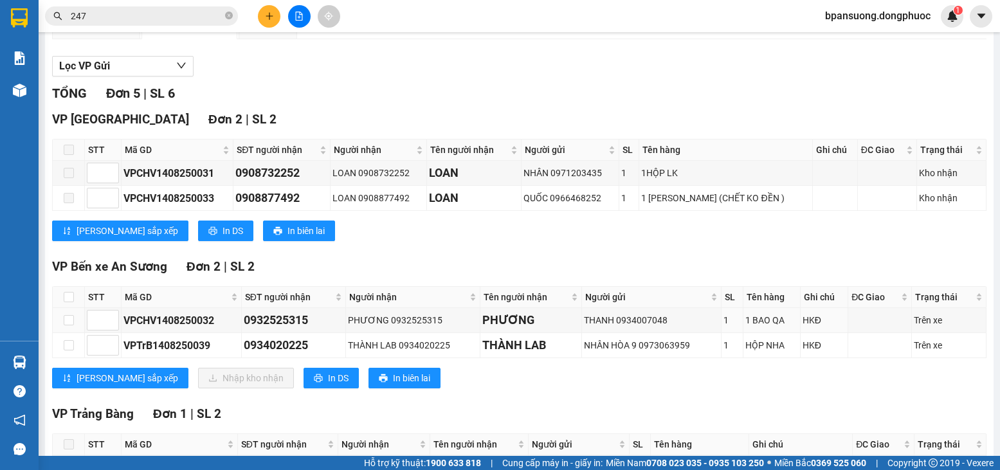
scroll to position [221, 0]
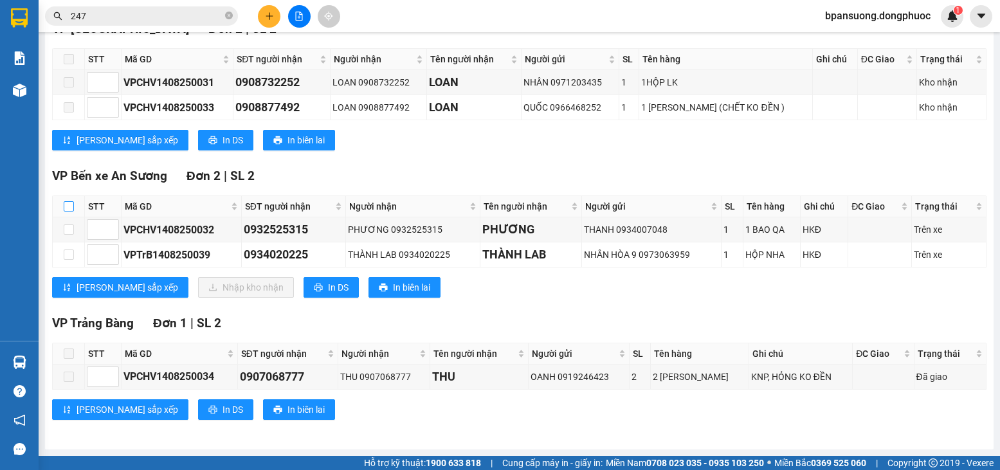
click at [65, 208] on input "checkbox" at bounding box center [69, 206] width 10 height 10
checkbox input "true"
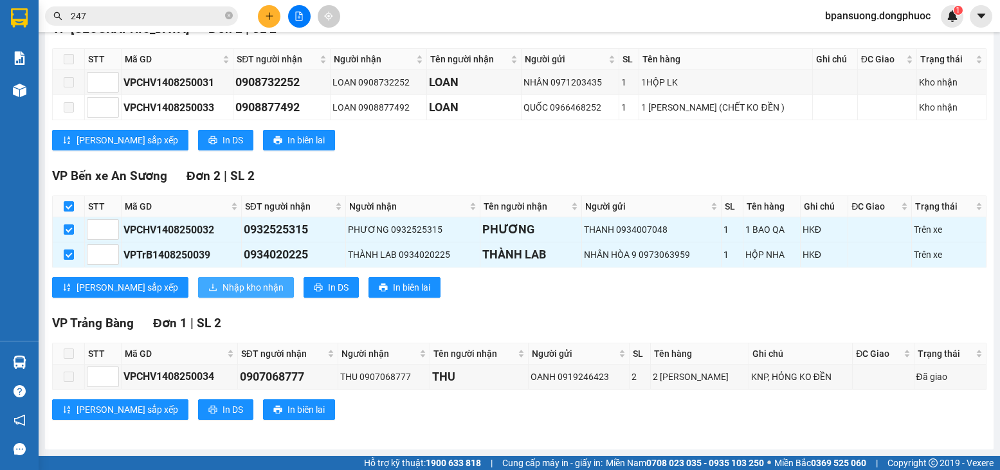
click at [223, 287] on span "Nhập kho nhận" at bounding box center [253, 287] width 61 height 14
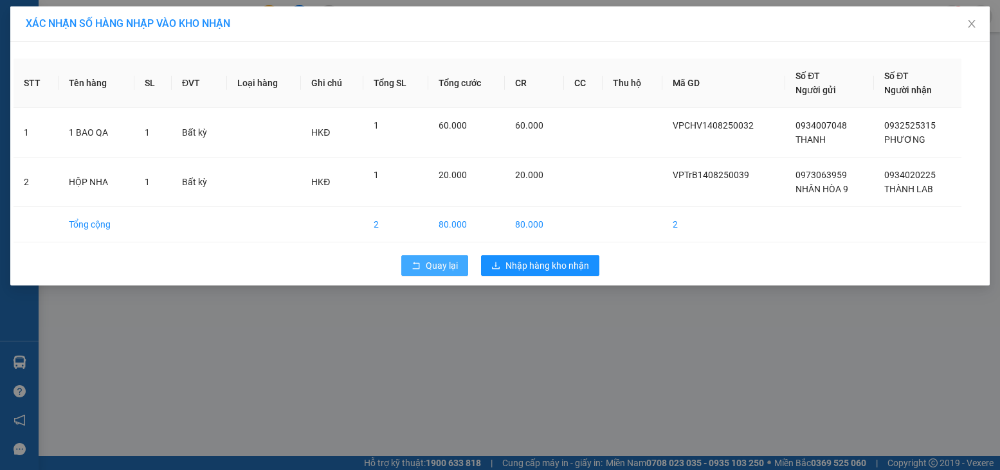
click at [418, 268] on icon "rollback" at bounding box center [416, 265] width 9 height 9
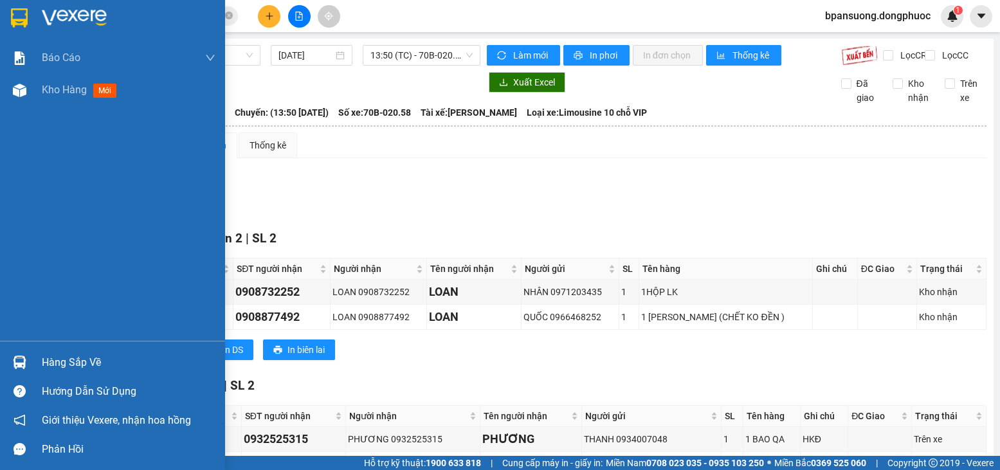
click at [35, 349] on div "Hàng sắp về" at bounding box center [112, 362] width 225 height 29
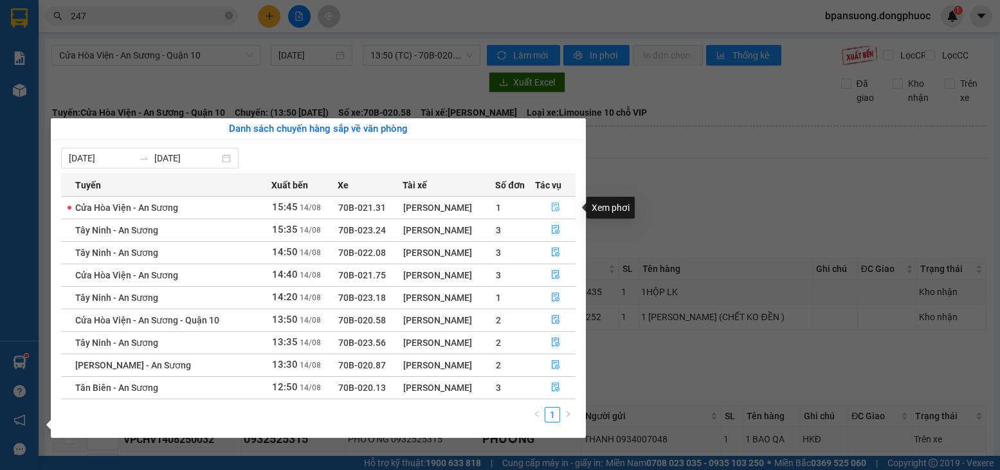
click at [563, 207] on button "button" at bounding box center [556, 207] width 40 height 21
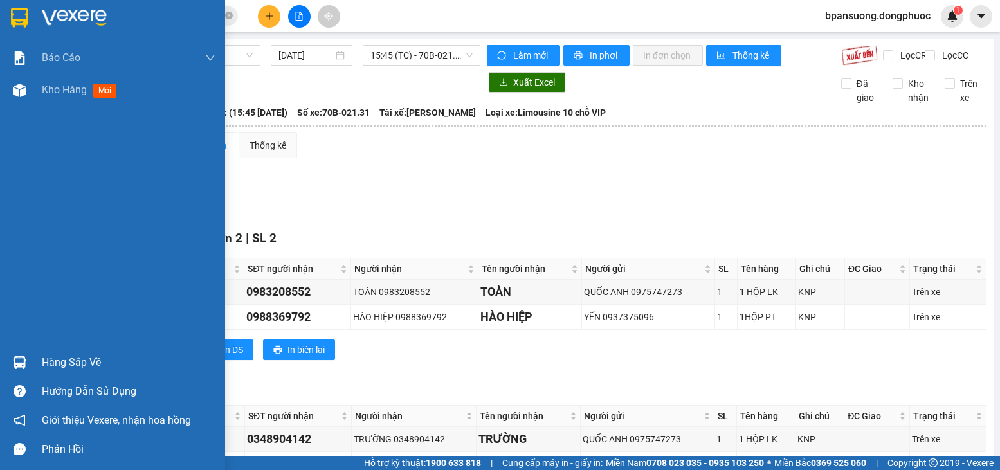
click at [21, 347] on div "Hàng sắp về Hướng dẫn sử dụng Giới thiệu Vexere, nhận hoa hồng Phản hồi" at bounding box center [112, 402] width 225 height 123
click at [56, 367] on div "Hàng sắp về" at bounding box center [129, 362] width 174 height 19
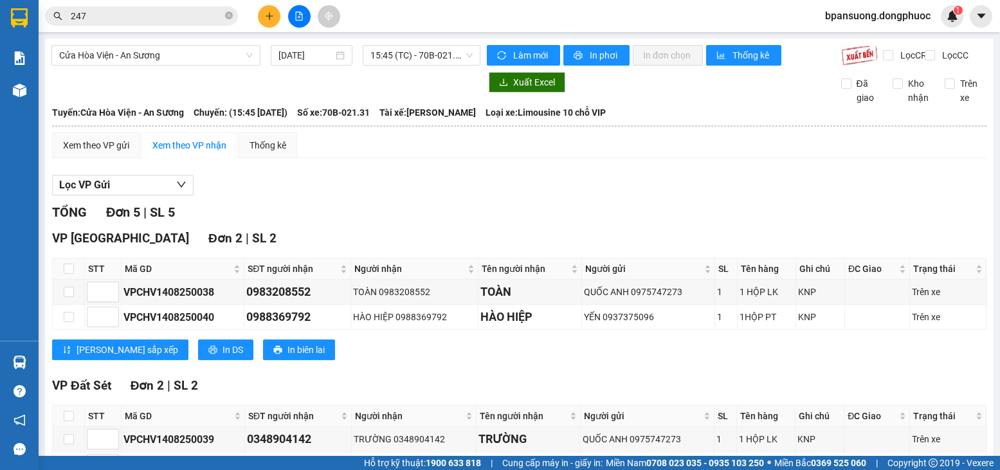
click at [661, 204] on section "Kết quả tìm kiếm ( 17 ) Bộ lọc Gửi 3 ngày gần nhất Ngày tạo đơn gần nhất Mã ĐH …" at bounding box center [500, 235] width 1000 height 470
click at [682, 351] on div "[PERSON_NAME] sắp xếp In DS In biên lai" at bounding box center [519, 350] width 935 height 21
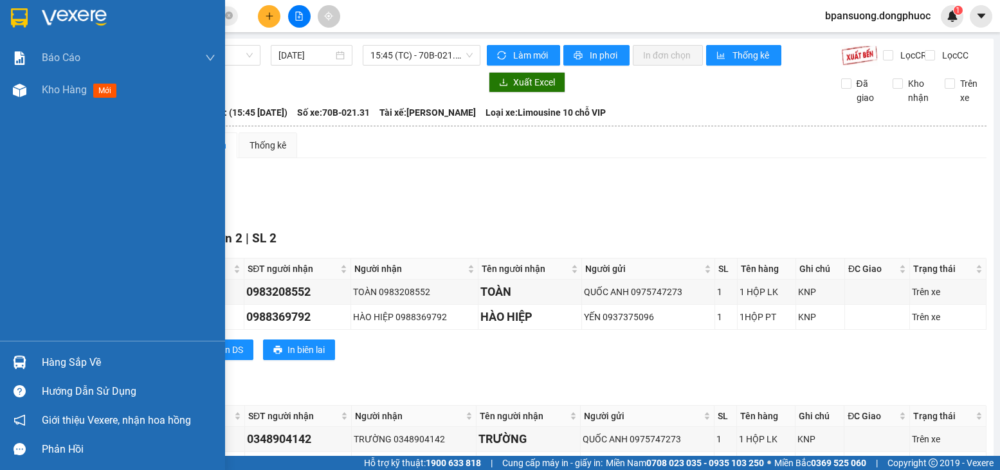
click at [19, 363] on img at bounding box center [20, 363] width 14 height 14
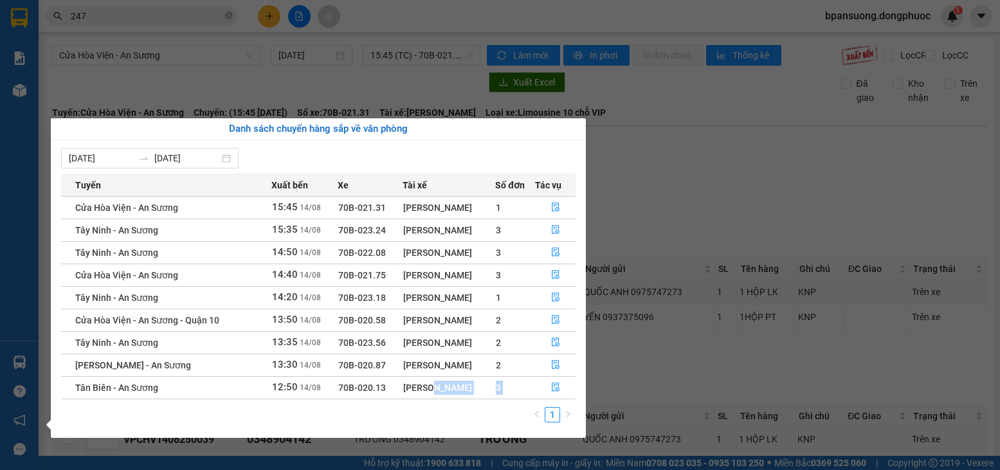
drag, startPoint x: 425, startPoint y: 367, endPoint x: 459, endPoint y: 432, distance: 72.8
click at [459, 432] on div "[DATE] [DATE] Tuyến Xuất bến Xe Tài xế Số đơn Tác vụ [GEOGRAPHIC_DATA] - An Sươ…" at bounding box center [318, 289] width 535 height 298
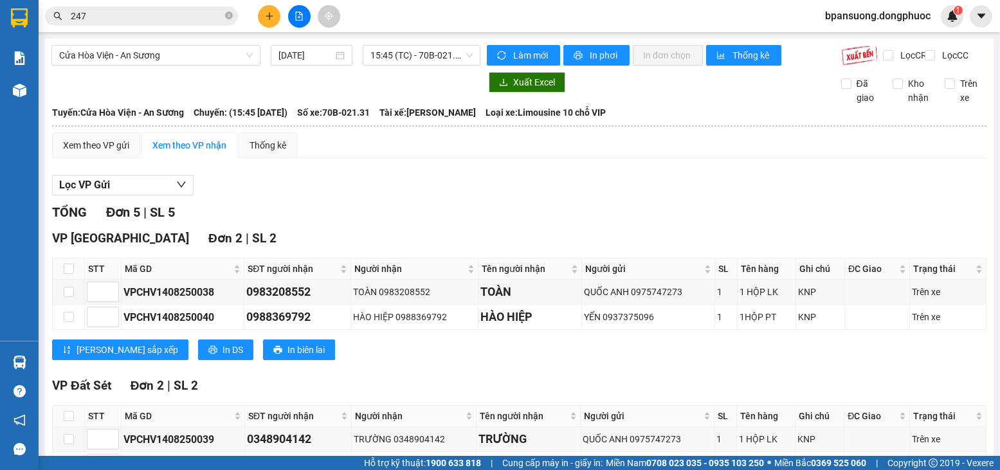
click at [706, 393] on section "Kết quả tìm kiếm ( 17 ) Bộ lọc Gửi 3 ngày gần nhất Ngày tạo đơn gần nhất Mã ĐH …" at bounding box center [500, 235] width 1000 height 470
click at [265, 21] on button at bounding box center [269, 16] width 23 height 23
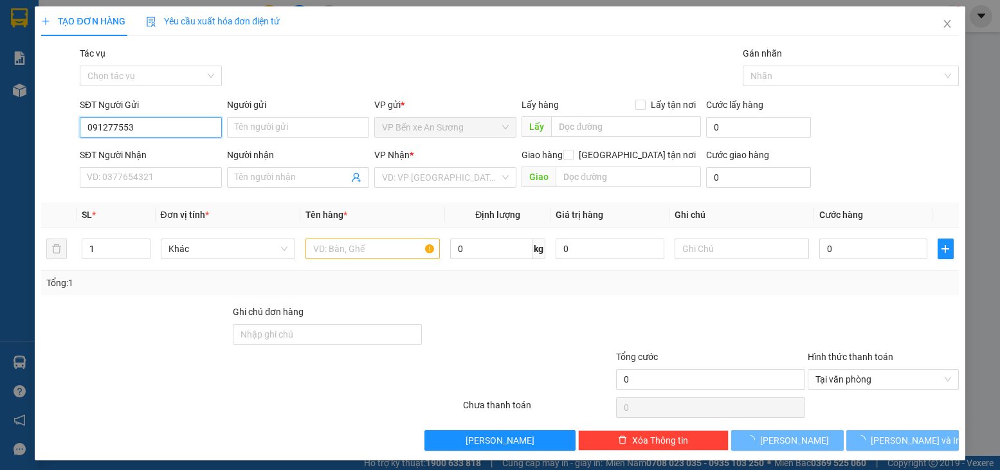
type input "0912775533"
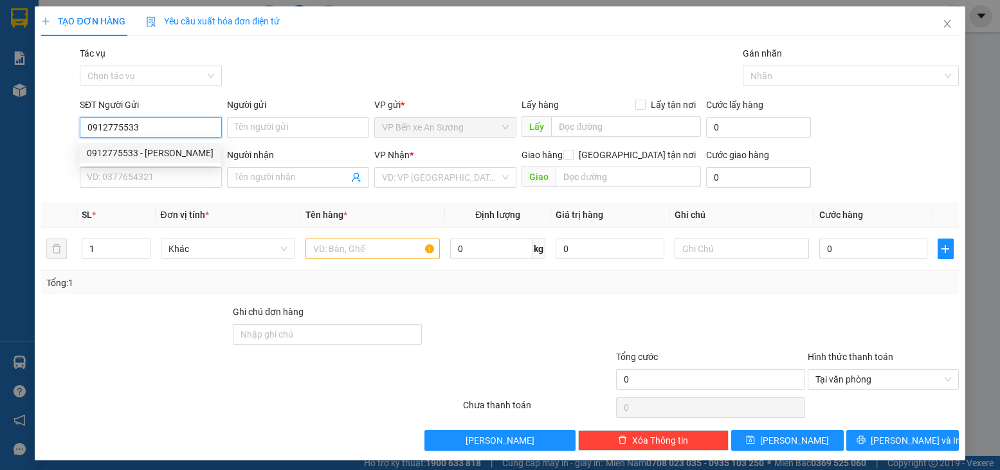
click at [135, 150] on div "0912775533 - [PERSON_NAME]" at bounding box center [150, 153] width 127 height 14
type input "QUANG"
type input "0909137913"
type input "TIÊN"
type input "25.000"
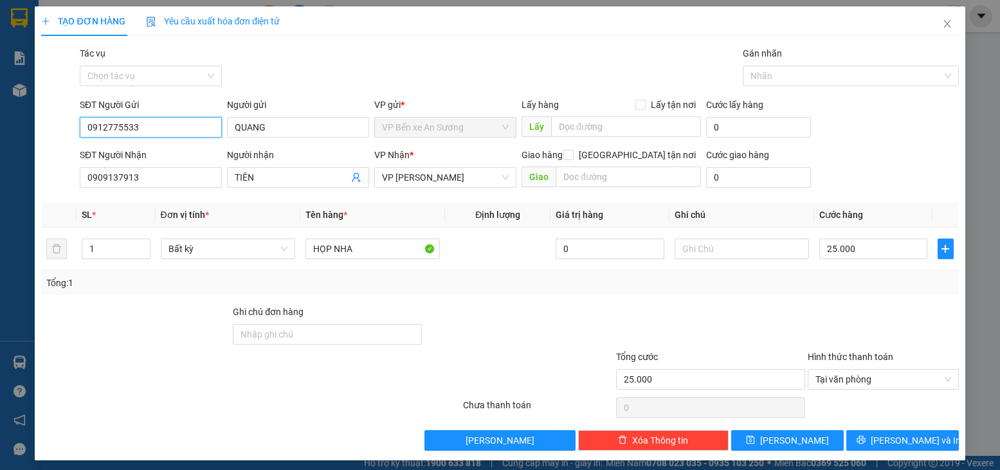
scroll to position [6, 0]
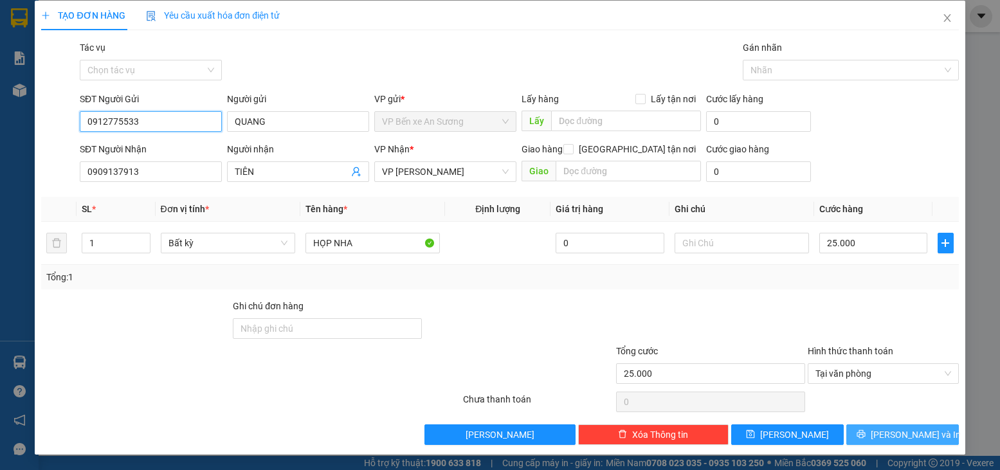
type input "0912775533"
click at [927, 437] on button "[PERSON_NAME] và In" at bounding box center [902, 434] width 113 height 21
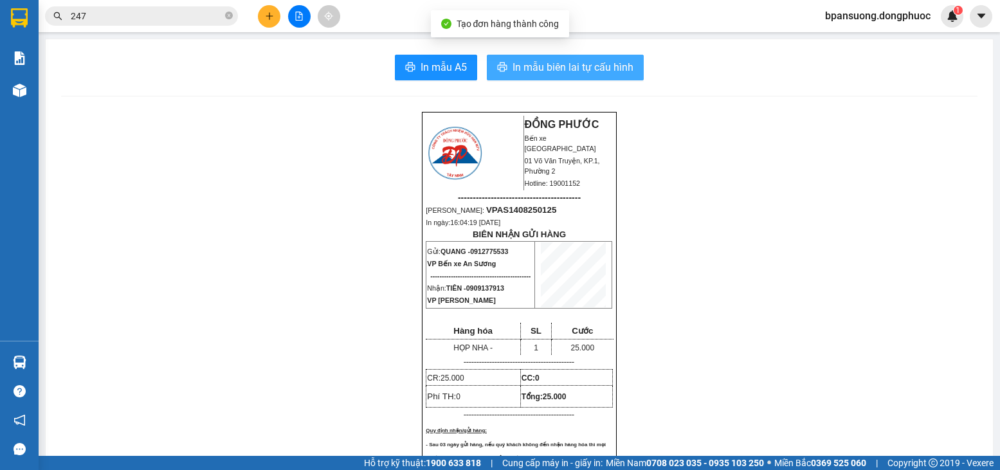
click at [625, 73] on span "In mẫu biên lai tự cấu hình" at bounding box center [573, 67] width 121 height 16
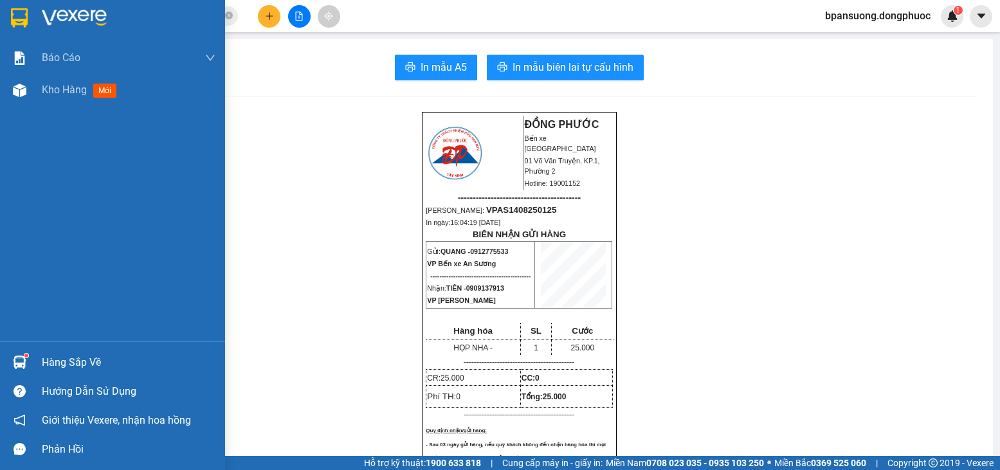
click at [71, 361] on div "Hàng sắp về" at bounding box center [129, 362] width 174 height 19
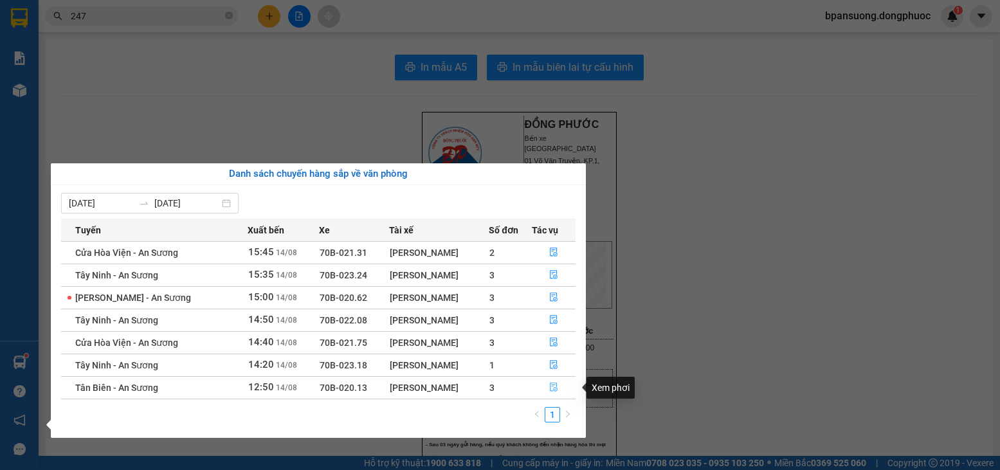
click at [555, 394] on button "button" at bounding box center [554, 388] width 43 height 21
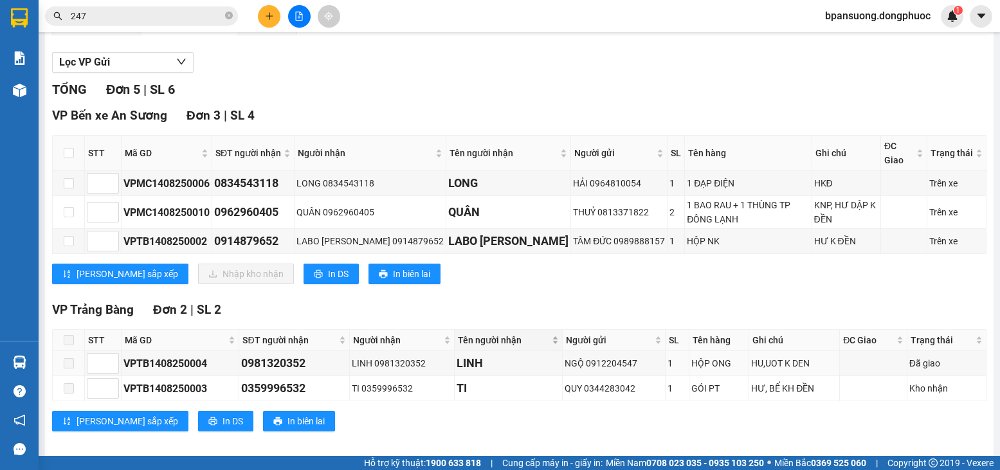
scroll to position [123, 0]
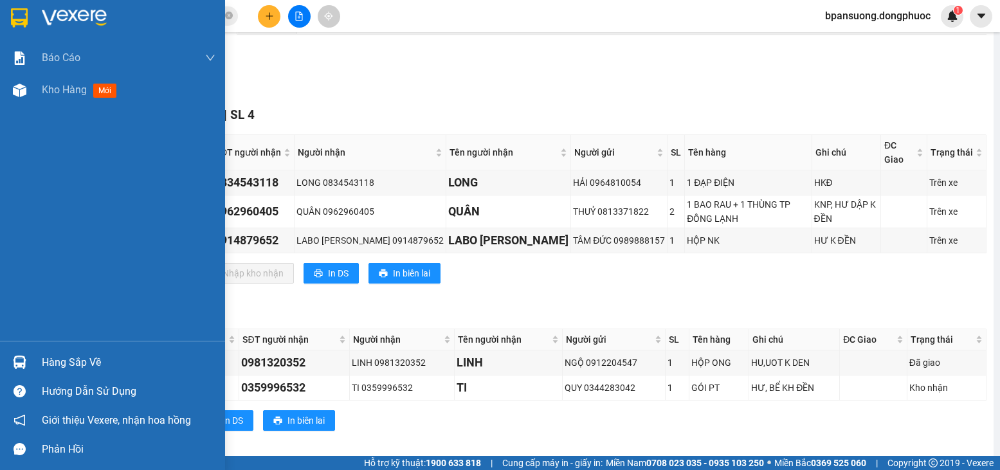
click at [14, 349] on div "Hàng sắp về" at bounding box center [112, 362] width 225 height 29
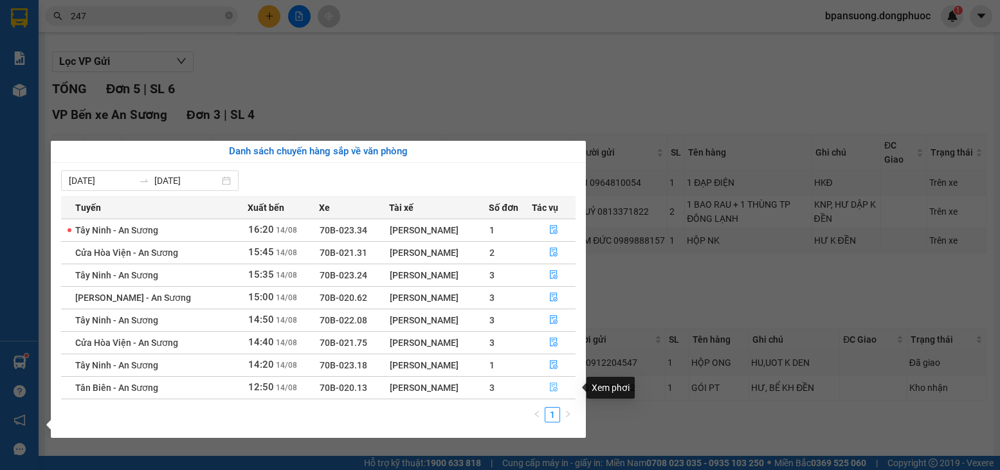
click at [545, 385] on button "button" at bounding box center [554, 388] width 43 height 21
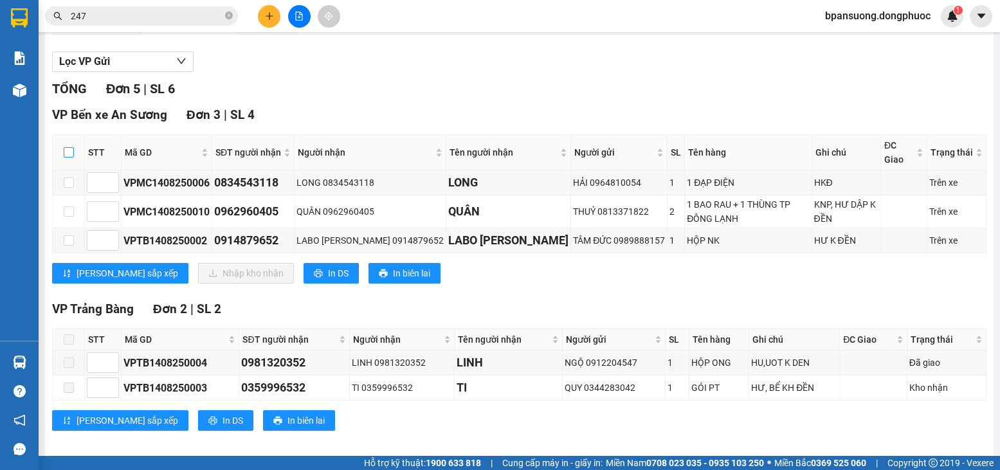
click at [72, 154] on input "checkbox" at bounding box center [69, 152] width 10 height 10
checkbox input "true"
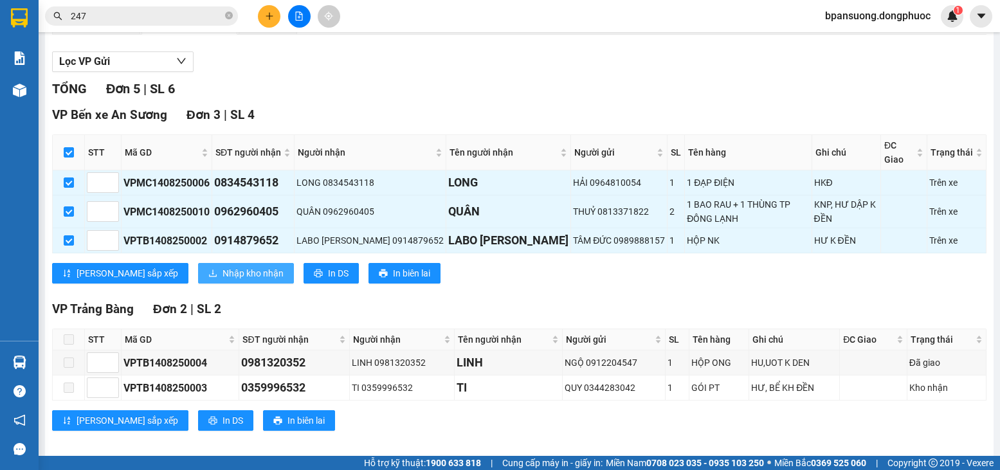
click at [223, 266] on span "Nhập kho nhận" at bounding box center [253, 273] width 61 height 14
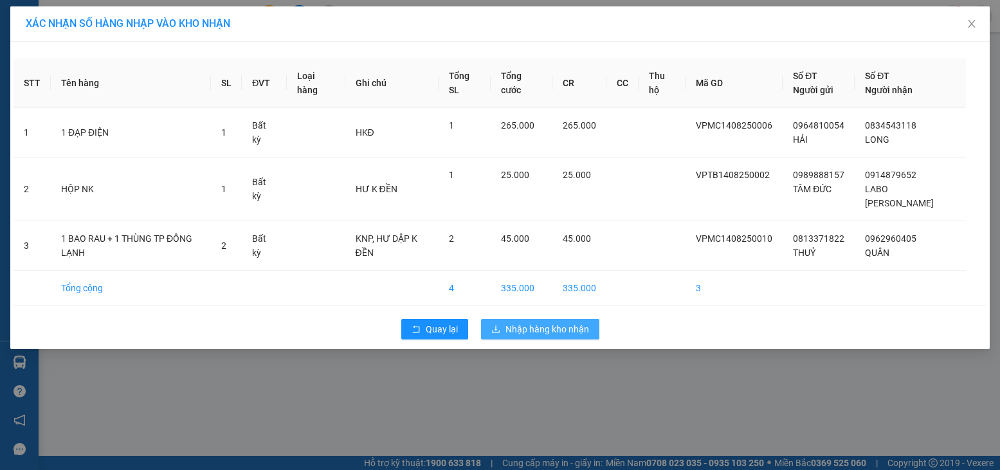
click at [510, 322] on span "Nhập hàng kho nhận" at bounding box center [548, 329] width 84 height 14
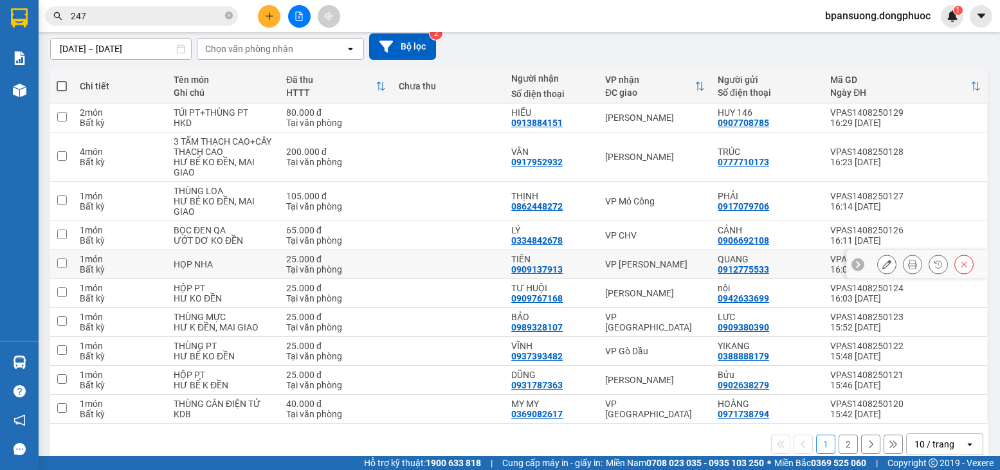
scroll to position [132, 0]
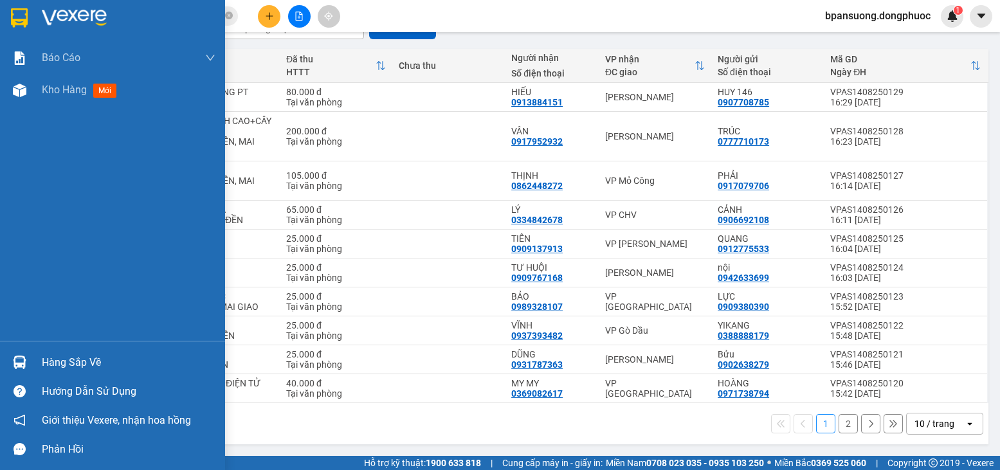
click at [15, 358] on img at bounding box center [20, 363] width 14 height 14
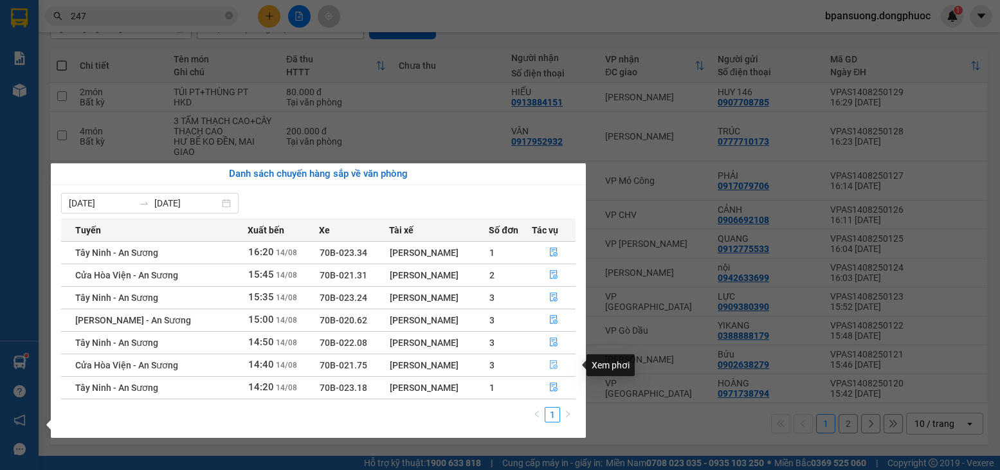
click at [552, 364] on icon "file-done" at bounding box center [554, 365] width 8 height 9
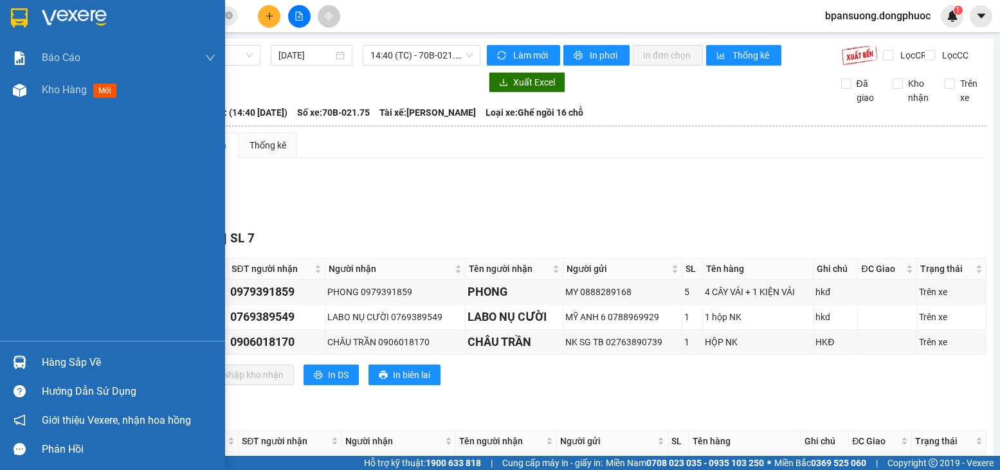
click at [71, 357] on div "Hàng sắp về" at bounding box center [129, 362] width 174 height 19
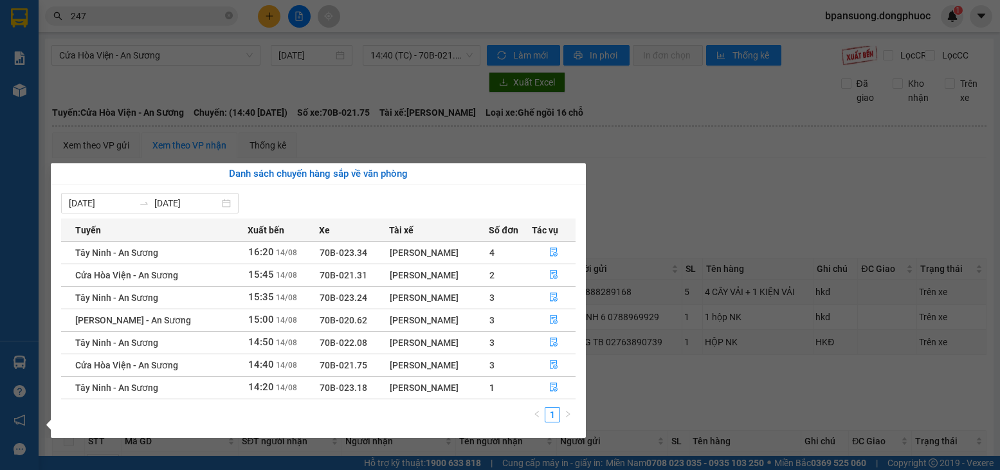
click at [361, 89] on section "Kết quả tìm kiếm ( 17 ) Bộ lọc Gửi 3 ngày gần nhất Ngày tạo đơn gần nhất Mã ĐH …" at bounding box center [500, 235] width 1000 height 470
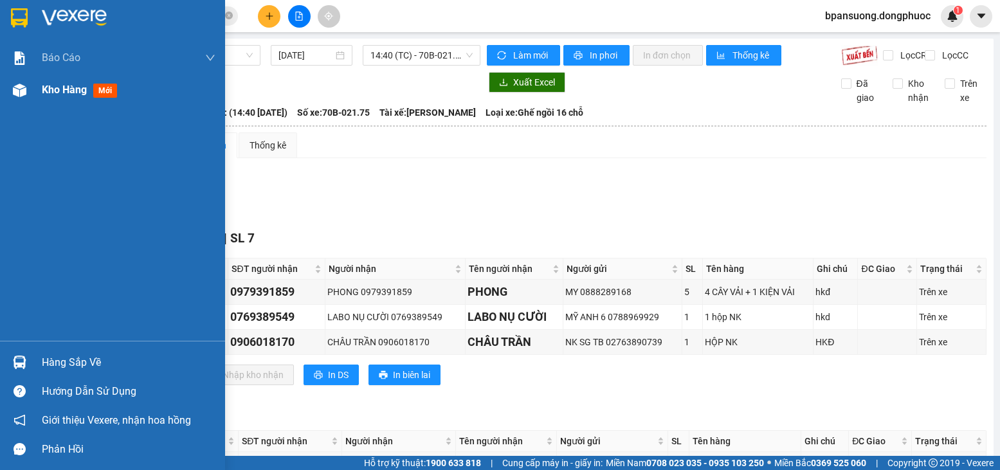
click at [87, 95] on span "Kho hàng" at bounding box center [64, 90] width 45 height 12
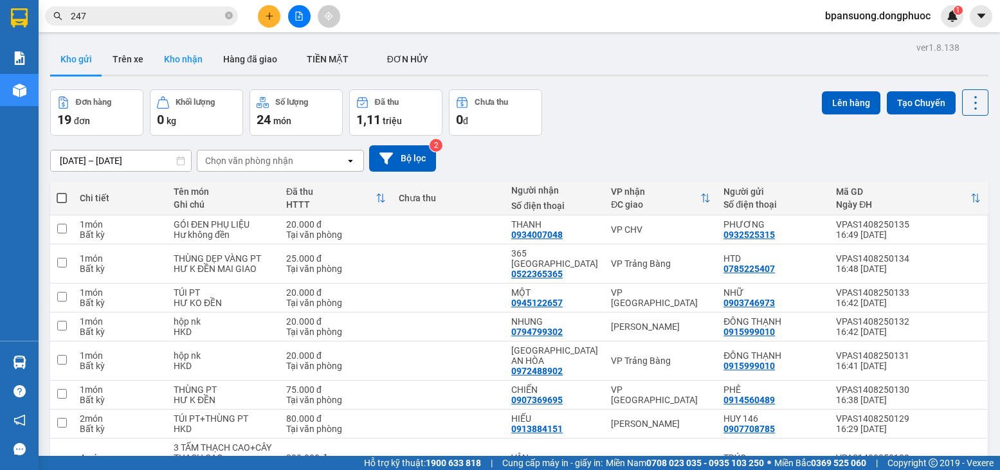
click at [179, 60] on button "Kho nhận" at bounding box center [183, 59] width 59 height 31
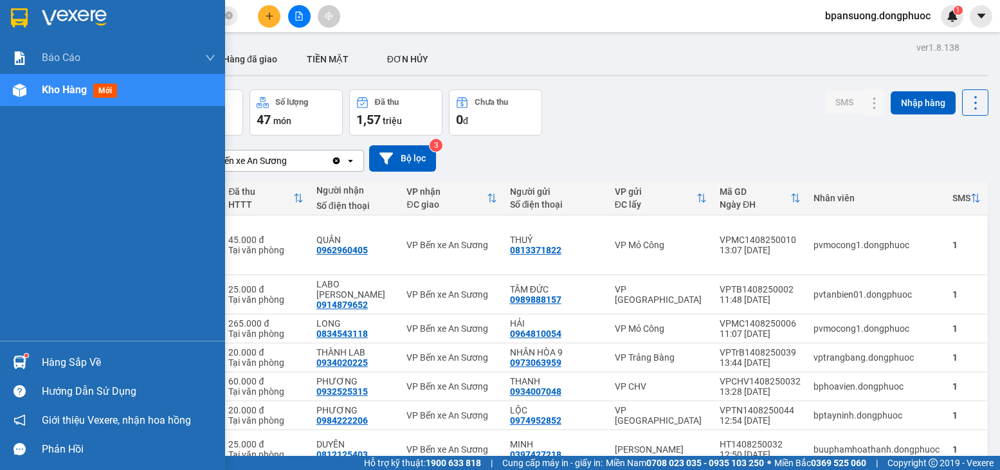
click at [38, 362] on div "Hàng sắp về" at bounding box center [112, 362] width 225 height 29
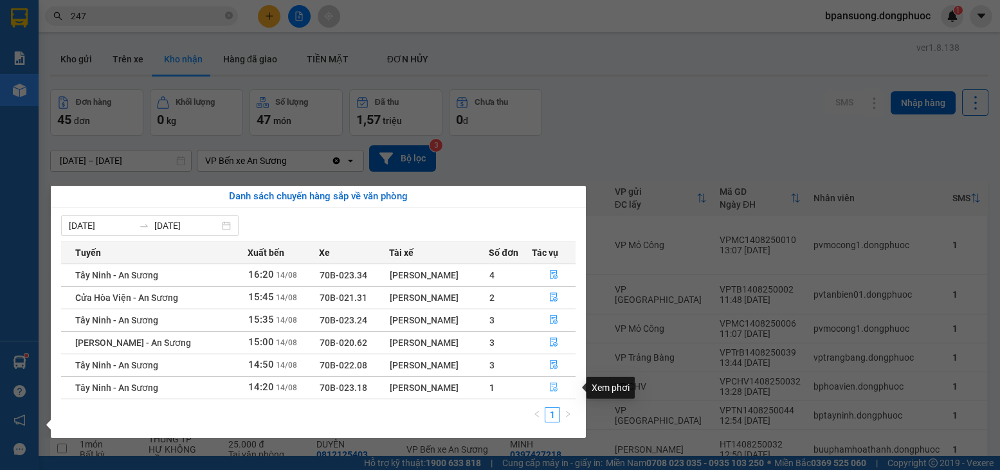
click at [553, 392] on span "file-done" at bounding box center [553, 388] width 9 height 10
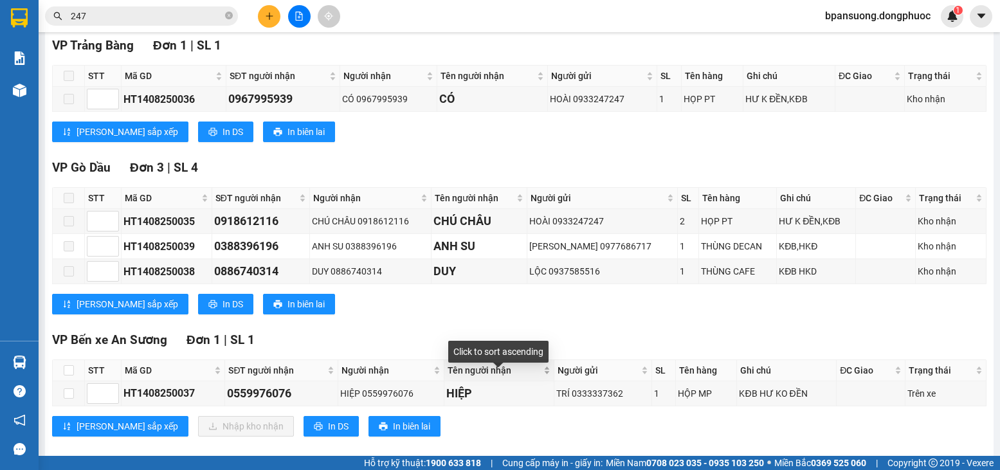
scroll to position [221, 0]
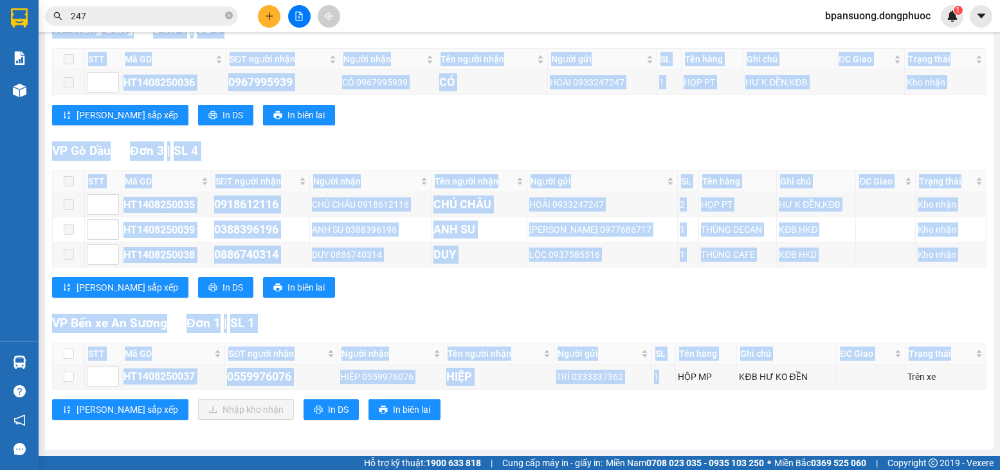
drag, startPoint x: 657, startPoint y: 373, endPoint x: 617, endPoint y: 393, distance: 45.2
click at [617, 393] on div "VP Bến xe An Sương Đơn 1 | SL 1 STT Mã GD SĐT người nhận Người nhận Tên người n…" at bounding box center [519, 372] width 935 height 116
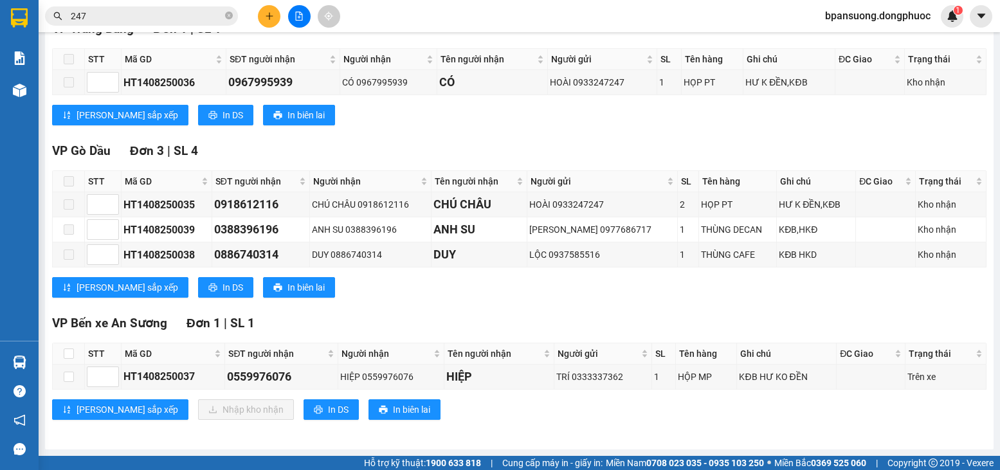
click at [547, 325] on div "VP Bến xe An Sương Đơn 1 | SL 1" at bounding box center [519, 323] width 935 height 19
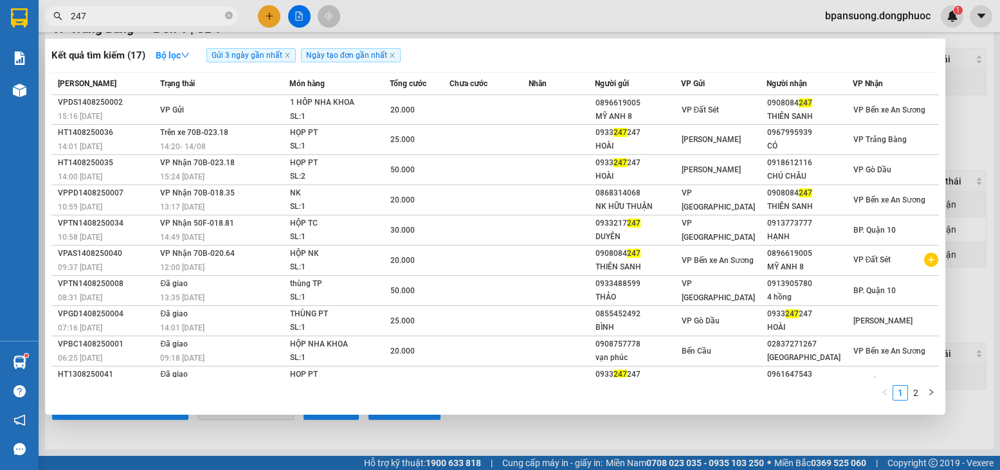
click at [129, 18] on input "247" at bounding box center [147, 16] width 152 height 14
type input "2"
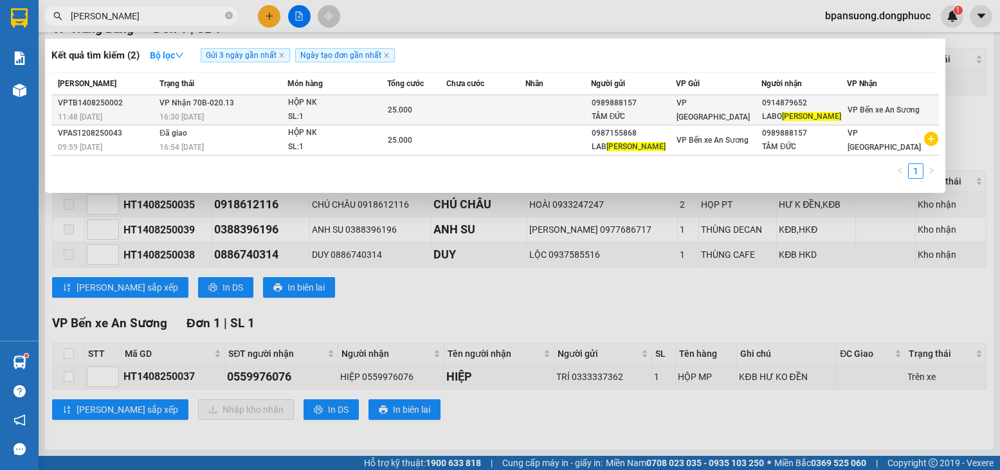
type input "LÊ KHẢI"
click at [369, 107] on div "HỘP NK" at bounding box center [336, 103] width 96 height 14
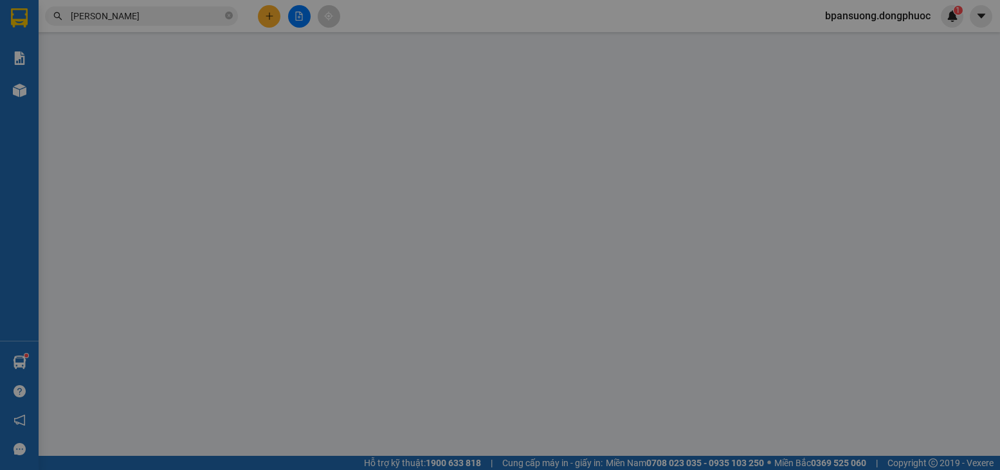
type input "0989888157"
type input "TÂM ĐỨC"
type input "0914879652"
type input "LABO [PERSON_NAME]"
type input "25.000"
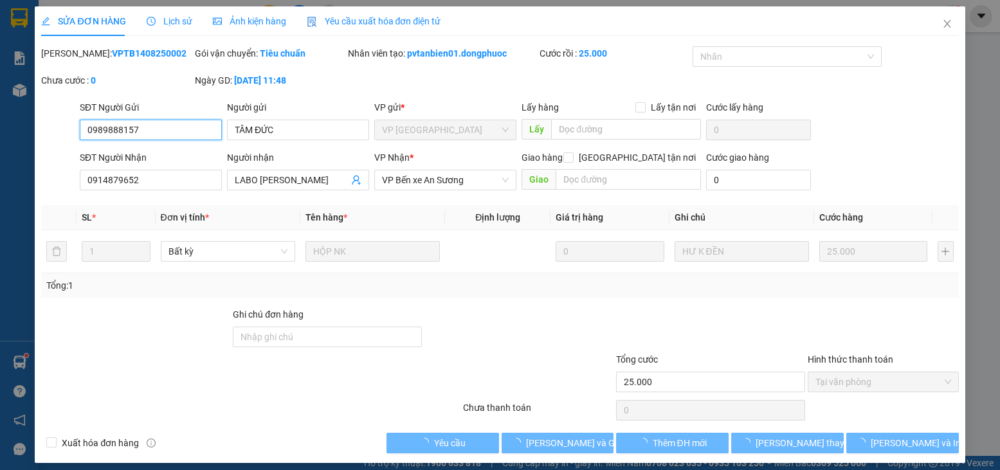
scroll to position [2, 0]
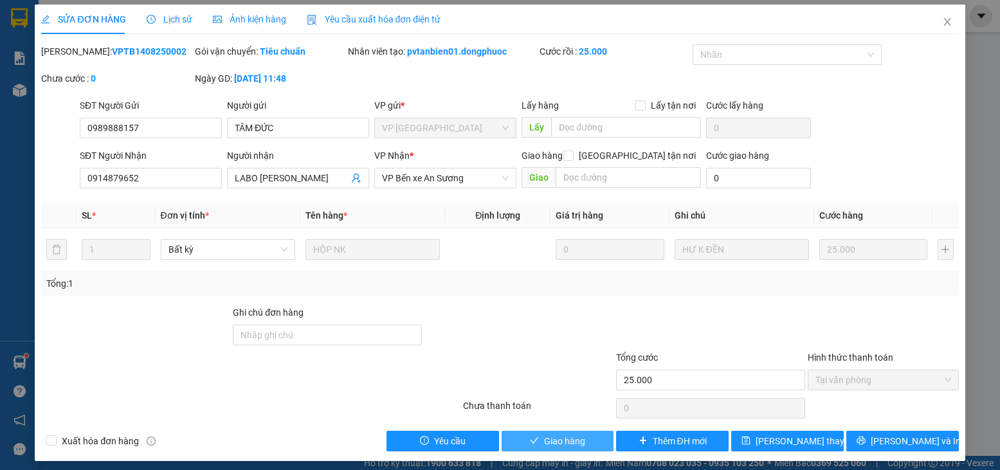
click at [514, 437] on button "Giao hàng" at bounding box center [558, 441] width 113 height 21
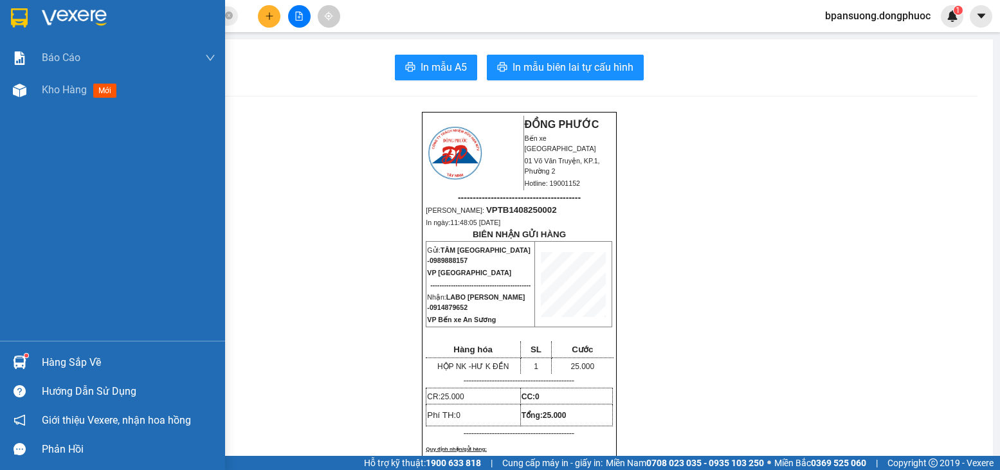
click at [34, 364] on div "Hàng sắp về" at bounding box center [112, 362] width 225 height 29
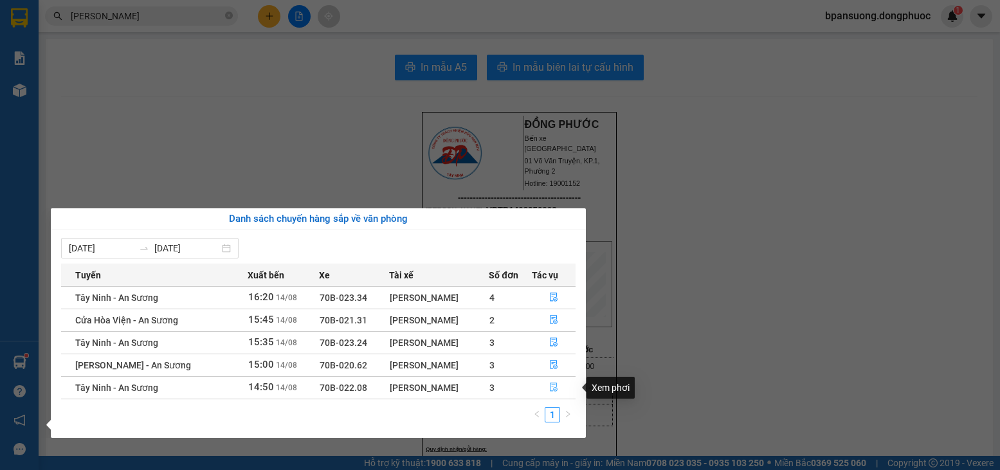
click at [545, 391] on button "button" at bounding box center [554, 388] width 43 height 21
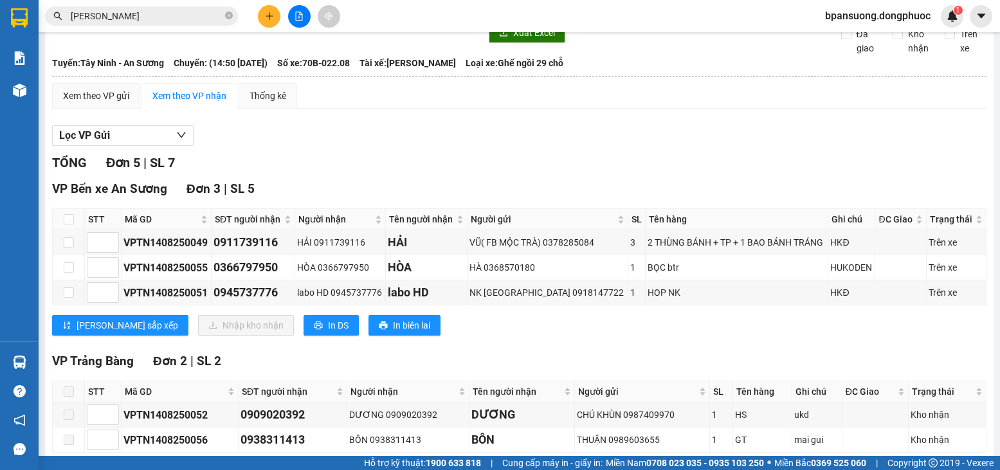
scroll to position [64, 0]
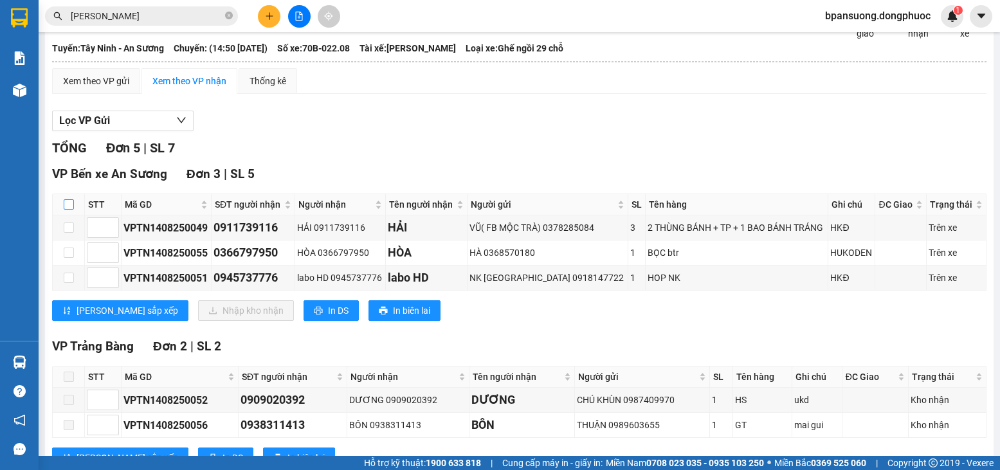
click at [67, 210] on input "checkbox" at bounding box center [69, 204] width 10 height 10
checkbox input "true"
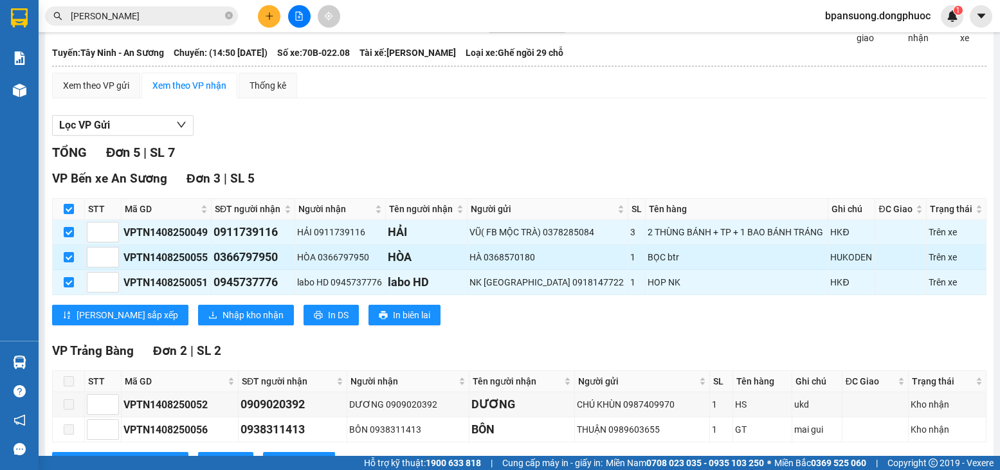
scroll to position [0, 0]
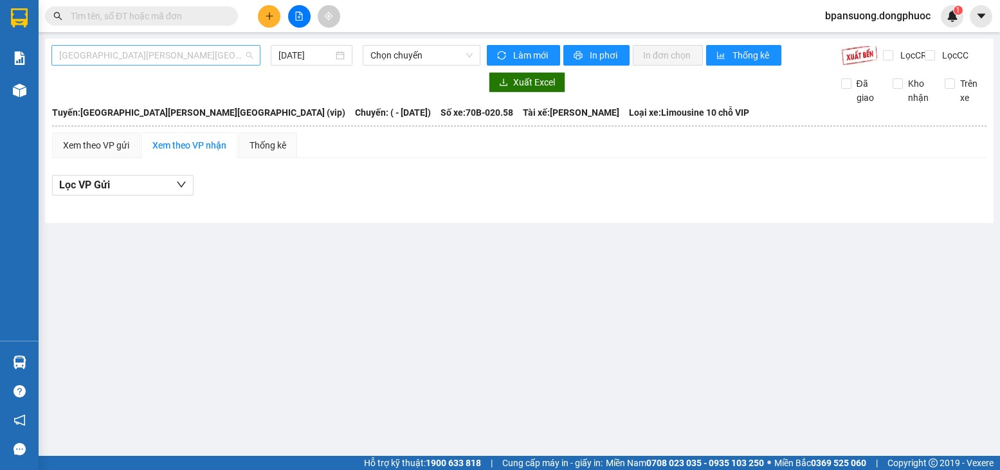
click at [168, 51] on span "[GEOGRAPHIC_DATA][PERSON_NAME][GEOGRAPHIC_DATA] (vip)" at bounding box center [156, 55] width 194 height 19
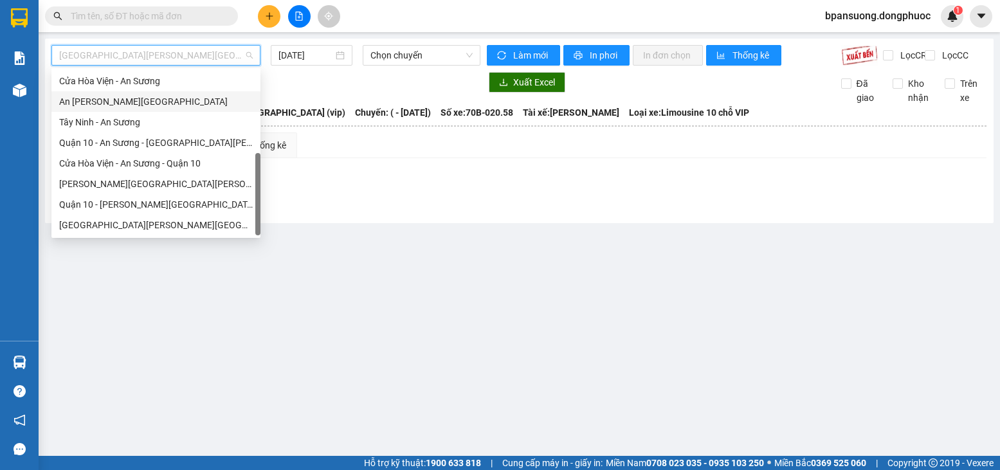
scroll to position [121, 0]
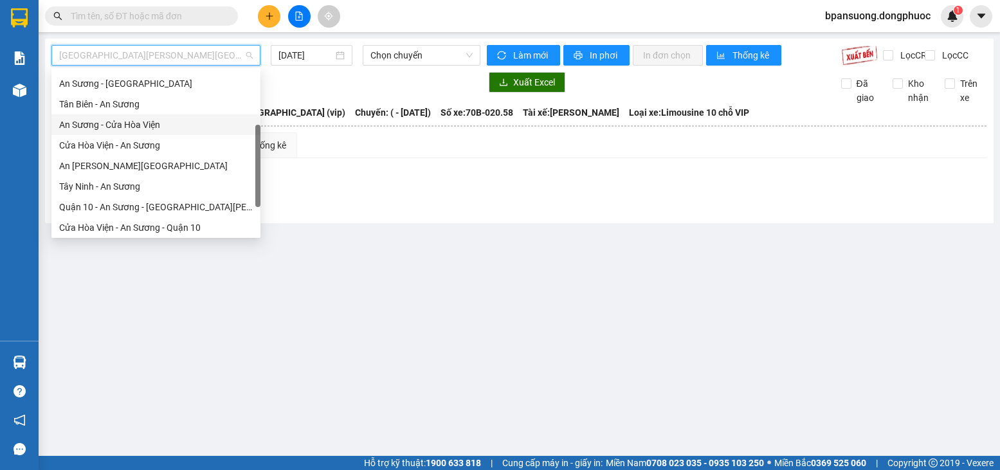
click at [133, 120] on div "An Sương - Cửa Hòa Viện" at bounding box center [156, 125] width 194 height 14
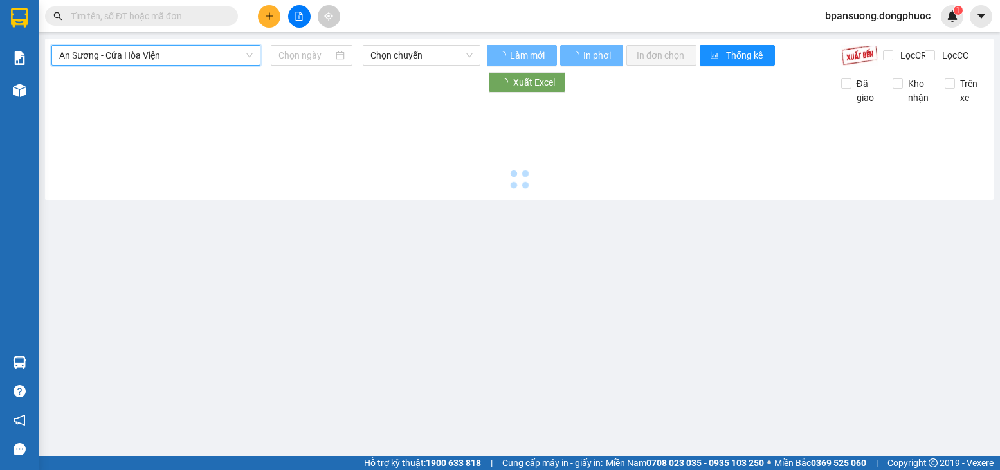
type input "[DATE]"
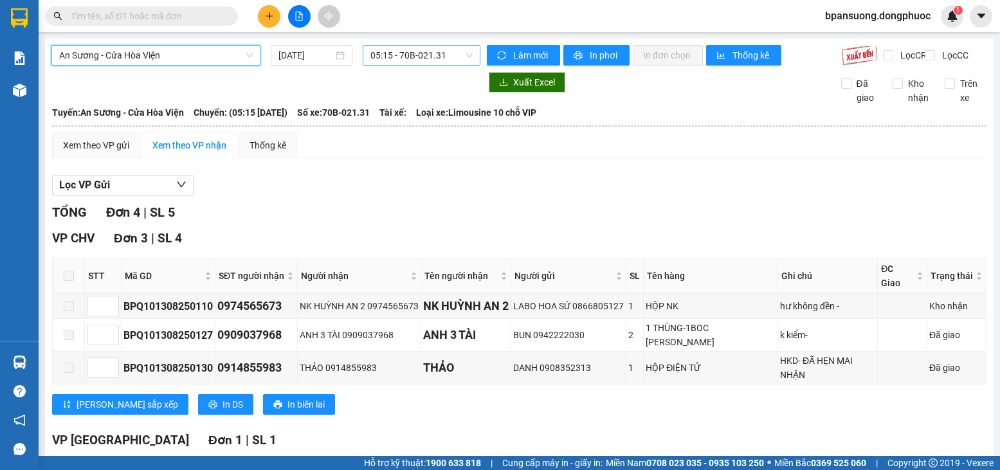
click at [419, 55] on span "05:15 - 70B-021.31" at bounding box center [421, 55] width 102 height 19
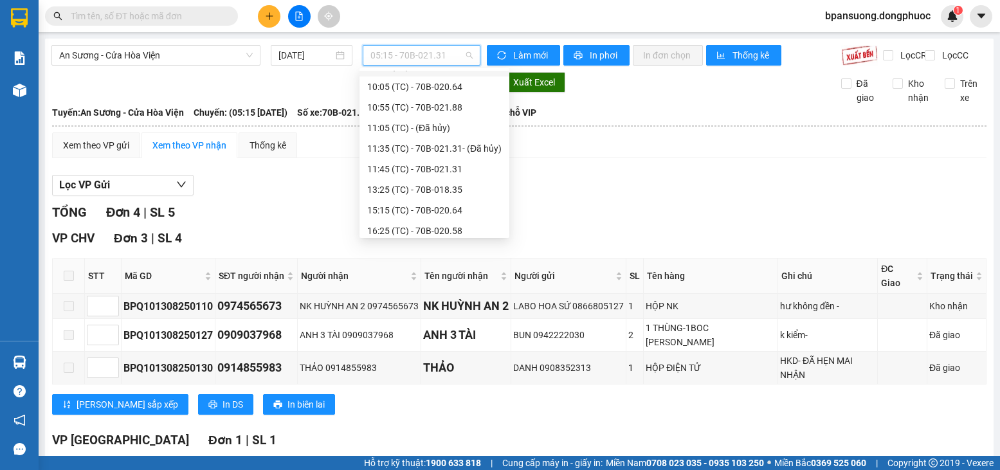
scroll to position [247, 0]
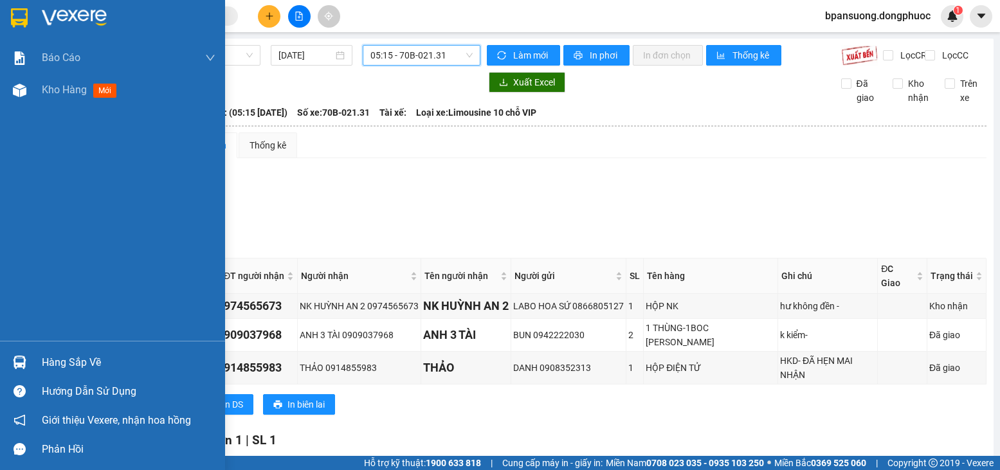
click at [52, 356] on div "Hàng sắp về" at bounding box center [129, 362] width 174 height 19
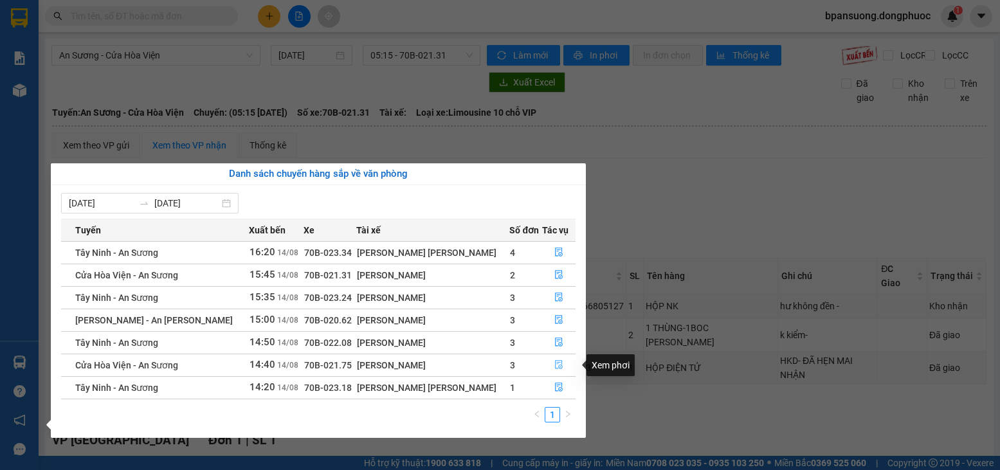
click at [556, 367] on icon "file-done" at bounding box center [559, 365] width 8 height 9
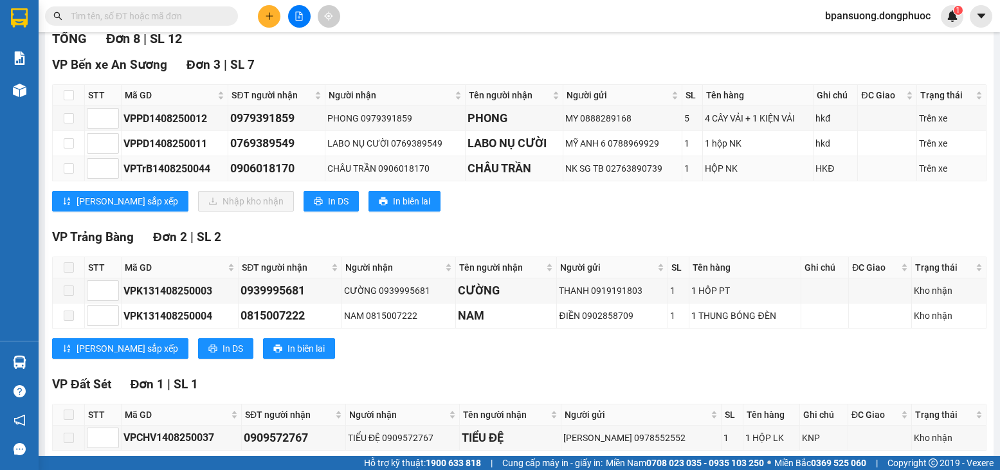
scroll to position [193, 0]
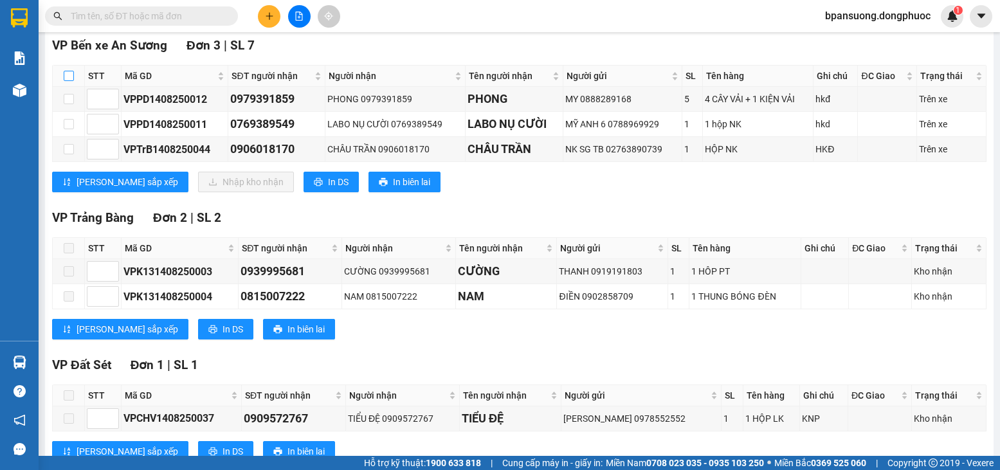
click at [71, 81] on input "checkbox" at bounding box center [69, 76] width 10 height 10
checkbox input "true"
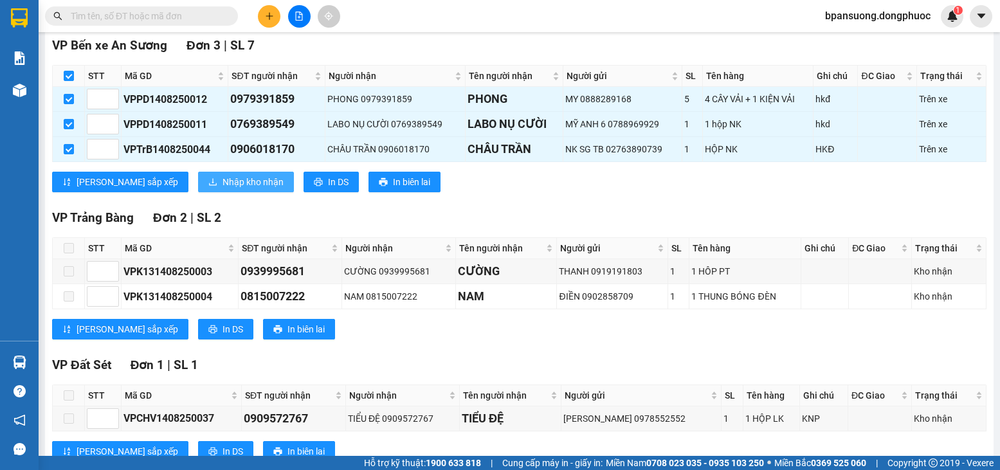
click at [223, 188] on span "Nhập kho nhận" at bounding box center [253, 182] width 61 height 14
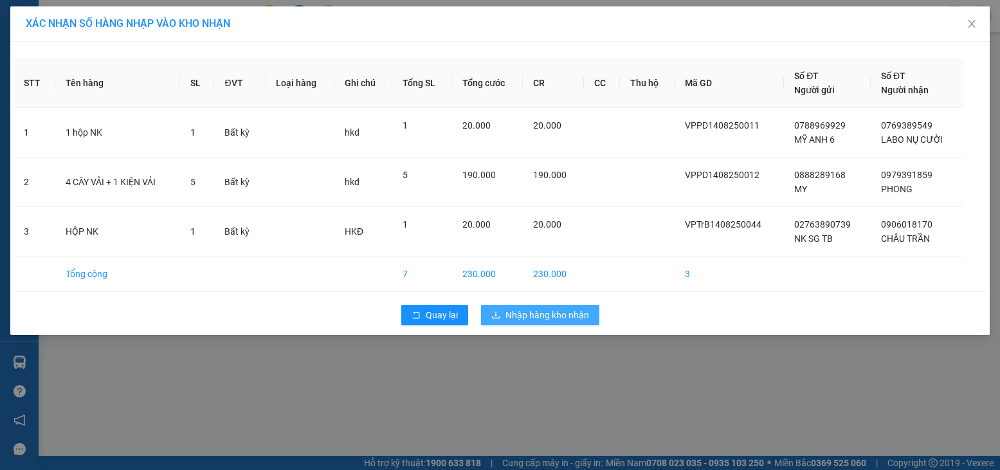
click at [490, 309] on button "Nhập hàng kho nhận" at bounding box center [540, 315] width 118 height 21
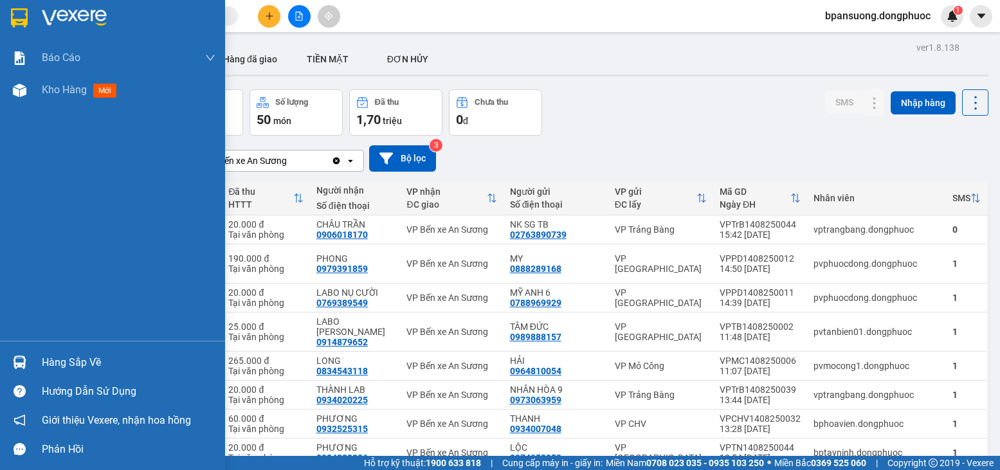
click at [27, 367] on div at bounding box center [19, 362] width 23 height 23
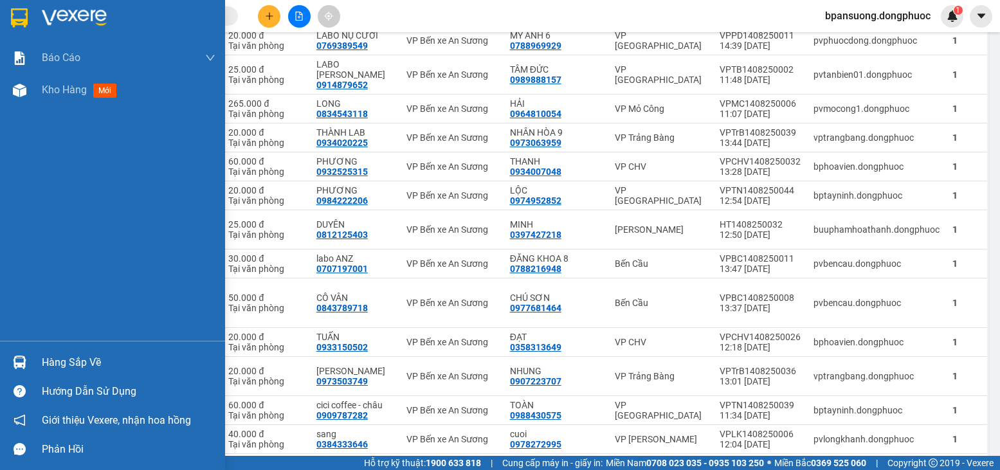
click at [13, 356] on img at bounding box center [20, 363] width 14 height 14
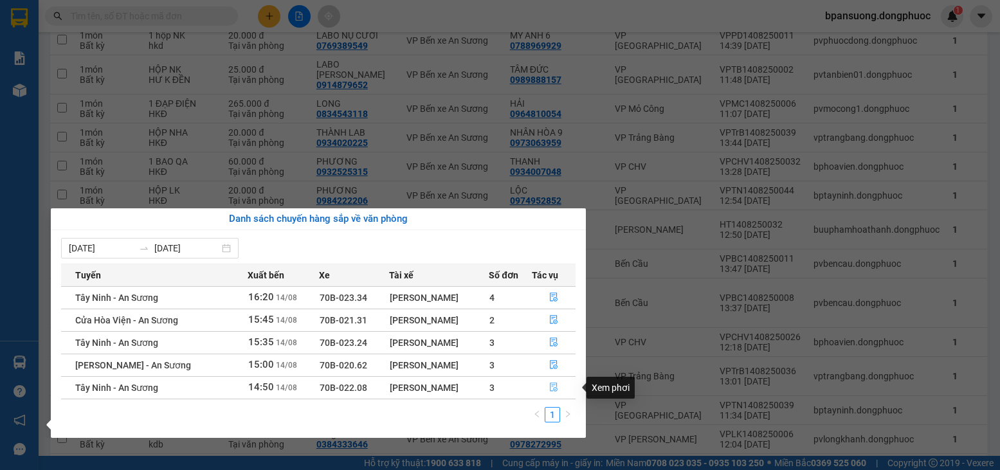
click at [557, 392] on span "file-done" at bounding box center [553, 388] width 9 height 10
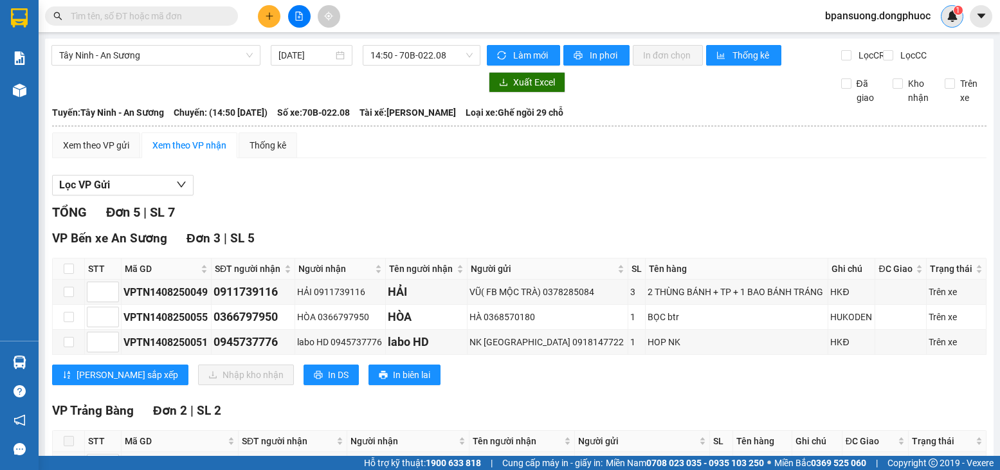
click at [958, 19] on div "1" at bounding box center [952, 16] width 23 height 23
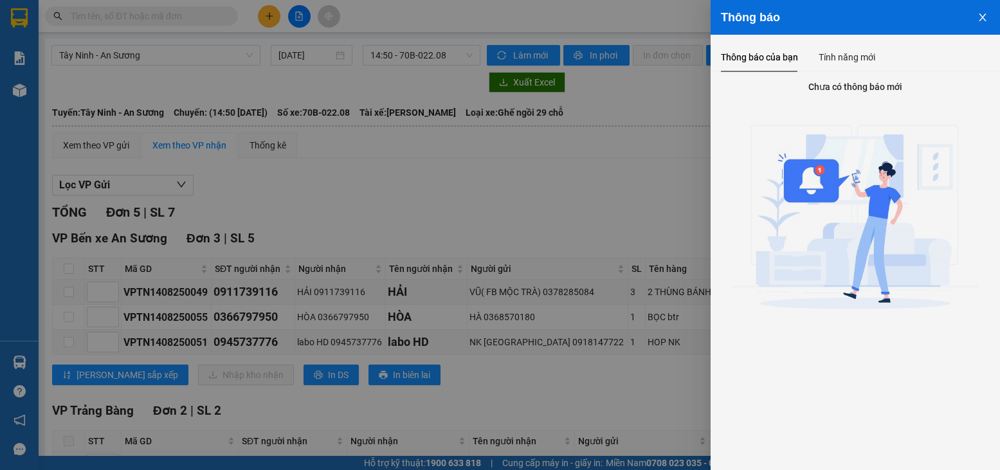
click at [972, 11] on button "Close" at bounding box center [982, 16] width 35 height 33
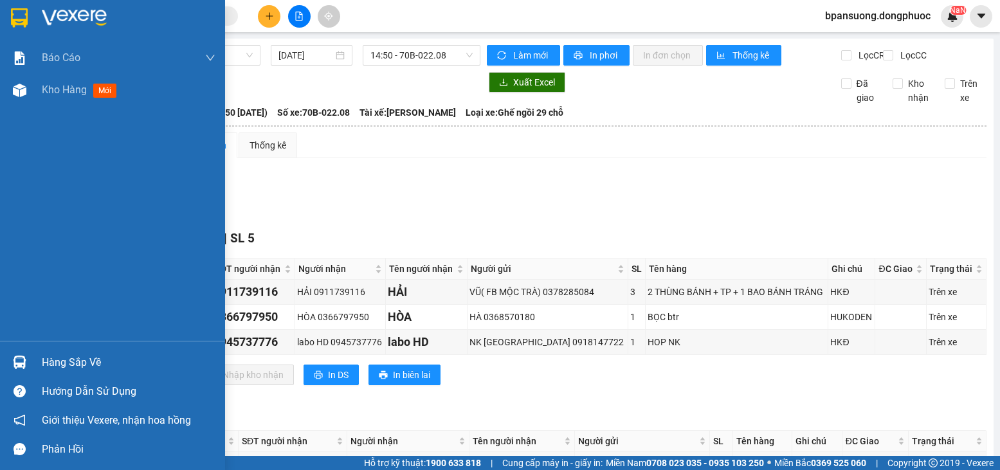
click at [23, 363] on img at bounding box center [20, 363] width 14 height 14
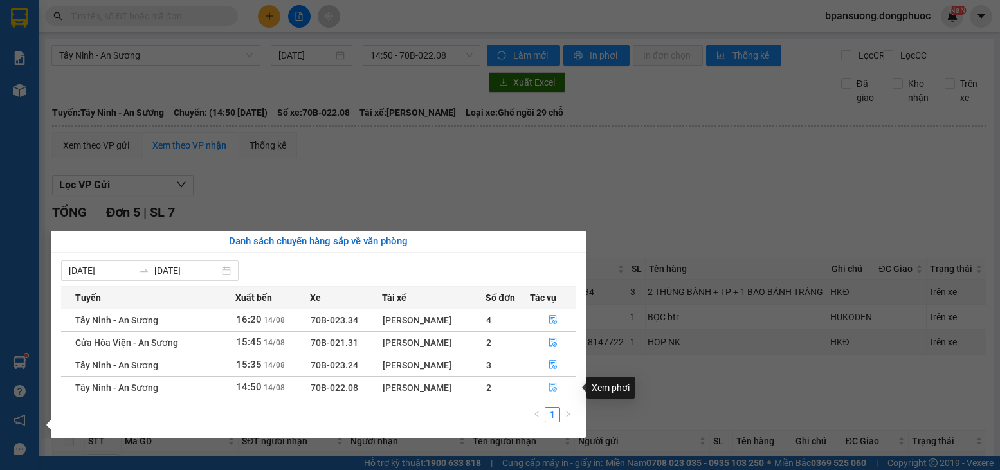
click at [550, 382] on button "button" at bounding box center [553, 388] width 44 height 21
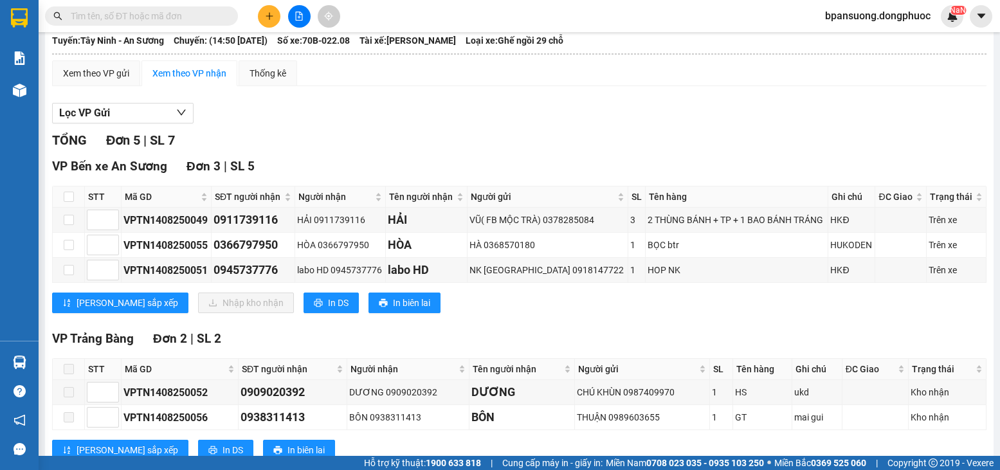
scroll to position [123, 0]
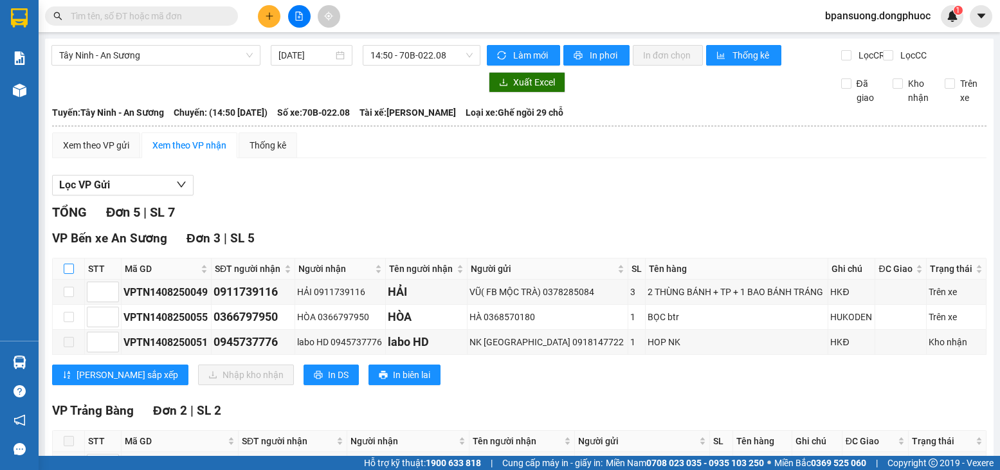
click at [72, 274] on input "checkbox" at bounding box center [69, 269] width 10 height 10
checkbox input "true"
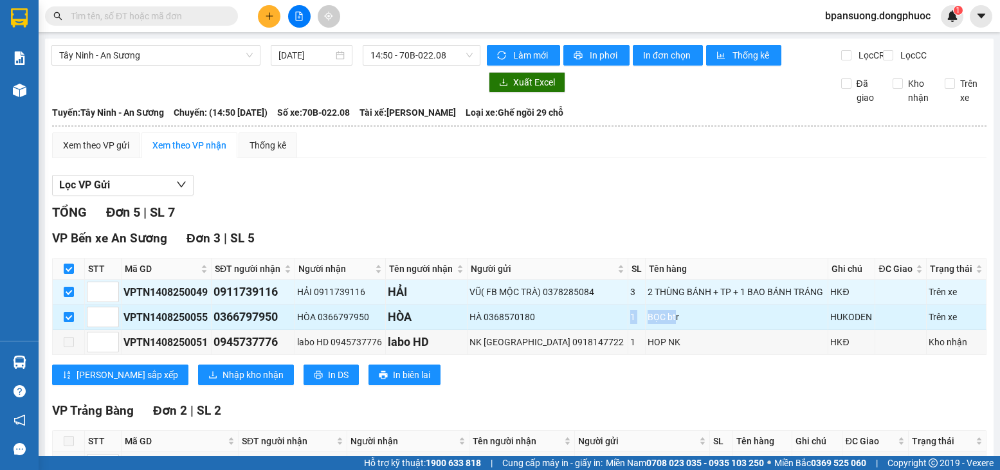
drag, startPoint x: 542, startPoint y: 327, endPoint x: 655, endPoint y: 326, distance: 112.6
click at [655, 326] on tr "VPTN1408250055 0366797950 HÒA 0366797950 HÒA HÀ 0368570180 1 BỌC btr HUKODEN Tr…" at bounding box center [520, 317] width 934 height 25
click at [726, 324] on div "BỌC btr" at bounding box center [737, 317] width 178 height 14
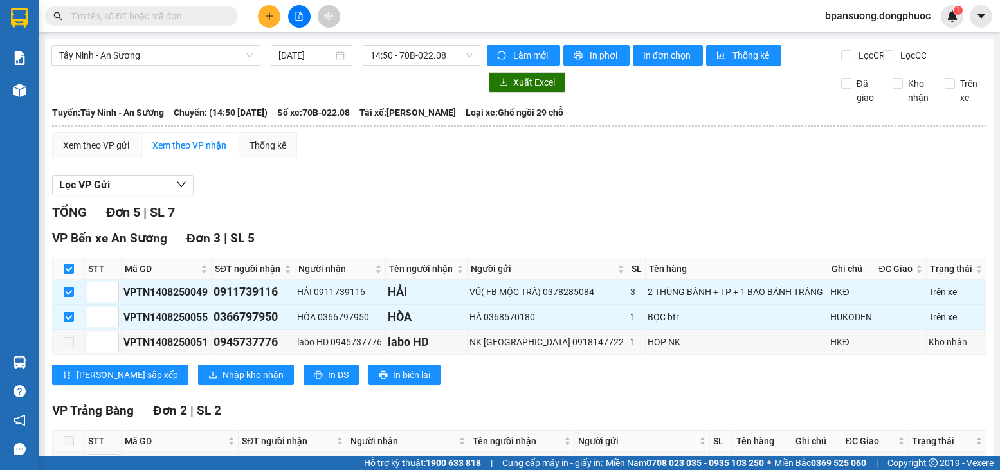
click at [70, 274] on input "checkbox" at bounding box center [69, 269] width 10 height 10
checkbox input "false"
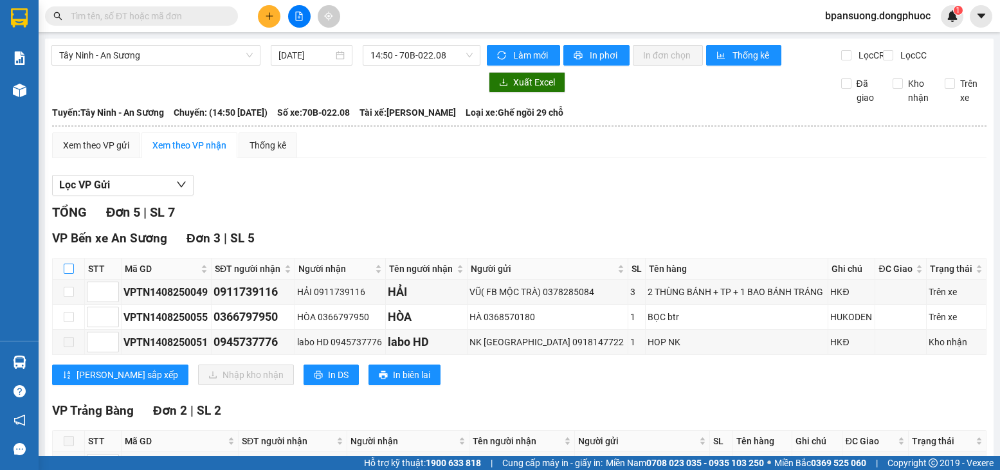
click at [70, 274] on input "checkbox" at bounding box center [69, 269] width 10 height 10
checkbox input "true"
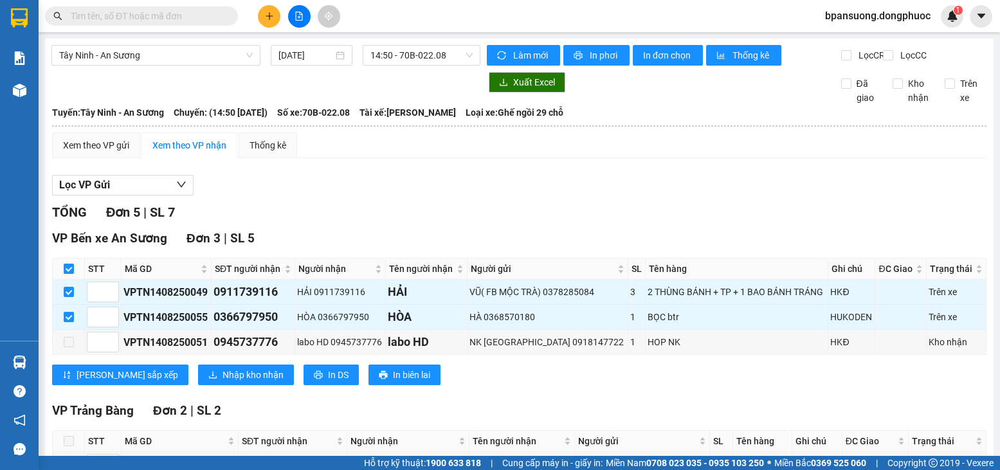
click at [215, 395] on div "VP Bến xe An Sương Đơn 3 | SL 5 STT Mã GD SĐT người nhận Người nhận Tên người n…" at bounding box center [519, 312] width 935 height 166
click at [223, 382] on span "Nhập kho nhận" at bounding box center [253, 375] width 61 height 14
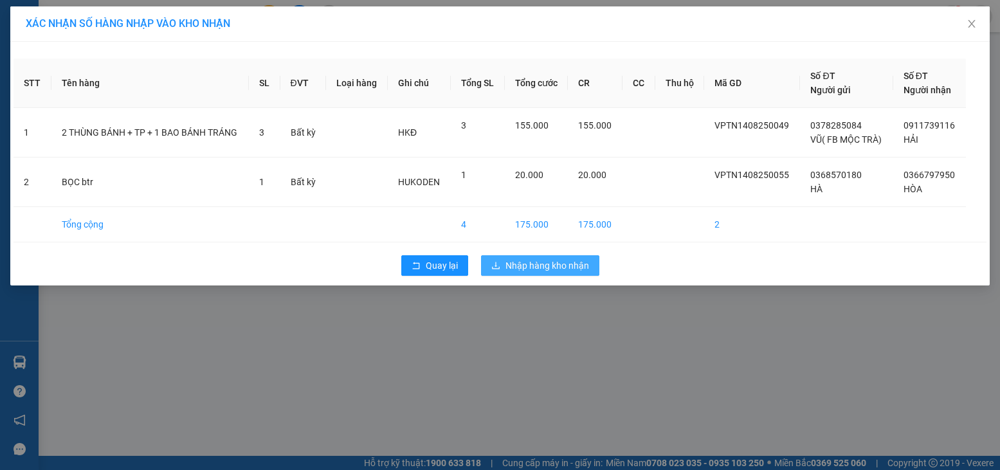
click at [520, 269] on span "Nhập hàng kho nhận" at bounding box center [548, 266] width 84 height 14
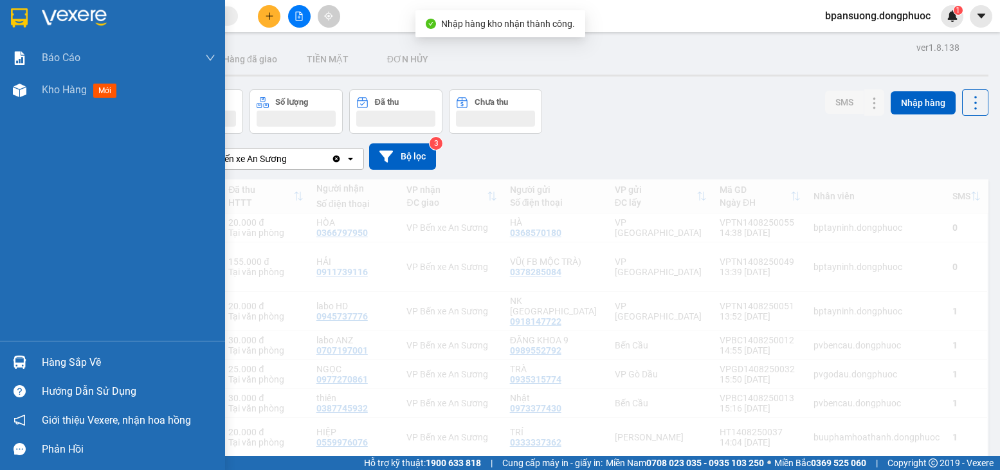
click at [32, 353] on div "Hàng sắp về" at bounding box center [112, 362] width 225 height 29
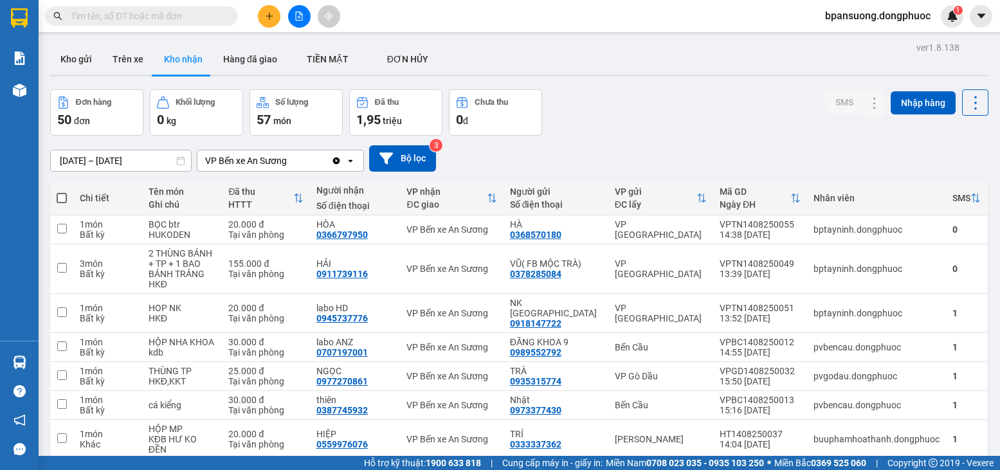
click at [598, 112] on section "Kết quả tìm kiếm ( 0 ) Bộ lọc Ngày tạo đơn gần nhất No Data bpansuong.dongphuoc…" at bounding box center [500, 235] width 1000 height 470
click at [933, 48] on div "Kho gửi Trên xe Kho nhận Hàng đã giao TIỀN MẶT ĐƠN HỦY" at bounding box center [519, 61] width 938 height 34
drag, startPoint x: 954, startPoint y: 48, endPoint x: 924, endPoint y: 47, distance: 30.3
click at [948, 48] on div "Kho gửi Trên xe Kho nhận Hàng đã giao TIỀN MẶT ĐƠN HỦY" at bounding box center [519, 61] width 938 height 34
click at [923, 47] on div "Kho gửi Trên xe Kho nhận Hàng đã giao TIỀN MẶT ĐƠN HỦY" at bounding box center [519, 61] width 938 height 34
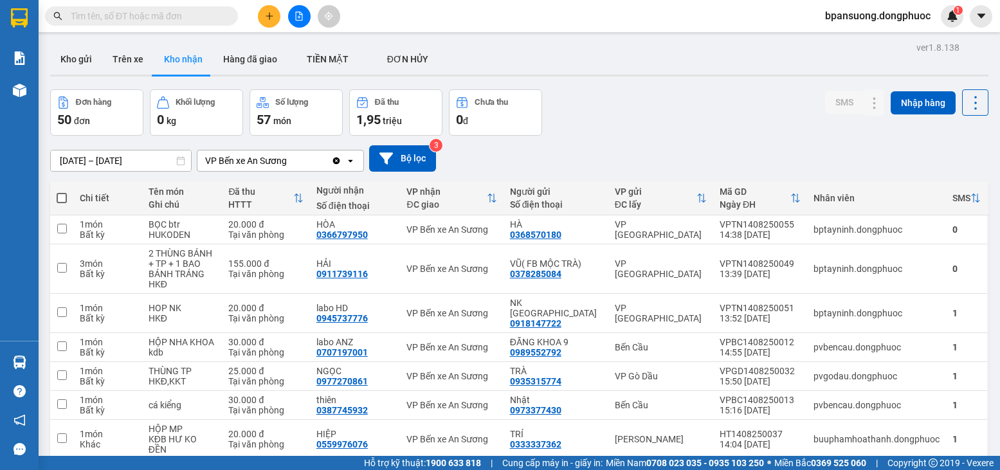
click at [906, 46] on div "Kho gửi Trên xe Kho nhận Hàng đã giao TIỀN MẶT ĐƠN HỦY" at bounding box center [519, 61] width 938 height 34
click at [771, 123] on div "Đơn hàng 50 đơn Khối lượng 0 kg Số lượng 57 món Đã thu 1,95 triệu Chưa thu 0 đ …" at bounding box center [519, 112] width 938 height 46
click at [626, 224] on div "VP [GEOGRAPHIC_DATA]" at bounding box center [661, 229] width 92 height 21
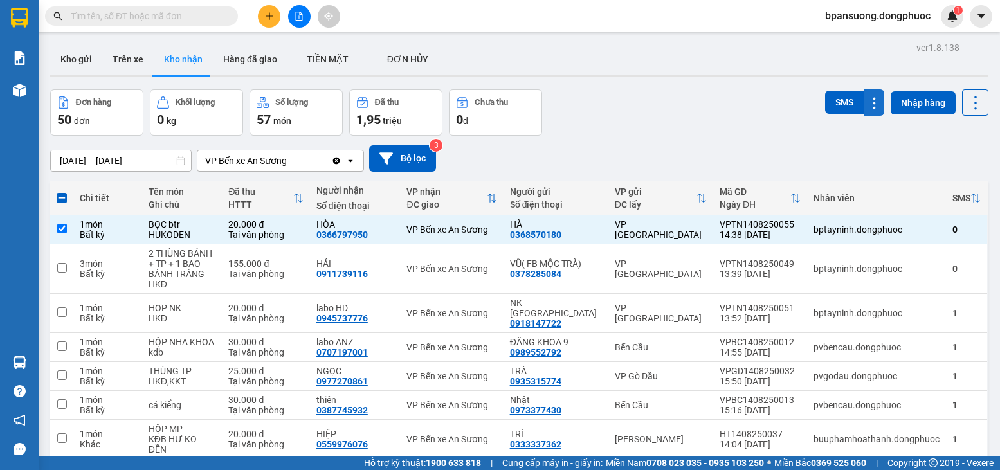
click at [868, 104] on icon at bounding box center [874, 103] width 12 height 12
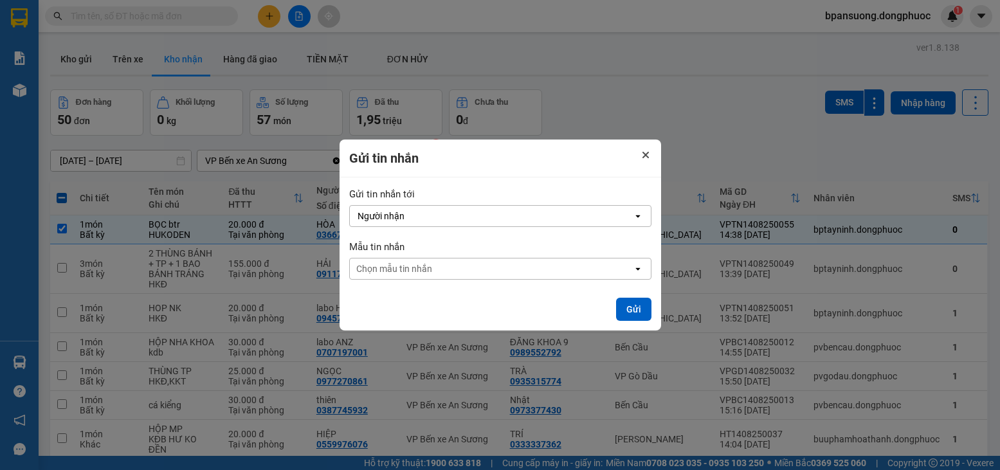
click at [640, 147] on button "Close" at bounding box center [645, 154] width 15 height 15
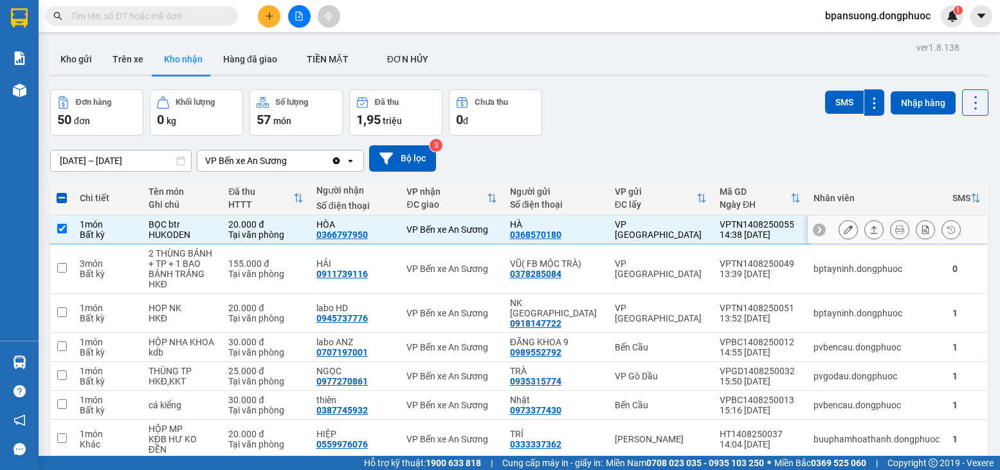
click at [626, 228] on div "VP [GEOGRAPHIC_DATA]" at bounding box center [661, 229] width 92 height 21
checkbox input "false"
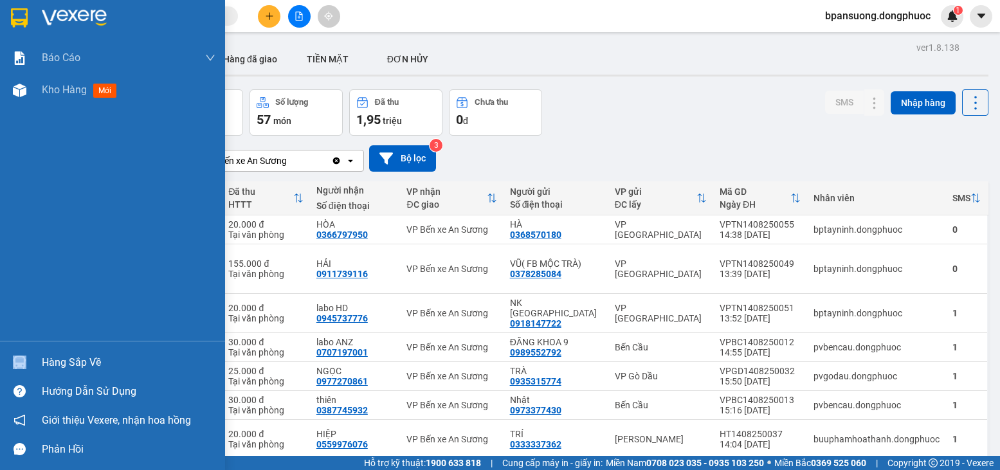
click at [58, 362] on div "Hàng sắp về" at bounding box center [112, 362] width 225 height 29
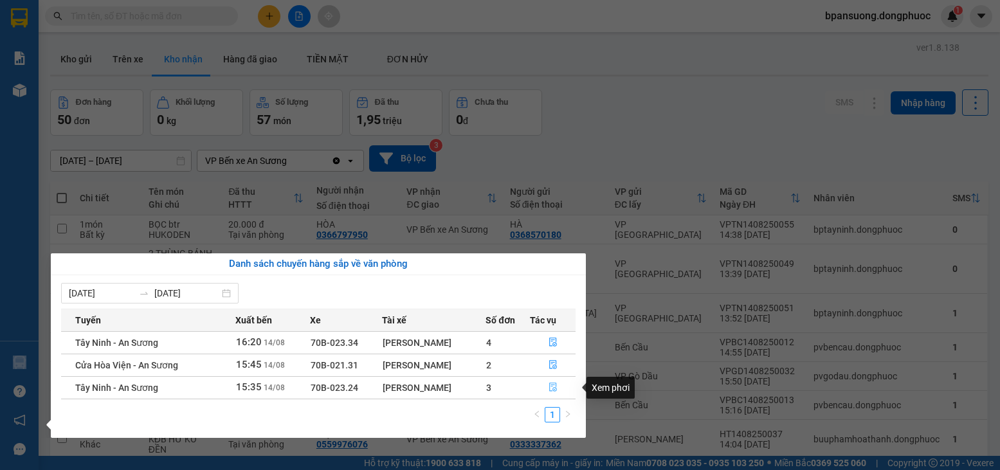
click at [543, 390] on button "button" at bounding box center [553, 388] width 44 height 21
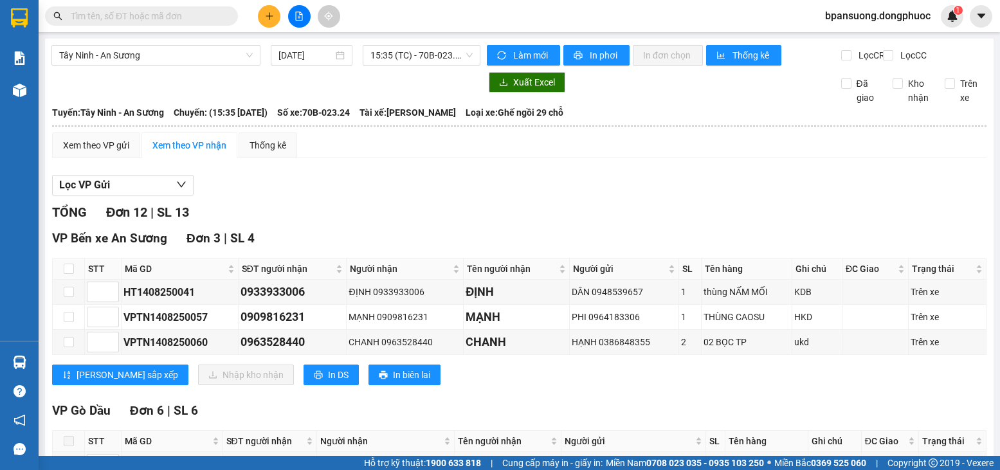
click at [64, 280] on th at bounding box center [69, 269] width 32 height 21
click at [71, 274] on input "checkbox" at bounding box center [69, 269] width 10 height 10
checkbox input "true"
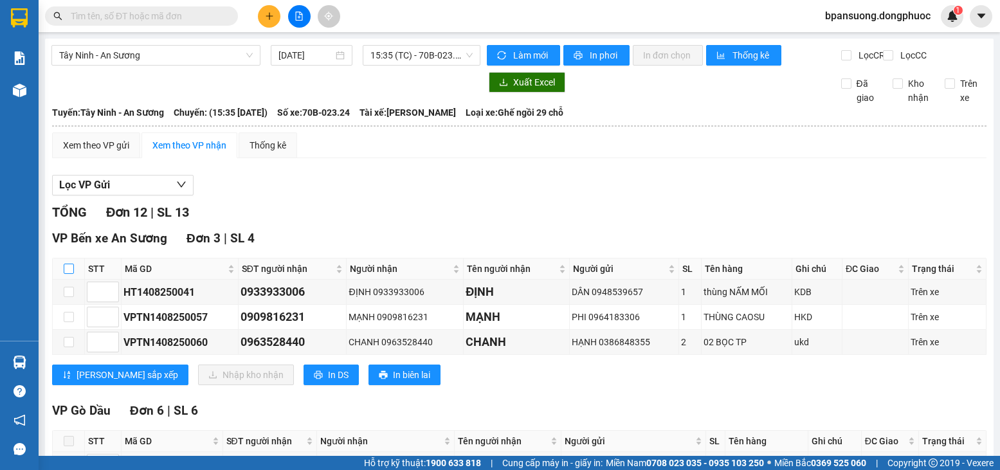
checkbox input "true"
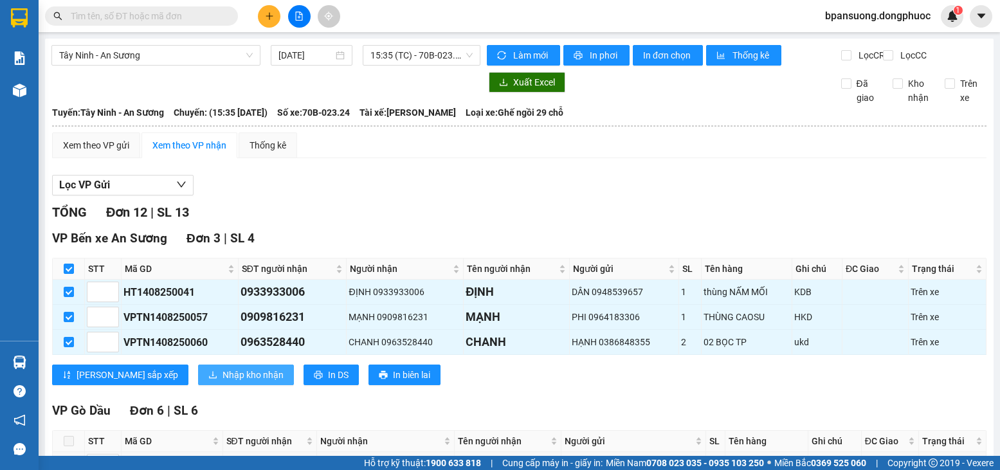
click at [198, 385] on button "Nhập kho nhận" at bounding box center [246, 375] width 96 height 21
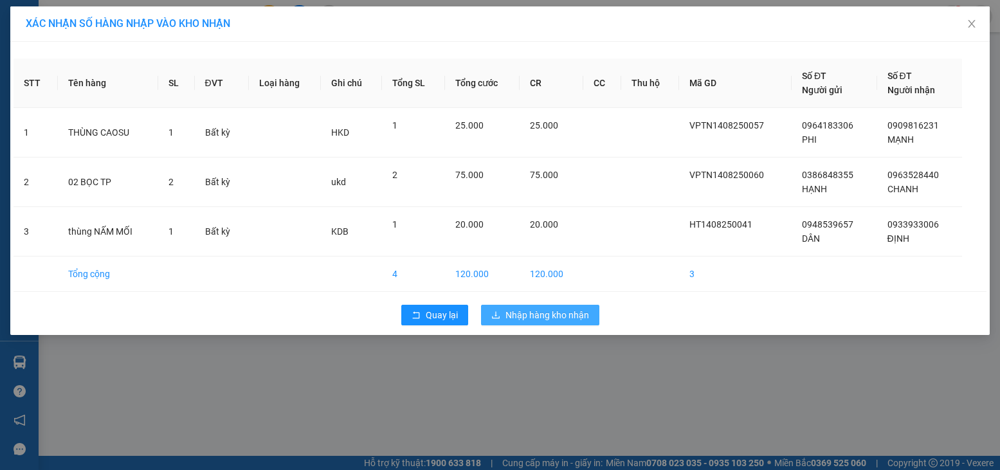
click at [547, 313] on span "Nhập hàng kho nhận" at bounding box center [548, 315] width 84 height 14
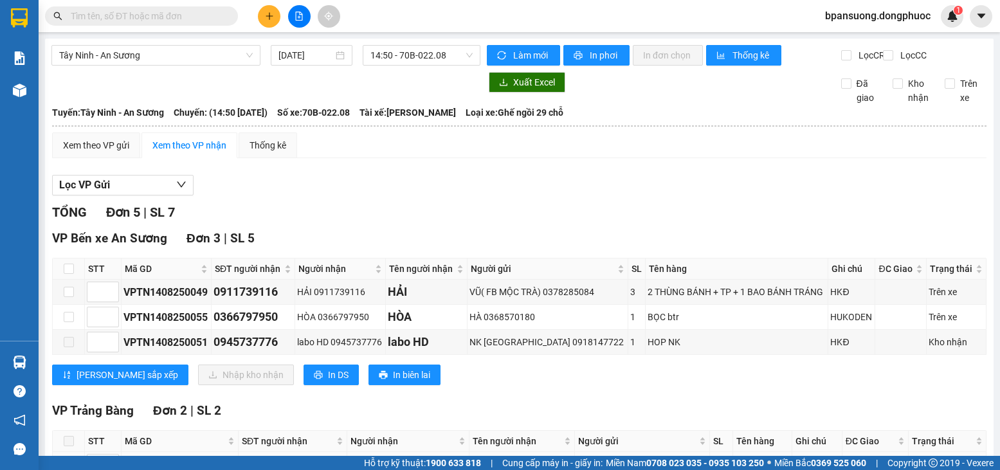
scroll to position [123, 0]
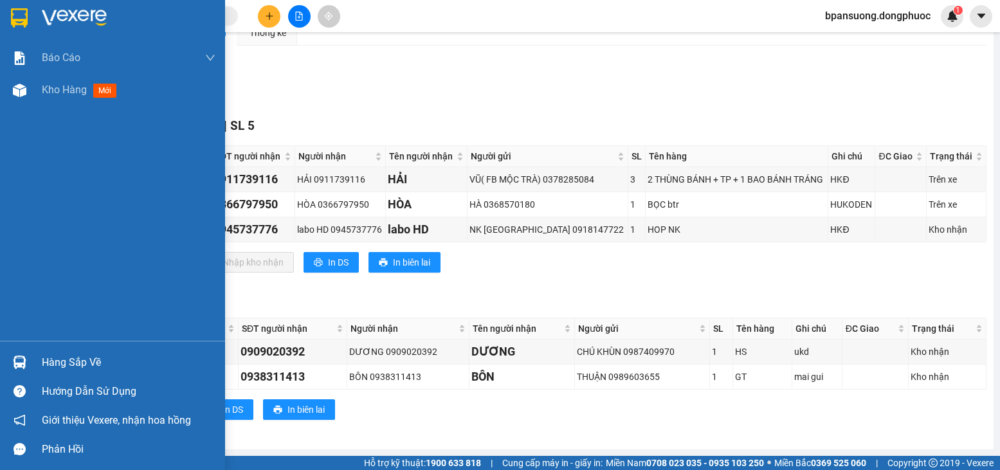
click at [10, 354] on div at bounding box center [19, 362] width 23 height 23
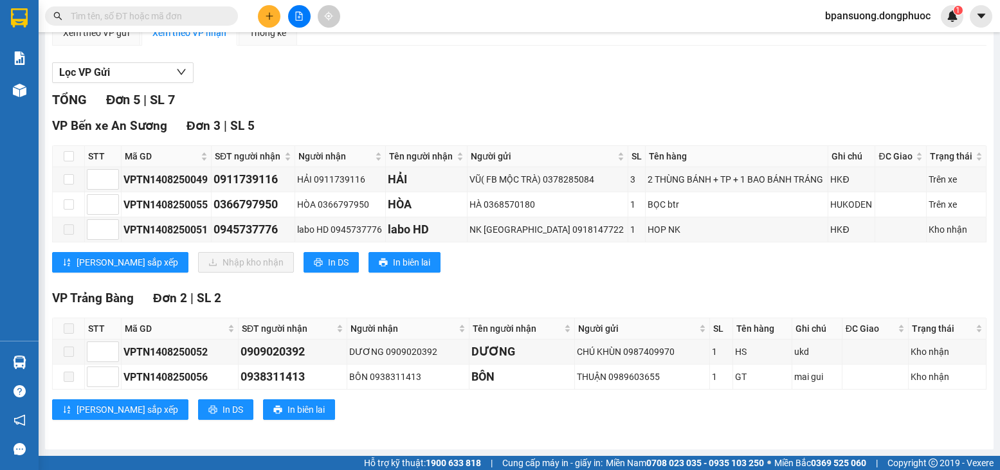
click at [652, 302] on section "Kết quả tìm kiếm ( 0 ) Bộ lọc Ngày tạo đơn gần nhất No Data bpansuong.dongphuoc…" at bounding box center [500, 235] width 1000 height 470
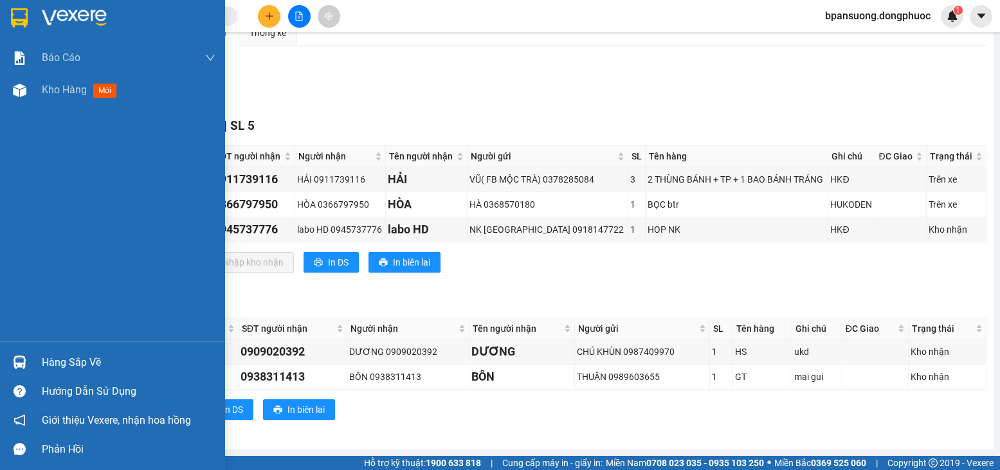
click at [32, 364] on div "Hàng sắp về" at bounding box center [112, 362] width 225 height 29
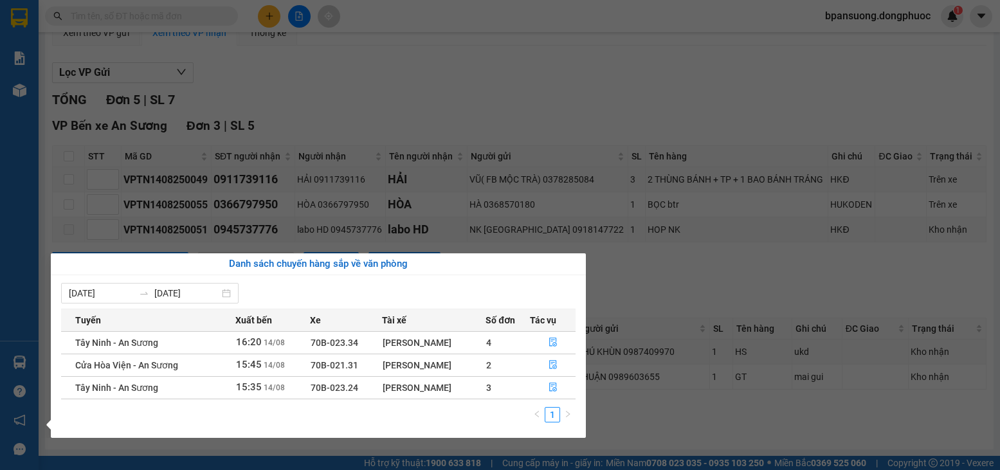
click at [486, 55] on section "Kết quả tìm kiếm ( 0 ) Bộ lọc Ngày tạo đơn gần nhất No Data bpansuong.dongphuoc…" at bounding box center [500, 235] width 1000 height 470
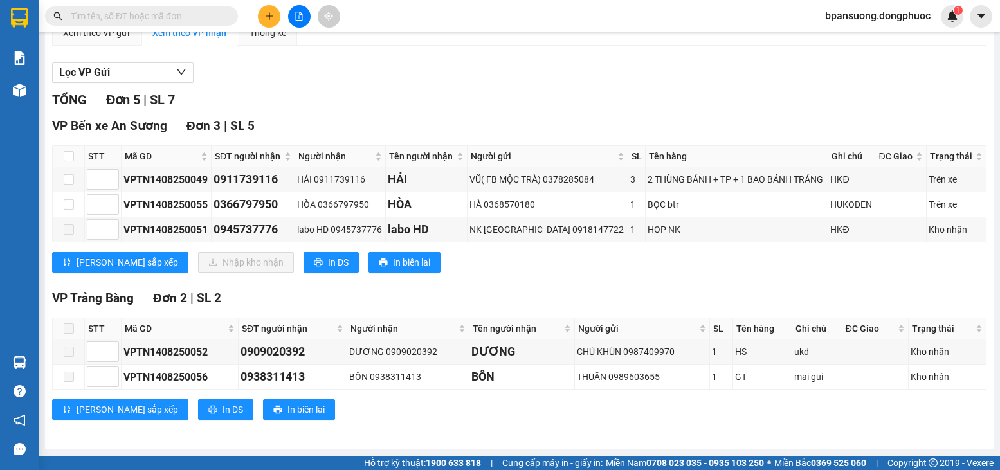
click at [179, 10] on input "text" at bounding box center [147, 16] width 152 height 14
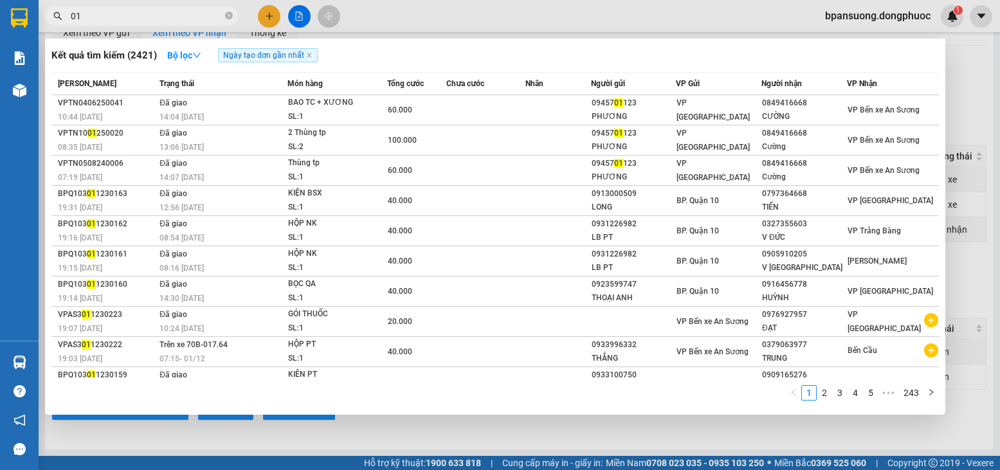
type input "0"
